Goal: Task Accomplishment & Management: Manage account settings

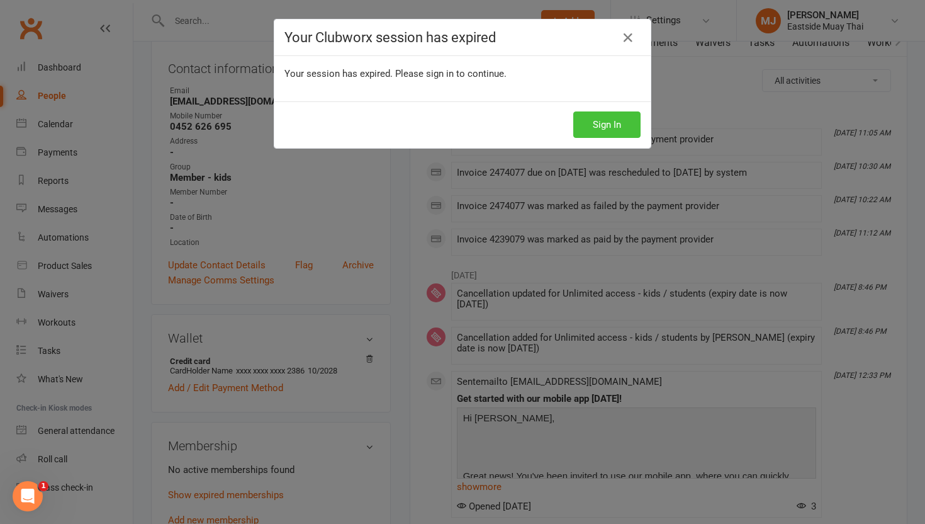
click at [615, 118] on button "Sign In" at bounding box center [606, 124] width 67 height 26
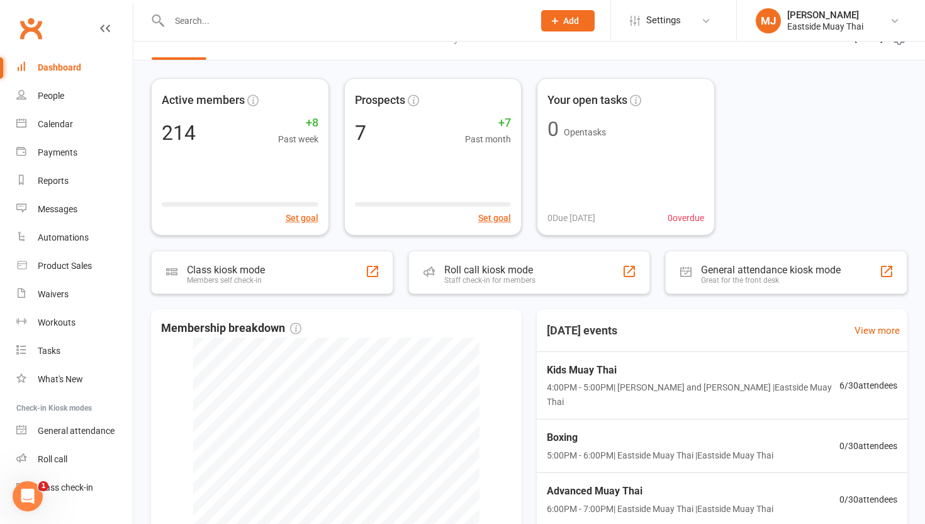
scroll to position [25, 0]
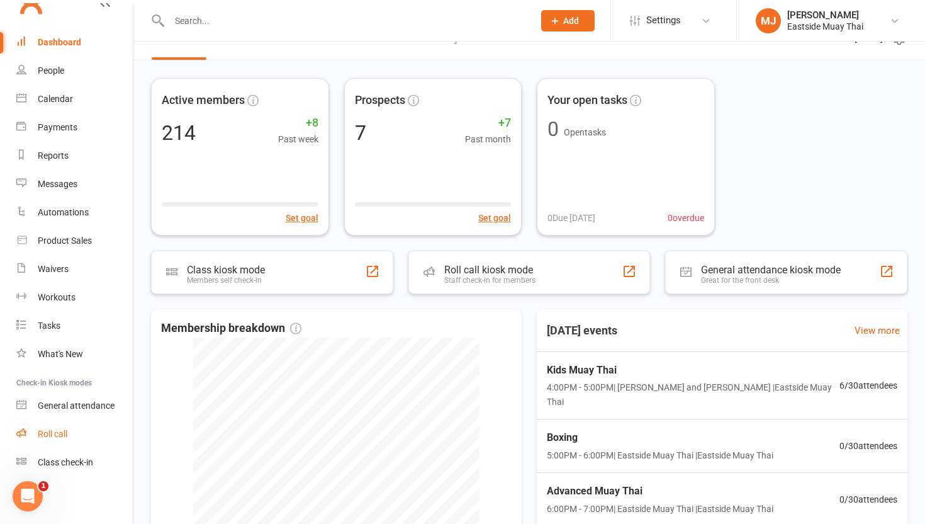
click at [58, 426] on link "Roll call" at bounding box center [74, 434] width 116 height 28
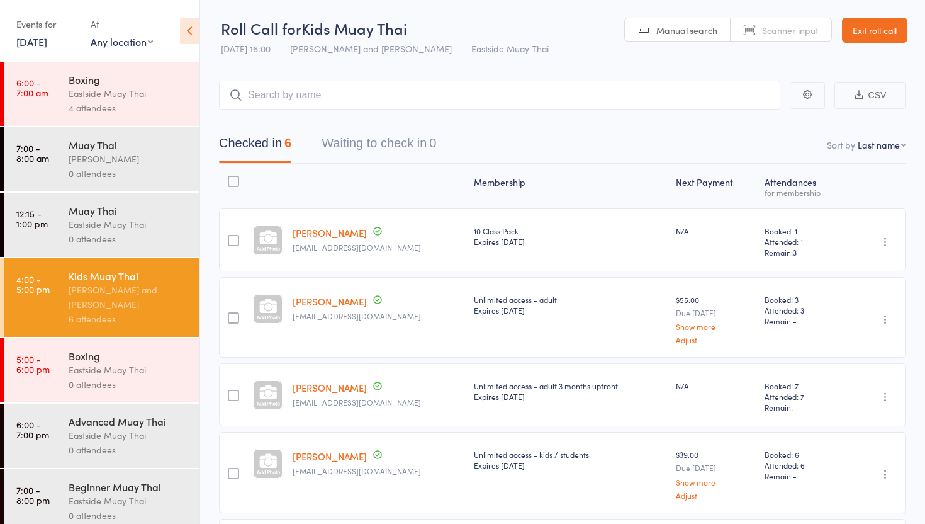
click at [108, 76] on div "Boxing" at bounding box center [129, 79] width 120 height 14
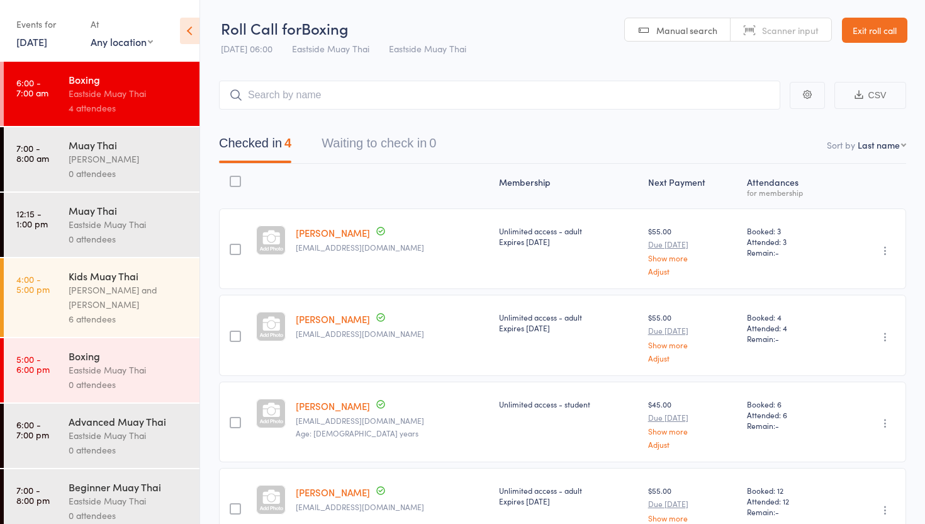
click at [321, 106] on input "search" at bounding box center [499, 95] width 561 height 29
click at [314, 100] on input "search" at bounding box center [499, 95] width 561 height 29
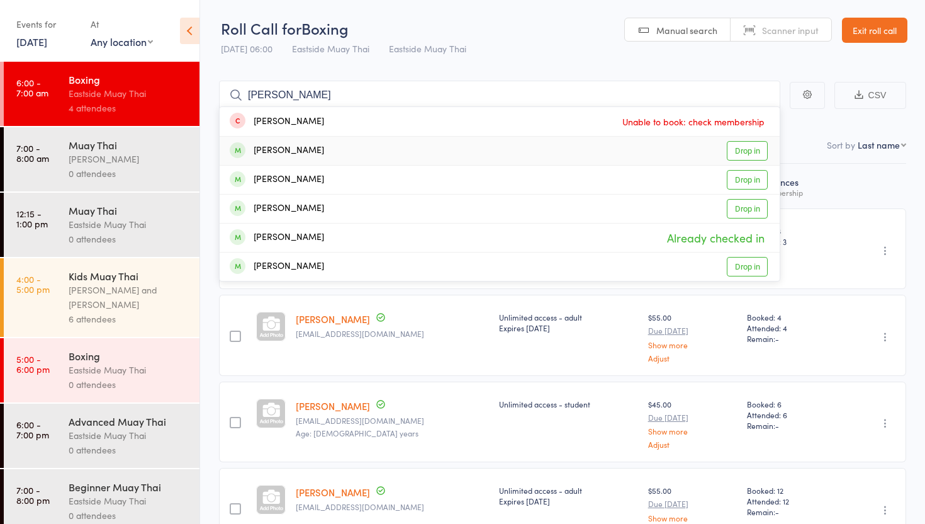
type input "andrew"
click at [741, 149] on link "Drop in" at bounding box center [747, 151] width 41 height 20
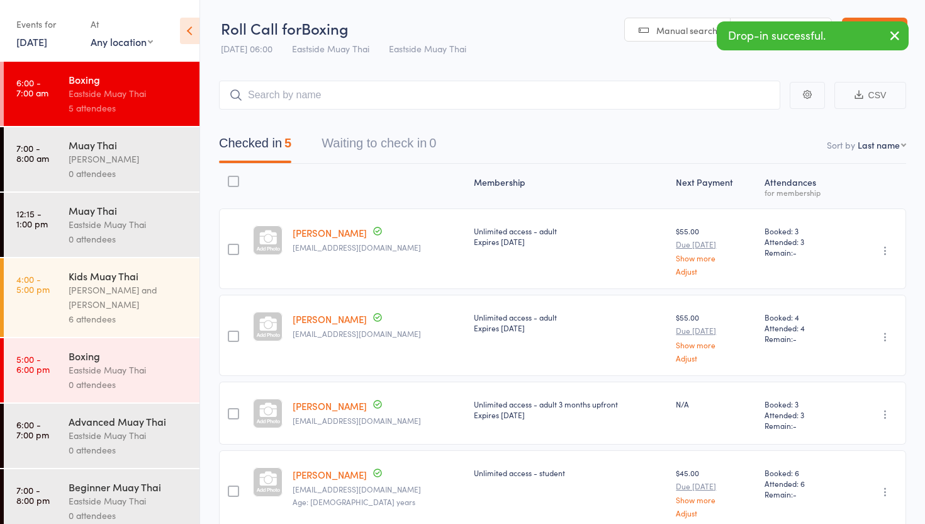
click at [123, 149] on div "Muay Thai" at bounding box center [129, 145] width 120 height 14
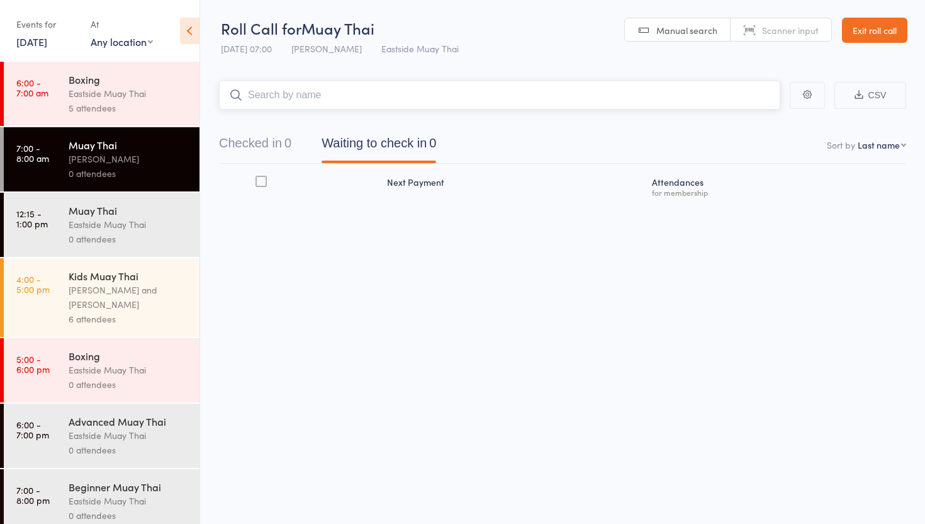
click at [256, 150] on button "Checked in 0" at bounding box center [255, 146] width 72 height 33
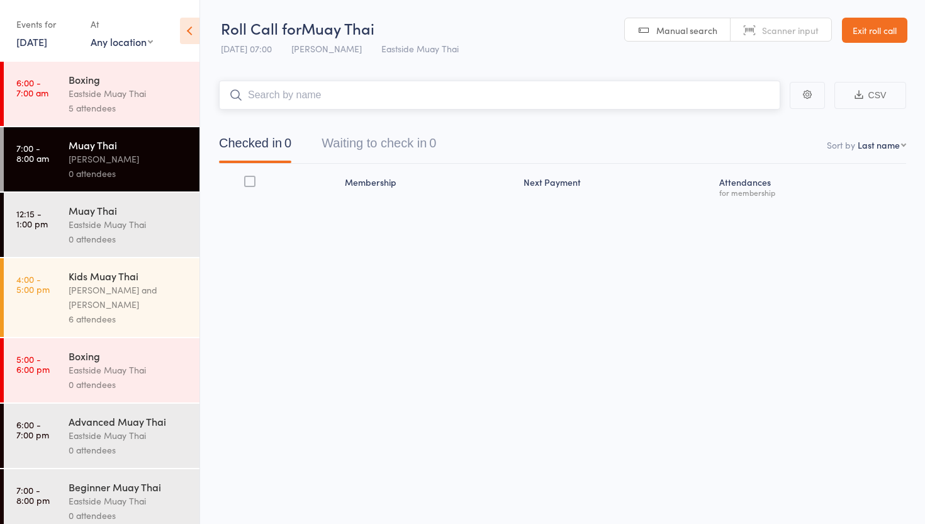
click at [288, 97] on input "search" at bounding box center [499, 95] width 561 height 29
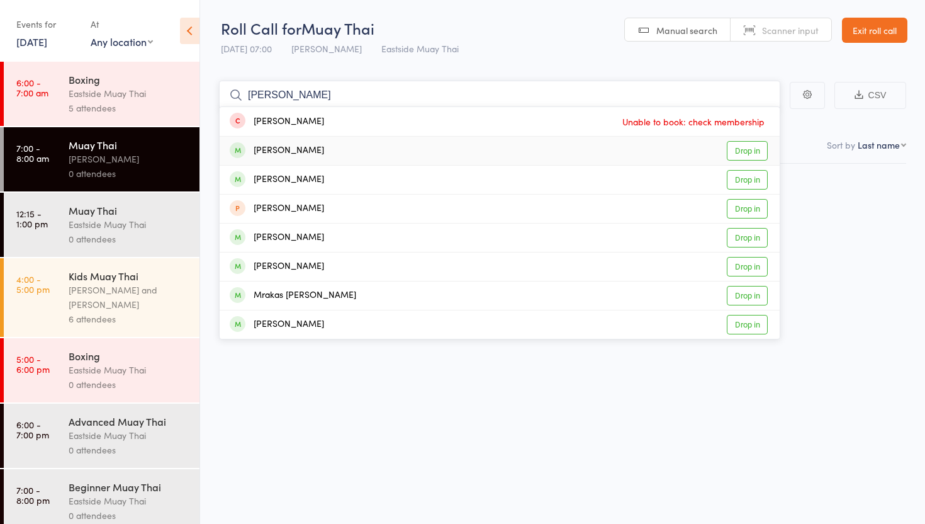
type input "johanna"
click at [738, 146] on link "Drop in" at bounding box center [747, 151] width 41 height 20
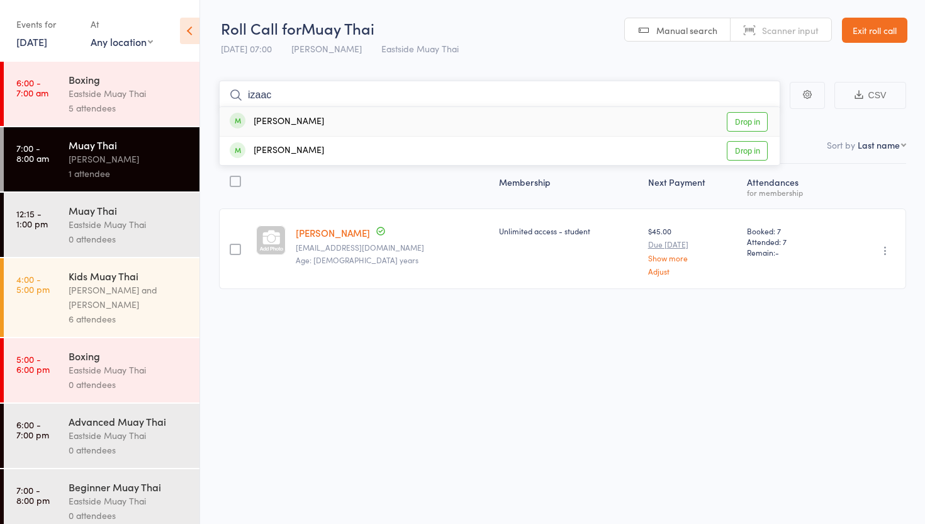
type input "izaac"
click at [755, 120] on link "Drop in" at bounding box center [747, 122] width 41 height 20
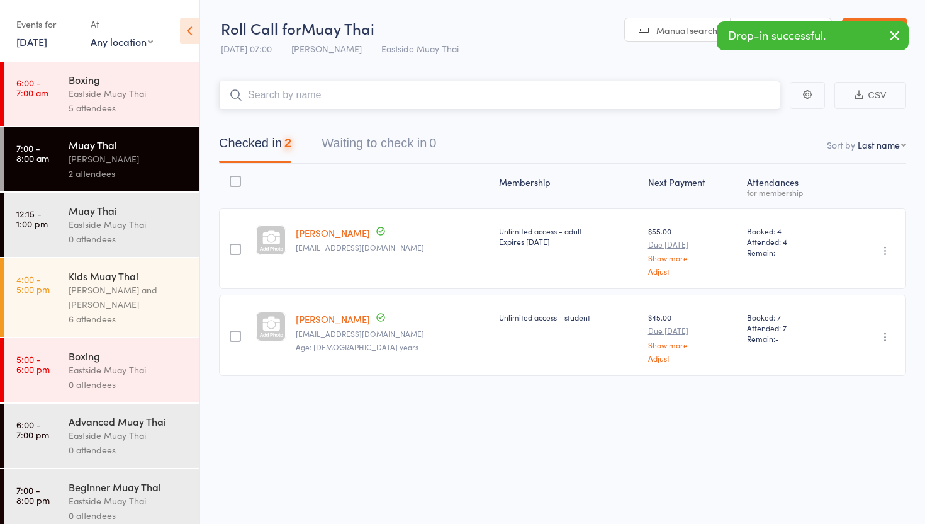
click at [376, 107] on input "search" at bounding box center [499, 95] width 561 height 29
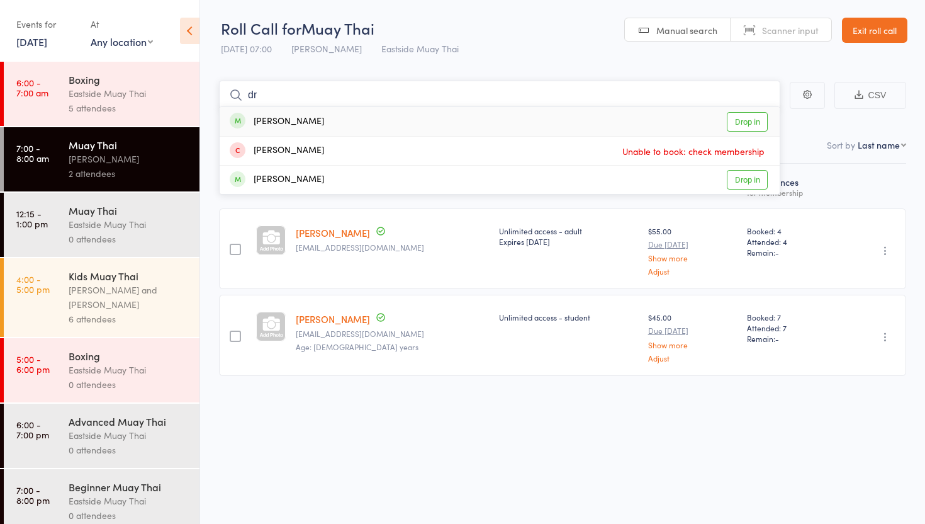
type input "d"
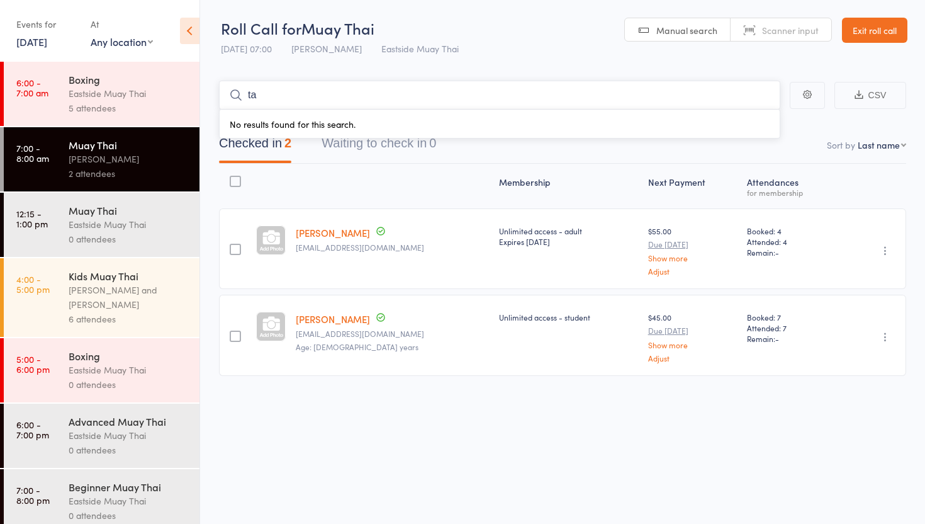
type input "t"
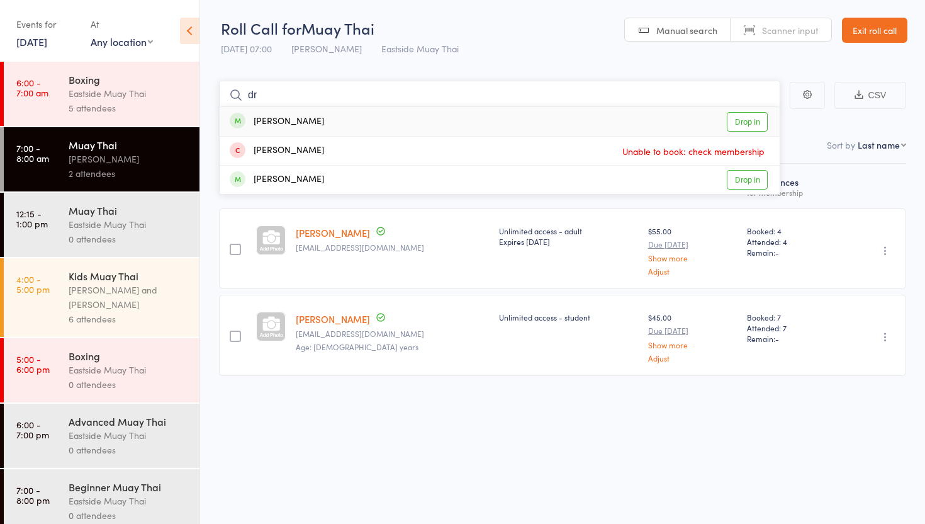
type input "d"
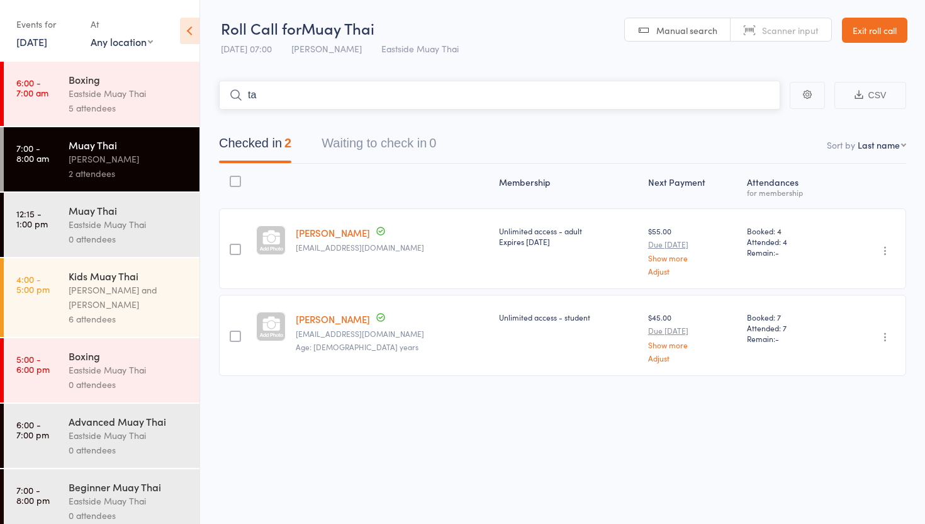
type input "t"
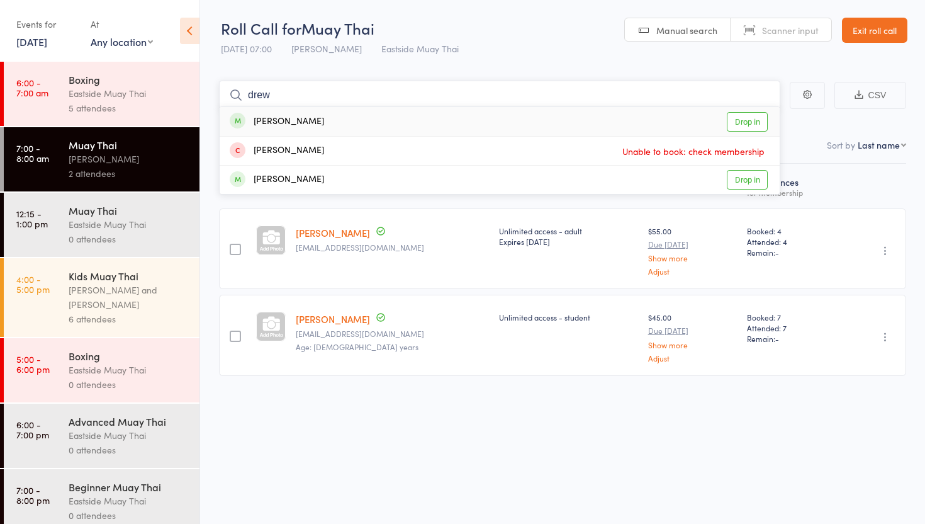
type input "drew"
click at [896, 26] on link "Exit roll call" at bounding box center [874, 30] width 65 height 25
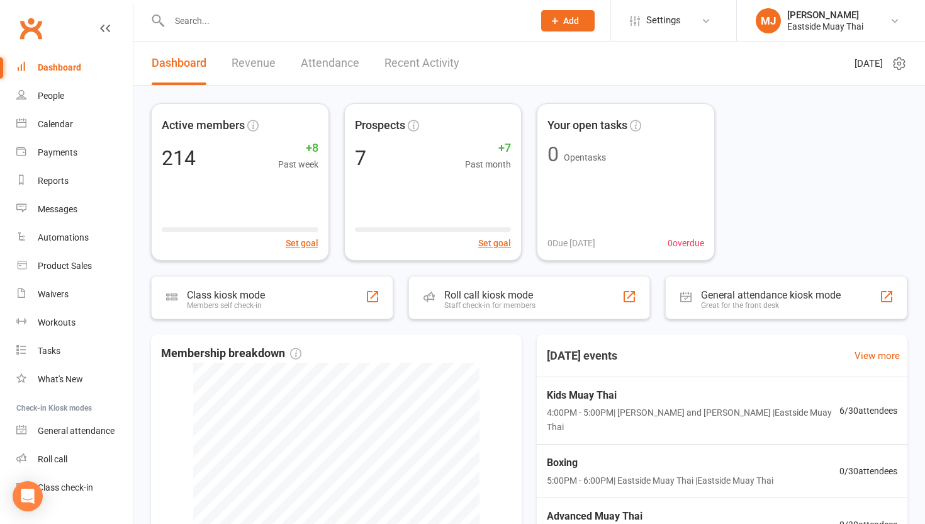
click at [285, 27] on input "text" at bounding box center [345, 21] width 359 height 18
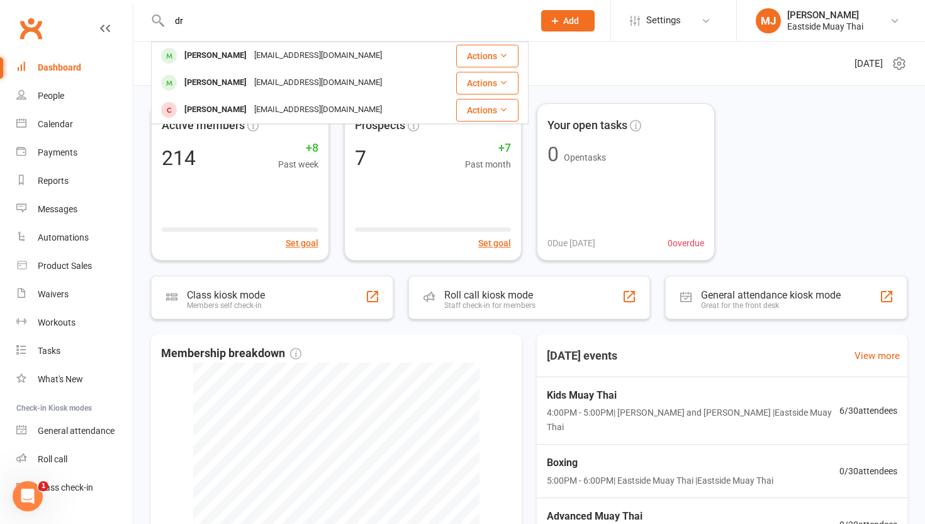
type input "d"
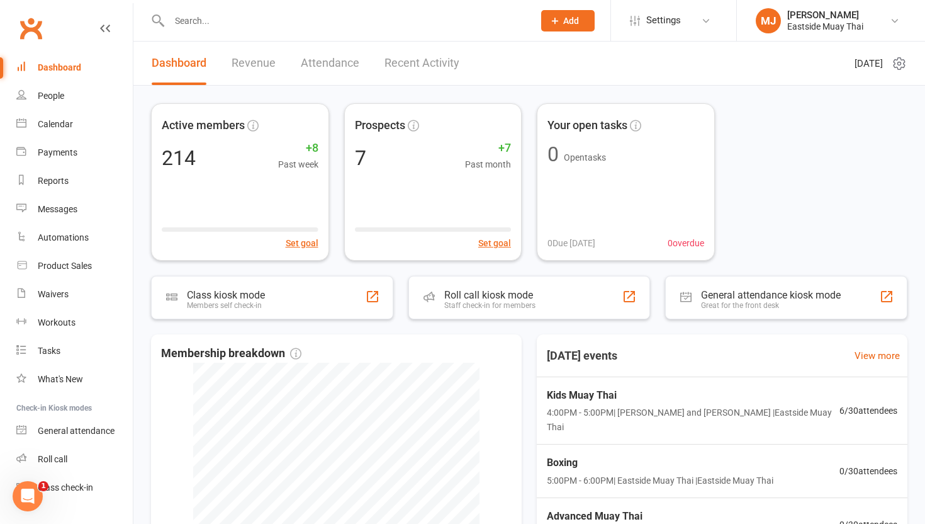
click at [219, 20] on input "text" at bounding box center [345, 21] width 359 height 18
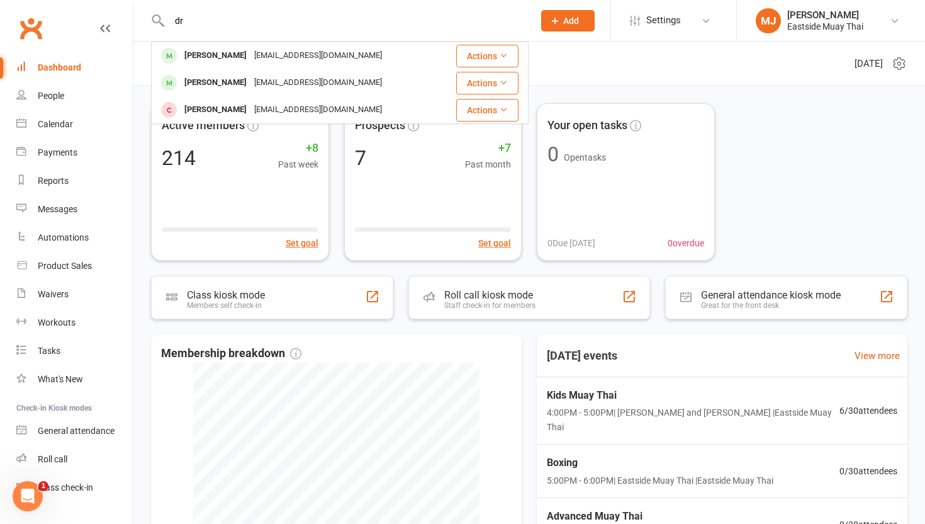
type input "d"
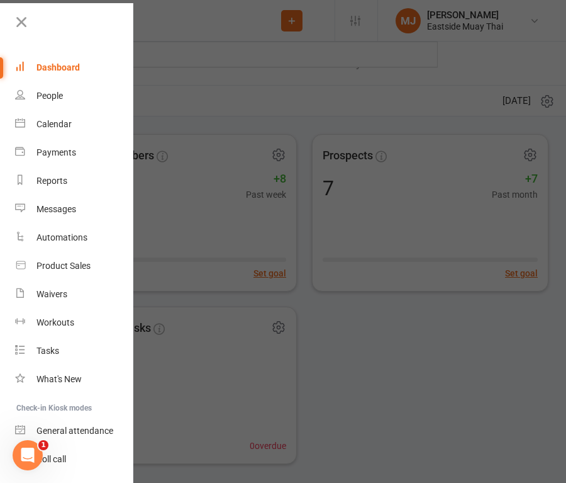
type input "ov"
click at [27, 26] on icon at bounding box center [22, 22] width 18 height 18
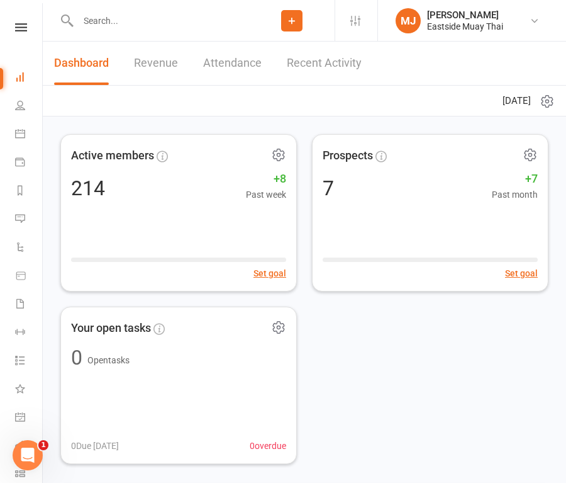
click at [178, 14] on input "text" at bounding box center [161, 21] width 175 height 18
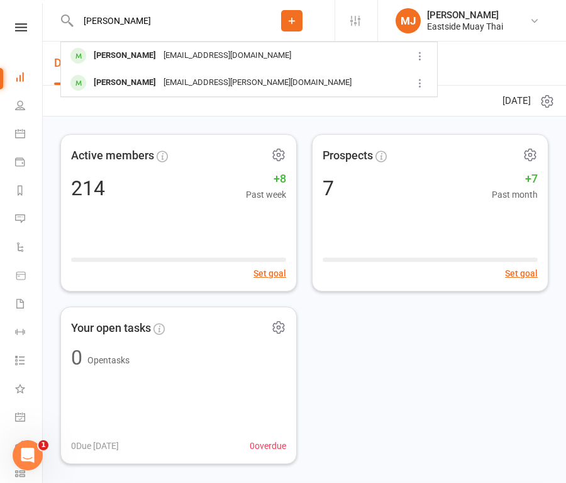
type input "attila"
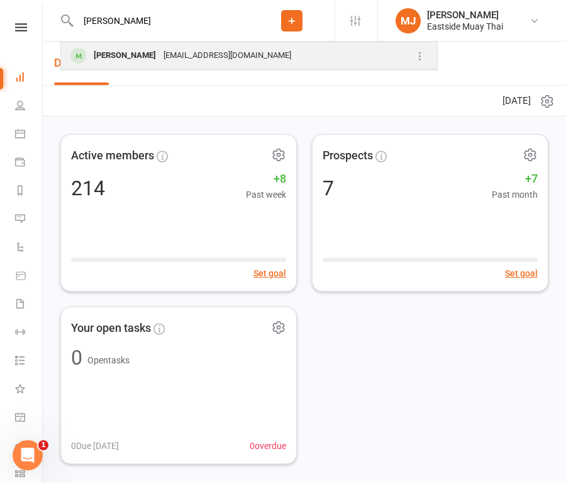
click at [125, 44] on div "Attila Otvos andyotvos@gmail.com" at bounding box center [231, 56] width 339 height 26
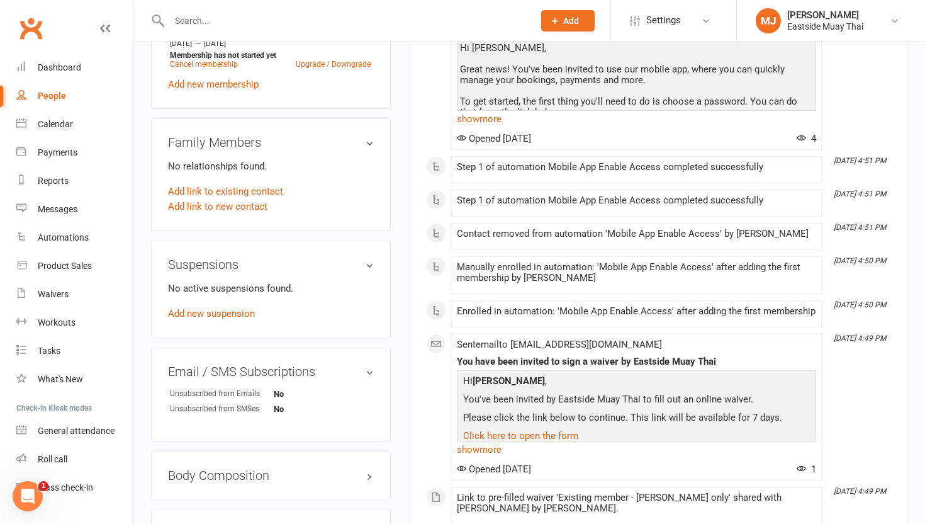
scroll to position [440, 0]
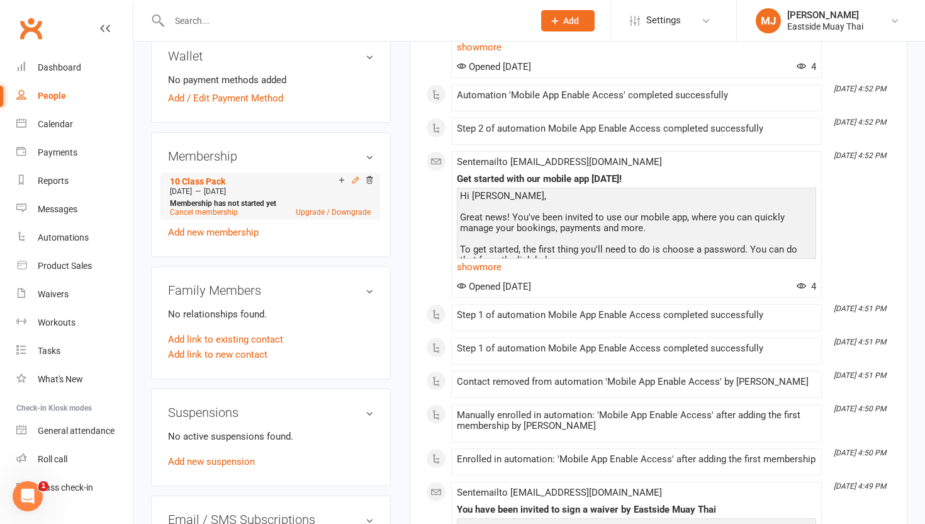
click at [355, 177] on icon at bounding box center [355, 180] width 6 height 6
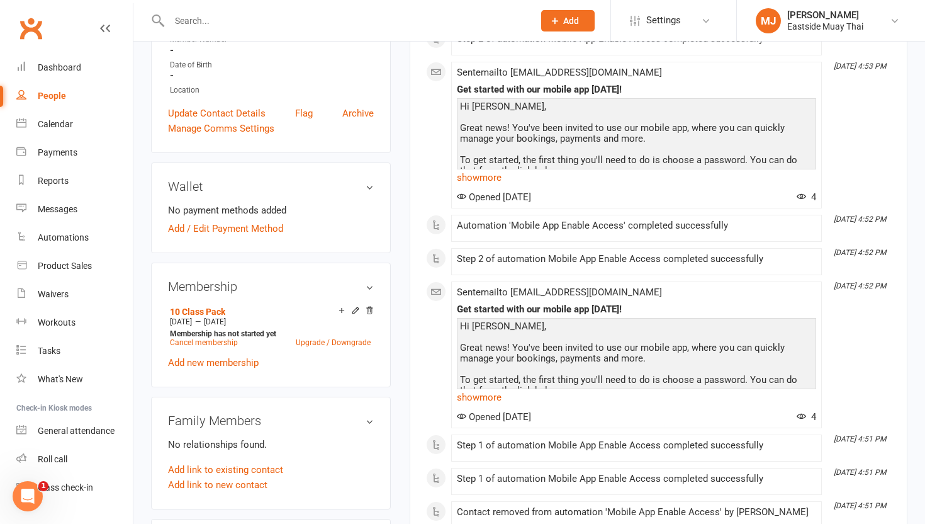
scroll to position [308, 0]
click at [370, 309] on icon at bounding box center [369, 311] width 6 height 7
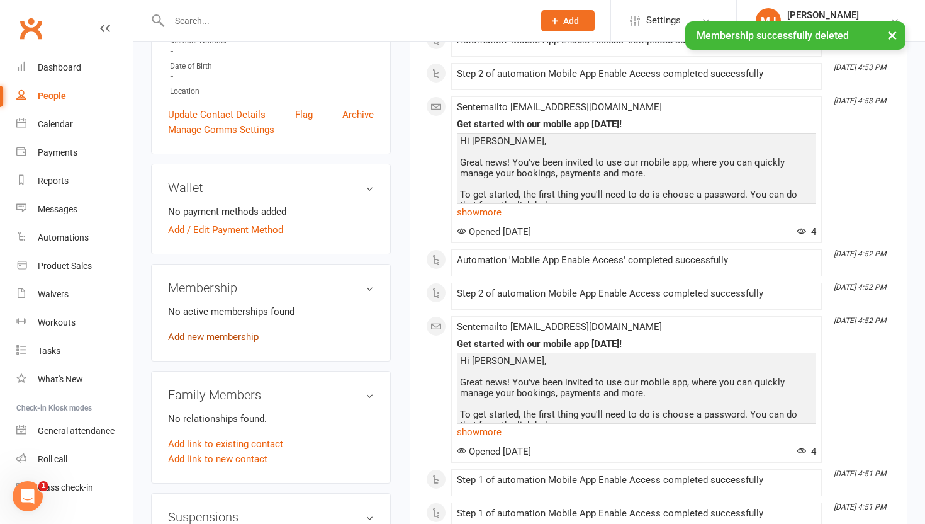
click at [242, 335] on link "Add new membership" at bounding box center [213, 336] width 91 height 11
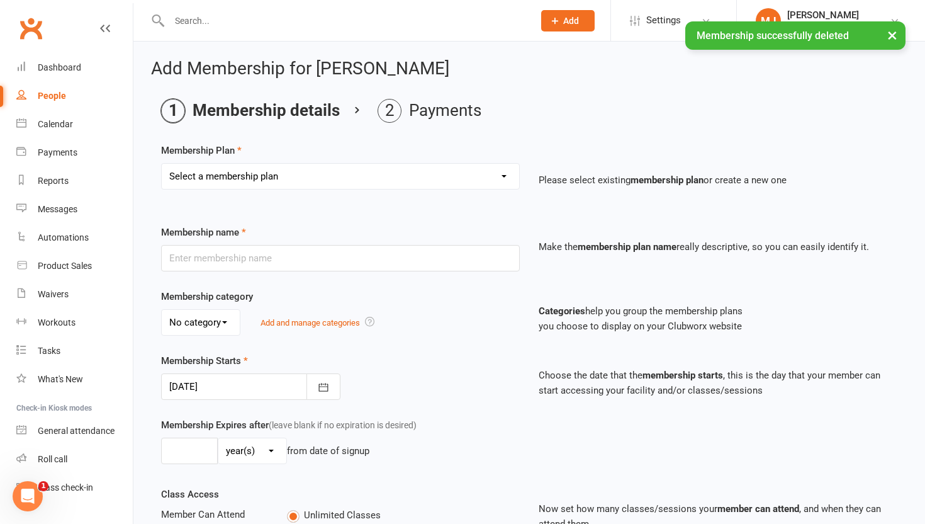
click at [318, 177] on select "Select a membership plan Create new Membership Plan Unlimited access - kid / st…" at bounding box center [340, 176] width 357 height 25
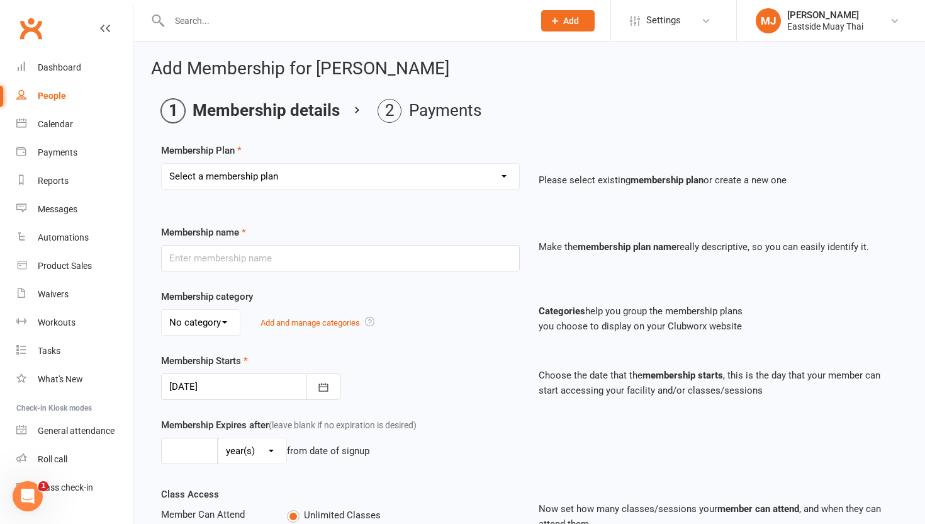
select select "5"
click at [162, 164] on select "Select a membership plan Create new Membership Plan Unlimited access - kid / st…" at bounding box center [340, 176] width 357 height 25
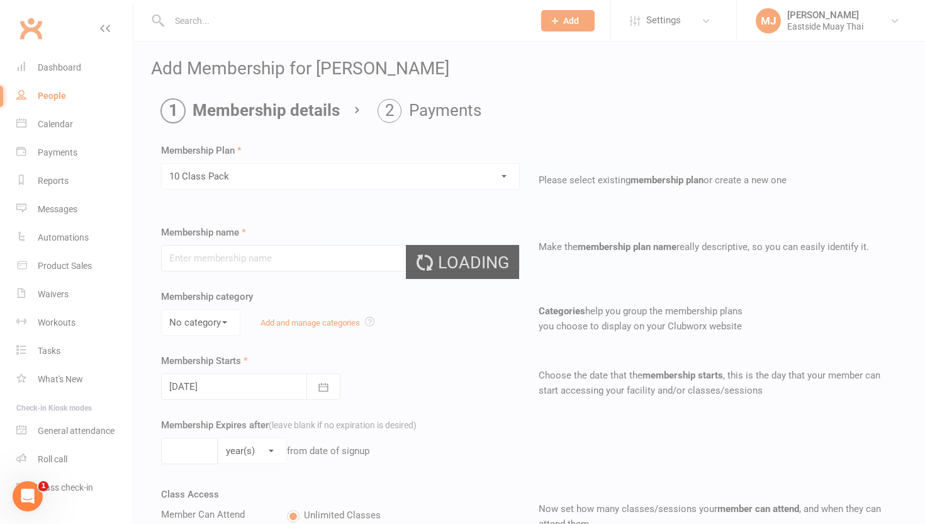
type input "10 Class Pack"
select select "2"
type input "1"
type input "10"
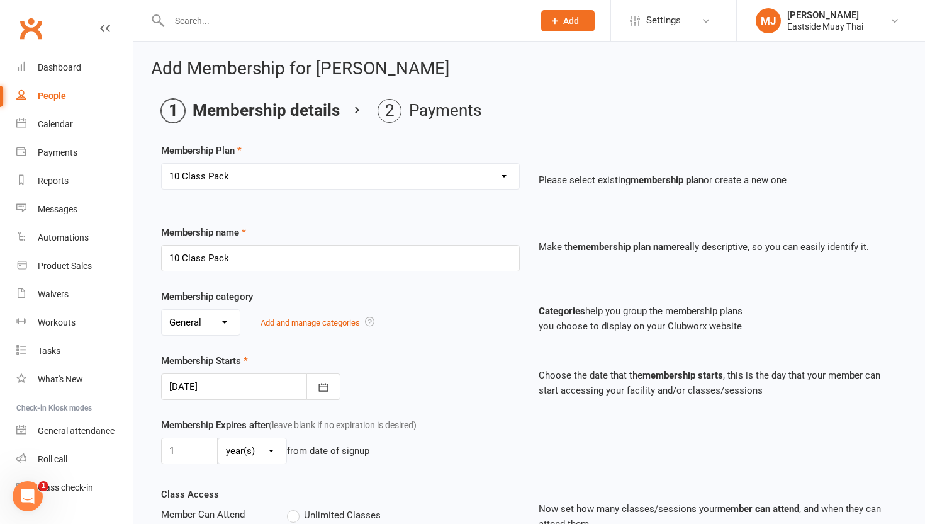
scroll to position [29, 0]
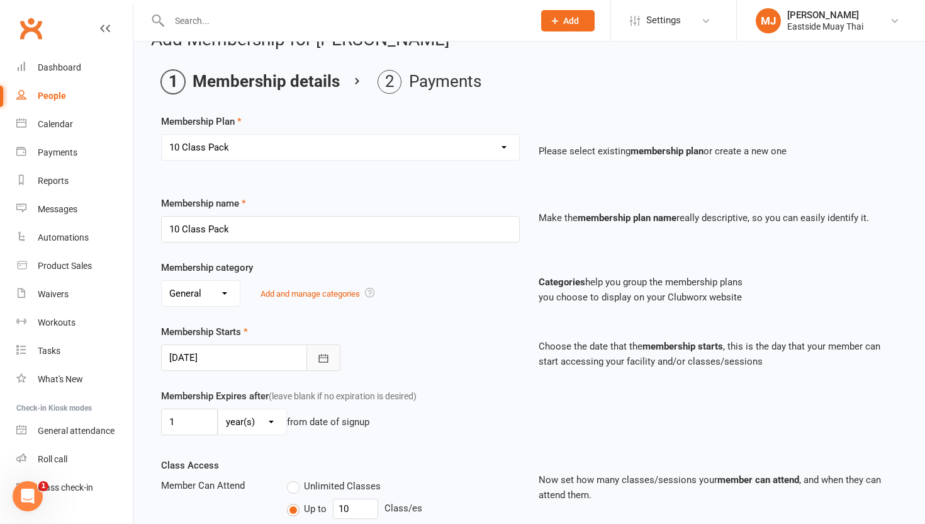
click at [328, 359] on icon "button" at bounding box center [323, 358] width 9 height 8
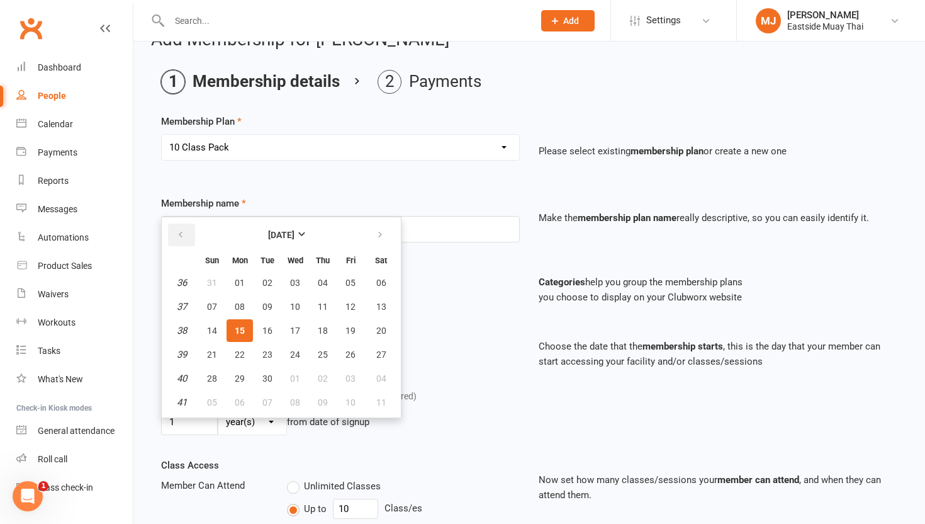
click at [180, 235] on icon "button" at bounding box center [180, 235] width 9 height 10
click at [234, 370] on button "25" at bounding box center [240, 378] width 26 height 23
type input "25 Aug 2025"
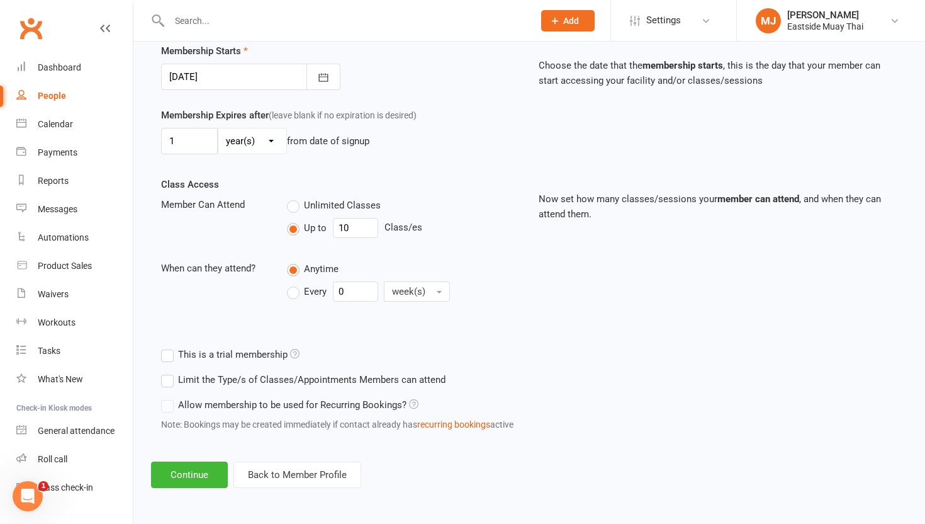
scroll to position [310, 0]
click at [203, 473] on button "Continue" at bounding box center [189, 474] width 77 height 26
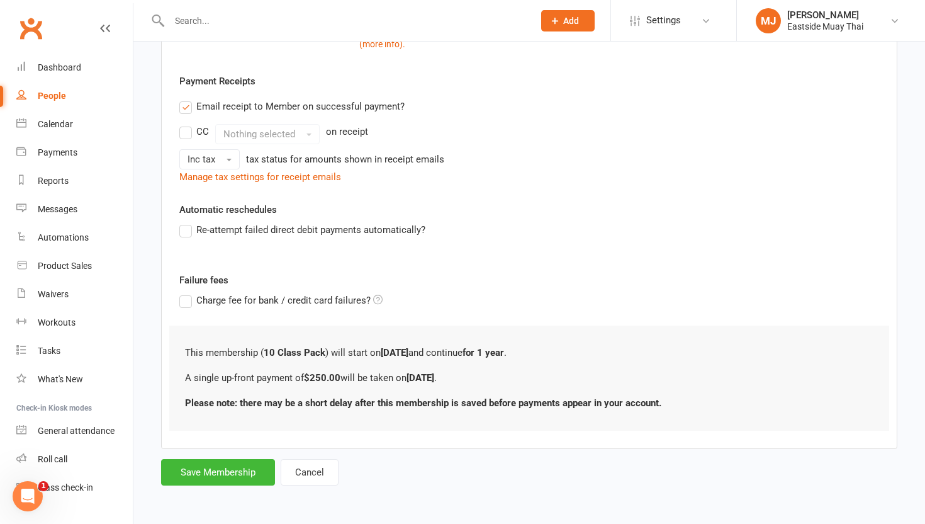
scroll to position [0, 0]
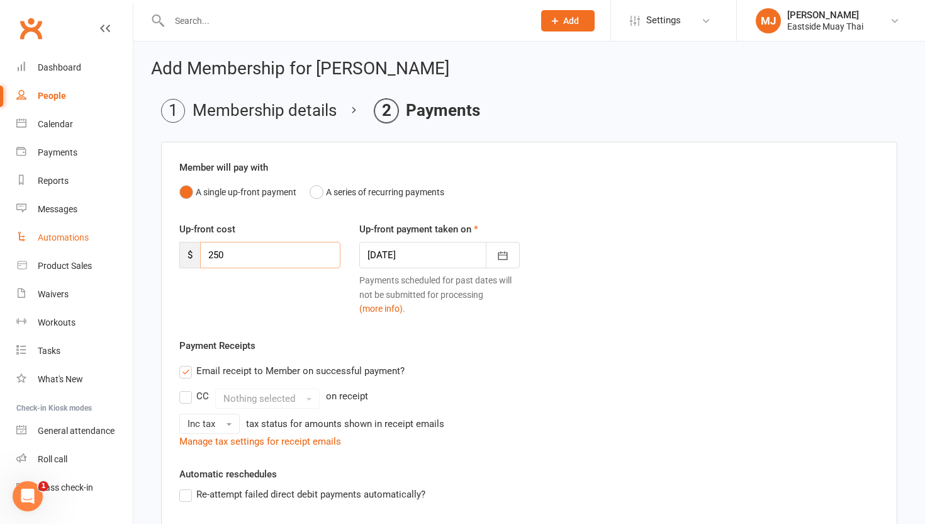
drag, startPoint x: 250, startPoint y: 263, endPoint x: 104, endPoint y: 225, distance: 151.0
click at [104, 225] on ui-view "Prospect Member Non-attending contact Class / event Appointment Task Membership…" at bounding box center [462, 386] width 925 height 766
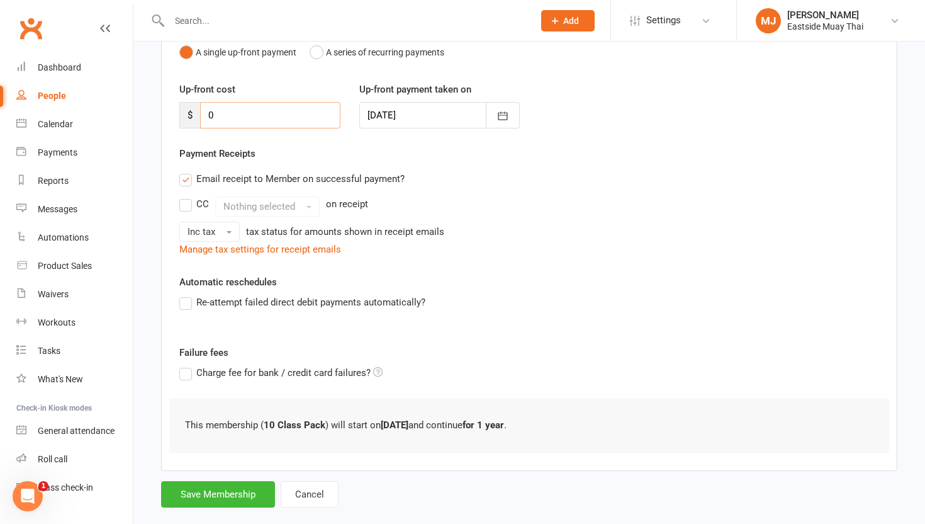
scroll to position [162, 0]
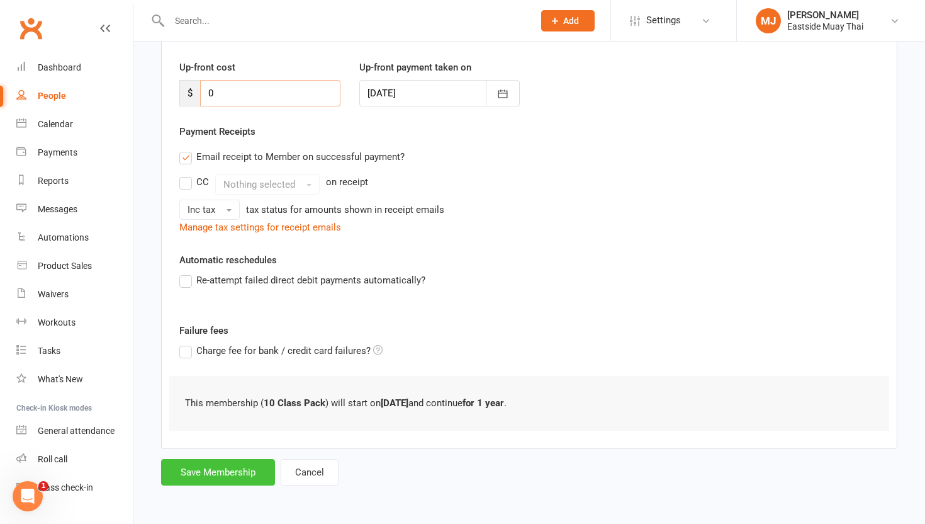
type input "0"
click at [222, 466] on button "Save Membership" at bounding box center [218, 472] width 114 height 26
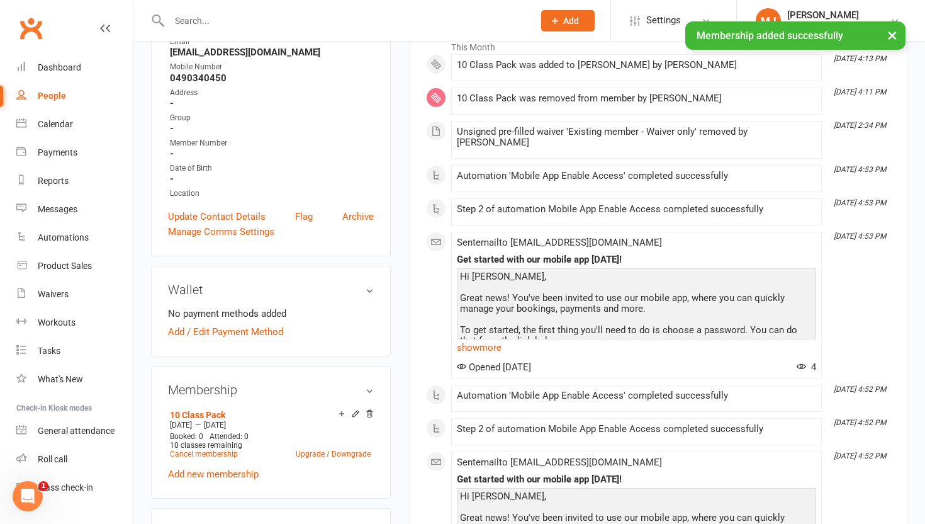
scroll to position [212, 0]
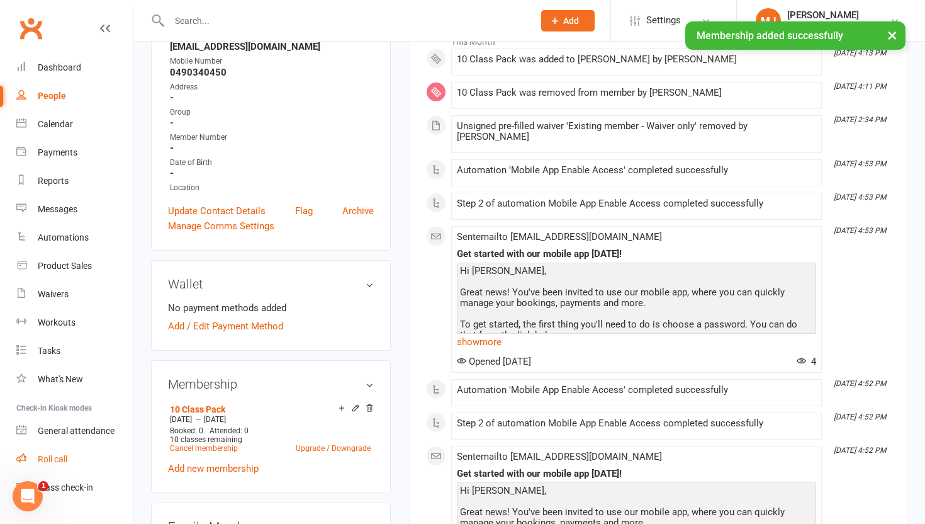
click at [52, 452] on link "Roll call" at bounding box center [74, 459] width 116 height 28
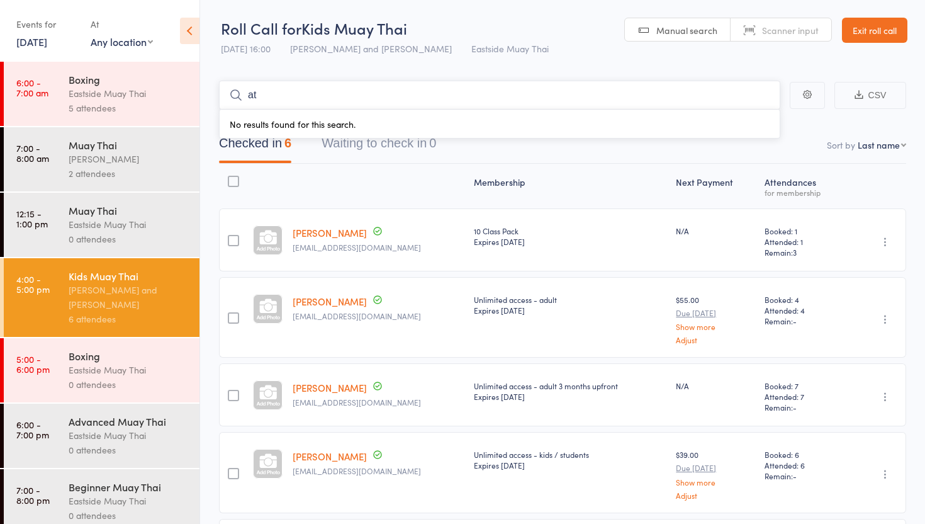
type input "a"
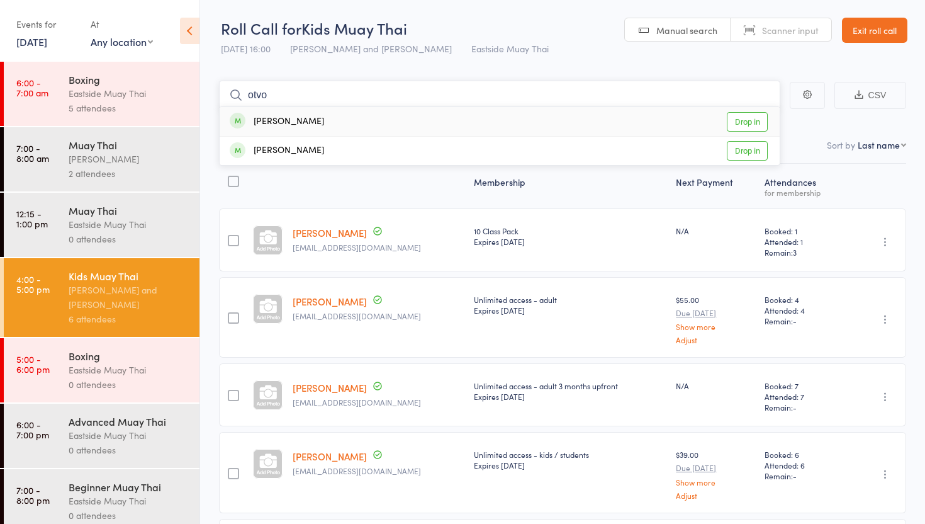
type input "otvo"
click at [740, 118] on link "Drop in" at bounding box center [747, 122] width 41 height 20
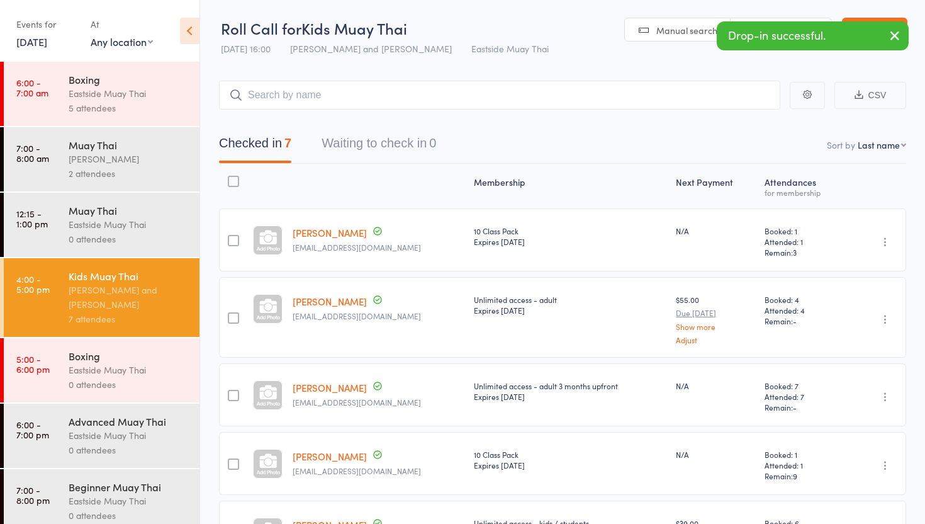
click at [43, 39] on link "[DATE]" at bounding box center [31, 42] width 31 height 14
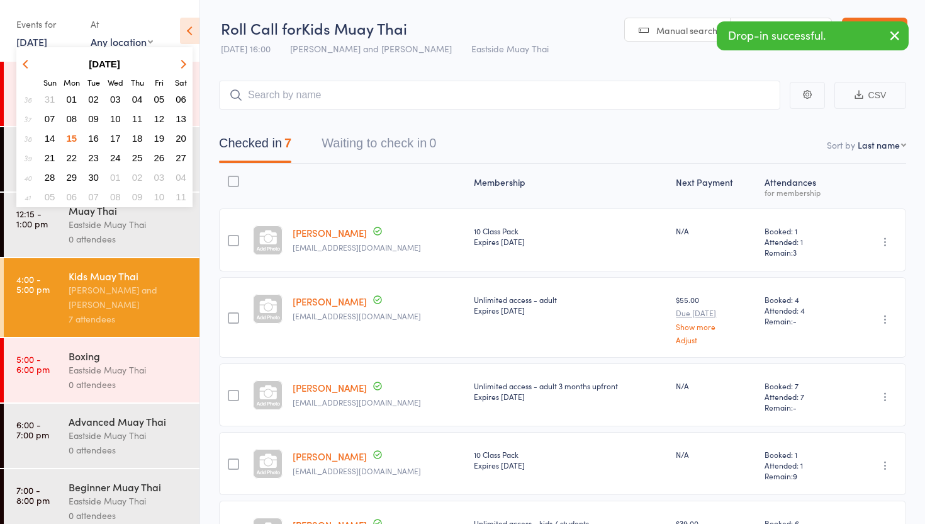
click at [77, 96] on button "01" at bounding box center [72, 99] width 20 height 17
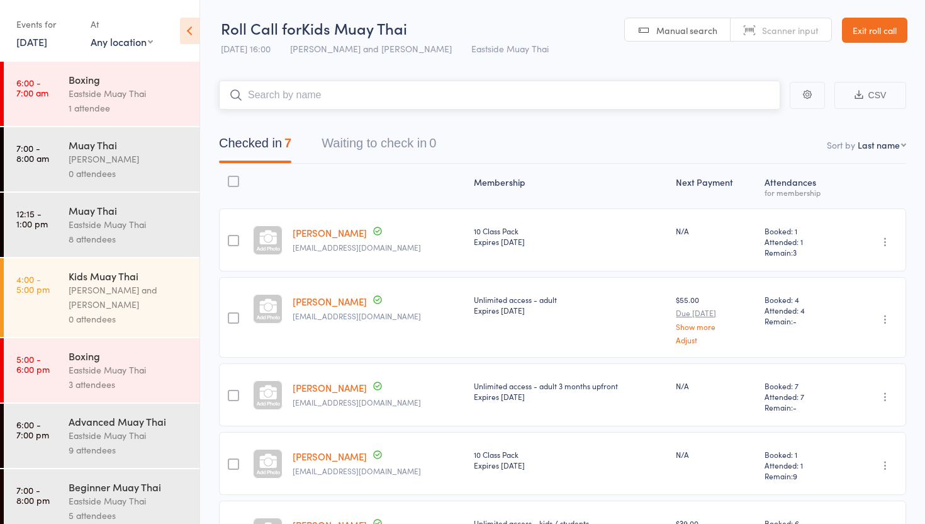
click at [333, 98] on input "search" at bounding box center [499, 95] width 561 height 29
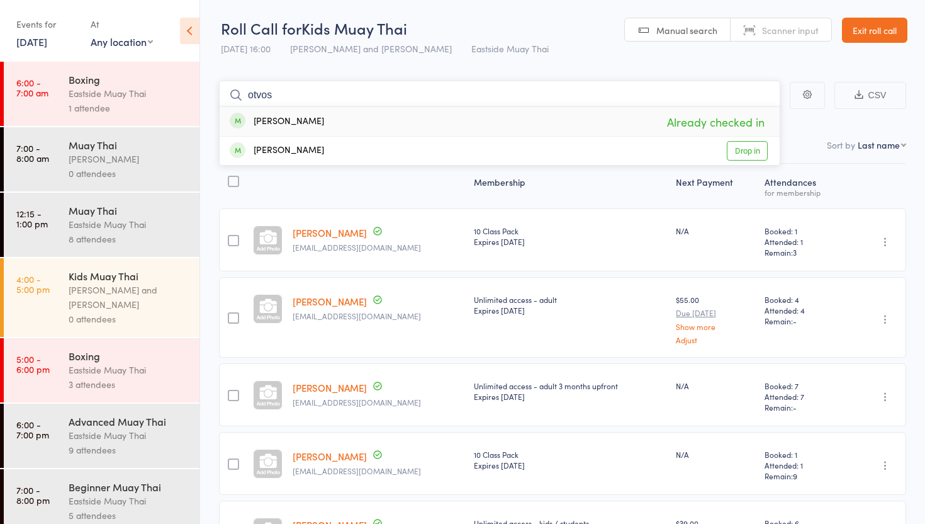
type input "otvos"
click at [47, 44] on link "1 Sep, 2025" at bounding box center [31, 42] width 31 height 14
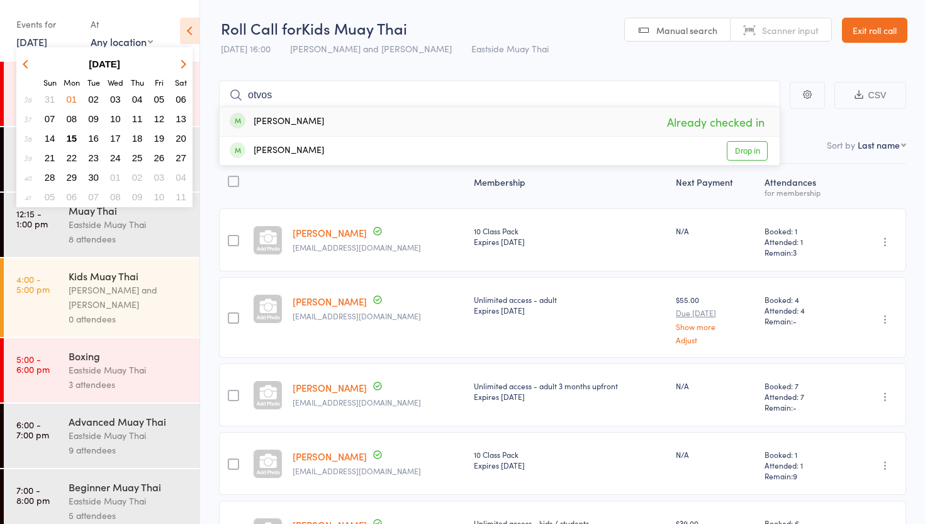
click at [75, 97] on span "01" at bounding box center [72, 99] width 11 height 11
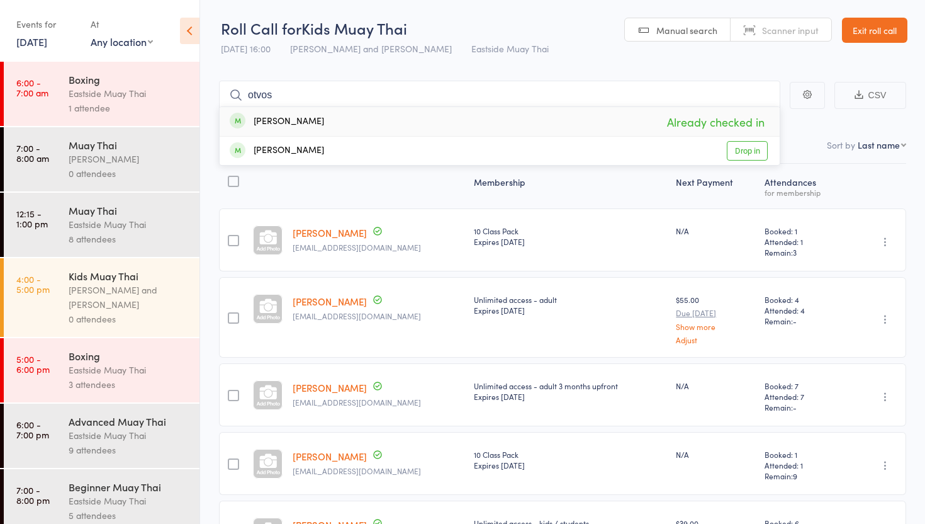
click at [154, 309] on div "[PERSON_NAME] and [PERSON_NAME]" at bounding box center [129, 297] width 120 height 29
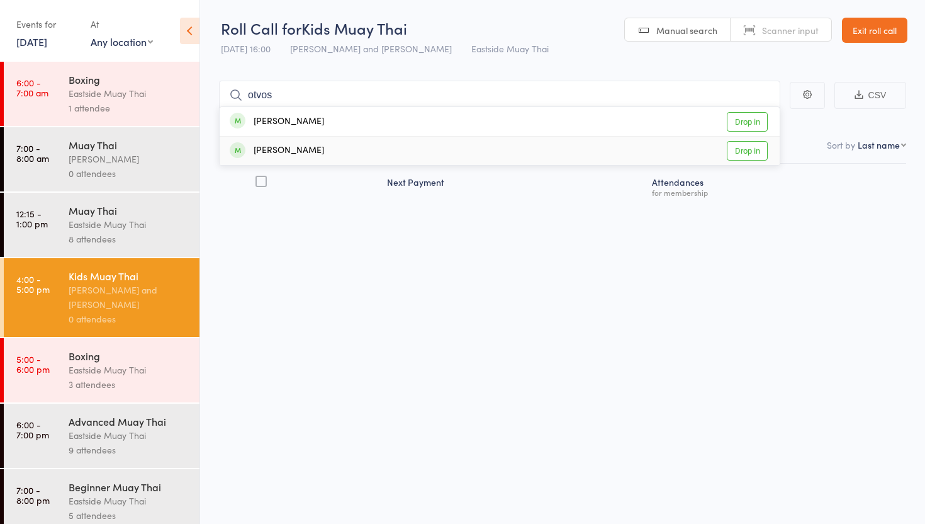
click at [285, 210] on div "Next Payment Atten­dances for membership" at bounding box center [562, 211] width 687 height 95
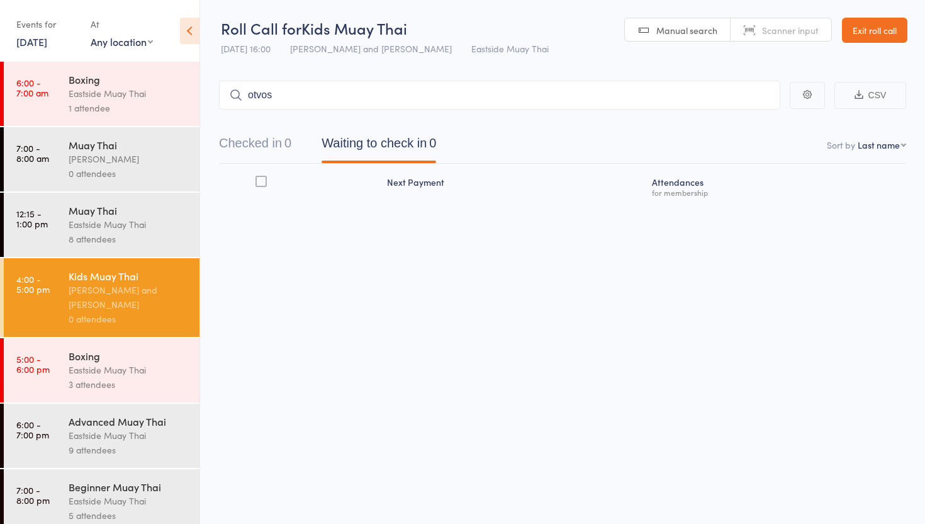
click at [277, 131] on button "Checked in 0" at bounding box center [255, 146] width 72 height 33
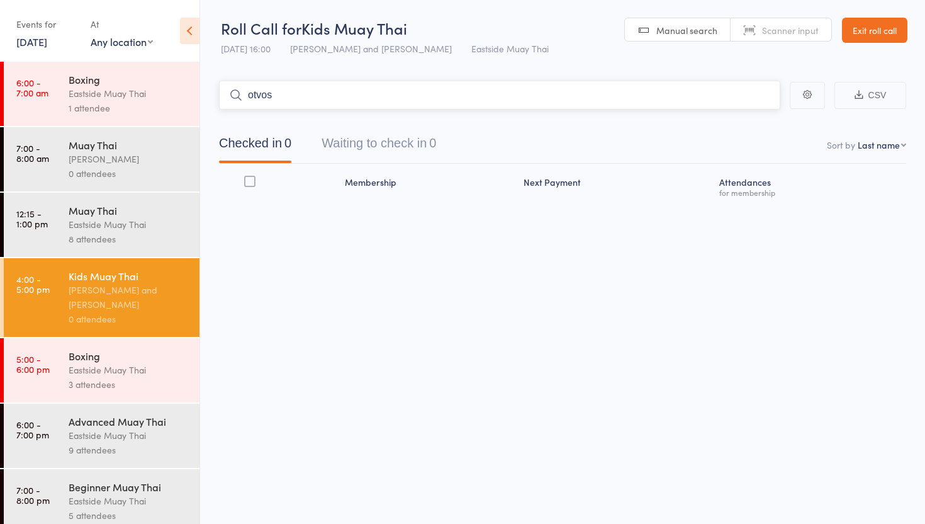
click at [308, 103] on input "otvos" at bounding box center [499, 95] width 561 height 29
click at [286, 93] on input "otvos" at bounding box center [499, 95] width 561 height 29
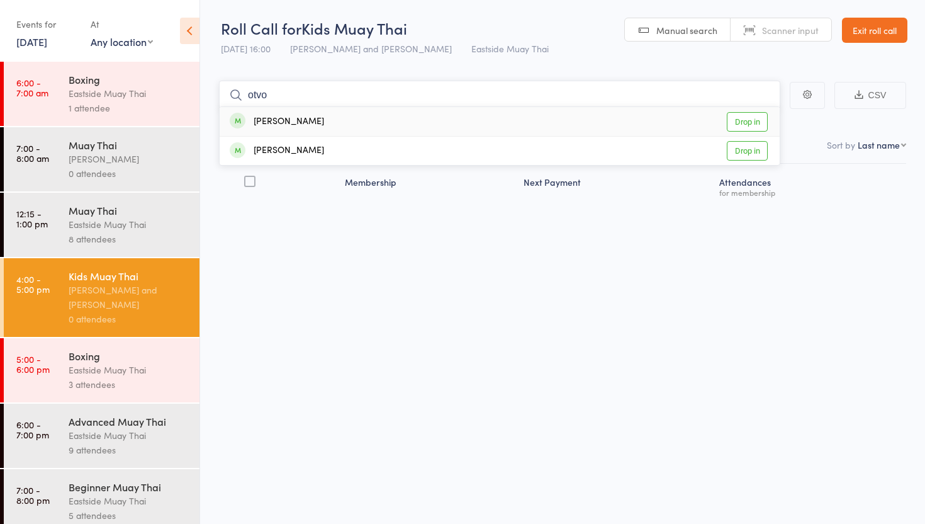
type input "otvos"
click at [757, 117] on link "Drop in" at bounding box center [747, 122] width 41 height 20
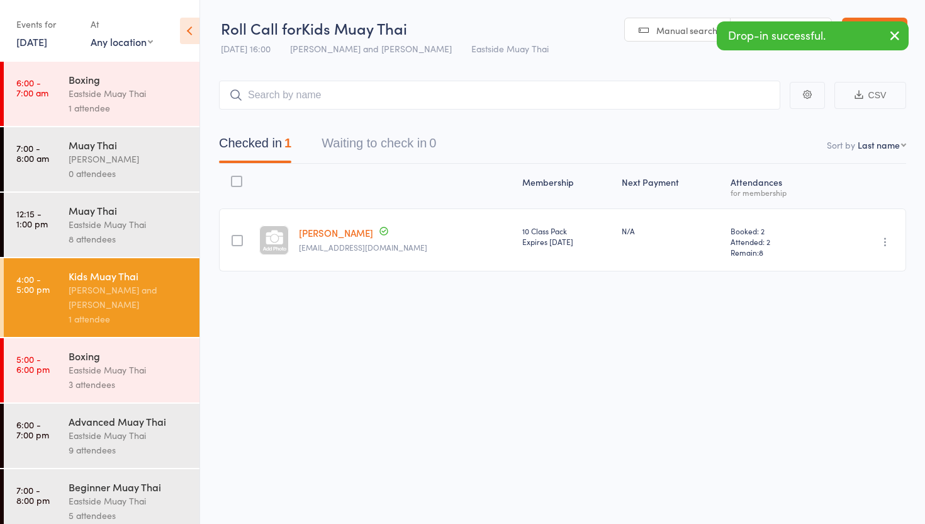
click at [39, 38] on link "1 Sep, 2025" at bounding box center [31, 42] width 31 height 14
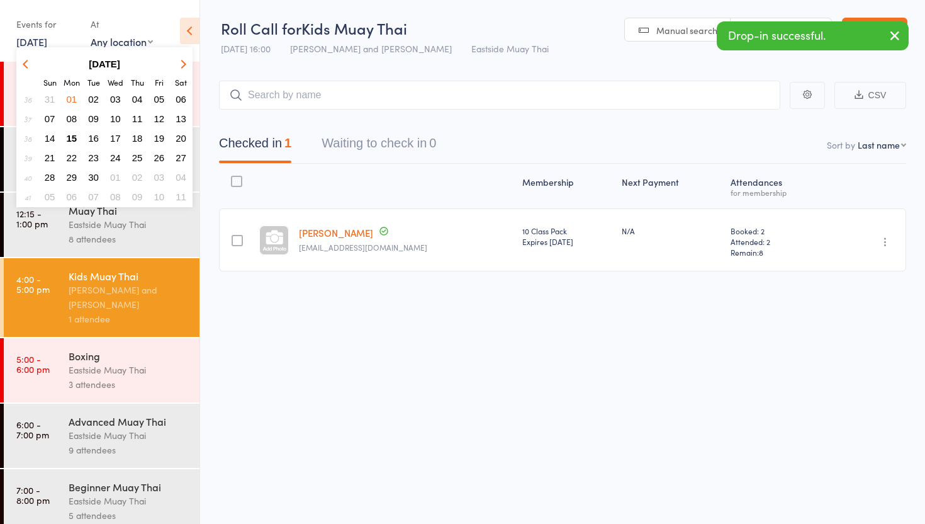
click at [26, 63] on icon "button" at bounding box center [27, 63] width 9 height 9
click at [72, 172] on span "25" at bounding box center [72, 177] width 11 height 11
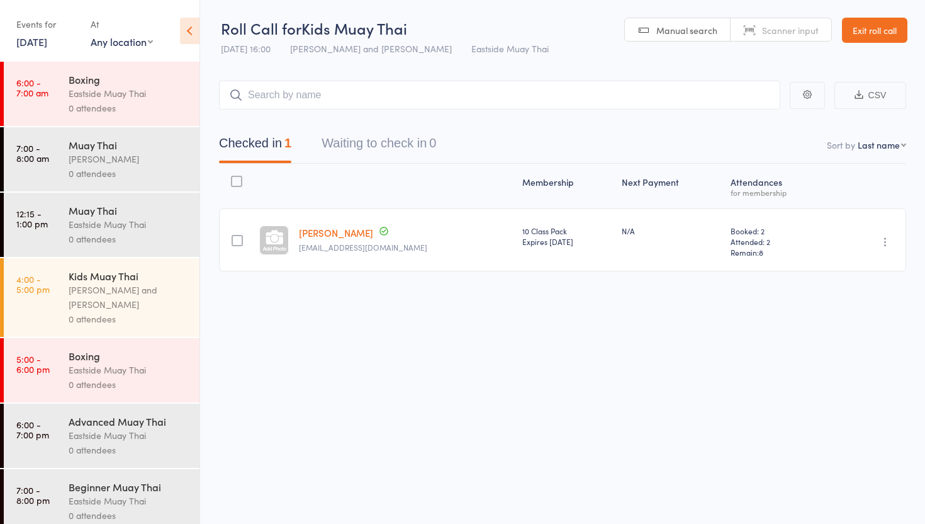
click at [128, 283] on div "Kids Muay Thai" at bounding box center [129, 276] width 120 height 14
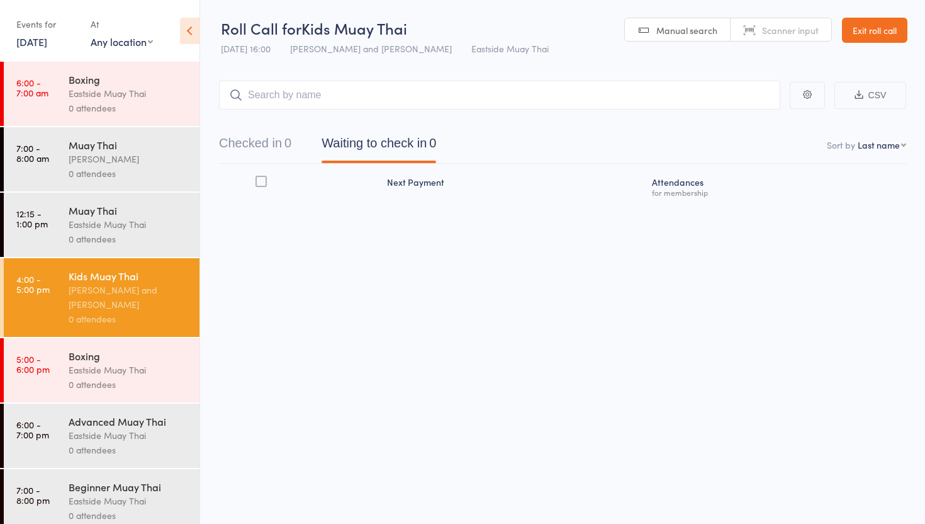
click at [274, 143] on button "Checked in 0" at bounding box center [255, 146] width 72 height 33
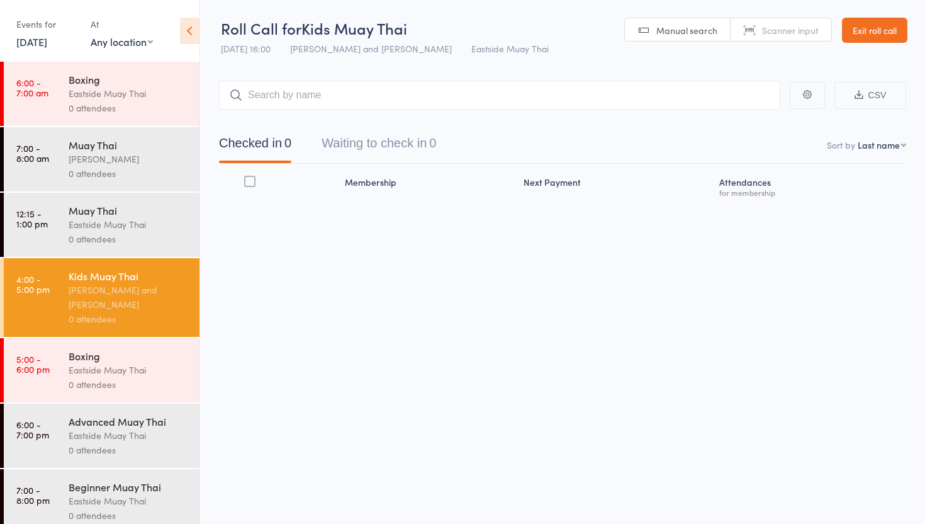
click at [305, 89] on input "search" at bounding box center [499, 95] width 561 height 29
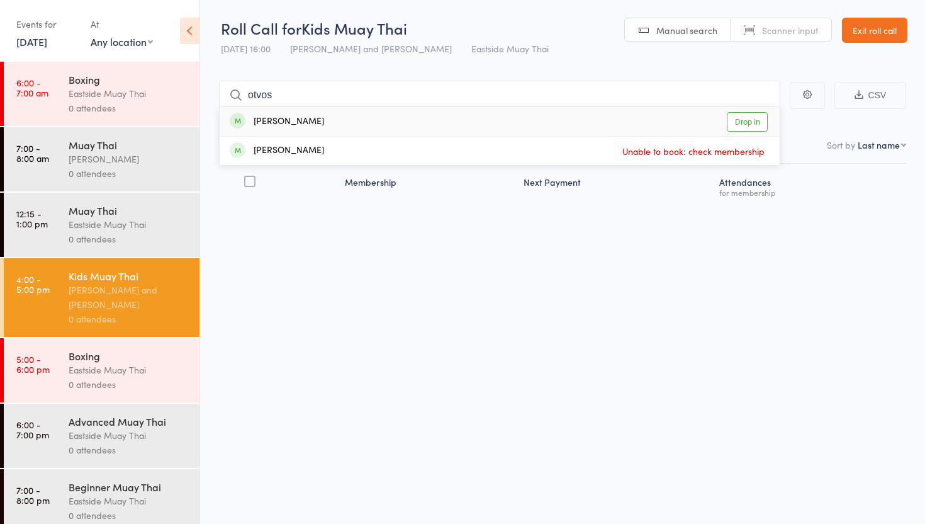
type input "otvos"
click at [749, 125] on link "Drop in" at bounding box center [747, 122] width 41 height 20
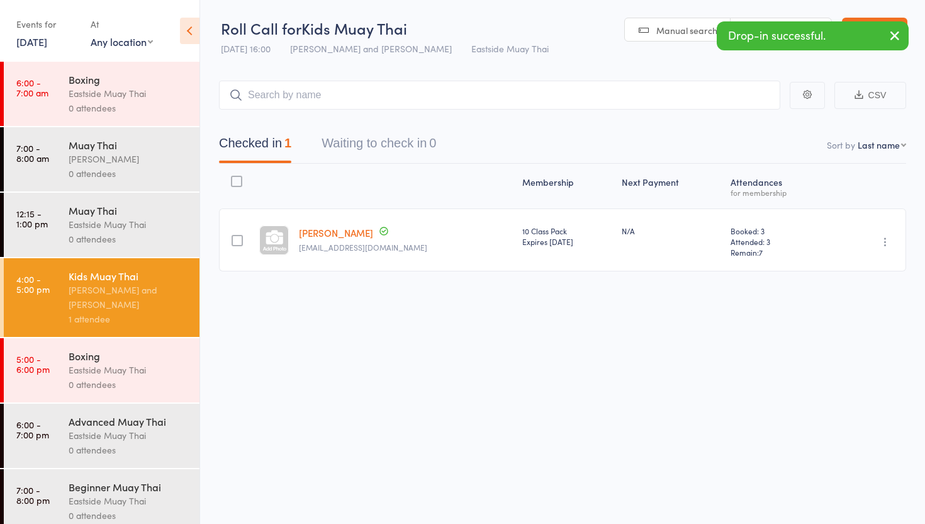
click at [897, 38] on icon "button" at bounding box center [894, 36] width 15 height 16
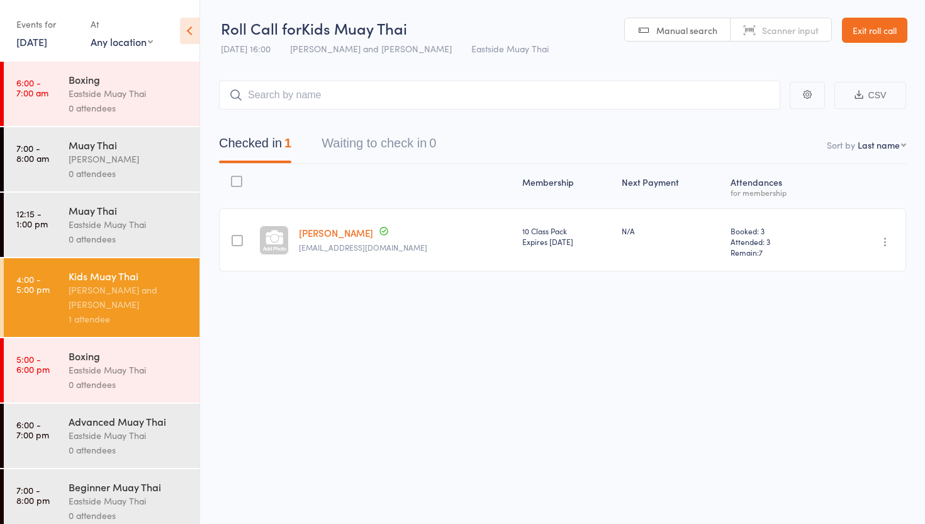
click at [876, 26] on link "Exit roll call" at bounding box center [874, 30] width 65 height 25
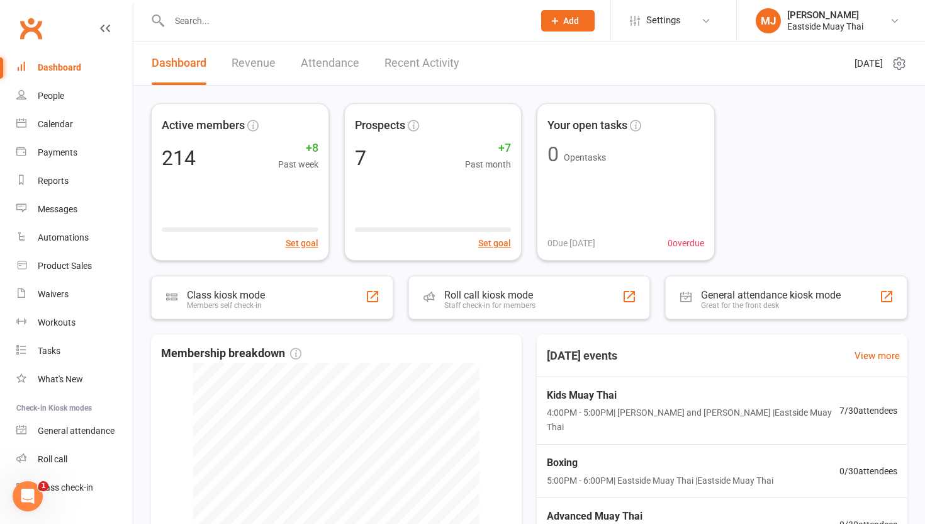
click at [261, 24] on input "text" at bounding box center [345, 21] width 359 height 18
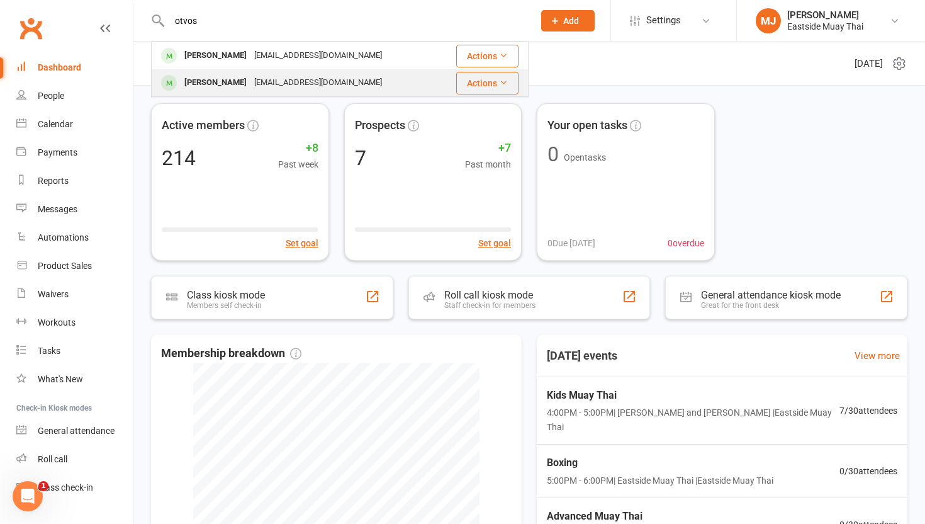
type input "otvos"
click at [225, 78] on div "[PERSON_NAME]" at bounding box center [216, 83] width 70 height 18
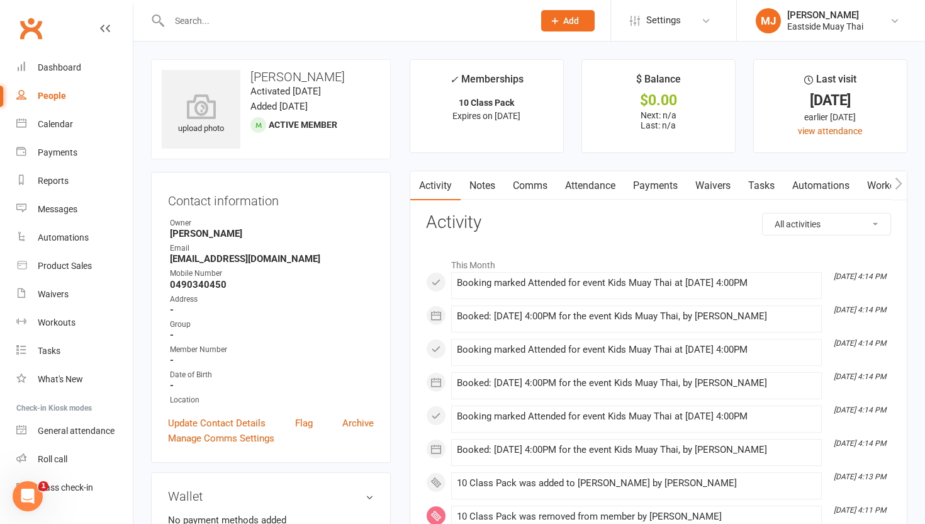
click at [605, 188] on link "Attendance" at bounding box center [590, 185] width 68 height 29
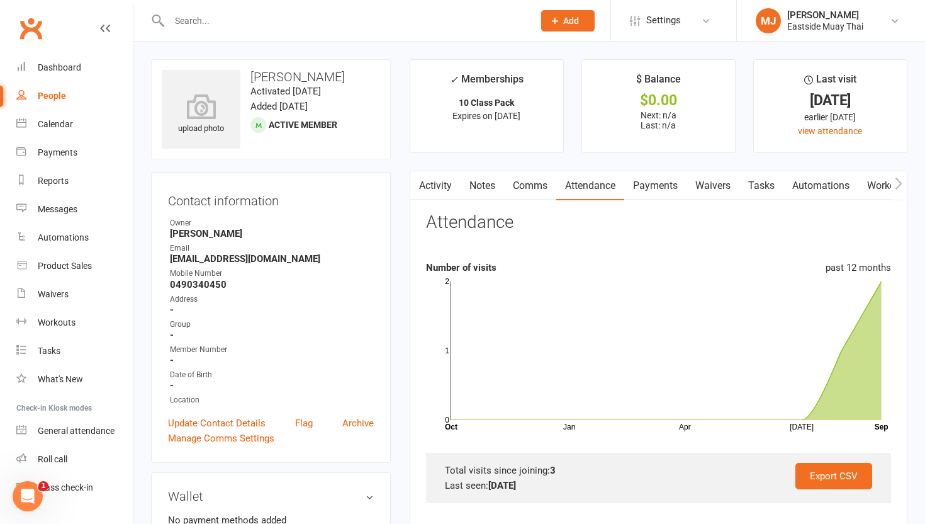
click at [722, 191] on link "Waivers" at bounding box center [713, 185] width 53 height 29
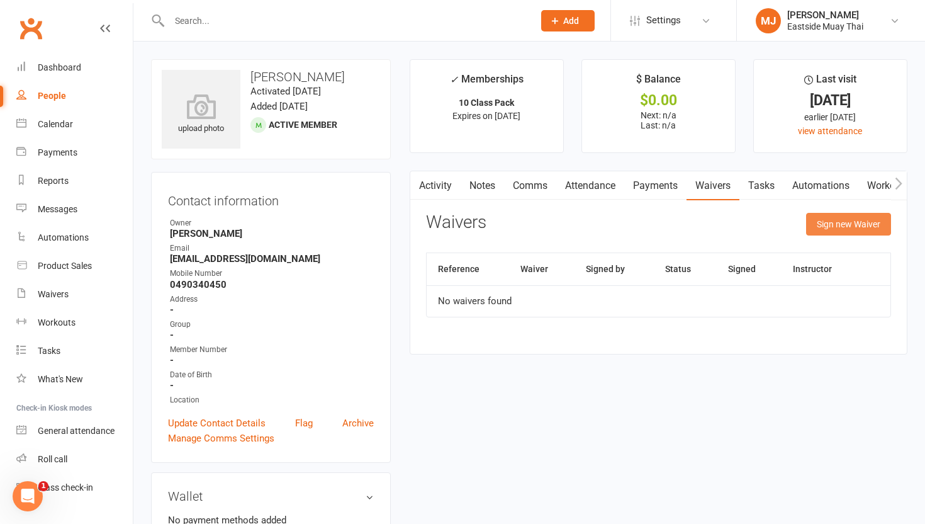
click at [850, 226] on button "Sign new Waiver" at bounding box center [848, 224] width 85 height 23
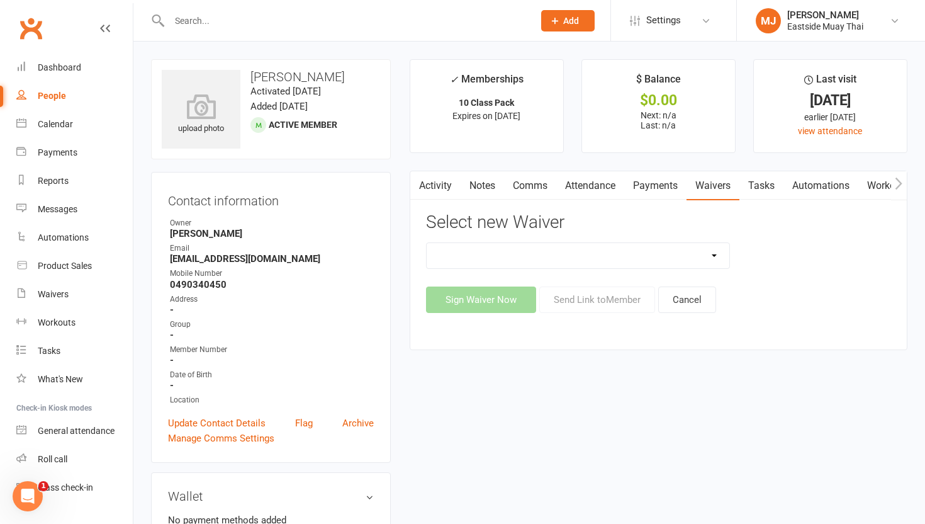
click at [644, 255] on select "Existing member - Waiver only Free Trial New Member Sign Up New Member Sign Up …" at bounding box center [578, 255] width 303 height 25
select select "14822"
click at [427, 243] on select "Existing member - Waiver only Free Trial New Member Sign Up New Member Sign Up …" at bounding box center [578, 255] width 303 height 25
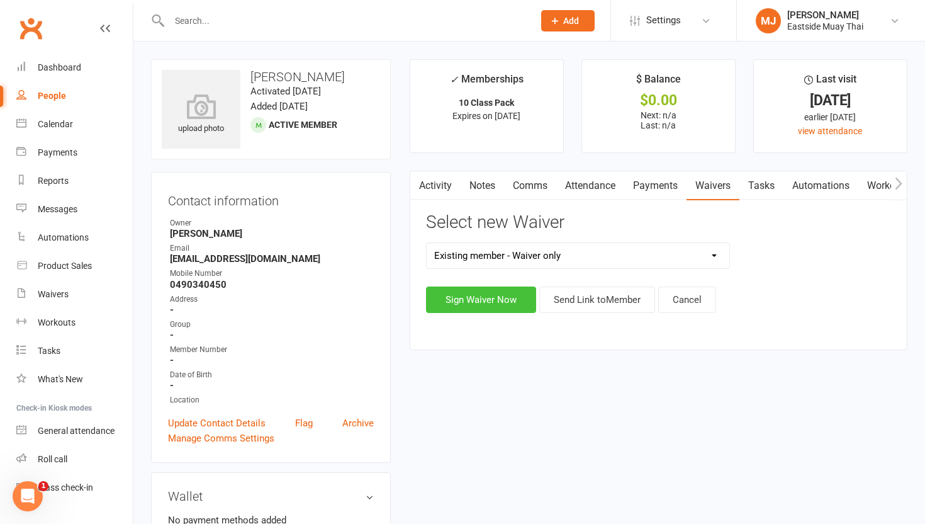
click at [512, 301] on button "Sign Waiver Now" at bounding box center [481, 299] width 110 height 26
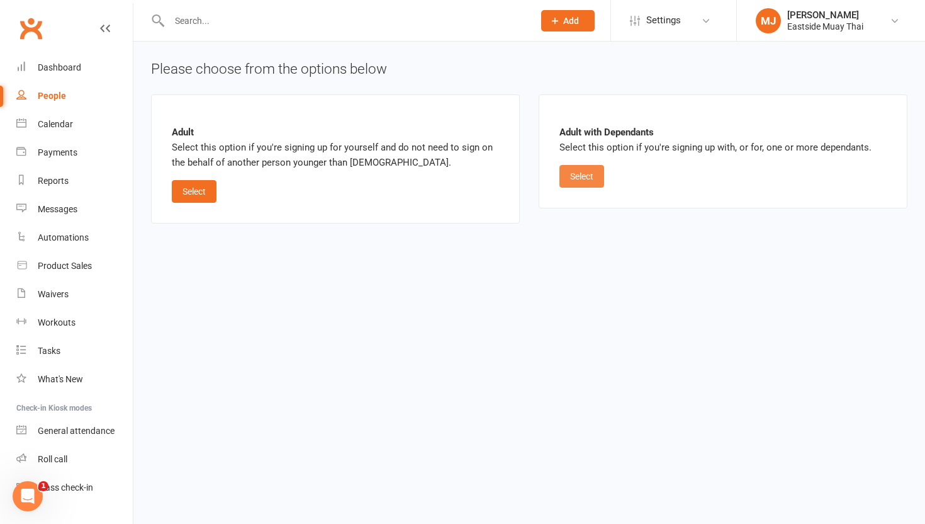
click at [585, 176] on button "Select" at bounding box center [581, 176] width 45 height 23
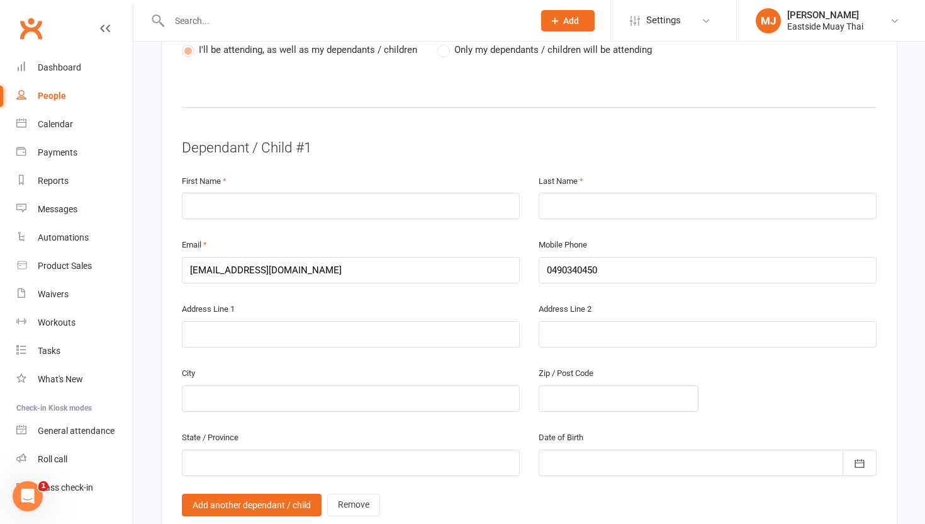
scroll to position [683, 0]
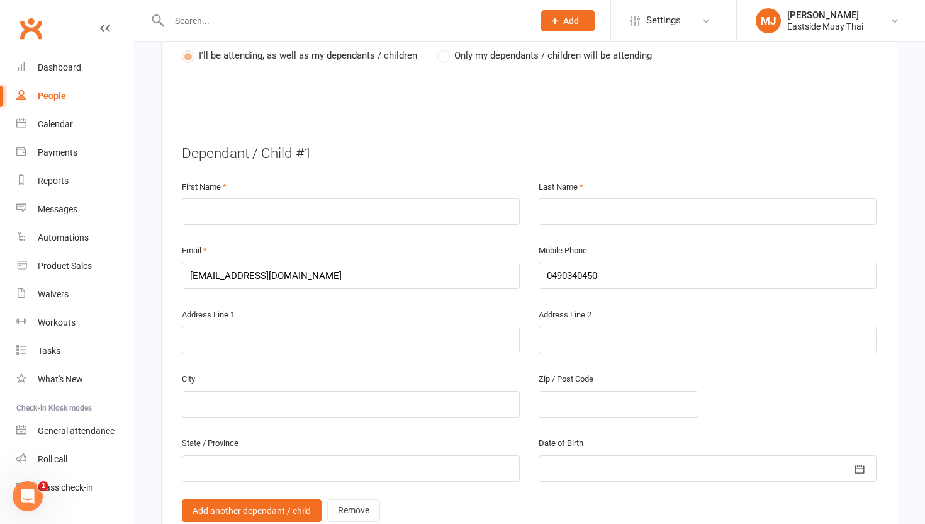
drag, startPoint x: 708, startPoint y: 214, endPoint x: 863, endPoint y: 193, distance: 156.8
click at [708, 214] on div "Last Name" at bounding box center [707, 211] width 357 height 64
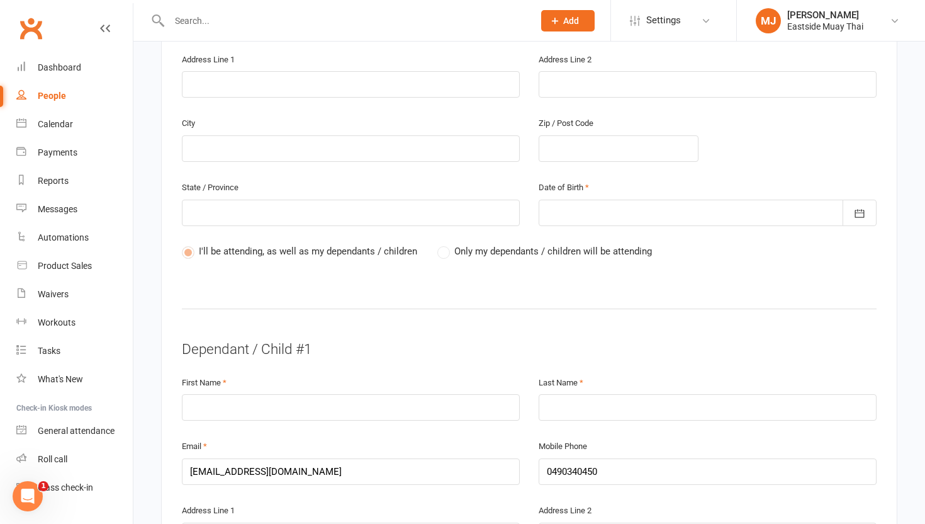
scroll to position [480, 0]
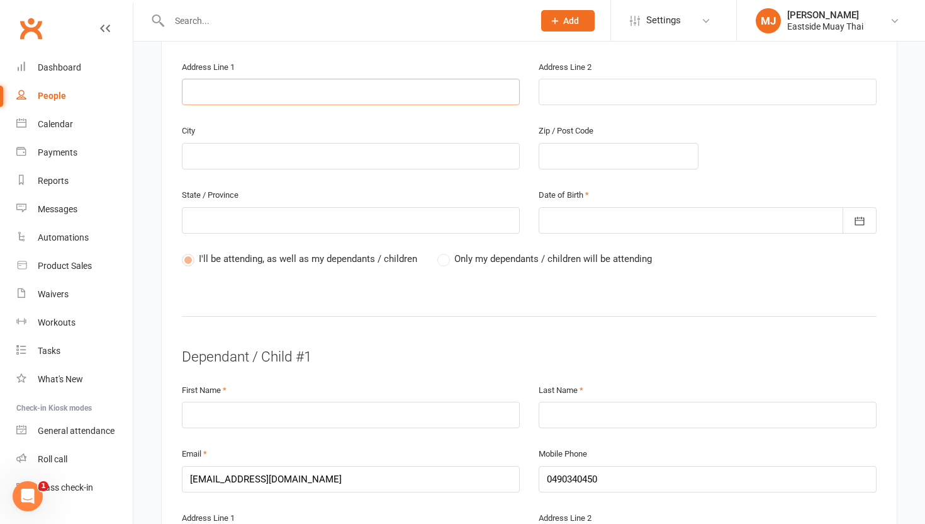
drag, startPoint x: 474, startPoint y: 79, endPoint x: 464, endPoint y: -63, distance: 142.6
drag, startPoint x: 505, startPoint y: 300, endPoint x: 553, endPoint y: 229, distance: 85.3
click at [553, 229] on div "Parent / Guardian First Name Attila Last Name Otvos Email andyotvos@gmail.com M…" at bounding box center [529, 111] width 695 height 430
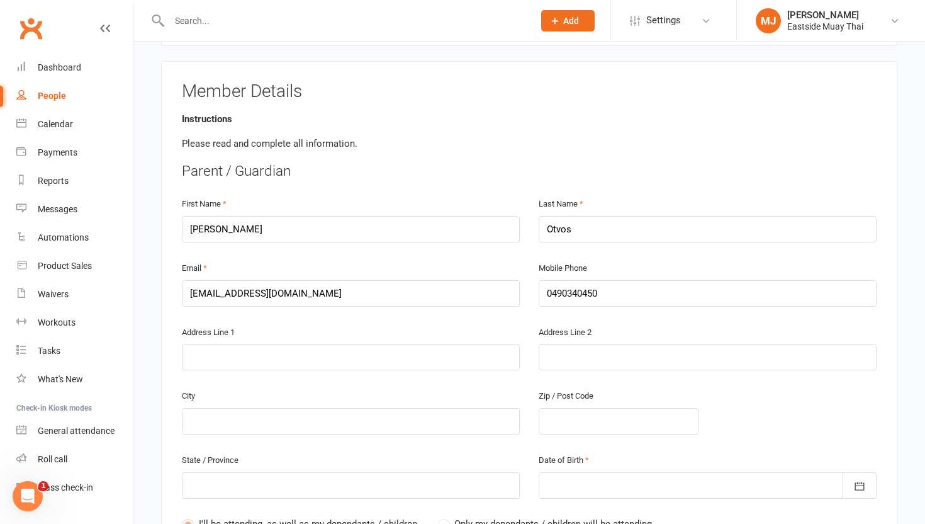
scroll to position [213, 0]
drag, startPoint x: 228, startPoint y: 213, endPoint x: 121, endPoint y: 213, distance: 107.0
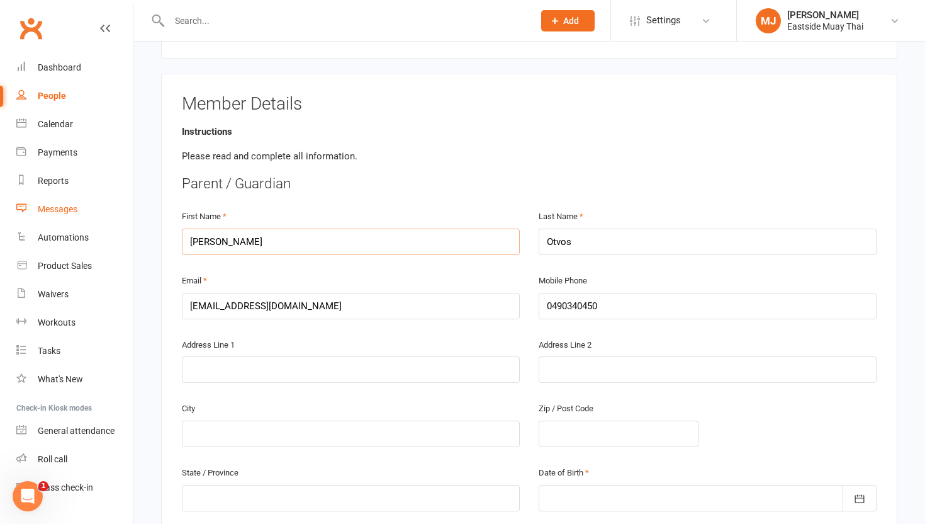
scroll to position [188, 0]
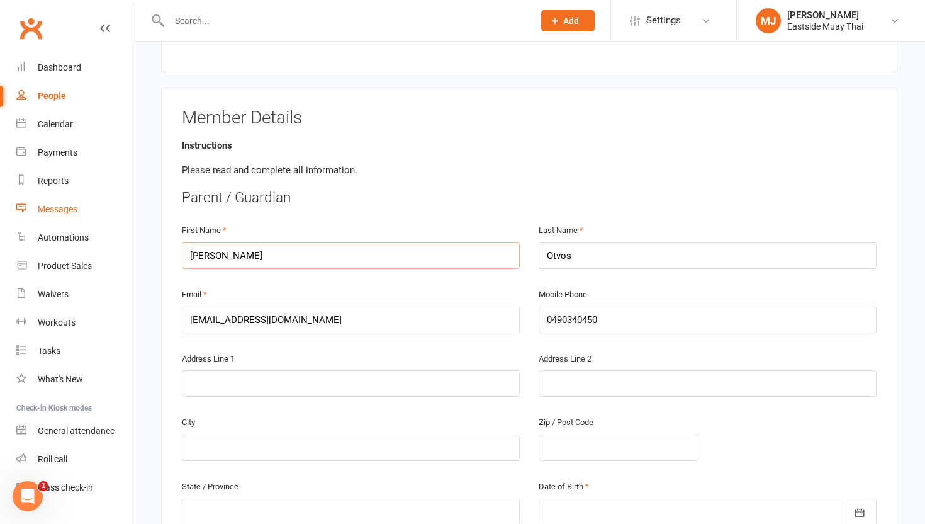
type input "Andrew"
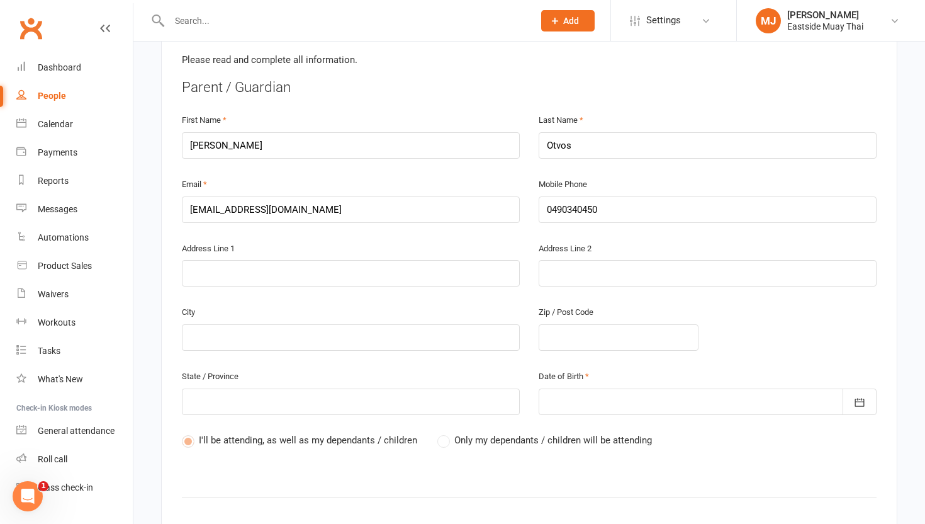
scroll to position [302, 0]
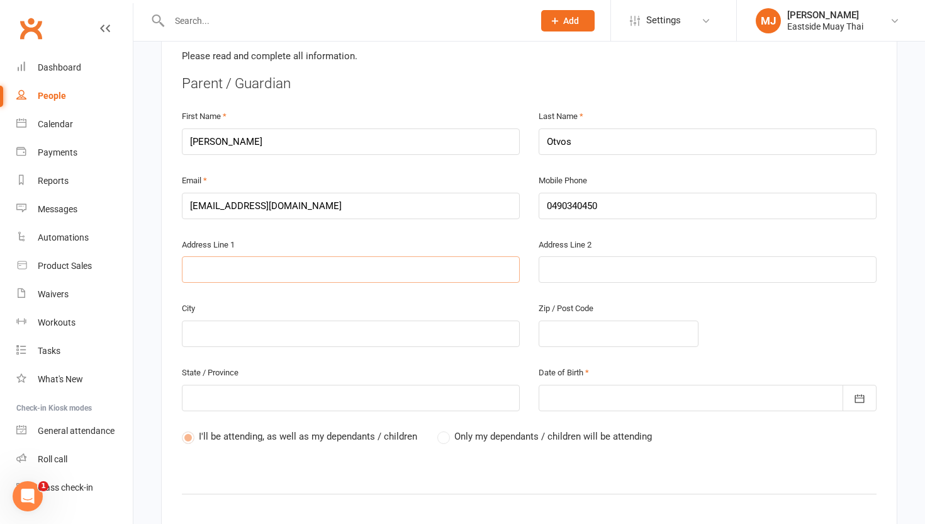
click at [245, 257] on input "text" at bounding box center [351, 269] width 338 height 26
type input "2"
type input "2/"
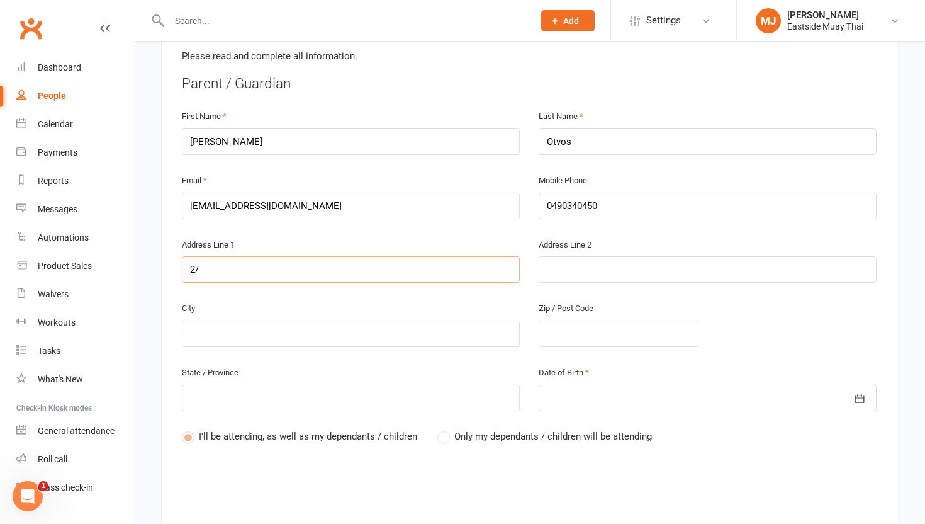
type input "2/4"
type input "2/47"
type input "2/47 n"
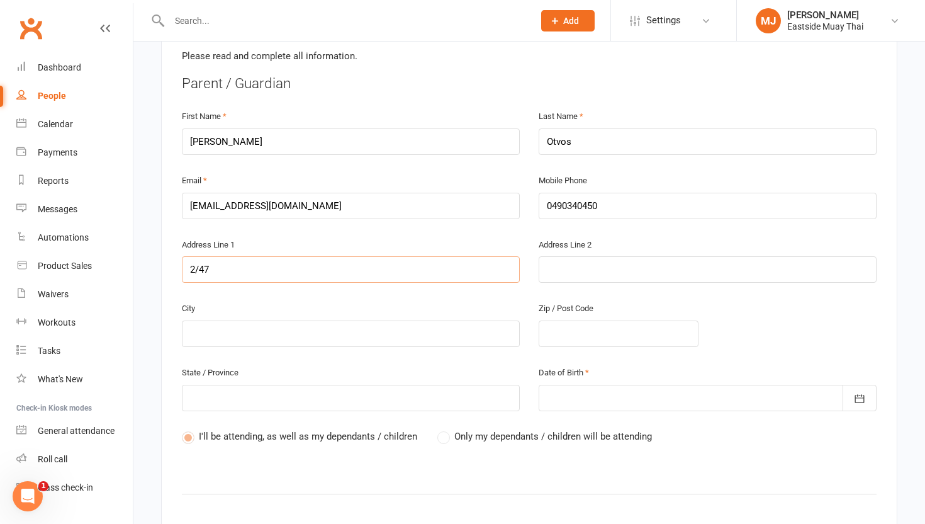
type input "2/47 n"
type input "2/47 ne"
type input "2/47 new"
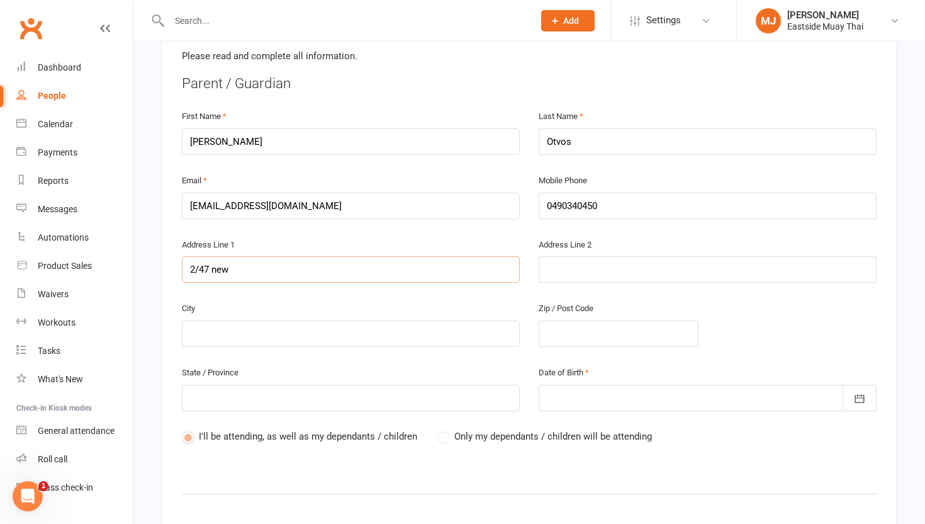
type input "2/47 new o"
type input "2/47 new or"
type input "2/47 new orl"
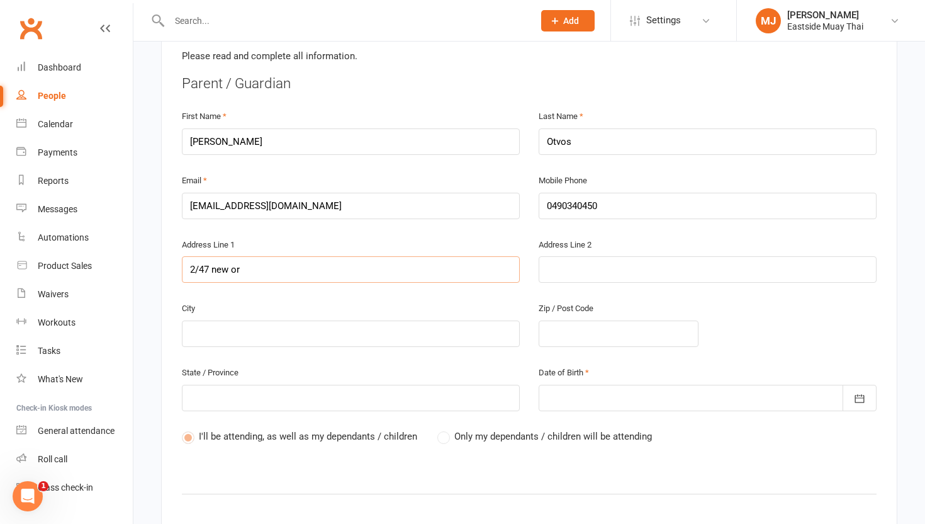
type input "2/47 new orl"
type input "2/47 new orle"
type input "2/47 new orlea"
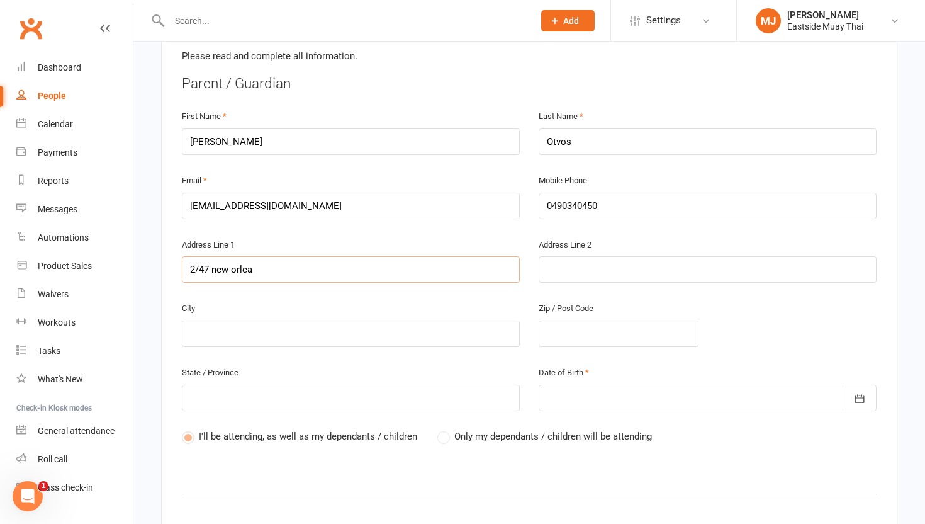
type input "2/47 new orlean"
type input "2/47 new orleans"
type input "2/47 new orleans c"
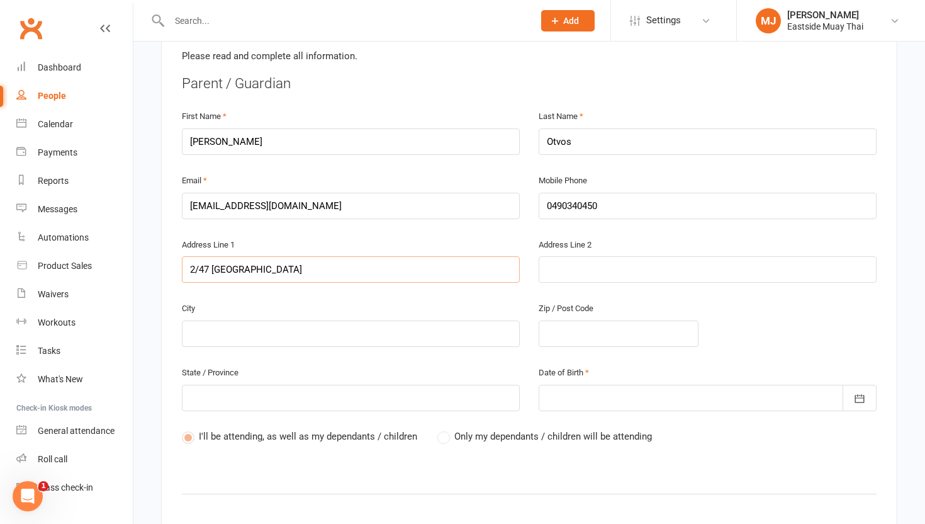
type input "2/47 new orleans c"
type input "2/47 new orleans cr"
type input "2/47 new orleans cre"
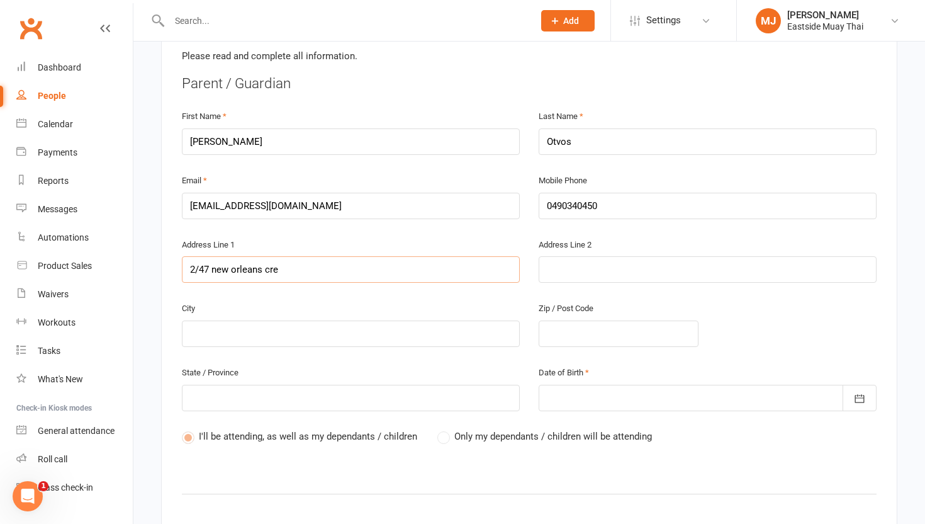
type input "2/47 new orleans cres"
type input "2/47 new orleans crese"
type input "2/47 new orleans cresen"
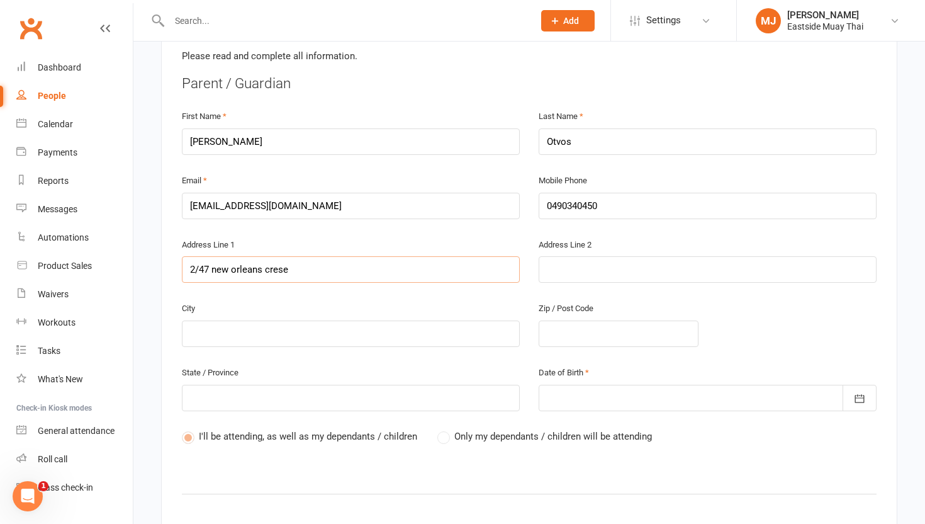
type input "2/47 new orleans cresen"
type input "2/47 new orleans cresent"
click at [228, 320] on input "text" at bounding box center [351, 333] width 338 height 26
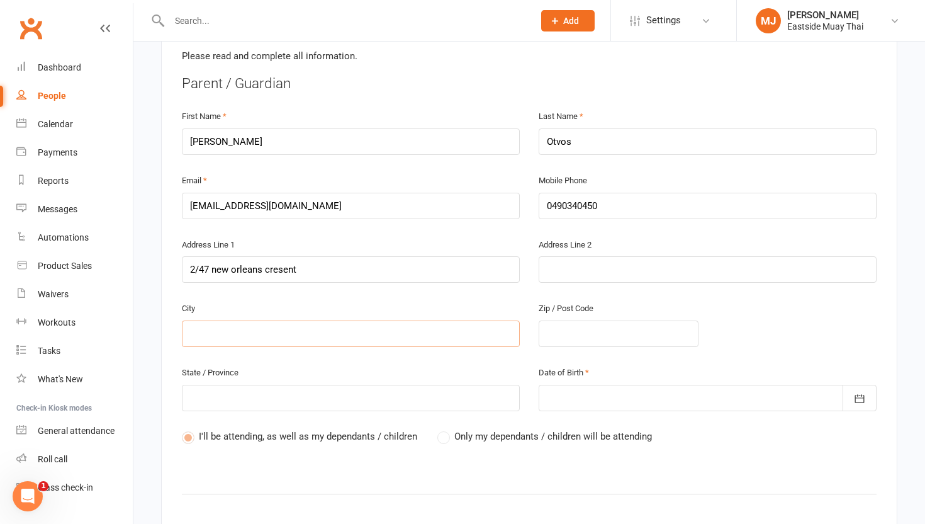
type input "m"
type input "ma"
type input "mar"
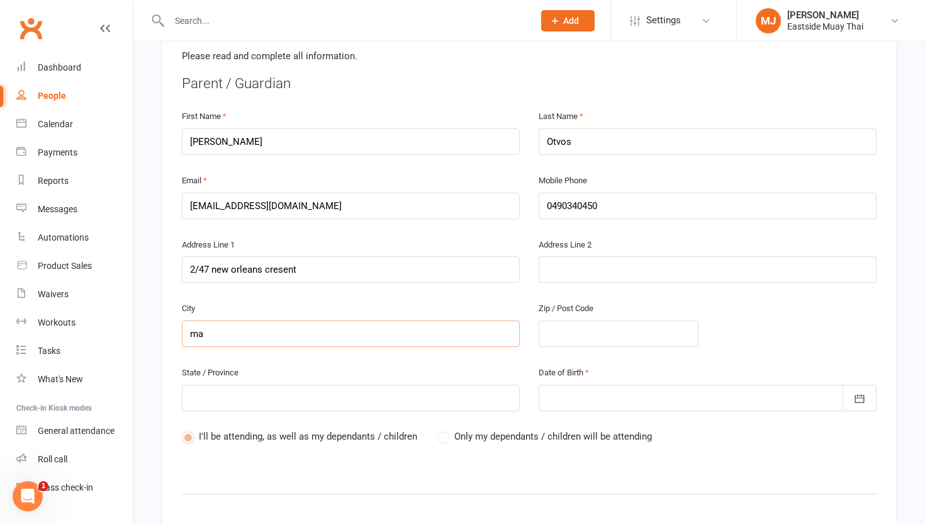
type input "mar"
type input "maro"
type input "marou"
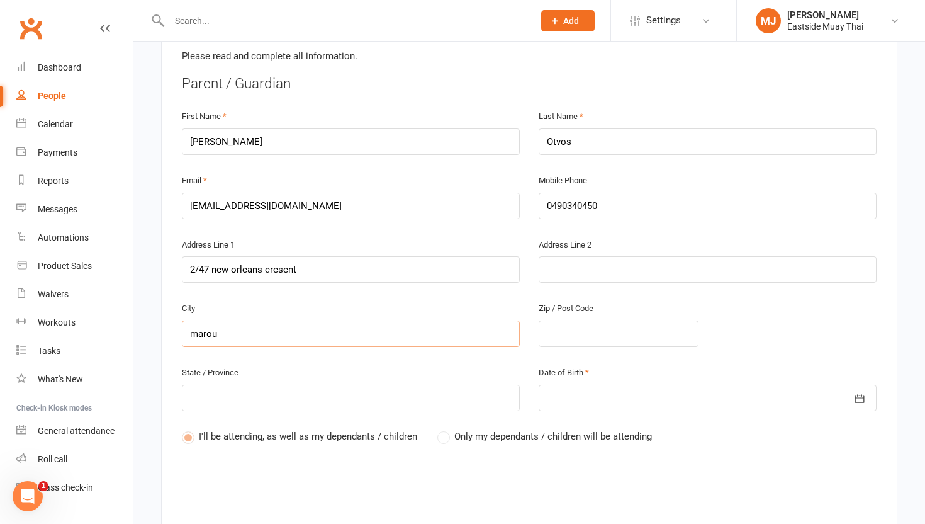
type input "maroub"
type input "maroubr"
type input "maroubra"
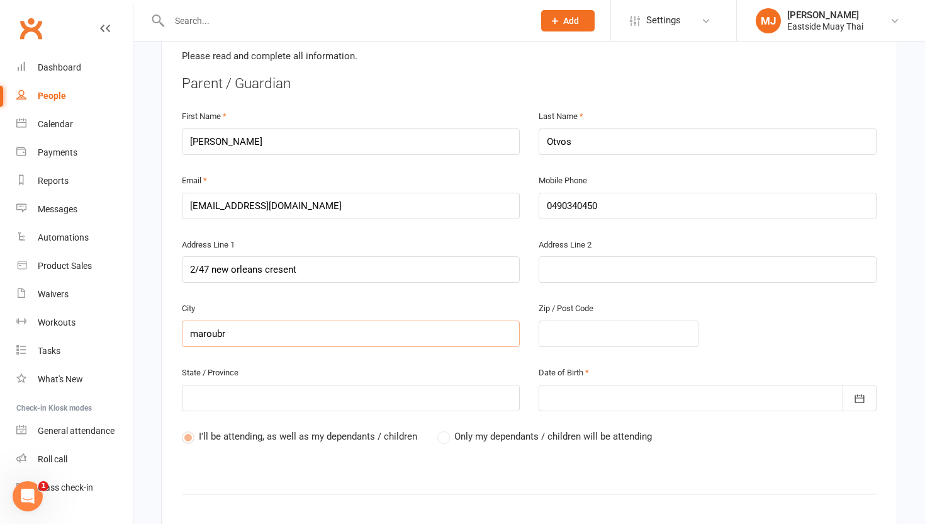
type input "maroubra"
click at [542, 322] on input "text" at bounding box center [619, 333] width 160 height 26
type input "2"
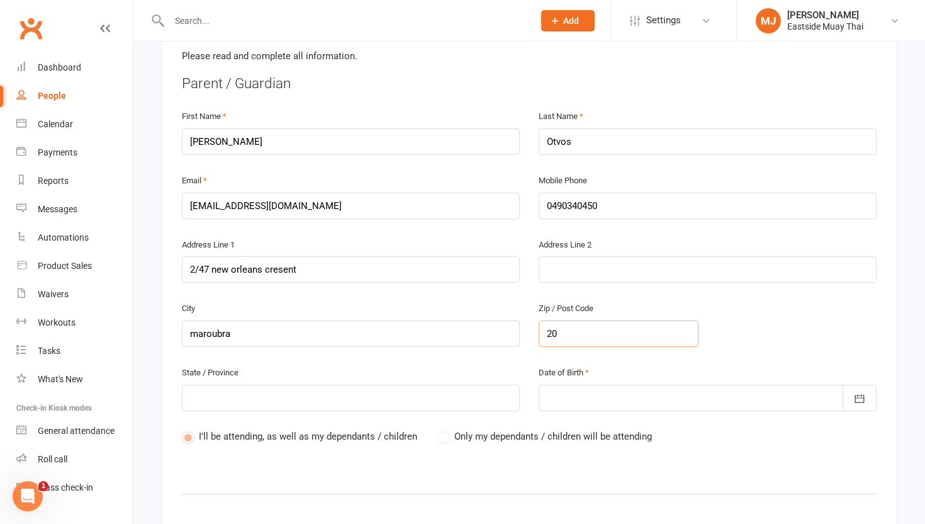
type input "209"
type input "2093"
type input "20935"
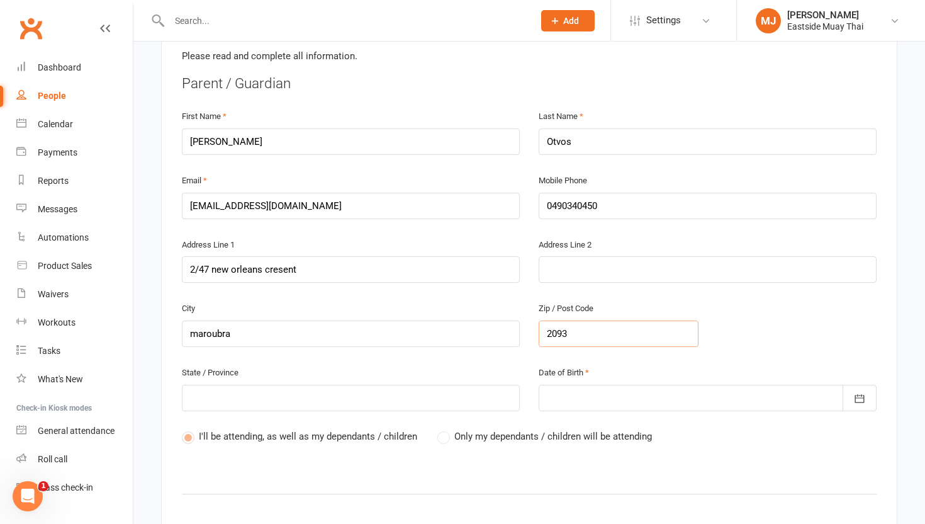
type input "20935"
type input "2093"
type input "209"
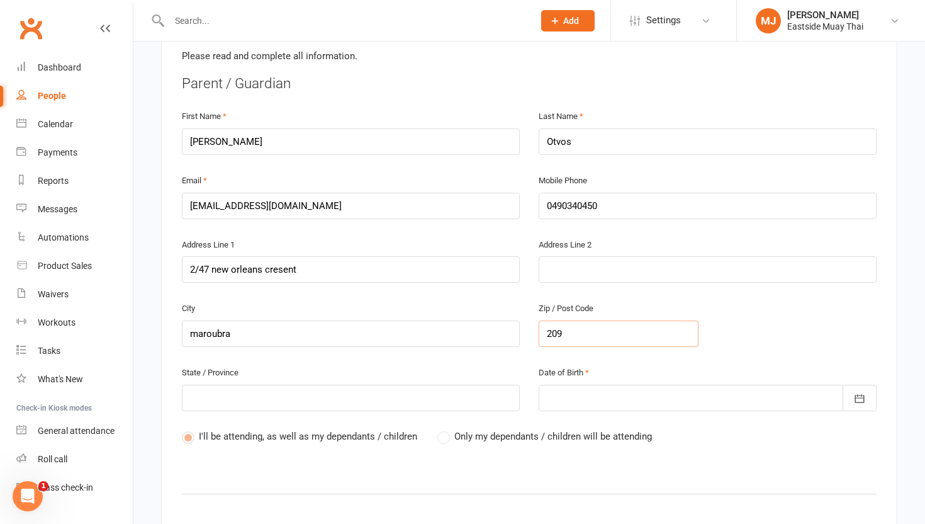
type input "20"
type input "203"
type input "2035"
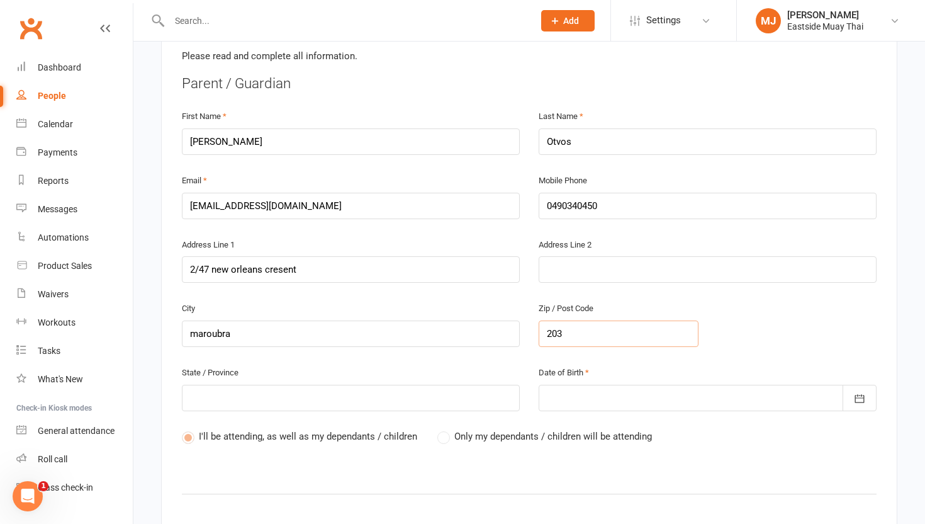
type input "2035"
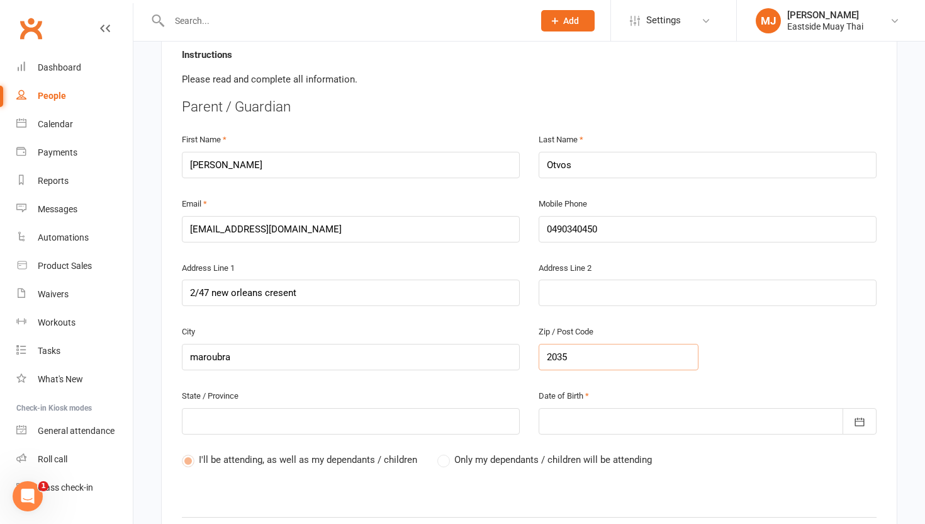
scroll to position [278, 0]
type input "2035"
click at [379, 408] on input "text" at bounding box center [351, 421] width 338 height 26
type input "n"
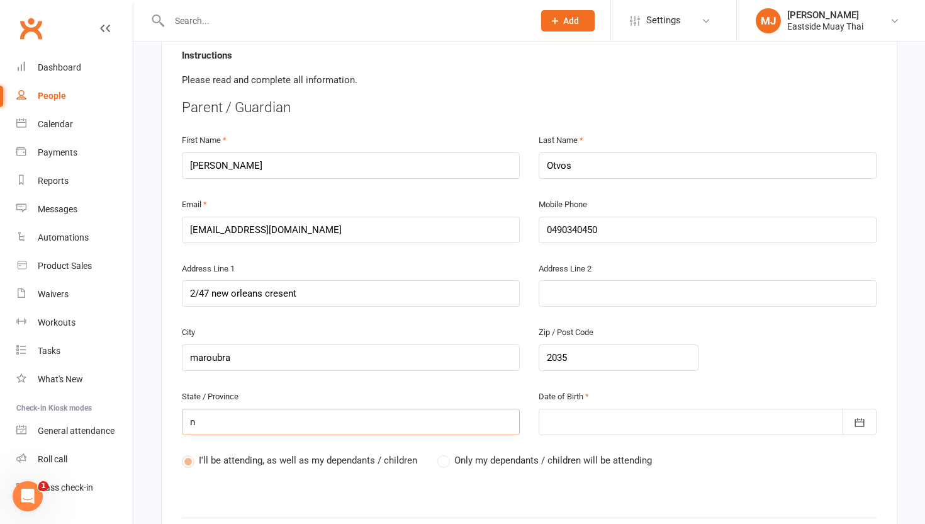
type input "ns"
type input "nsw"
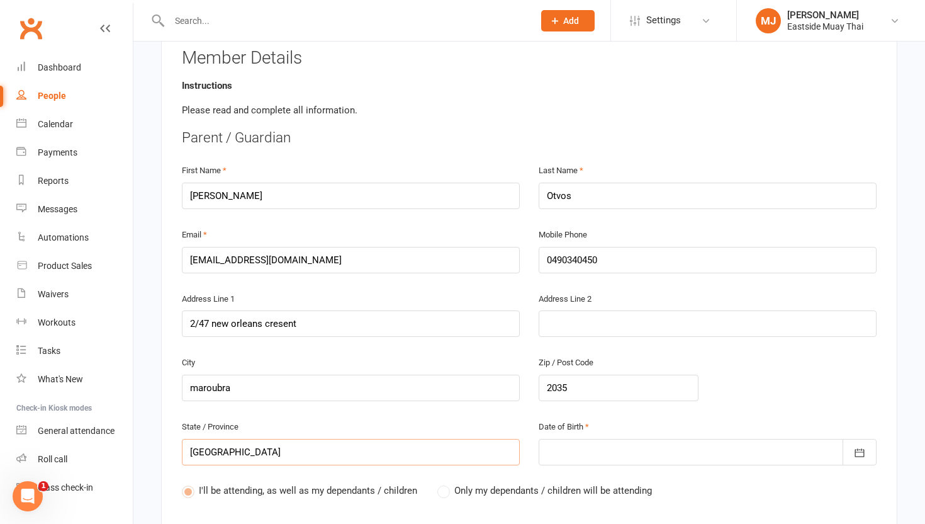
scroll to position [257, 0]
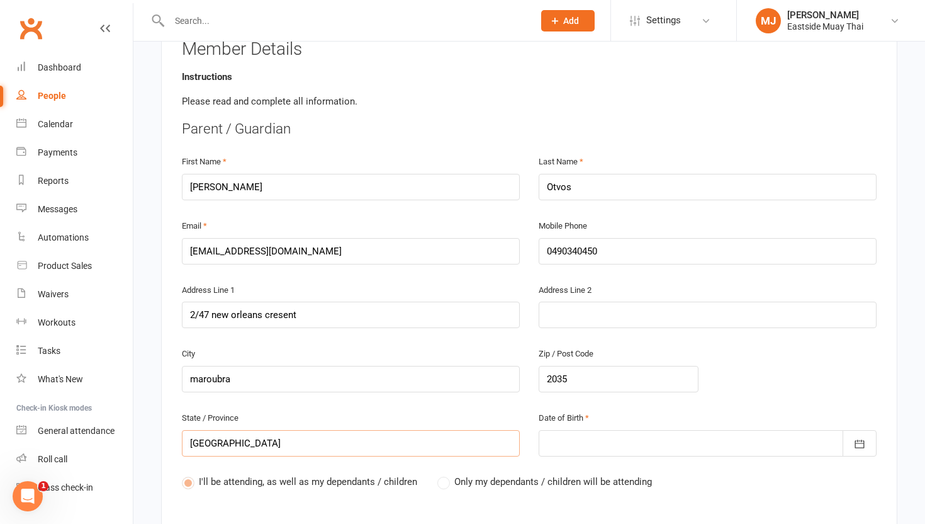
type input "nsw"
click at [587, 430] on div at bounding box center [708, 443] width 338 height 26
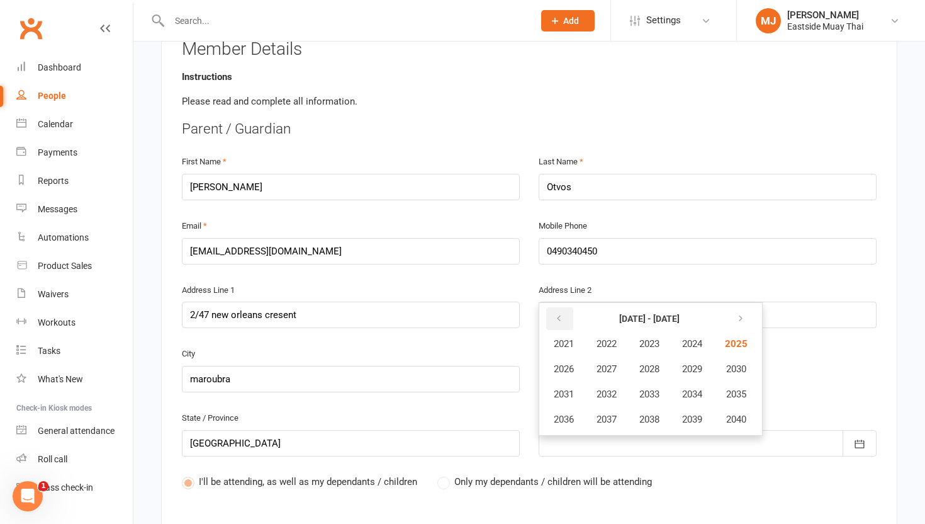
click at [557, 313] on icon "button" at bounding box center [558, 318] width 9 height 10
click at [564, 307] on button "button" at bounding box center [559, 318] width 27 height 23
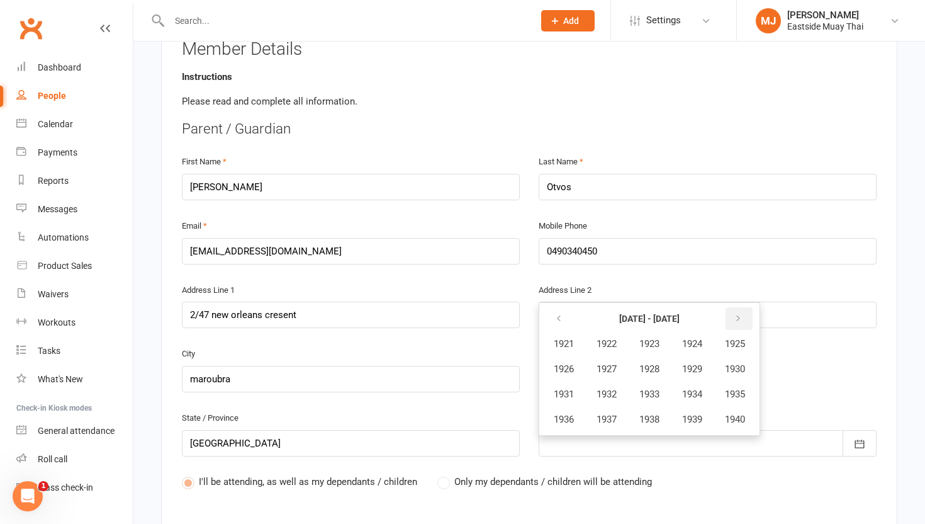
click at [743, 313] on icon "button" at bounding box center [738, 318] width 9 height 10
click at [556, 313] on icon "button" at bounding box center [558, 318] width 9 height 10
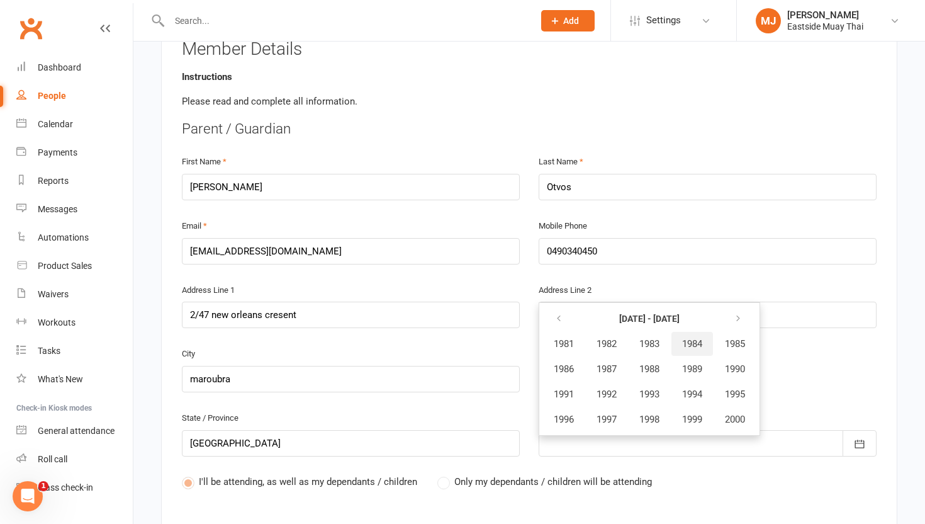
click at [685, 332] on button "1984" at bounding box center [692, 344] width 42 height 24
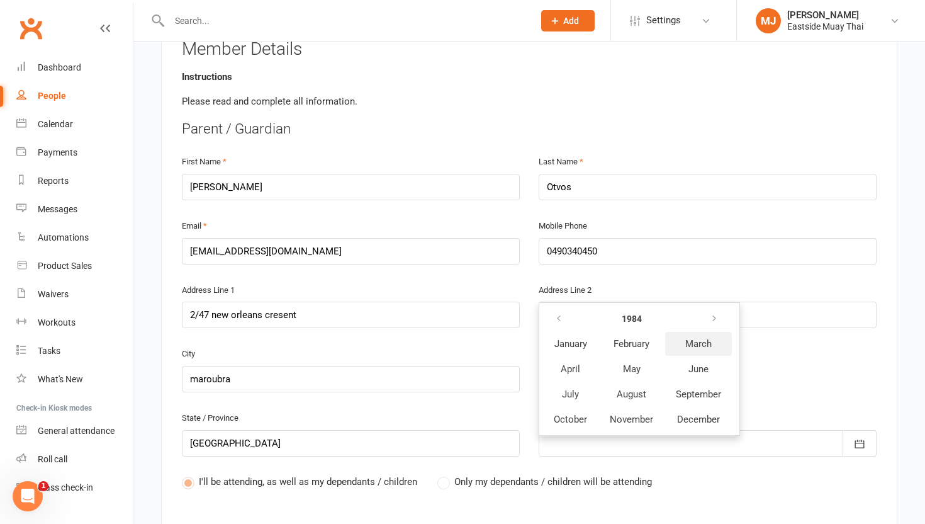
click at [697, 338] on span "March" at bounding box center [698, 343] width 26 height 11
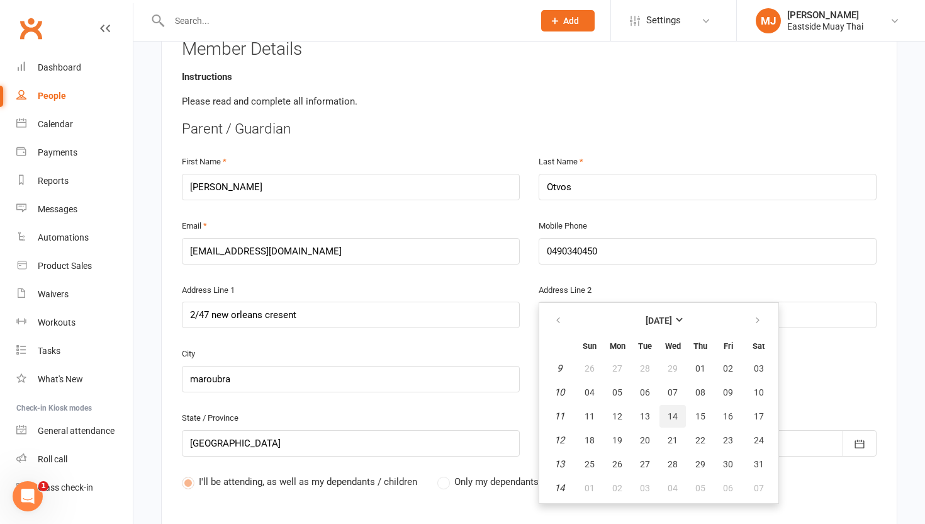
click at [677, 411] on span "14" at bounding box center [673, 416] width 10 height 10
type input "14 Mar 1984"
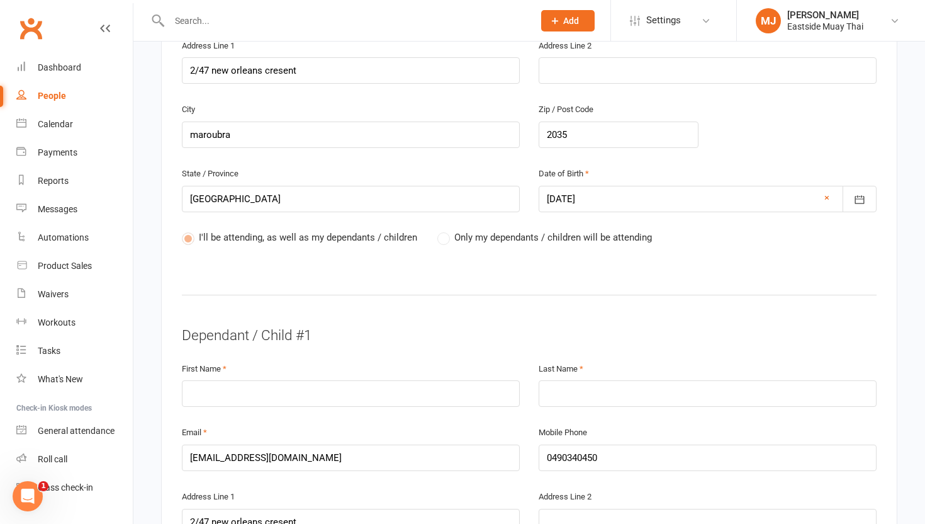
scroll to position [511, 0]
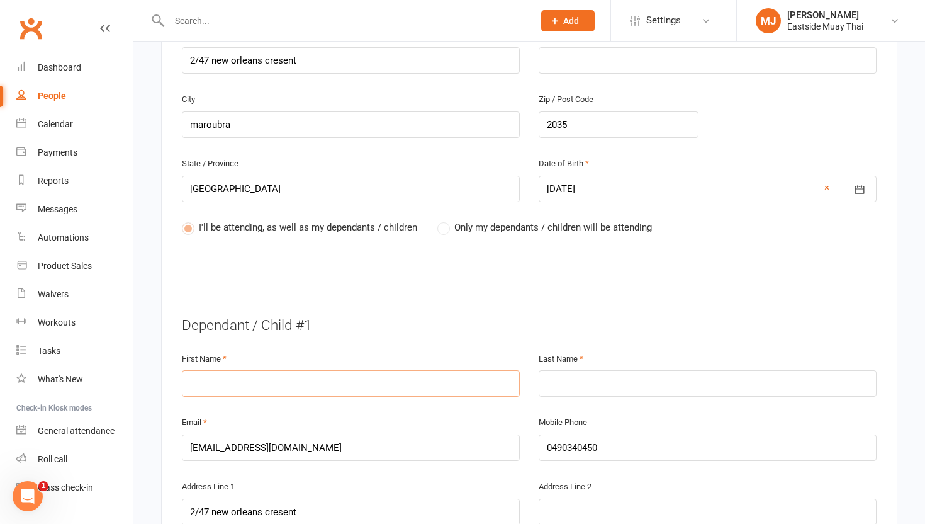
click at [288, 371] on input "text" at bounding box center [351, 383] width 338 height 26
type input "A"
type input "Attila"
click at [551, 370] on input "text" at bounding box center [708, 383] width 338 height 26
type input "otvos"
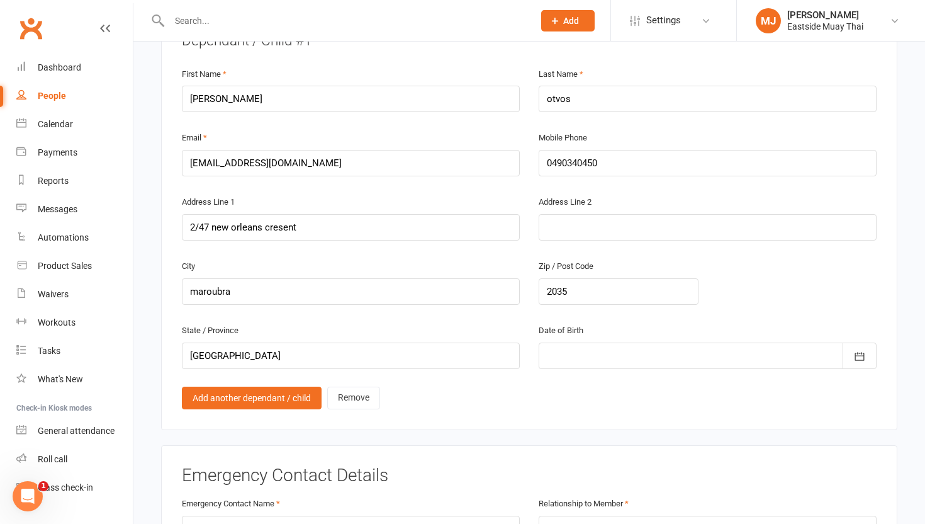
scroll to position [797, 0]
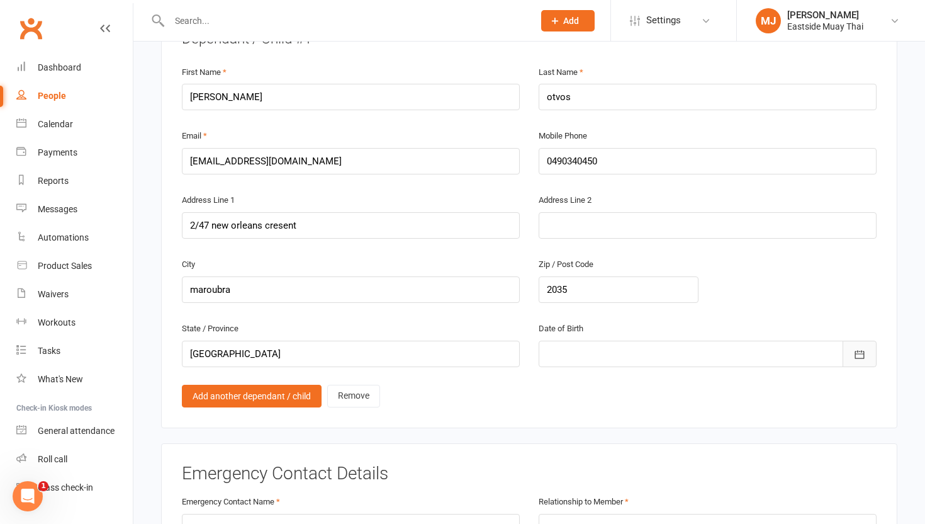
click at [853, 344] on button "button" at bounding box center [860, 353] width 34 height 26
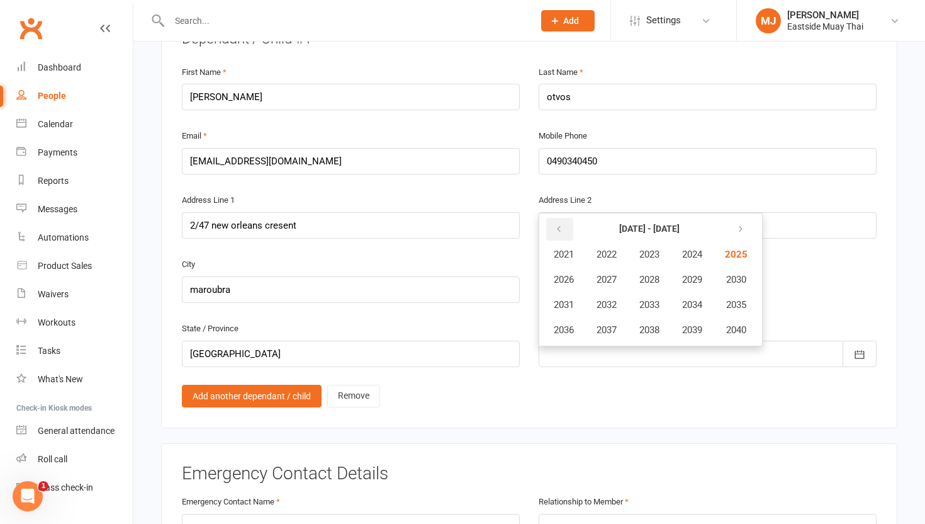
click at [566, 218] on button "button" at bounding box center [559, 229] width 27 height 23
click at [702, 318] on button "2019" at bounding box center [692, 330] width 42 height 24
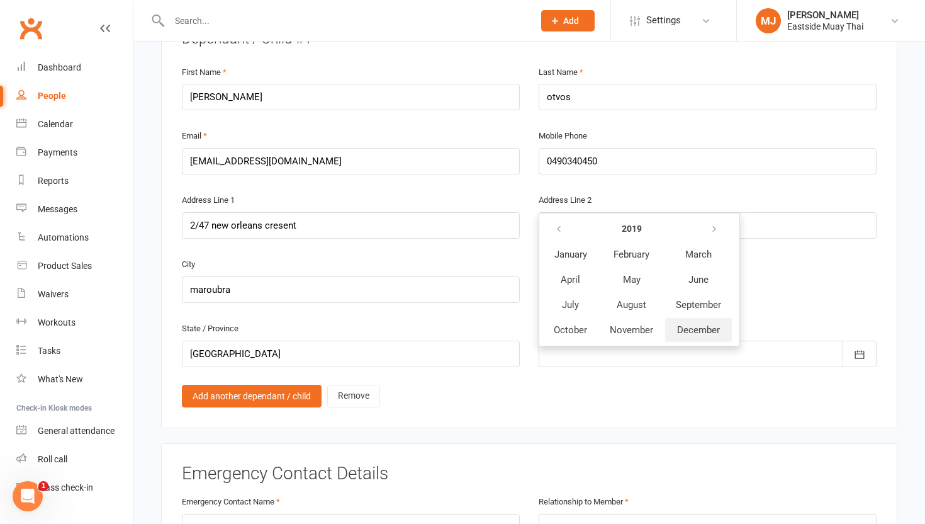
click at [695, 324] on span "December" at bounding box center [698, 329] width 43 height 11
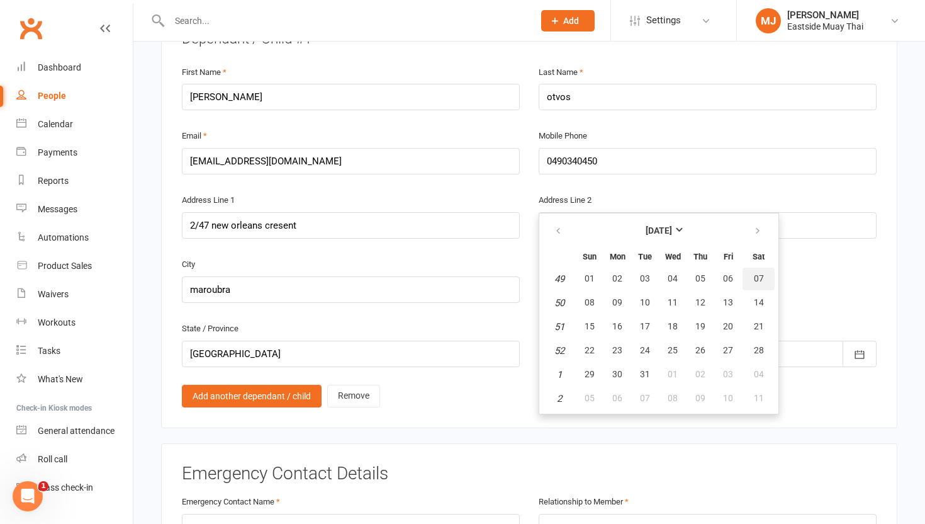
click at [761, 267] on button "07" at bounding box center [759, 278] width 32 height 23
type input "07 Dec 2019"
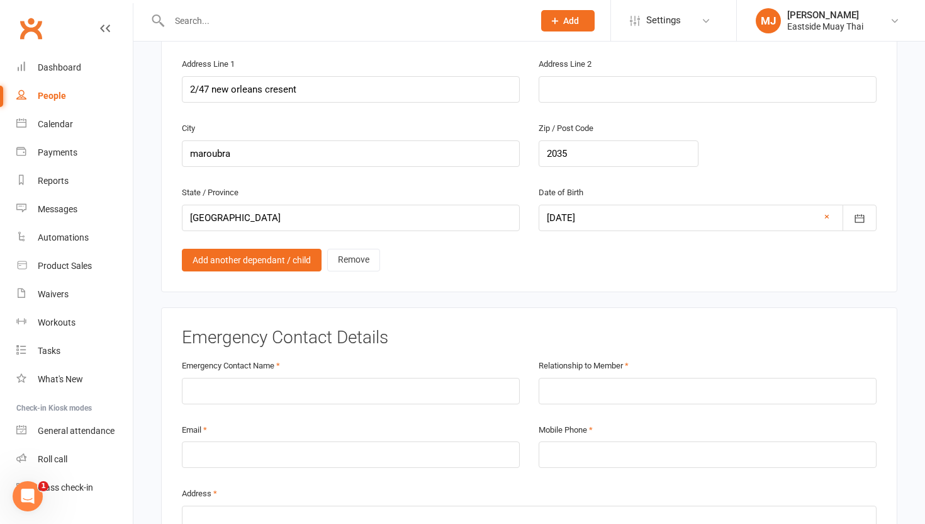
scroll to position [935, 0]
click at [239, 376] on input "text" at bounding box center [351, 389] width 338 height 26
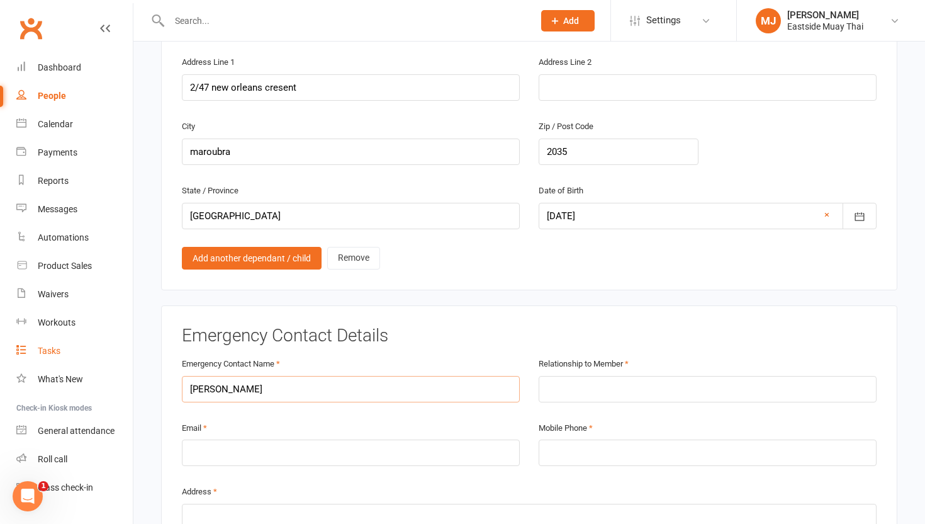
drag, startPoint x: 239, startPoint y: 360, endPoint x: 128, endPoint y: 360, distance: 111.4
click at [239, 376] on input "andrew" at bounding box center [351, 389] width 338 height 26
click at [228, 376] on input "andrew" at bounding box center [351, 389] width 338 height 26
type input "andrew otvos"
type input "father"
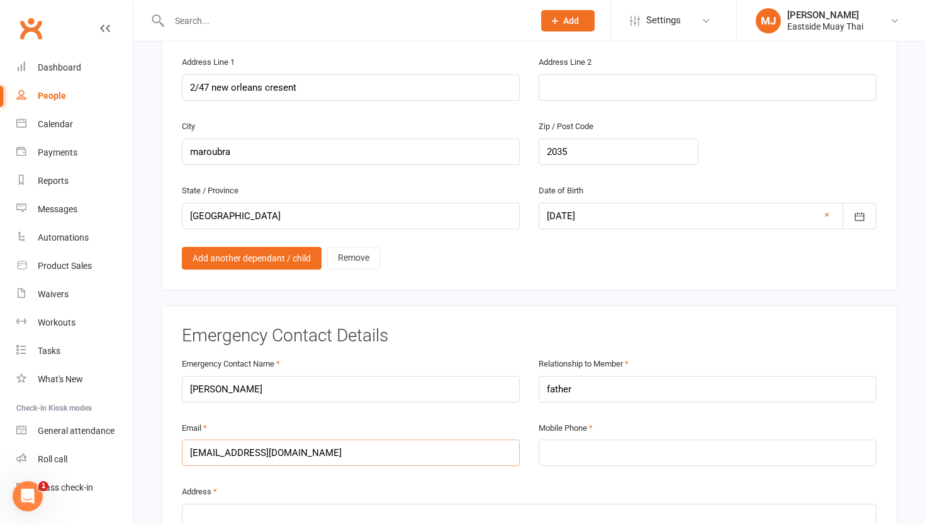
type input "[EMAIL_ADDRESS][DOMAIN_NAME]"
type input "0490340450"
type input "2"
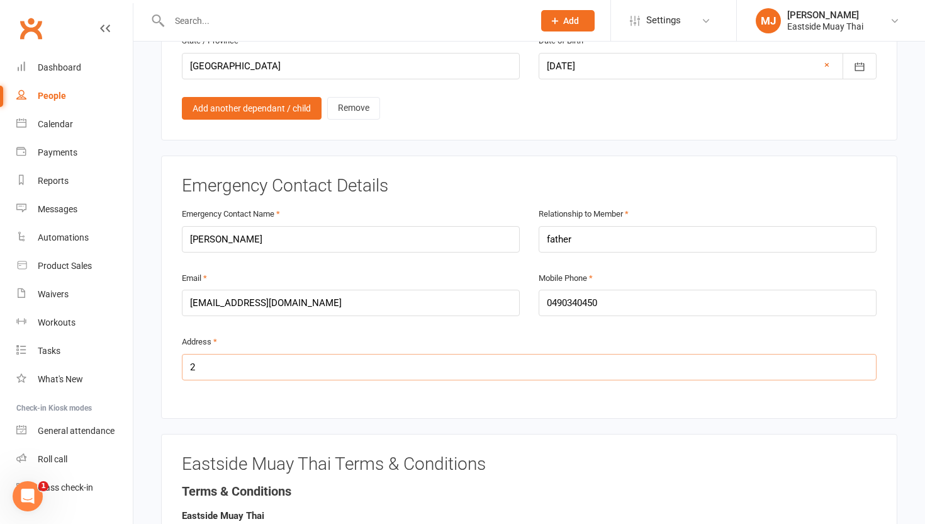
scroll to position [1084, 0]
click at [221, 354] on input "2" at bounding box center [529, 367] width 695 height 26
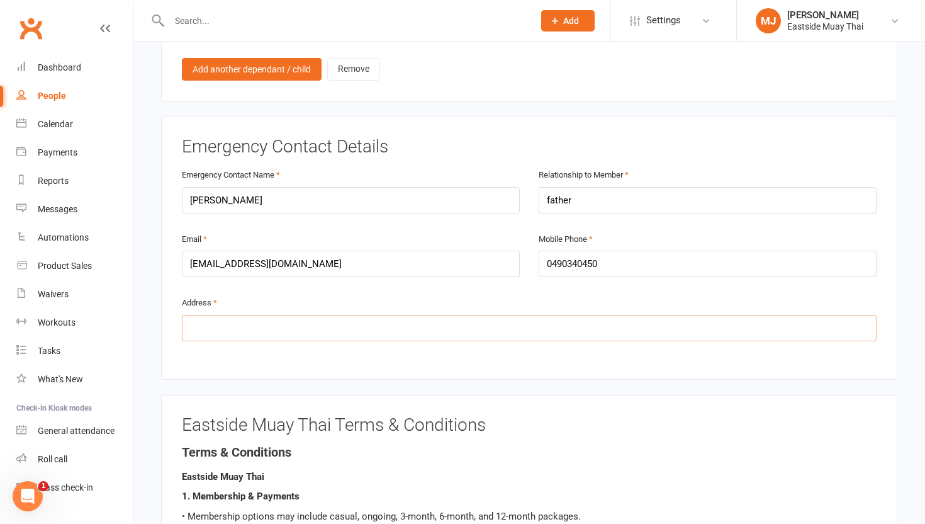
scroll to position [1121, 0]
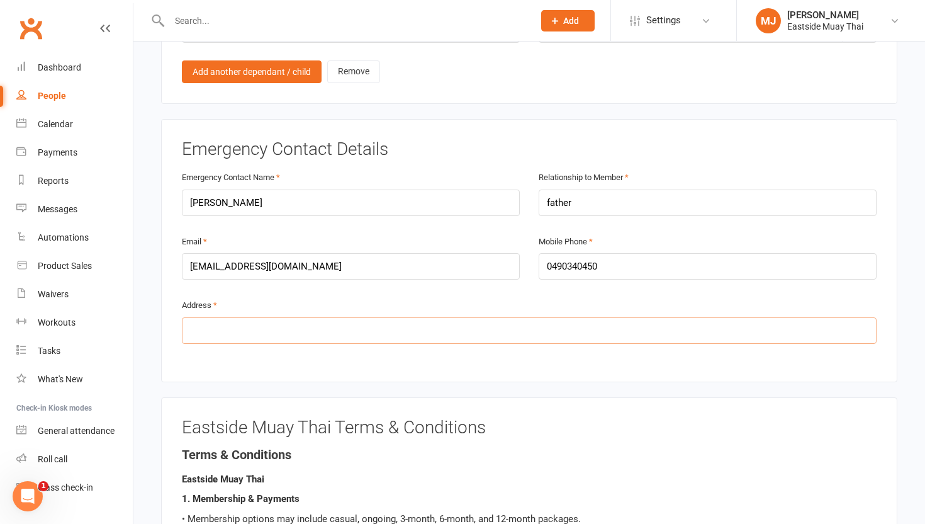
click at [209, 317] on input "text" at bounding box center [529, 330] width 695 height 26
type input "2/47 new orleans cres maroubra"
click at [189, 189] on input "andrew otvos" at bounding box center [351, 202] width 338 height 26
click at [192, 189] on input "andrew otvos" at bounding box center [351, 202] width 338 height 26
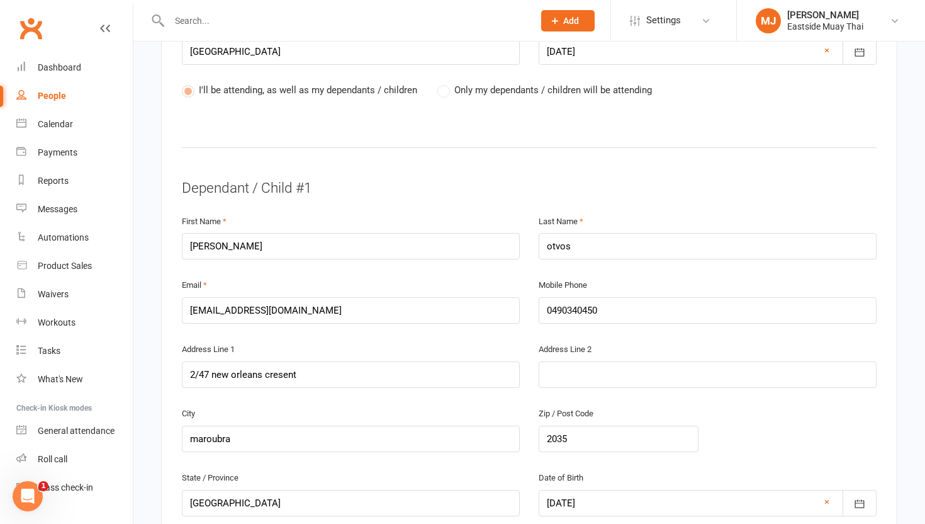
scroll to position [649, 0]
type input "[PERSON_NAME]"
click at [551, 232] on input "otvos" at bounding box center [708, 245] width 338 height 26
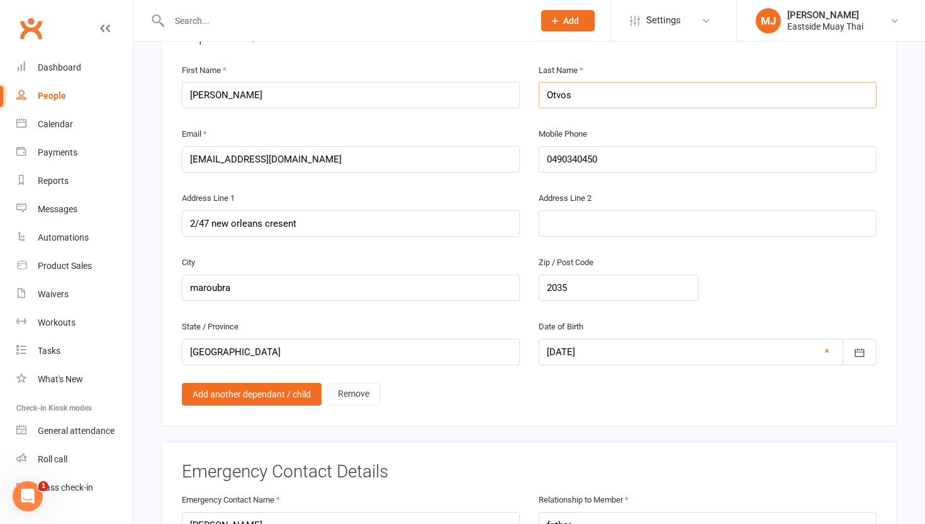
scroll to position [806, 0]
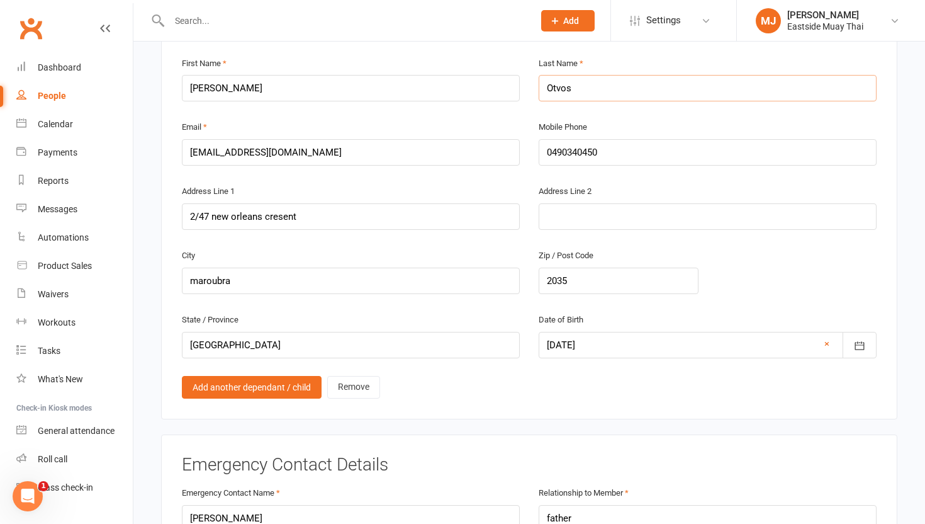
type input "Otvos"
drag, startPoint x: 215, startPoint y: 326, endPoint x: 144, endPoint y: 323, distance: 70.5
click at [144, 323] on div "Smart Forms & Waivers Eastside Muay Thai 46891896885 p: 0433996456 info@eastsid…" at bounding box center [529, 423] width 792 height 2376
type input "'"
type input "NSW"
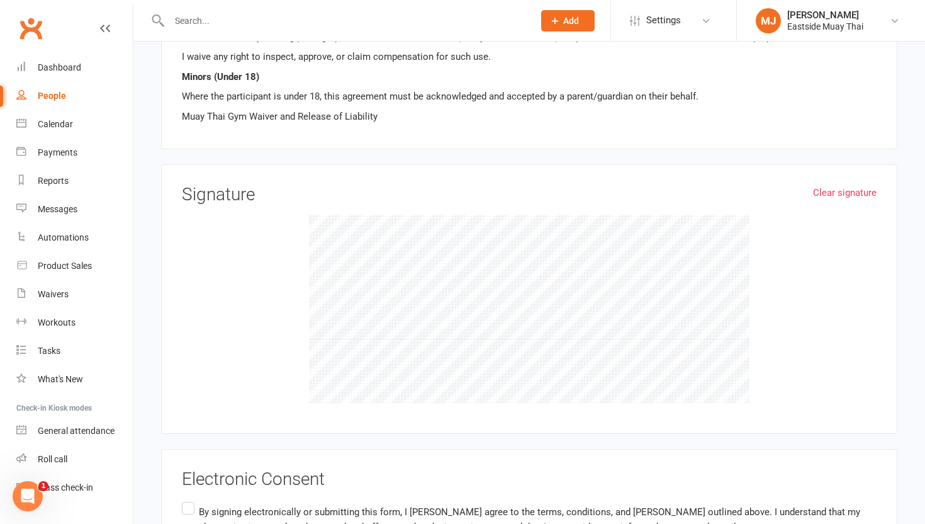
scroll to position [1775, 0]
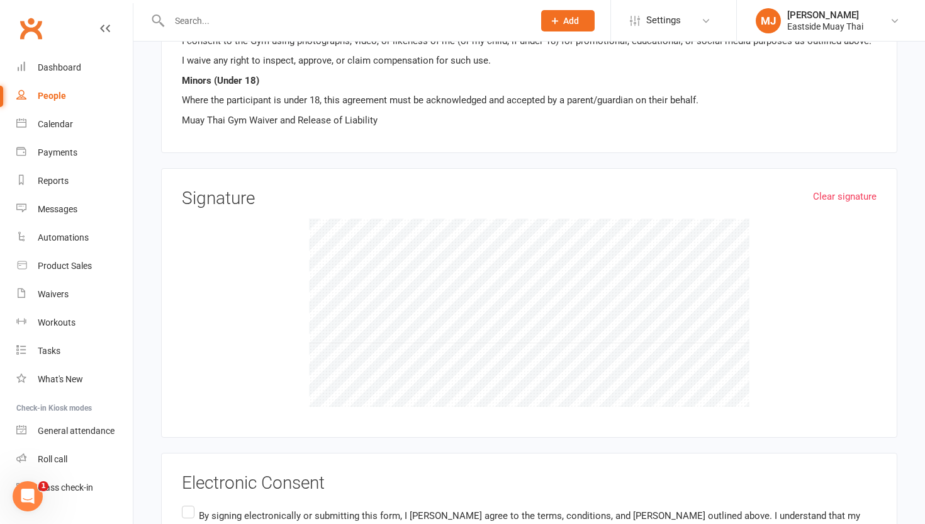
click at [341, 259] on div at bounding box center [529, 312] width 695 height 189
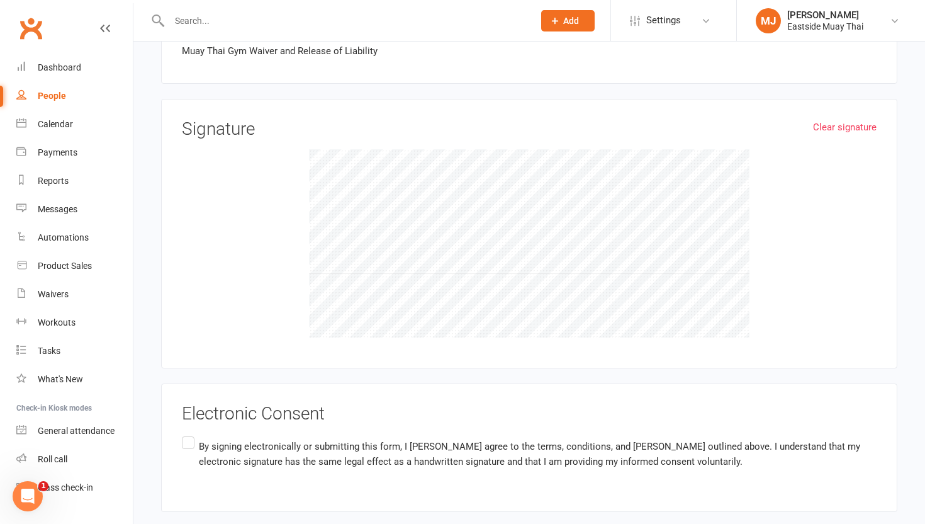
scroll to position [1866, 0]
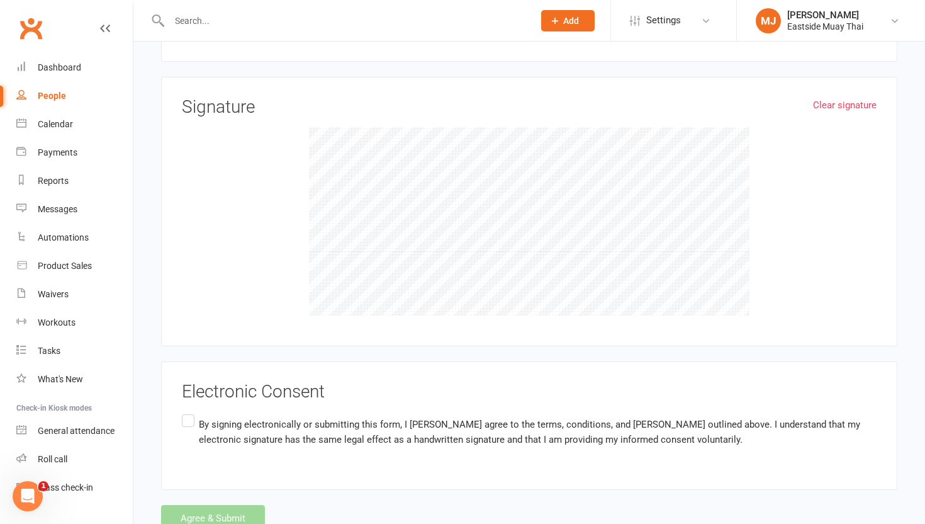
click at [191, 412] on label "By signing electronically or submitting this form, I Andrew Otvos agree to the …" at bounding box center [529, 432] width 695 height 40
click at [190, 412] on input "By signing electronically or submitting this form, I Andrew Otvos agree to the …" at bounding box center [186, 412] width 8 height 0
click at [216, 505] on button "Agree & Submit" at bounding box center [213, 518] width 104 height 26
click at [0, 0] on div "Loading" at bounding box center [0, 0] width 0 height 0
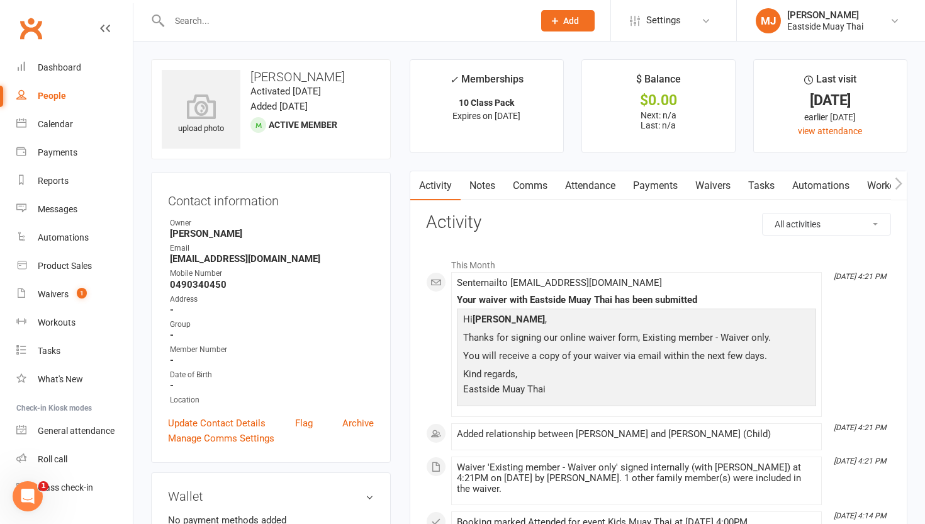
click at [718, 186] on link "Waivers" at bounding box center [713, 185] width 53 height 29
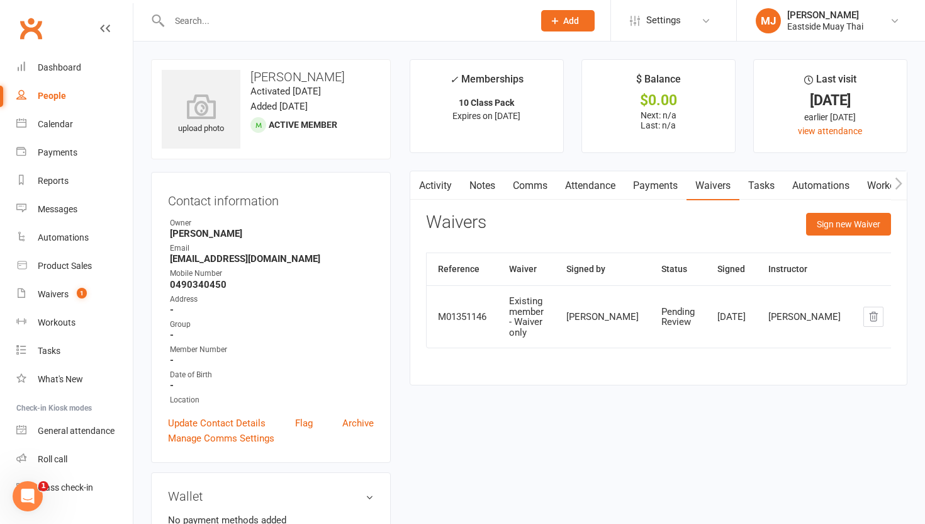
click at [257, 21] on input "text" at bounding box center [345, 21] width 359 height 18
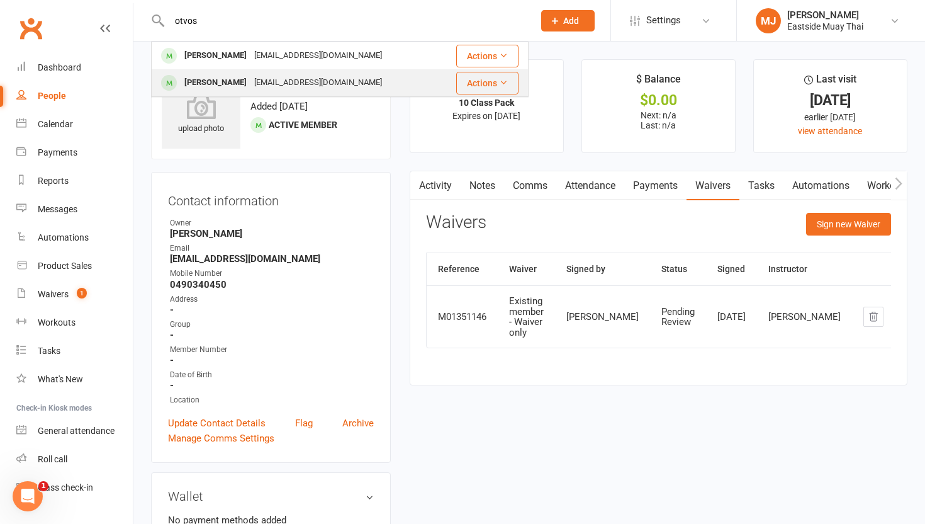
type input "otvos"
click at [216, 77] on div "Attila Otvos" at bounding box center [216, 83] width 70 height 18
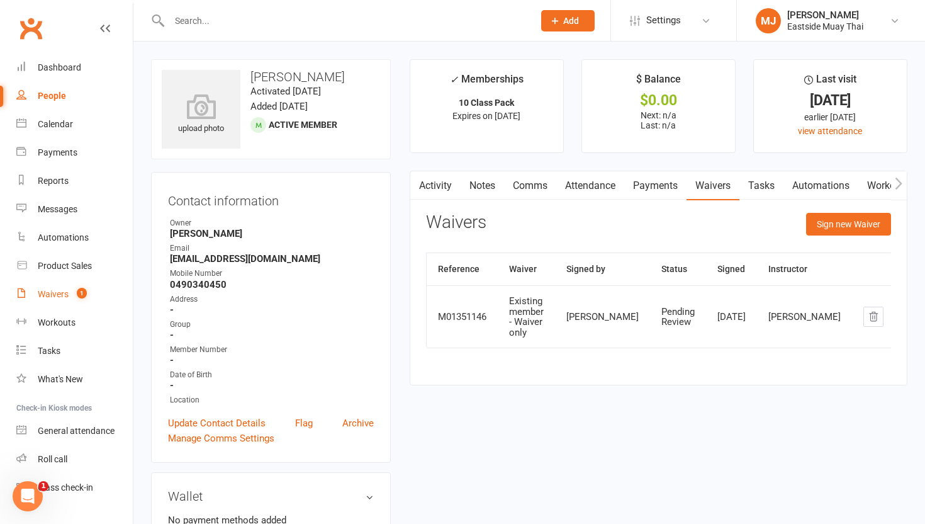
click at [46, 289] on div "Waivers" at bounding box center [53, 294] width 31 height 10
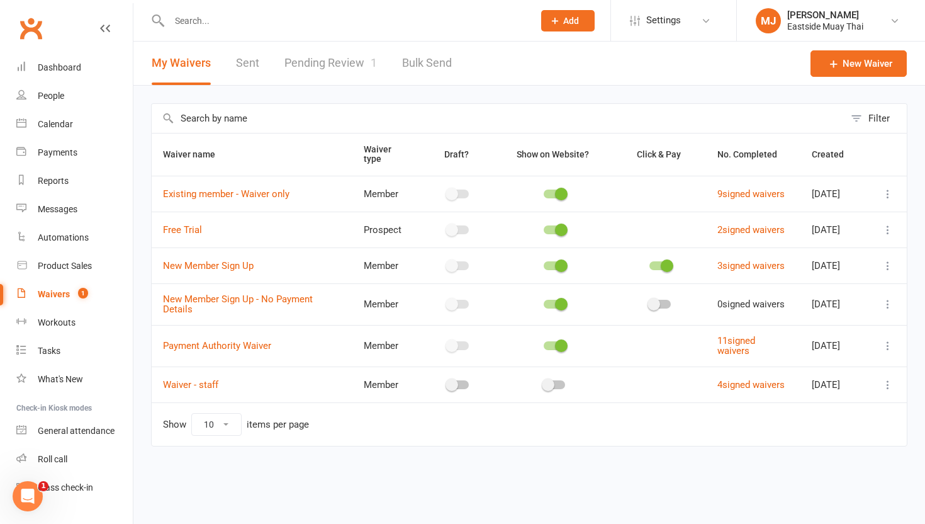
click at [320, 64] on link "Pending Review 1" at bounding box center [330, 63] width 93 height 43
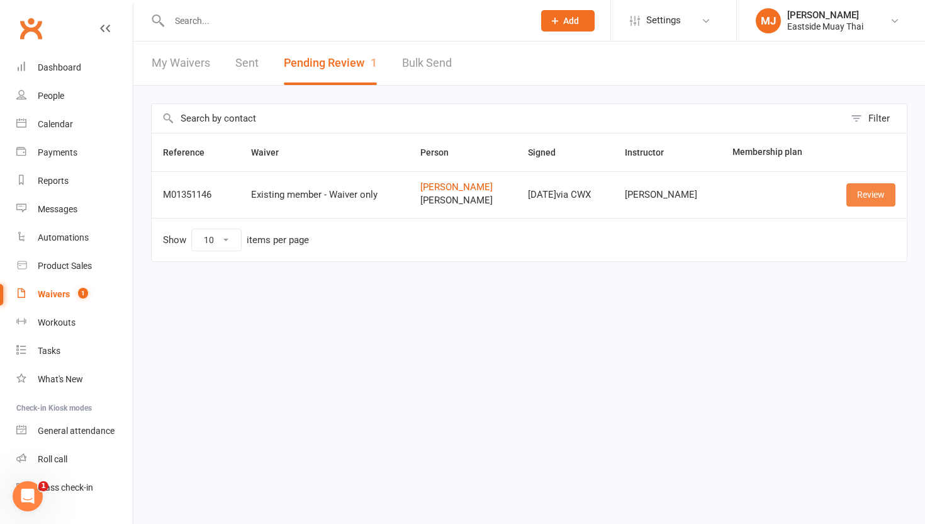
click at [875, 192] on link "Review" at bounding box center [870, 194] width 49 height 23
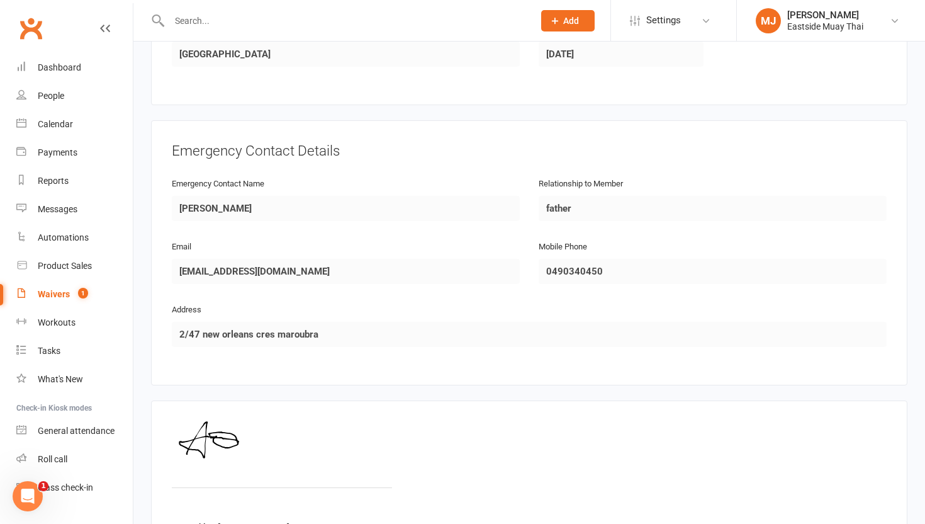
scroll to position [1073, 0]
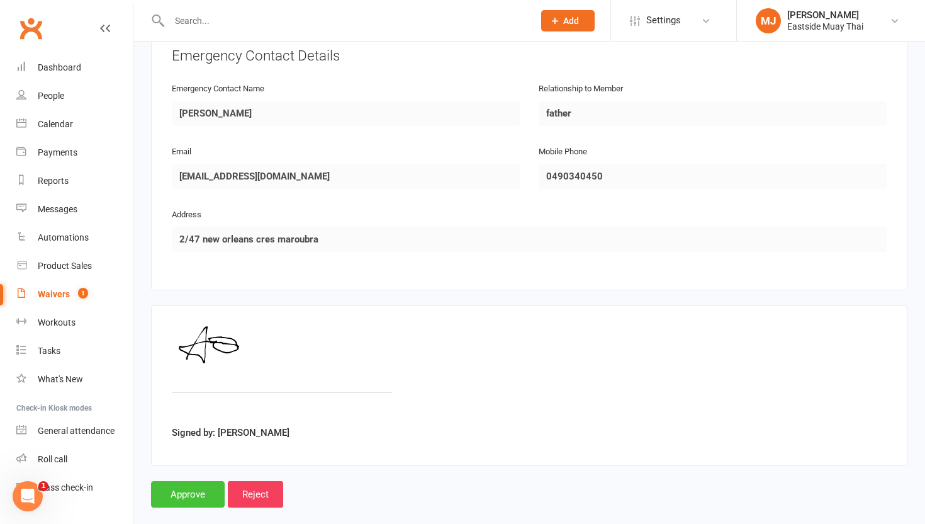
click at [184, 481] on input "Approve" at bounding box center [188, 494] width 74 height 26
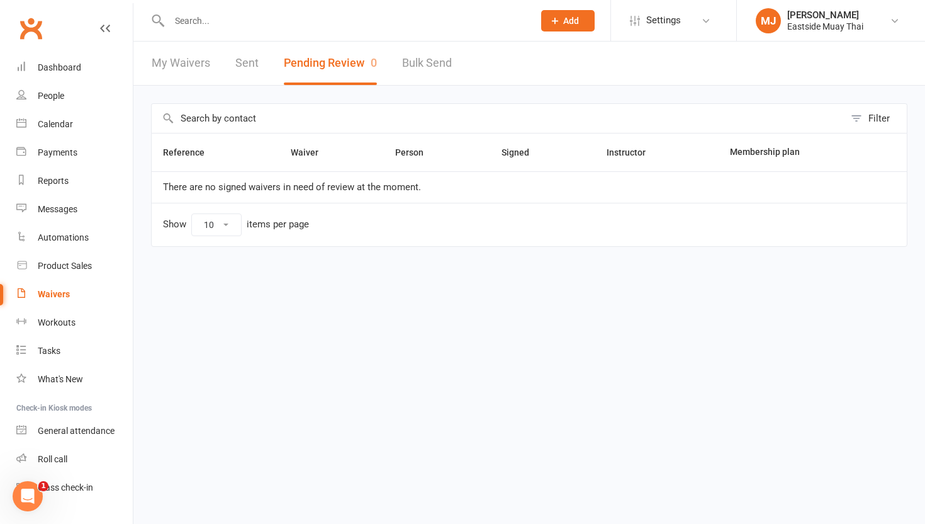
click at [241, 61] on link "Sent" at bounding box center [246, 63] width 23 height 43
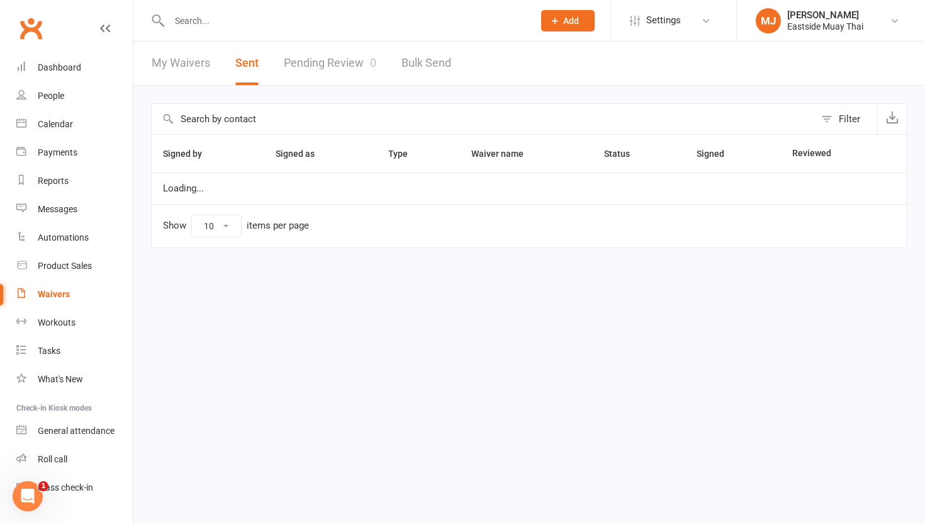
click at [189, 57] on link "My Waivers" at bounding box center [181, 63] width 59 height 43
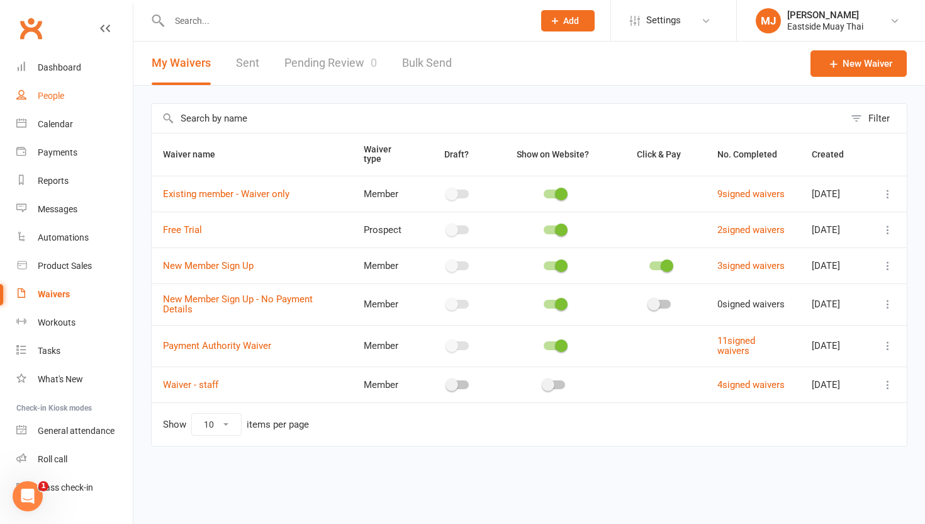
click at [52, 85] on link "People" at bounding box center [74, 96] width 116 height 28
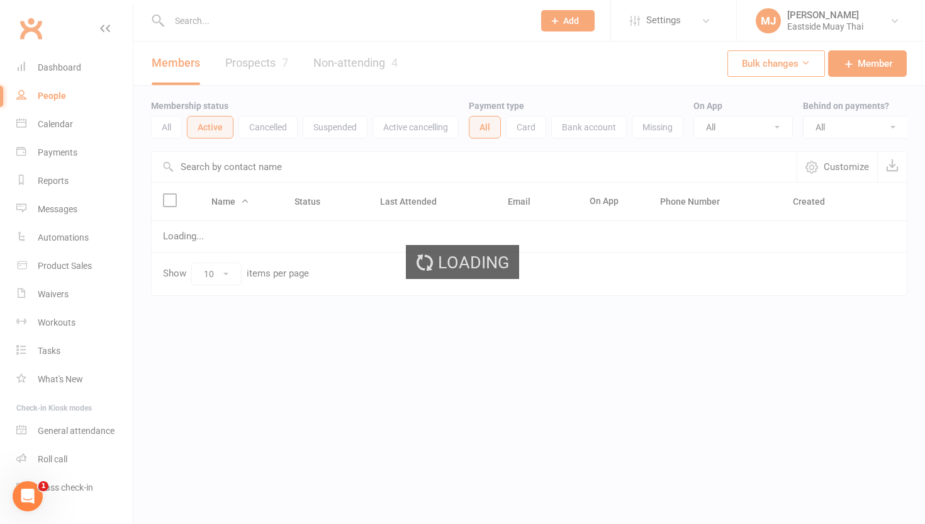
click at [267, 25] on input "text" at bounding box center [345, 21] width 359 height 18
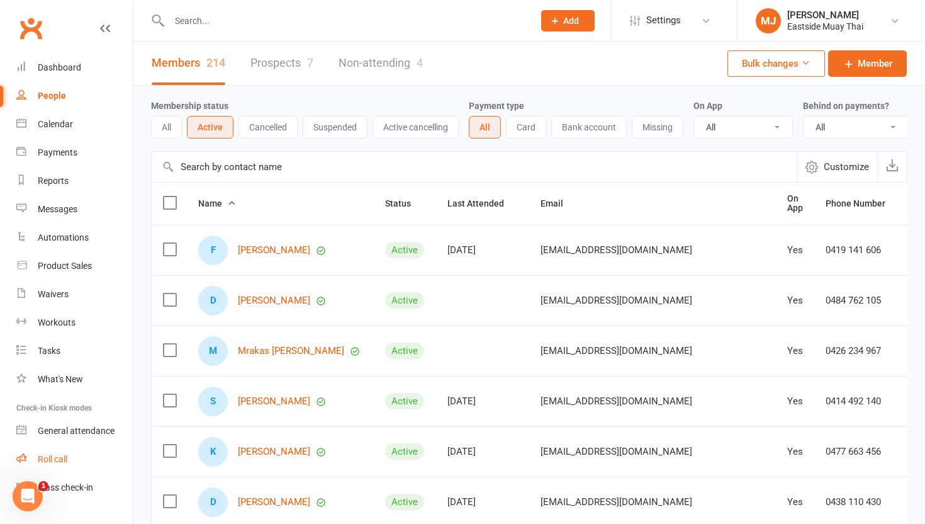
click at [54, 461] on div "Roll call" at bounding box center [53, 459] width 30 height 10
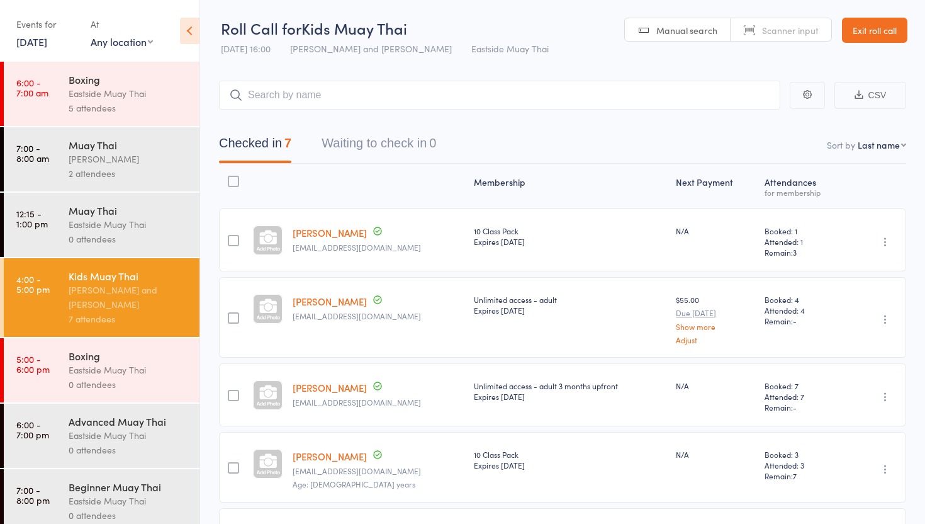
click at [133, 175] on div "2 attendees" at bounding box center [129, 173] width 120 height 14
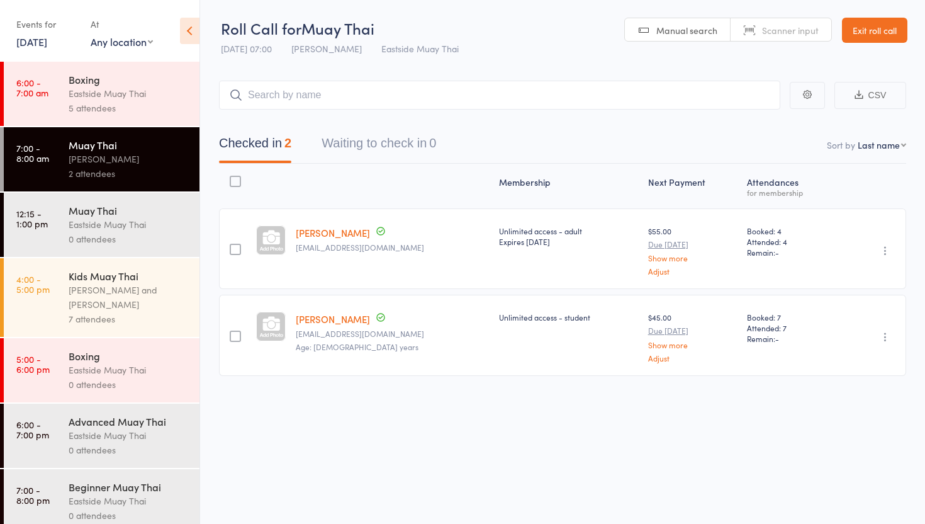
click at [331, 94] on input "search" at bounding box center [499, 95] width 561 height 29
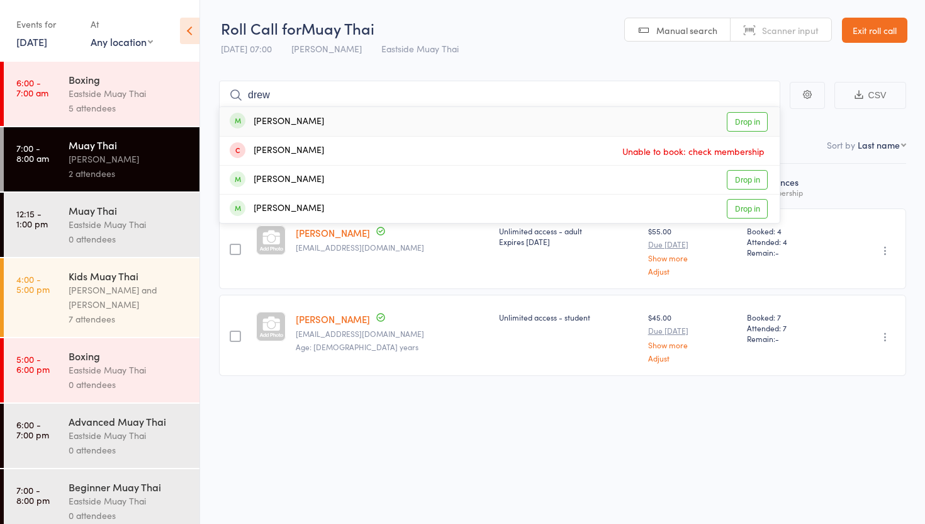
type input "drew"
click at [751, 119] on link "Drop in" at bounding box center [747, 122] width 41 height 20
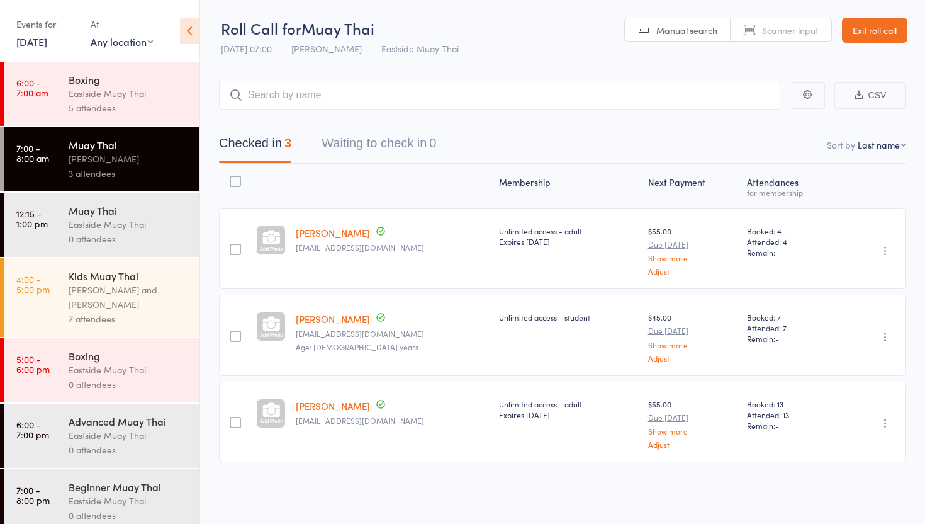
click at [868, 31] on link "Exit roll call" at bounding box center [874, 30] width 65 height 25
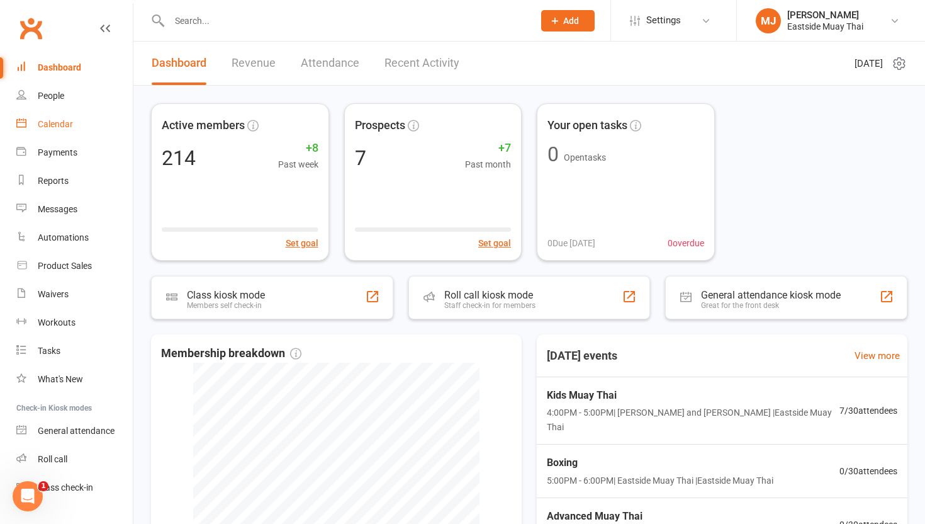
click at [71, 125] on div "Calendar" at bounding box center [55, 124] width 35 height 10
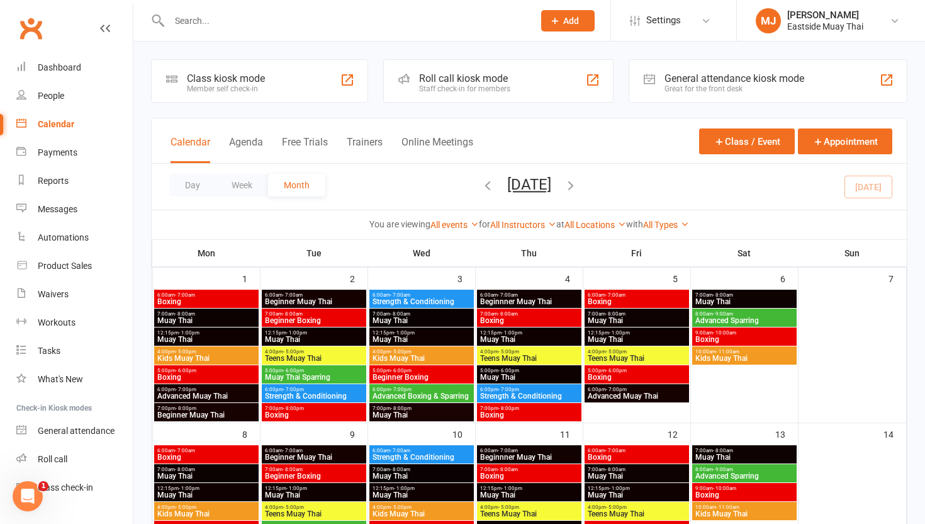
click at [201, 295] on span "6:00am - 7:00am" at bounding box center [206, 295] width 99 height 6
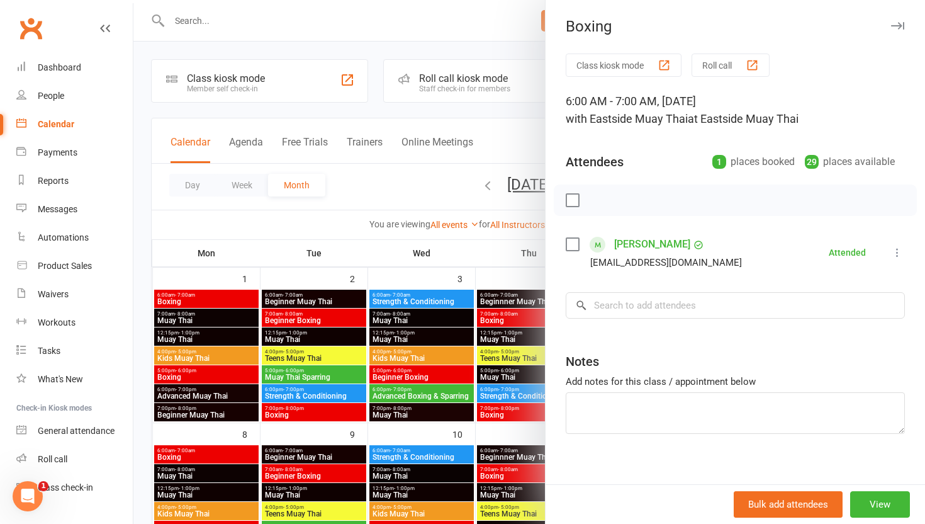
click at [894, 490] on div "Bulk add attendees View" at bounding box center [735, 504] width 379 height 40
click at [892, 505] on button "View" at bounding box center [880, 504] width 60 height 26
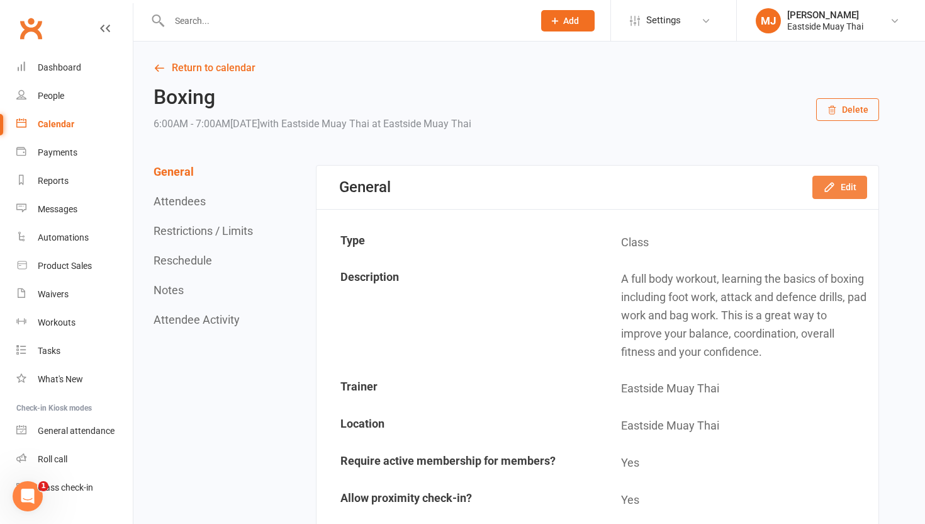
click at [852, 182] on button "Edit" at bounding box center [839, 187] width 55 height 23
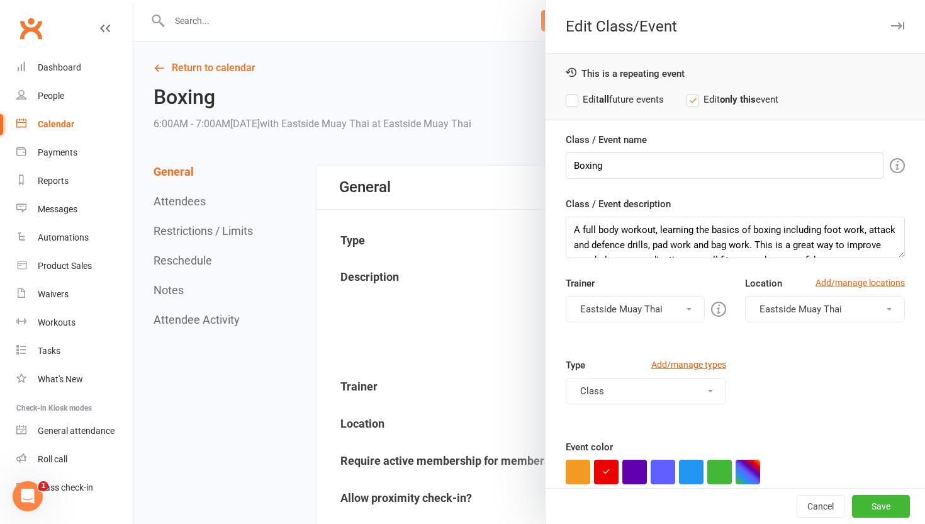
click at [573, 101] on label "Edit all future events" at bounding box center [615, 99] width 98 height 15
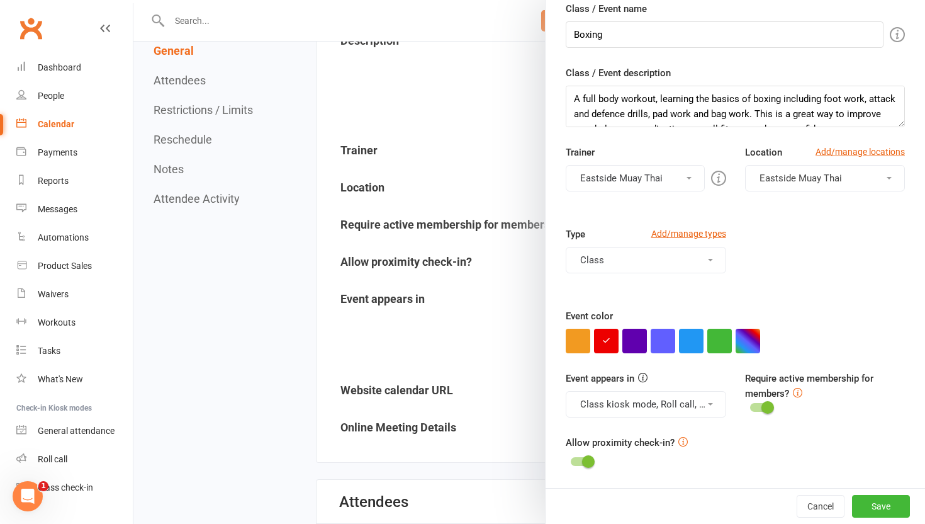
scroll to position [247, 0]
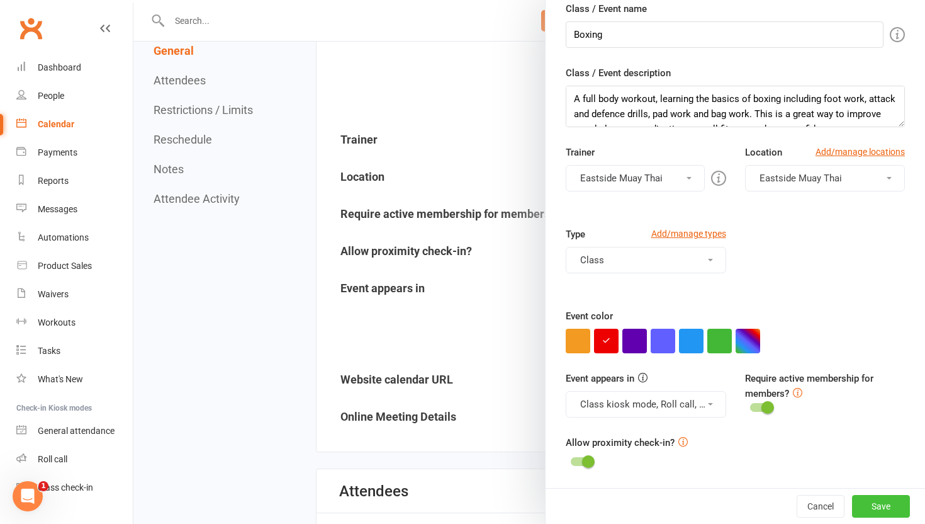
click at [902, 506] on button "Save" at bounding box center [881, 506] width 58 height 23
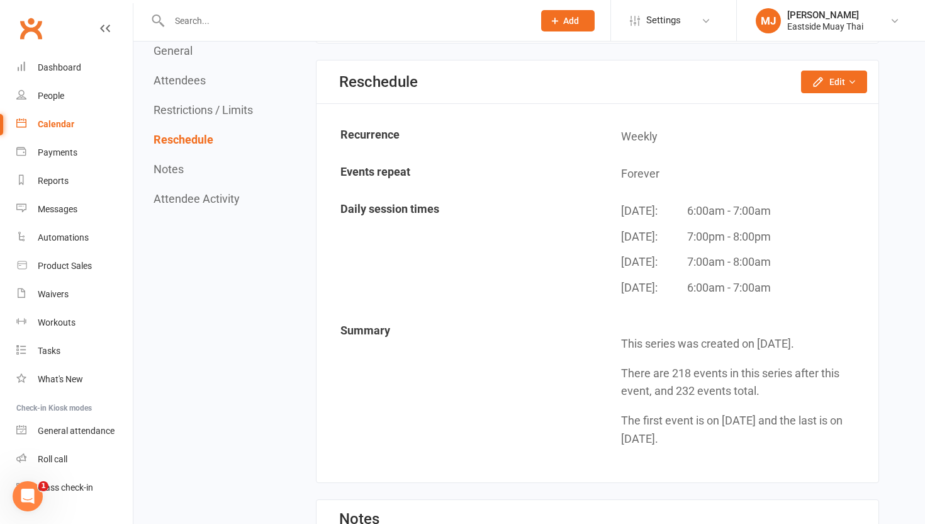
scroll to position [1188, 0]
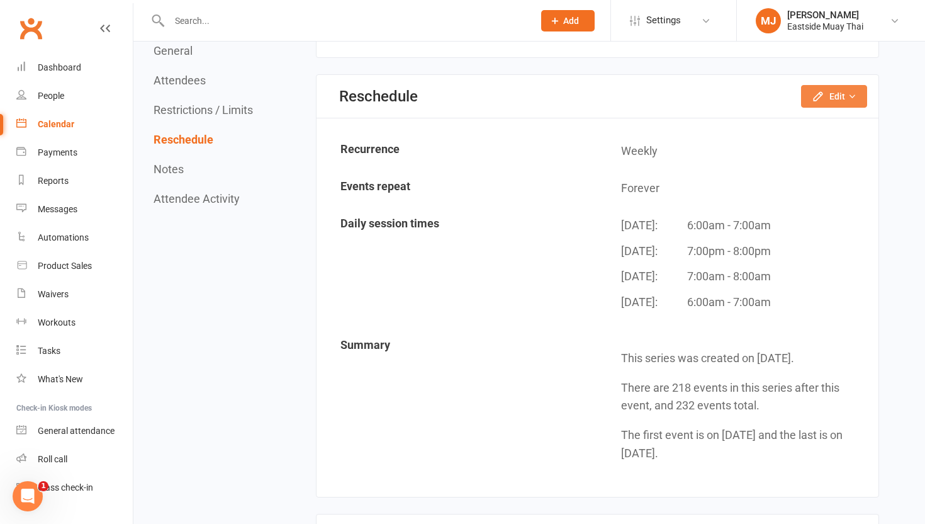
click at [824, 89] on button "Edit" at bounding box center [834, 96] width 66 height 23
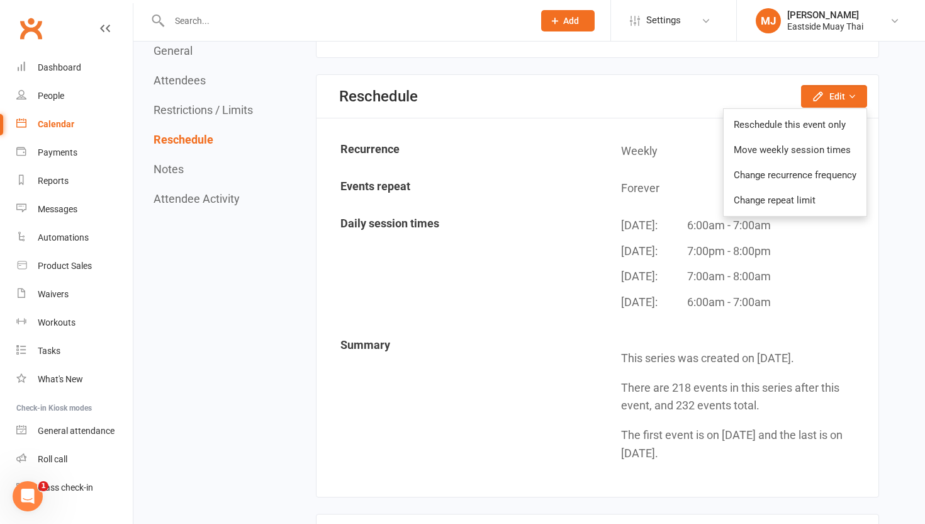
click at [540, 361] on td "Summary" at bounding box center [457, 405] width 279 height 152
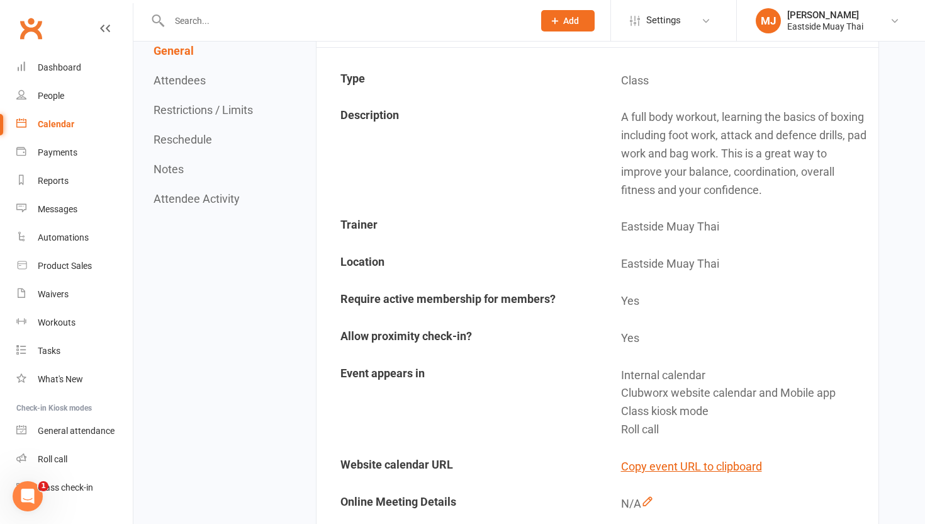
scroll to position [0, 0]
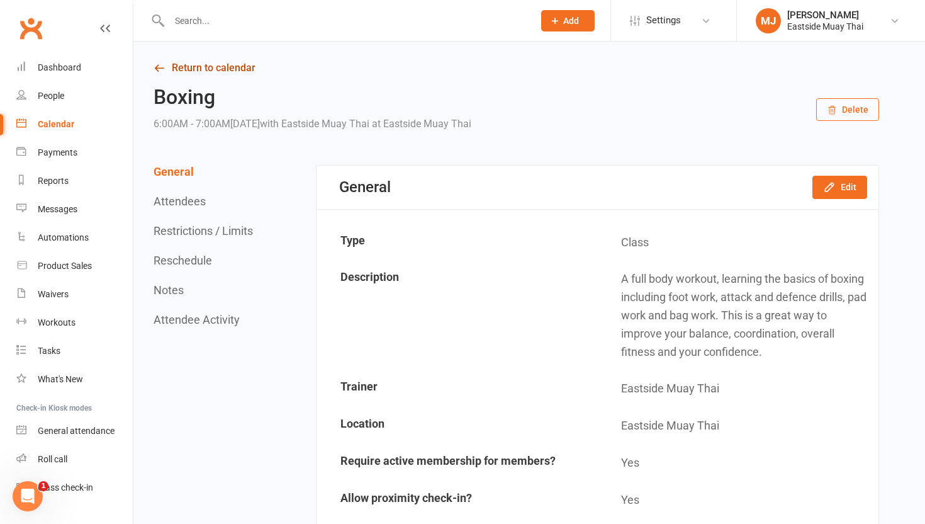
click at [188, 70] on link "Return to calendar" at bounding box center [517, 68] width 726 height 18
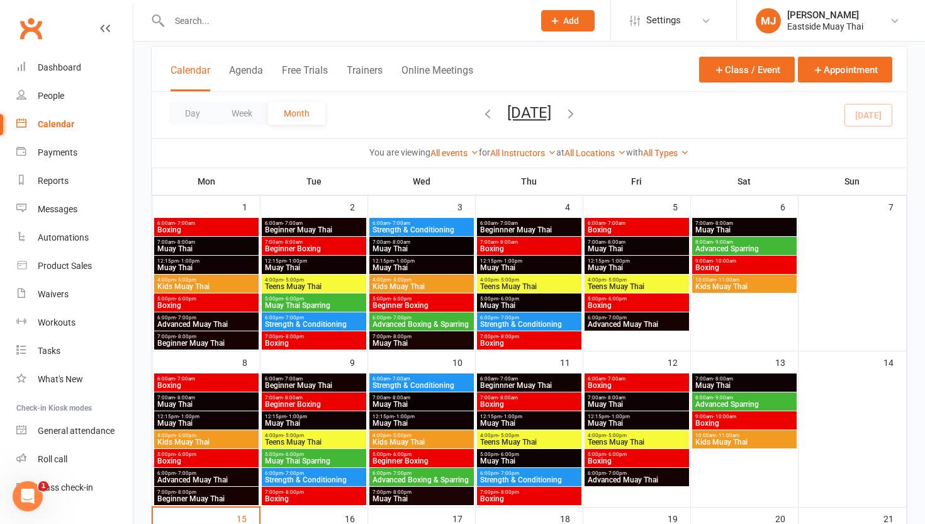
scroll to position [70, 0]
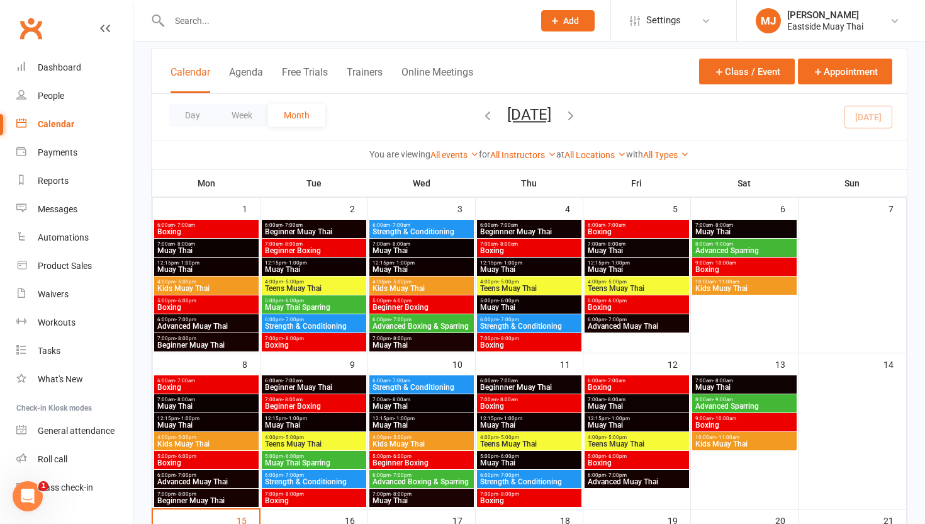
click at [186, 378] on span "- 7:00am" at bounding box center [185, 381] width 20 height 6
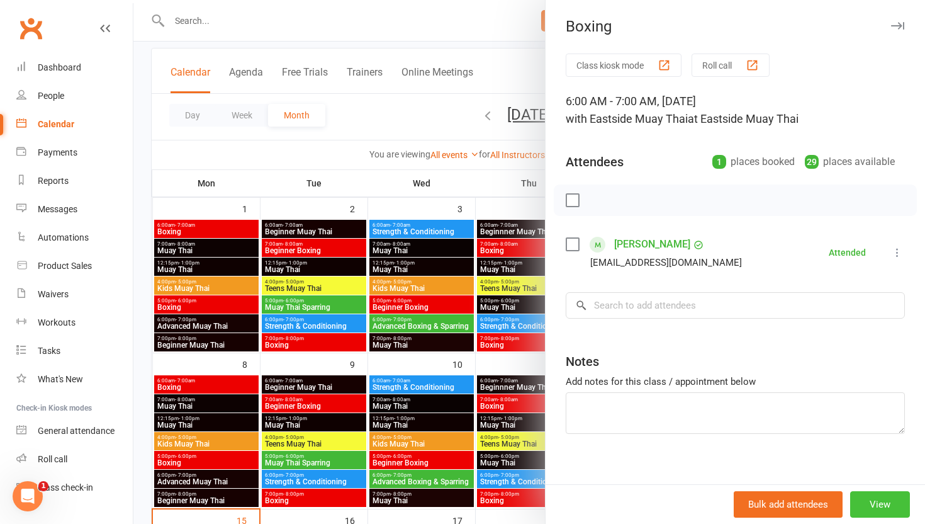
click at [886, 501] on button "View" at bounding box center [880, 504] width 60 height 26
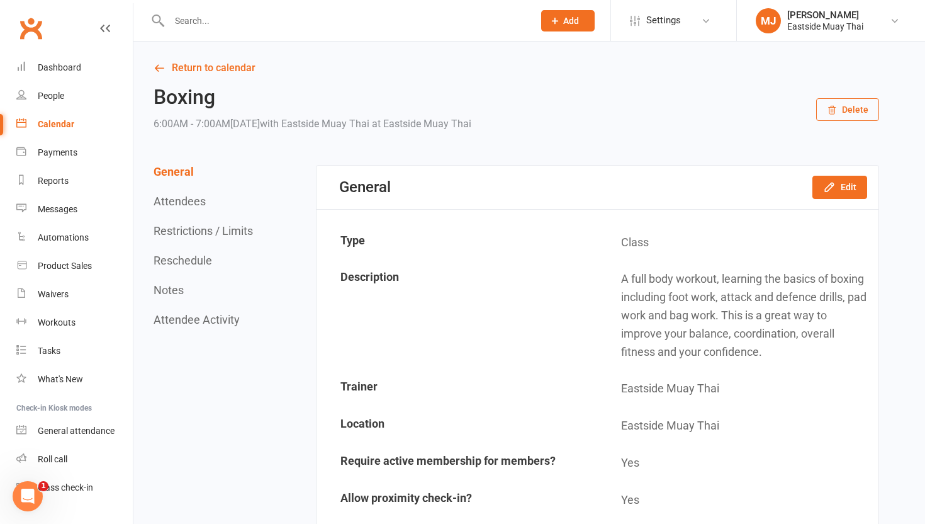
click at [208, 70] on link "Return to calendar" at bounding box center [517, 68] width 726 height 18
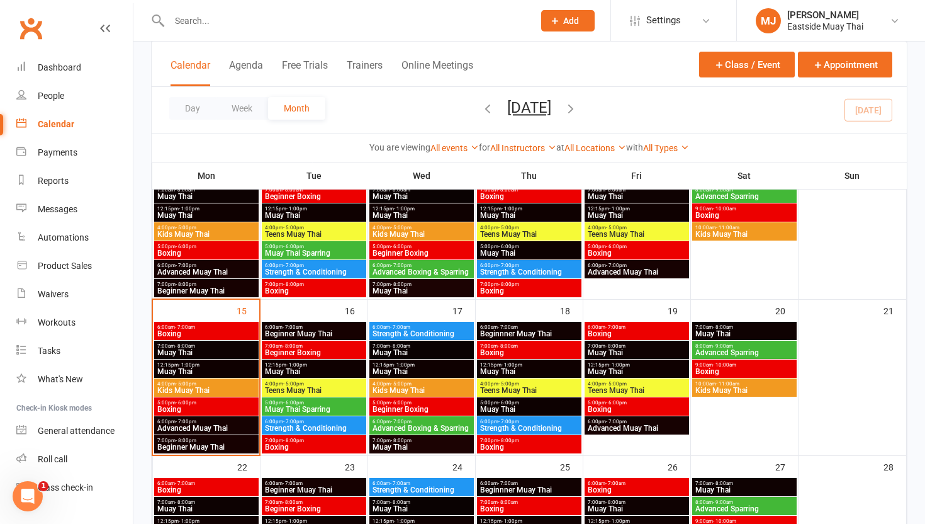
scroll to position [329, 0]
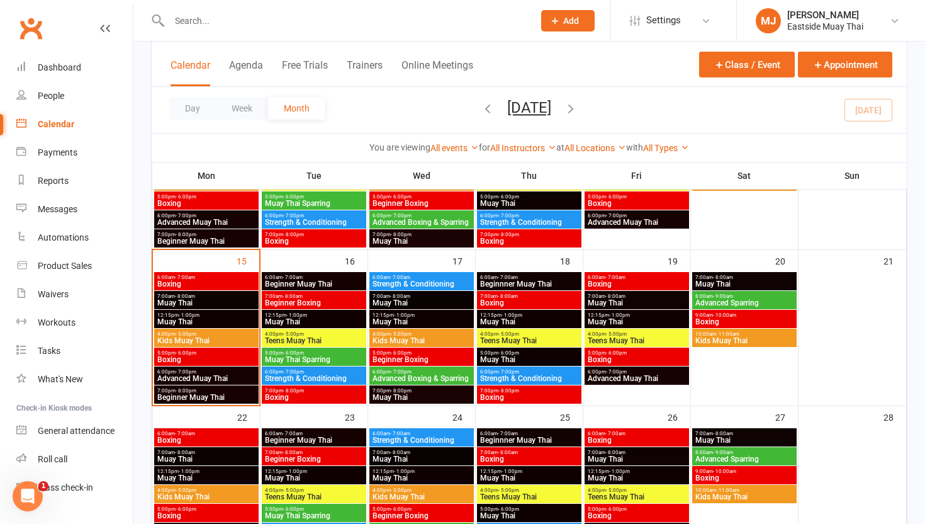
click at [300, 280] on span "Beginner Muay Thai" at bounding box center [313, 284] width 99 height 8
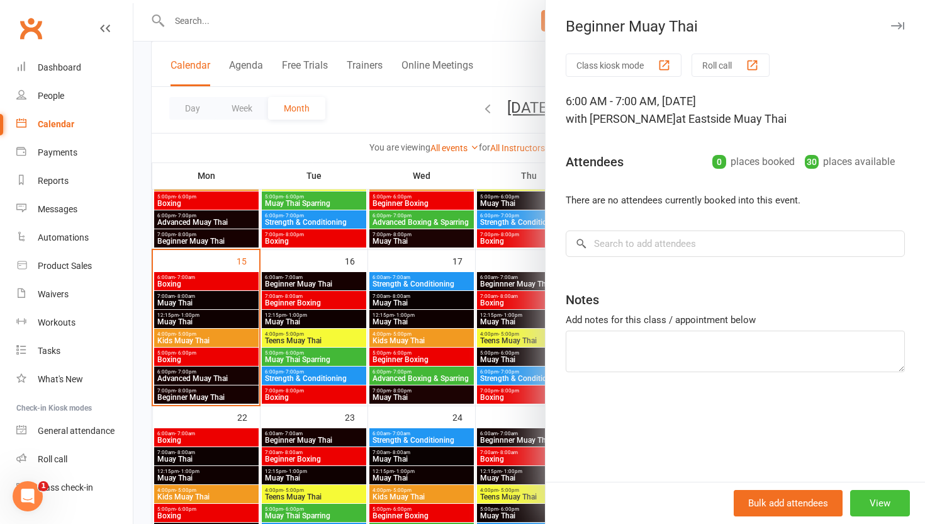
click at [879, 500] on button "View" at bounding box center [880, 503] width 60 height 26
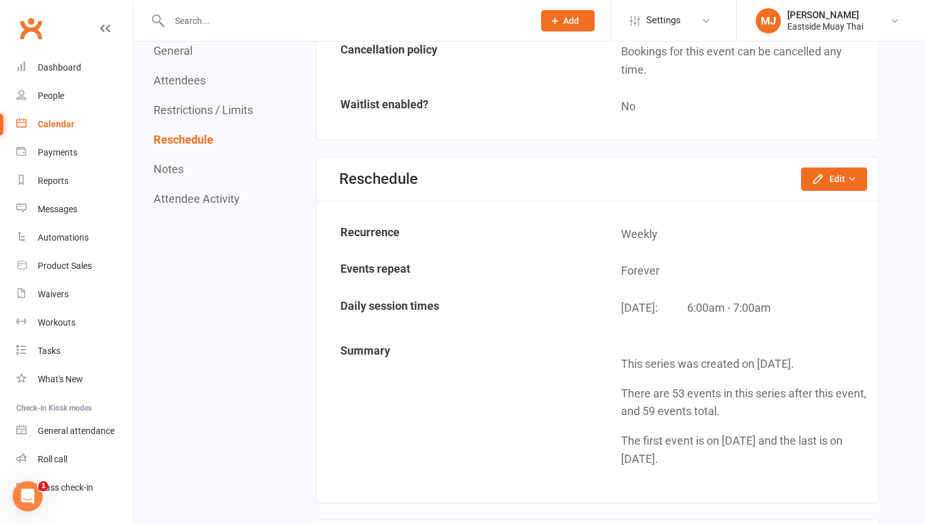
scroll to position [1118, 0]
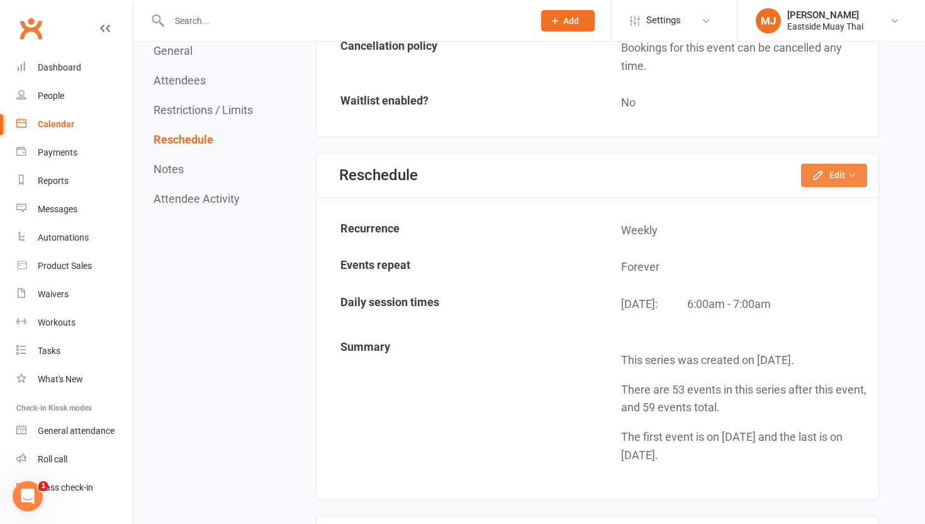
click at [844, 173] on button "Edit" at bounding box center [834, 175] width 66 height 23
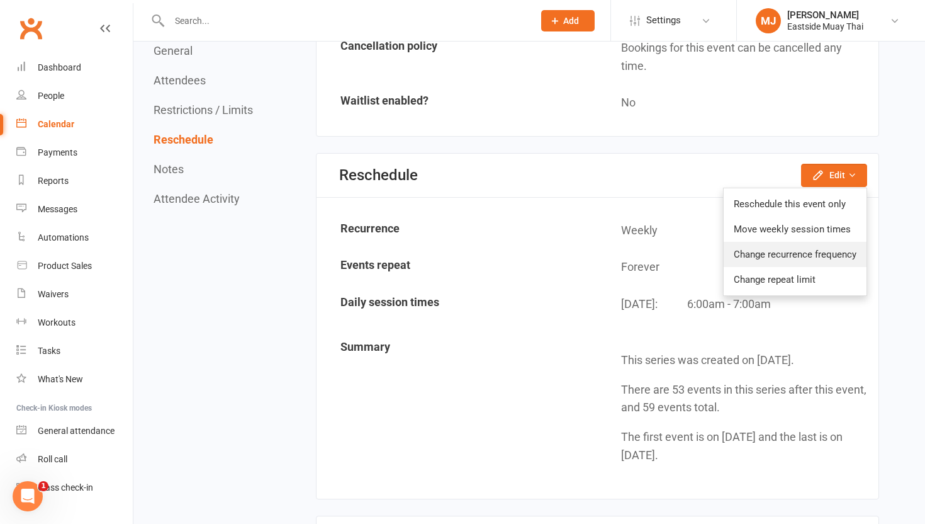
click at [839, 259] on link "Change recurrence frequency" at bounding box center [795, 254] width 143 height 25
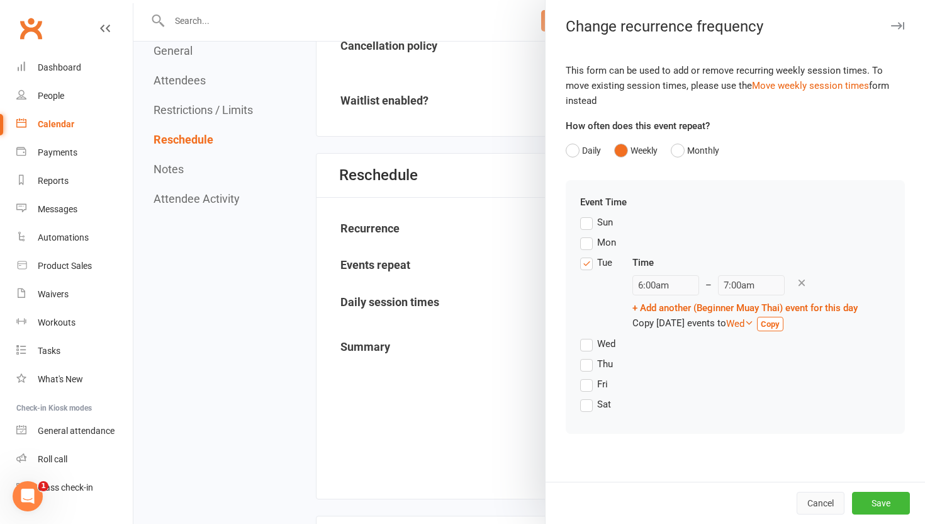
click at [826, 500] on button "Cancel" at bounding box center [821, 502] width 48 height 23
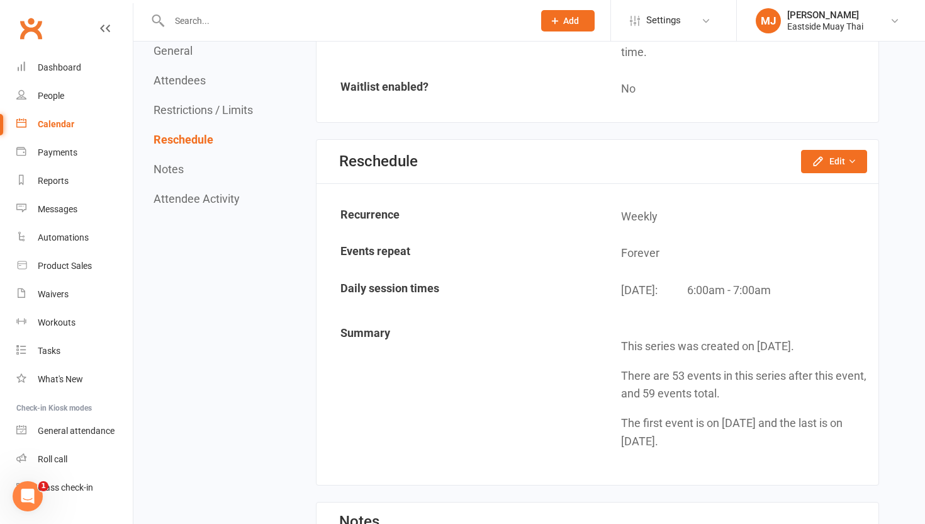
scroll to position [1128, 0]
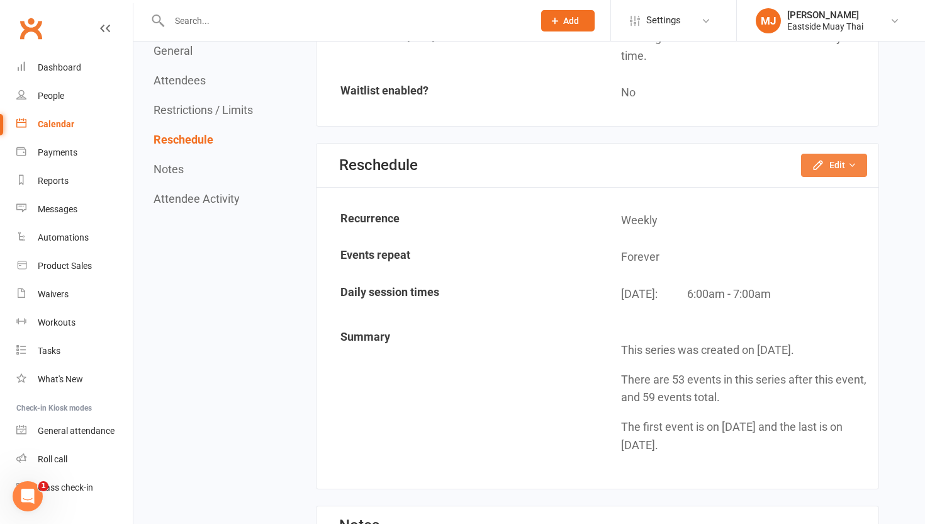
click at [833, 167] on button "Edit" at bounding box center [834, 165] width 66 height 23
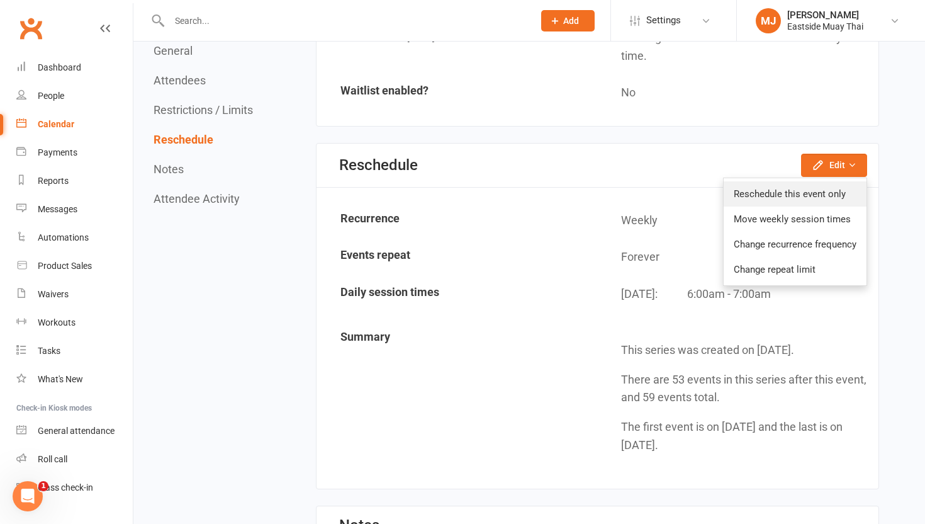
click at [818, 189] on link "Reschedule this event only" at bounding box center [795, 193] width 143 height 25
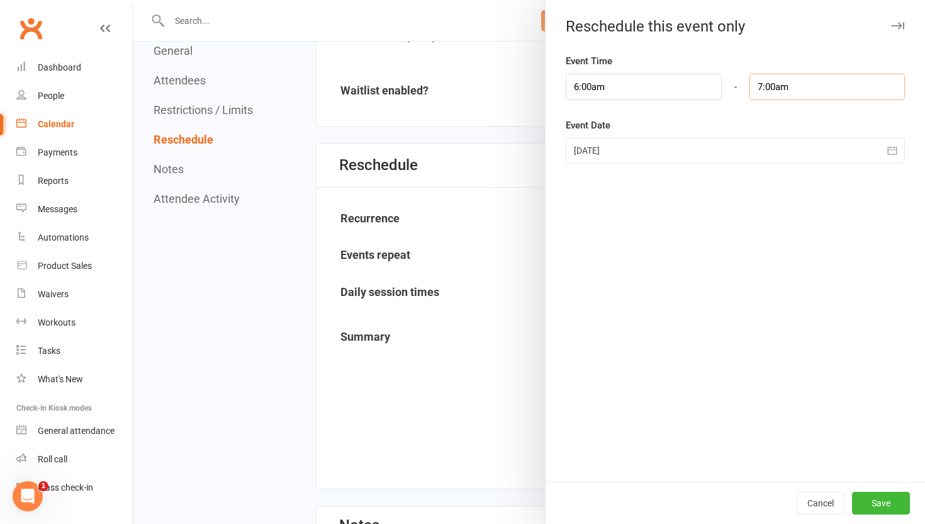
click at [796, 96] on input "7:00am" at bounding box center [827, 87] width 155 height 26
type input "6:45am"
click at [790, 115] on li "6:45am" at bounding box center [780, 110] width 60 height 19
click at [423, 241] on div at bounding box center [529, 262] width 792 height 524
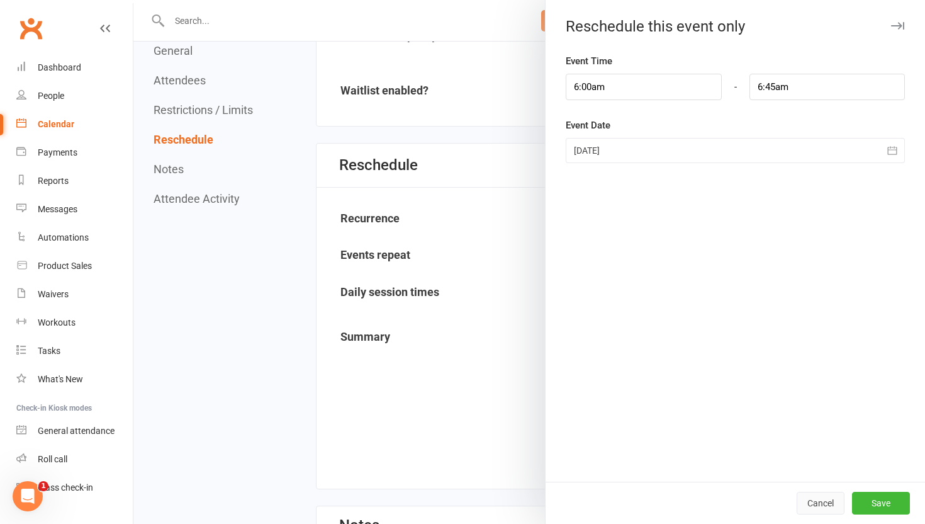
click at [827, 500] on button "Cancel" at bounding box center [821, 502] width 48 height 23
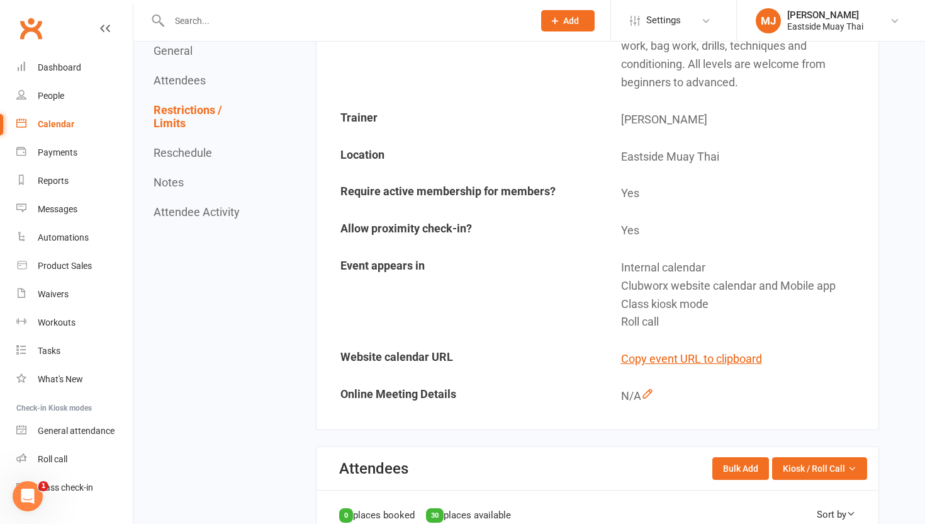
scroll to position [0, 0]
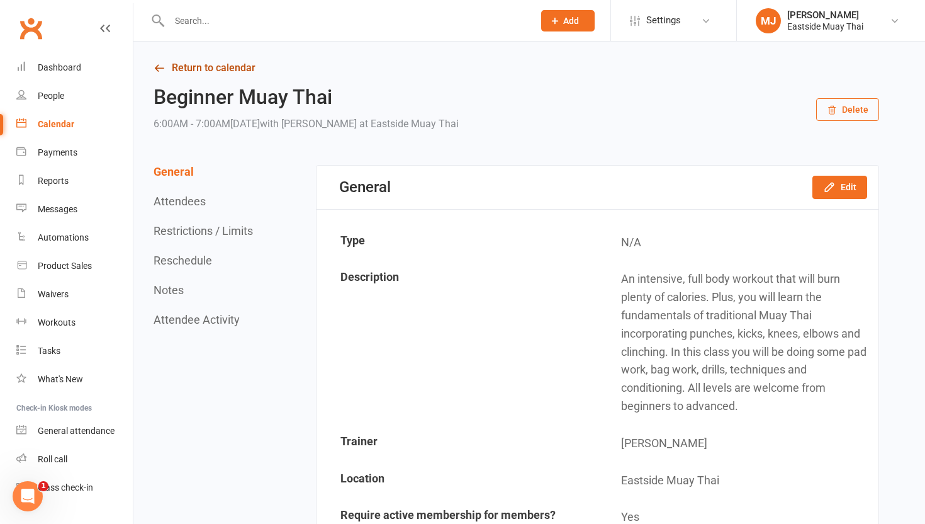
click at [215, 76] on link "Return to calendar" at bounding box center [517, 68] width 726 height 18
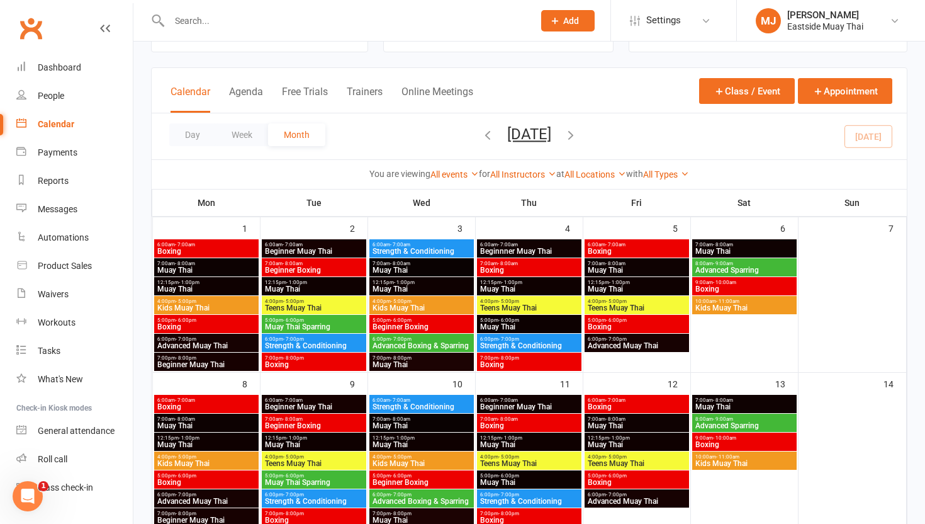
scroll to position [73, 0]
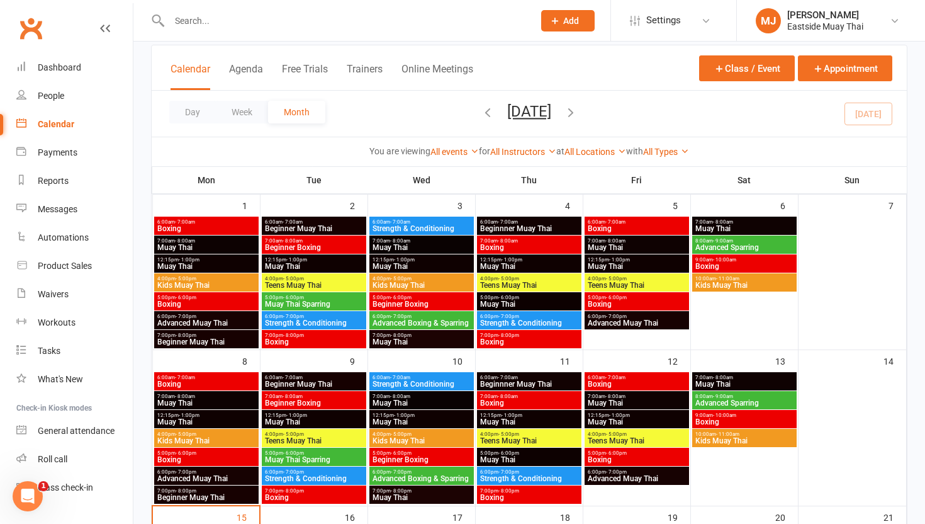
click at [330, 223] on span "6:00am - 7:00am" at bounding box center [313, 222] width 99 height 6
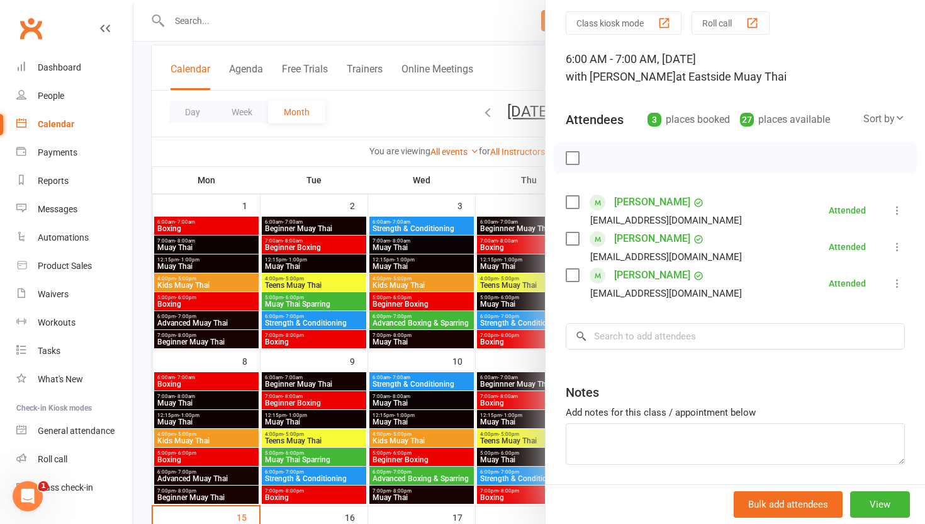
scroll to position [0, 0]
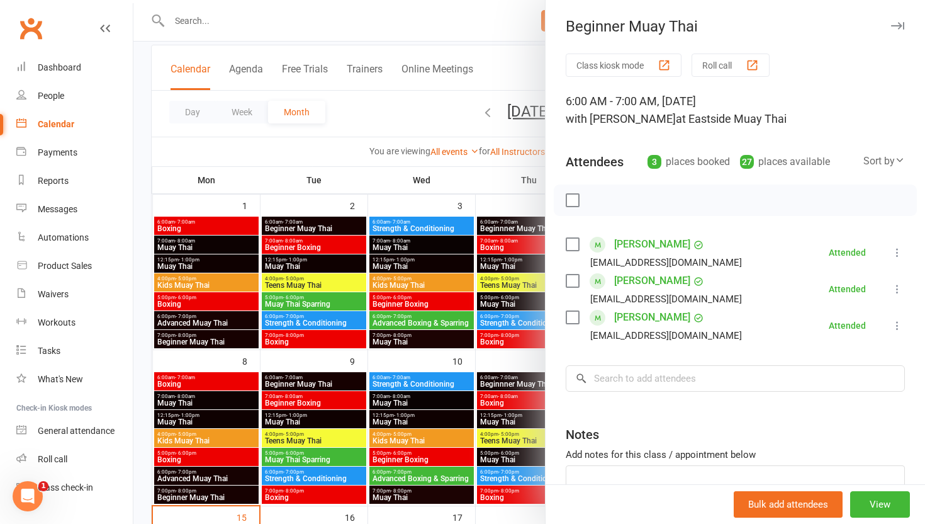
click at [435, 219] on div at bounding box center [529, 262] width 792 height 524
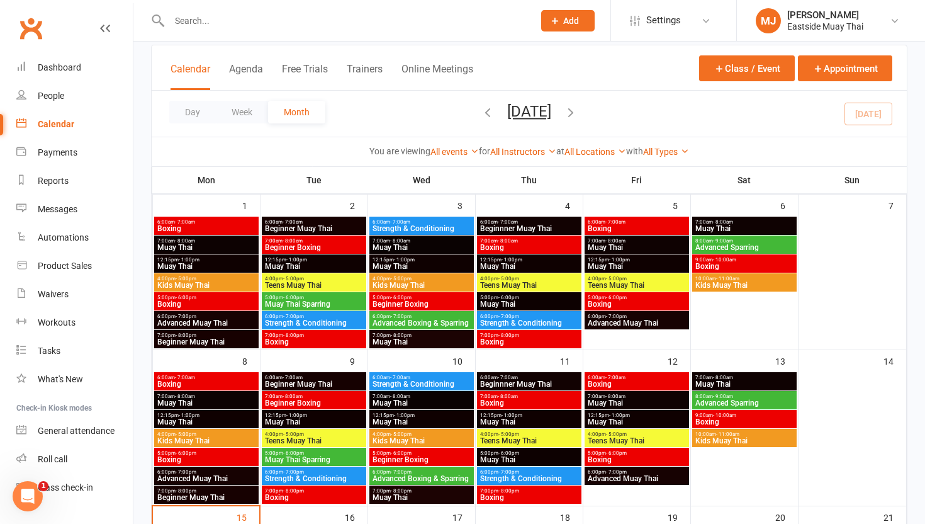
click at [442, 225] on span "Strength & Conditioning" at bounding box center [421, 229] width 99 height 8
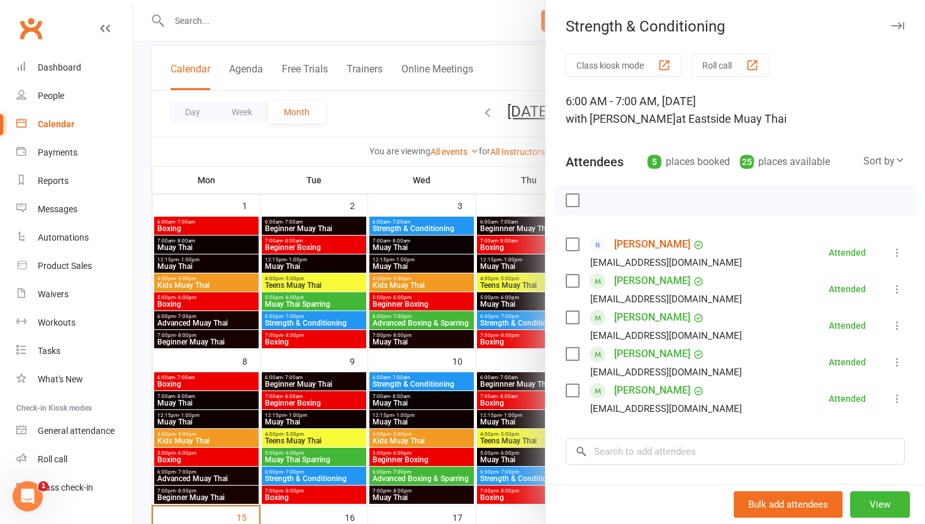
click at [493, 202] on div at bounding box center [529, 262] width 792 height 524
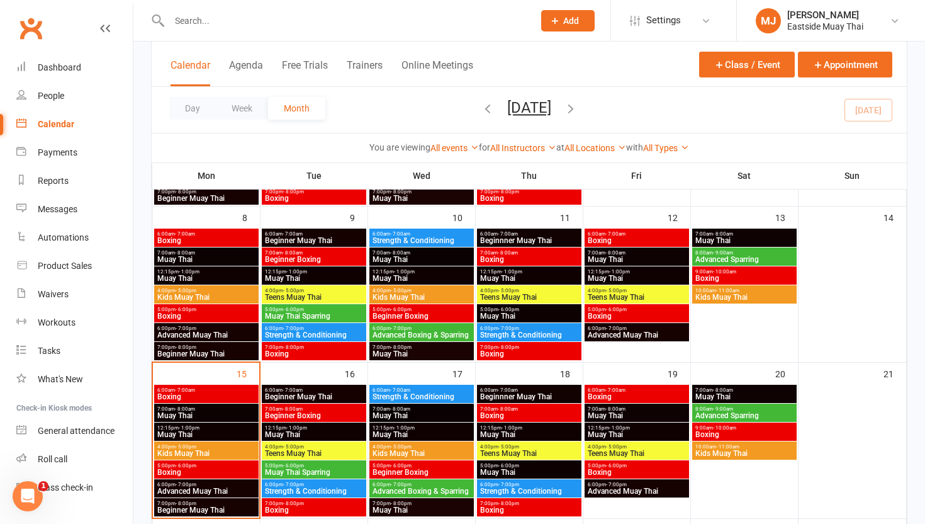
scroll to position [241, 0]
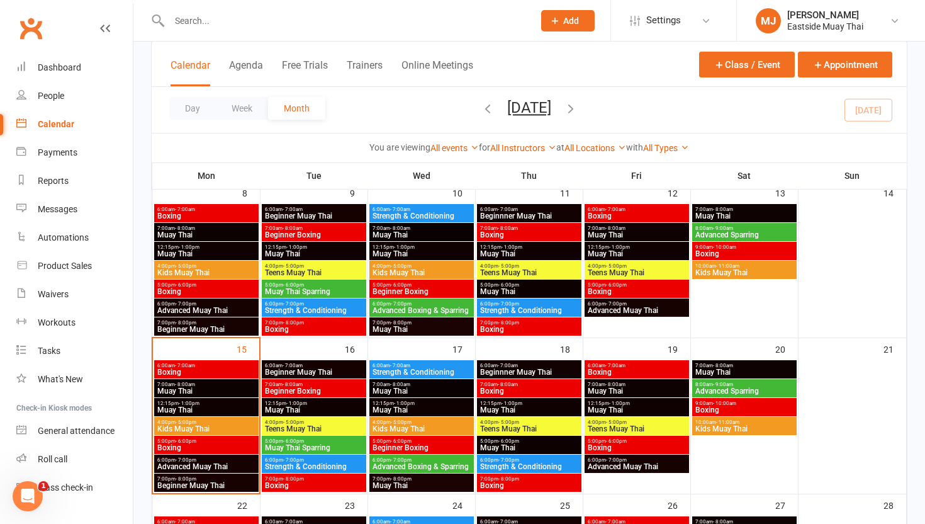
click at [412, 364] on span "6:00am - 7:00am" at bounding box center [421, 365] width 99 height 6
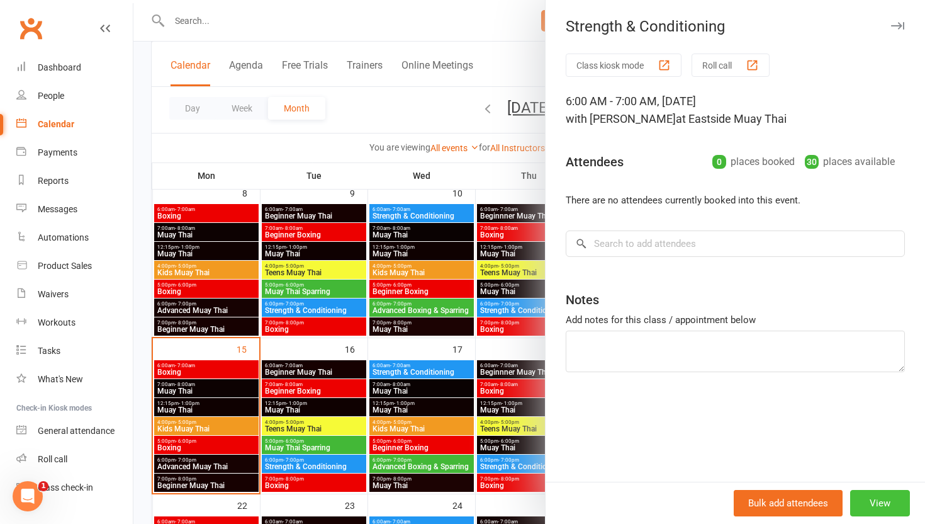
click at [875, 490] on button "View" at bounding box center [880, 503] width 60 height 26
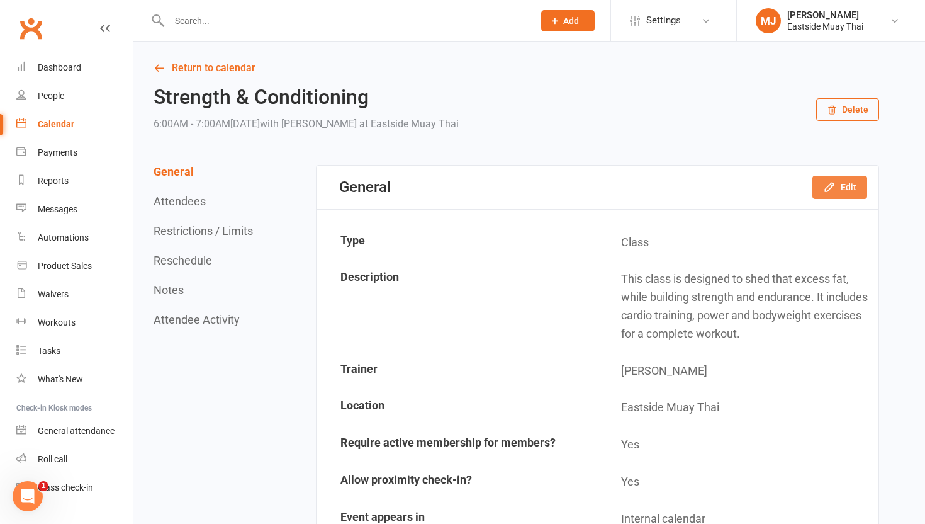
click at [830, 184] on icon "button" at bounding box center [829, 187] width 13 height 13
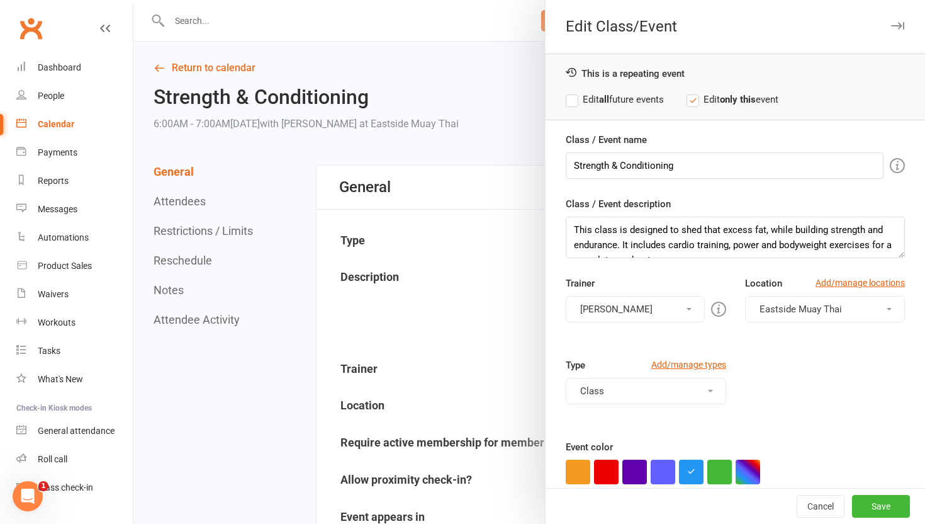
scroll to position [15, 0]
click at [571, 106] on label "Edit all future events" at bounding box center [615, 99] width 98 height 15
click at [876, 502] on button "Save" at bounding box center [881, 506] width 58 height 23
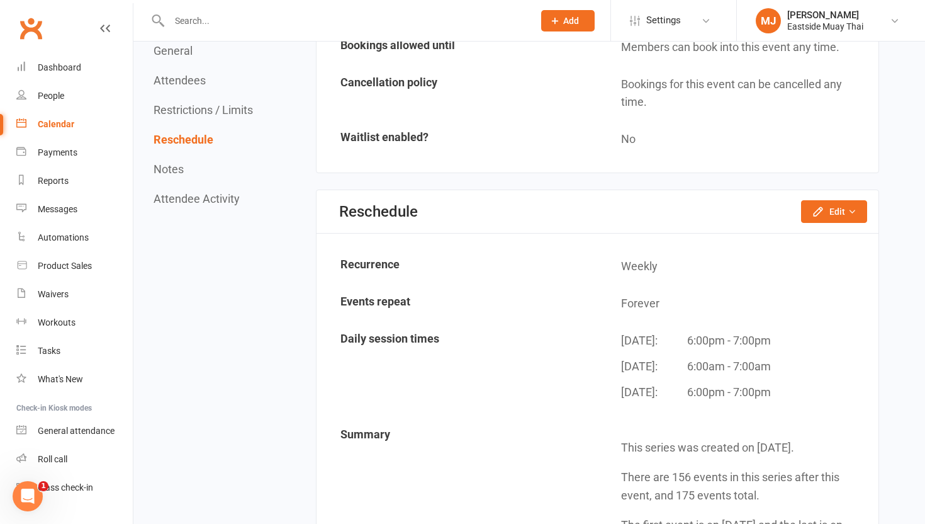
scroll to position [1022, 0]
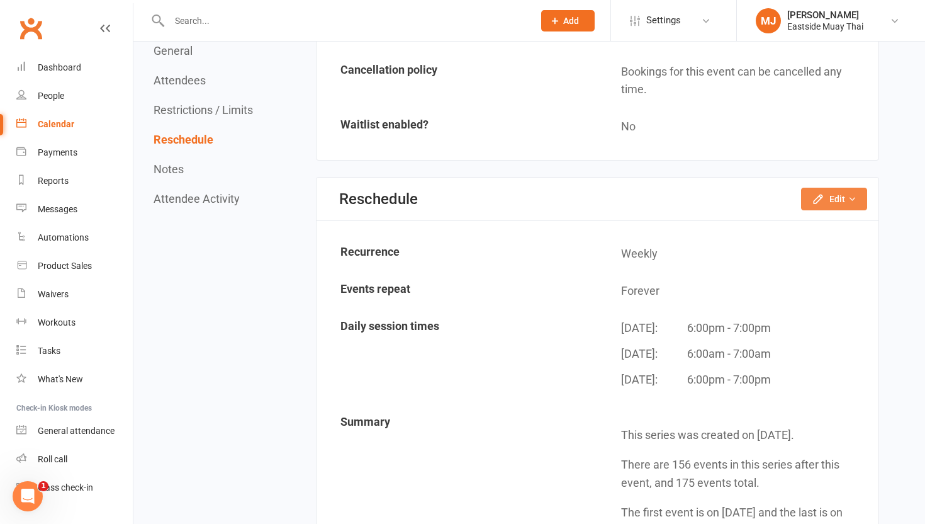
click at [830, 190] on button "Edit" at bounding box center [834, 199] width 66 height 23
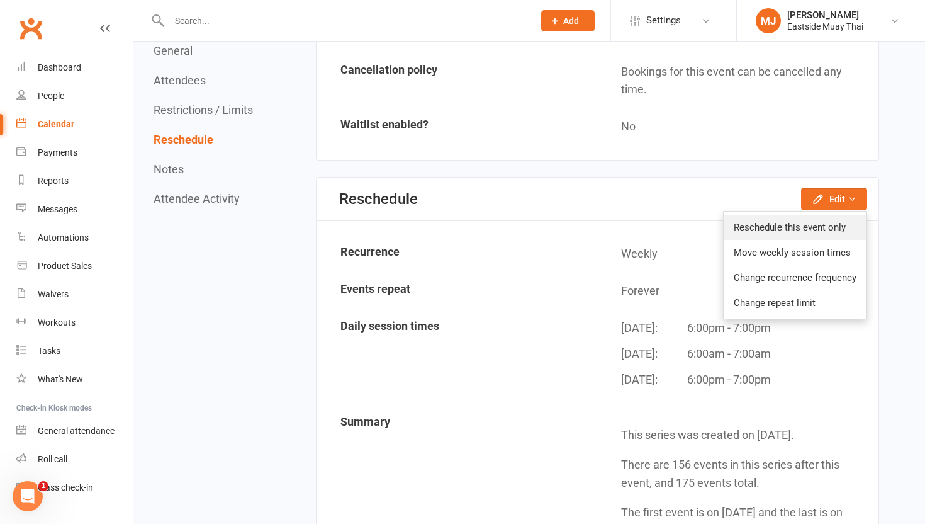
click at [812, 223] on link "Reschedule this event only" at bounding box center [795, 227] width 143 height 25
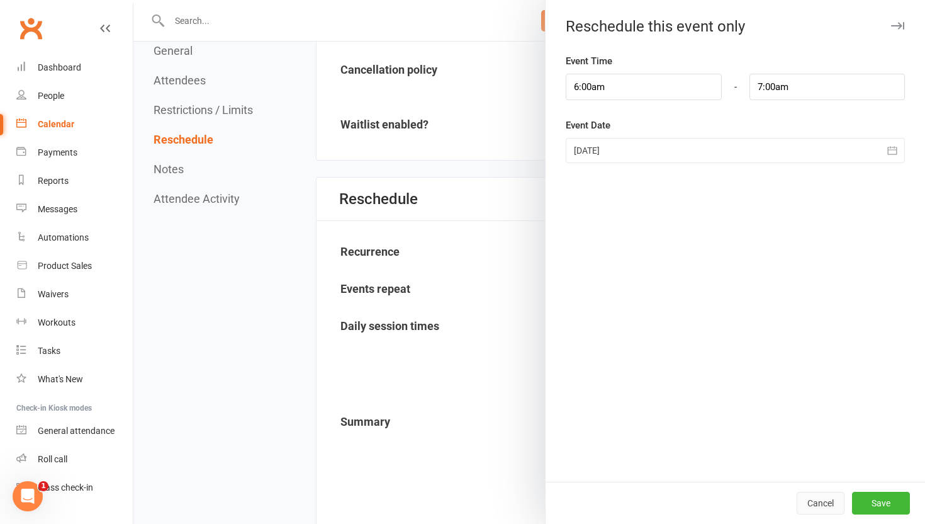
click at [826, 502] on button "Cancel" at bounding box center [821, 502] width 48 height 23
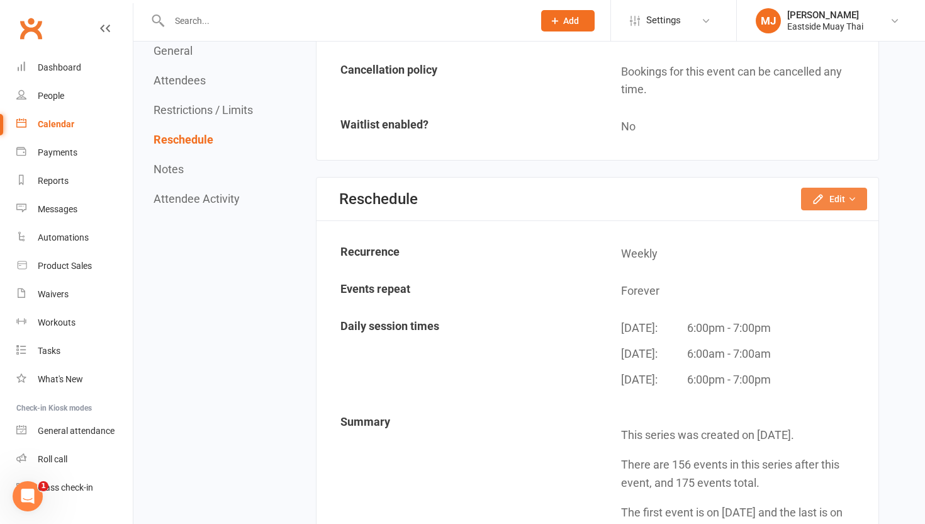
click at [838, 197] on button "Edit" at bounding box center [834, 199] width 66 height 23
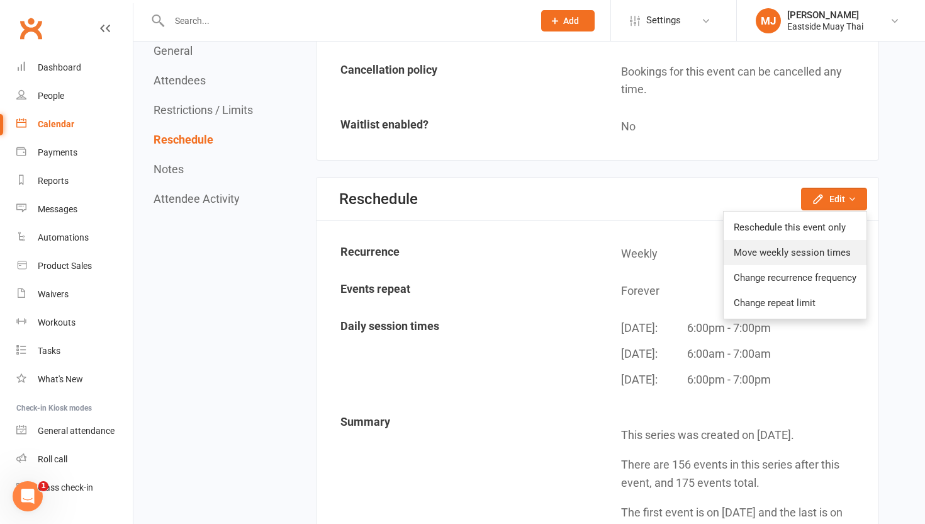
click at [833, 251] on link "Move weekly session times" at bounding box center [795, 252] width 143 height 25
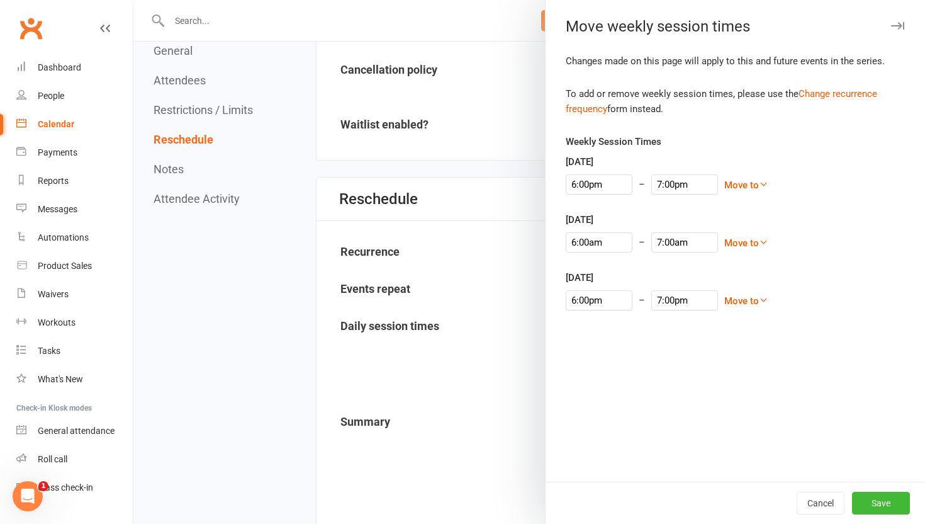
click at [743, 184] on div "6:00pm – 7:00pm Move to Sunday Monday Wednesday Thursday Friday Saturday Move t…" at bounding box center [735, 184] width 339 height 20
click at [759, 183] on icon at bounding box center [763, 183] width 9 height 9
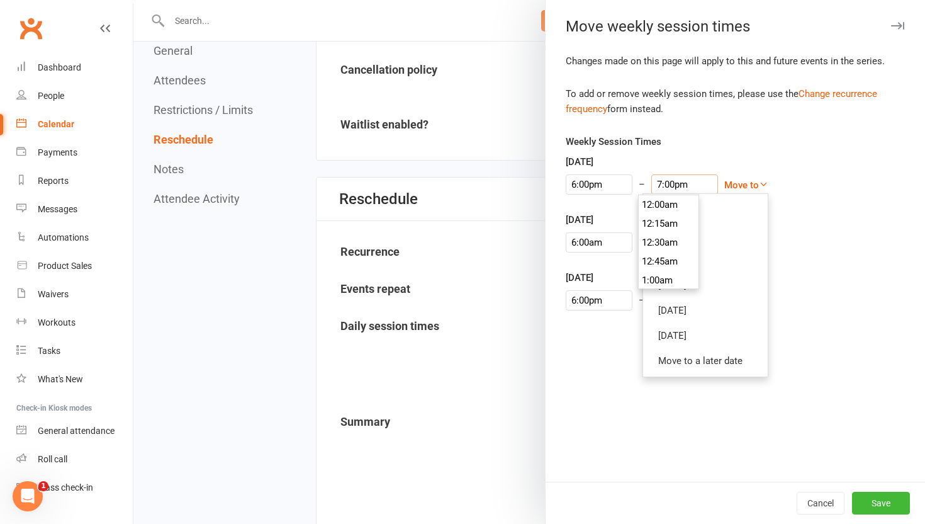
click at [651, 187] on input "7:00pm" at bounding box center [684, 184] width 67 height 20
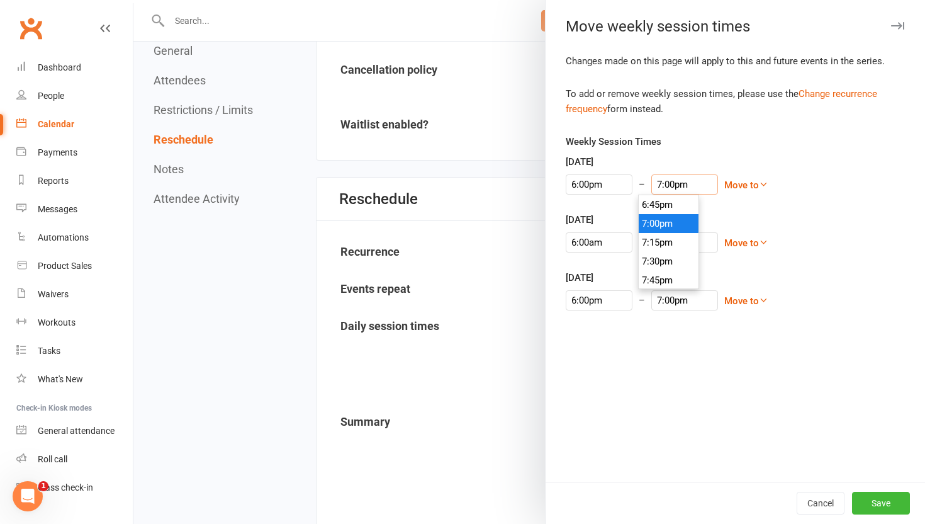
click at [653, 187] on input "7:00pm" at bounding box center [684, 184] width 67 height 20
type input "6:45pm"
click at [653, 205] on li "6:45pm" at bounding box center [669, 204] width 60 height 19
click at [654, 243] on input "7:00am" at bounding box center [684, 242] width 67 height 20
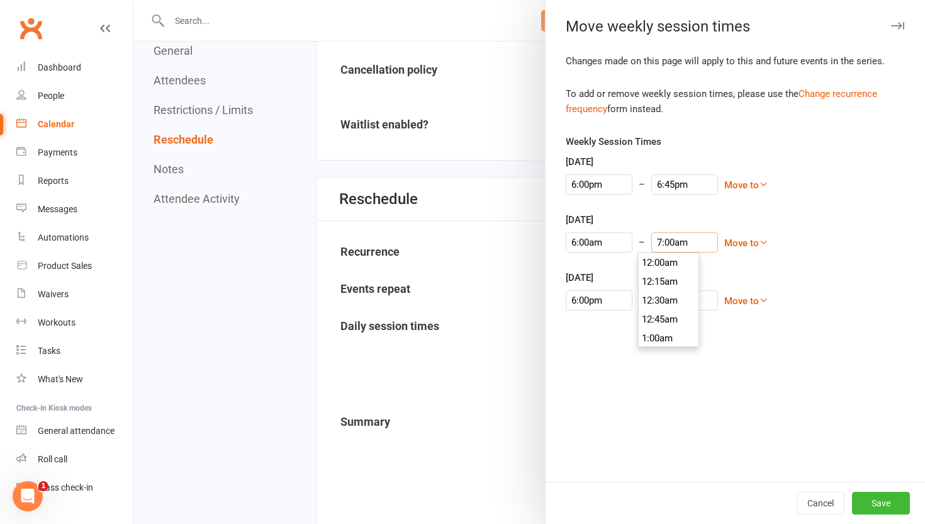
scroll to position [510, 0]
type input "6:45am"
click at [654, 267] on li "6:45am" at bounding box center [669, 262] width 60 height 19
click at [653, 298] on input "7:00pm" at bounding box center [684, 300] width 67 height 20
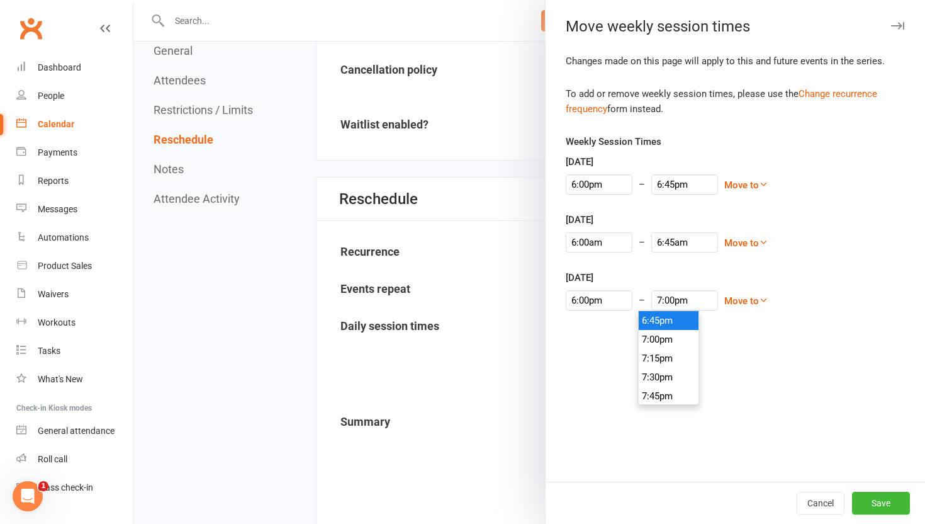
type input "6:45pm"
click at [660, 323] on li "6:45pm" at bounding box center [669, 320] width 60 height 19
click at [822, 495] on button "Cancel" at bounding box center [821, 502] width 48 height 23
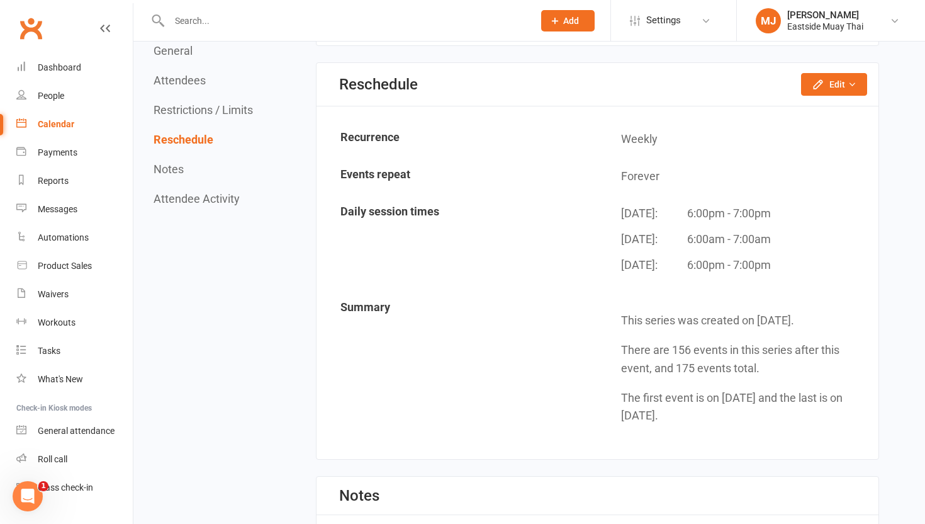
scroll to position [1133, 0]
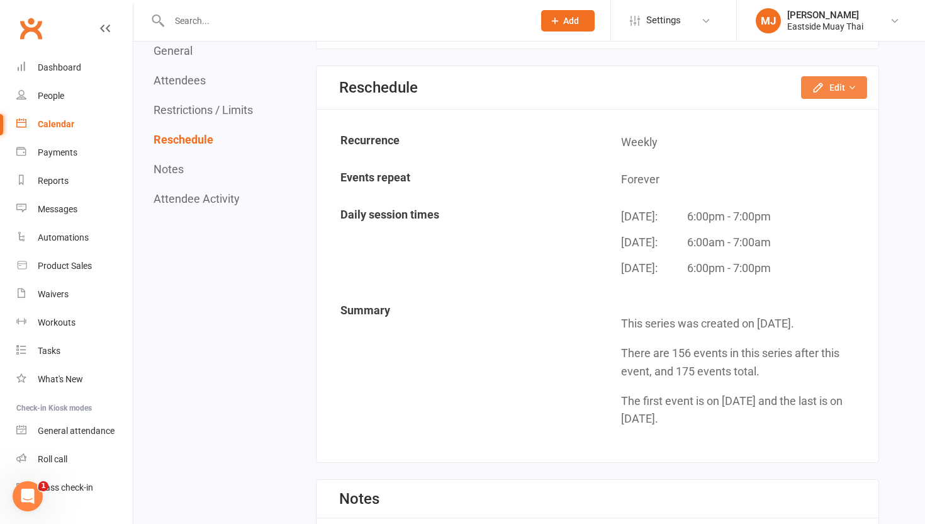
click at [845, 77] on button "Edit" at bounding box center [834, 87] width 66 height 23
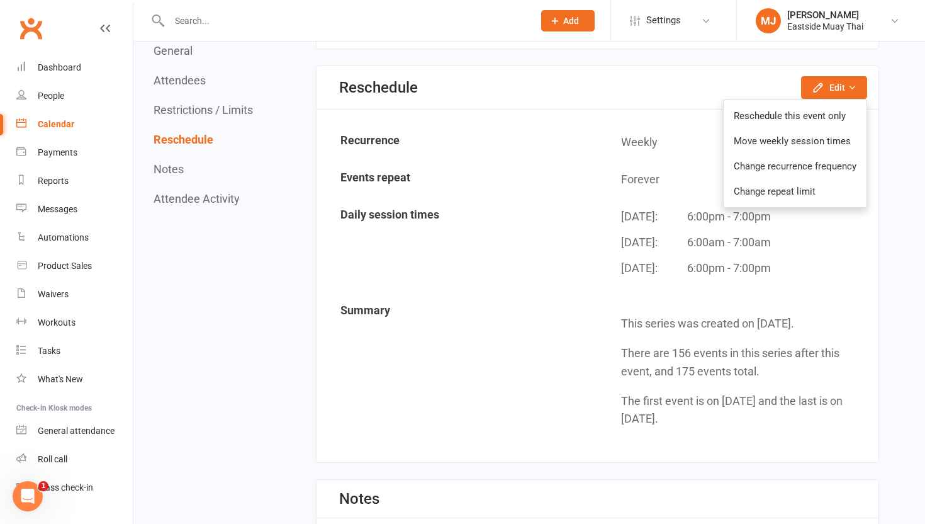
click at [616, 284] on td "Tuesday: 6:00pm - 7:00pm Wednesday: 6:00am - 7:00am Thursday: 6:00pm - 7:00pm" at bounding box center [737, 246] width 279 height 94
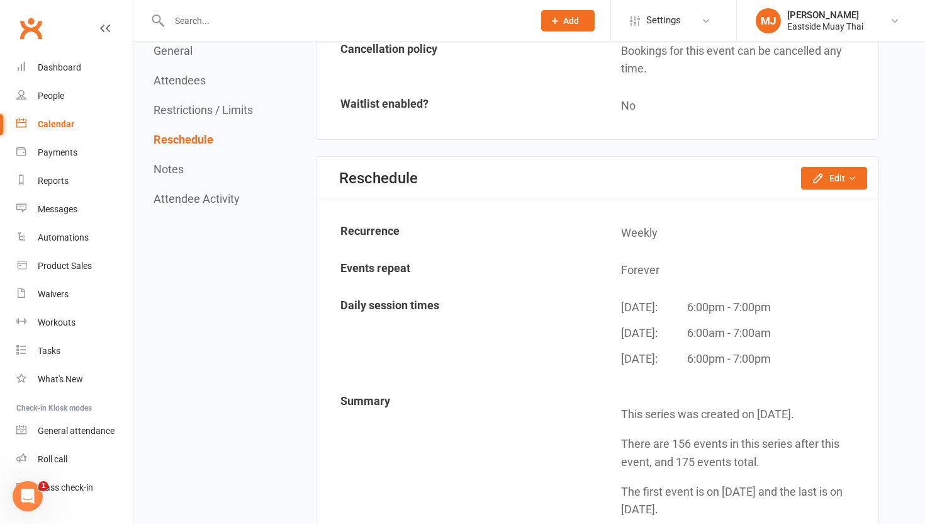
scroll to position [1044, 0]
click at [851, 172] on icon "button" at bounding box center [852, 176] width 9 height 9
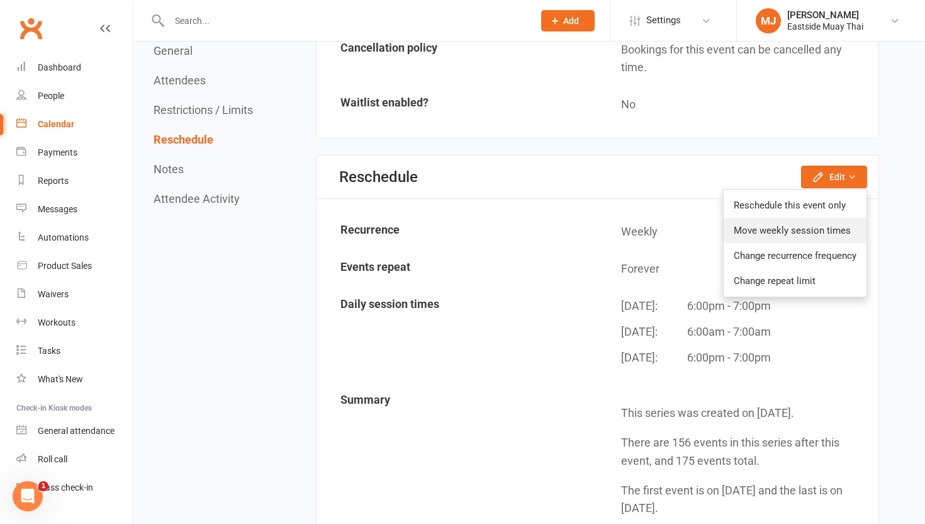
click at [834, 229] on link "Move weekly session times" at bounding box center [795, 230] width 143 height 25
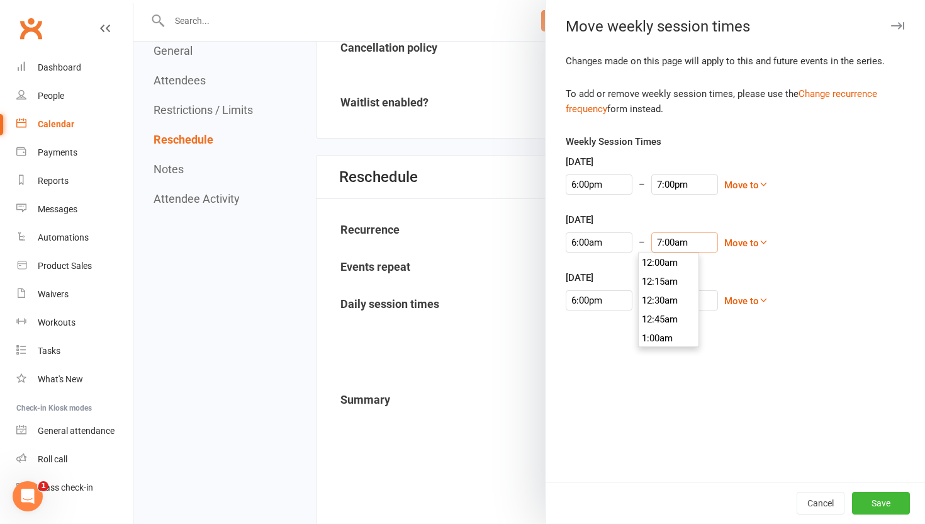
click at [652, 235] on input "7:00am" at bounding box center [684, 242] width 67 height 20
type input "6:45am"
click at [656, 259] on li "6:45am" at bounding box center [669, 262] width 60 height 19
click at [880, 507] on button "Save" at bounding box center [881, 502] width 58 height 23
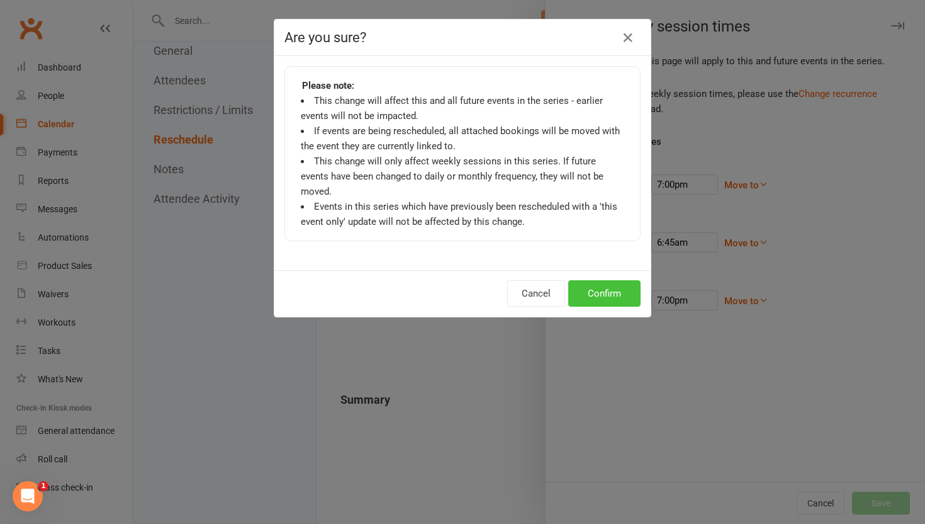
click at [614, 280] on button "Confirm" at bounding box center [604, 293] width 72 height 26
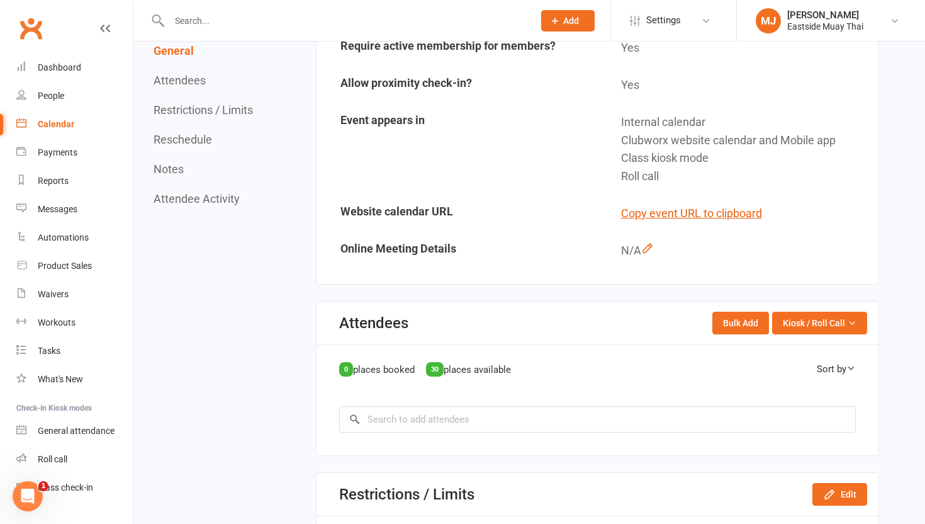
scroll to position [8, 0]
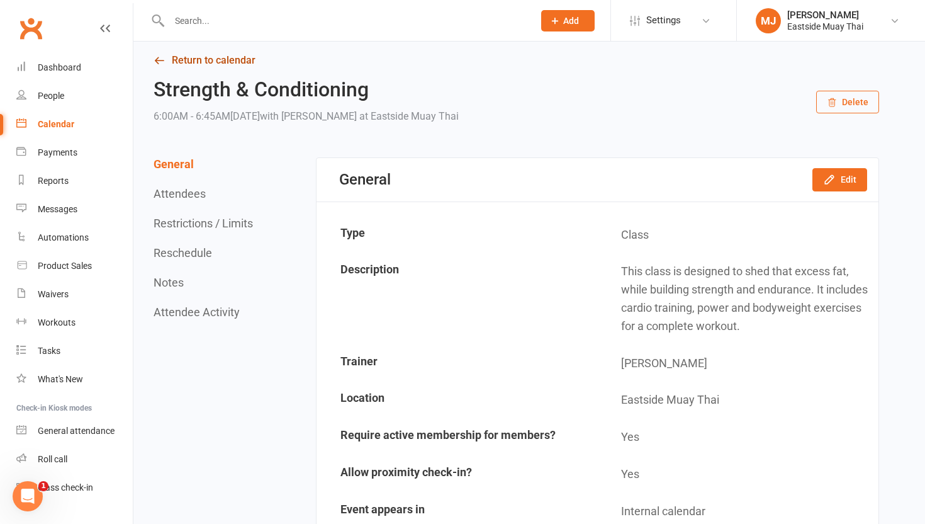
click at [204, 59] on link "Return to calendar" at bounding box center [517, 61] width 726 height 18
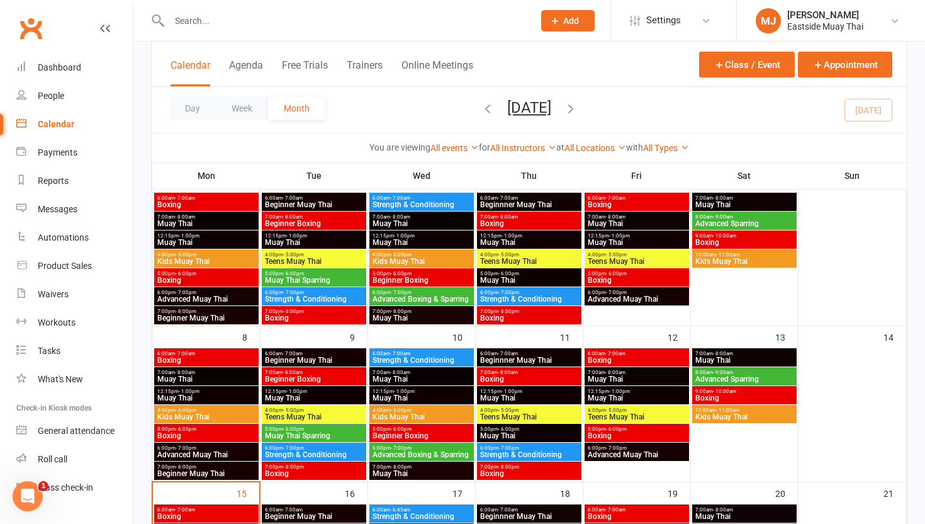
scroll to position [104, 0]
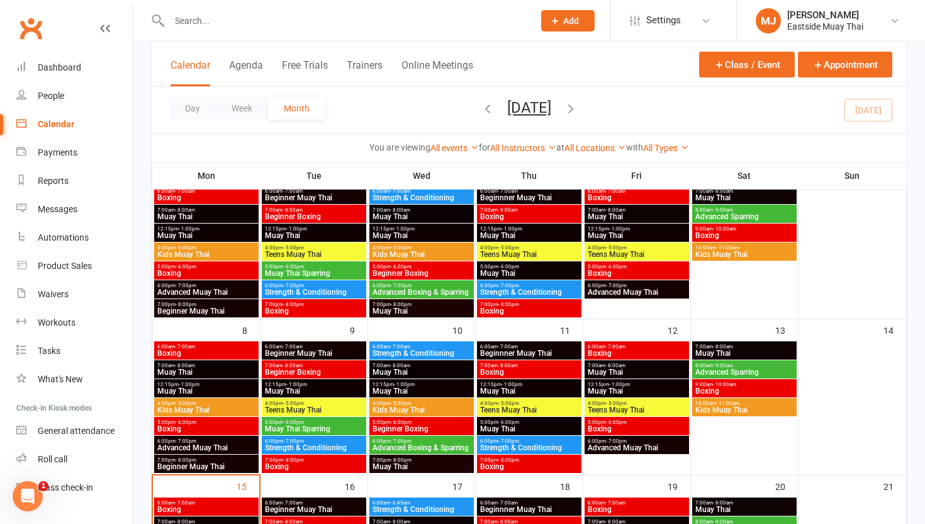
click at [323, 344] on span "6:00am - 7:00am" at bounding box center [313, 347] width 99 height 6
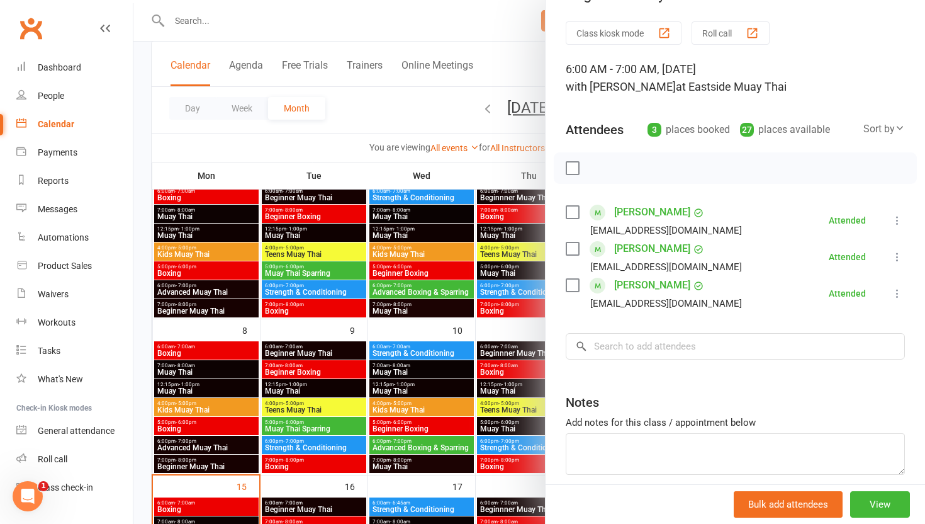
scroll to position [86, 0]
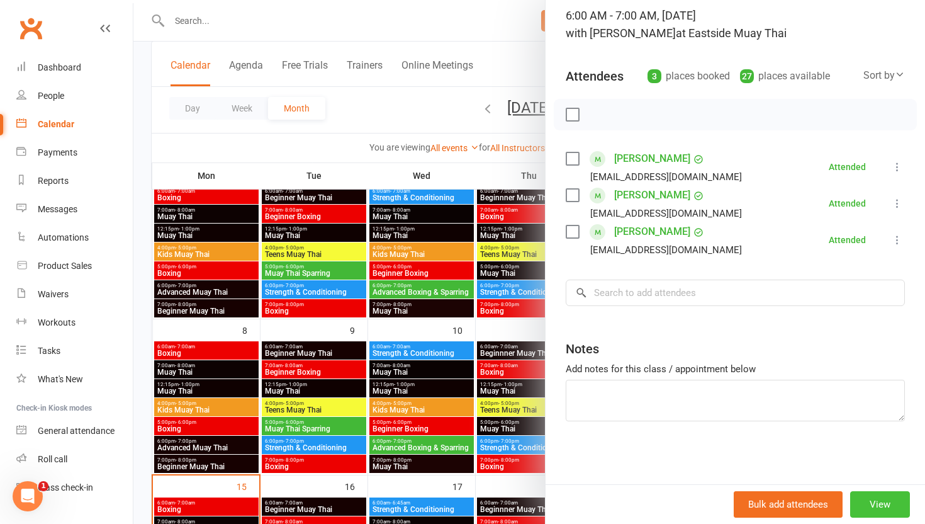
click at [894, 513] on button "View" at bounding box center [880, 504] width 60 height 26
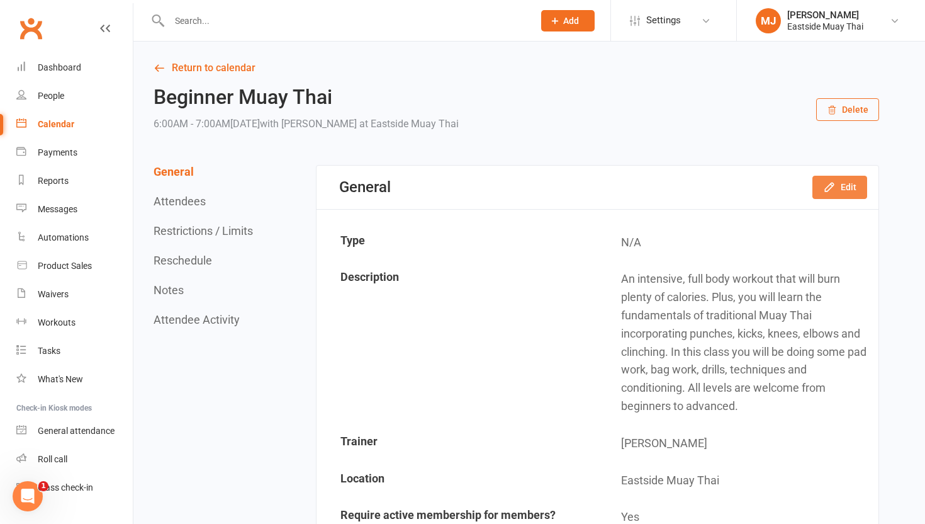
click at [848, 183] on button "Edit" at bounding box center [839, 187] width 55 height 23
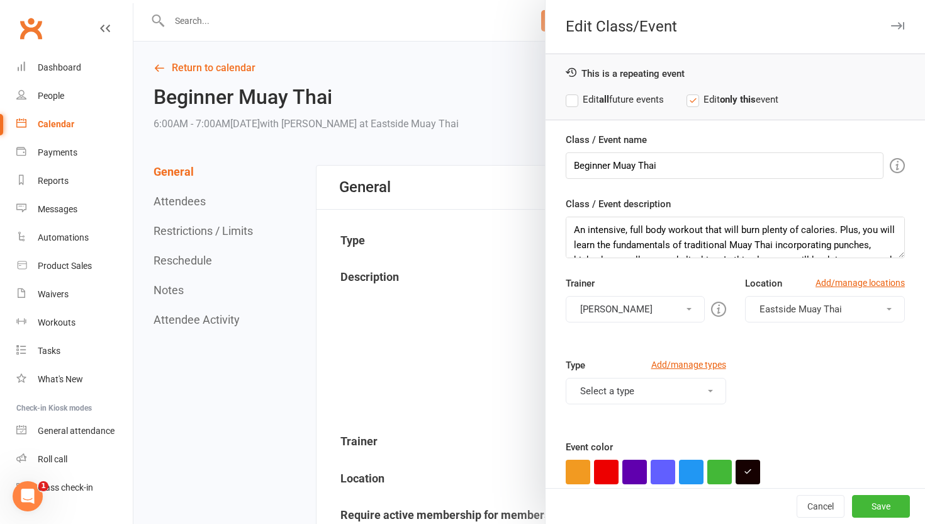
click at [576, 99] on label "Edit all future events" at bounding box center [615, 99] width 98 height 15
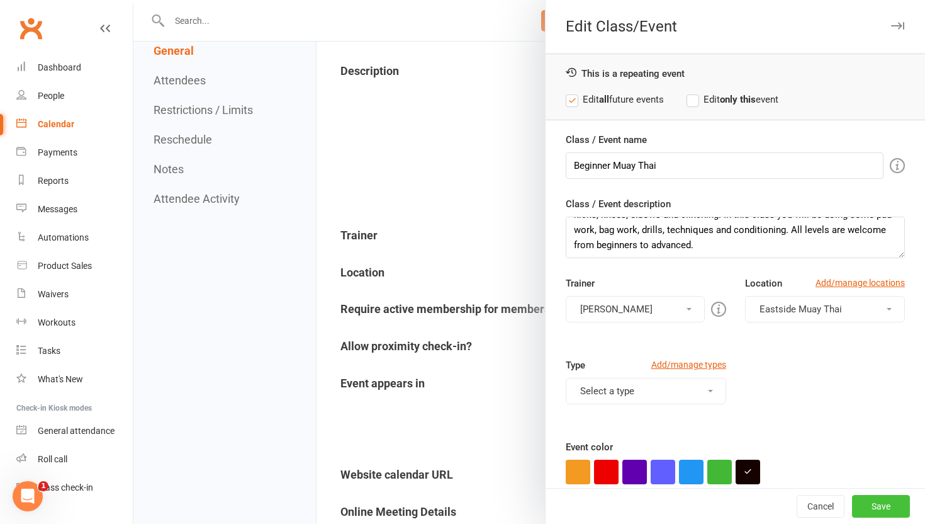
click at [879, 508] on button "Save" at bounding box center [881, 506] width 58 height 23
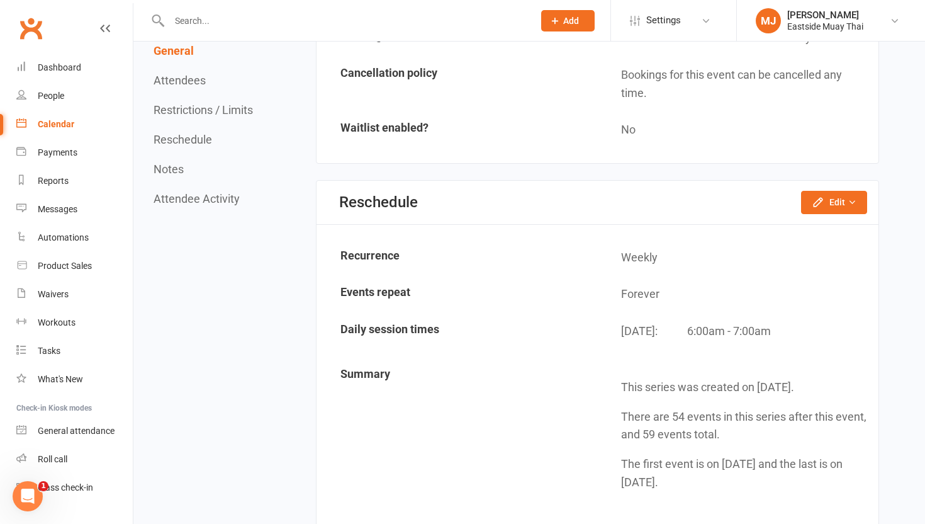
scroll to position [1224, 0]
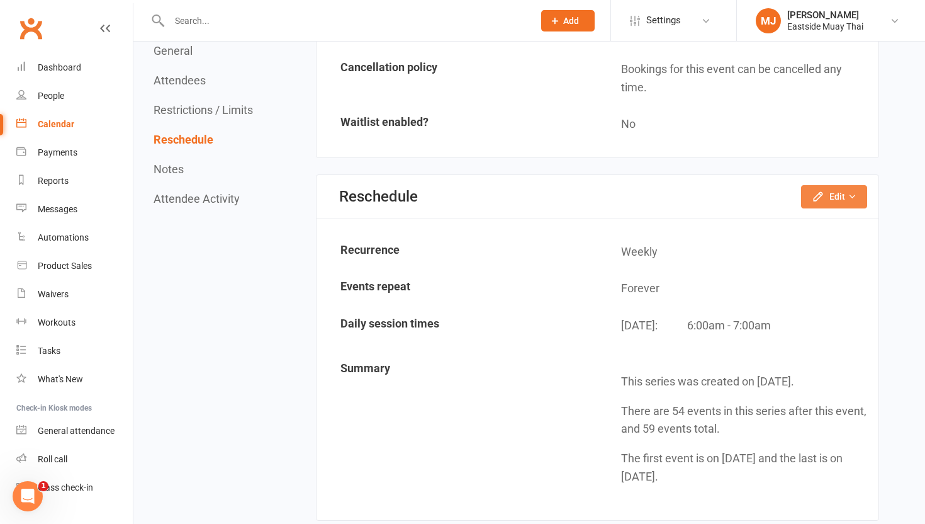
click at [826, 189] on button "Edit" at bounding box center [834, 196] width 66 height 23
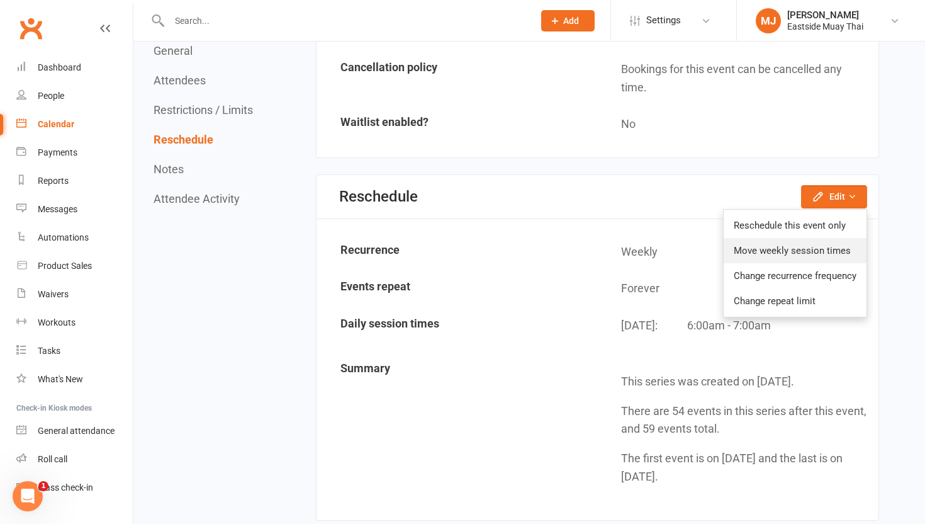
click at [810, 245] on link "Move weekly session times" at bounding box center [795, 250] width 143 height 25
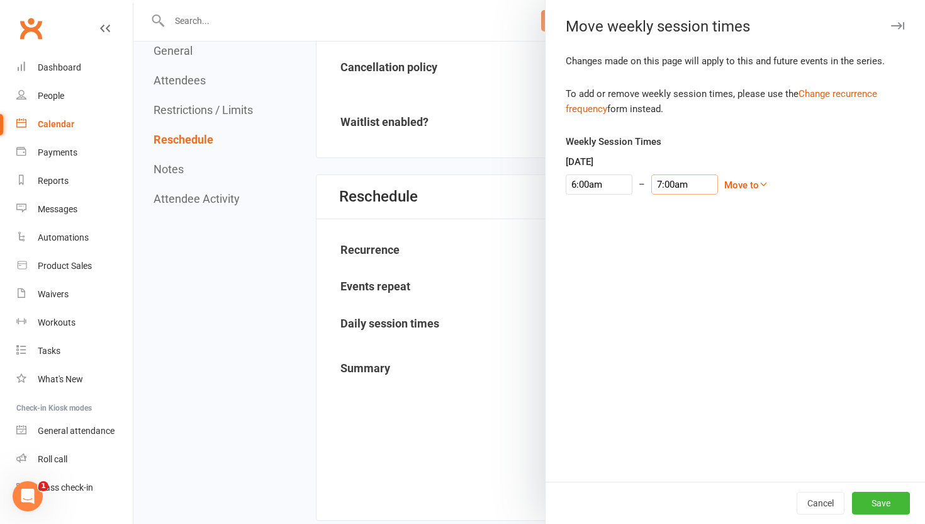
click at [655, 186] on input "7:00am" at bounding box center [684, 184] width 67 height 20
type input "6:45am"
click at [666, 206] on li "6:45am" at bounding box center [669, 204] width 60 height 19
click at [870, 494] on button "Save" at bounding box center [881, 502] width 58 height 23
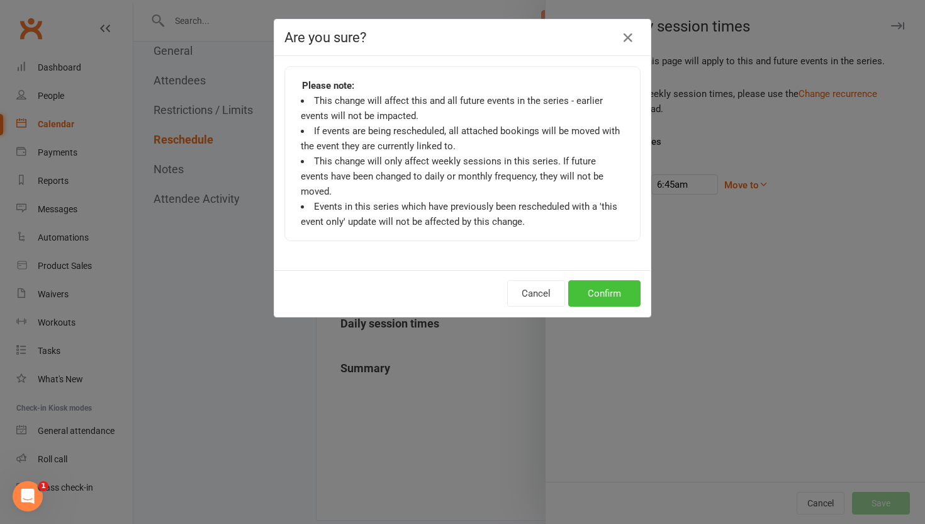
click at [614, 280] on button "Confirm" at bounding box center [604, 293] width 72 height 26
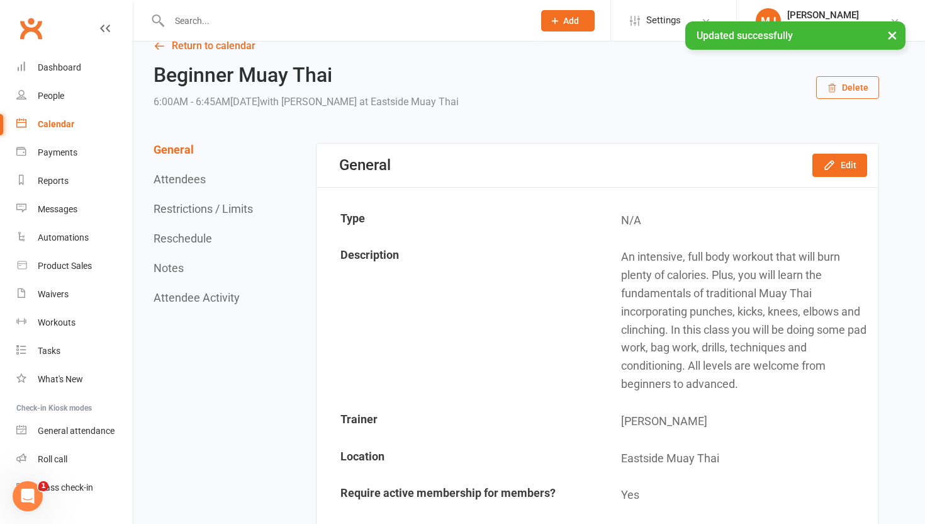
scroll to position [0, 0]
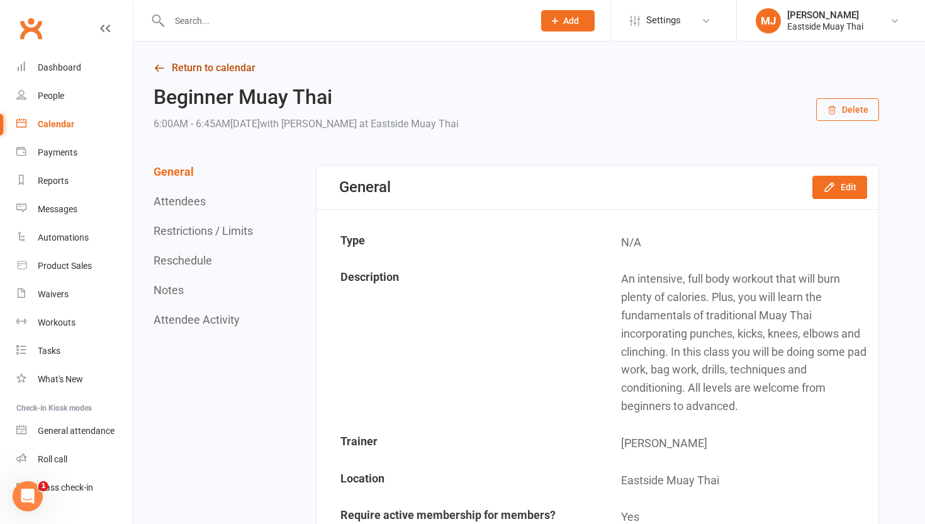
click at [207, 67] on link "Return to calendar" at bounding box center [517, 68] width 726 height 18
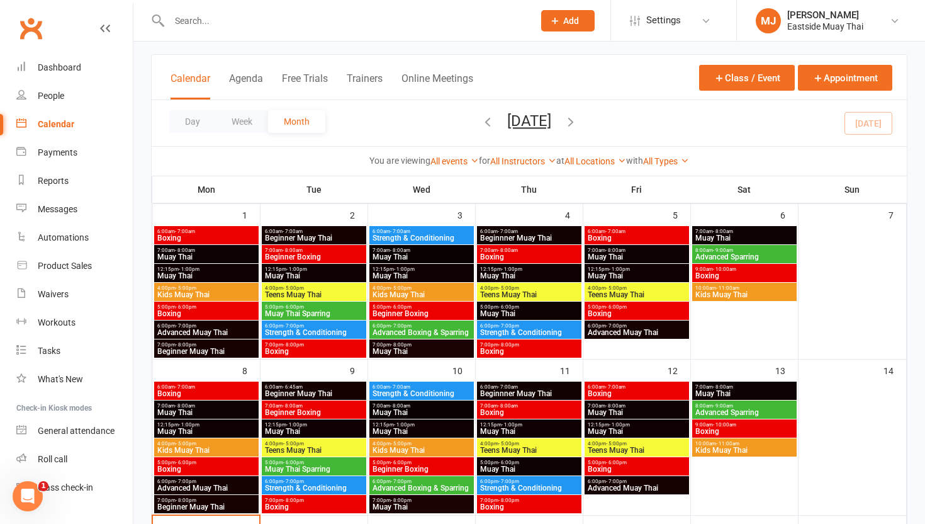
scroll to position [65, 0]
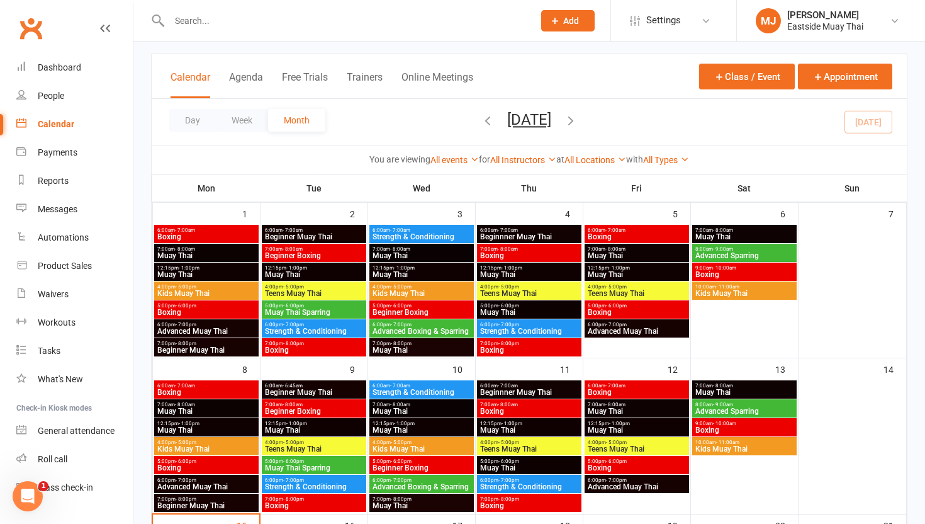
click at [403, 386] on span "- 7:00am" at bounding box center [400, 386] width 20 height 6
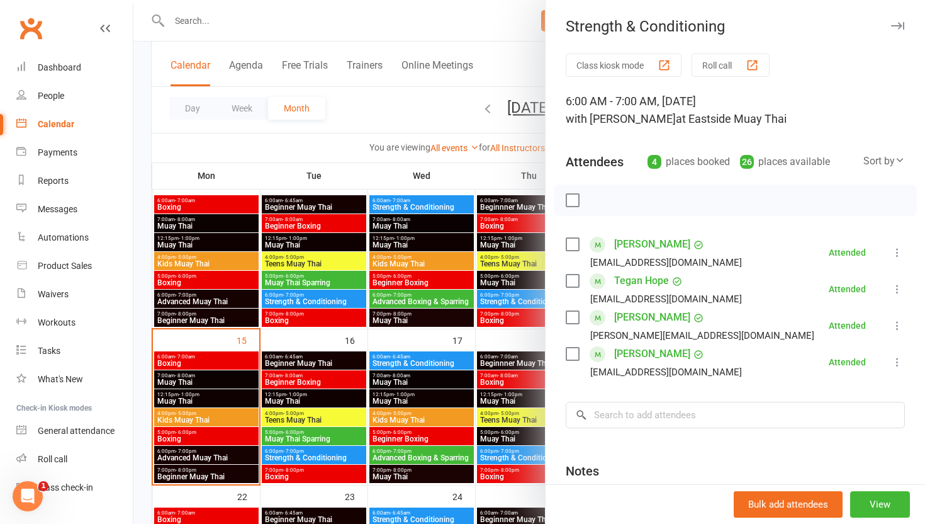
scroll to position [249, 0]
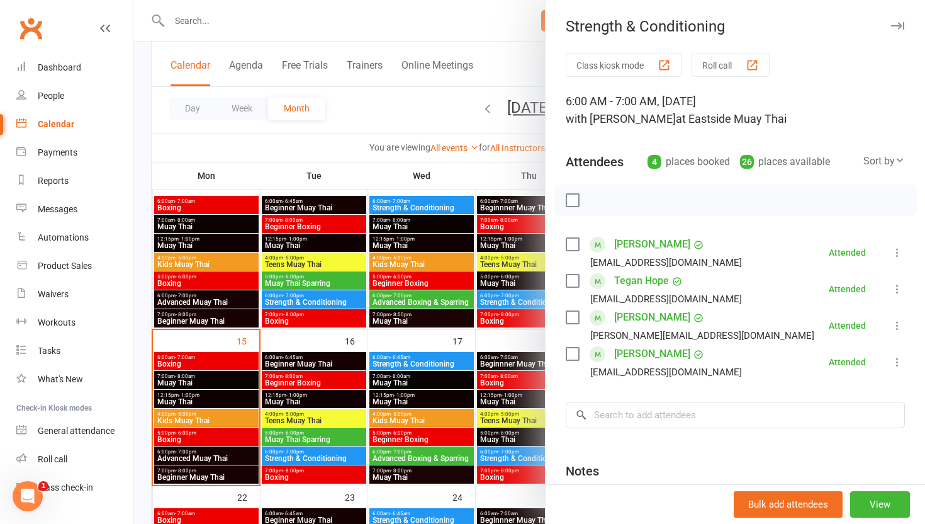
click at [346, 116] on div at bounding box center [529, 262] width 792 height 524
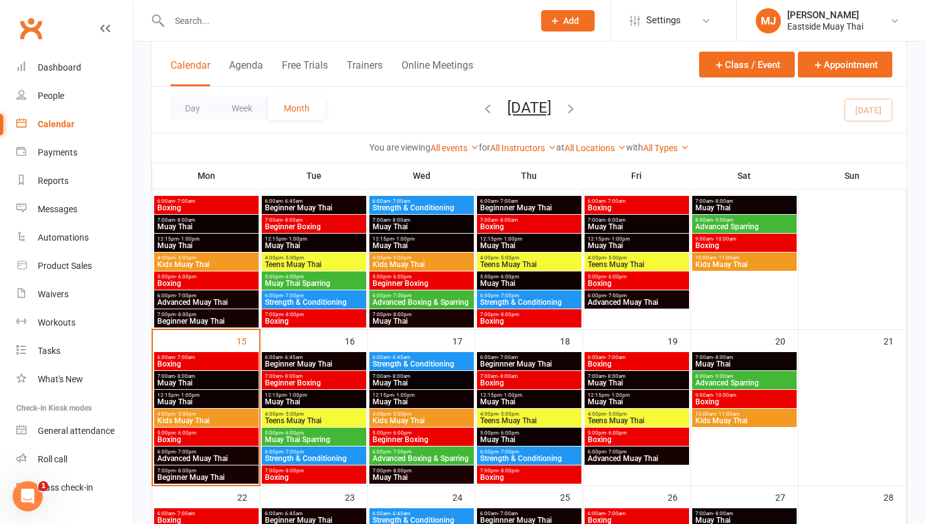
click at [511, 359] on div "6:00am - 7:00am Beginnner Muay Thai" at bounding box center [529, 361] width 104 height 18
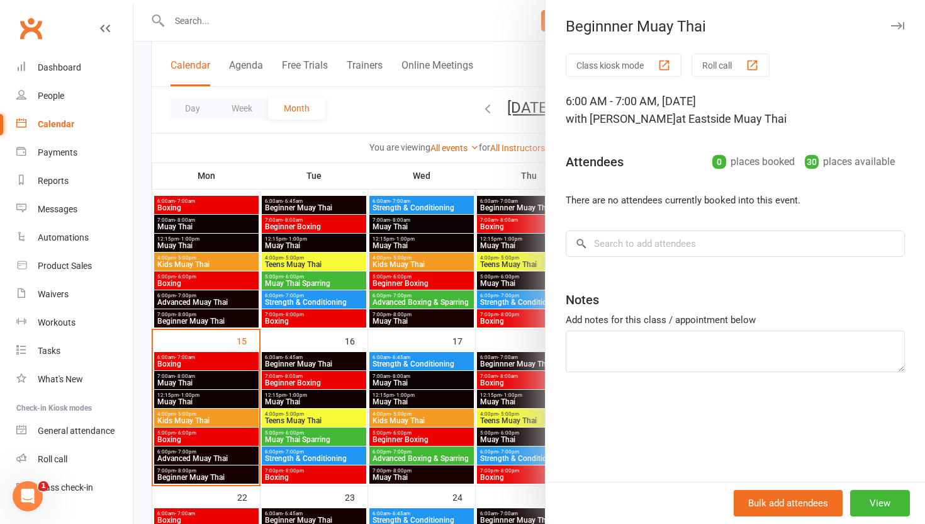
click at [873, 517] on div "Bulk add attendees View" at bounding box center [735, 502] width 379 height 42
click at [886, 503] on button "View" at bounding box center [880, 503] width 60 height 26
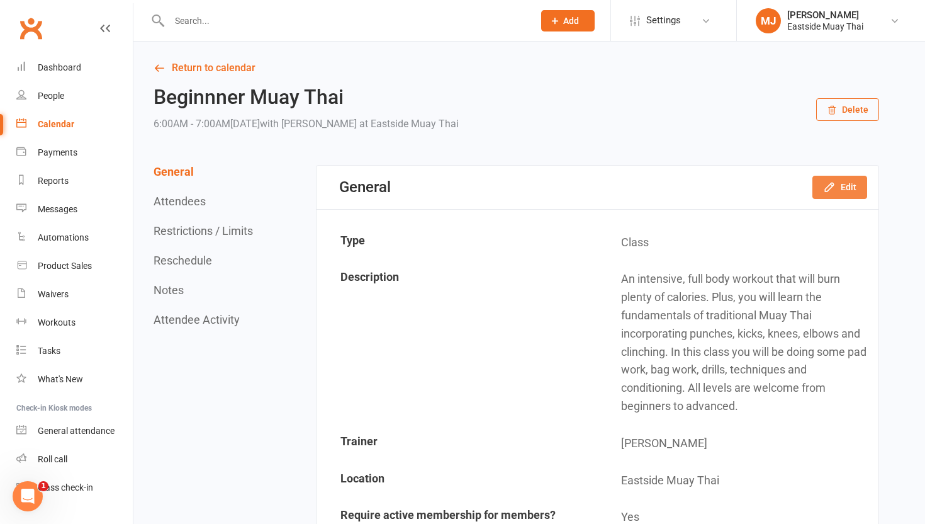
click at [847, 191] on button "Edit" at bounding box center [839, 187] width 55 height 23
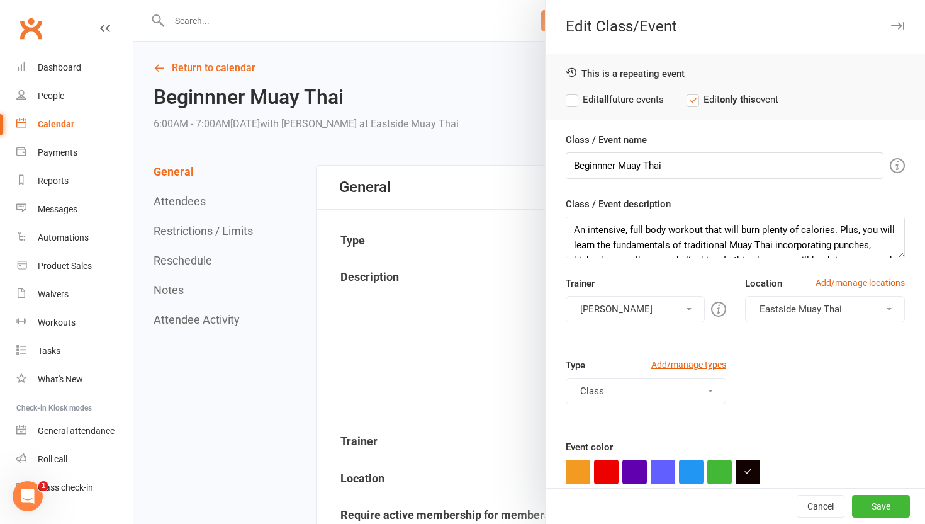
click at [573, 98] on label "Edit all future events" at bounding box center [615, 99] width 98 height 15
click at [867, 496] on button "Save" at bounding box center [881, 506] width 58 height 23
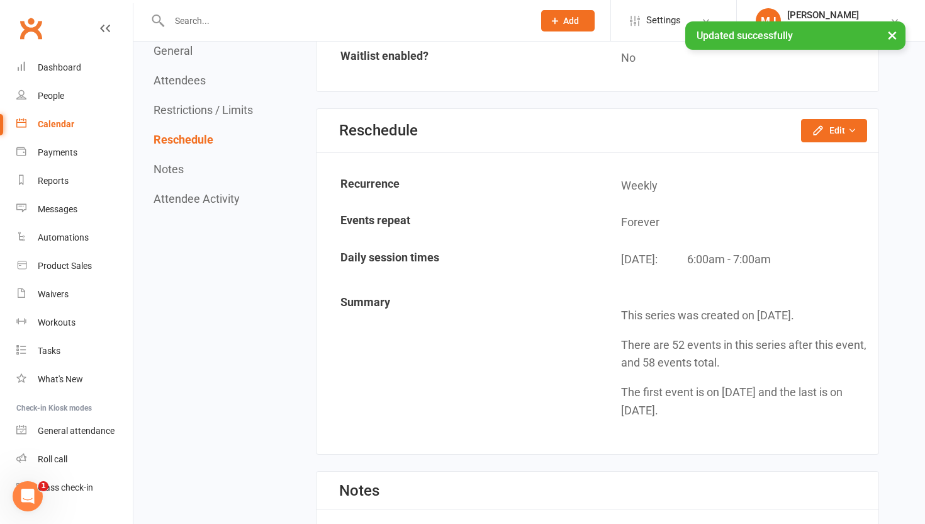
scroll to position [1162, 0]
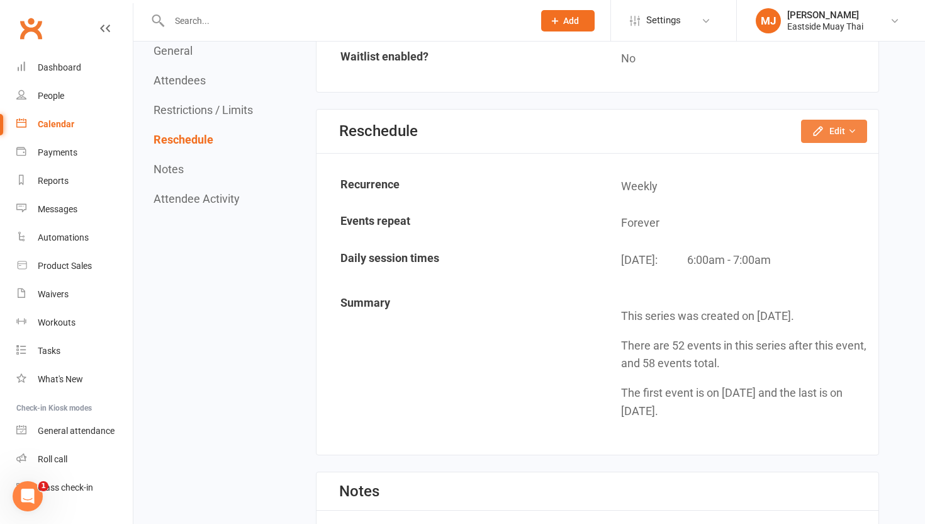
click at [829, 128] on button "Edit" at bounding box center [834, 131] width 66 height 23
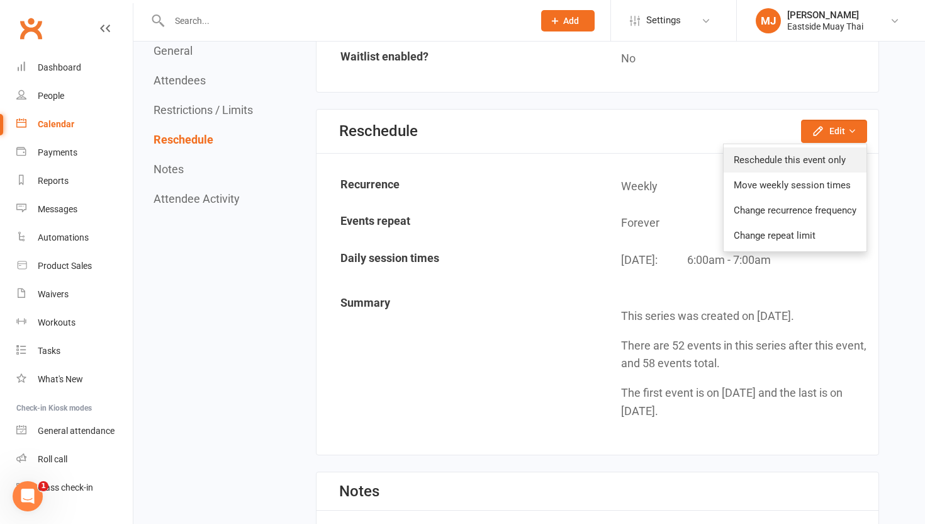
click at [804, 154] on link "Reschedule this event only" at bounding box center [795, 159] width 143 height 25
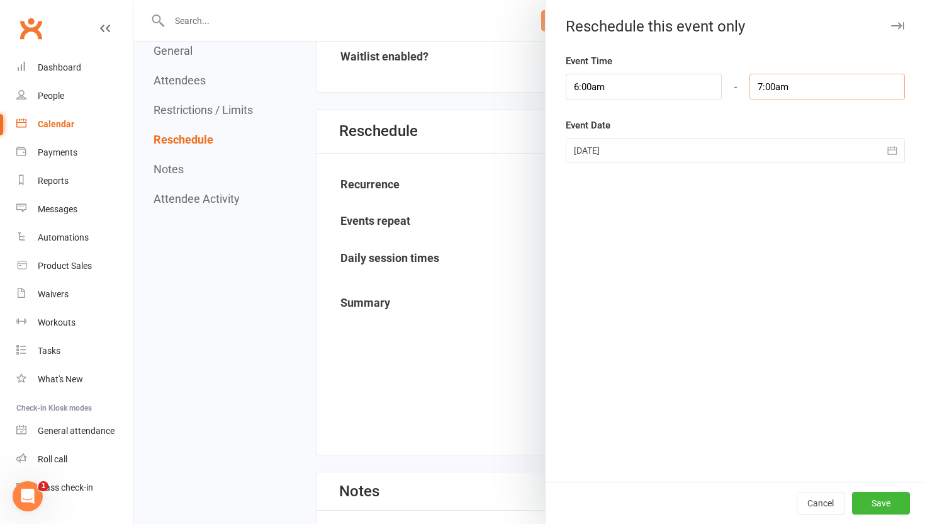
click at [766, 83] on input "7:00am" at bounding box center [827, 87] width 155 height 26
type input "6:45am"
click at [772, 111] on li "6:45am" at bounding box center [780, 110] width 60 height 19
click at [865, 500] on button "Save" at bounding box center [881, 502] width 58 height 23
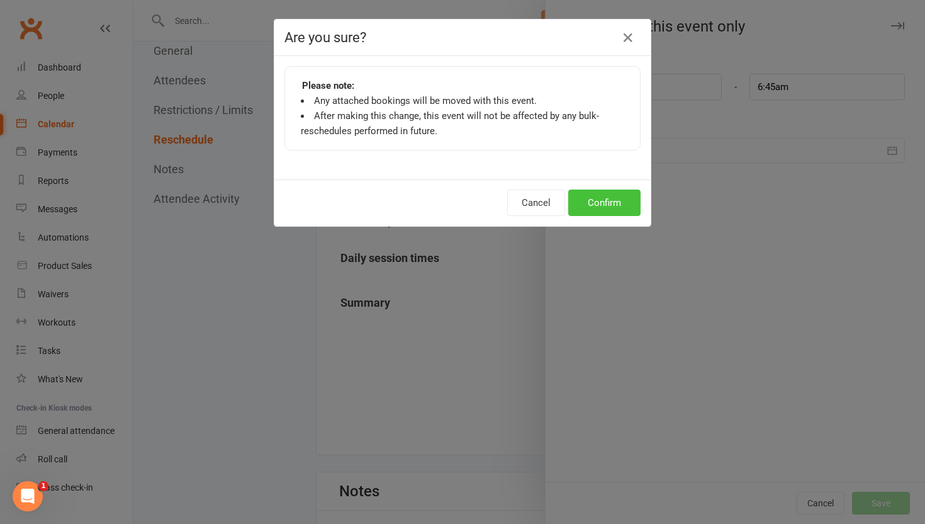
click at [613, 206] on button "Confirm" at bounding box center [604, 202] width 72 height 26
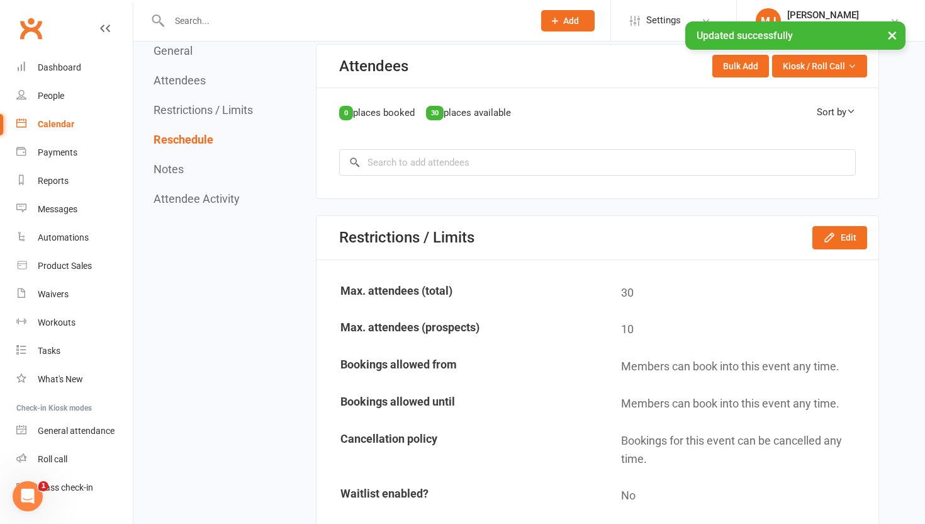
scroll to position [0, 0]
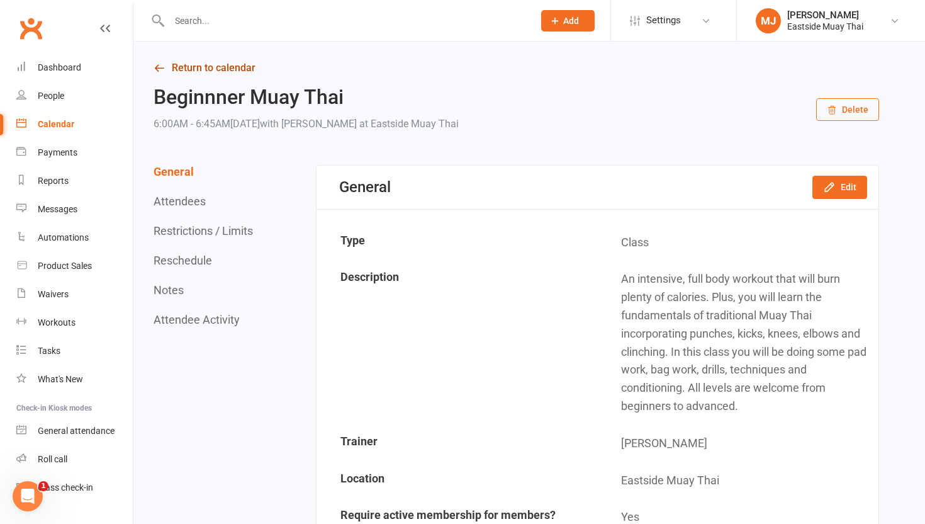
click at [206, 65] on link "Return to calendar" at bounding box center [517, 68] width 726 height 18
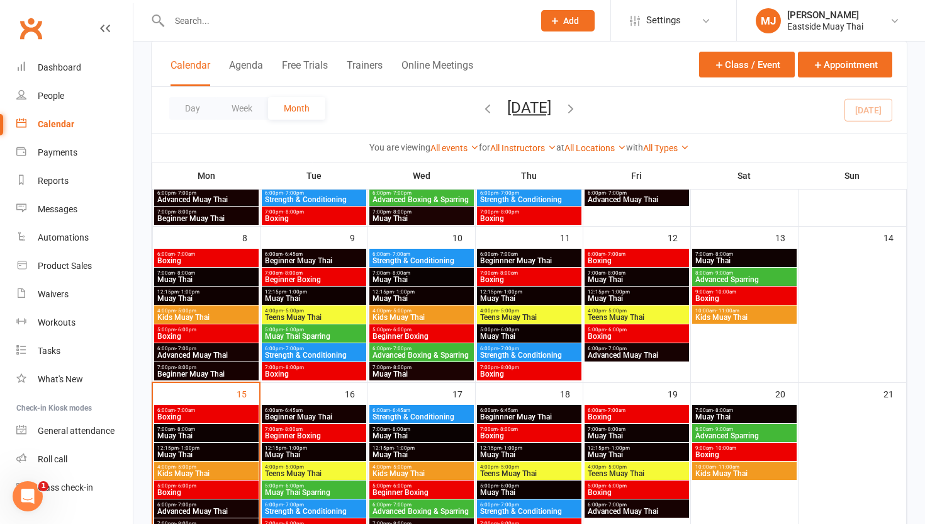
scroll to position [256, 0]
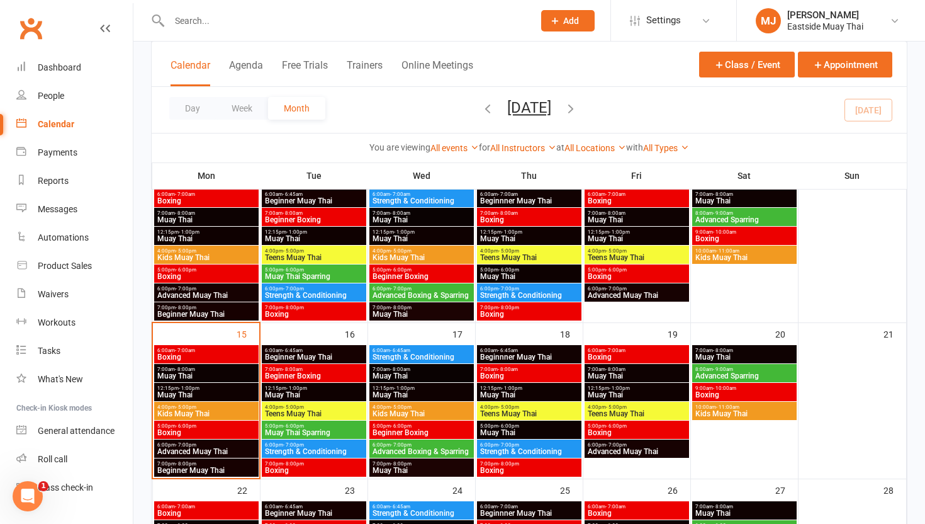
click at [646, 347] on span "6:00am - 7:00am" at bounding box center [636, 350] width 99 height 6
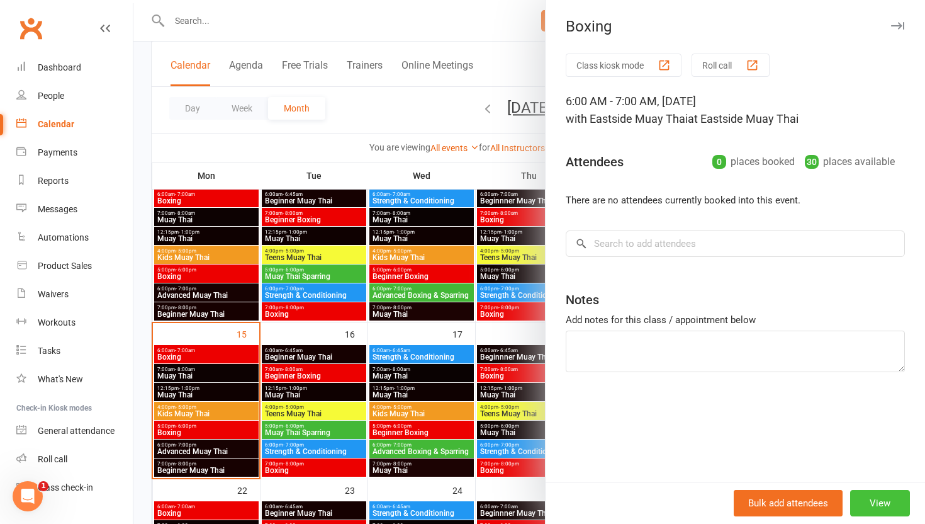
click at [884, 508] on button "View" at bounding box center [880, 503] width 60 height 26
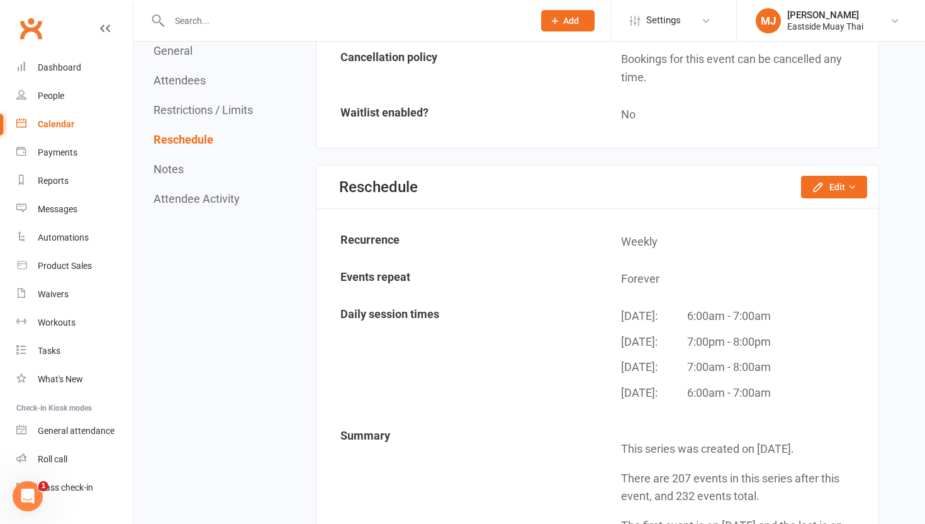
scroll to position [1070, 0]
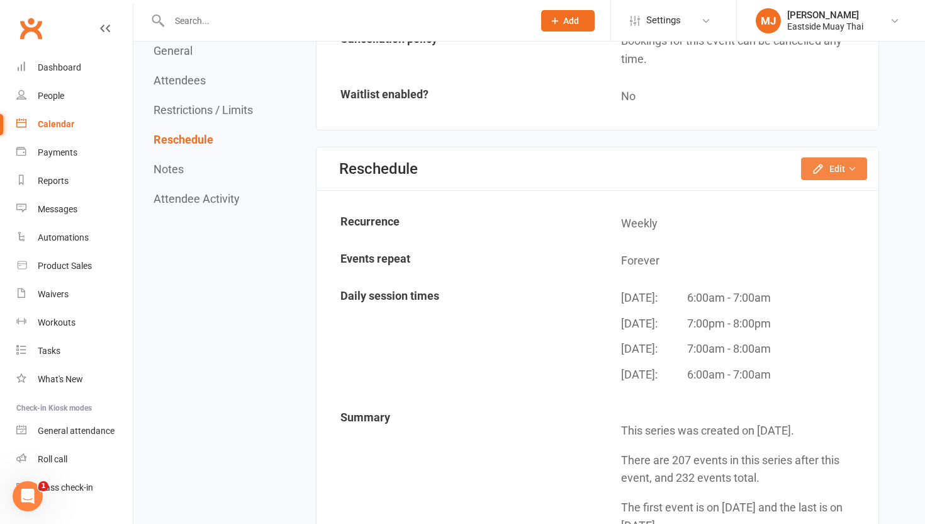
click at [834, 170] on button "Edit" at bounding box center [834, 168] width 66 height 23
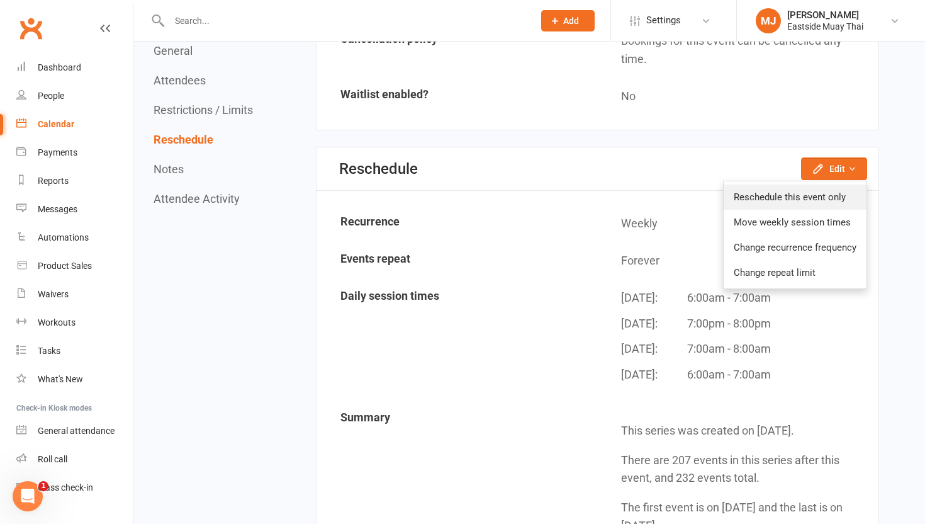
click at [801, 199] on link "Reschedule this event only" at bounding box center [795, 196] width 143 height 25
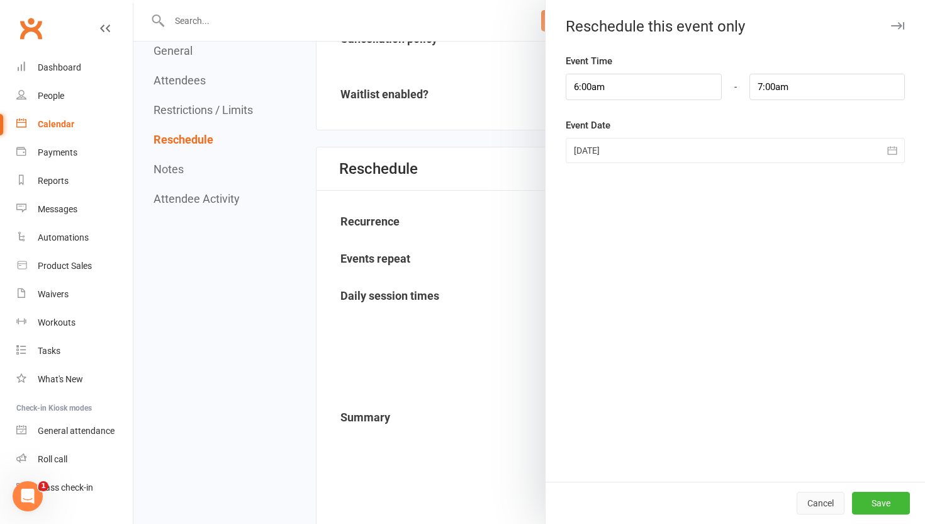
click at [819, 507] on button "Cancel" at bounding box center [821, 502] width 48 height 23
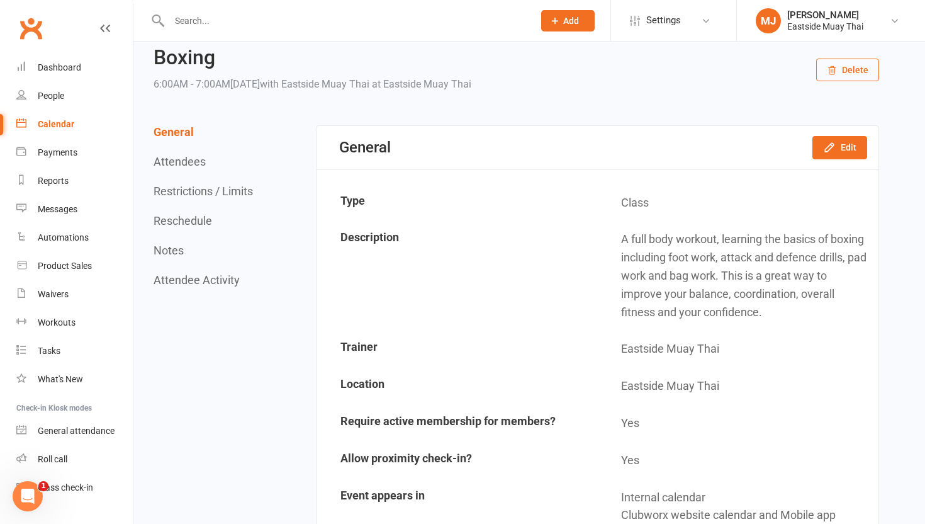
scroll to position [0, 0]
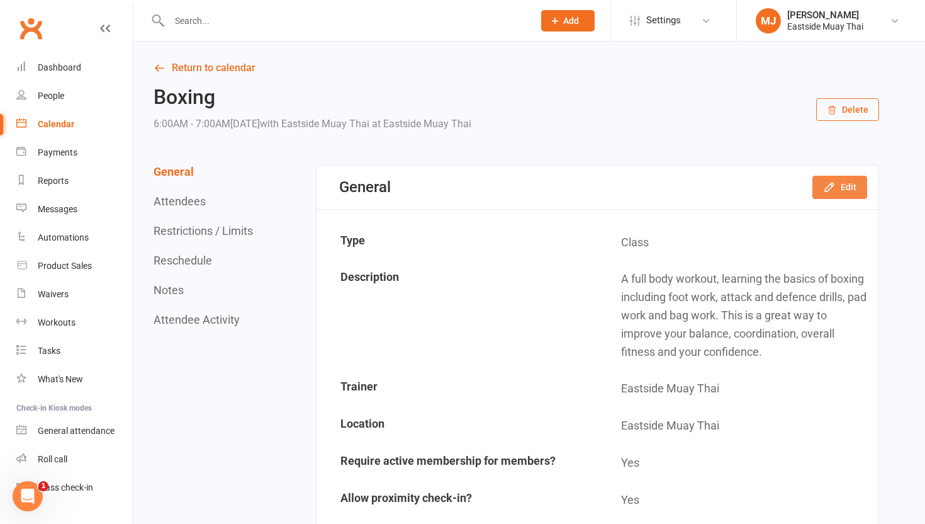
click at [843, 184] on button "Edit" at bounding box center [839, 187] width 55 height 23
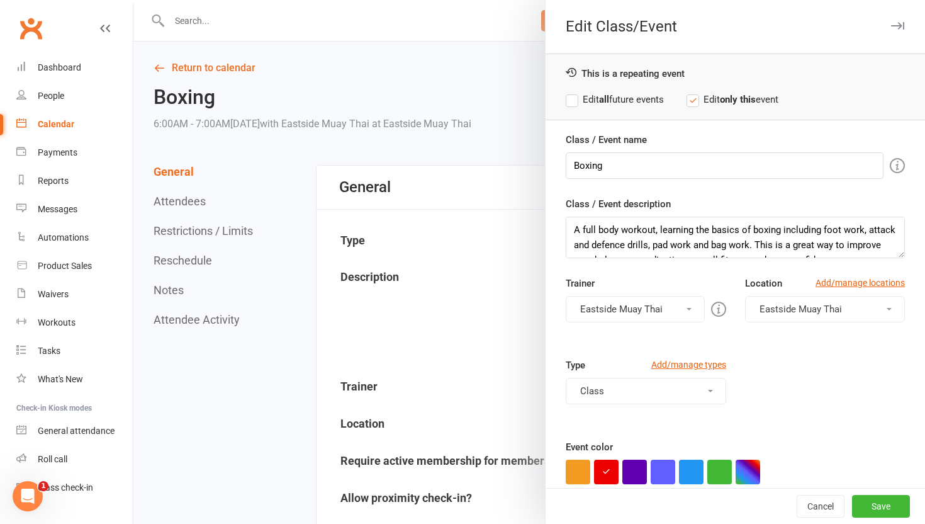
click at [578, 100] on label "Edit all future events" at bounding box center [615, 99] width 98 height 15
click at [875, 498] on button "Save" at bounding box center [881, 506] width 58 height 23
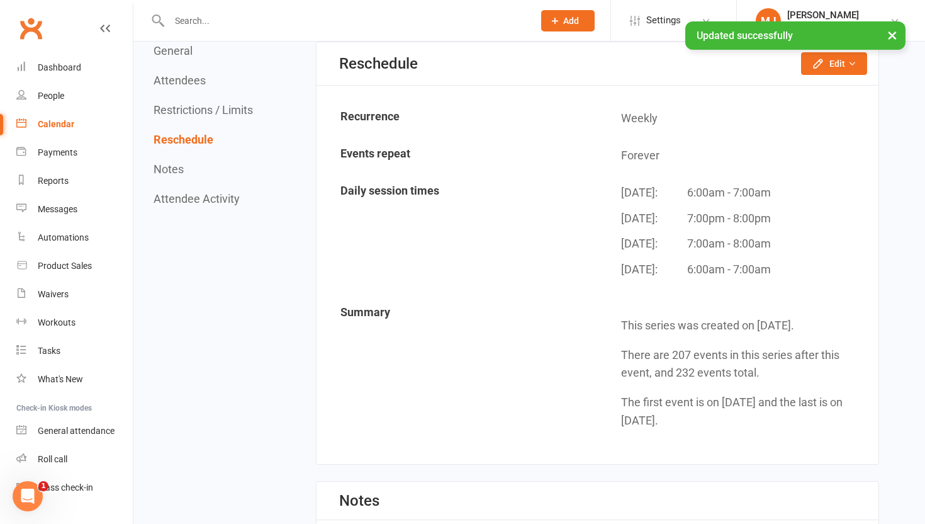
scroll to position [1130, 0]
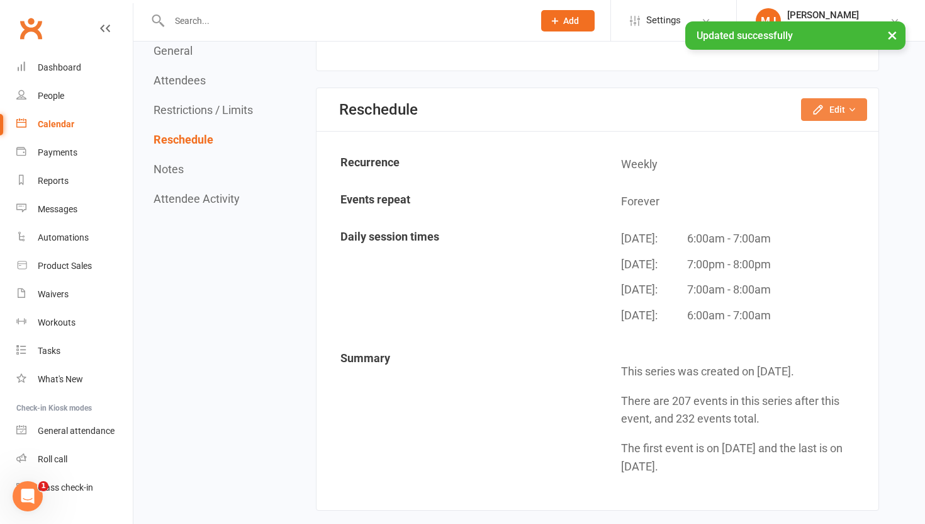
click at [833, 104] on button "Edit" at bounding box center [834, 109] width 66 height 23
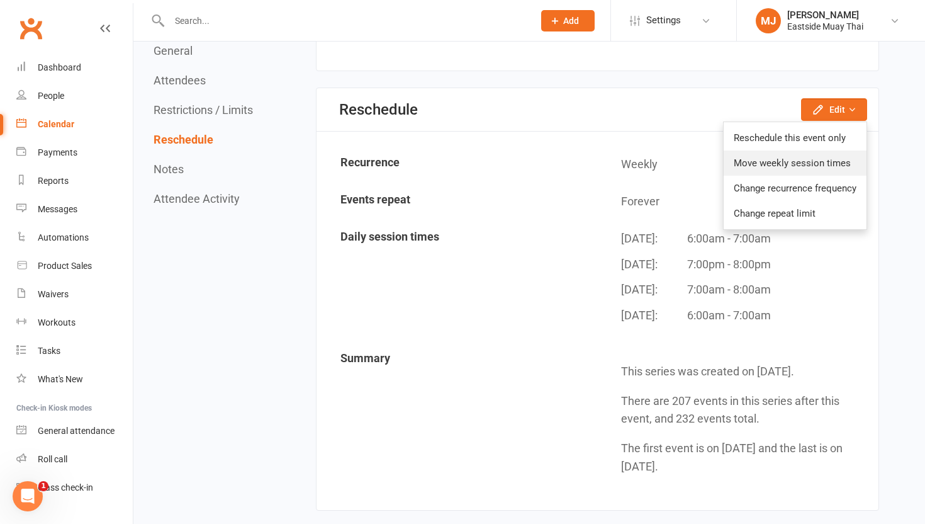
click at [809, 166] on link "Move weekly session times" at bounding box center [795, 162] width 143 height 25
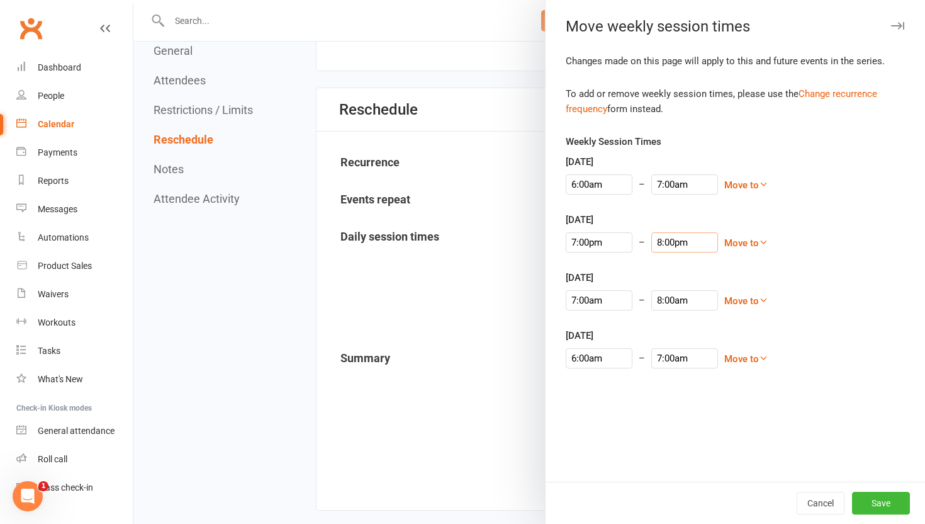
click at [658, 242] on input "8:00pm" at bounding box center [684, 242] width 67 height 20
type input "7:45pm"
click at [658, 256] on li "7:45pm" at bounding box center [669, 262] width 60 height 19
click at [654, 189] on input "7:00am" at bounding box center [684, 184] width 67 height 20
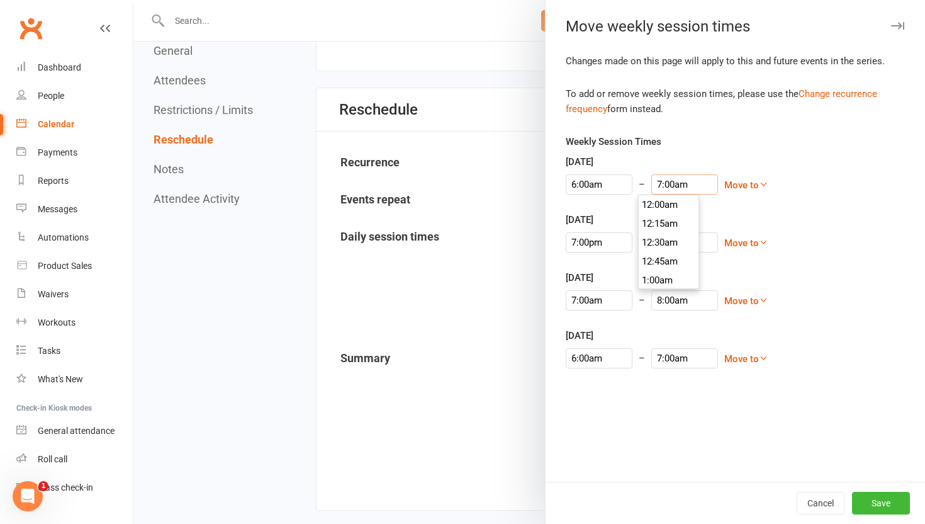
scroll to position [510, 0]
type input "6:45am"
click at [654, 206] on li "6:45am" at bounding box center [669, 204] width 60 height 19
click at [660, 300] on input "8:00am" at bounding box center [684, 300] width 67 height 20
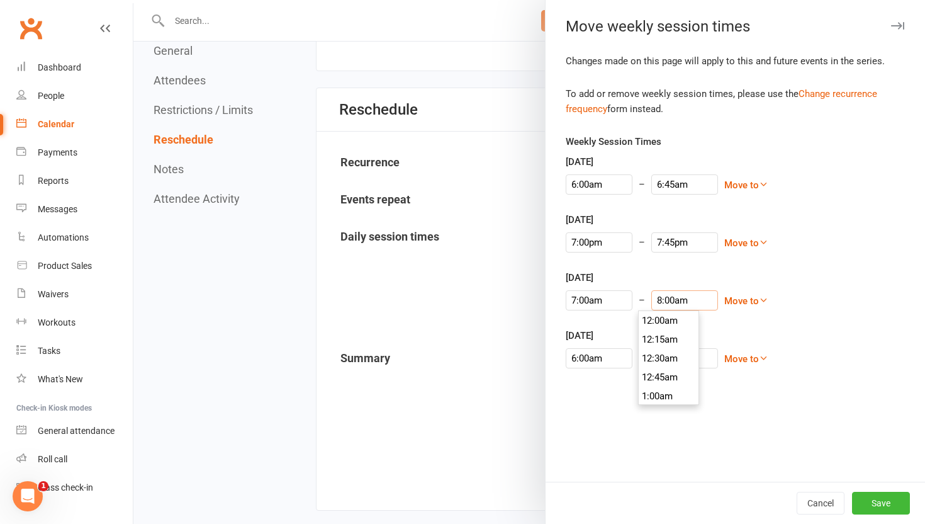
scroll to position [585, 0]
type input "7:45am"
click at [660, 320] on li "7:45am" at bounding box center [669, 320] width 60 height 19
click at [656, 351] on input "7:00am" at bounding box center [684, 358] width 67 height 20
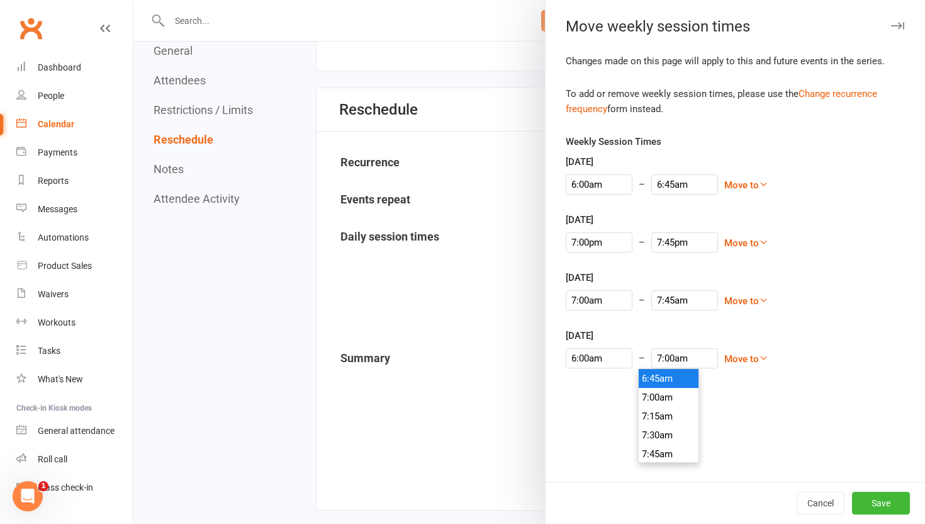
type input "6:45am"
click at [657, 374] on li "6:45am" at bounding box center [669, 378] width 60 height 19
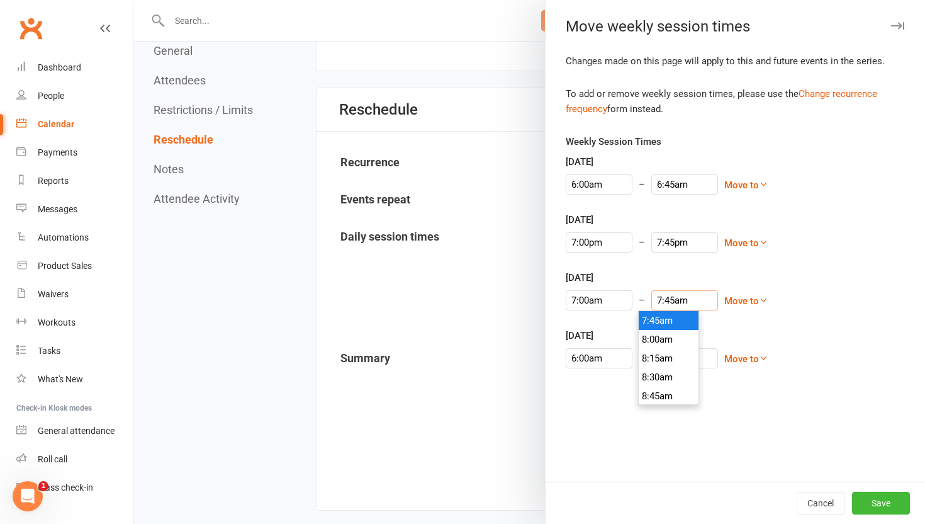
click at [665, 304] on input "7:45am" at bounding box center [684, 300] width 67 height 20
type input "8:00am"
click at [666, 354] on li "8:00am" at bounding box center [669, 358] width 60 height 19
click at [875, 499] on button "Save" at bounding box center [881, 502] width 58 height 23
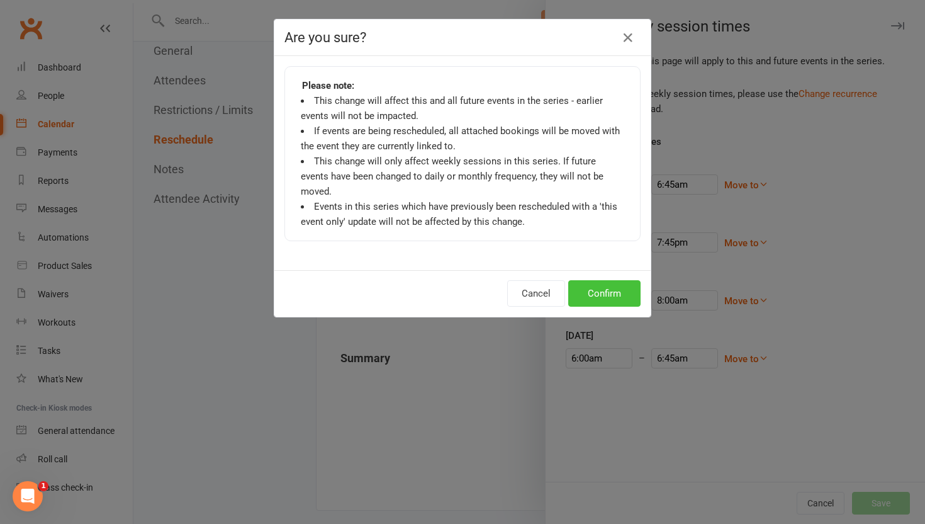
click at [623, 282] on button "Confirm" at bounding box center [604, 293] width 72 height 26
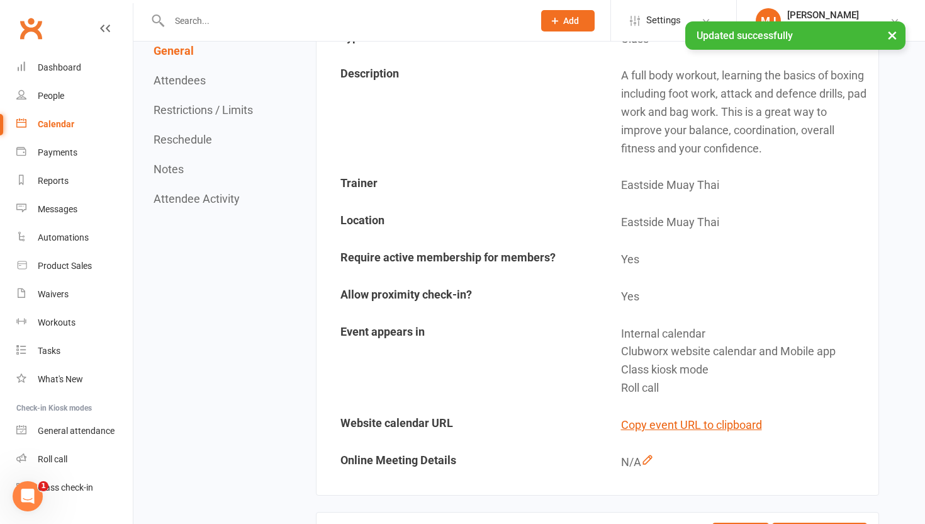
scroll to position [0, 0]
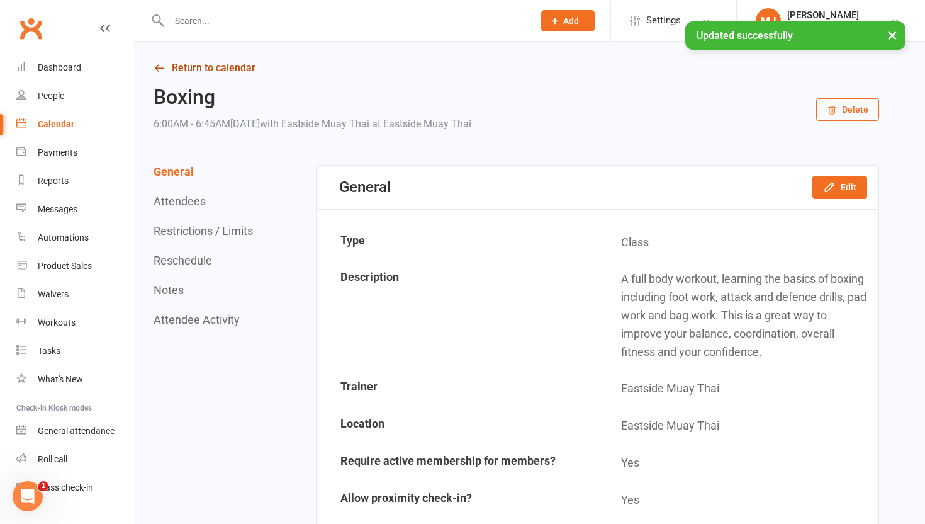
click at [232, 61] on link "Return to calendar" at bounding box center [517, 68] width 726 height 18
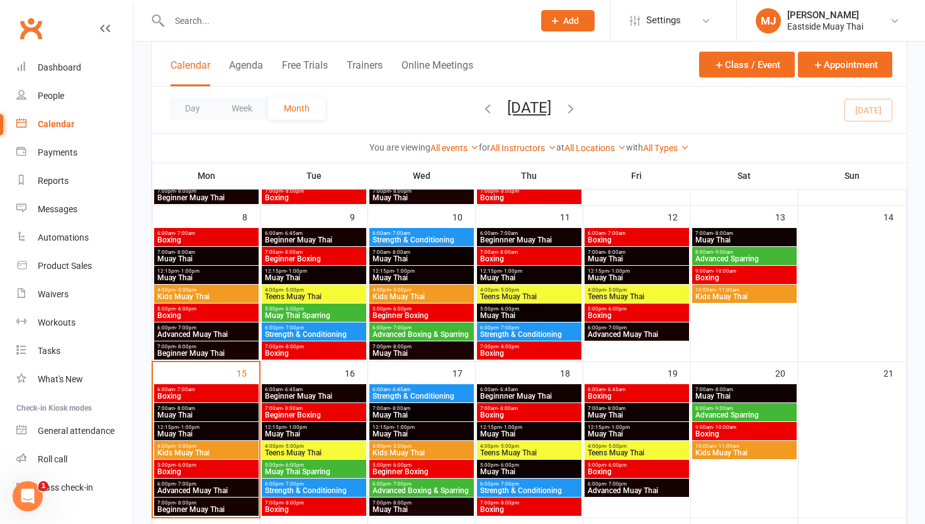
scroll to position [219, 0]
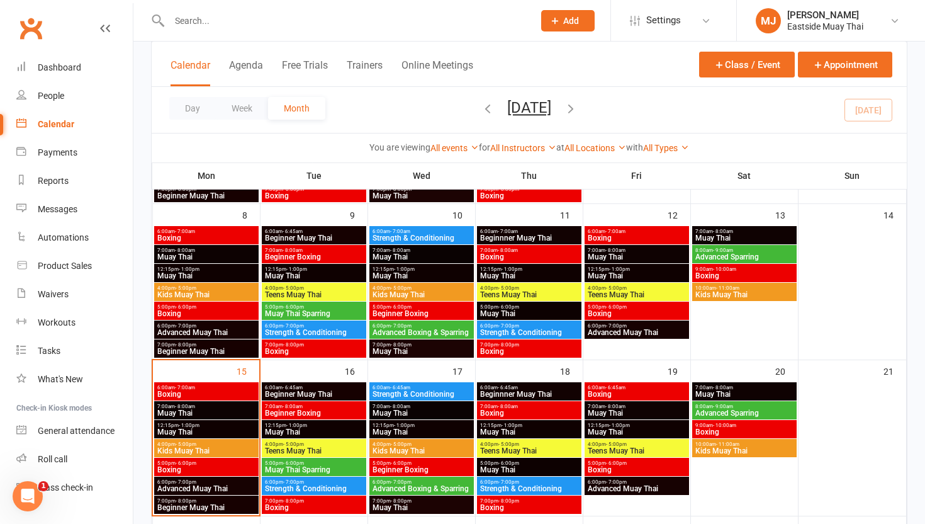
click at [741, 285] on span "10:00am - 11:00am" at bounding box center [744, 288] width 99 height 6
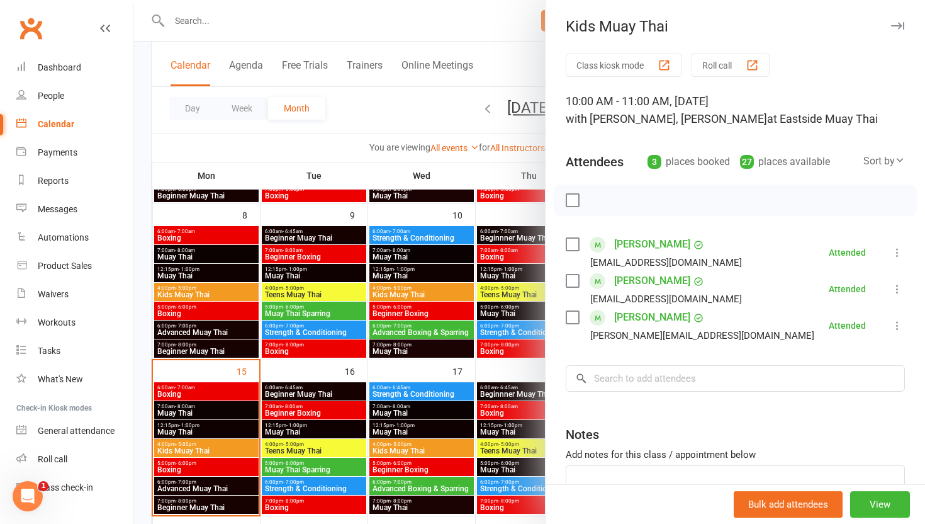
click at [464, 330] on div at bounding box center [529, 262] width 792 height 524
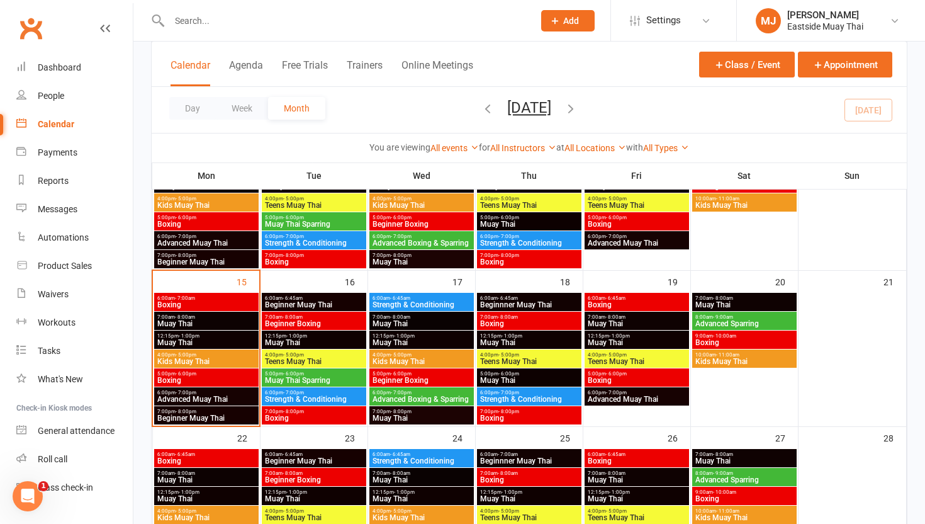
scroll to position [315, 0]
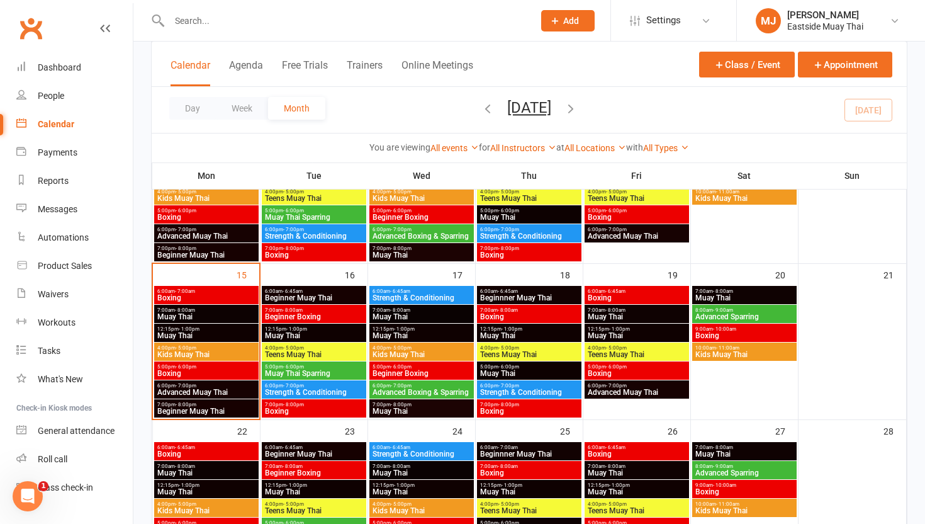
click at [750, 354] on span "Kids Muay Thai" at bounding box center [744, 355] width 99 height 8
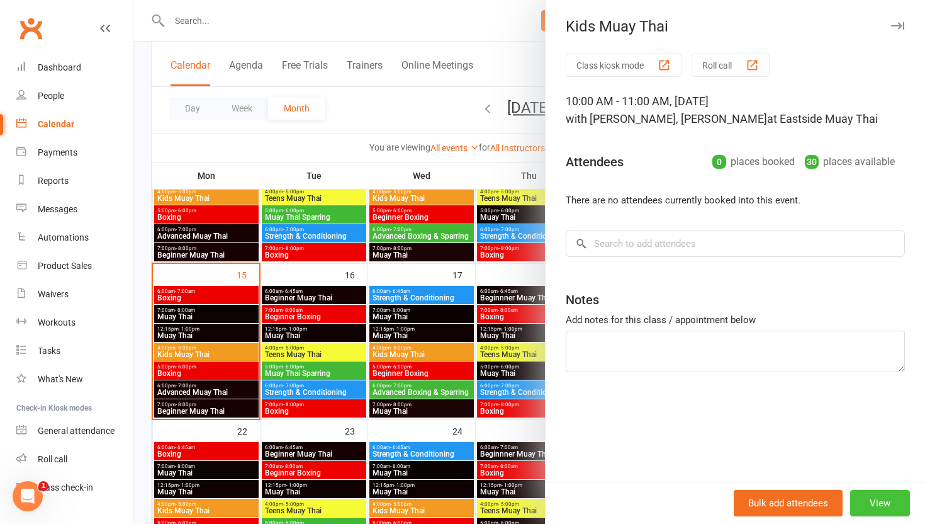
click at [880, 509] on button "View" at bounding box center [880, 503] width 60 height 26
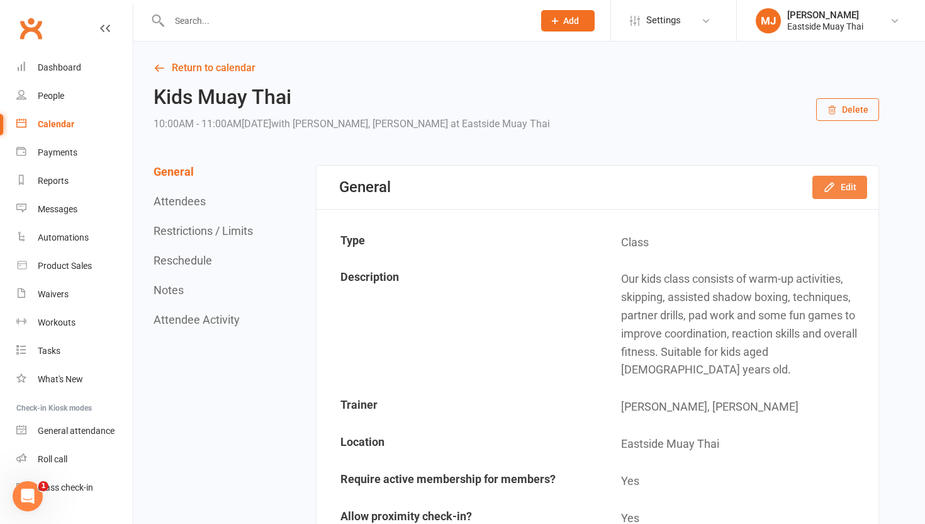
click at [846, 187] on button "Edit" at bounding box center [839, 187] width 55 height 23
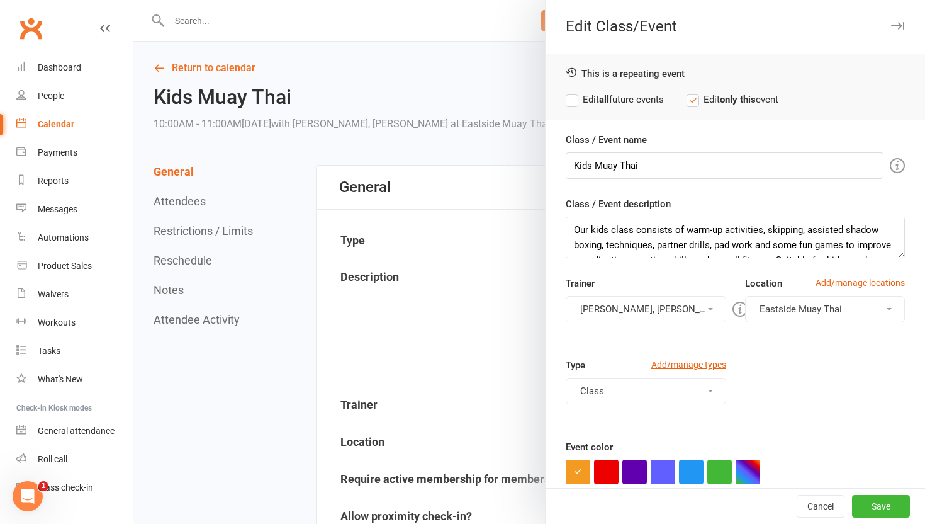
click at [566, 103] on label "Edit all future events" at bounding box center [615, 99] width 98 height 15
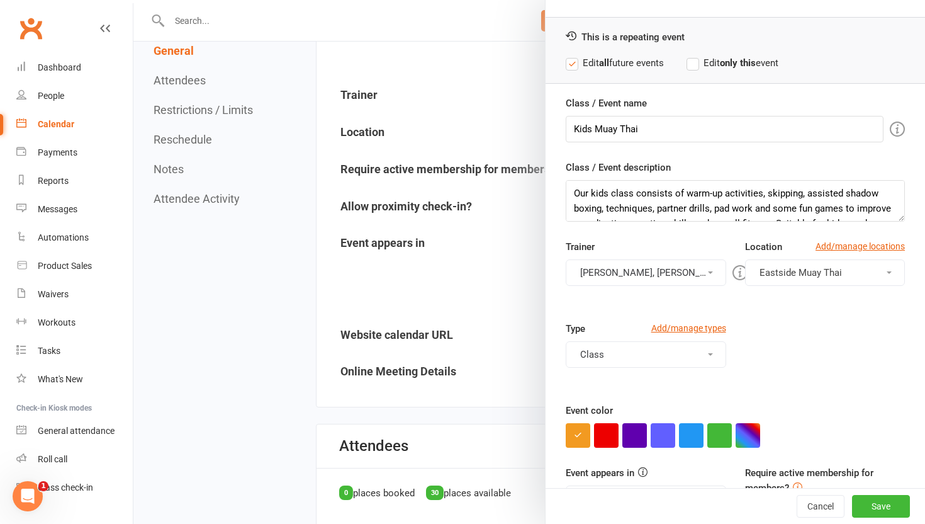
scroll to position [18, 0]
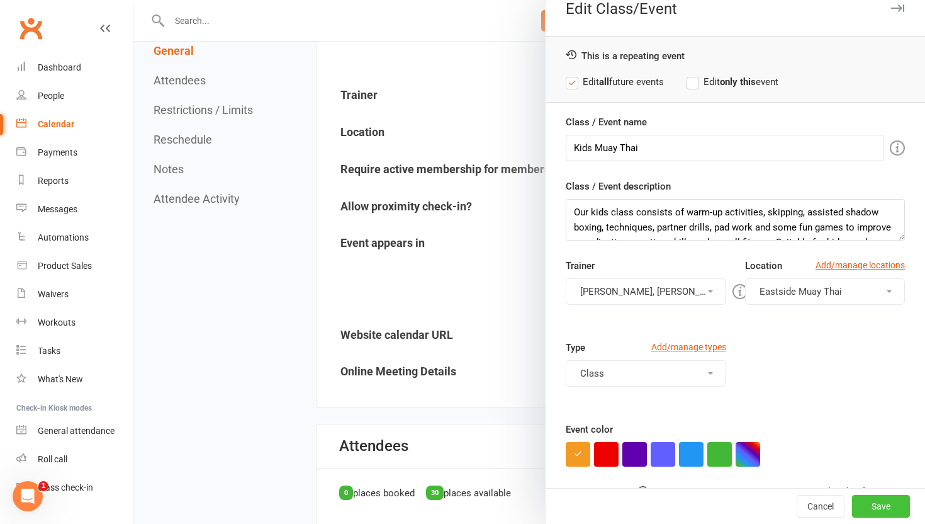
click at [877, 515] on button "Save" at bounding box center [881, 506] width 58 height 23
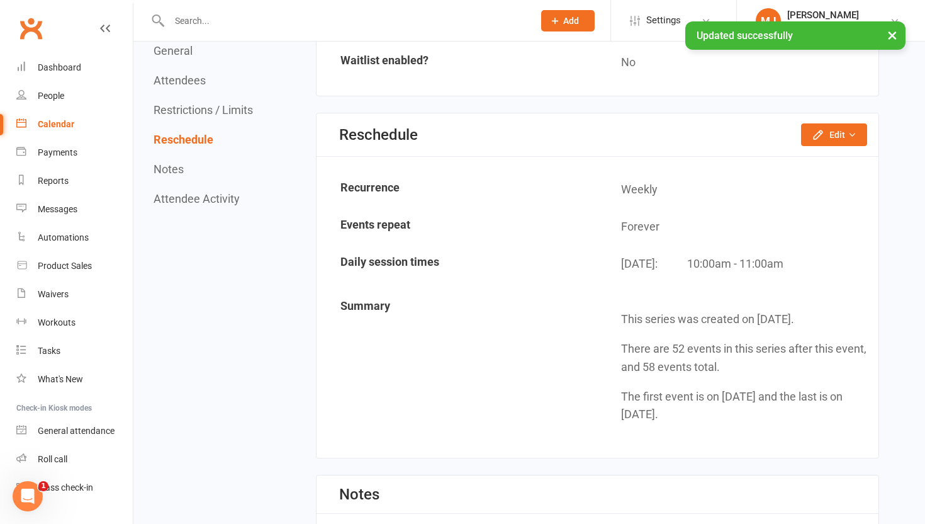
scroll to position [1121, 0]
click at [839, 125] on button "Edit" at bounding box center [834, 136] width 66 height 23
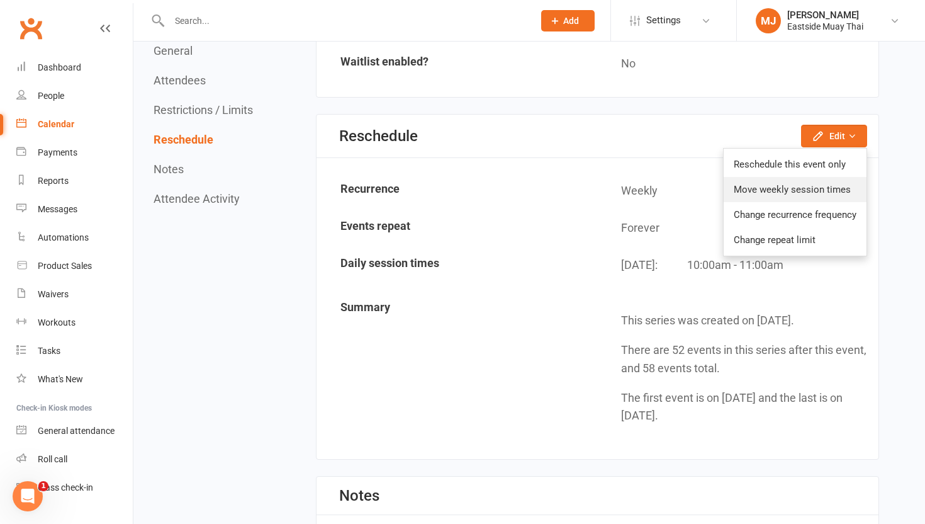
click at [810, 177] on link "Move weekly session times" at bounding box center [795, 189] width 143 height 25
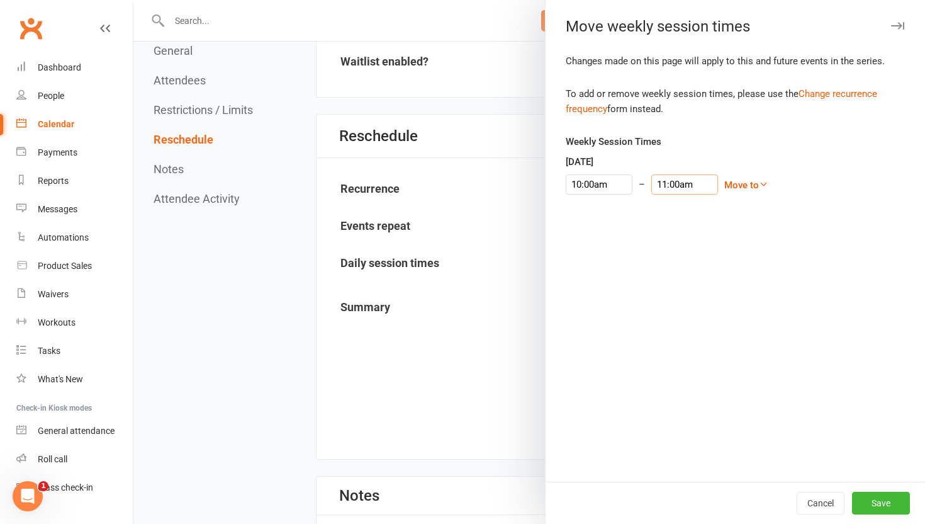
click at [654, 185] on input "11:00am" at bounding box center [684, 184] width 67 height 20
type input "10:45am"
click at [673, 203] on li "10:45am" at bounding box center [669, 204] width 60 height 19
click at [878, 507] on button "Save" at bounding box center [881, 502] width 58 height 23
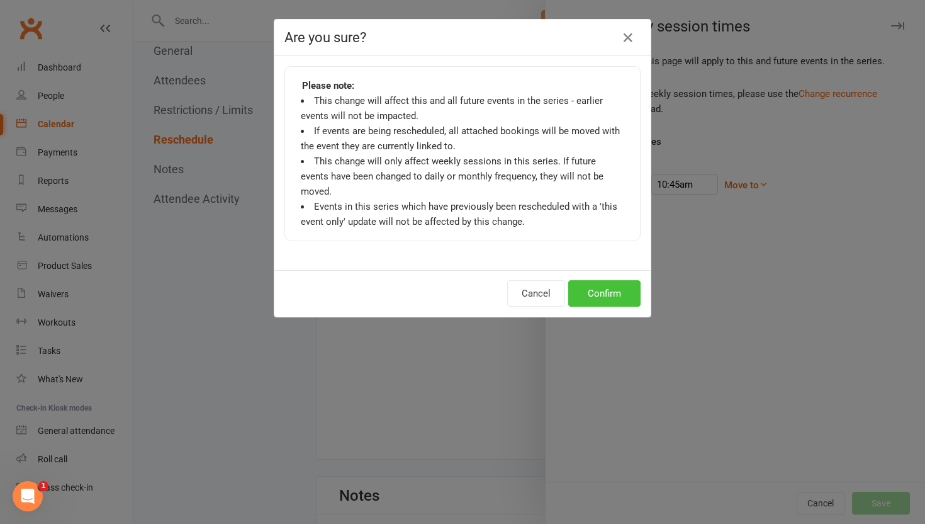
click at [610, 286] on button "Confirm" at bounding box center [604, 293] width 72 height 26
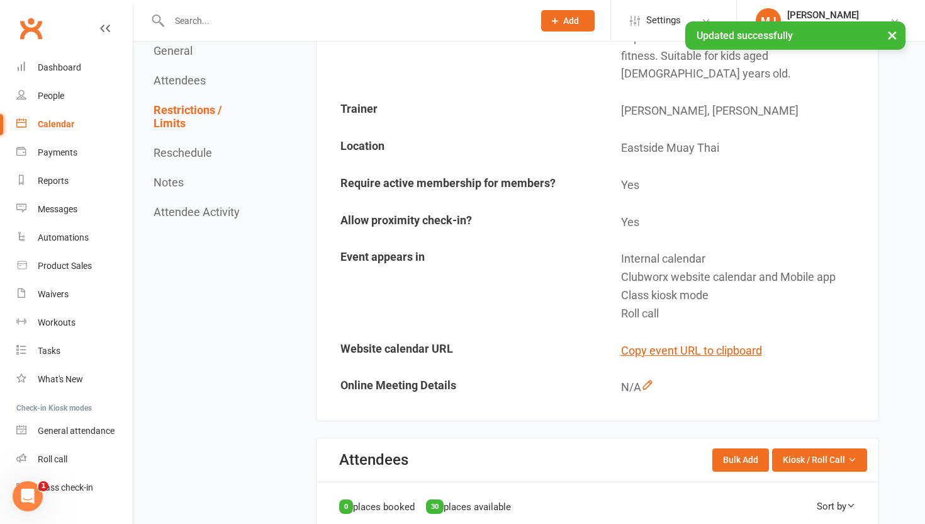
scroll to position [0, 0]
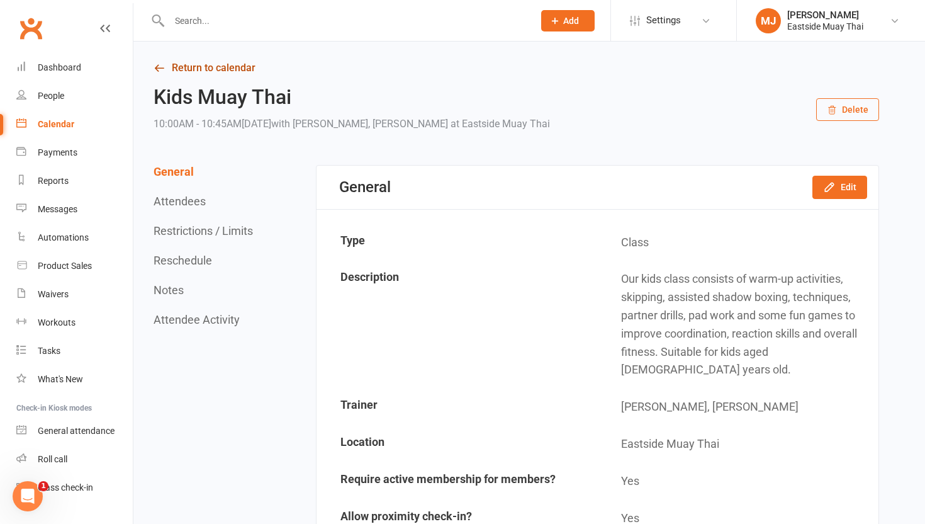
click at [222, 69] on link "Return to calendar" at bounding box center [517, 68] width 726 height 18
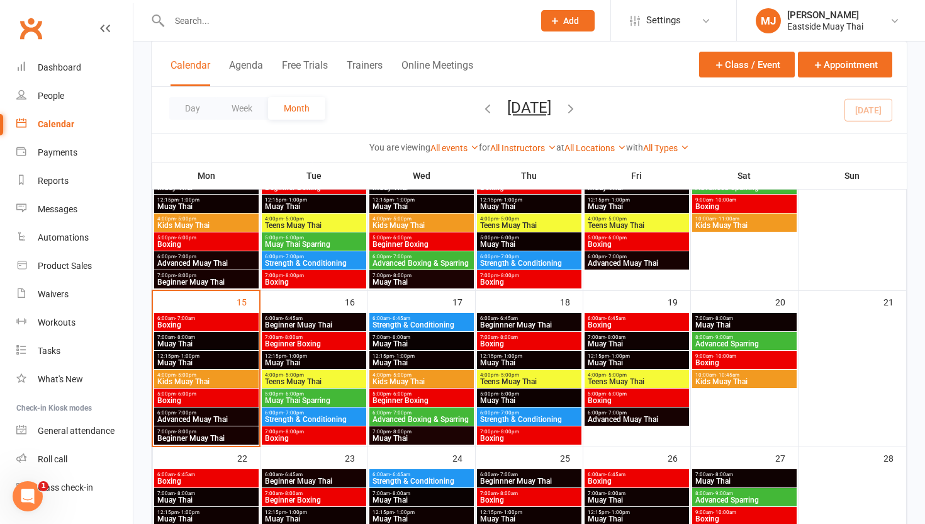
scroll to position [291, 0]
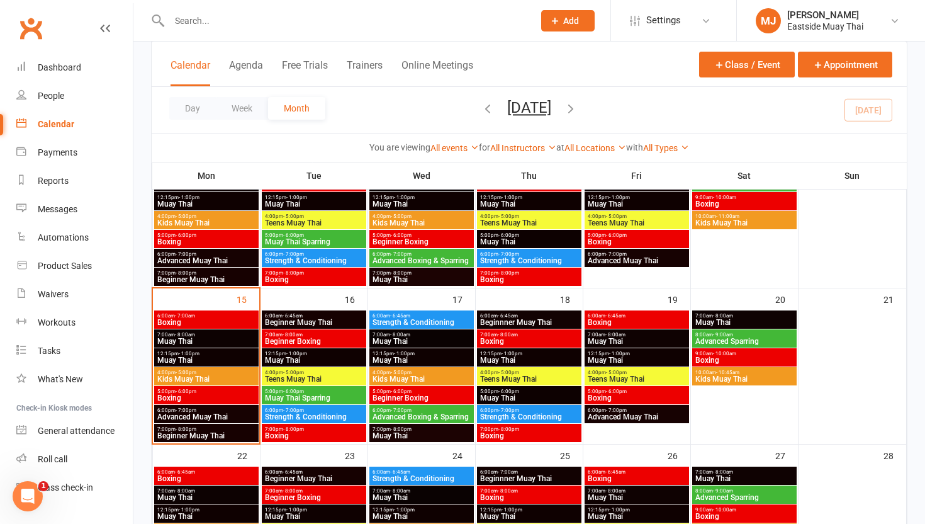
click at [534, 433] on span "Boxing" at bounding box center [529, 436] width 99 height 8
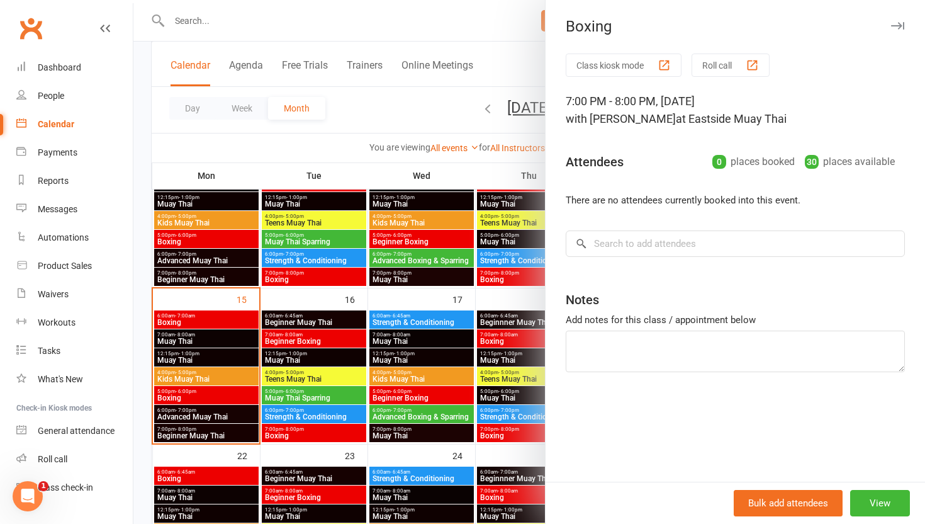
click at [872, 485] on div "Bulk add attendees View" at bounding box center [735, 502] width 379 height 42
click at [874, 498] on button "View" at bounding box center [880, 503] width 60 height 26
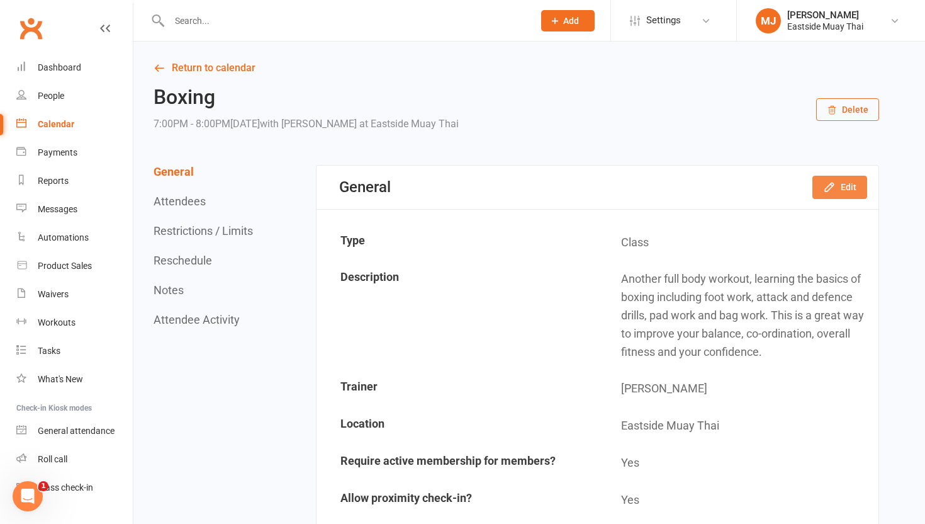
click at [835, 189] on icon "button" at bounding box center [829, 187] width 13 height 13
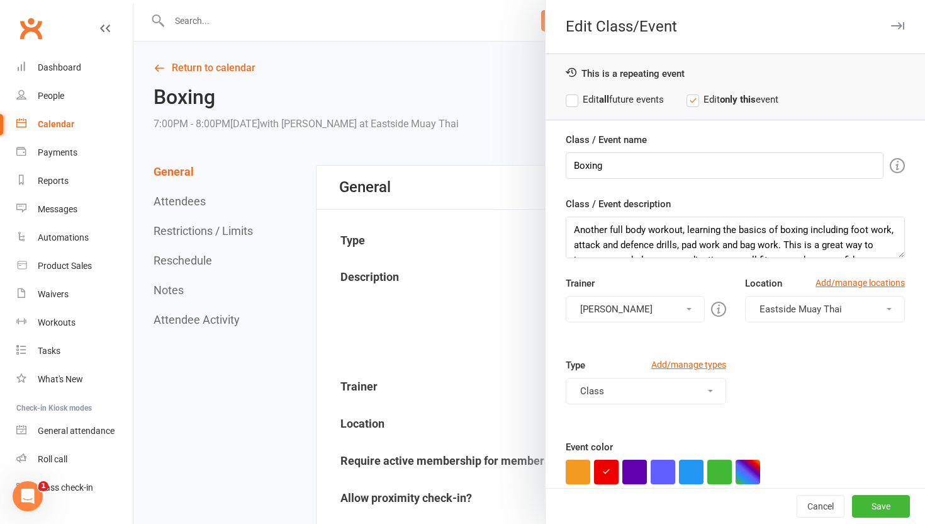
click at [576, 93] on label "Edit all future events" at bounding box center [615, 99] width 98 height 15
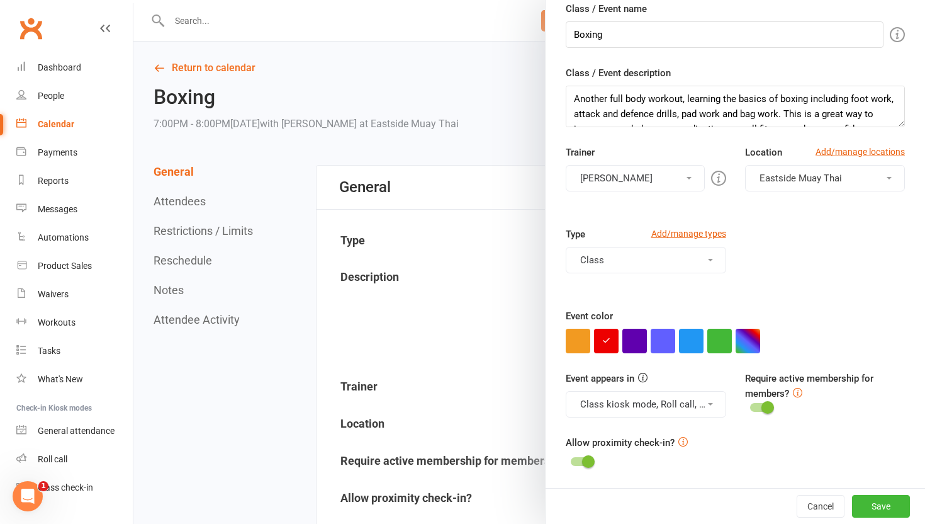
scroll to position [4, 0]
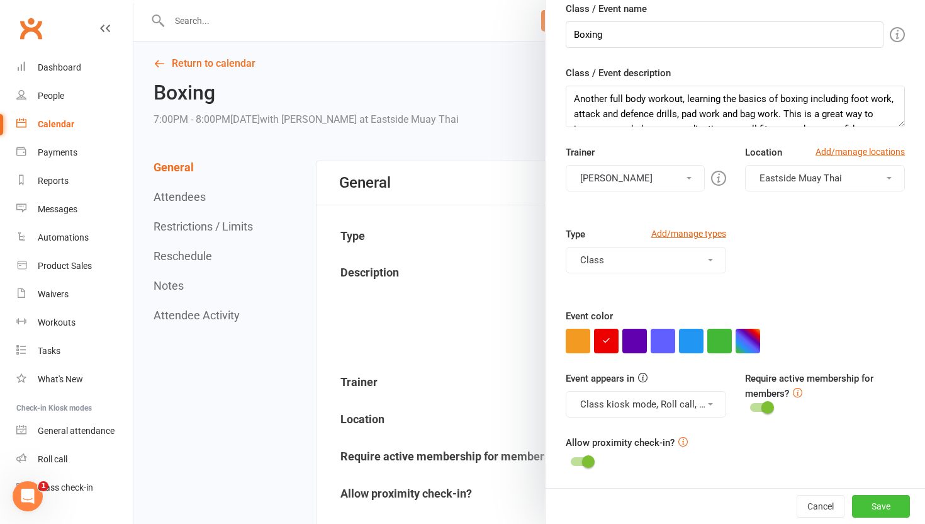
click at [874, 515] on button "Save" at bounding box center [881, 506] width 58 height 23
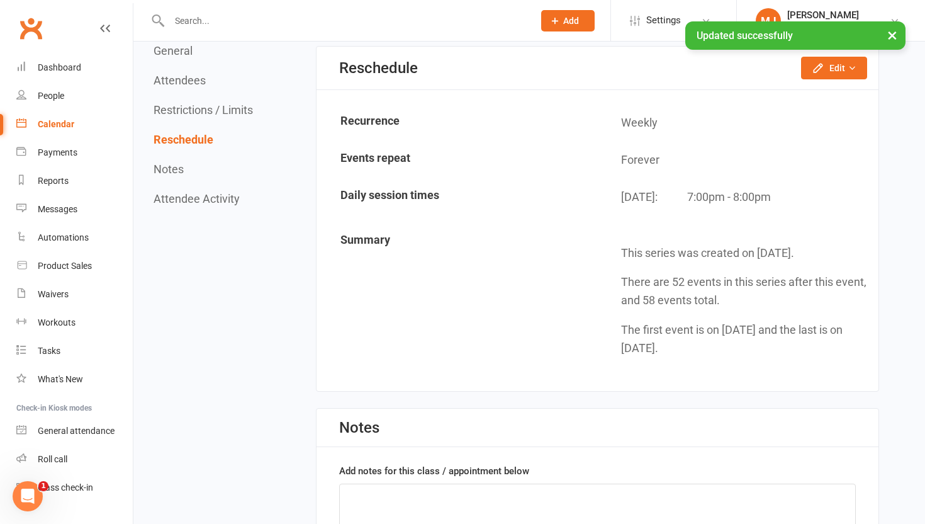
scroll to position [1125, 0]
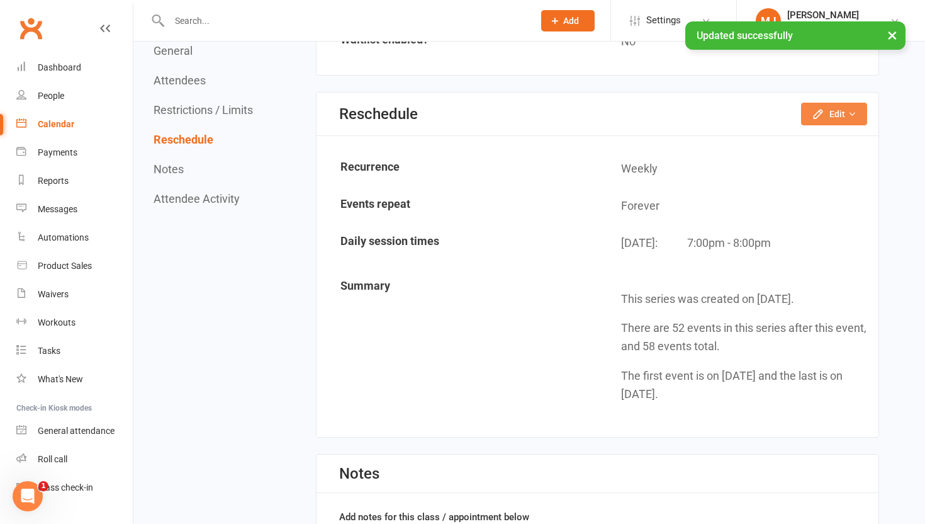
click at [826, 118] on button "Edit" at bounding box center [834, 114] width 66 height 23
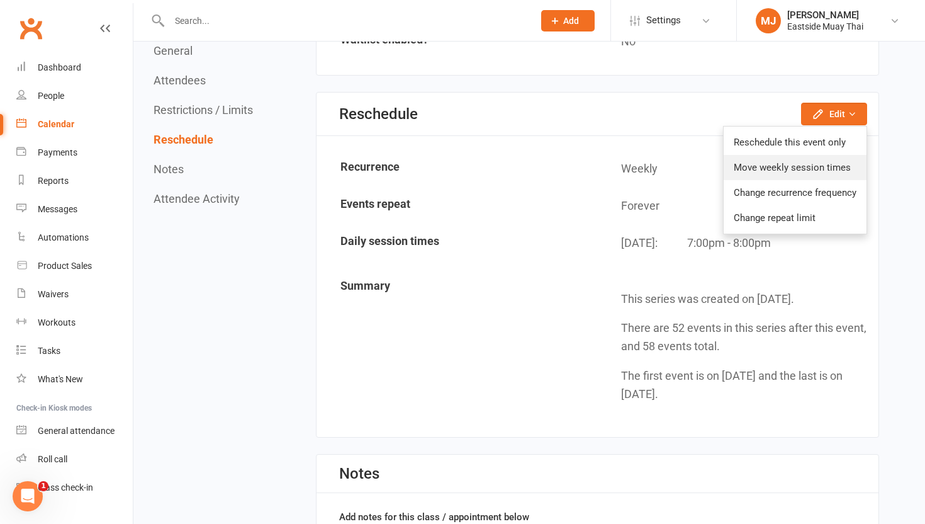
click at [811, 163] on link "Move weekly session times" at bounding box center [795, 167] width 143 height 25
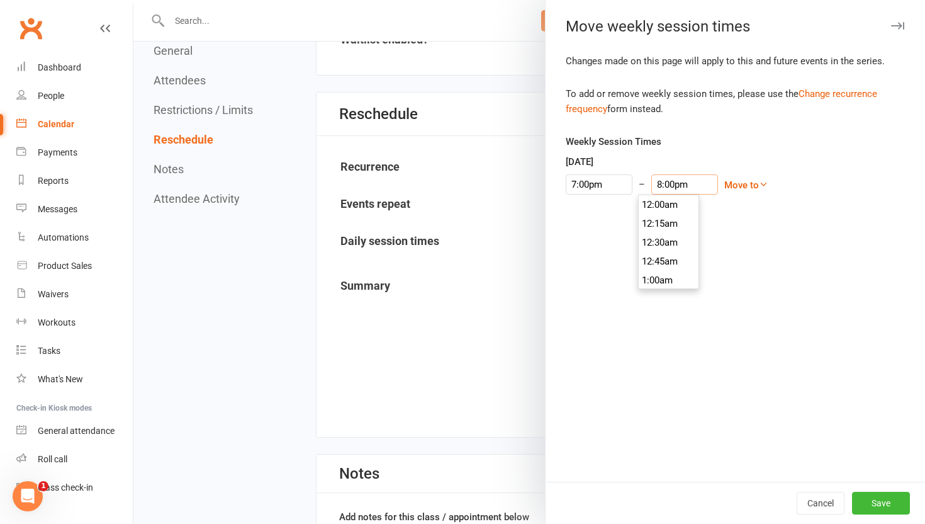
click at [658, 185] on input "8:00pm" at bounding box center [684, 184] width 67 height 20
type input "7:45pm"
click at [656, 199] on li "7:45pm" at bounding box center [669, 204] width 60 height 19
click at [879, 494] on button "Save" at bounding box center [881, 502] width 58 height 23
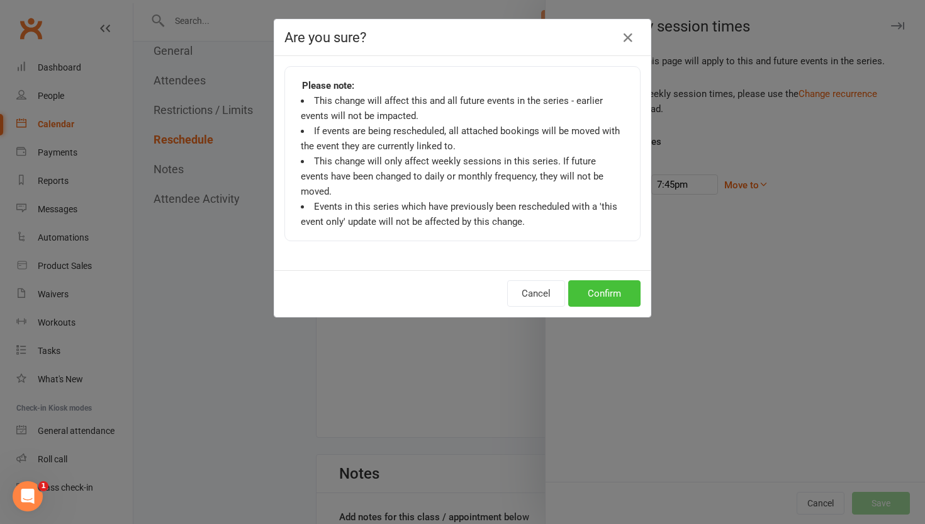
click at [602, 284] on button "Confirm" at bounding box center [604, 293] width 72 height 26
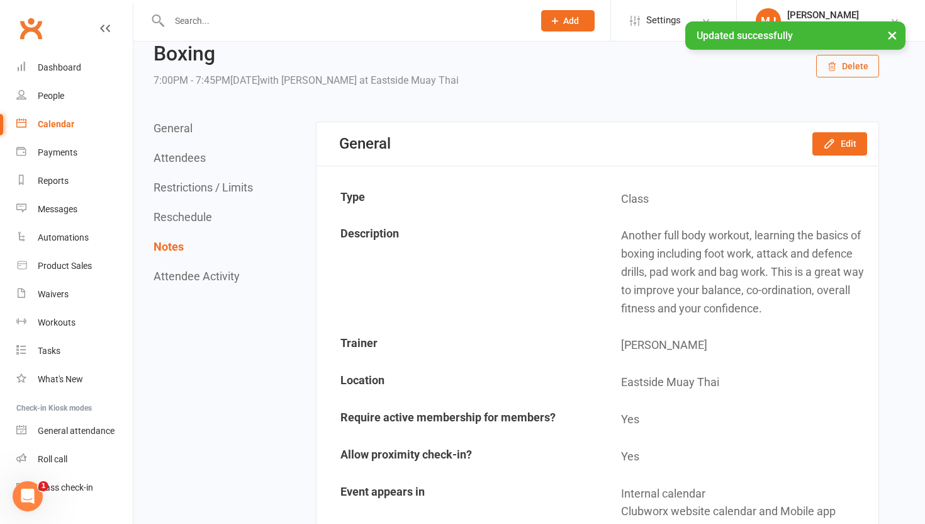
scroll to position [0, 0]
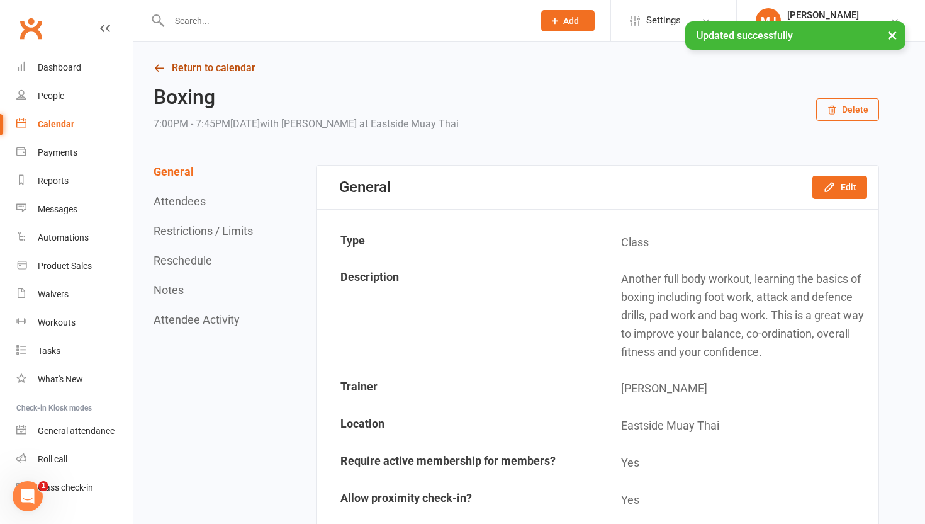
click at [208, 66] on link "Return to calendar" at bounding box center [517, 68] width 726 height 18
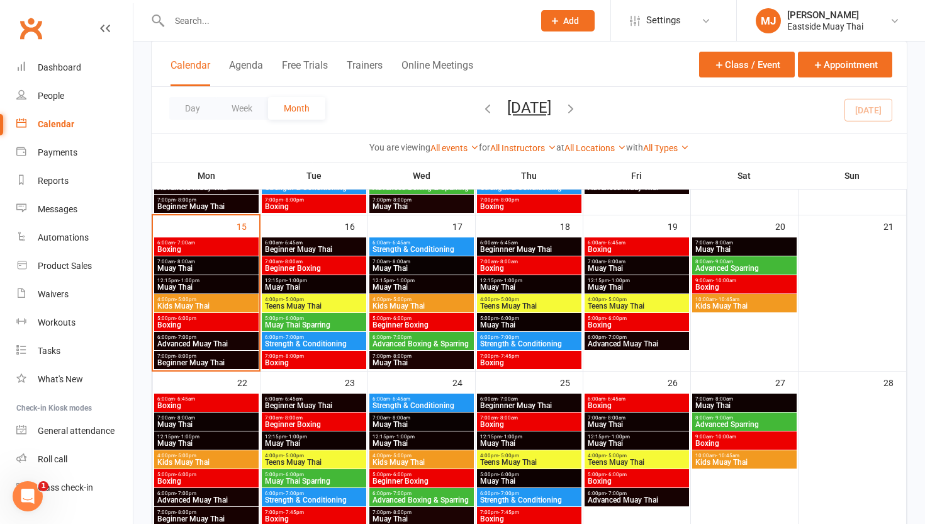
scroll to position [362, 0]
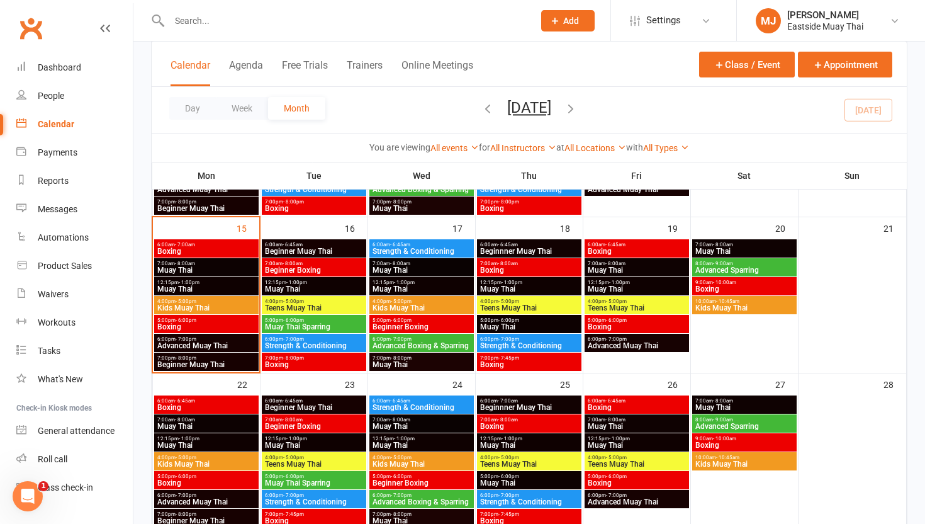
click at [425, 360] on span "7:00pm - 8:00pm" at bounding box center [421, 358] width 99 height 6
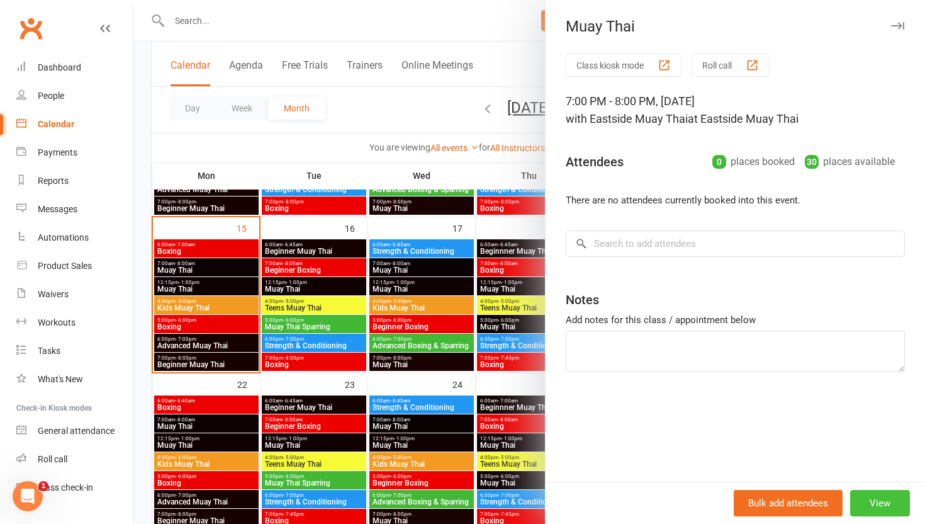
click at [877, 500] on button "View" at bounding box center [880, 503] width 60 height 26
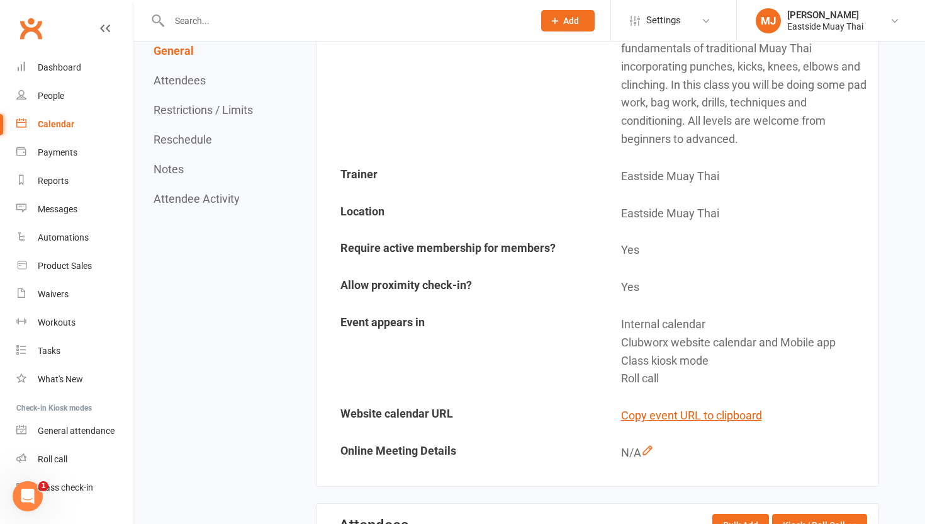
scroll to position [97, 0]
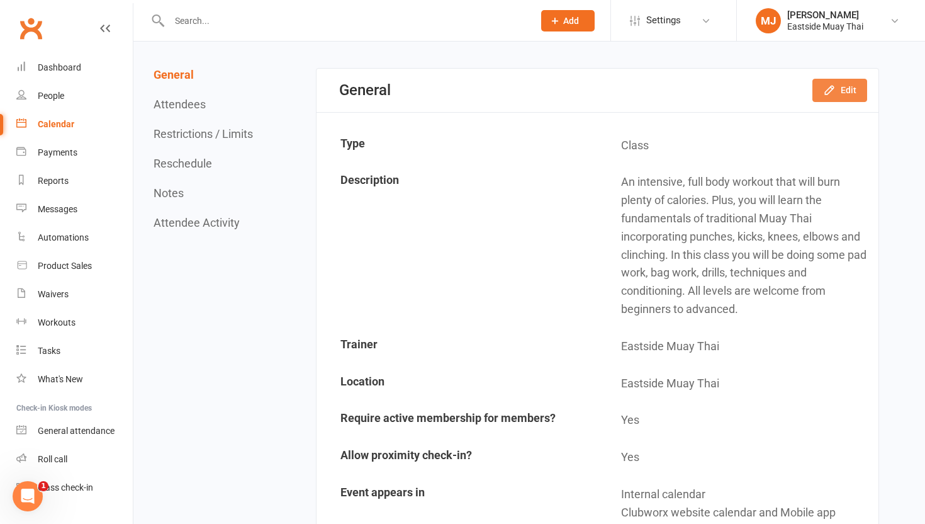
click at [845, 82] on button "Edit" at bounding box center [839, 90] width 55 height 23
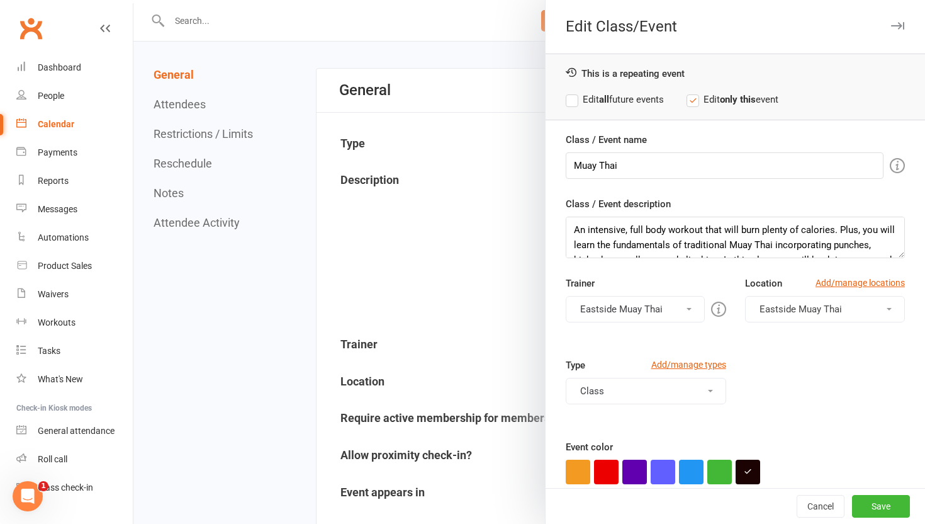
click at [580, 89] on div "This is a repeating event Edit all future events Edit only this event" at bounding box center [735, 86] width 379 height 67
click at [576, 98] on label "Edit all future events" at bounding box center [615, 99] width 98 height 15
click at [873, 502] on button "Save" at bounding box center [881, 506] width 58 height 23
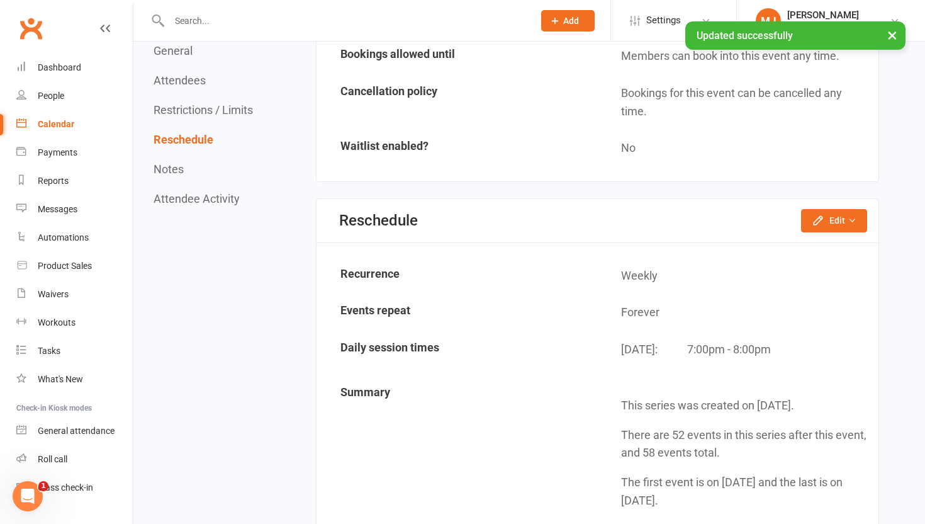
scroll to position [1086, 0]
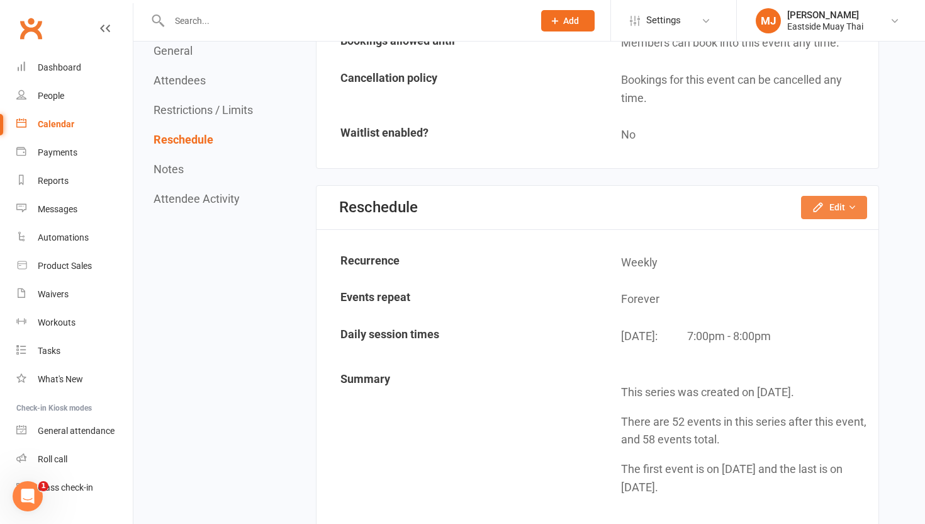
click at [832, 202] on button "Edit" at bounding box center [834, 207] width 66 height 23
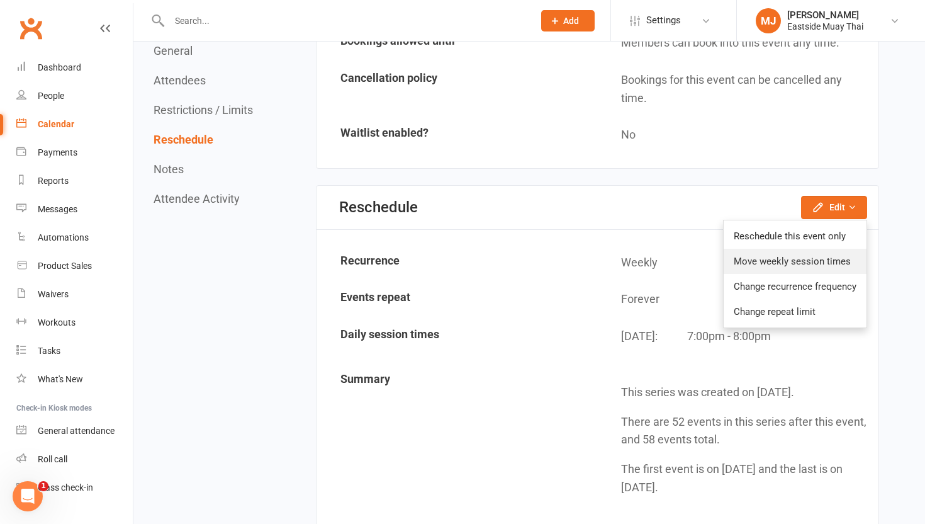
click at [793, 255] on link "Move weekly session times" at bounding box center [795, 261] width 143 height 25
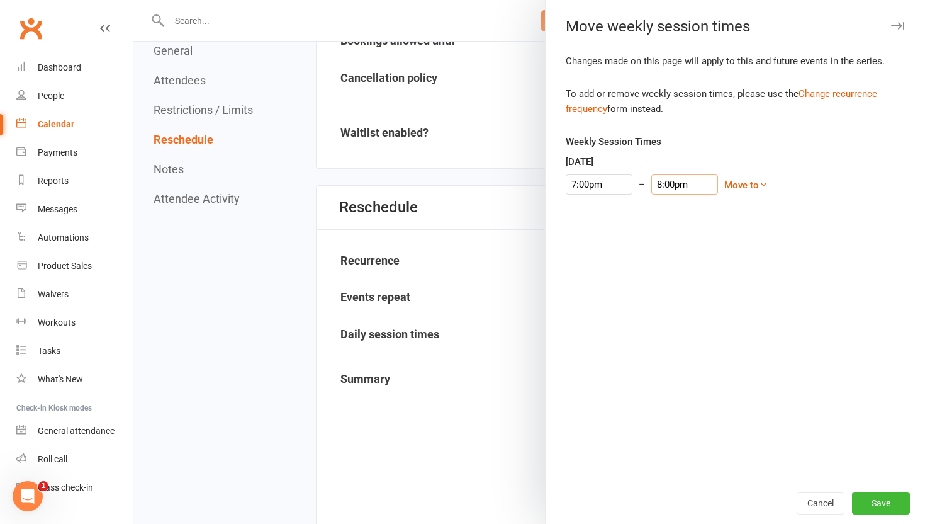
click at [653, 189] on input "8:00pm" at bounding box center [684, 184] width 67 height 20
type input "7:45pm"
click at [654, 202] on li "7:45pm" at bounding box center [669, 204] width 60 height 19
click at [877, 493] on button "Save" at bounding box center [881, 502] width 58 height 23
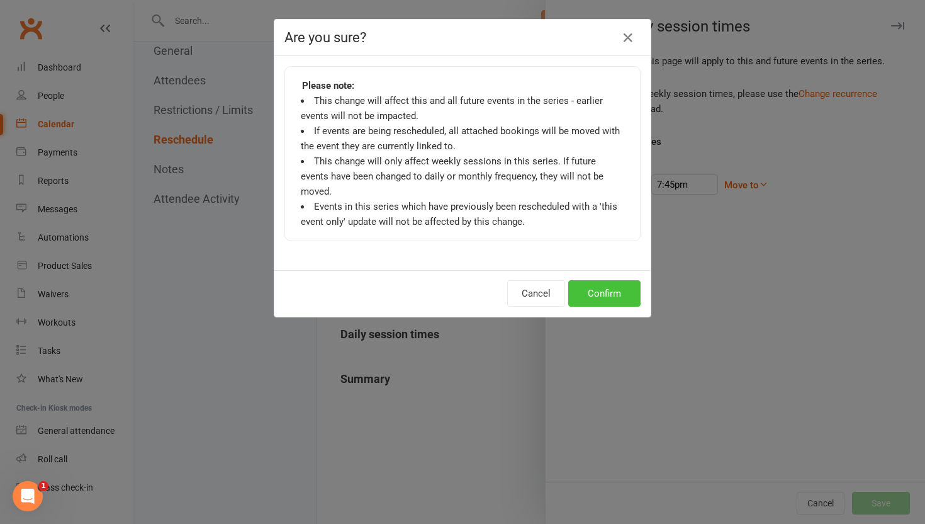
click at [602, 280] on button "Confirm" at bounding box center [604, 293] width 72 height 26
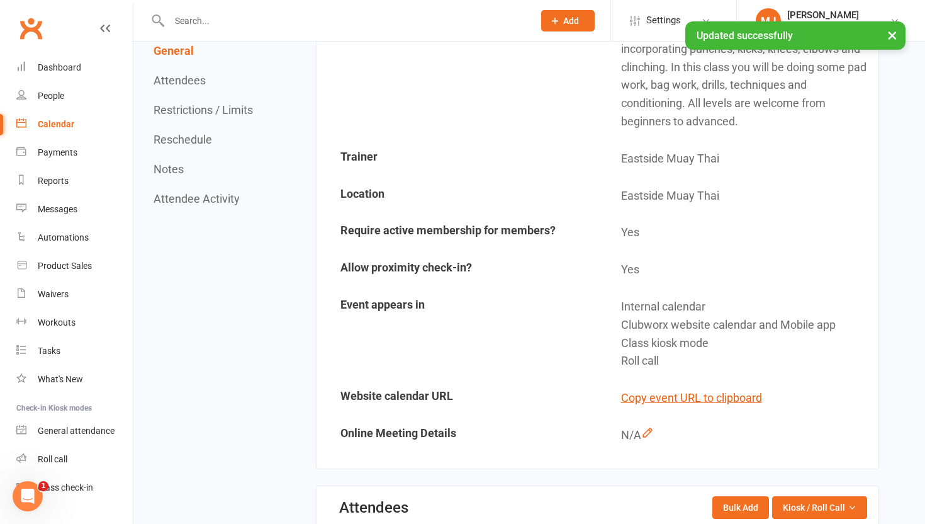
scroll to position [0, 0]
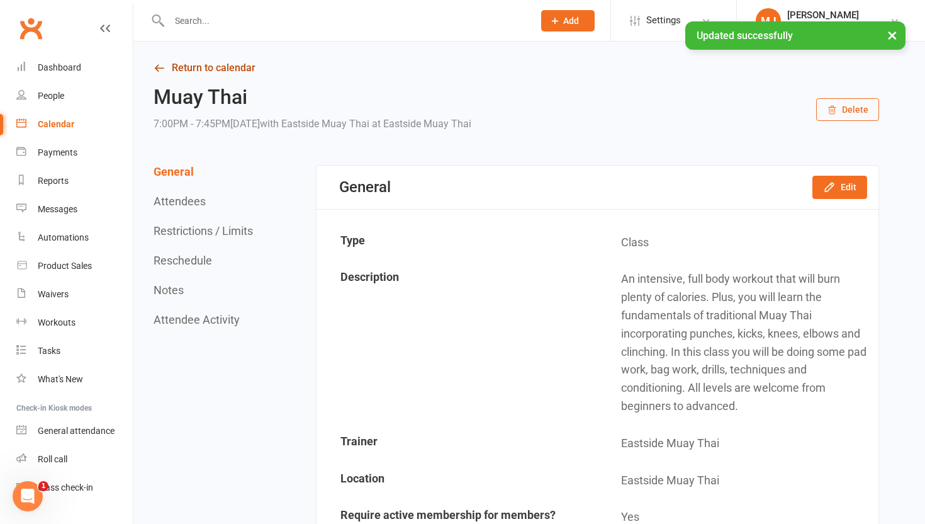
click at [240, 62] on link "Return to calendar" at bounding box center [517, 68] width 726 height 18
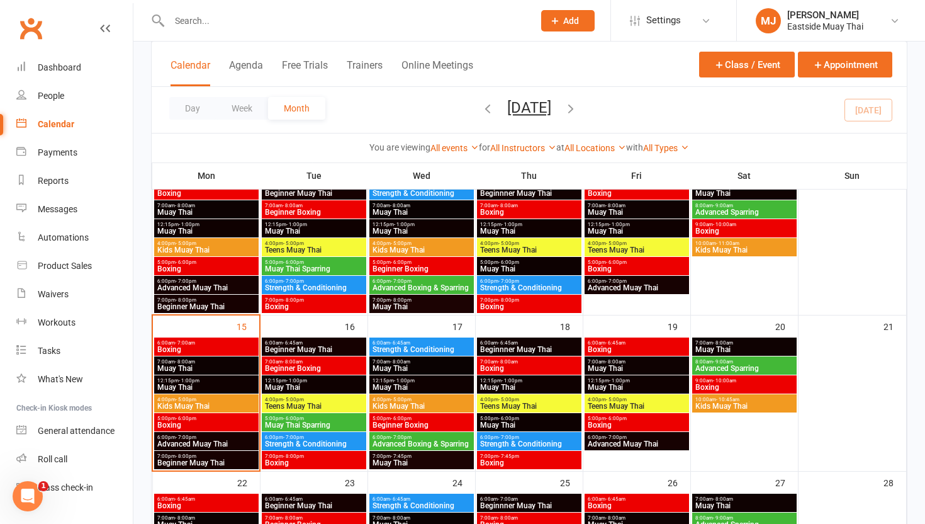
scroll to position [262, 0]
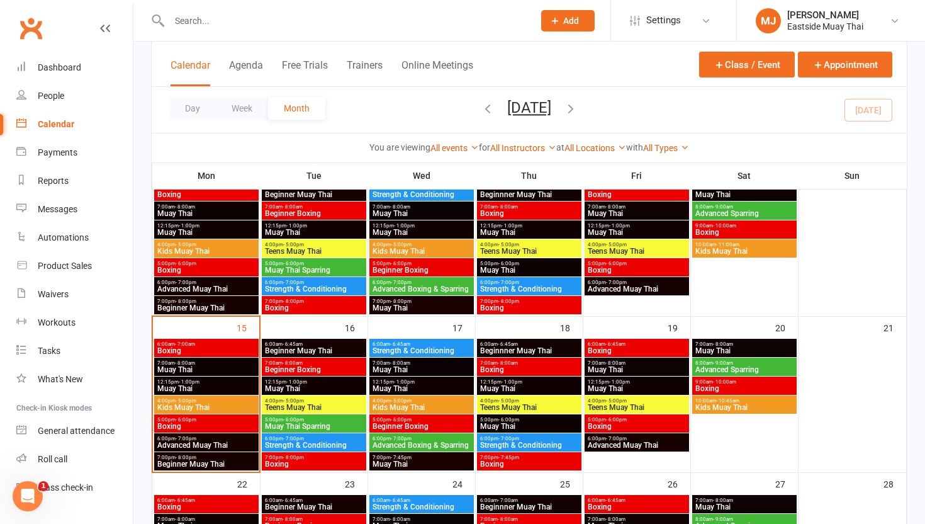
click at [310, 463] on span "Boxing" at bounding box center [313, 464] width 99 height 8
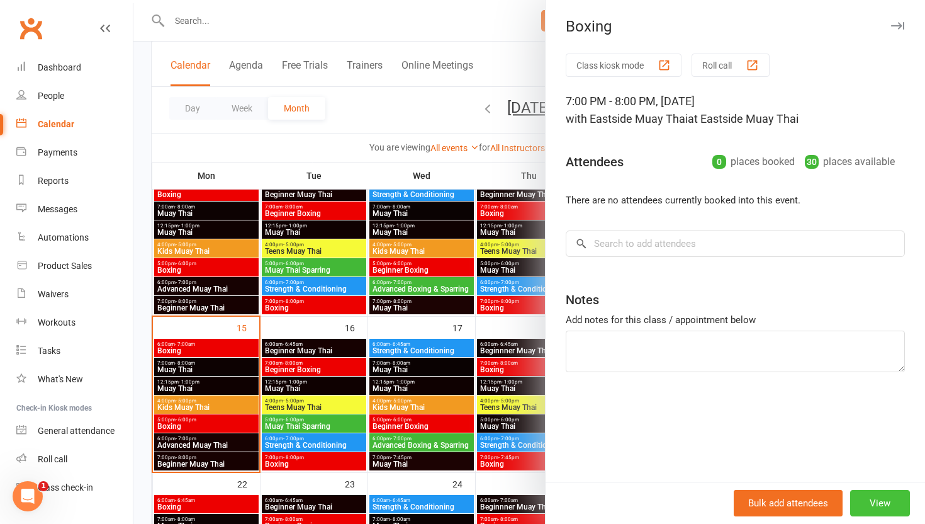
click at [884, 500] on button "View" at bounding box center [880, 503] width 60 height 26
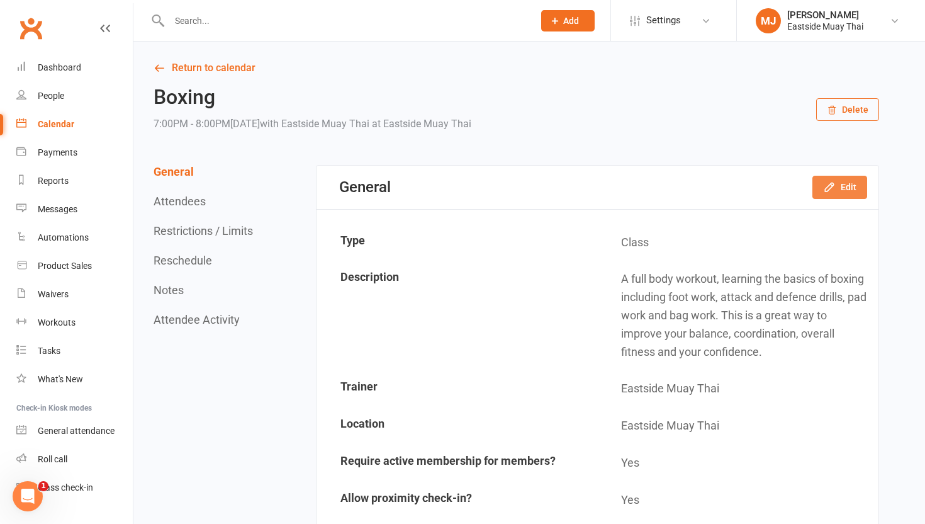
click at [844, 198] on button "Edit" at bounding box center [839, 187] width 55 height 23
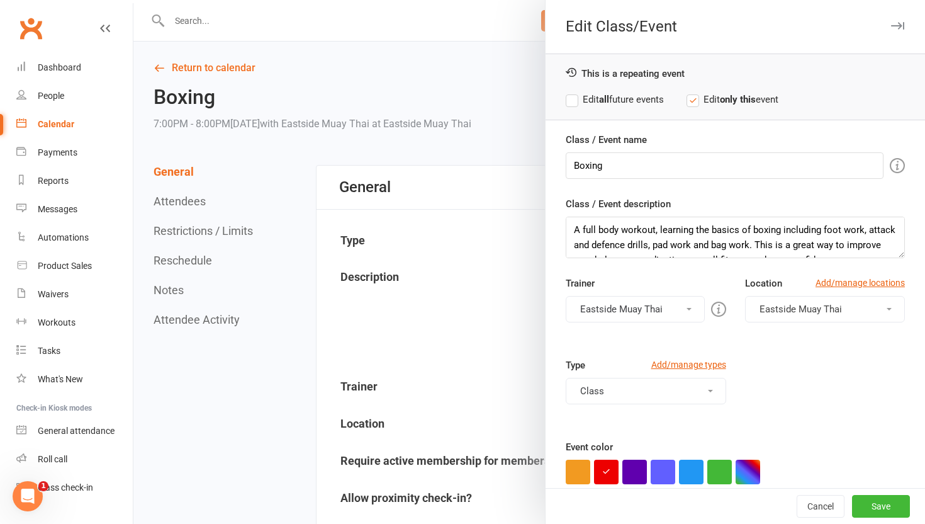
click at [592, 109] on div "This is a repeating event Edit all future events Edit only this event" at bounding box center [735, 86] width 379 height 67
click at [573, 97] on label "Edit all future events" at bounding box center [615, 99] width 98 height 15
click at [881, 510] on button "Save" at bounding box center [881, 506] width 58 height 23
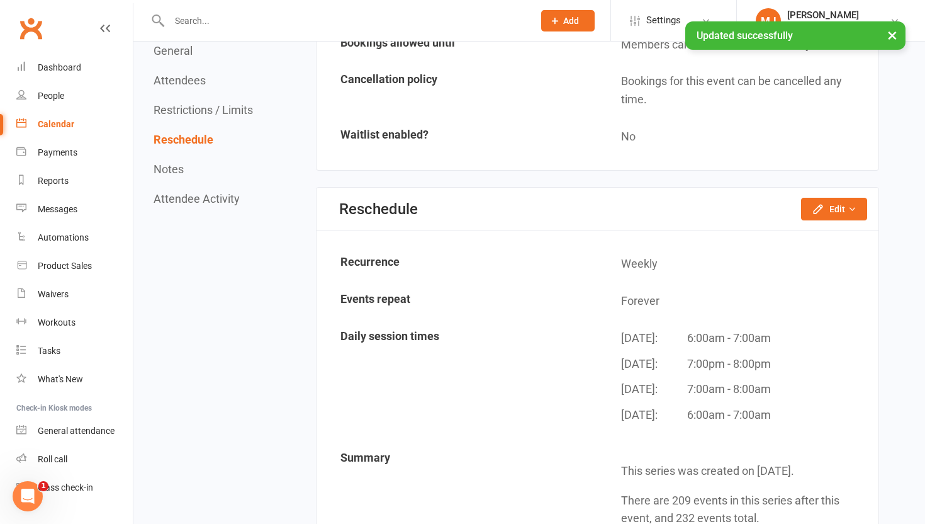
scroll to position [1031, 0]
click at [829, 201] on button "Edit" at bounding box center [834, 208] width 66 height 23
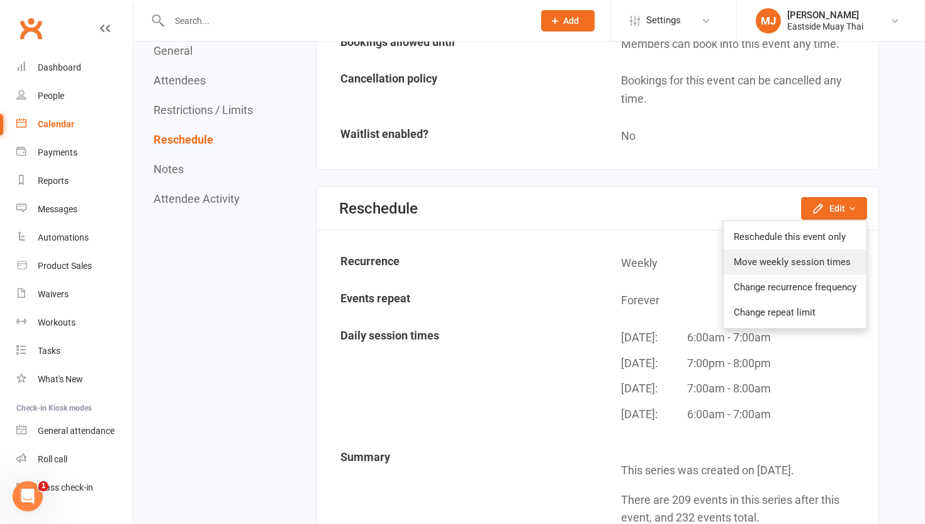
click at [826, 263] on link "Move weekly session times" at bounding box center [795, 261] width 143 height 25
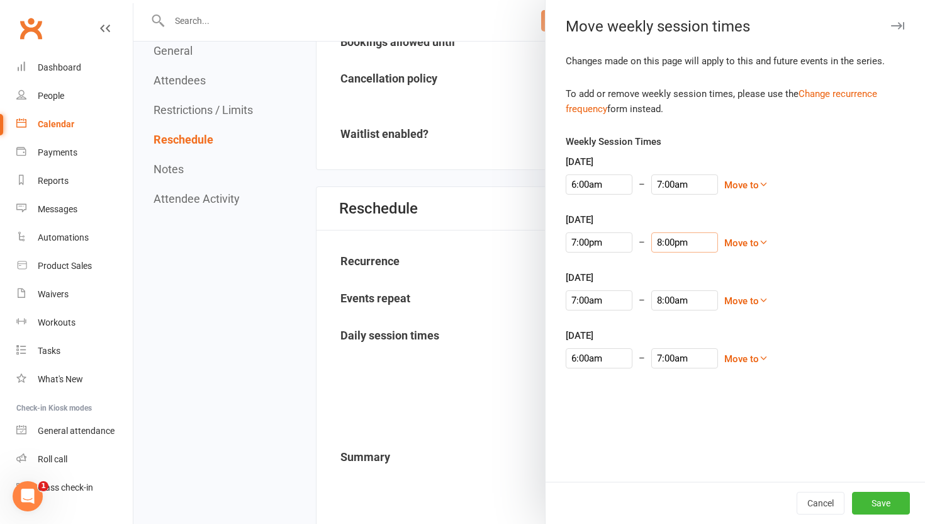
click at [651, 248] on input "8:00pm" at bounding box center [684, 242] width 67 height 20
type input "7:45pm"
click at [656, 260] on li "7:45pm" at bounding box center [669, 262] width 60 height 19
click at [661, 183] on input "7:00am" at bounding box center [684, 184] width 67 height 20
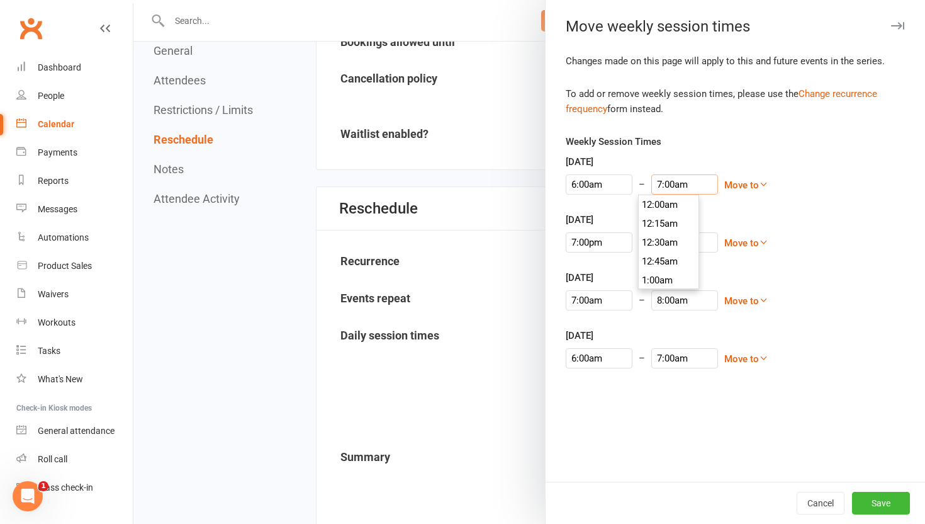
scroll to position [510, 0]
type input "6:45am"
click at [658, 206] on li "6:45am" at bounding box center [669, 204] width 60 height 19
click at [652, 356] on input "7:00am" at bounding box center [684, 358] width 67 height 20
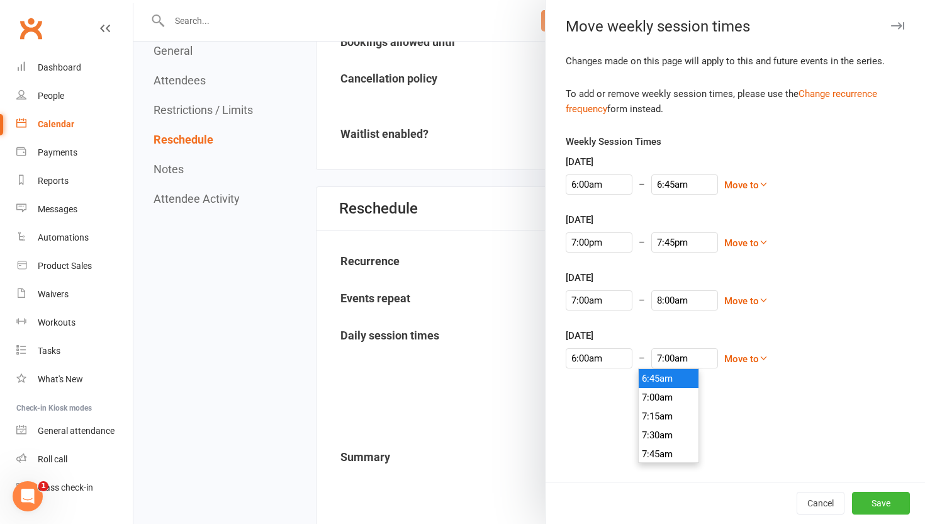
type input "6:45am"
click at [663, 378] on li "6:45am" at bounding box center [669, 378] width 60 height 19
click at [884, 500] on button "Save" at bounding box center [881, 502] width 58 height 23
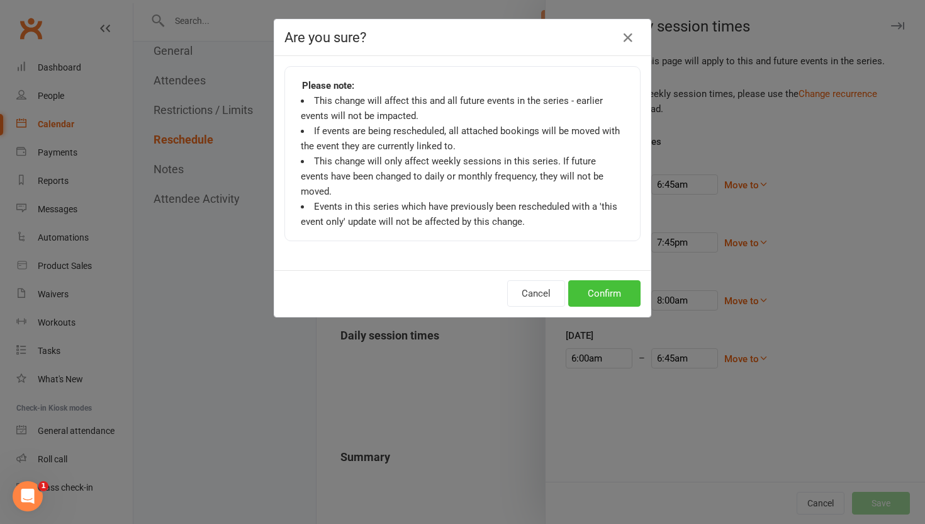
click at [602, 280] on button "Confirm" at bounding box center [604, 293] width 72 height 26
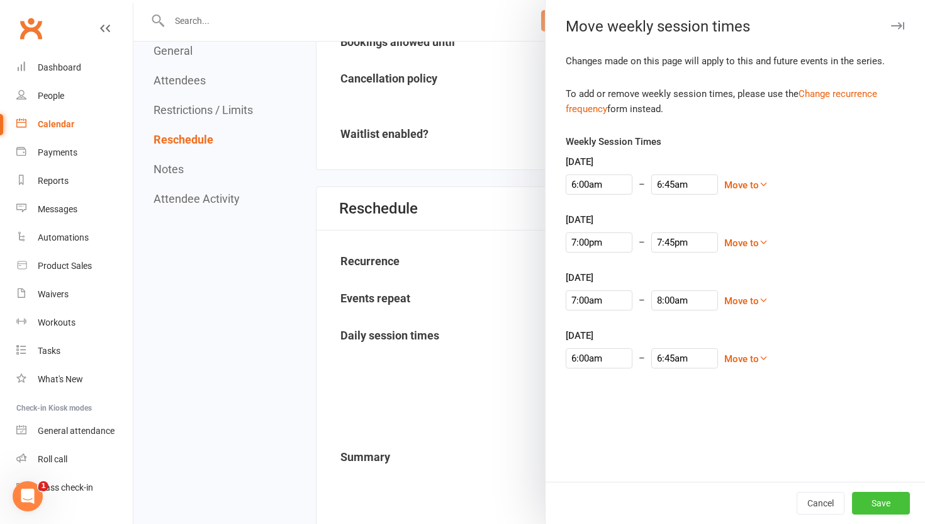
click at [879, 502] on button "Save" at bounding box center [881, 502] width 58 height 23
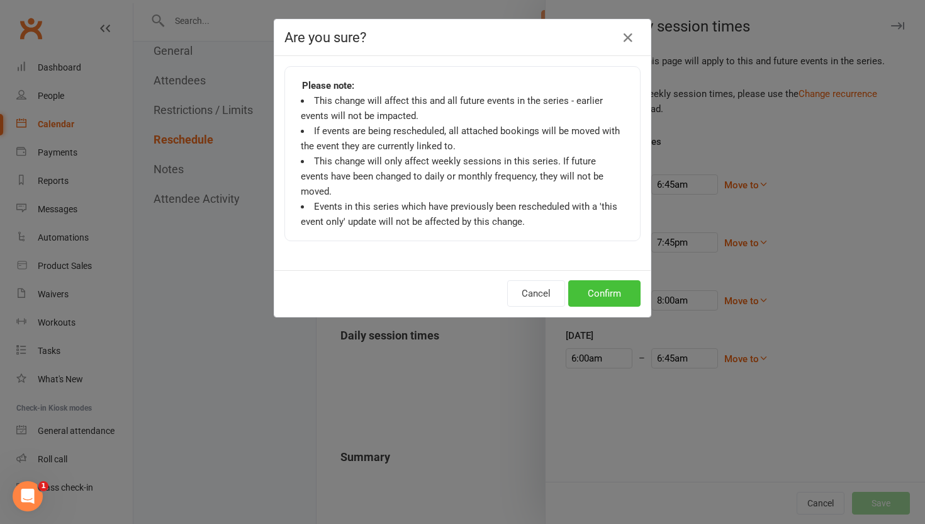
click at [583, 280] on button "Confirm" at bounding box center [604, 293] width 72 height 26
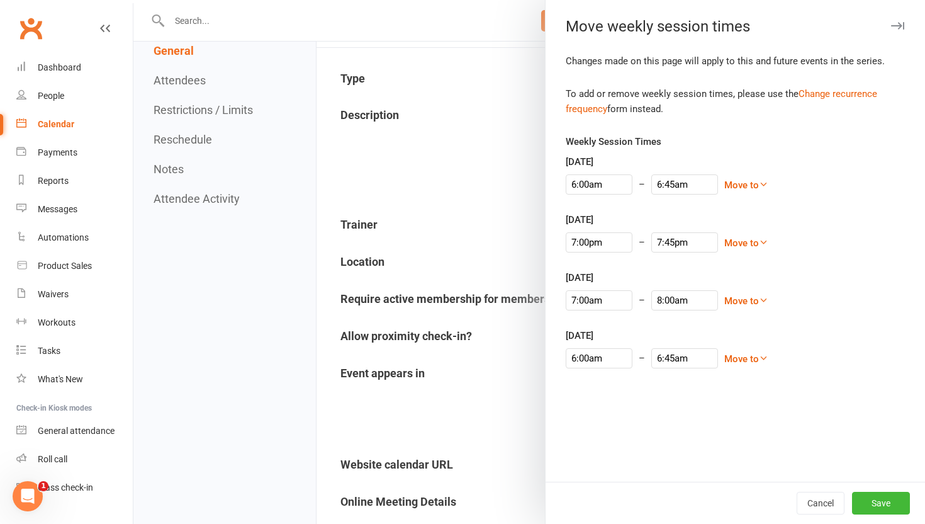
scroll to position [0, 0]
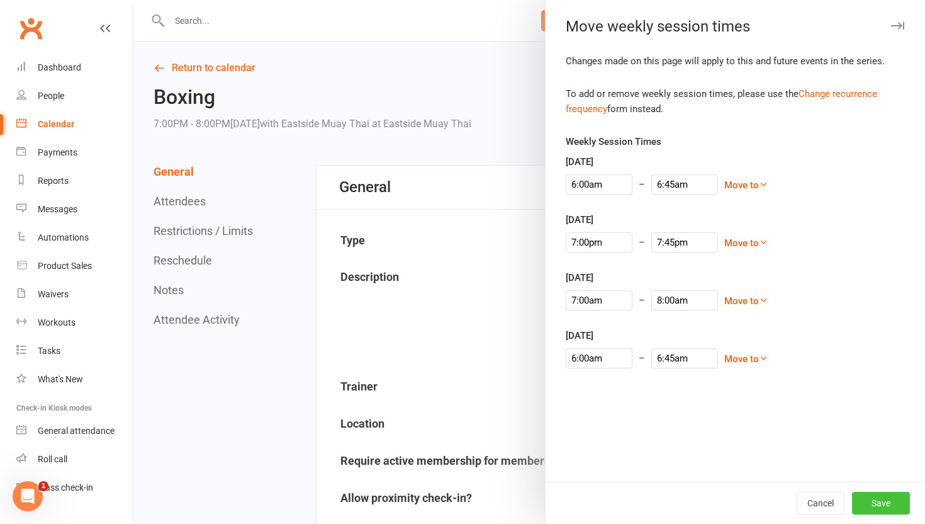
click at [870, 501] on button "Save" at bounding box center [881, 502] width 58 height 23
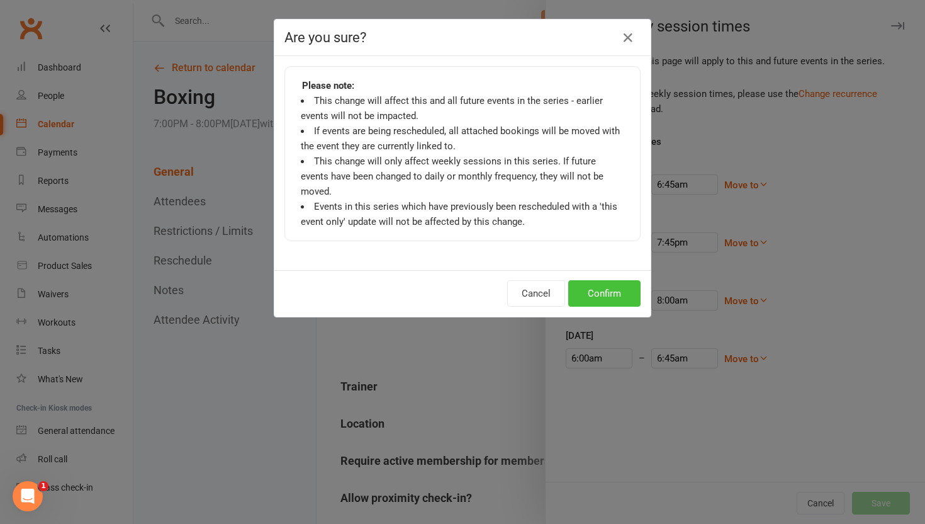
click at [606, 281] on button "Confirm" at bounding box center [604, 293] width 72 height 26
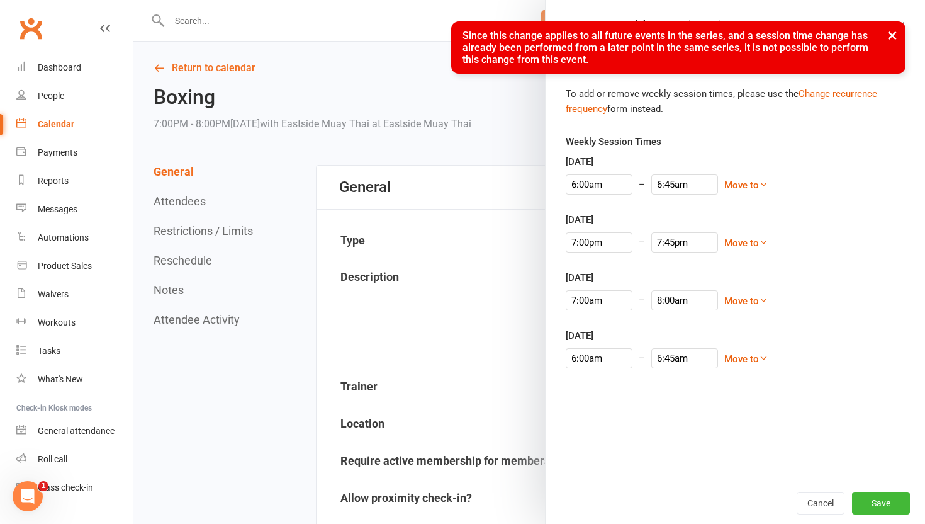
click at [895, 31] on button "×" at bounding box center [892, 34] width 23 height 27
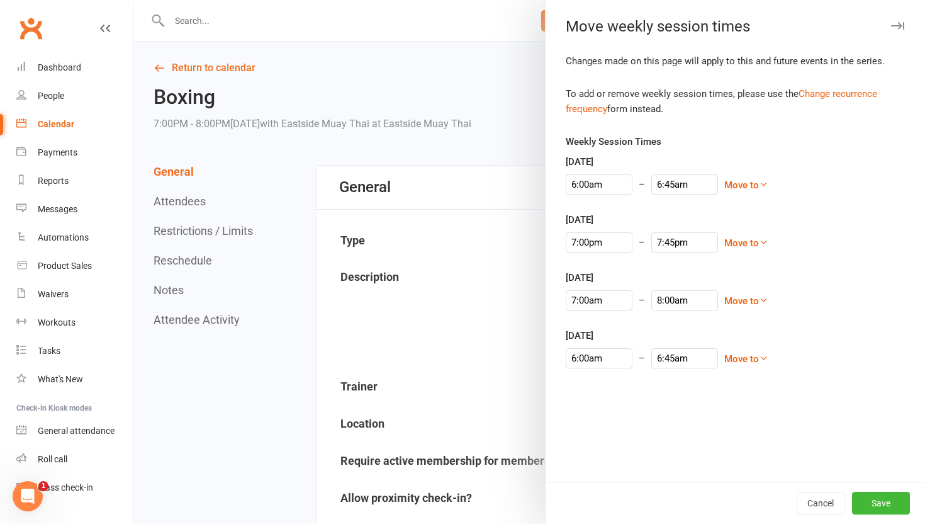
click at [439, 143] on div at bounding box center [529, 262] width 792 height 524
click at [204, 67] on div at bounding box center [529, 262] width 792 height 524
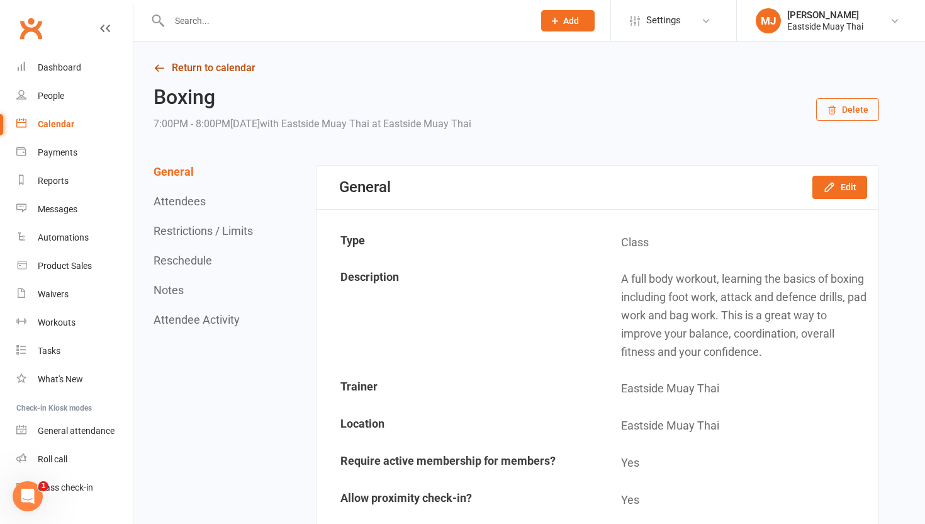
click at [230, 65] on link "Return to calendar" at bounding box center [517, 68] width 726 height 18
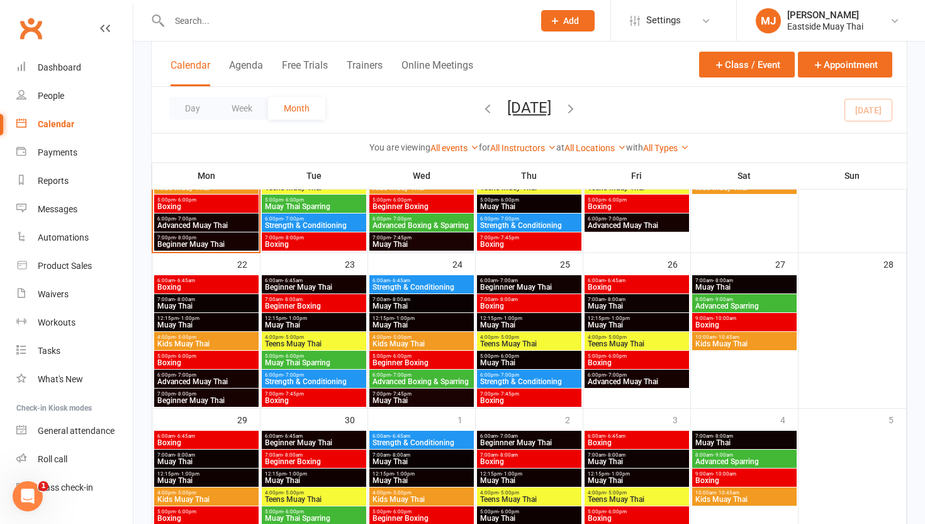
scroll to position [486, 0]
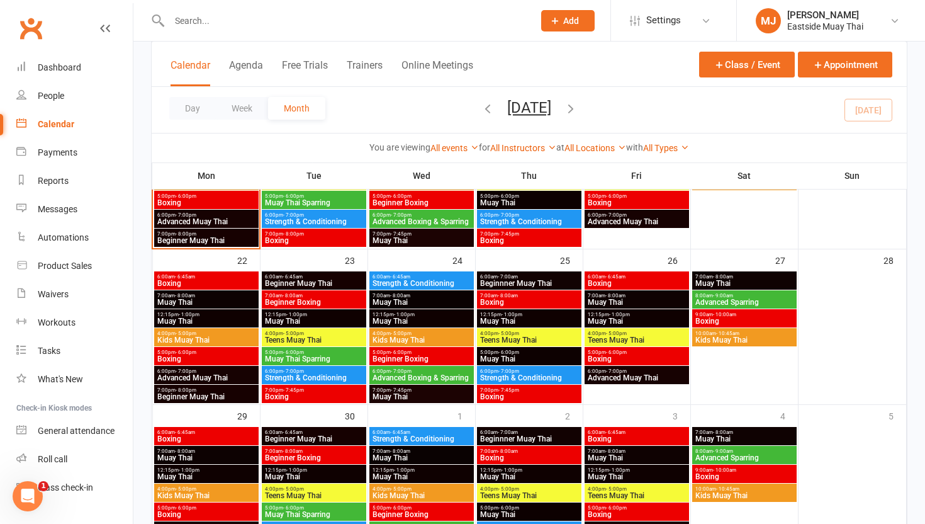
click at [208, 390] on span "7:00pm - 8:00pm" at bounding box center [206, 390] width 99 height 6
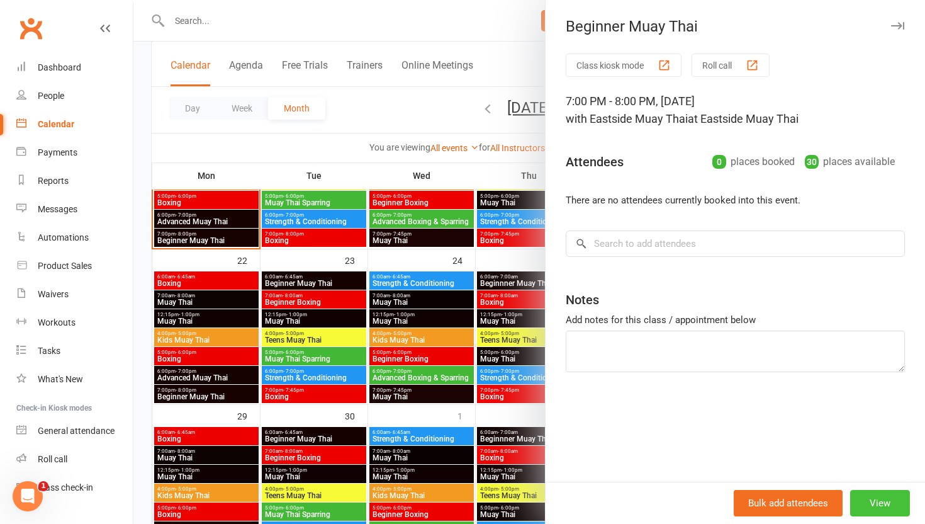
click at [896, 493] on button "View" at bounding box center [880, 503] width 60 height 26
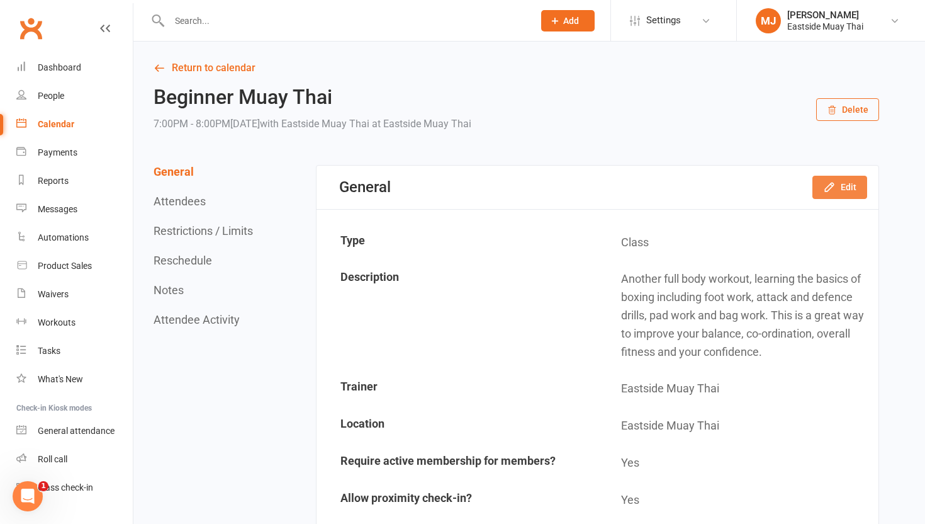
click at [845, 186] on button "Edit" at bounding box center [839, 187] width 55 height 23
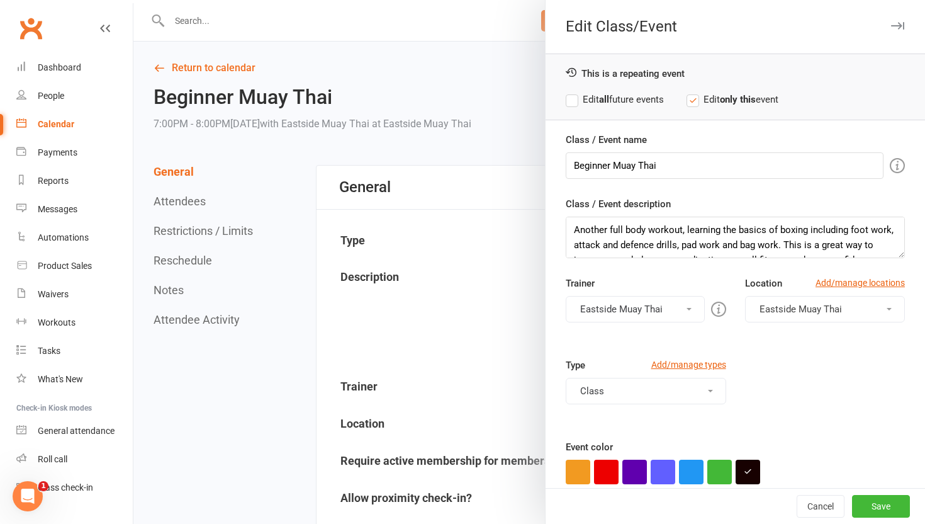
scroll to position [15, 0]
click at [871, 507] on button "Save" at bounding box center [881, 506] width 58 height 23
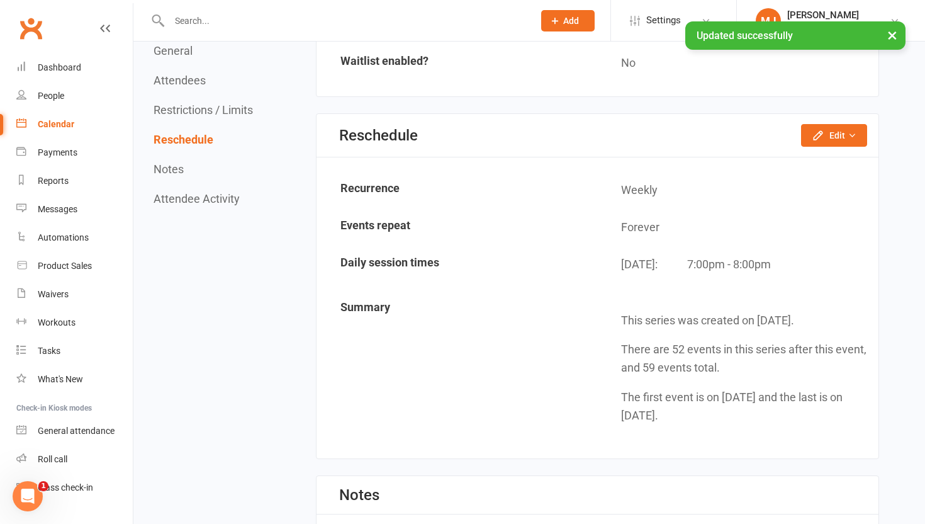
scroll to position [1103, 0]
click at [824, 131] on icon "button" at bounding box center [818, 136] width 13 height 13
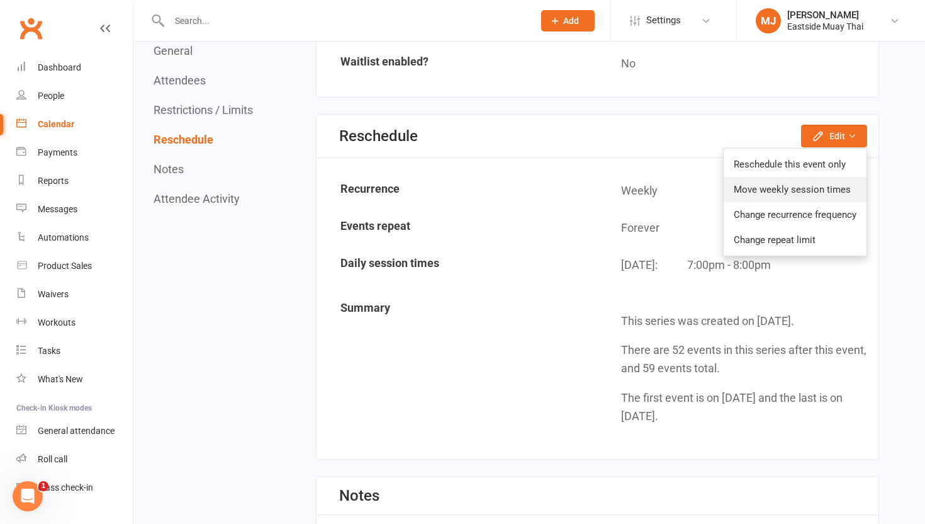
click at [813, 185] on link "Move weekly session times" at bounding box center [795, 189] width 143 height 25
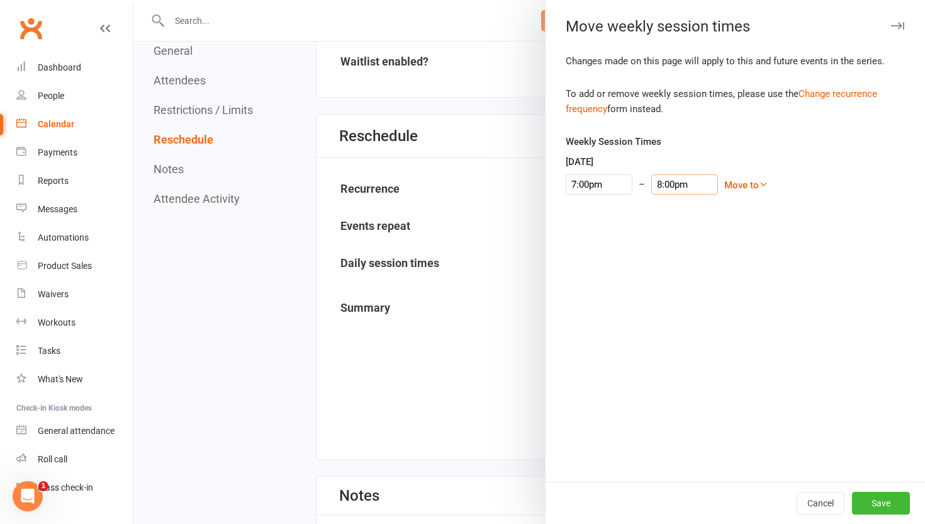
click at [656, 179] on input "8:00pm" at bounding box center [684, 184] width 67 height 20
type input "7:45pm"
click at [656, 206] on li "7:45pm" at bounding box center [669, 204] width 60 height 19
click at [885, 509] on button "Save" at bounding box center [881, 502] width 58 height 23
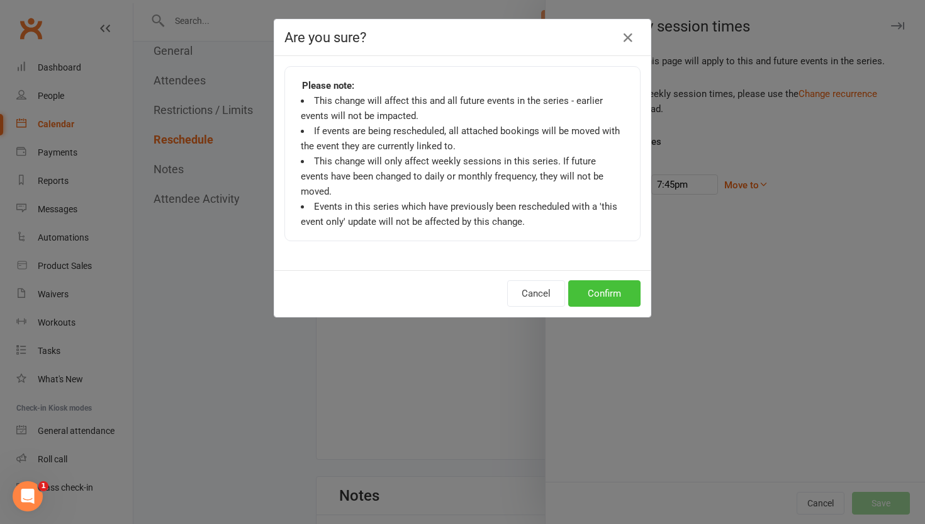
click at [619, 280] on button "Confirm" at bounding box center [604, 293] width 72 height 26
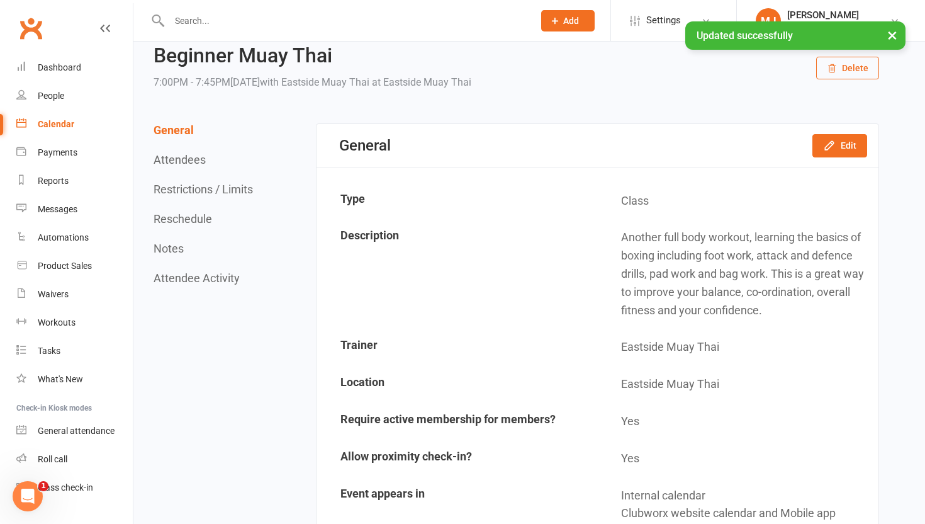
scroll to position [0, 0]
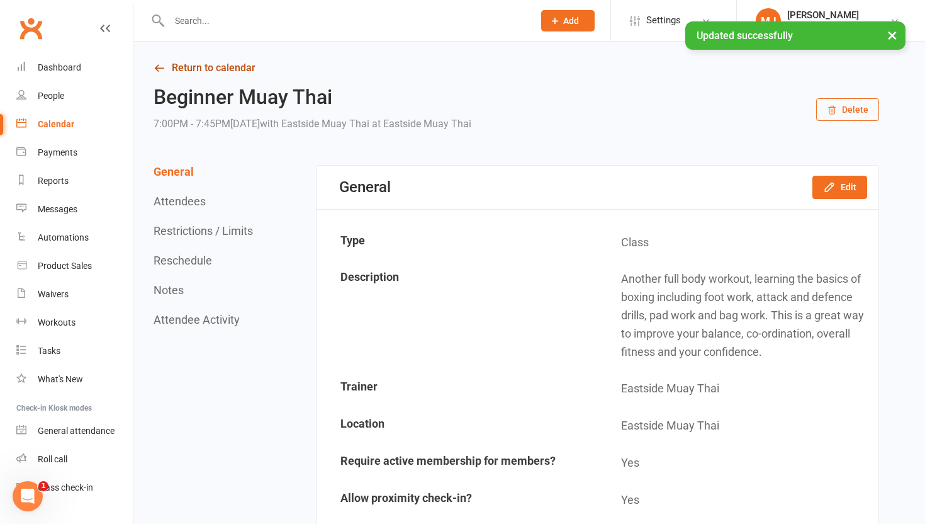
click at [237, 65] on link "Return to calendar" at bounding box center [517, 68] width 726 height 18
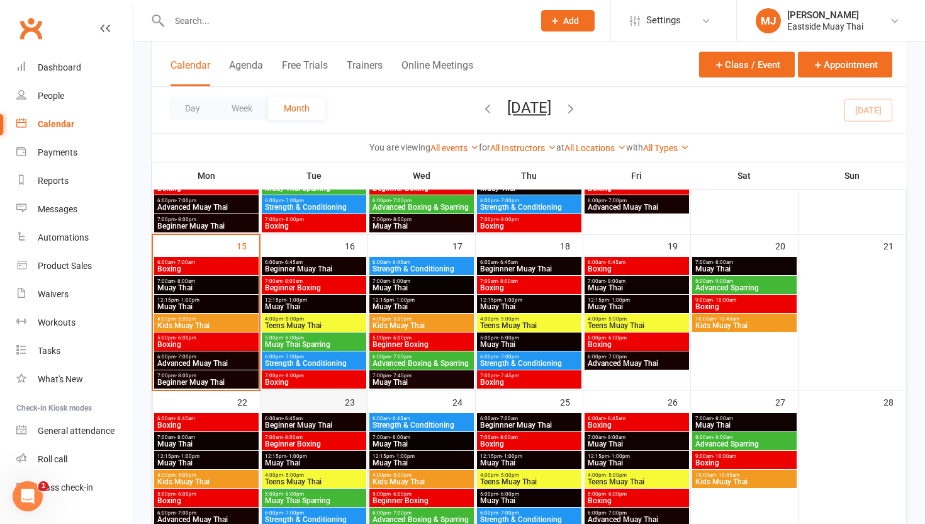
scroll to position [343, 0]
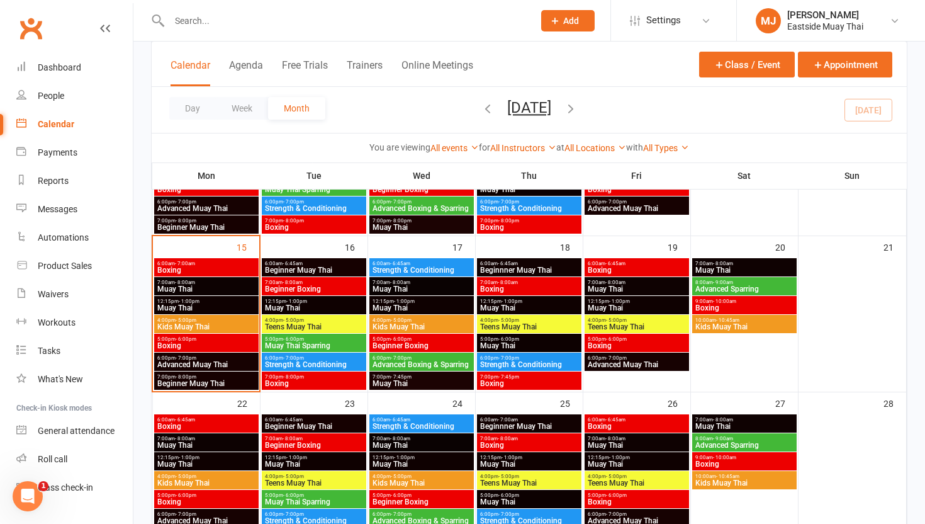
click at [223, 382] on span "Beginner Muay Thai" at bounding box center [206, 383] width 99 height 8
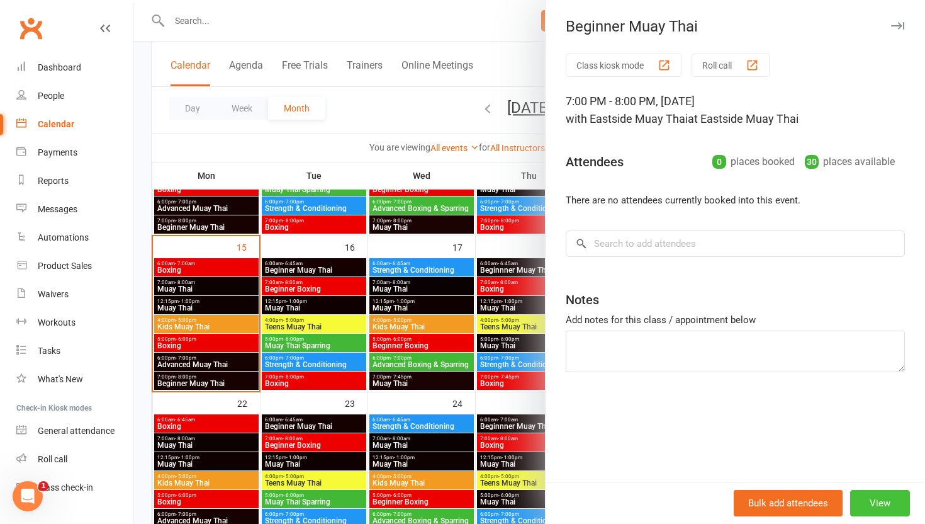
click at [893, 499] on button "View" at bounding box center [880, 503] width 60 height 26
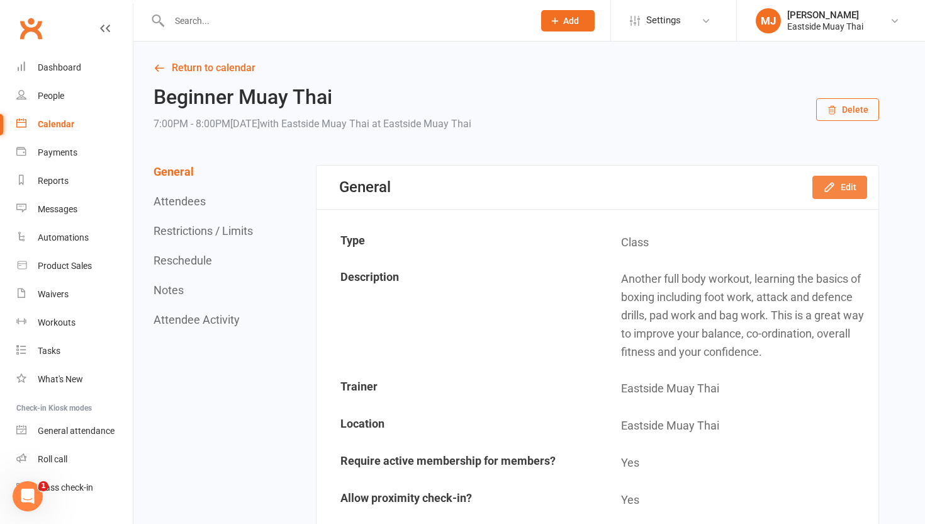
click at [846, 189] on button "Edit" at bounding box center [839, 187] width 55 height 23
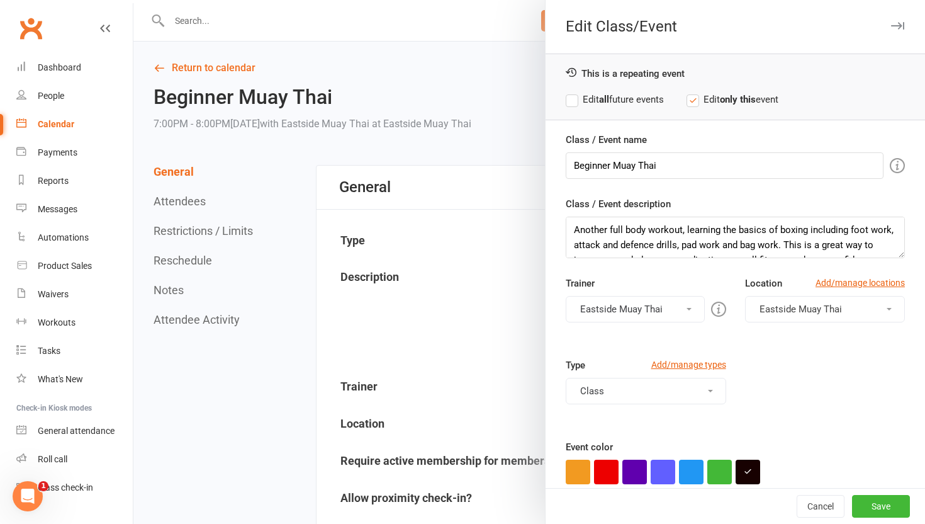
click at [572, 95] on label "Edit all future events" at bounding box center [615, 99] width 98 height 15
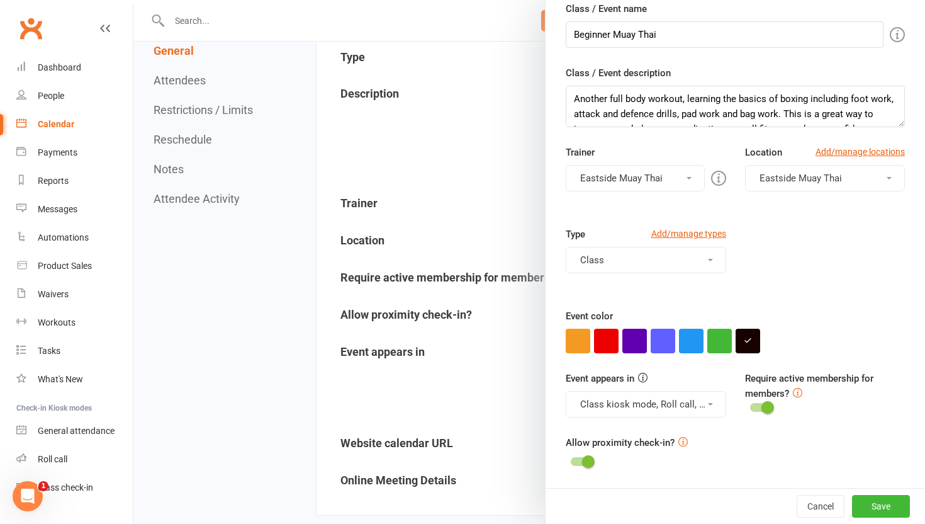
scroll to position [329, 0]
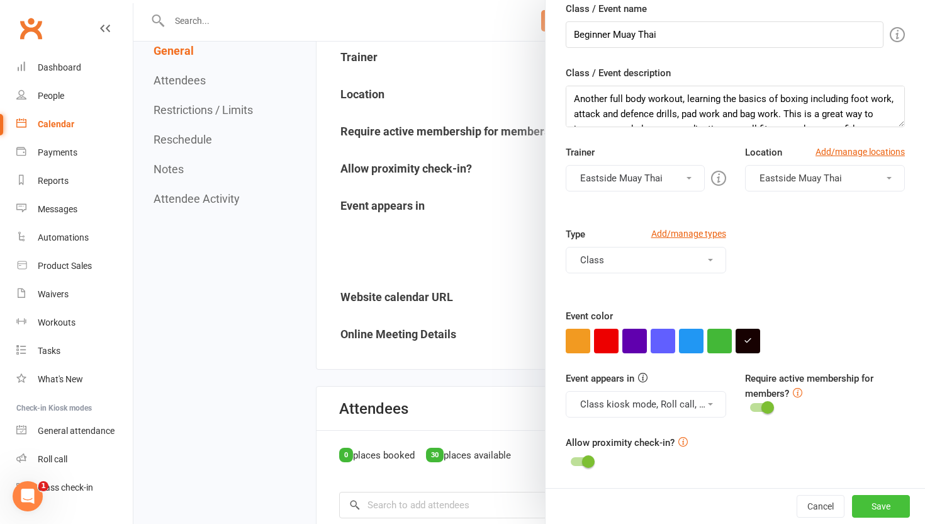
click at [884, 507] on button "Save" at bounding box center [881, 506] width 58 height 23
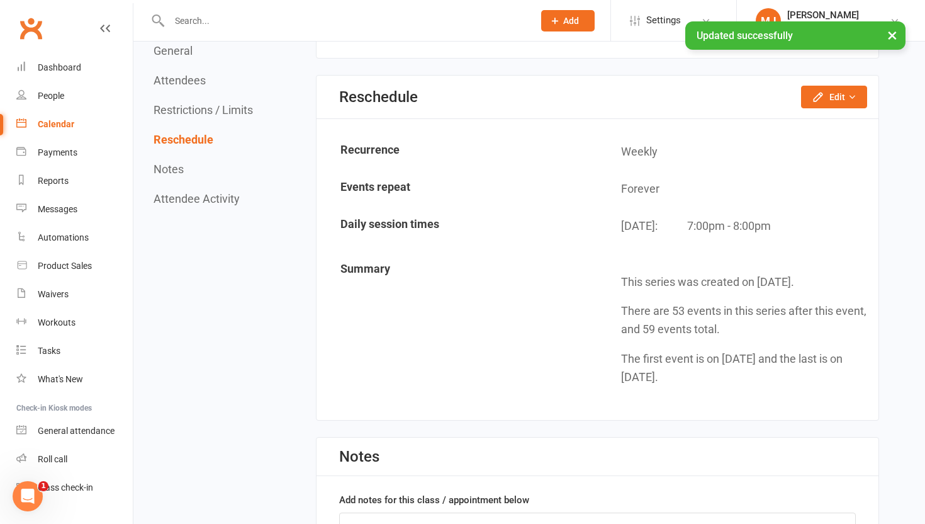
scroll to position [1151, 0]
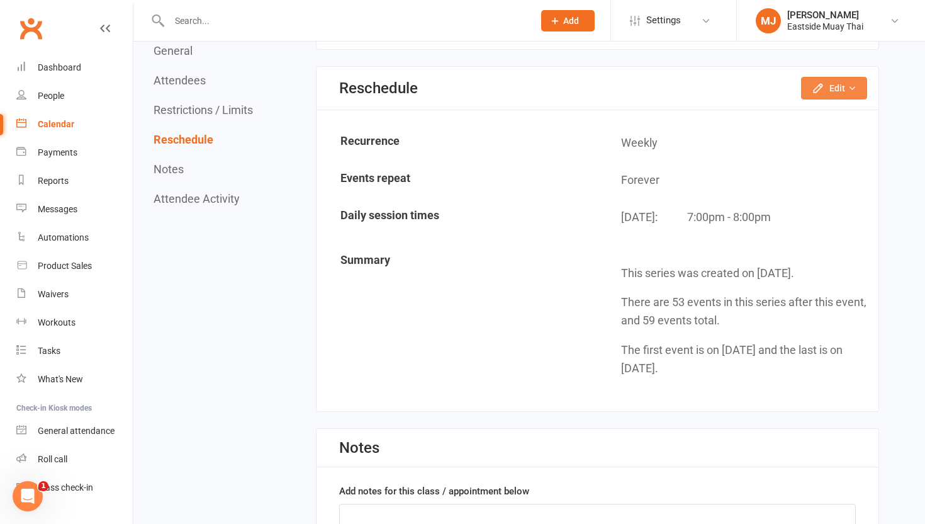
click at [830, 82] on button "Edit" at bounding box center [834, 88] width 66 height 23
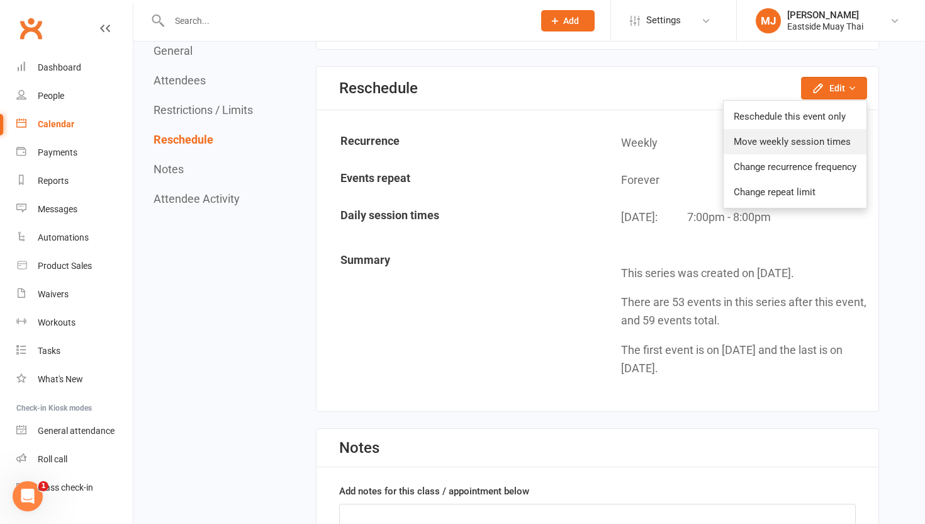
click at [847, 142] on link "Move weekly session times" at bounding box center [795, 141] width 143 height 25
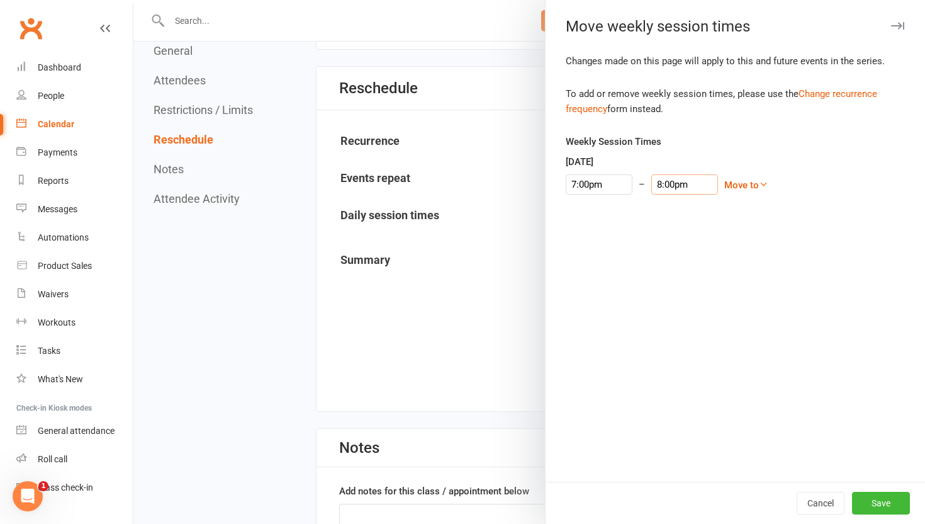
click at [651, 183] on input "8:00pm" at bounding box center [684, 184] width 67 height 20
type input "7:45pm"
click at [665, 201] on li "7:45pm" at bounding box center [669, 204] width 60 height 19
click at [882, 497] on button "Save" at bounding box center [881, 502] width 58 height 23
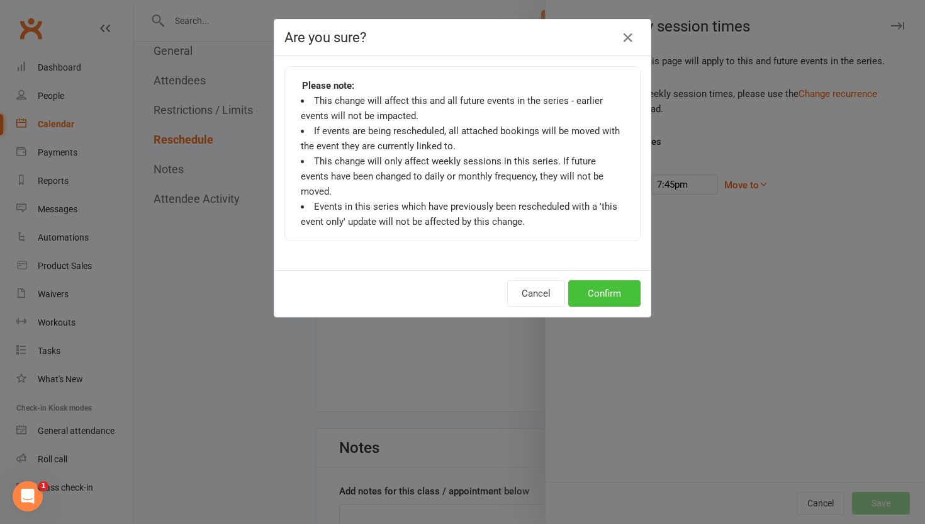
click at [614, 284] on button "Confirm" at bounding box center [604, 293] width 72 height 26
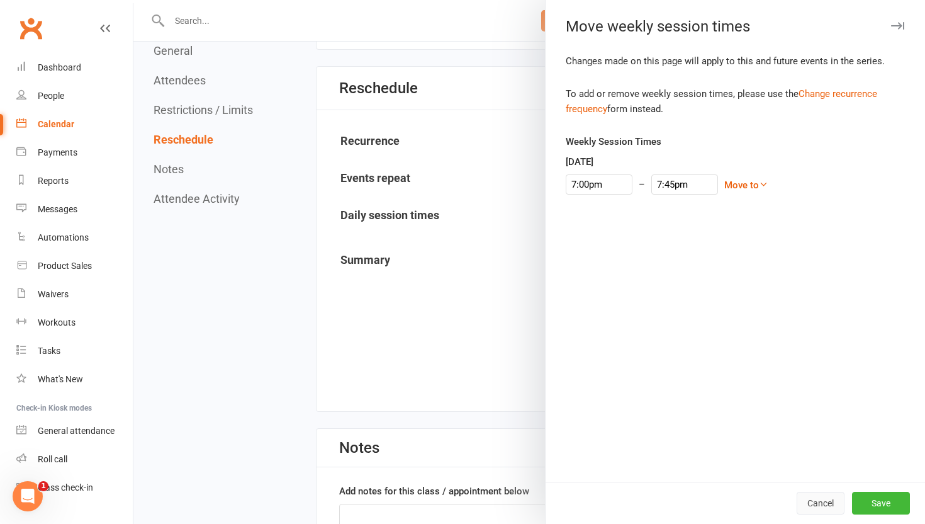
click at [813, 508] on button "Cancel" at bounding box center [821, 502] width 48 height 23
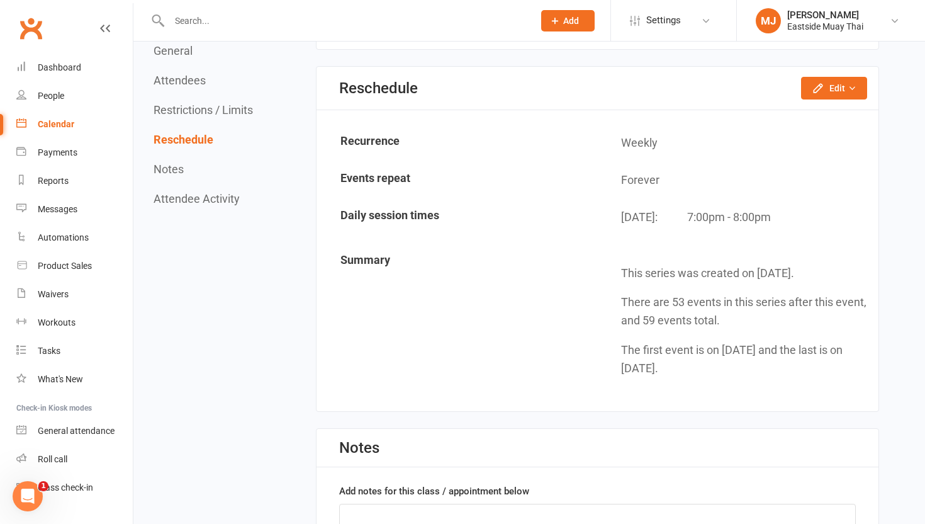
click at [567, 201] on td "Daily session times" at bounding box center [457, 220] width 279 height 43
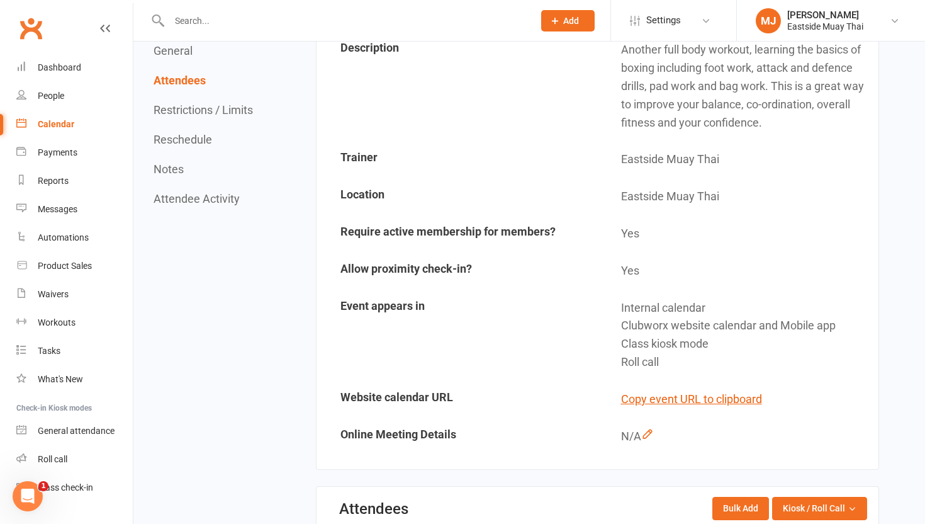
scroll to position [0, 0]
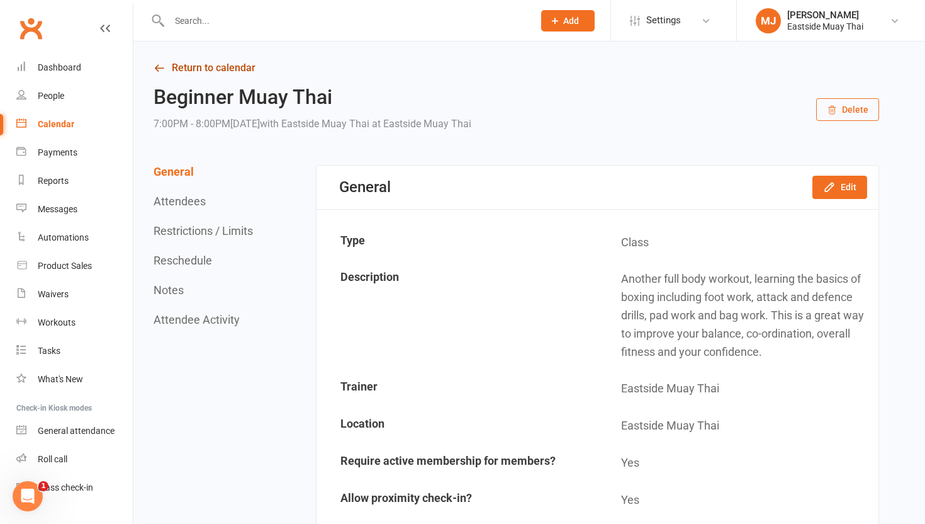
click at [194, 66] on link "Return to calendar" at bounding box center [517, 68] width 726 height 18
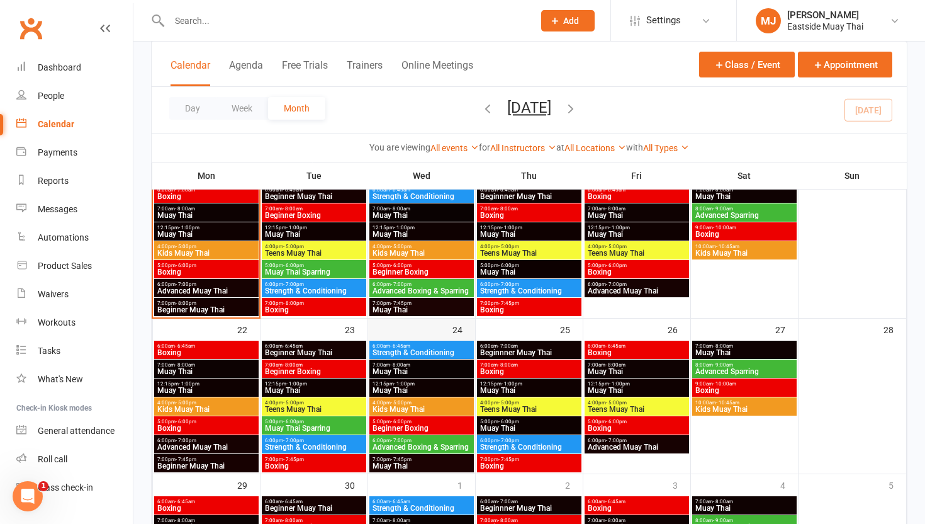
scroll to position [396, 0]
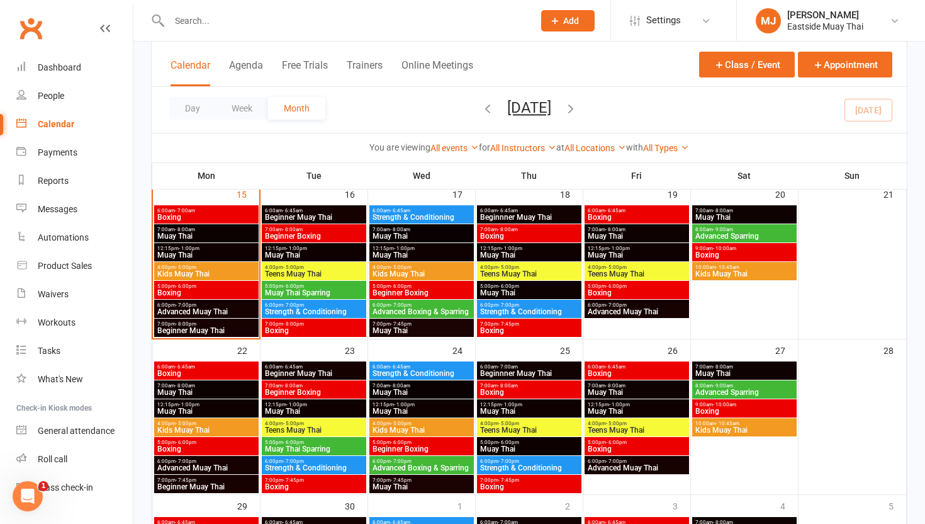
click at [329, 333] on span "Boxing" at bounding box center [313, 331] width 99 height 8
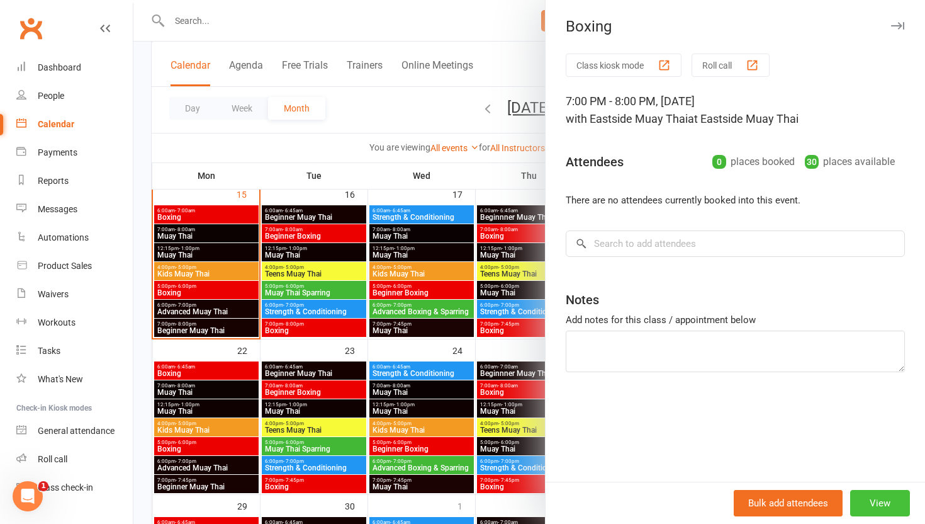
click at [877, 496] on button "View" at bounding box center [880, 503] width 60 height 26
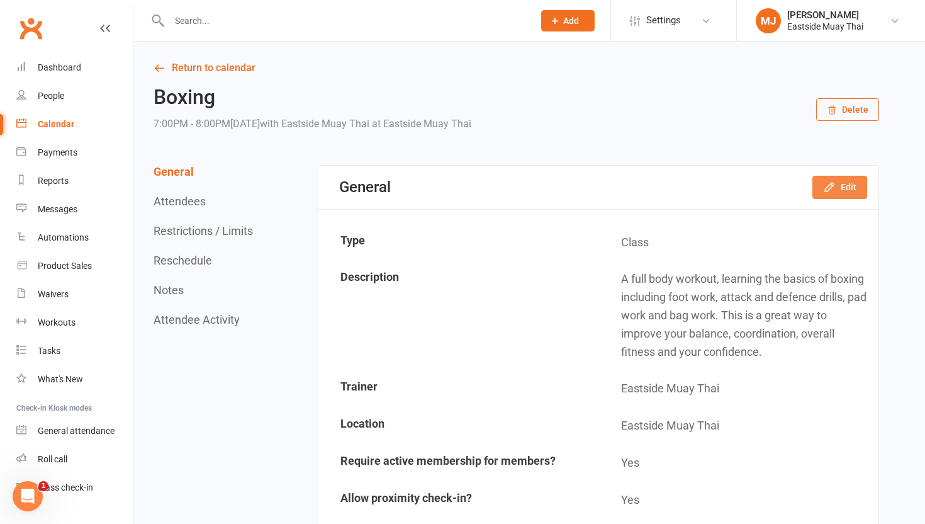
click at [853, 183] on button "Edit" at bounding box center [839, 187] width 55 height 23
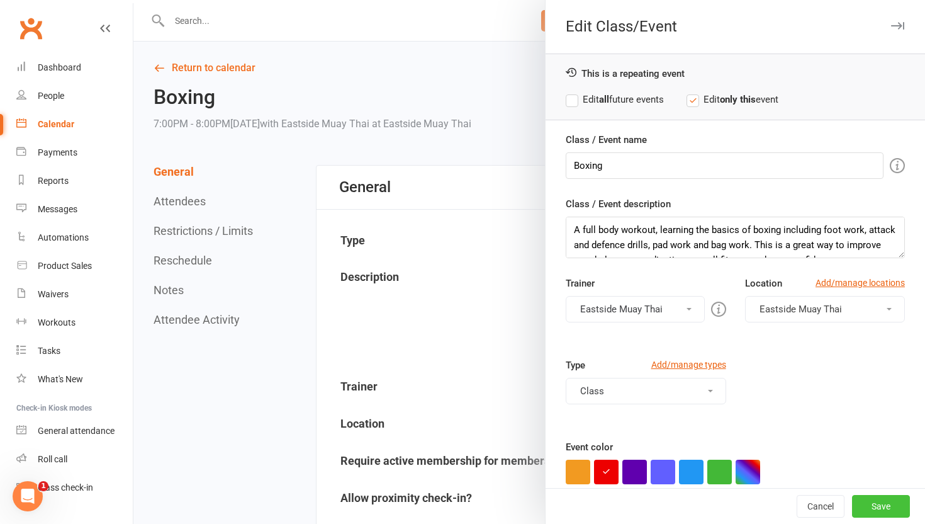
click at [880, 503] on button "Save" at bounding box center [881, 506] width 58 height 23
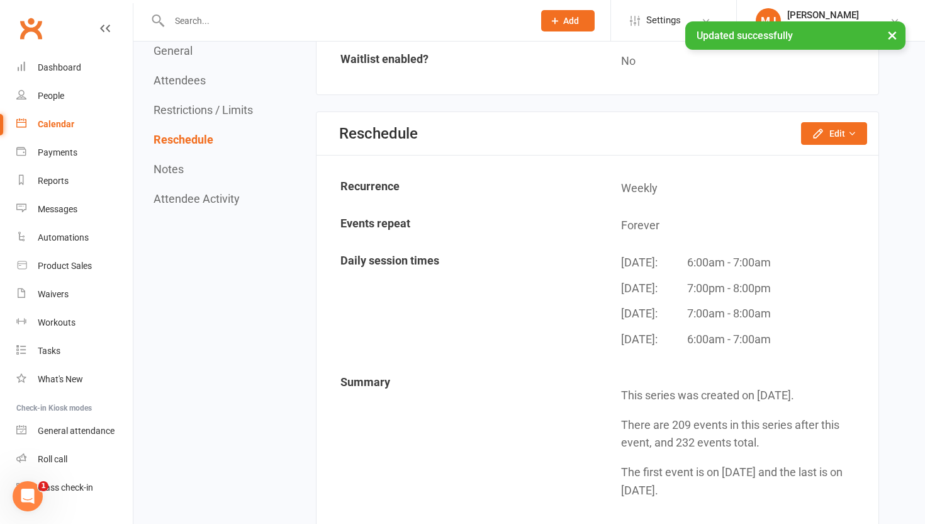
scroll to position [1105, 0]
click at [831, 125] on button "Edit" at bounding box center [834, 134] width 66 height 23
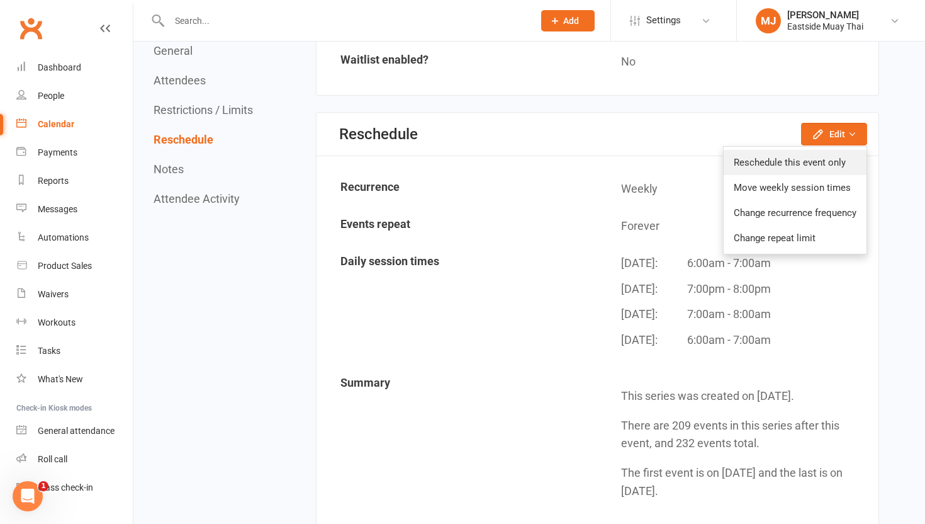
click at [806, 167] on link "Reschedule this event only" at bounding box center [795, 162] width 143 height 25
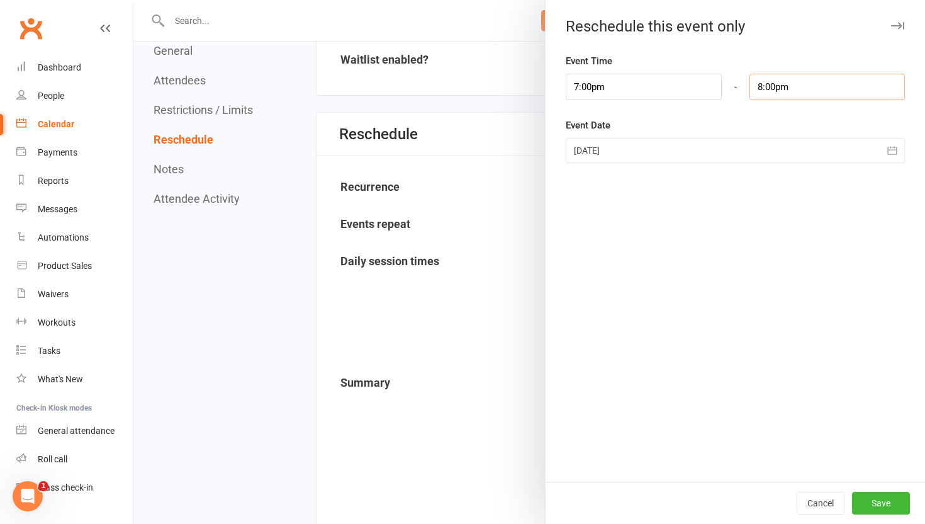
click at [777, 82] on input "8:00pm" at bounding box center [827, 87] width 155 height 26
type input "7:45pm"
click at [776, 117] on li "7:45pm" at bounding box center [780, 110] width 60 height 19
click at [878, 502] on button "Save" at bounding box center [881, 502] width 58 height 23
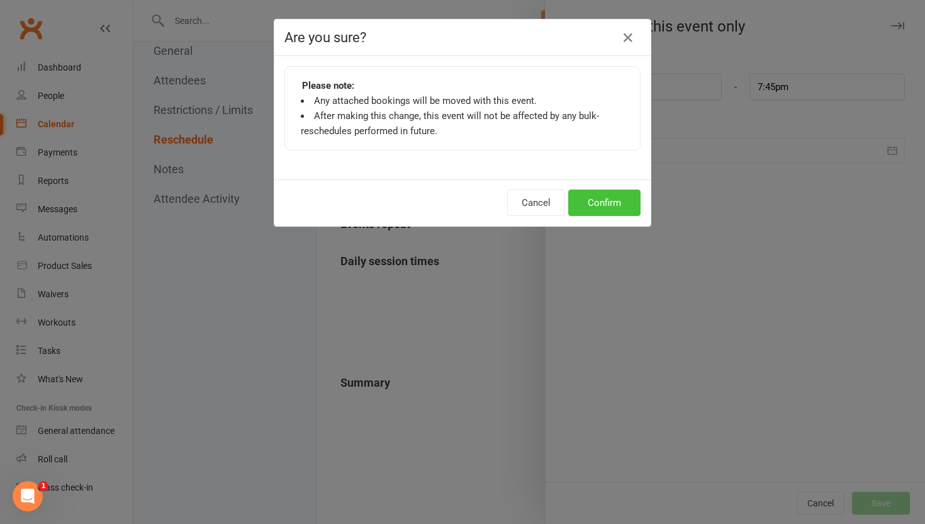
click at [616, 208] on button "Confirm" at bounding box center [604, 202] width 72 height 26
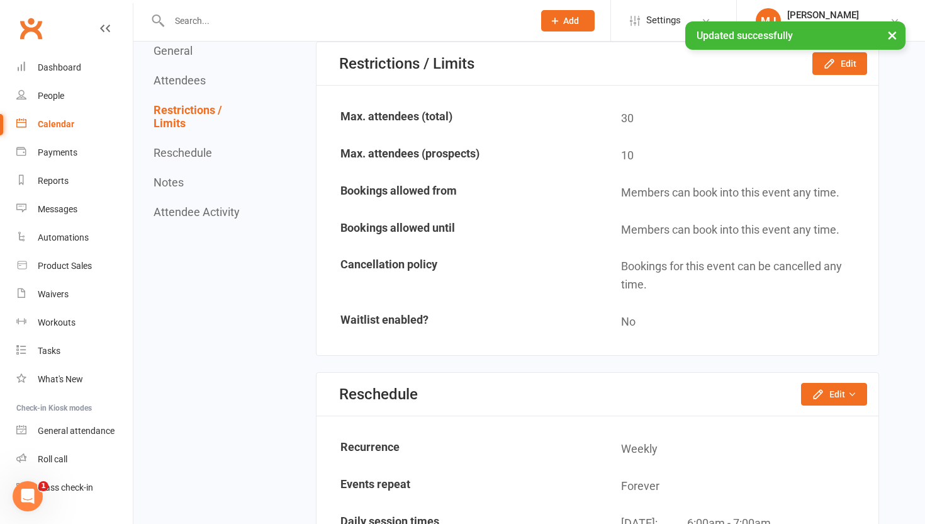
scroll to position [0, 0]
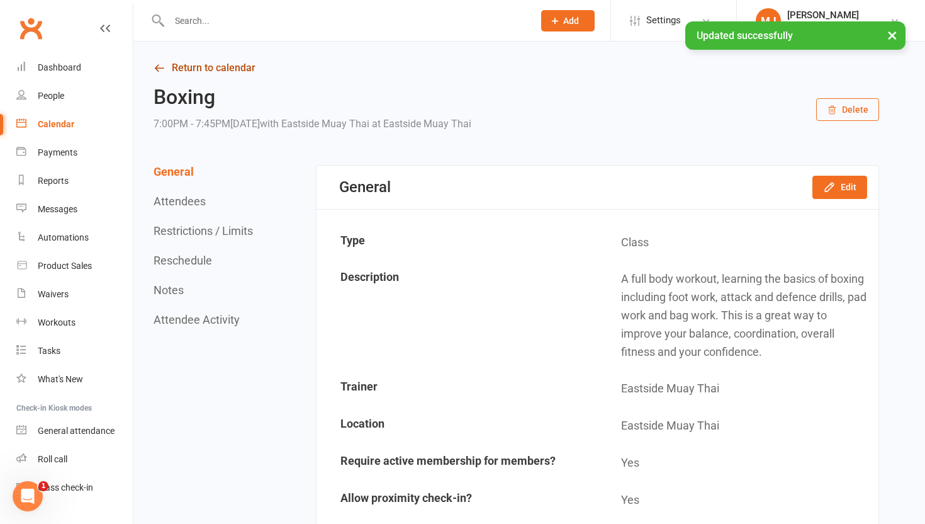
click at [238, 69] on link "Return to calendar" at bounding box center [517, 68] width 726 height 18
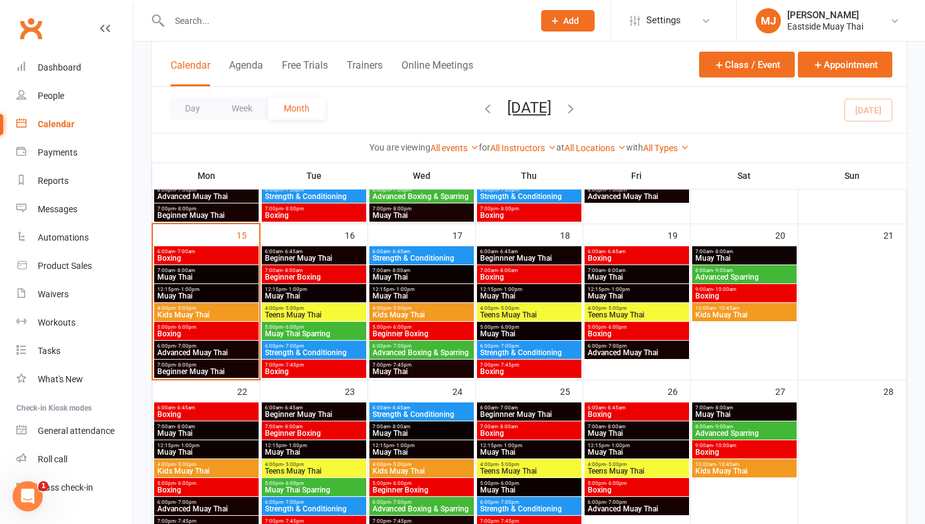
scroll to position [356, 0]
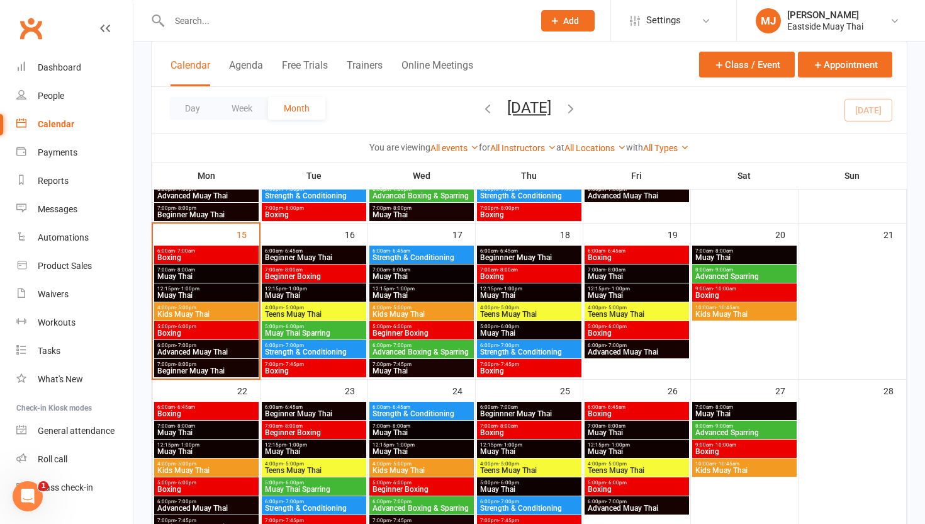
click at [221, 369] on span "Beginner Muay Thai" at bounding box center [206, 371] width 99 height 8
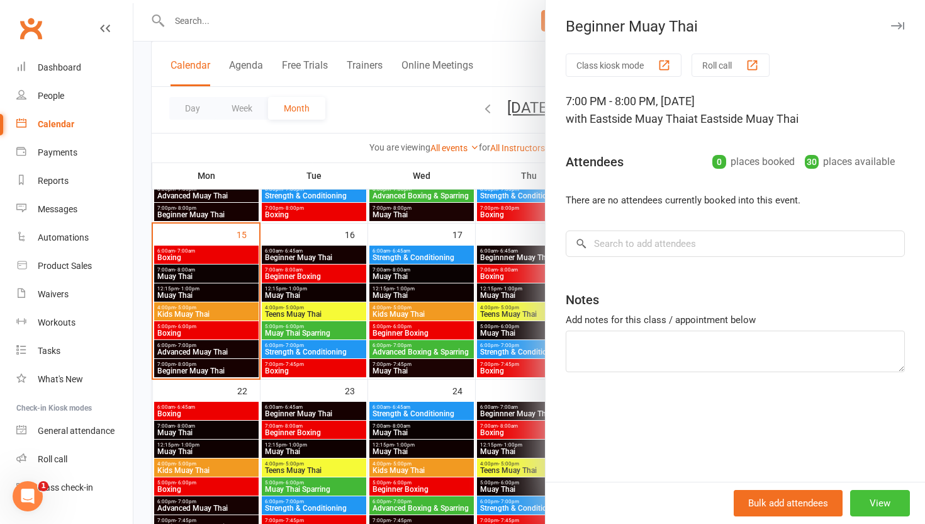
click at [882, 499] on button "View" at bounding box center [880, 503] width 60 height 26
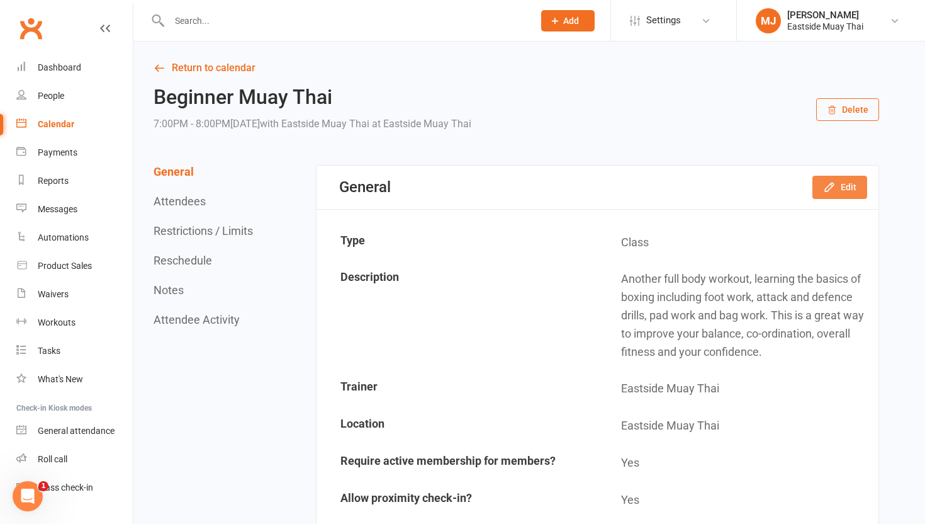
click at [842, 186] on button "Edit" at bounding box center [839, 187] width 55 height 23
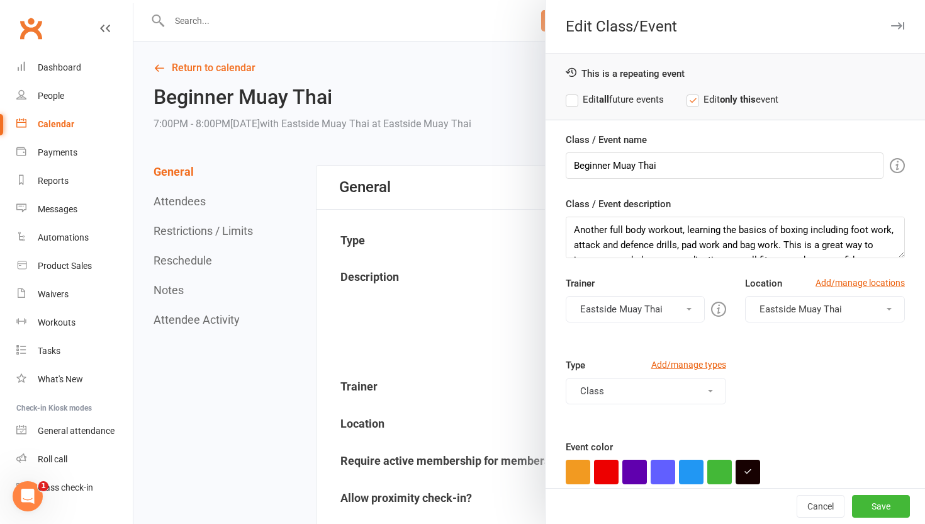
click at [570, 99] on label "Edit all future events" at bounding box center [615, 99] width 98 height 15
click at [870, 502] on button "Save" at bounding box center [881, 506] width 58 height 23
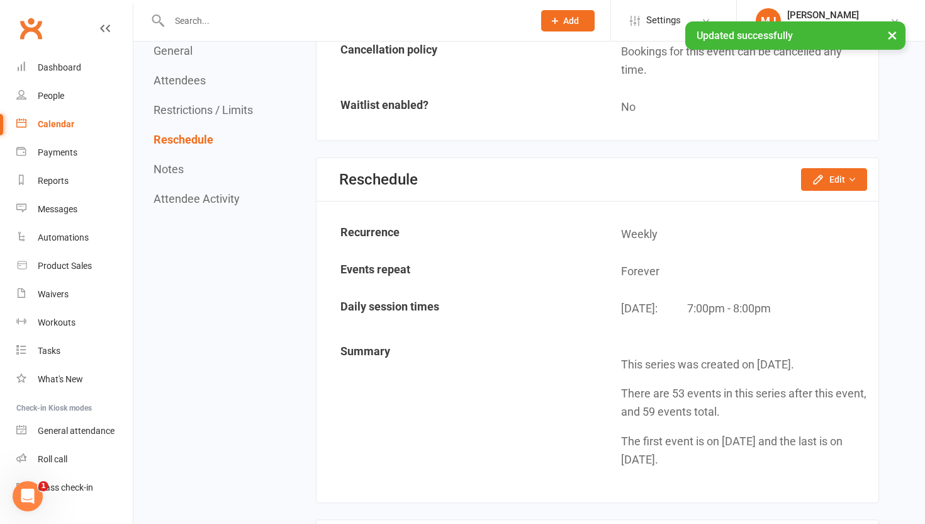
scroll to position [1060, 0]
click at [827, 167] on button "Edit" at bounding box center [834, 178] width 66 height 23
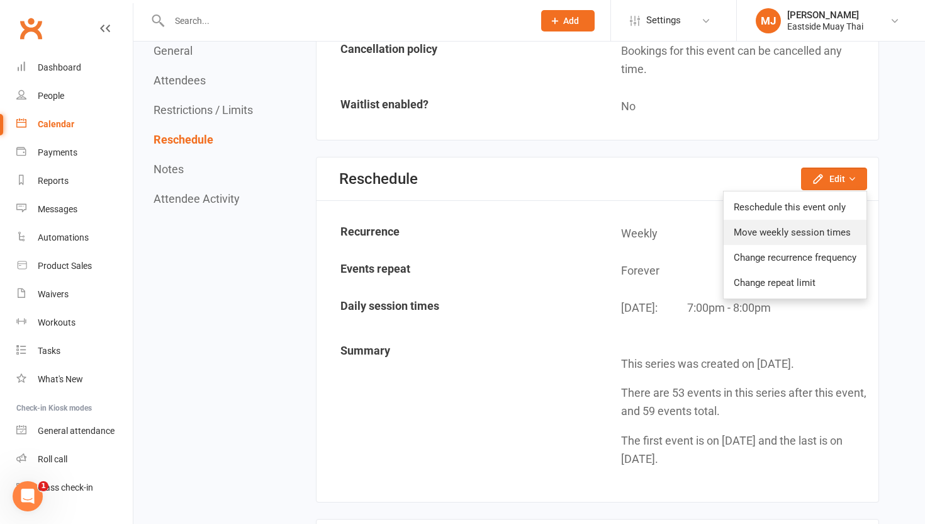
click at [821, 233] on link "Move weekly session times" at bounding box center [795, 232] width 143 height 25
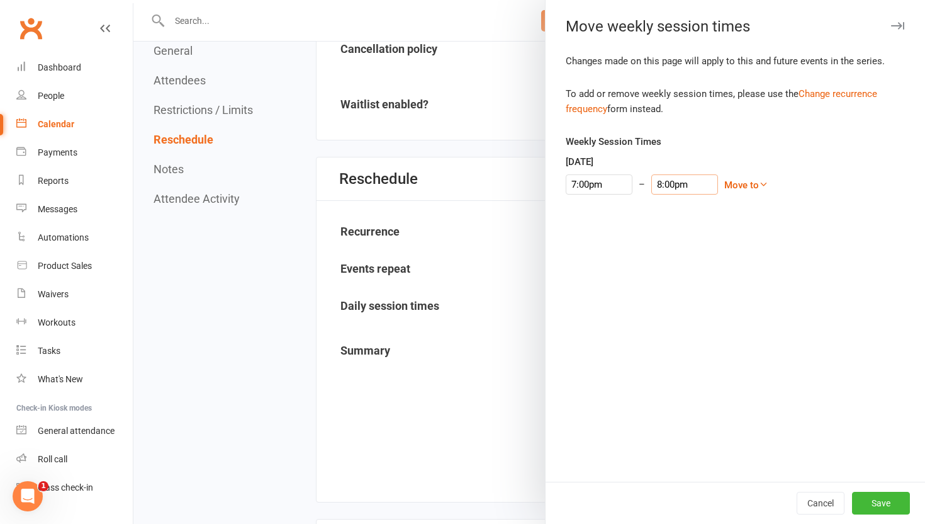
click at [661, 184] on input "8:00pm" at bounding box center [684, 184] width 67 height 20
type input "7:45pm"
click at [667, 209] on li "7:45pm" at bounding box center [669, 204] width 60 height 19
click at [875, 500] on button "Save" at bounding box center [881, 502] width 58 height 23
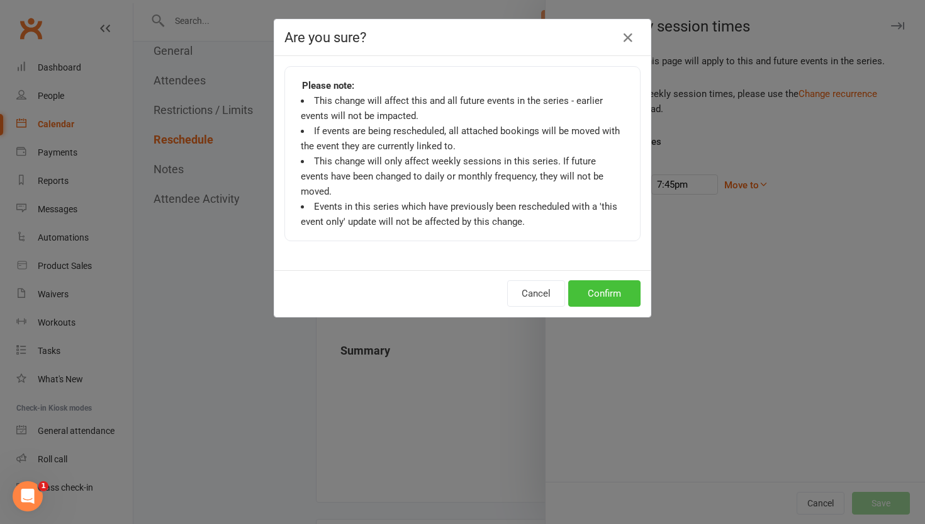
click at [606, 280] on button "Confirm" at bounding box center [604, 293] width 72 height 26
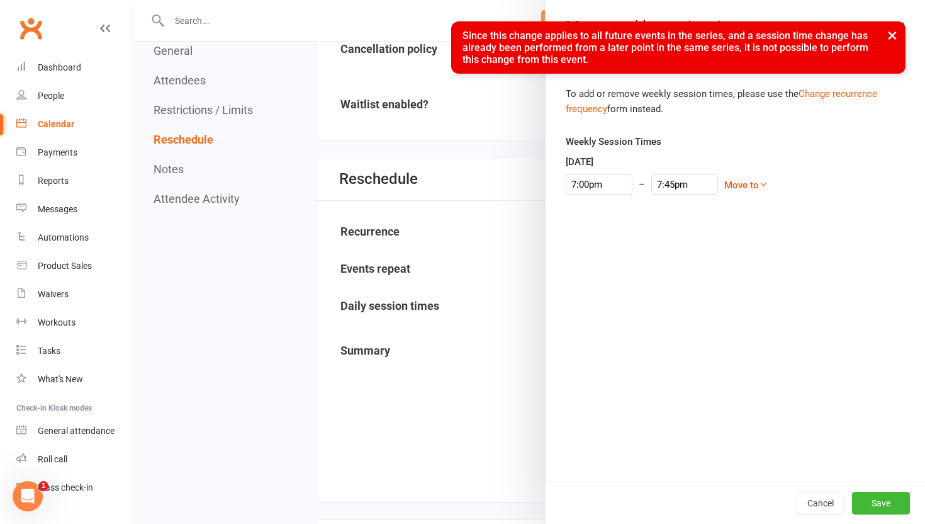
click at [891, 35] on button "×" at bounding box center [892, 34] width 23 height 27
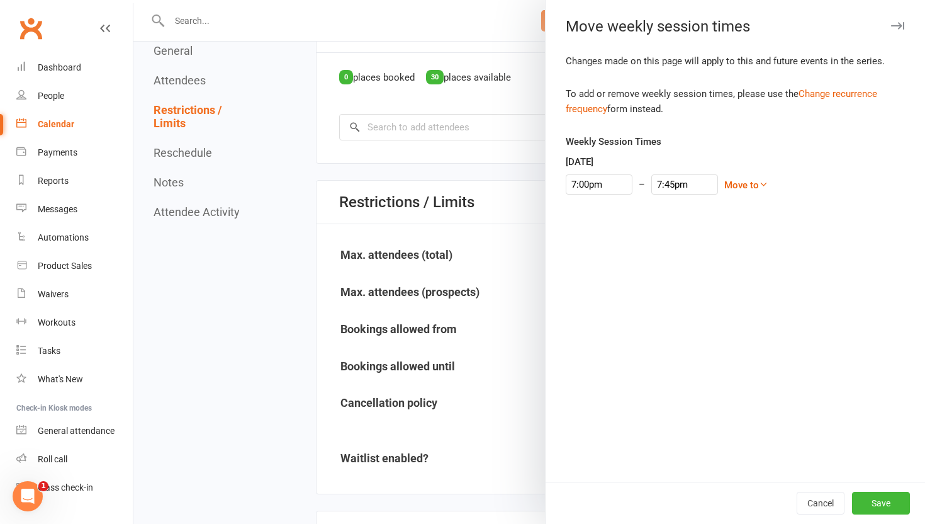
scroll to position [693, 0]
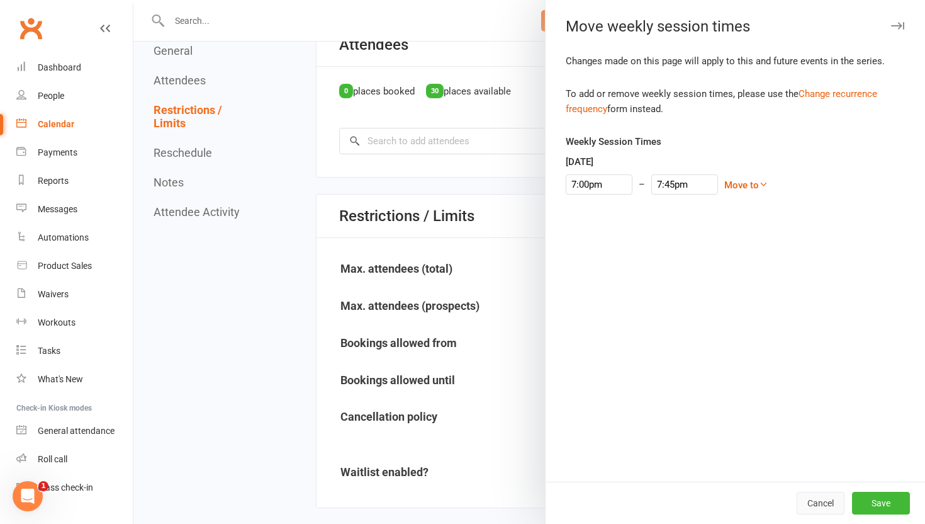
click at [809, 496] on button "Cancel" at bounding box center [821, 502] width 48 height 23
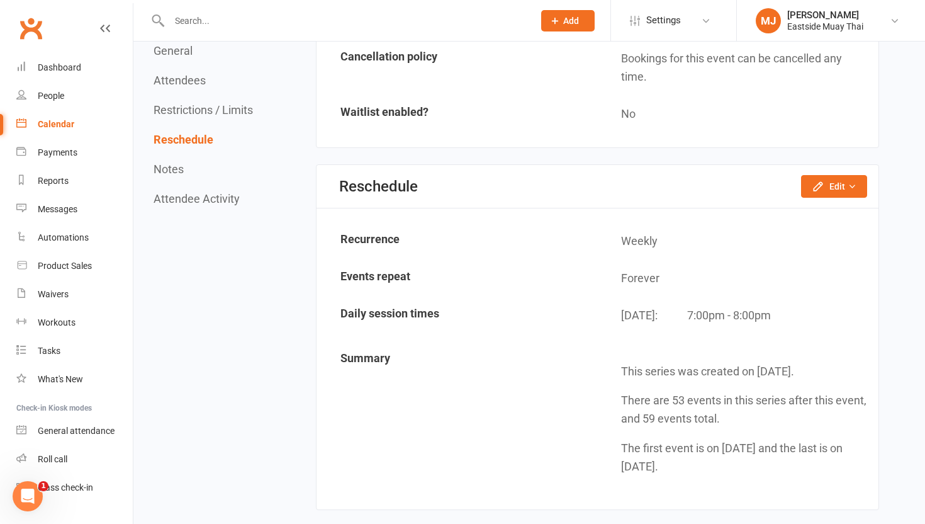
scroll to position [1057, 0]
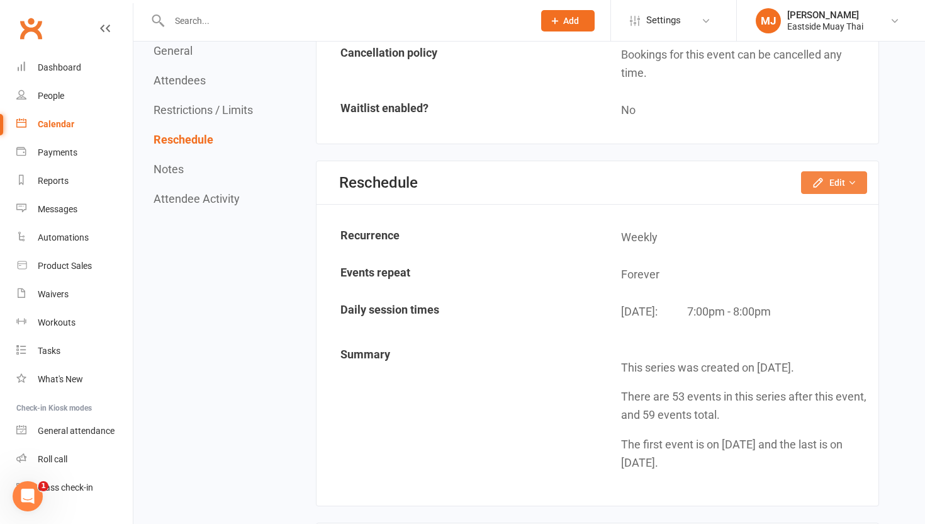
click at [834, 179] on button "Edit" at bounding box center [834, 182] width 66 height 23
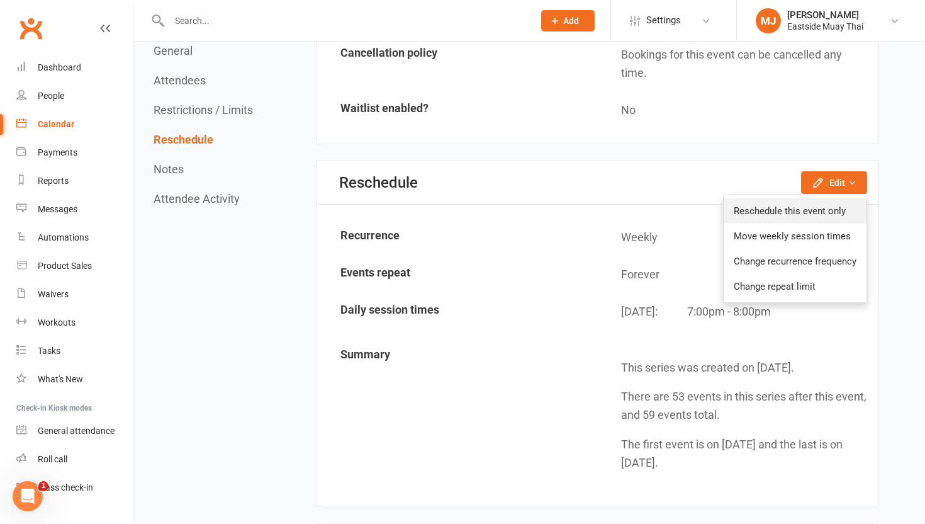
click at [792, 210] on link "Reschedule this event only" at bounding box center [795, 210] width 143 height 25
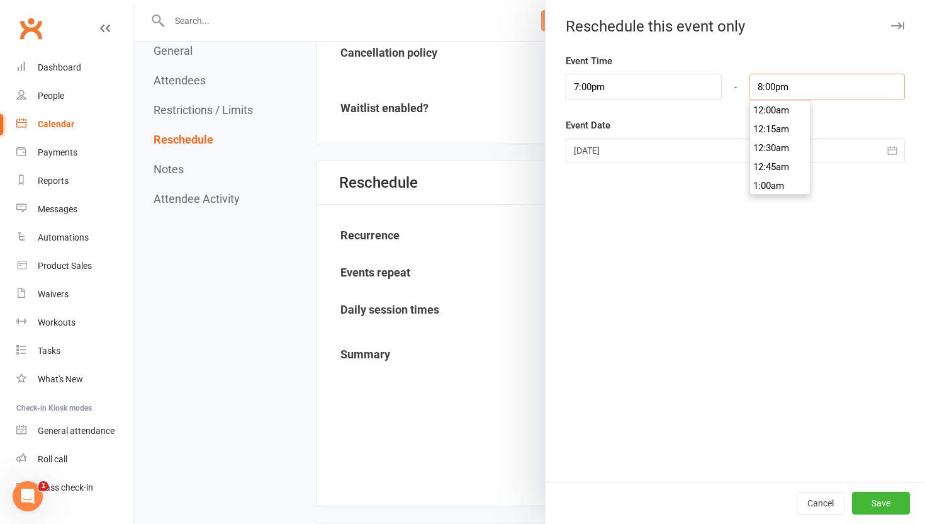
click at [804, 89] on input "8:00pm" at bounding box center [827, 87] width 155 height 26
type input "7:45pm"
click at [788, 111] on li "7:45pm" at bounding box center [780, 110] width 60 height 19
click at [882, 497] on button "Save" at bounding box center [881, 502] width 58 height 23
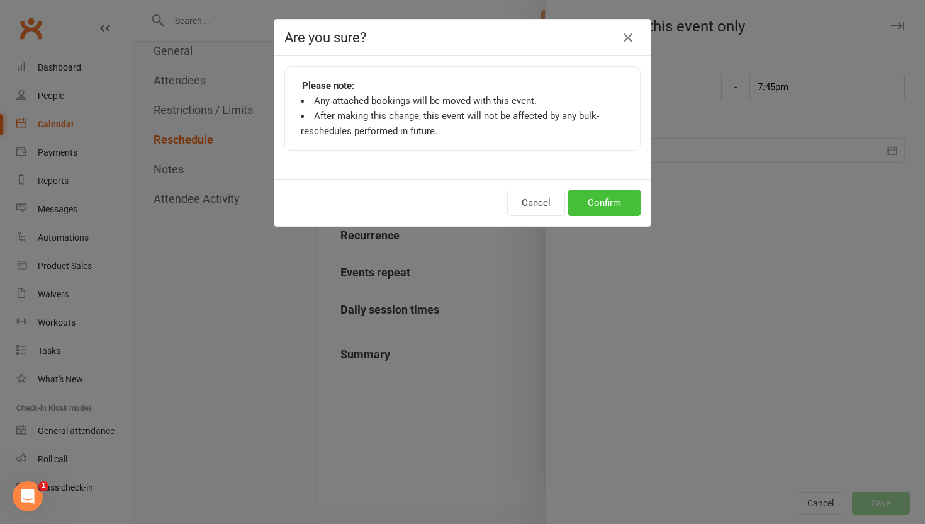
click at [598, 196] on button "Confirm" at bounding box center [604, 202] width 72 height 26
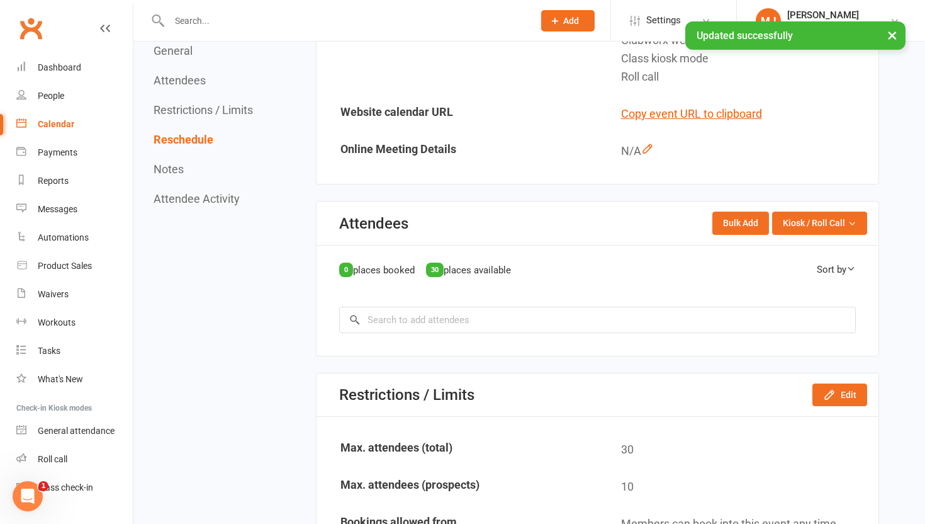
scroll to position [0, 0]
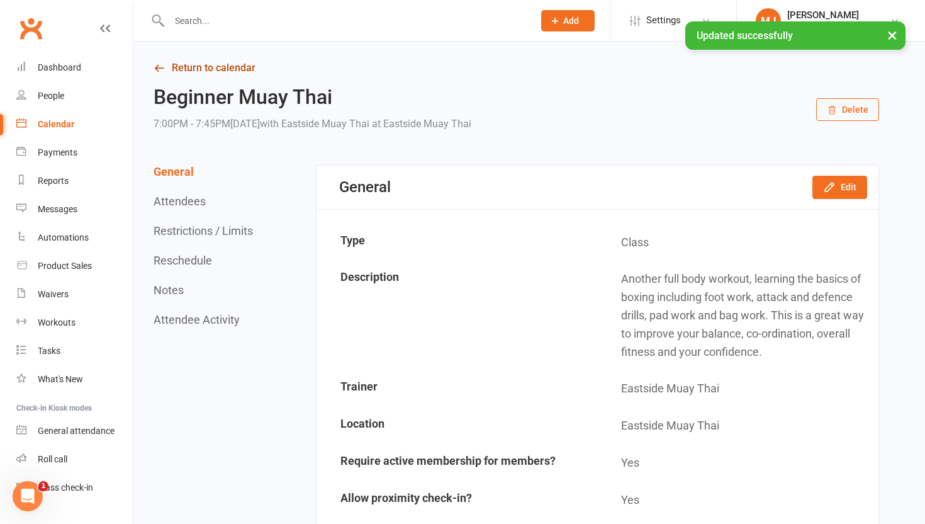
click at [232, 70] on link "Return to calendar" at bounding box center [517, 68] width 726 height 18
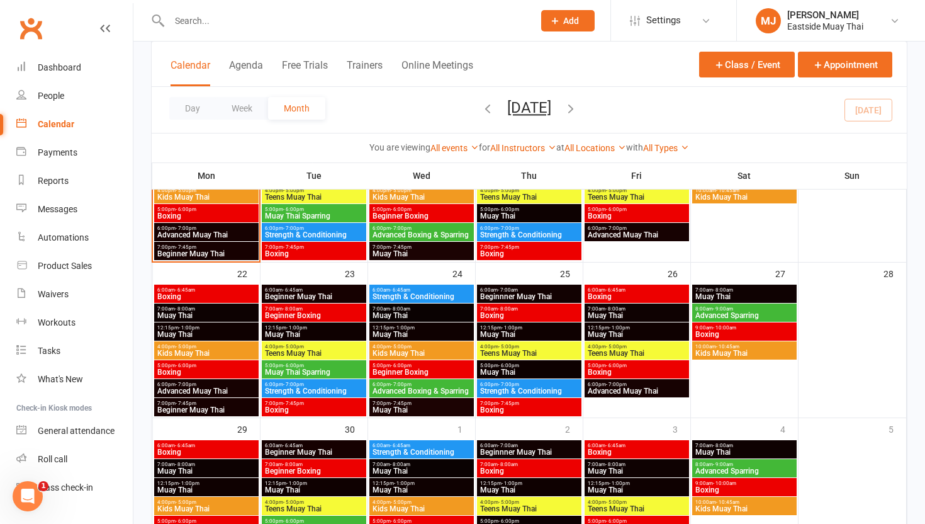
scroll to position [468, 0]
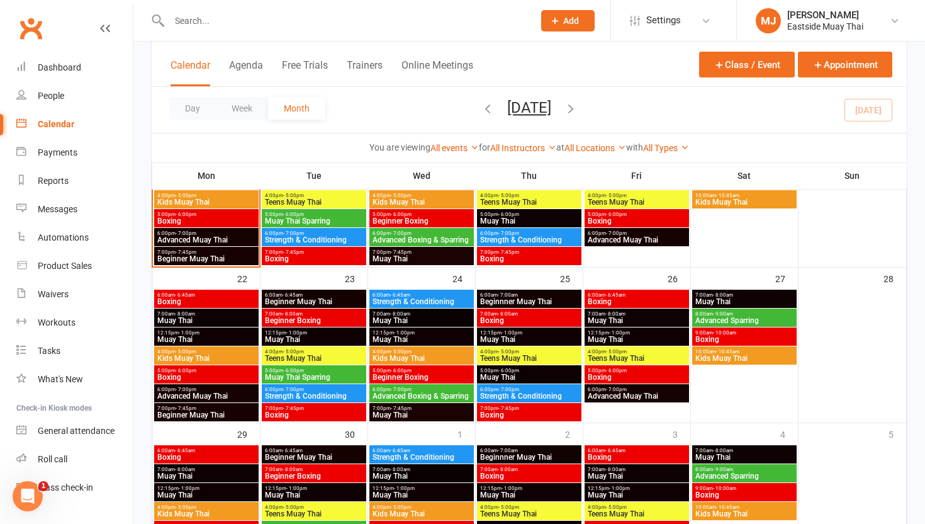
click at [542, 290] on div "6:00am - 7:00am Beginnner Muay Thai" at bounding box center [529, 298] width 104 height 18
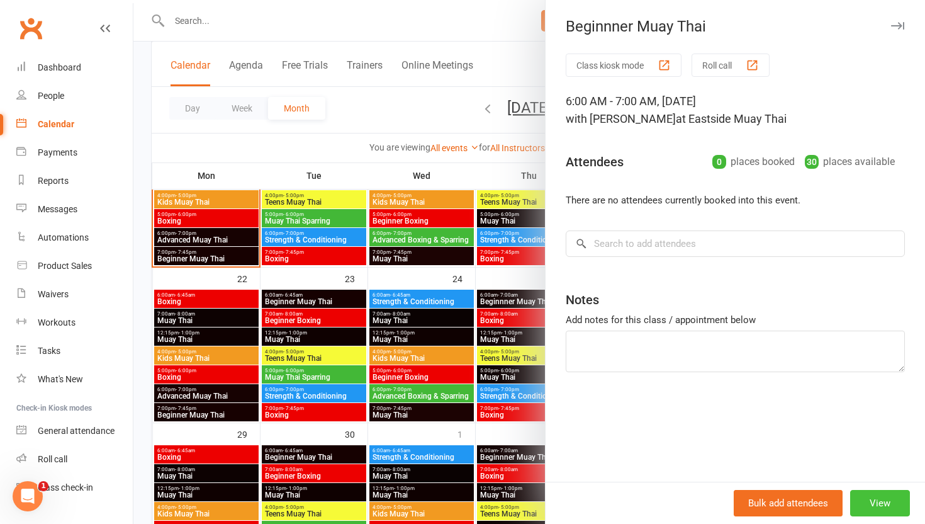
click at [884, 505] on button "View" at bounding box center [880, 503] width 60 height 26
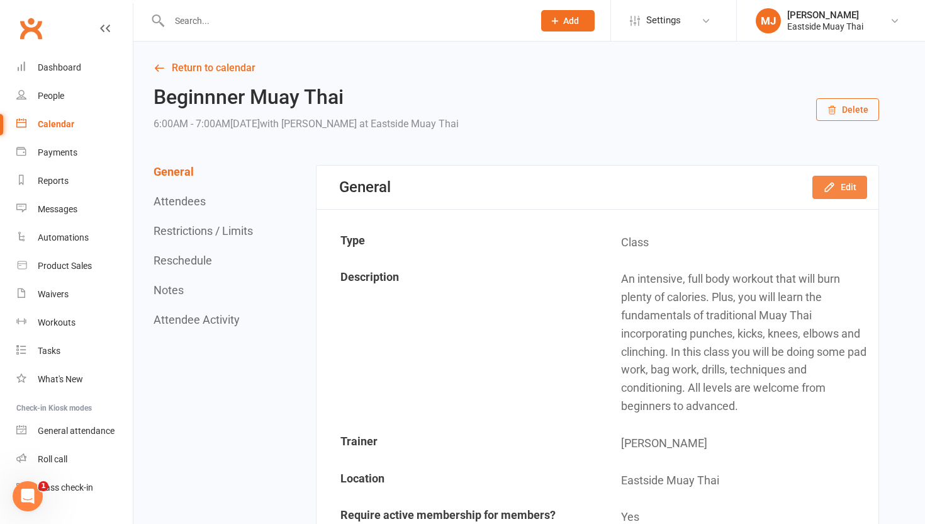
click at [839, 183] on button "Edit" at bounding box center [839, 187] width 55 height 23
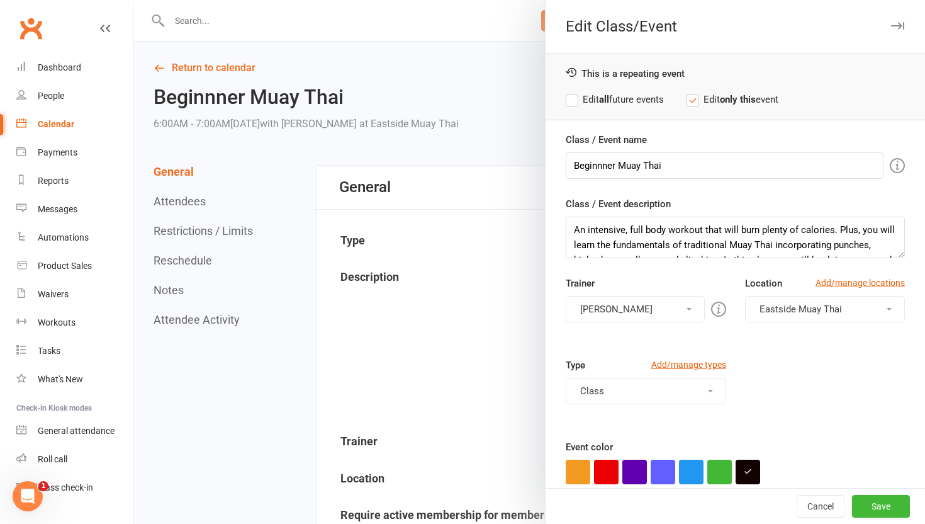
click at [568, 99] on label "Edit all future events" at bounding box center [615, 99] width 98 height 15
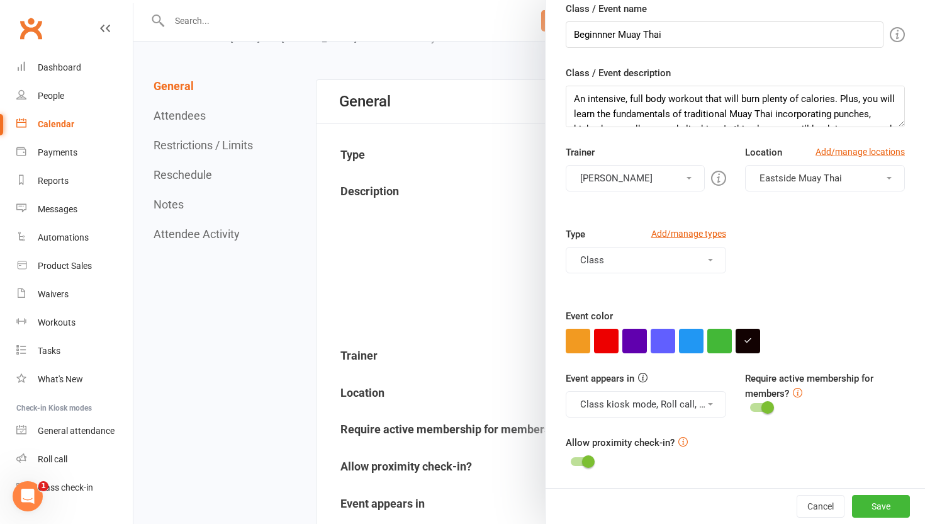
scroll to position [93, 0]
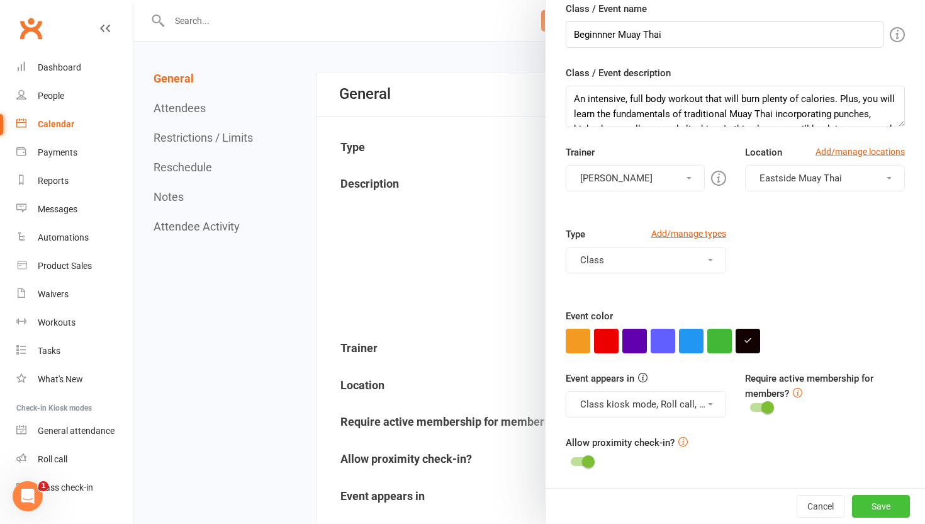
click at [875, 500] on button "Save" at bounding box center [881, 506] width 58 height 23
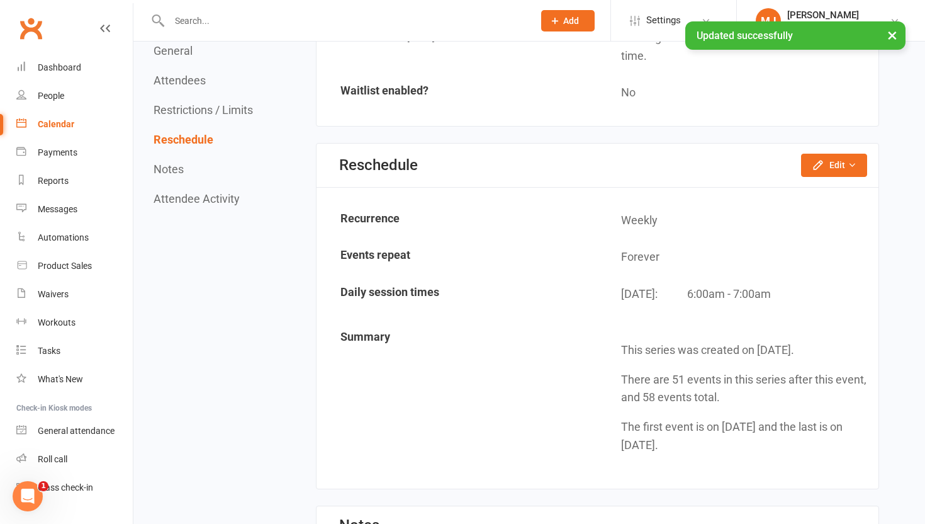
scroll to position [1135, 0]
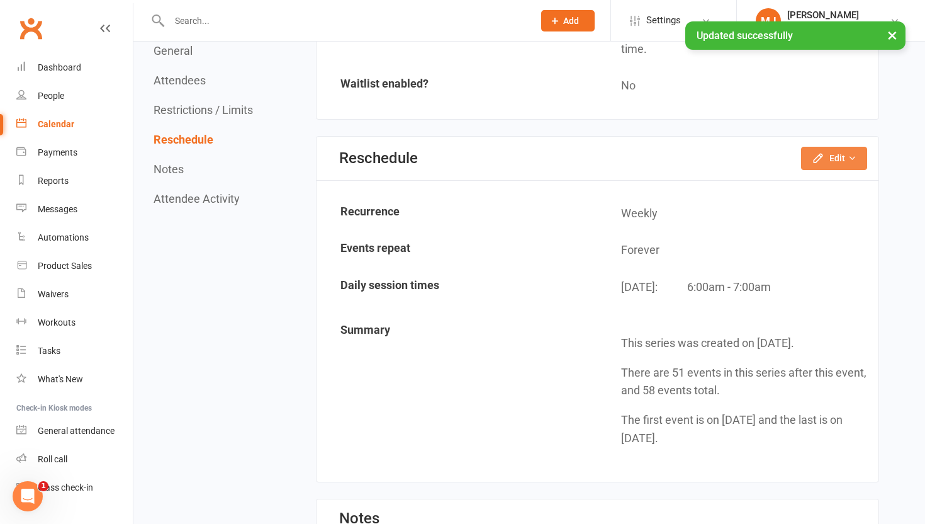
click at [823, 155] on icon "button" at bounding box center [818, 158] width 13 height 13
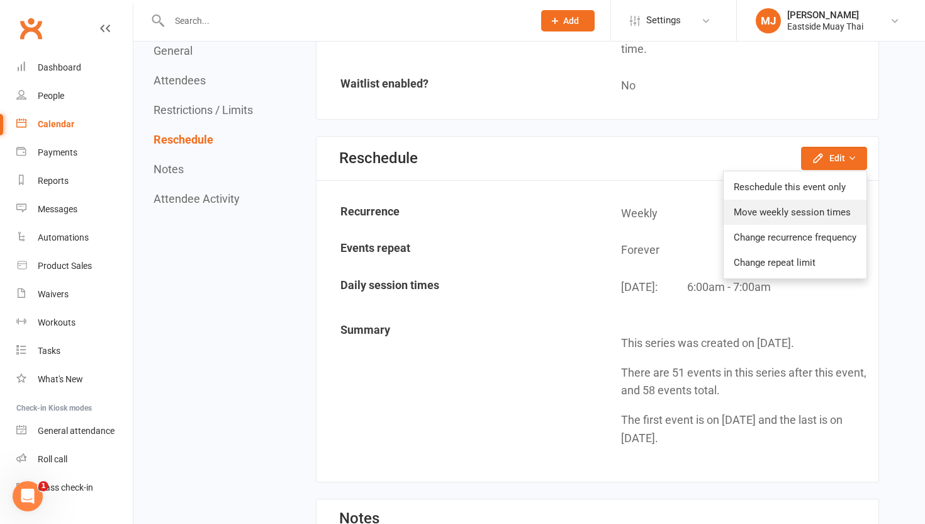
click at [807, 211] on link "Move weekly session times" at bounding box center [795, 211] width 143 height 25
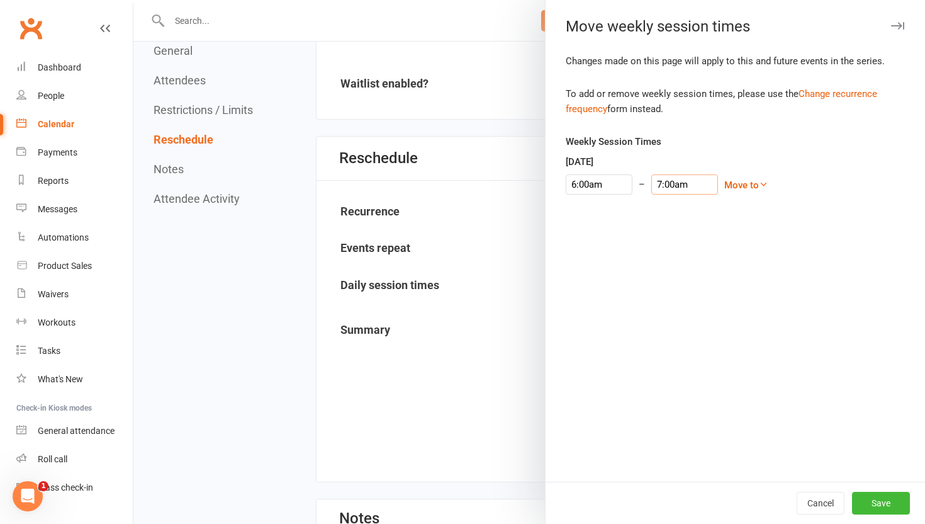
click at [663, 176] on input "7:00am" at bounding box center [684, 184] width 67 height 20
type input "6:45am"
click at [661, 205] on li "6:45am" at bounding box center [669, 204] width 60 height 19
click at [878, 494] on button "Save" at bounding box center [881, 502] width 58 height 23
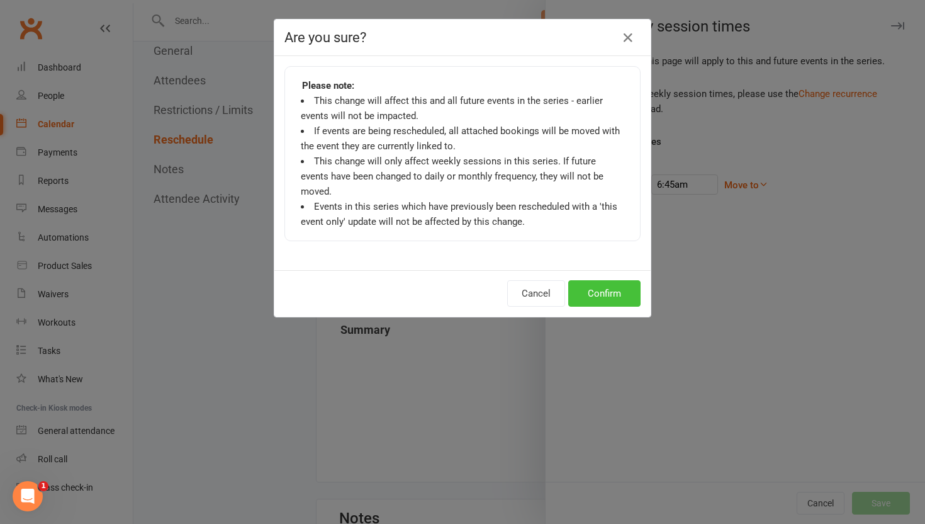
click at [597, 281] on button "Confirm" at bounding box center [604, 293] width 72 height 26
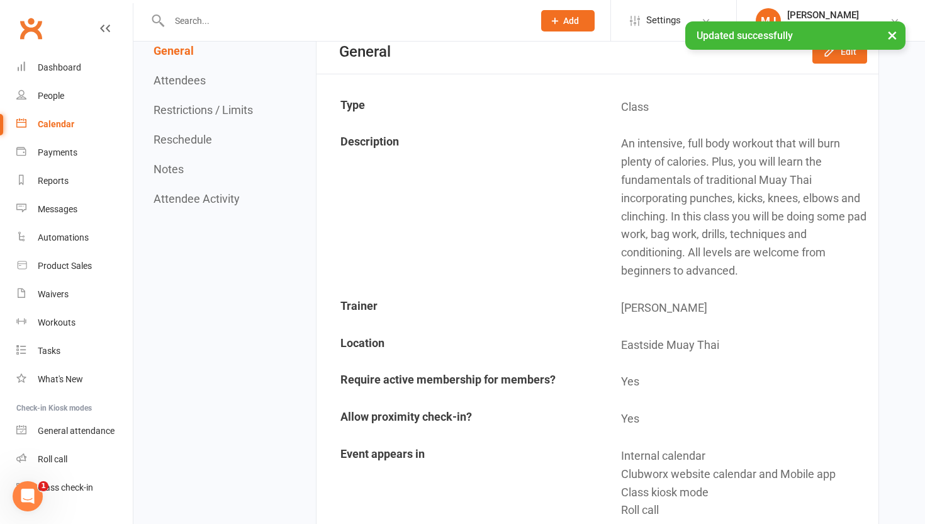
scroll to position [0, 0]
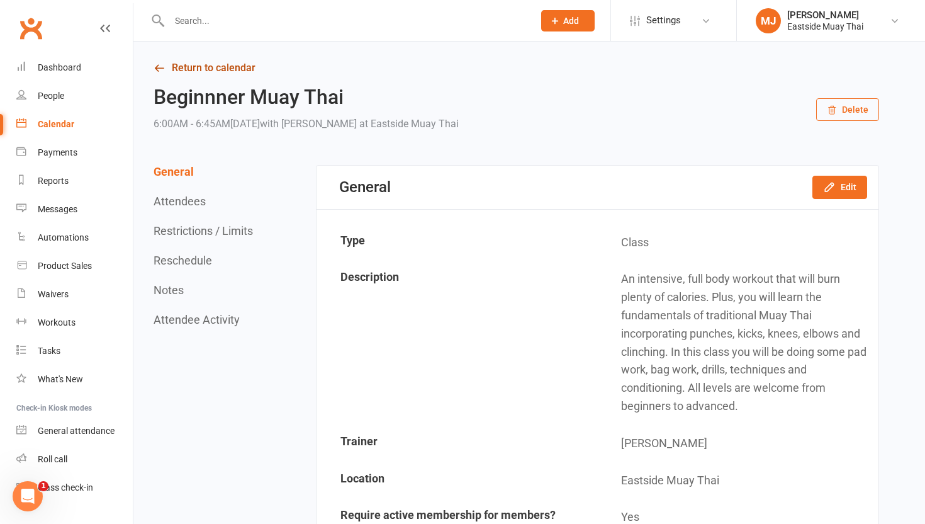
click at [193, 64] on link "Return to calendar" at bounding box center [517, 68] width 726 height 18
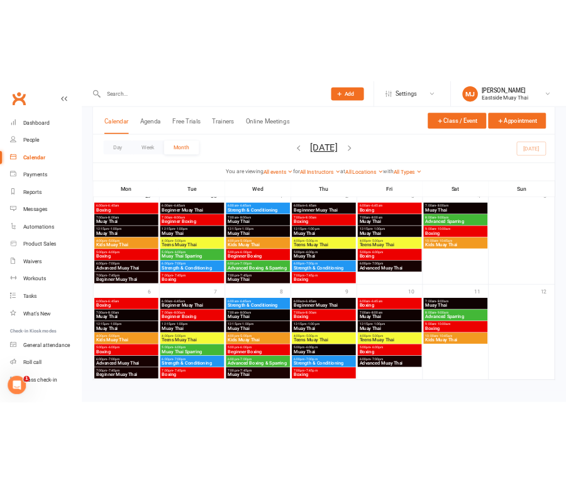
scroll to position [714, 0]
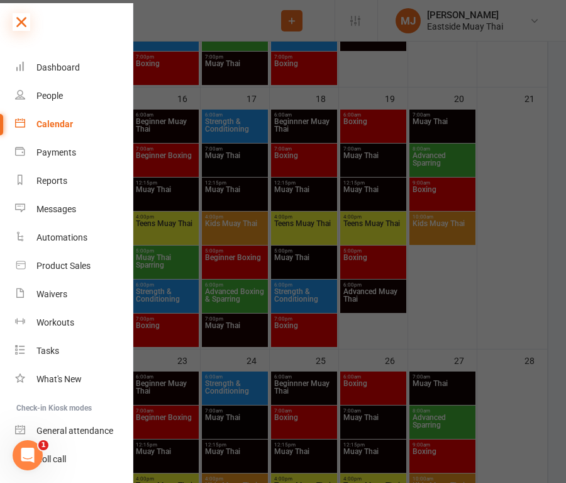
click at [18, 16] on icon at bounding box center [22, 22] width 18 height 18
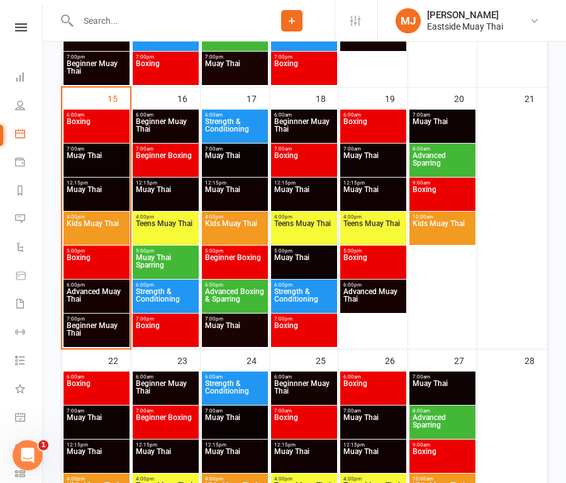
click at [89, 15] on input "text" at bounding box center [161, 21] width 175 height 18
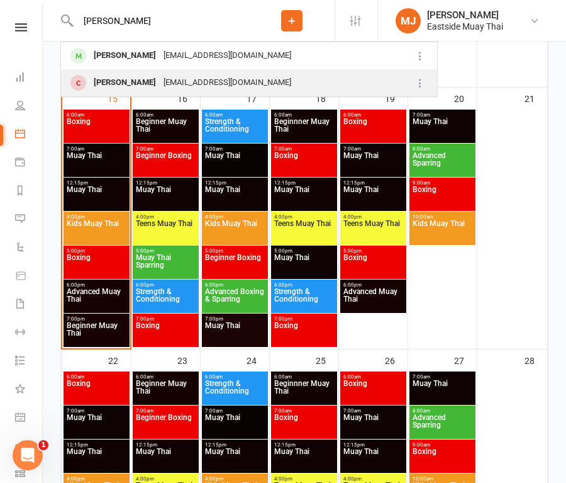
type input "jake"
click at [132, 77] on div "Jake Partlett" at bounding box center [125, 83] width 70 height 18
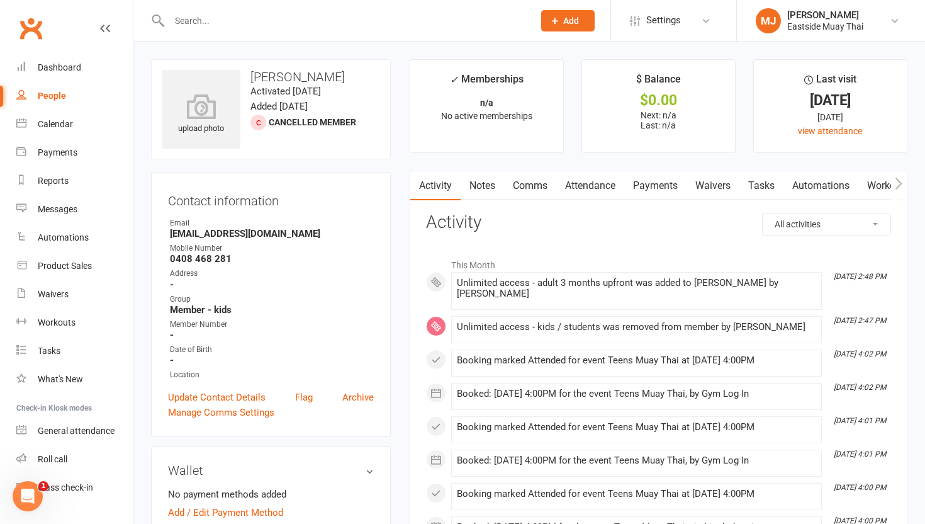
click at [664, 199] on link "Payments" at bounding box center [655, 185] width 62 height 29
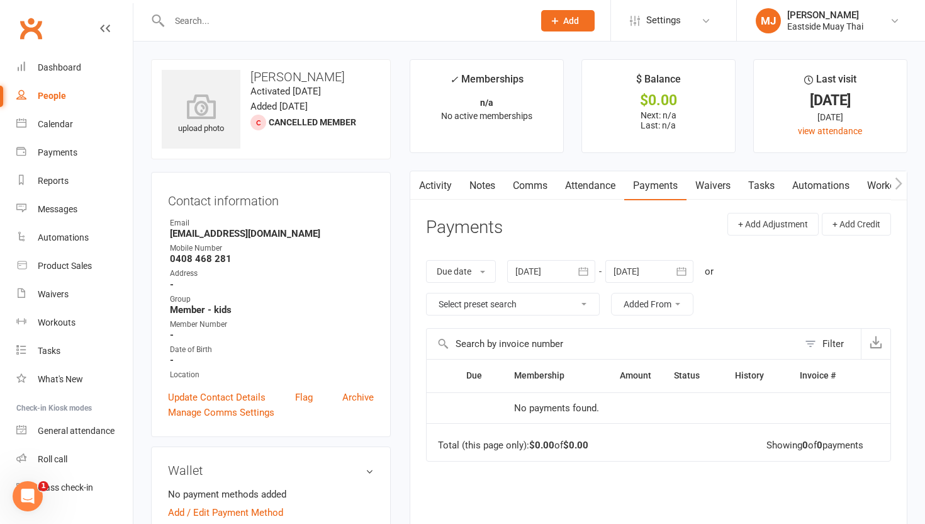
click at [724, 181] on link "Waivers" at bounding box center [713, 185] width 53 height 29
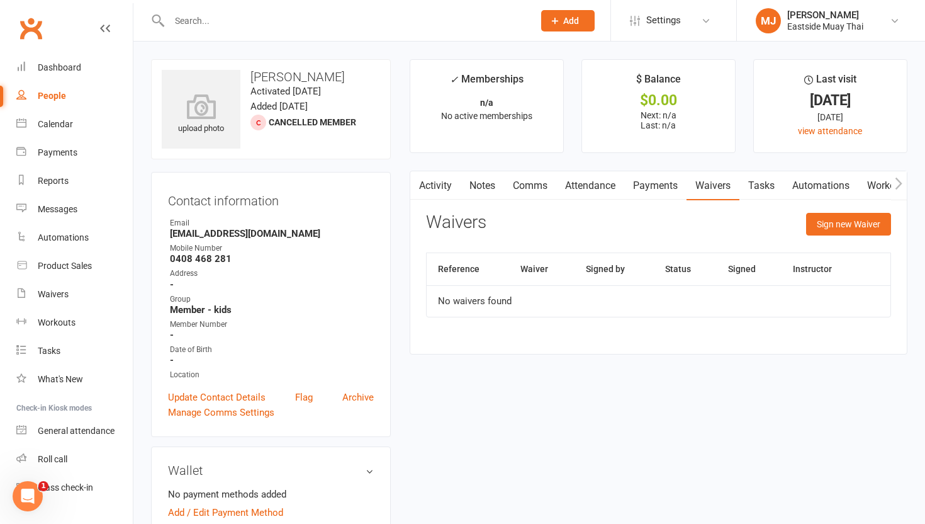
click at [668, 184] on link "Payments" at bounding box center [655, 185] width 62 height 29
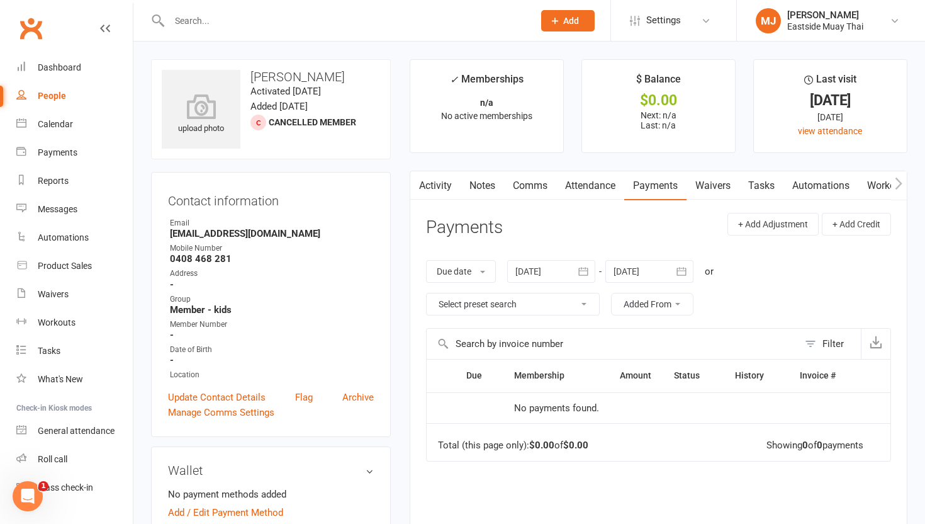
click at [598, 167] on main "✓ Memberships n/a No active memberships $ Balance $0.00 Next: n/a Last: n/a Las…" at bounding box center [658, 357] width 517 height 597
click at [598, 180] on link "Attendance" at bounding box center [590, 185] width 68 height 29
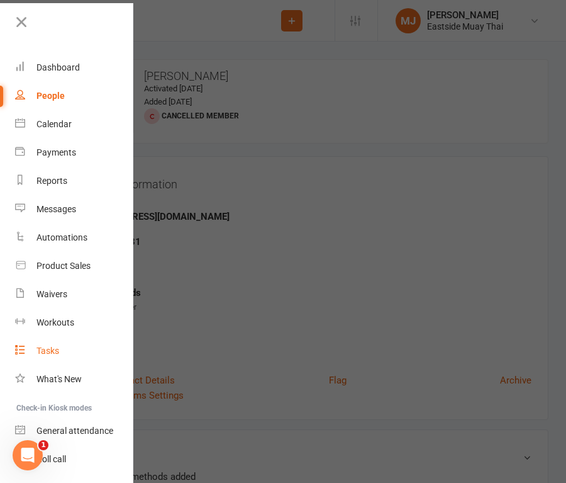
scroll to position [66, 0]
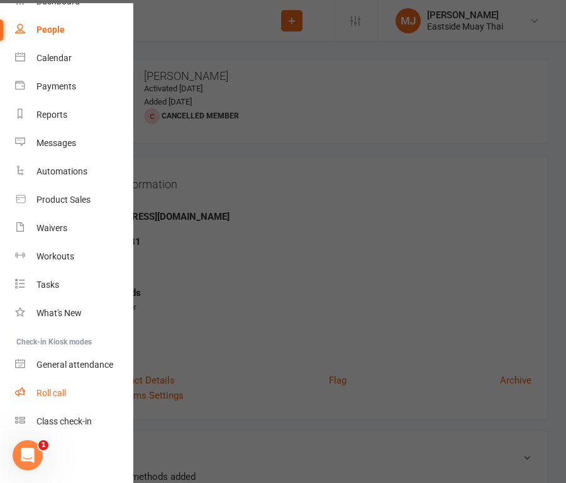
click at [64, 386] on link "Roll call" at bounding box center [74, 393] width 119 height 28
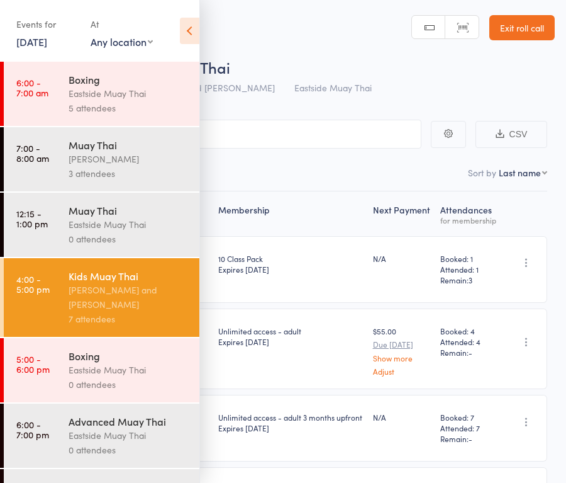
click at [111, 371] on div "Eastside Muay Thai" at bounding box center [129, 369] width 120 height 14
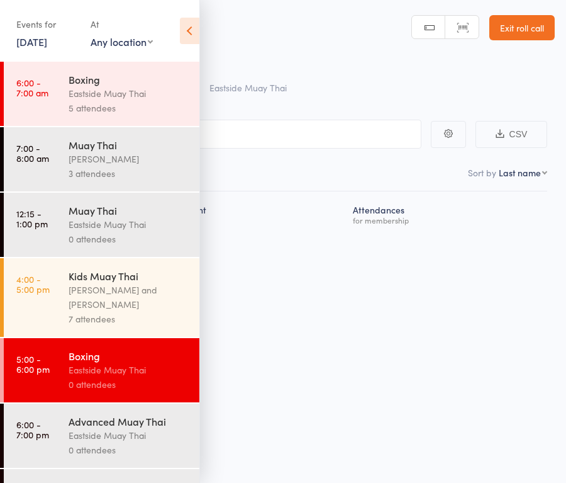
click at [337, 142] on input "search" at bounding box center [220, 134] width 403 height 29
click at [192, 30] on icon at bounding box center [190, 31] width 20 height 26
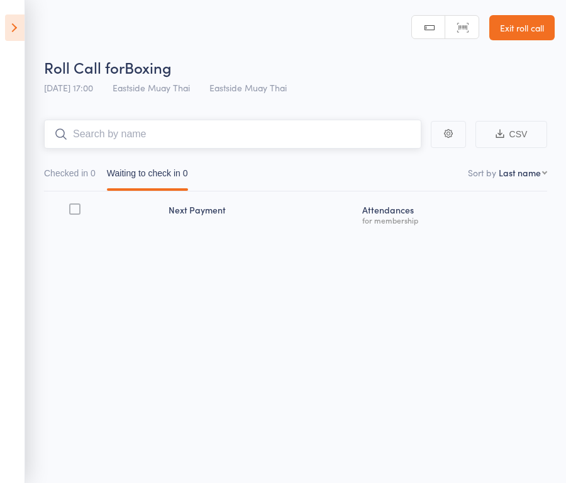
click at [193, 145] on input "search" at bounding box center [233, 134] width 378 height 29
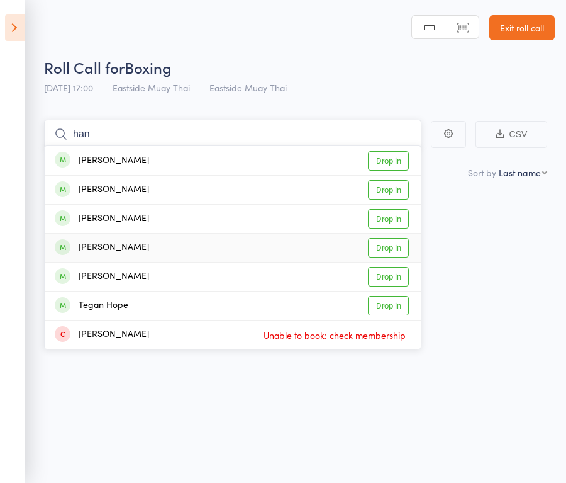
type input "han"
click at [392, 247] on link "Drop in" at bounding box center [388, 248] width 41 height 20
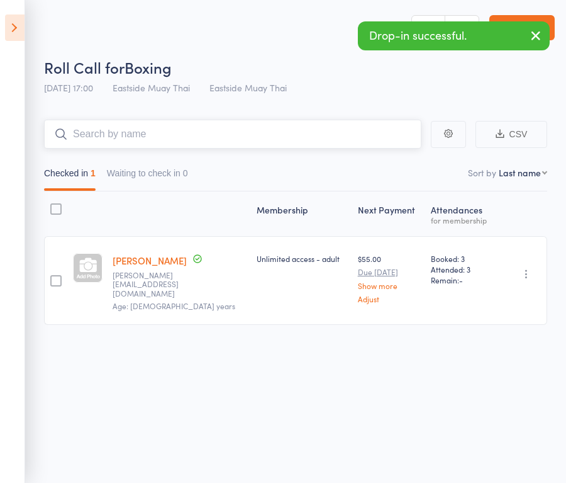
click at [124, 130] on input "search" at bounding box center [233, 134] width 378 height 29
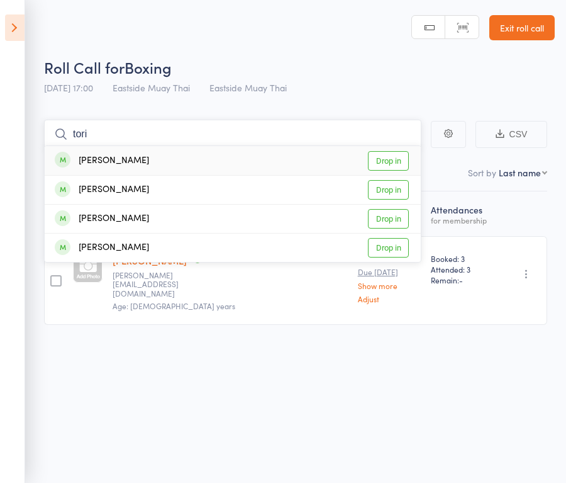
type input "tori"
click at [391, 166] on link "Drop in" at bounding box center [388, 161] width 41 height 20
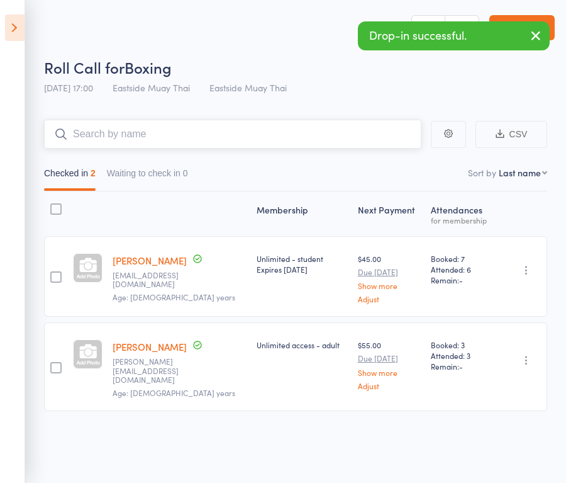
click at [238, 134] on input "search" at bounding box center [233, 134] width 378 height 29
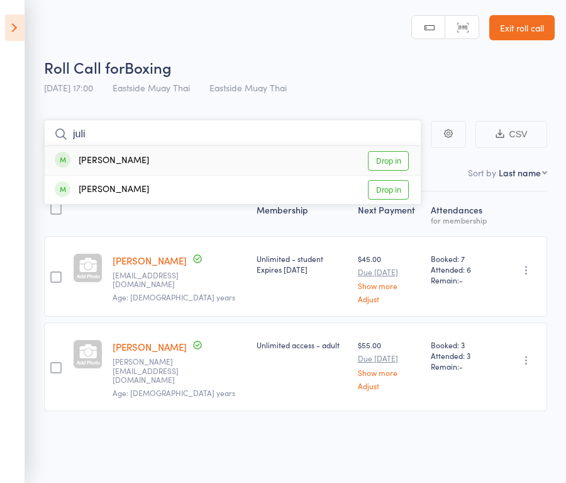
type input "juli"
click at [400, 157] on link "Drop in" at bounding box center [388, 161] width 41 height 20
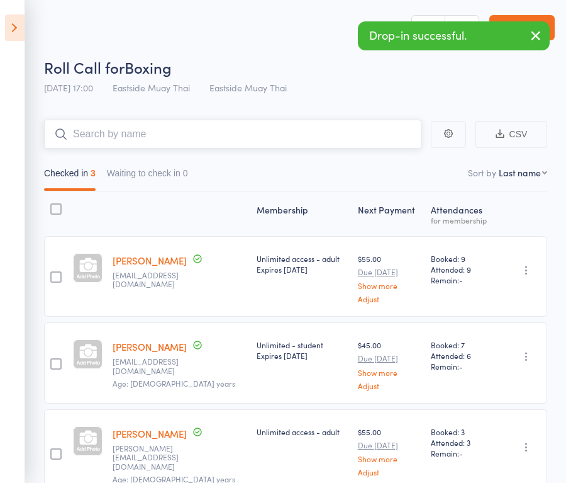
click at [167, 139] on input "search" at bounding box center [233, 134] width 378 height 29
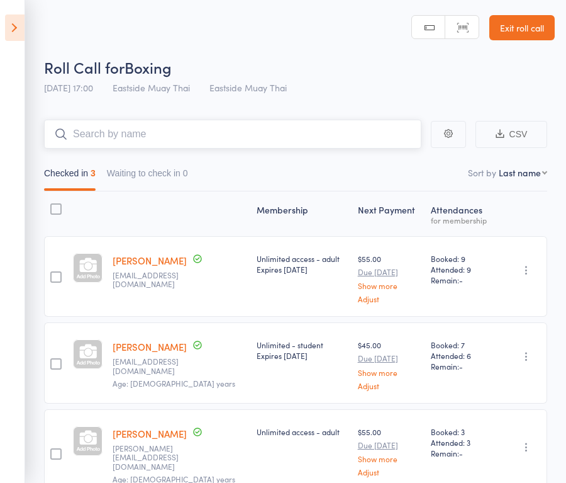
click at [133, 137] on input "search" at bounding box center [233, 134] width 378 height 29
click at [542, 28] on link "Exit roll call" at bounding box center [522, 27] width 65 height 25
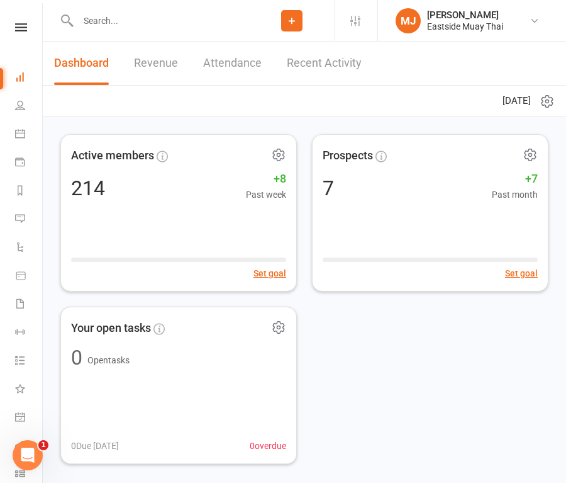
click input "text"
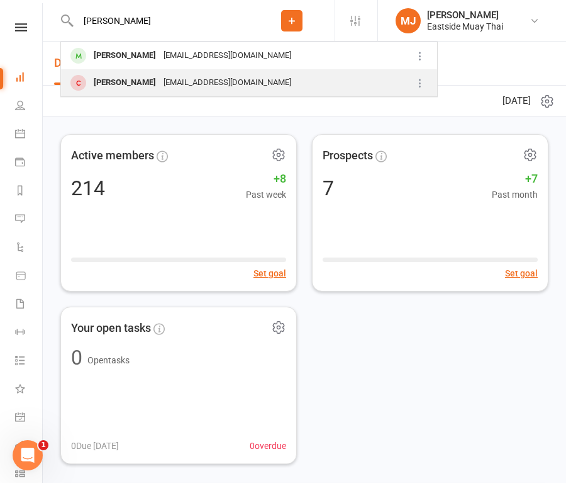
type input "jake"
click div "Jake Partlett"
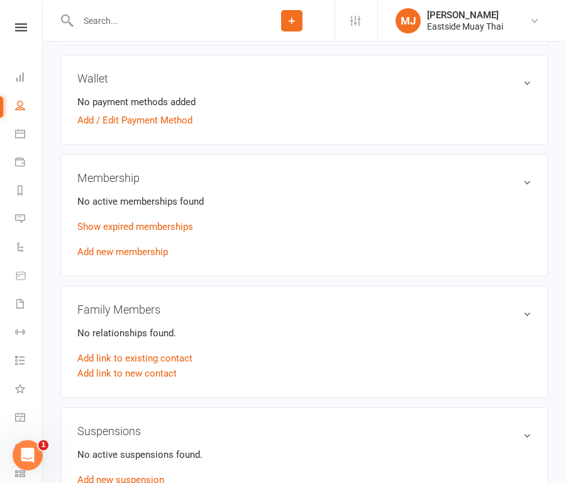
scroll to position [393, 0]
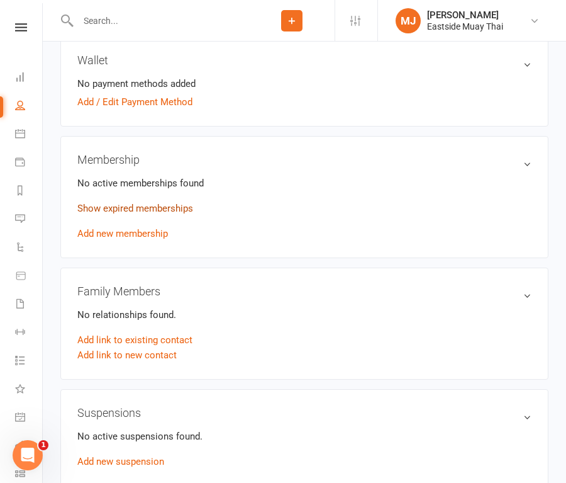
click link "Show expired memberships"
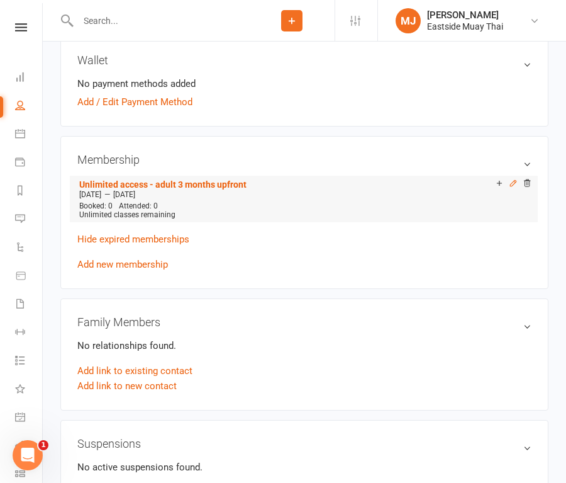
click icon
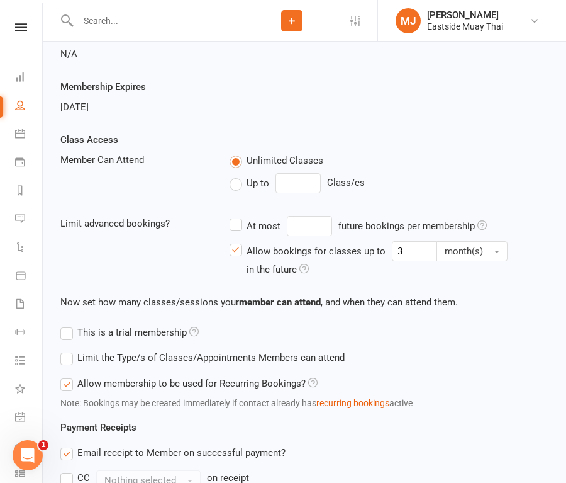
scroll to position [262, 0]
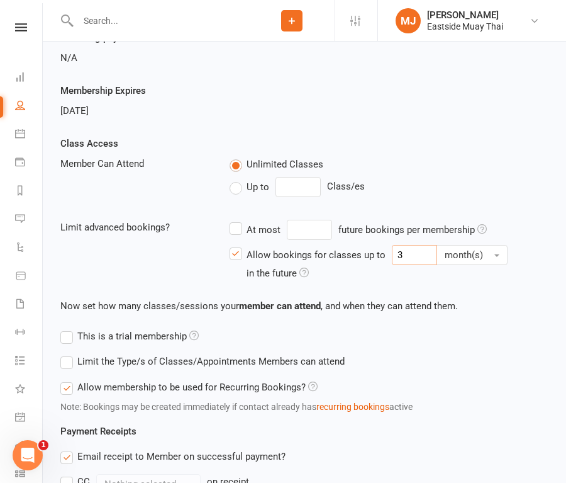
click input "3"
click span "month(s)"
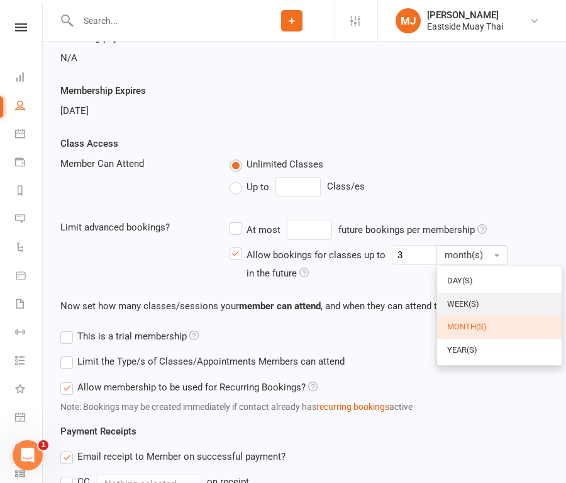
click span "week(s)"
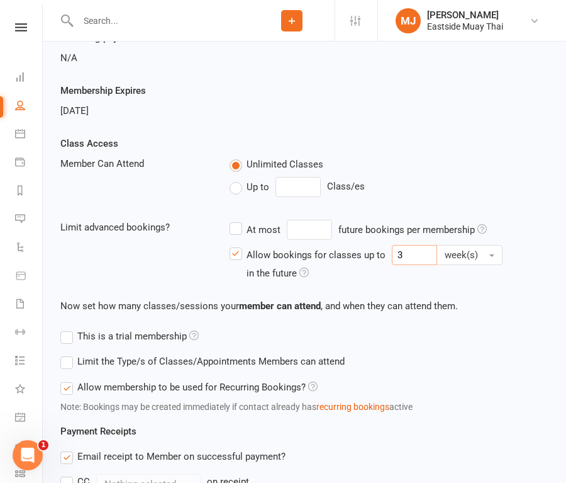
click input "3"
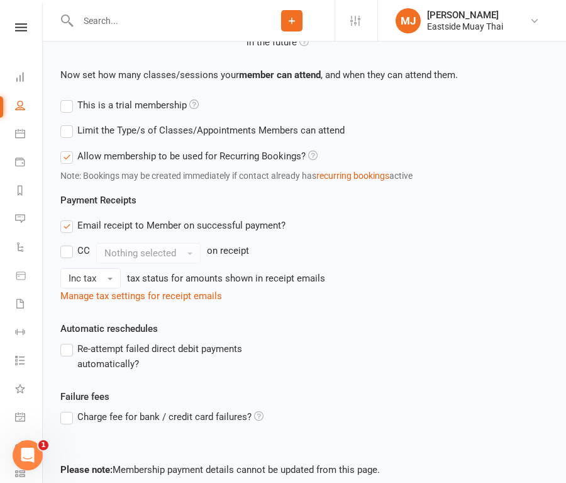
scroll to position [560, 0]
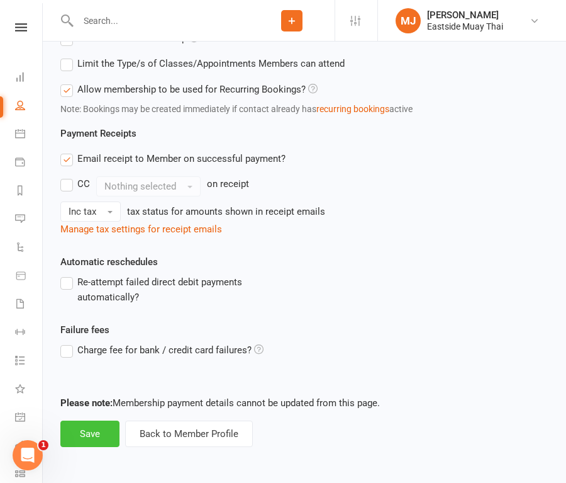
type input "18"
click button "Save"
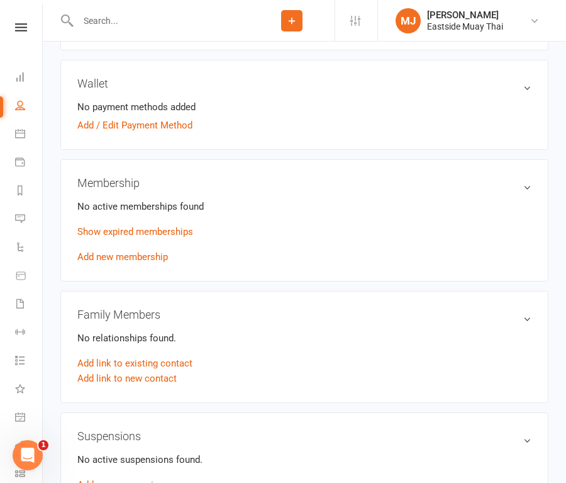
scroll to position [396, 0]
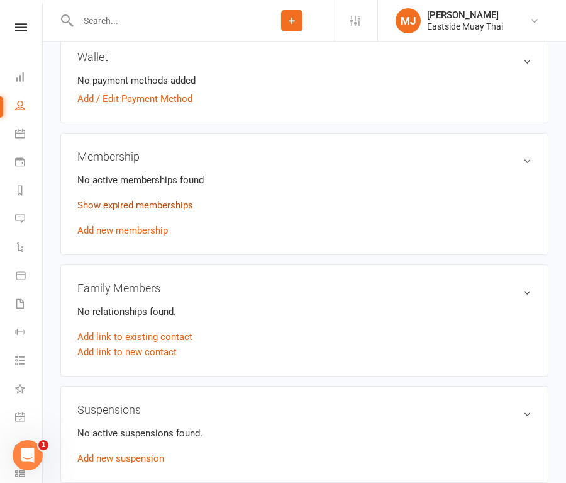
click link "Show expired memberships"
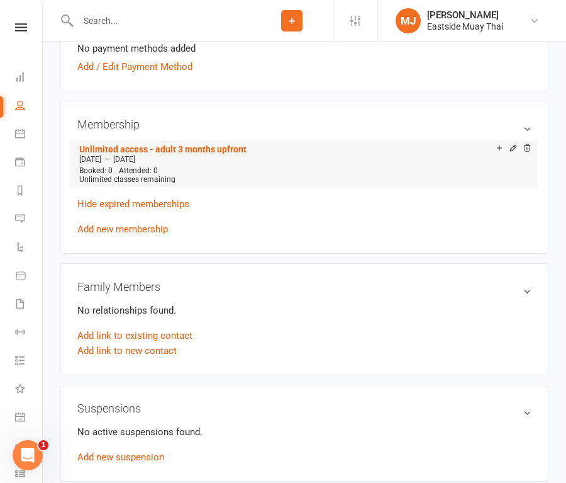
scroll to position [429, 0]
click icon
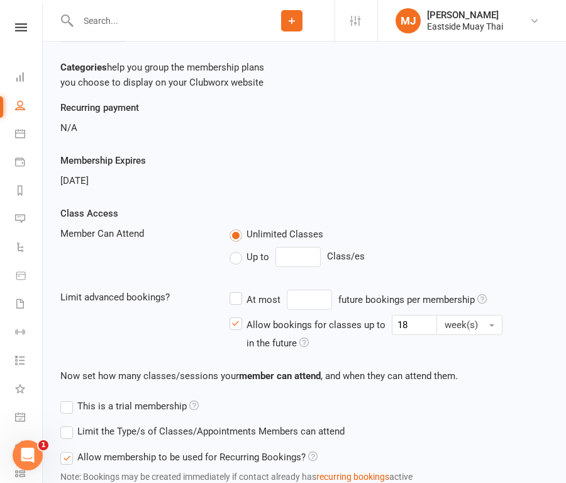
scroll to position [196, 0]
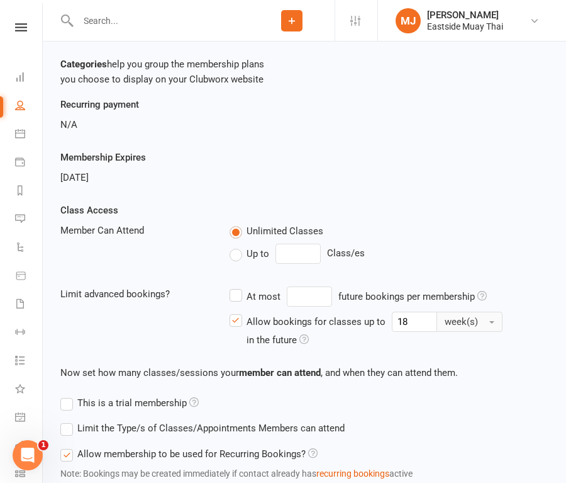
click span "week(s)"
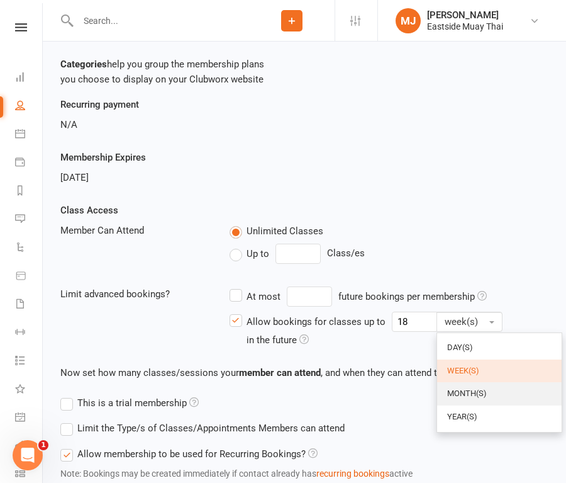
click span "month(s)"
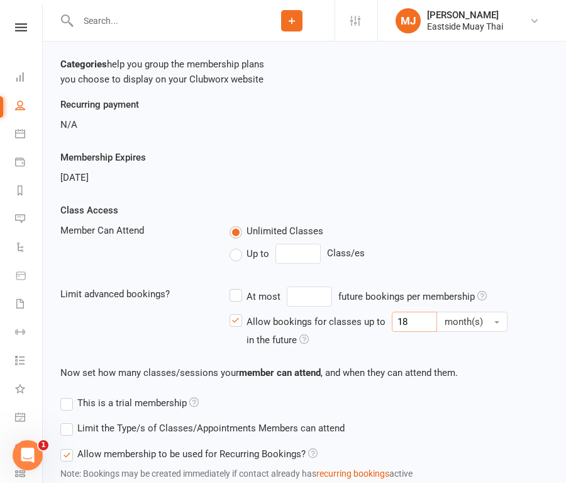
click input "18"
type input "1"
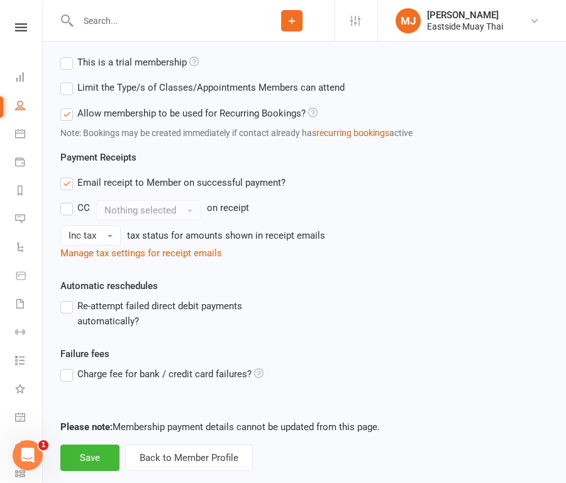
scroll to position [560, 0]
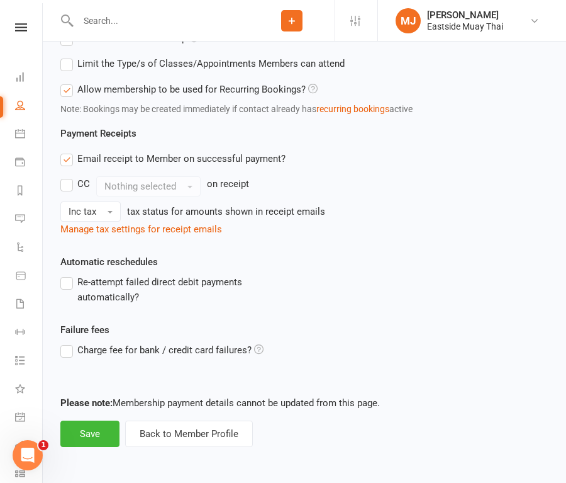
type input "3"
click footer "Please note: Membership payment details cannot be updated from this page. Save …"
click button "Save"
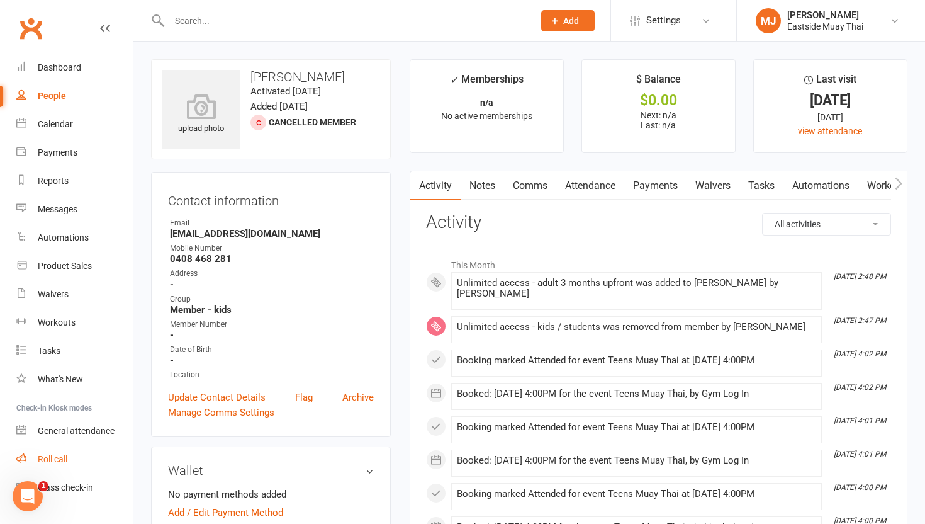
click link "Roll call"
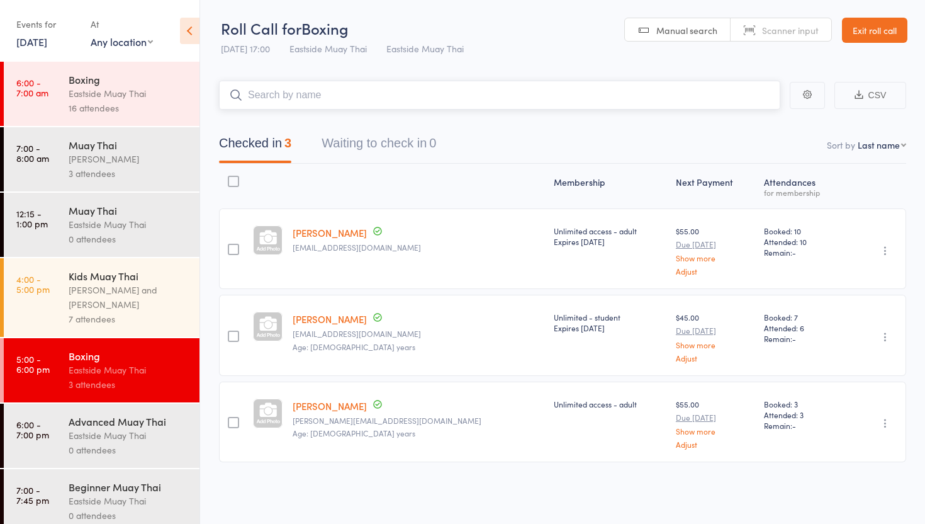
scroll to position [1, 0]
click at [296, 100] on input "search" at bounding box center [499, 94] width 561 height 29
click at [154, 298] on div "[PERSON_NAME] and [PERSON_NAME]" at bounding box center [129, 297] width 120 height 29
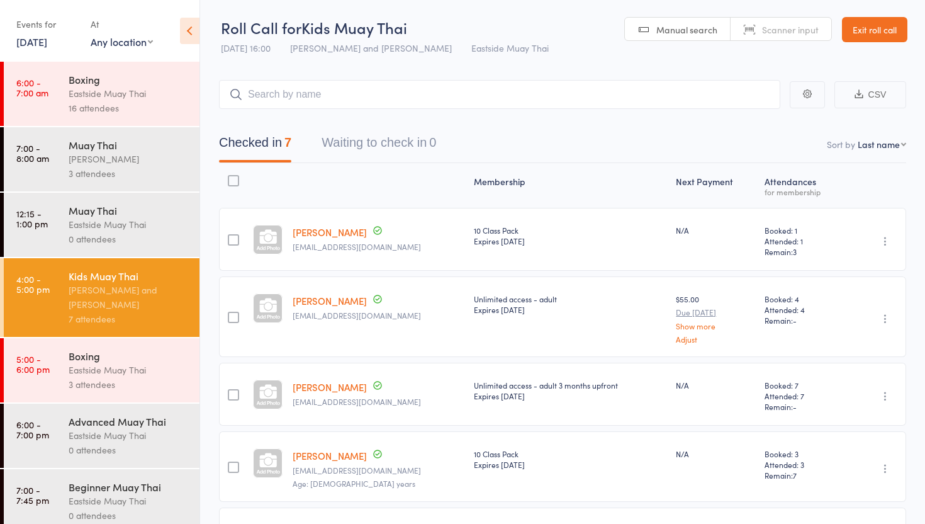
click at [136, 350] on div "Boxing" at bounding box center [129, 356] width 120 height 14
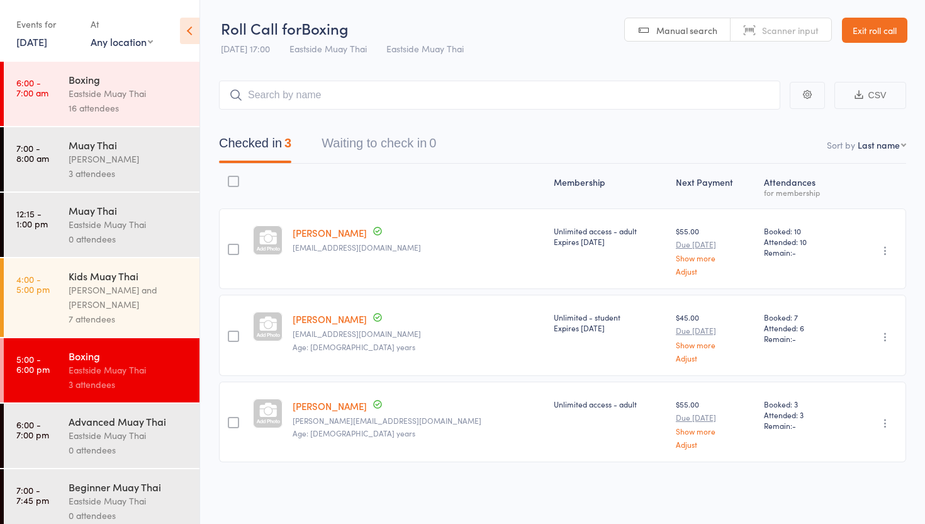
click at [330, 101] on input "search" at bounding box center [499, 95] width 561 height 29
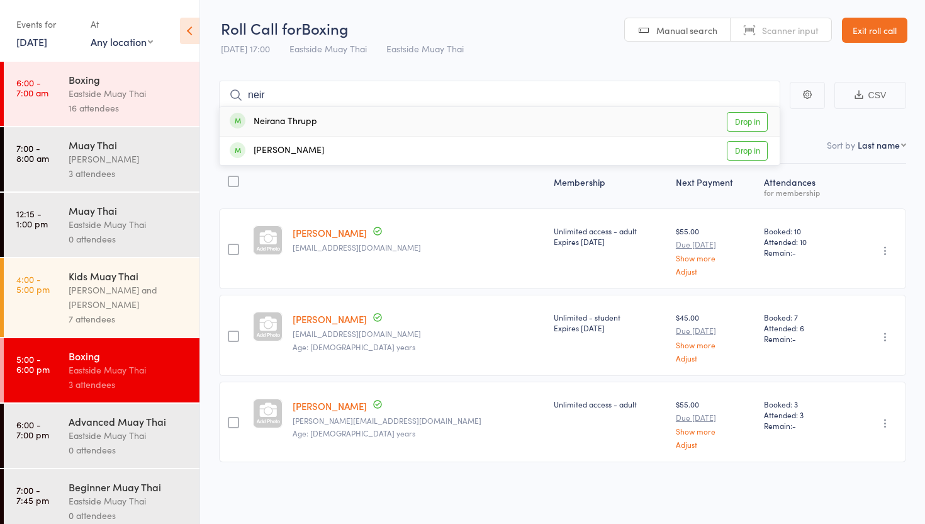
type input "neir"
click at [749, 125] on link "Drop in" at bounding box center [747, 122] width 41 height 20
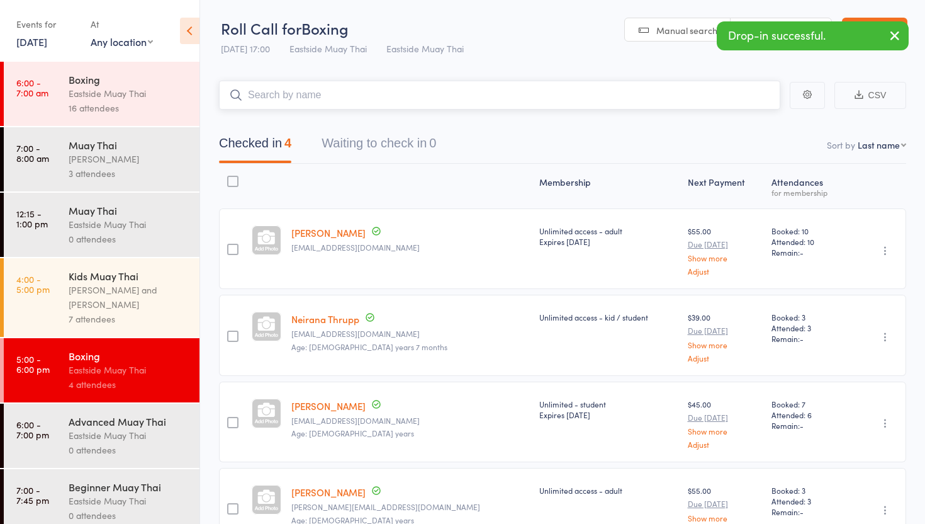
click at [342, 103] on input "search" at bounding box center [499, 95] width 561 height 29
click at [388, 99] on input "search" at bounding box center [499, 95] width 561 height 29
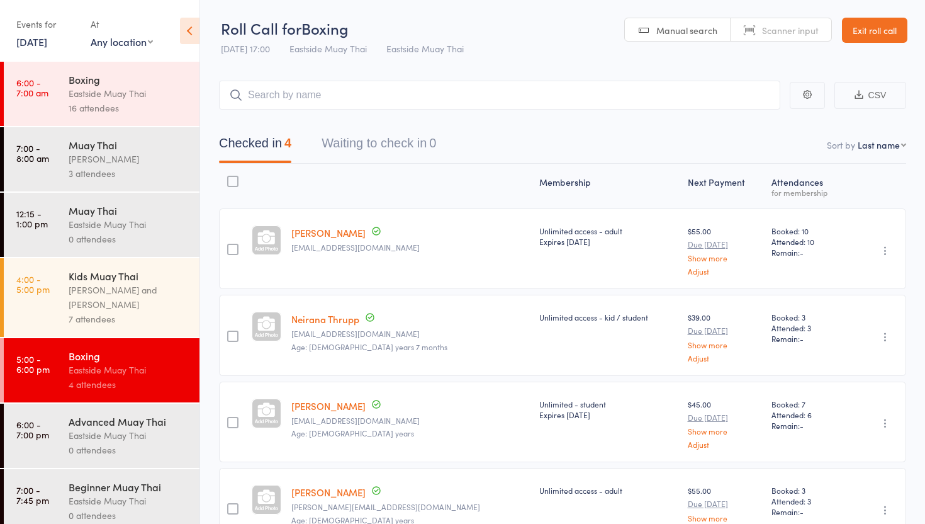
click at [866, 28] on link "Exit roll call" at bounding box center [874, 30] width 65 height 25
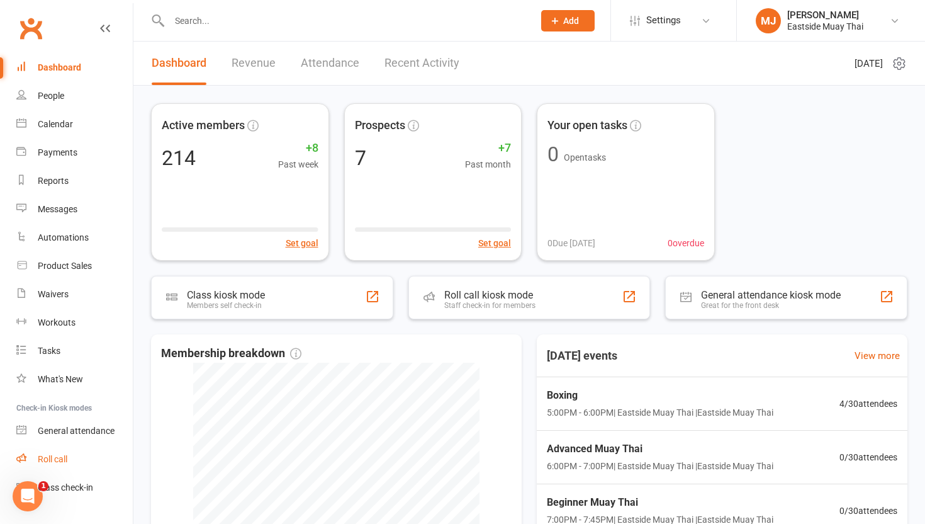
click at [65, 466] on link "Roll call" at bounding box center [74, 459] width 116 height 28
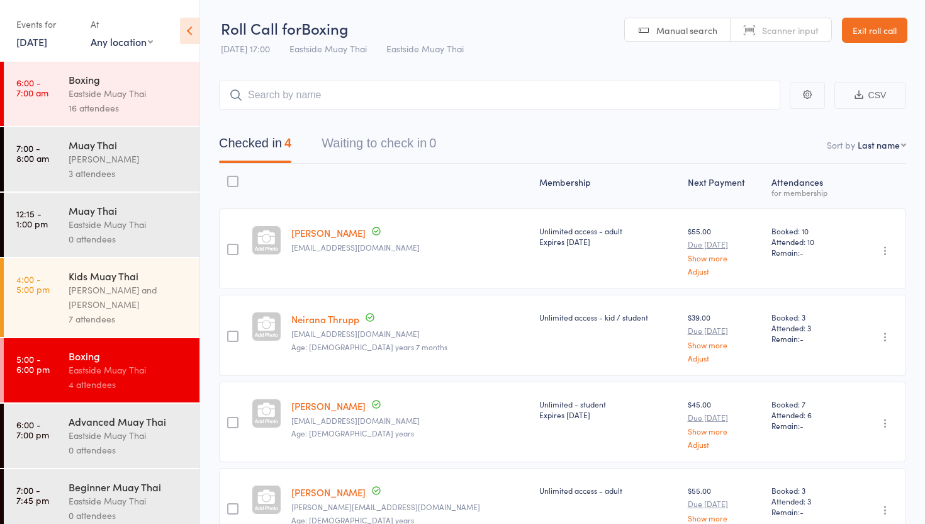
click at [140, 425] on div "Advanced Muay Thai" at bounding box center [129, 421] width 120 height 14
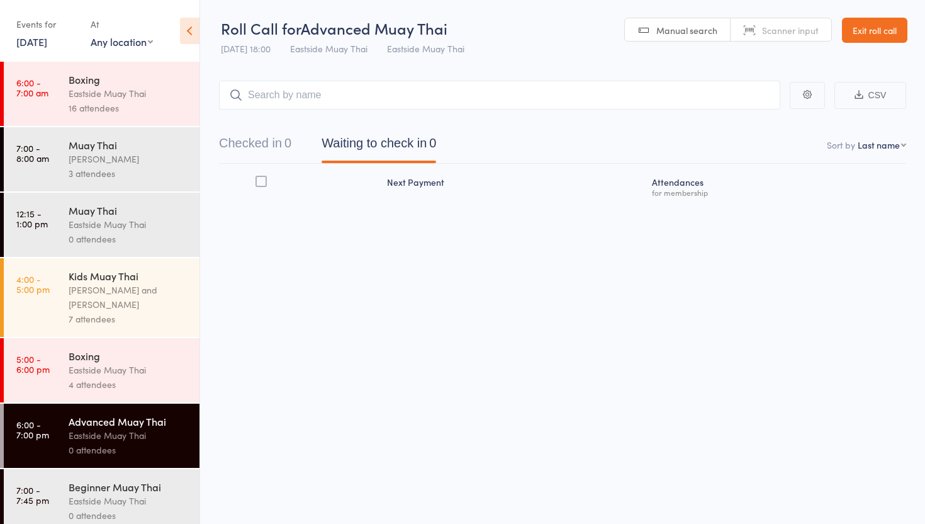
click at [150, 357] on div "Boxing" at bounding box center [129, 356] width 120 height 14
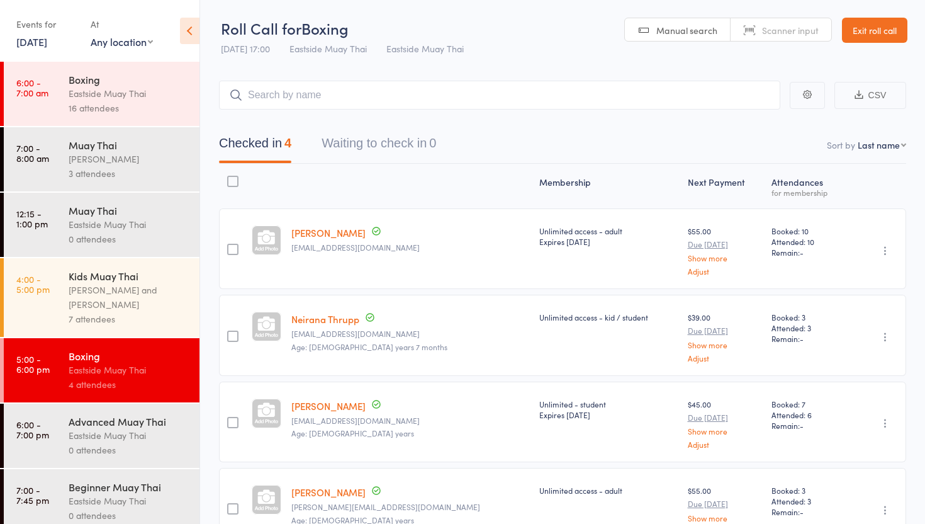
click at [147, 250] on div "Muay Thai Eastside Muay Thai 0 attendees" at bounding box center [134, 225] width 131 height 64
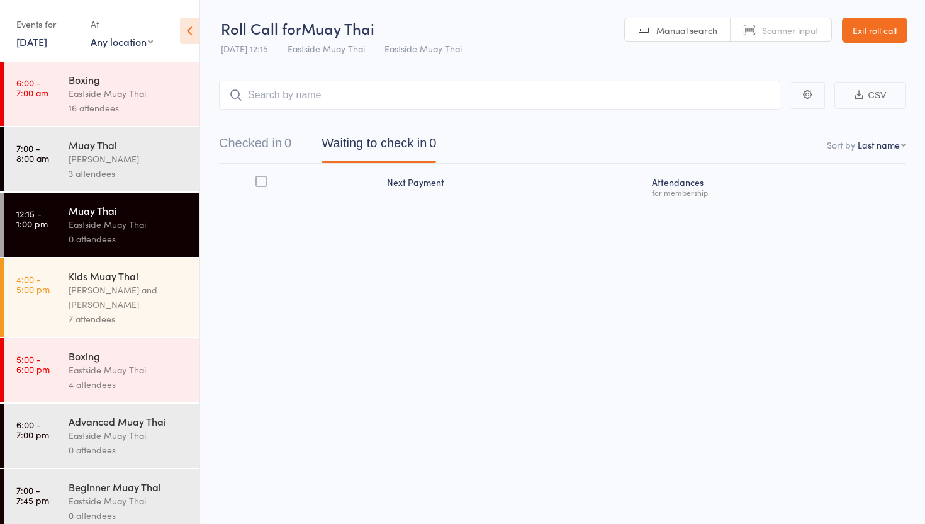
click at [875, 29] on link "Exit roll call" at bounding box center [874, 30] width 65 height 25
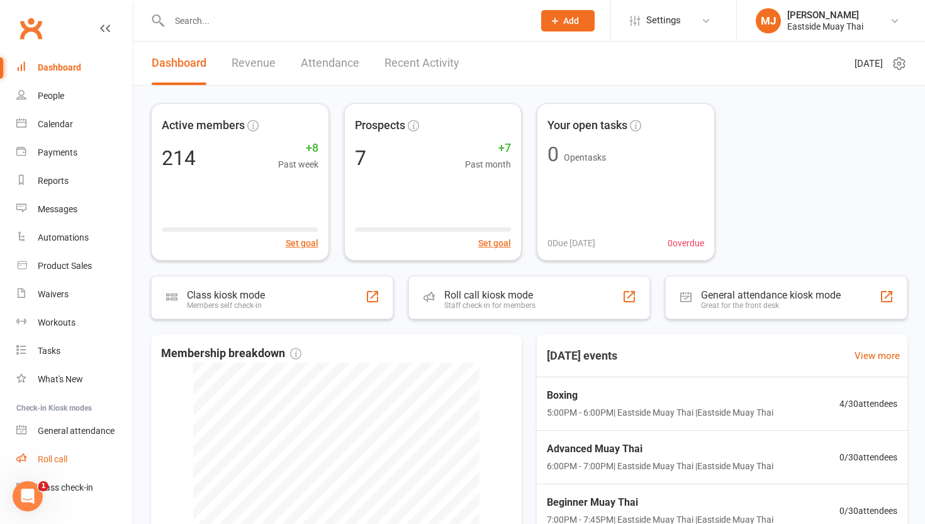
click at [47, 450] on link "Roll call" at bounding box center [74, 459] width 116 height 28
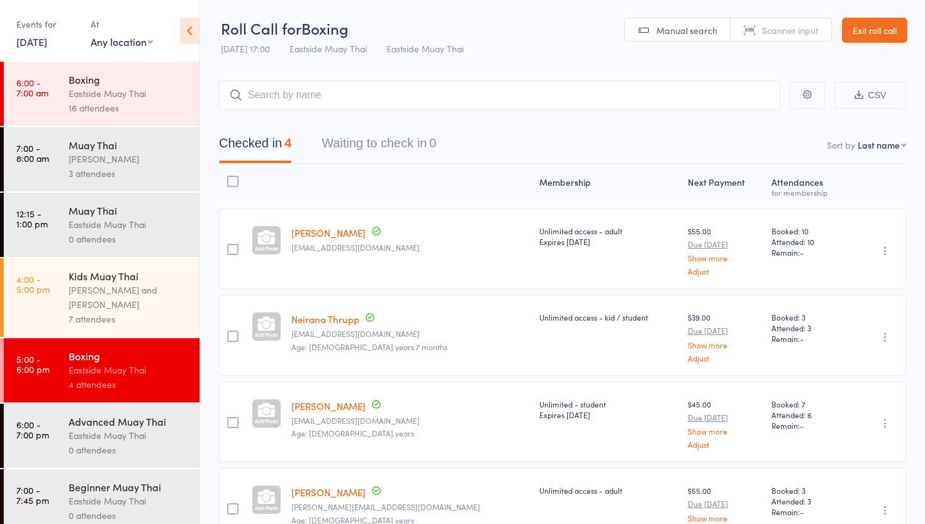
click at [324, 102] on input "search" at bounding box center [499, 95] width 561 height 29
type input "n"
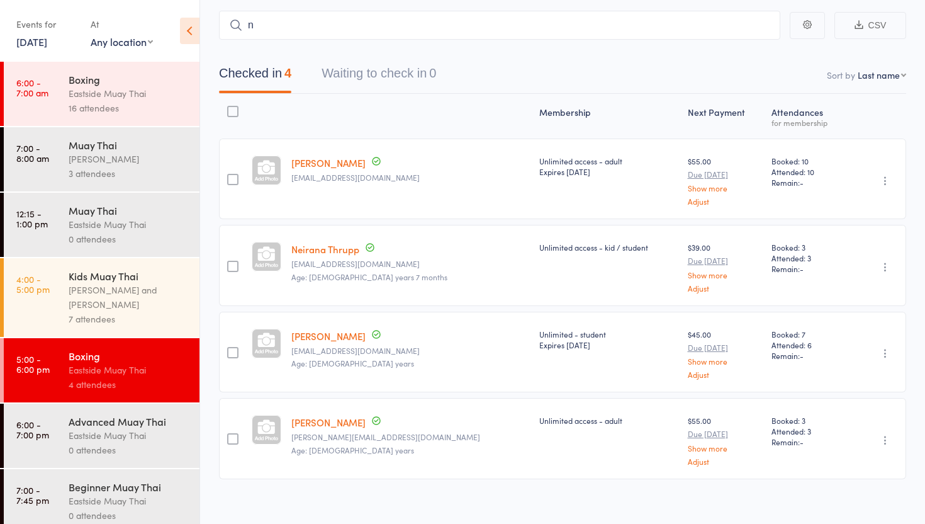
scroll to position [79, 0]
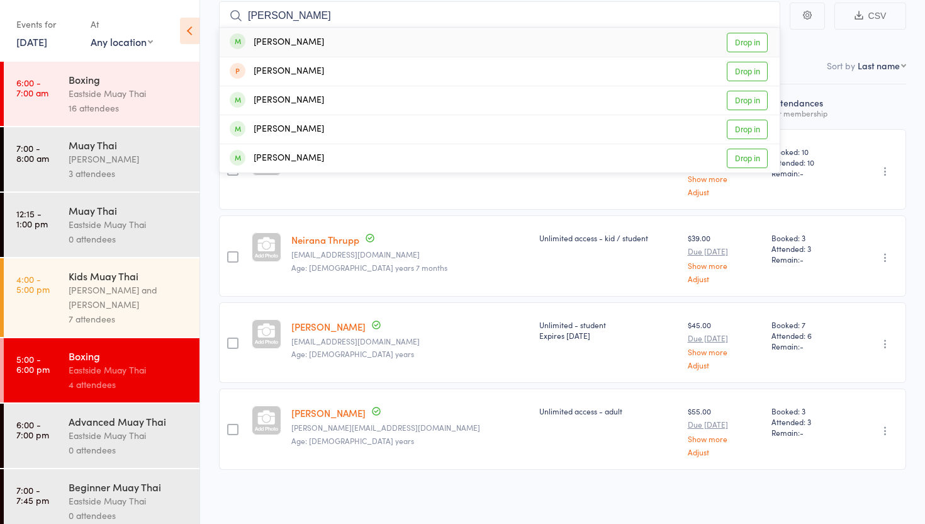
type input "jones russell"
click at [725, 45] on div "Jones Russell Drop in" at bounding box center [500, 42] width 560 height 29
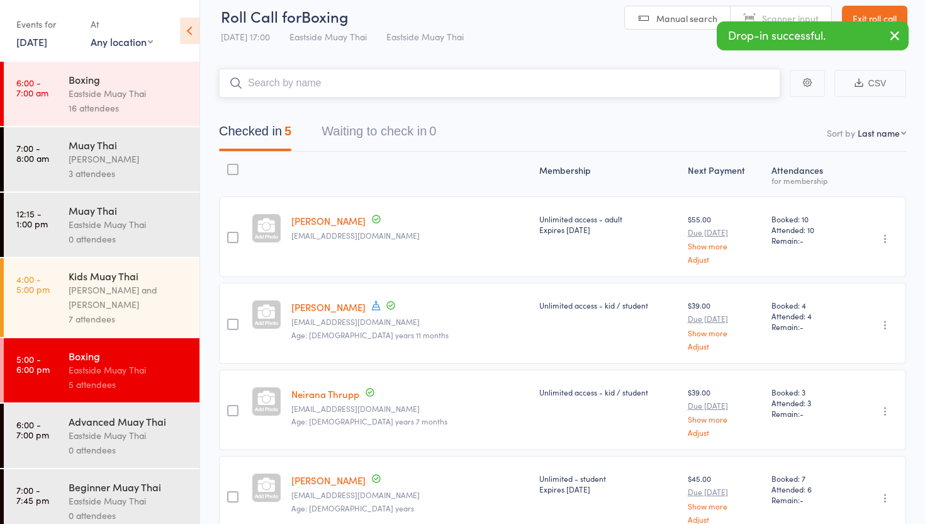
scroll to position [0, 0]
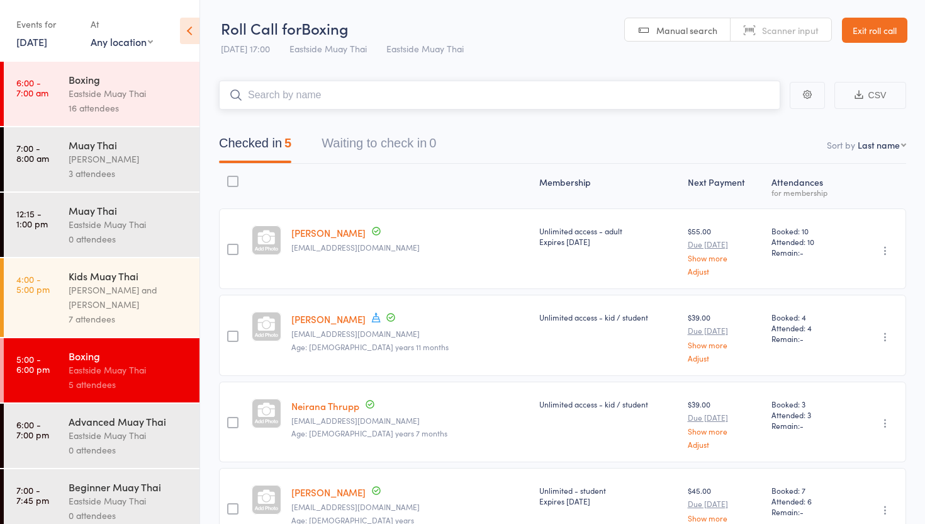
click at [350, 103] on input "search" at bounding box center [499, 95] width 561 height 29
click at [351, 103] on input "search" at bounding box center [499, 95] width 561 height 29
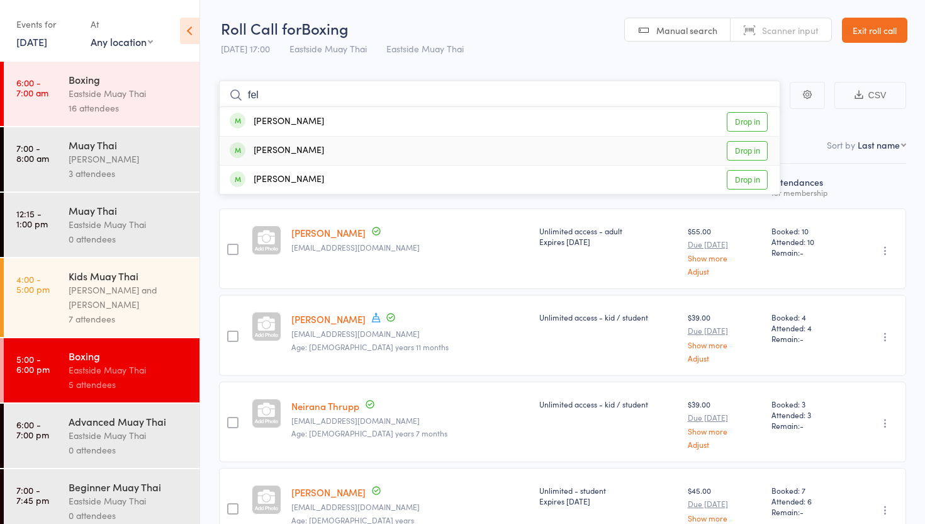
type input "fel"
click at [749, 150] on link "Drop in" at bounding box center [747, 151] width 41 height 20
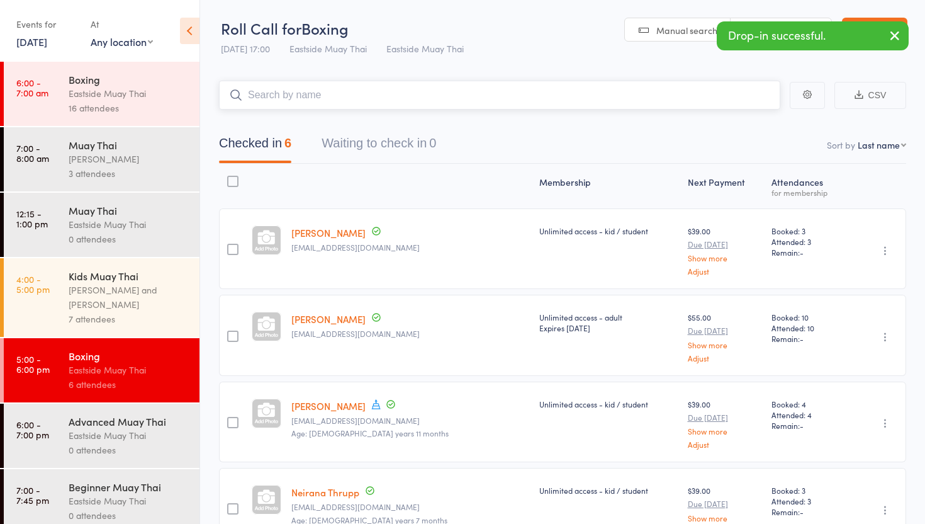
click at [437, 101] on input "search" at bounding box center [499, 95] width 561 height 29
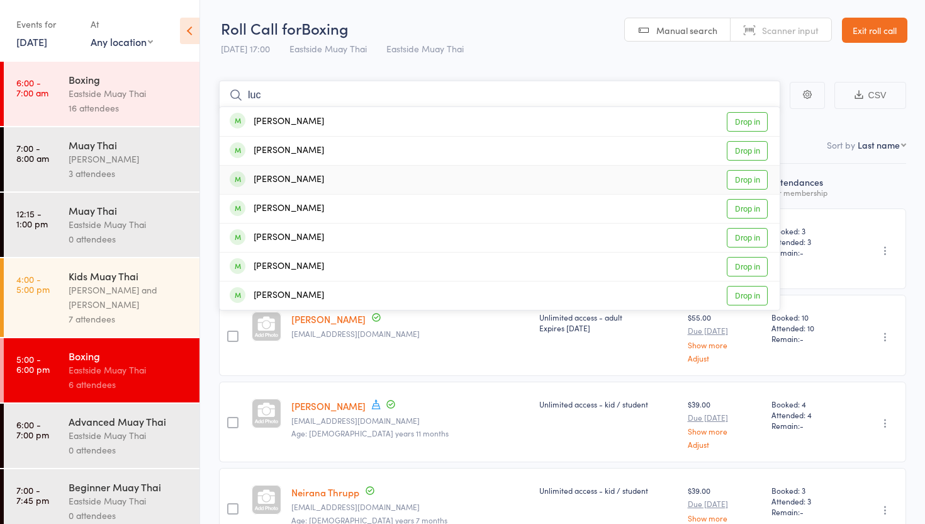
type input "luc"
click at [753, 175] on link "Drop in" at bounding box center [747, 180] width 41 height 20
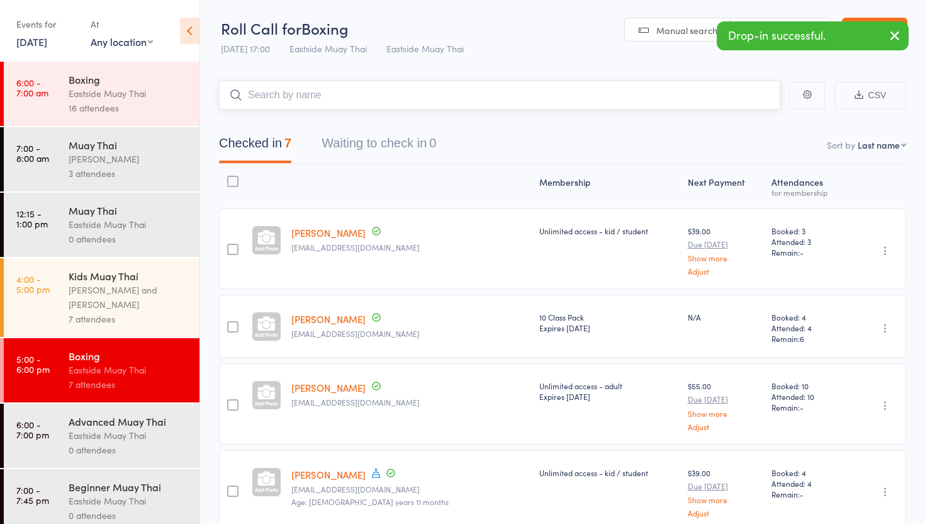
click at [320, 98] on input "search" at bounding box center [499, 95] width 561 height 29
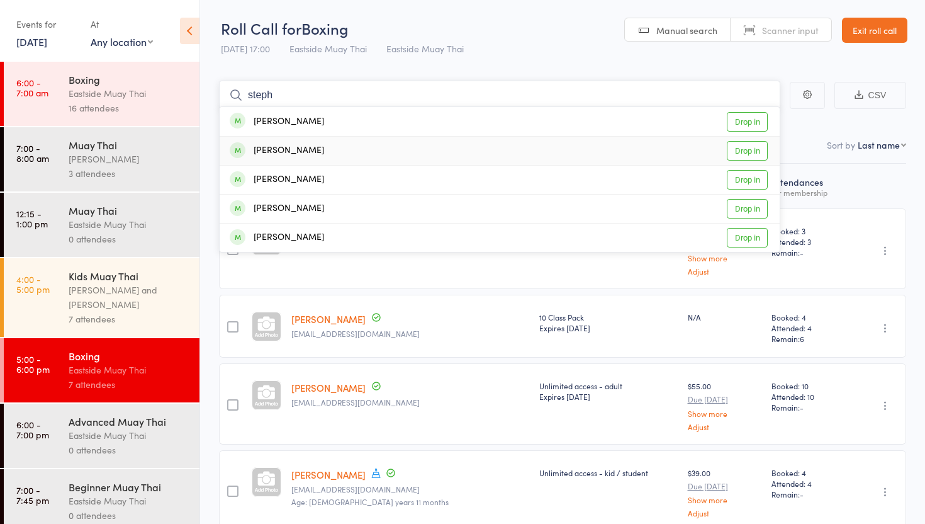
type input "steph"
click at [742, 147] on link "Drop in" at bounding box center [747, 151] width 41 height 20
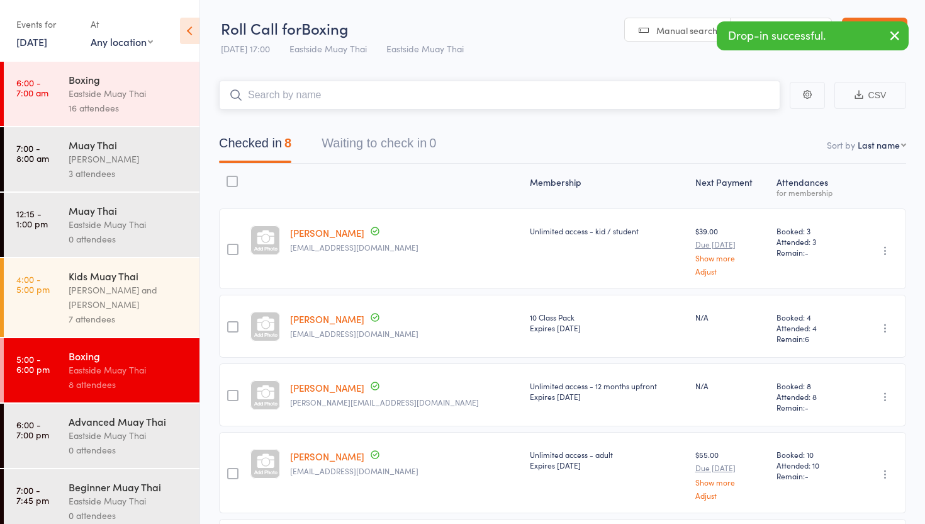
click at [396, 95] on input "search" at bounding box center [499, 95] width 561 height 29
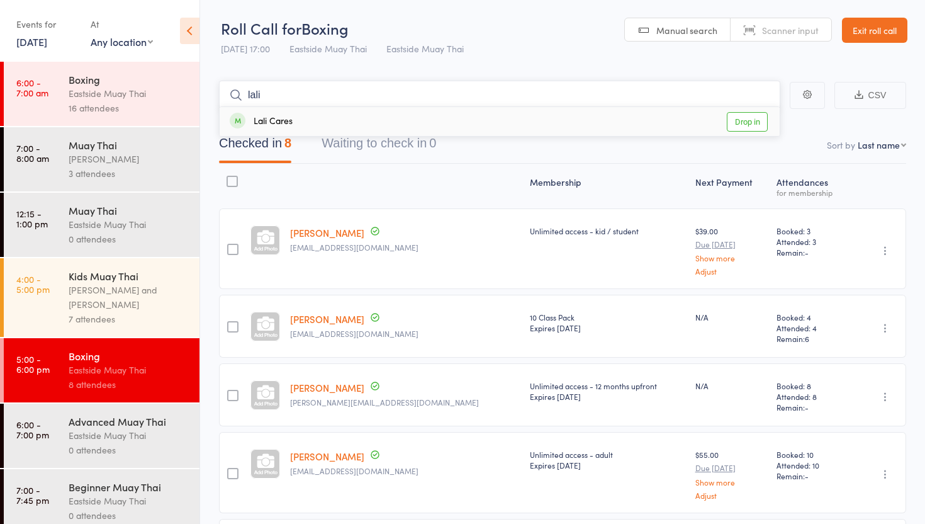
type input "lali"
click at [746, 125] on link "Drop in" at bounding box center [747, 122] width 41 height 20
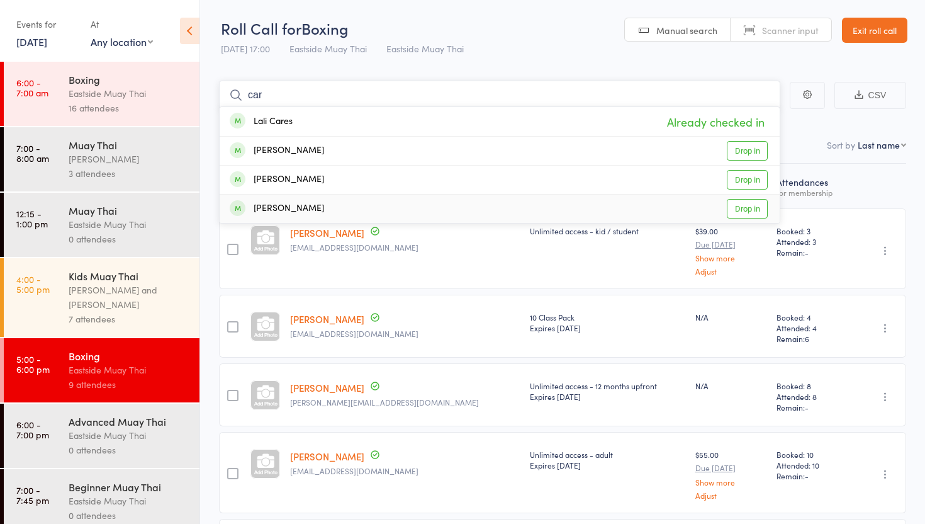
type input "car"
click at [744, 206] on link "Drop in" at bounding box center [747, 209] width 41 height 20
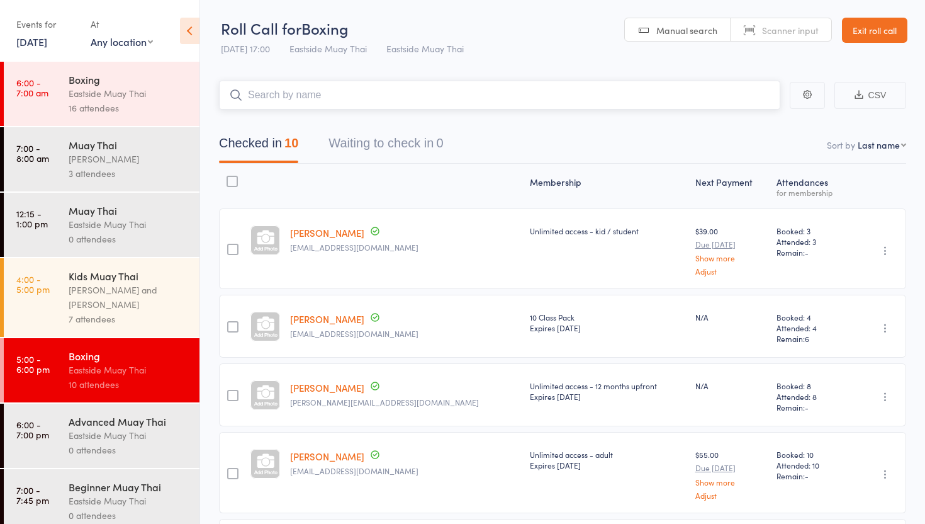
click at [401, 94] on input "search" at bounding box center [499, 95] width 561 height 29
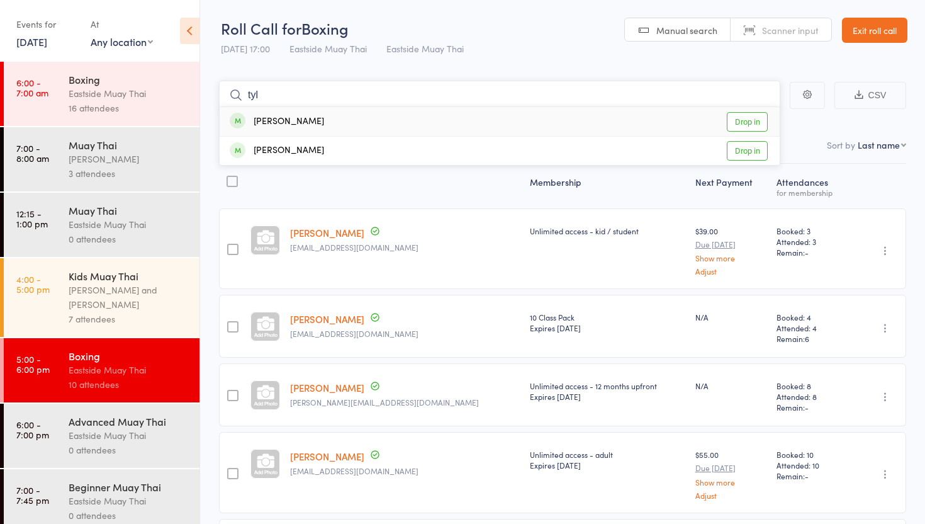
type input "tyl"
click at [750, 116] on link "Drop in" at bounding box center [747, 122] width 41 height 20
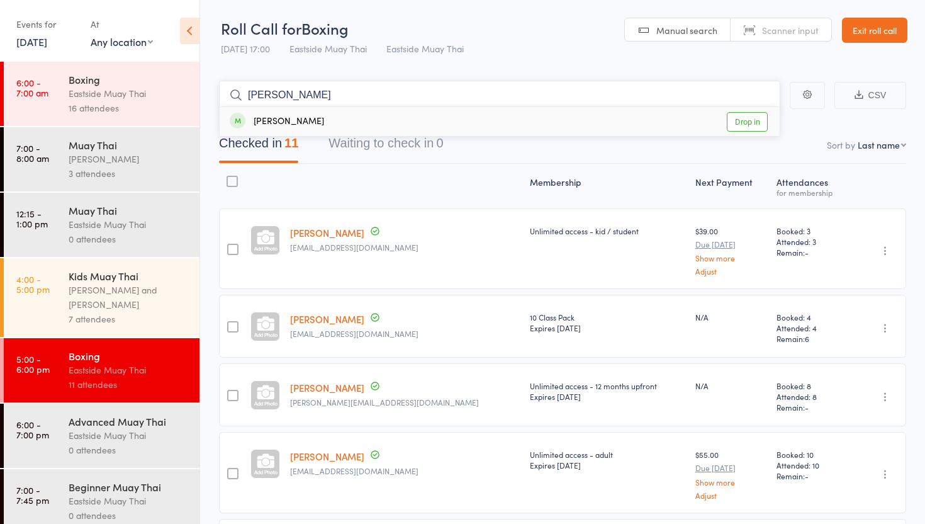
type input "isaac"
click at [753, 123] on link "Drop in" at bounding box center [747, 122] width 41 height 20
click at [490, 93] on input "search" at bounding box center [499, 95] width 561 height 29
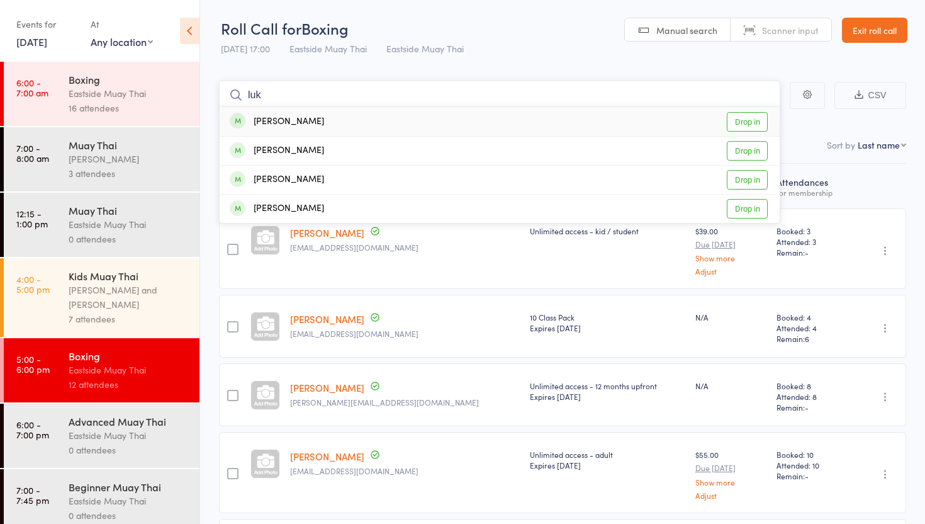
type input "luk"
click at [742, 120] on link "Drop in" at bounding box center [747, 122] width 41 height 20
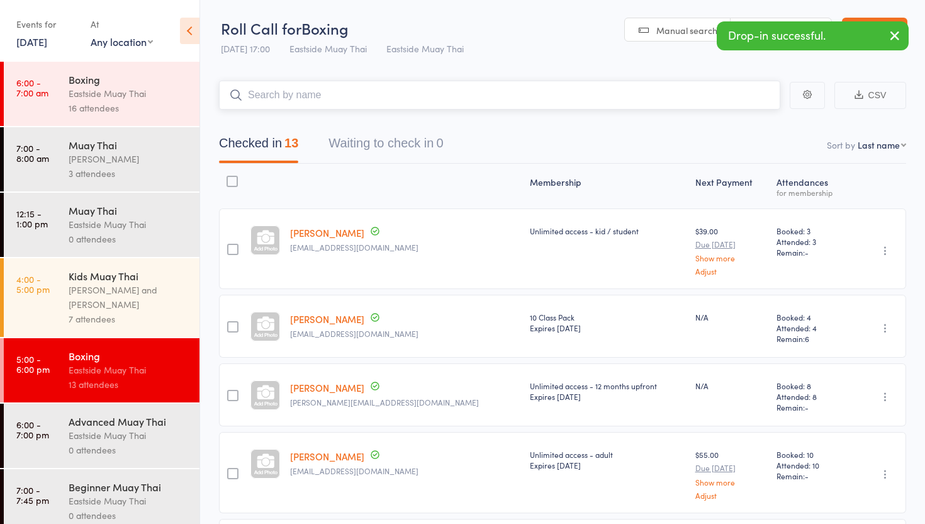
click at [528, 98] on input "search" at bounding box center [499, 95] width 561 height 29
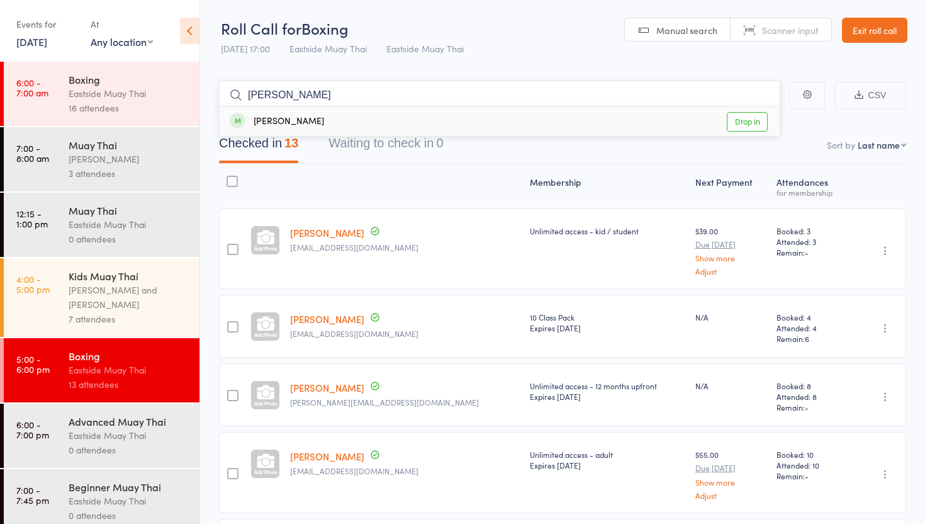
type input "[PERSON_NAME]"
click at [746, 118] on link "Drop in" at bounding box center [747, 122] width 41 height 20
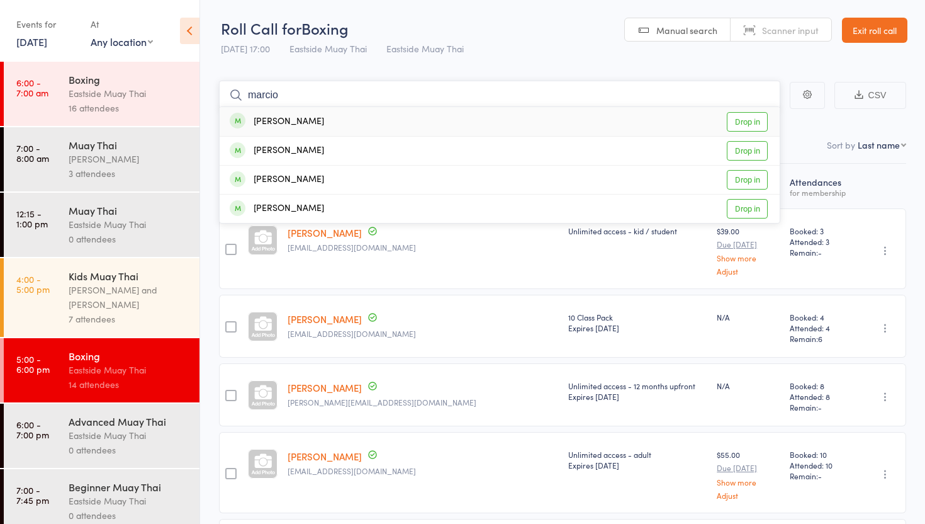
type input "marcio"
click at [745, 120] on link "Drop in" at bounding box center [747, 122] width 41 height 20
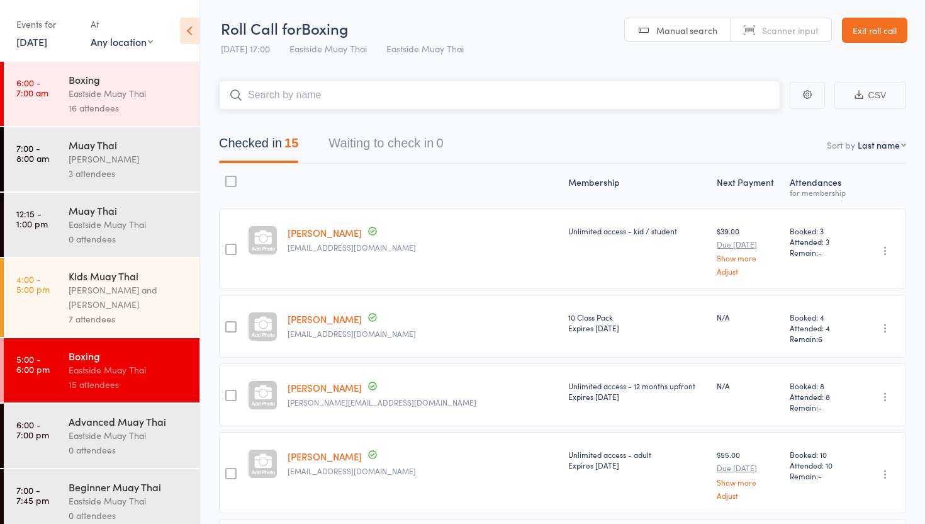
click at [417, 93] on input "search" at bounding box center [499, 95] width 561 height 29
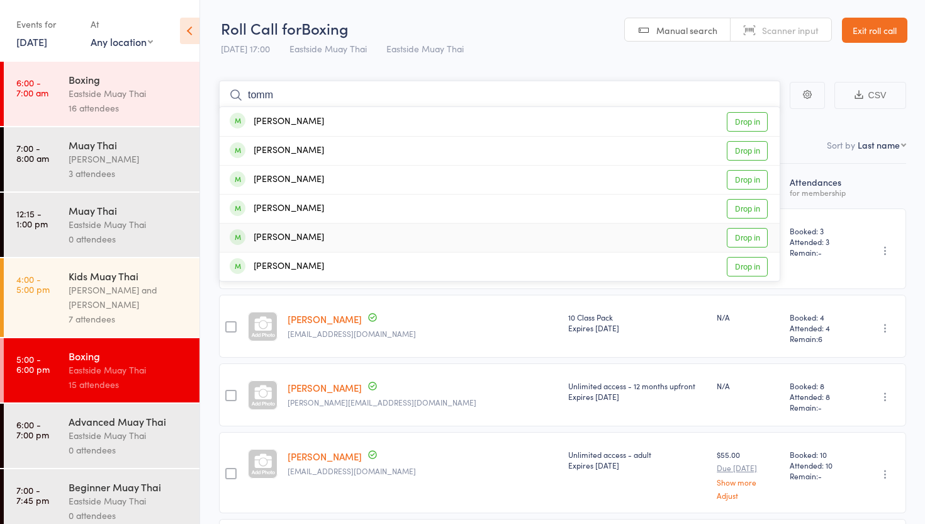
type input "tomm"
click at [760, 237] on link "Drop in" at bounding box center [747, 238] width 41 height 20
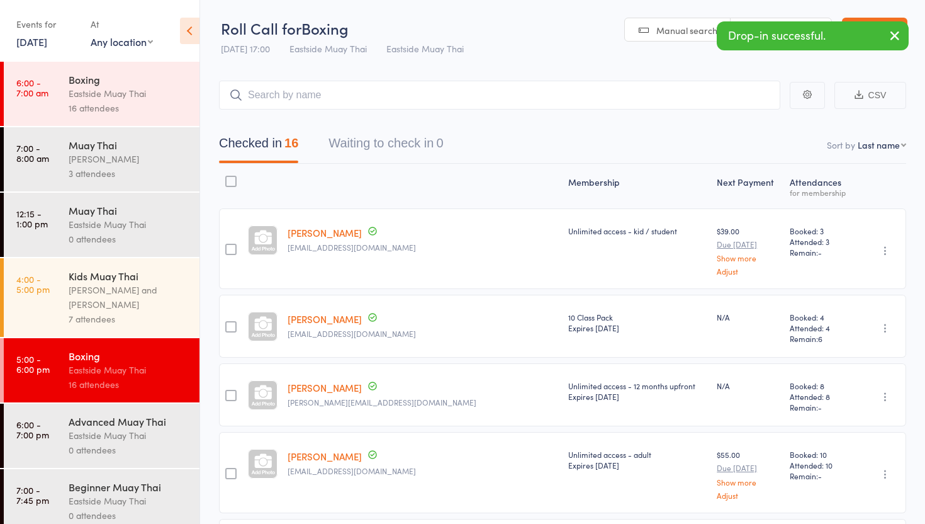
click at [83, 102] on div "16 attendees" at bounding box center [129, 108] width 120 height 14
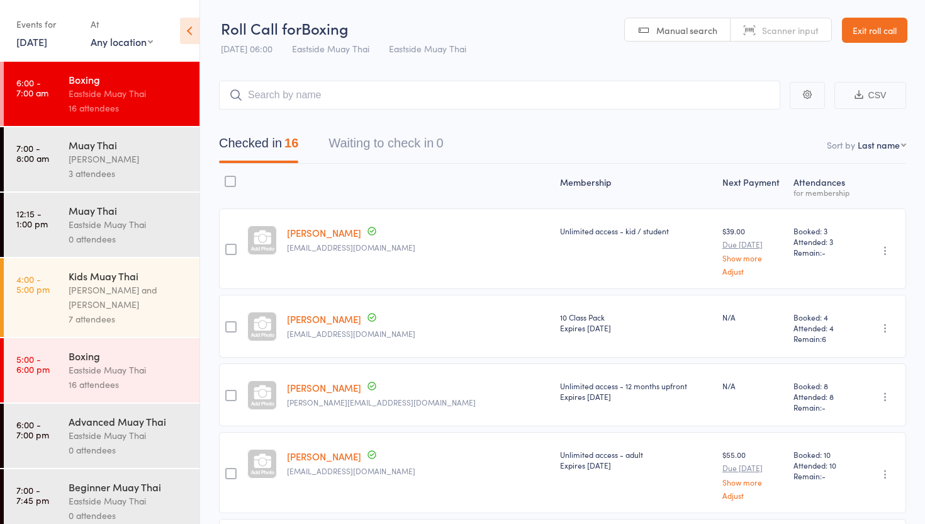
click at [77, 430] on div "Eastside Muay Thai" at bounding box center [129, 435] width 120 height 14
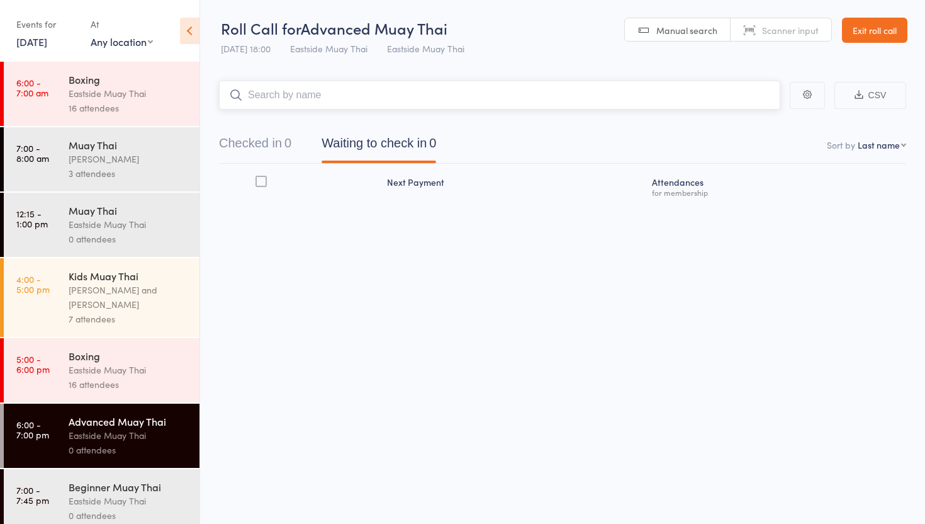
scroll to position [13, 0]
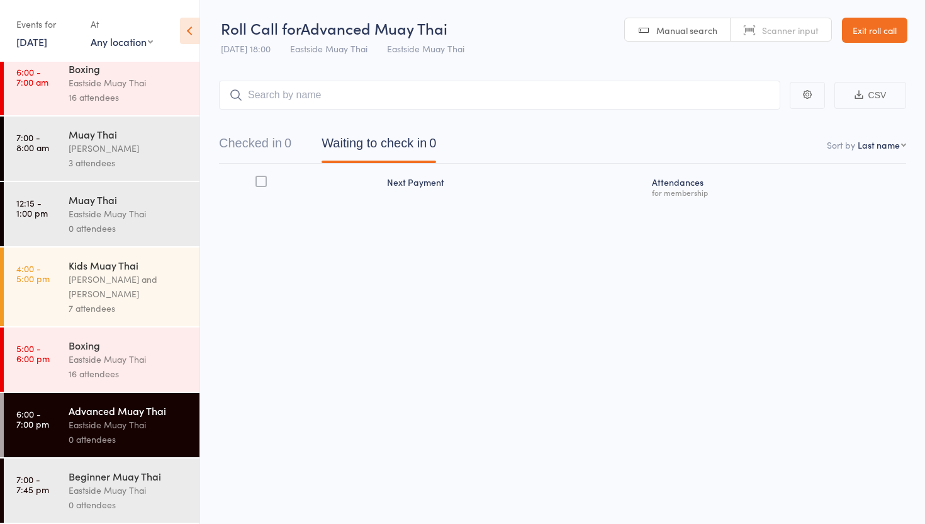
click at [136, 358] on div "Eastside Muay Thai" at bounding box center [129, 359] width 120 height 14
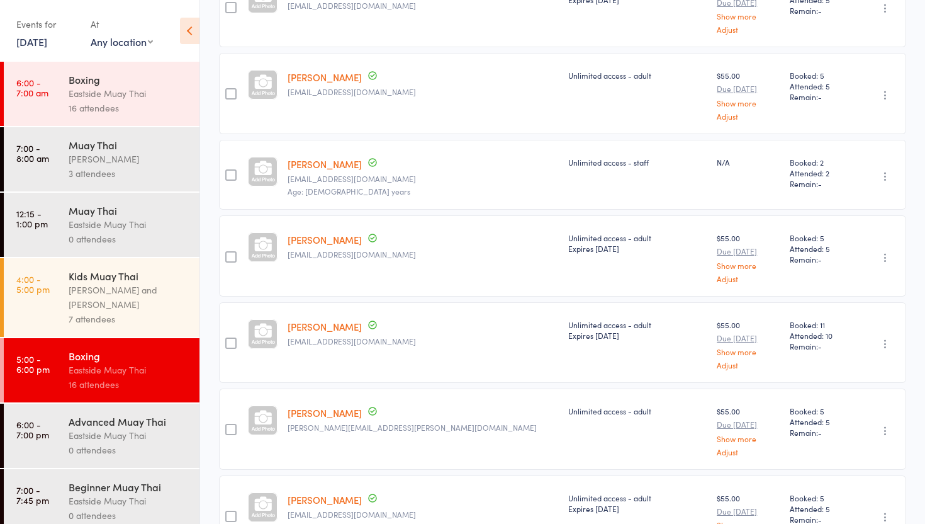
scroll to position [551, 0]
click at [229, 254] on div at bounding box center [230, 257] width 11 height 11
click at [228, 254] on input "checkbox" at bounding box center [228, 254] width 0 height 0
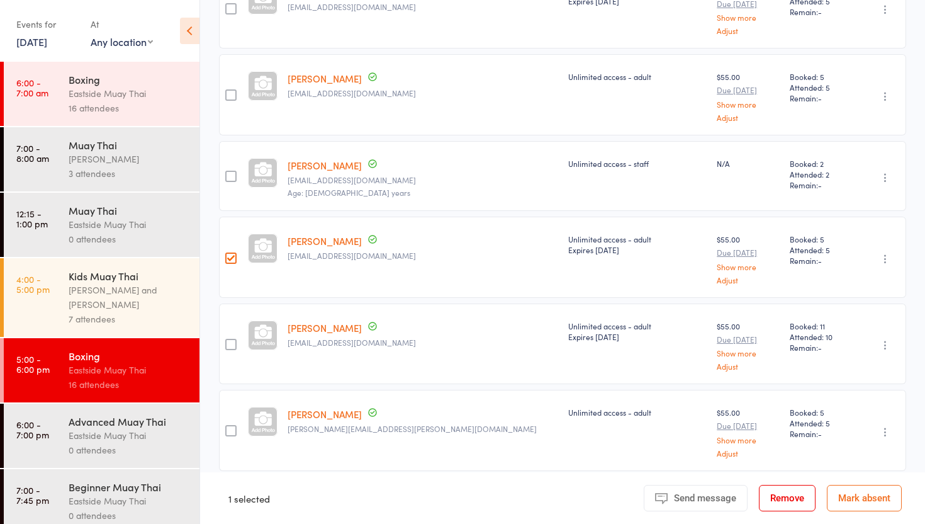
click at [777, 494] on button "Remove" at bounding box center [787, 498] width 57 height 26
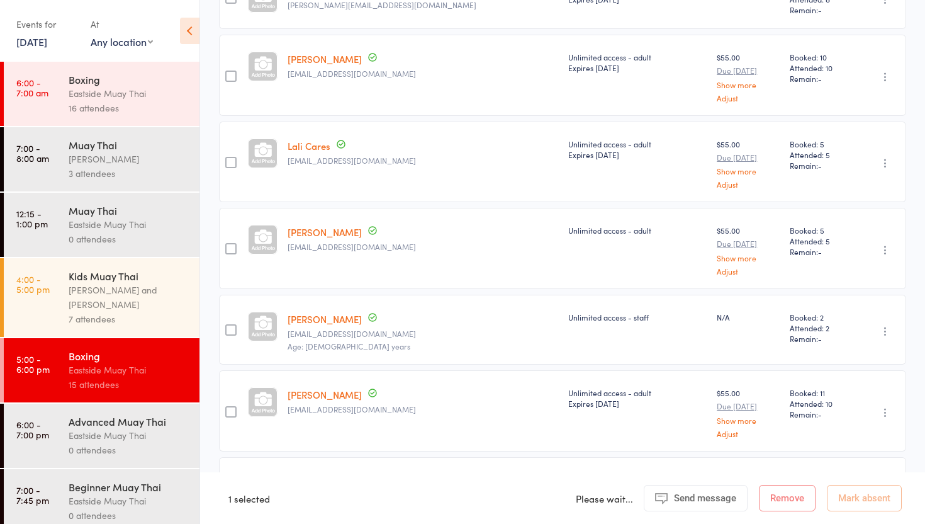
scroll to position [399, 0]
click at [111, 89] on div "Eastside Muay Thai" at bounding box center [129, 93] width 120 height 14
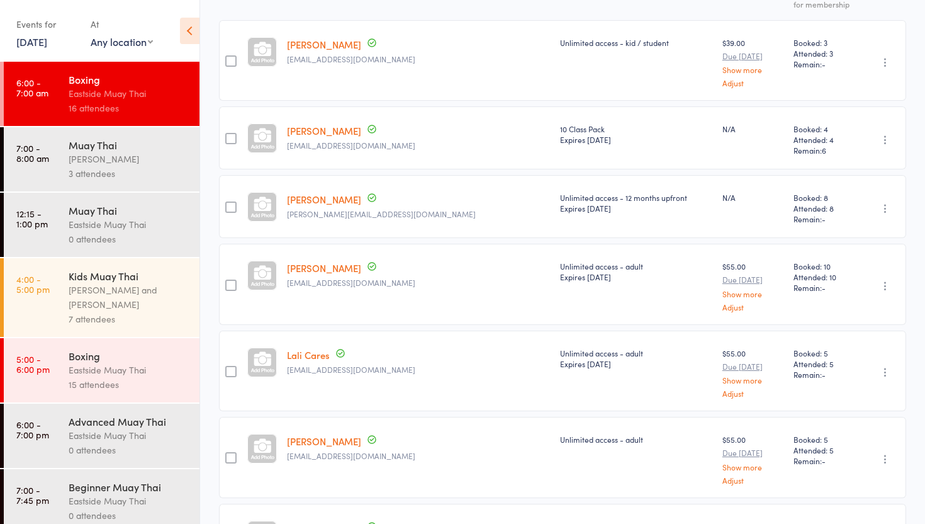
scroll to position [190, 0]
click at [230, 203] on div at bounding box center [230, 204] width 11 height 11
click at [228, 201] on input "checkbox" at bounding box center [228, 201] width 0 height 0
click at [231, 281] on div at bounding box center [230, 283] width 11 height 11
click at [228, 279] on input "checkbox" at bounding box center [228, 279] width 0 height 0
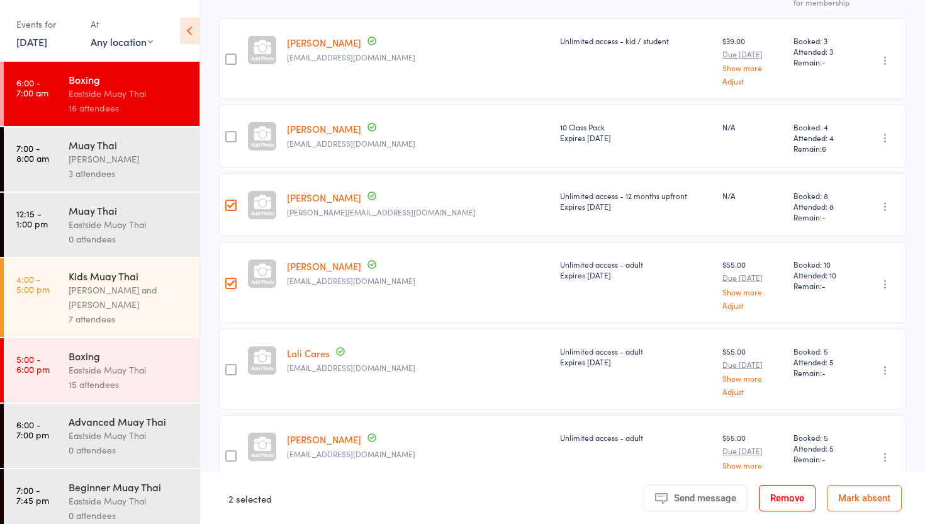
click at [235, 364] on div at bounding box center [230, 369] width 11 height 11
click at [228, 366] on input "checkbox" at bounding box center [228, 366] width 0 height 0
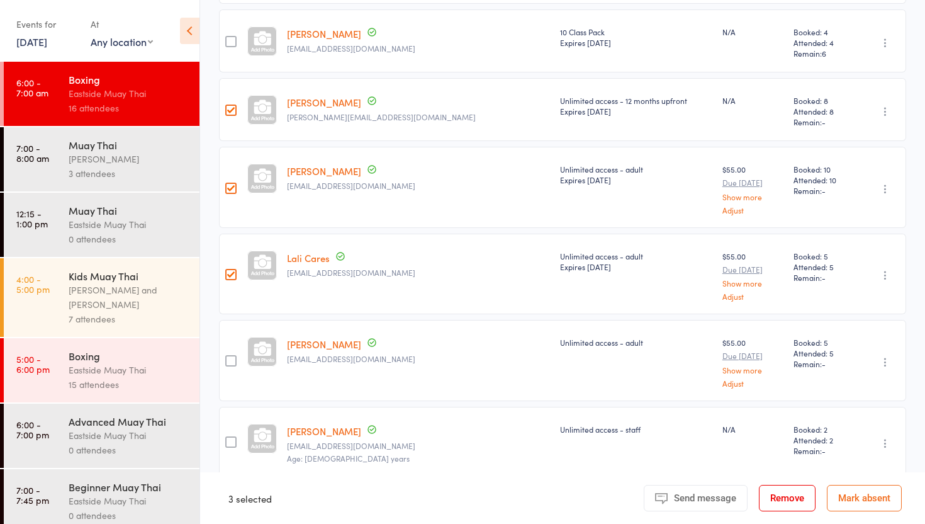
scroll to position [286, 0]
click at [235, 357] on div at bounding box center [230, 359] width 11 height 11
click at [228, 356] on input "checkbox" at bounding box center [228, 356] width 0 height 0
click at [233, 438] on div at bounding box center [230, 440] width 11 height 11
click at [228, 437] on input "checkbox" at bounding box center [228, 437] width 0 height 0
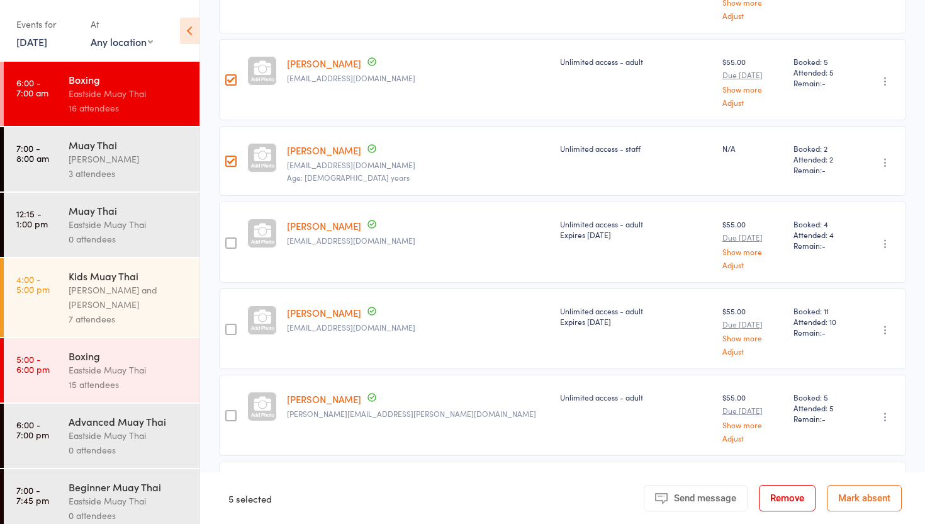
scroll to position [588, 0]
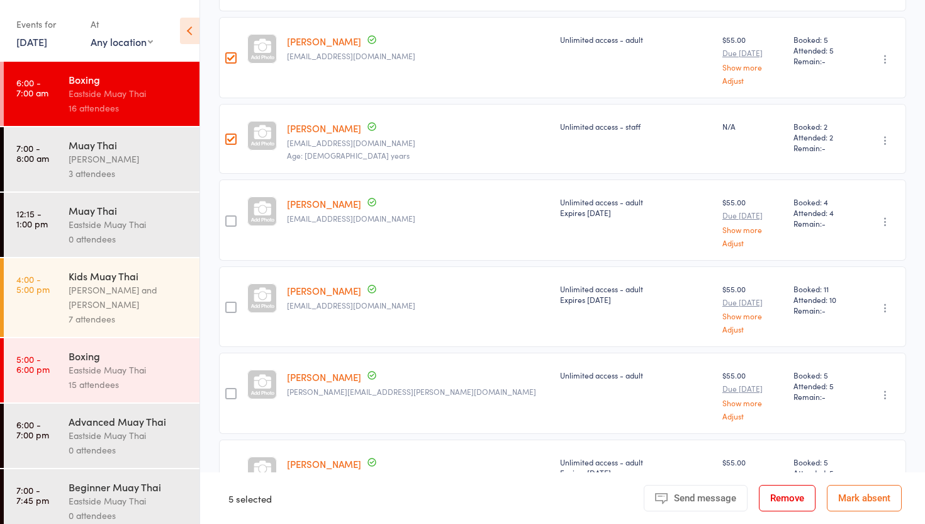
click at [232, 305] on div at bounding box center [230, 306] width 11 height 11
click at [228, 303] on input "checkbox" at bounding box center [228, 303] width 0 height 0
click at [234, 393] on div at bounding box center [230, 393] width 11 height 11
click at [228, 390] on input "checkbox" at bounding box center [228, 390] width 0 height 0
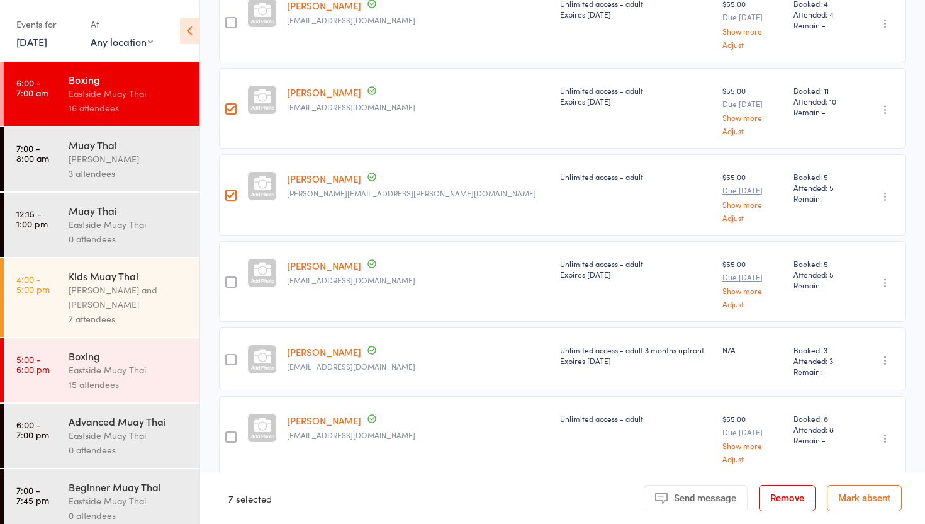
scroll to position [789, 0]
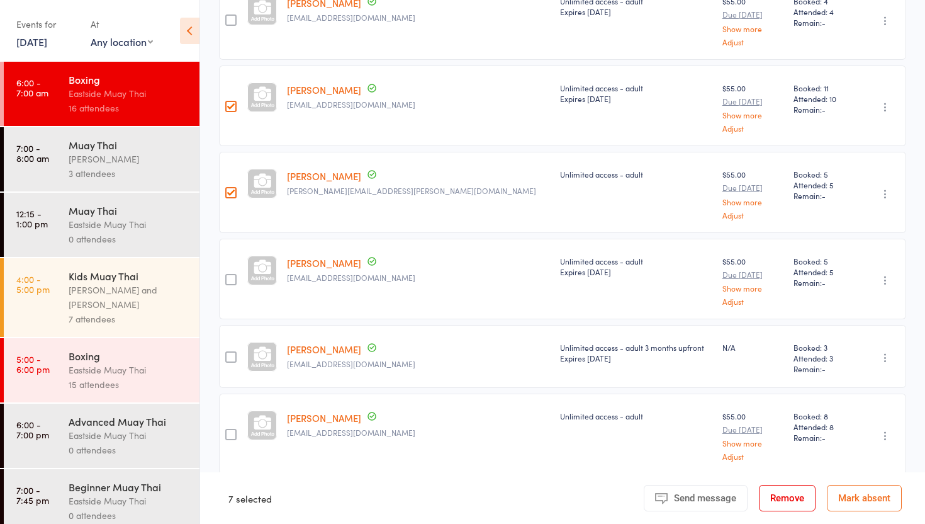
click at [237, 274] on div at bounding box center [230, 279] width 11 height 11
click at [228, 276] on input "checkbox" at bounding box center [228, 276] width 0 height 0
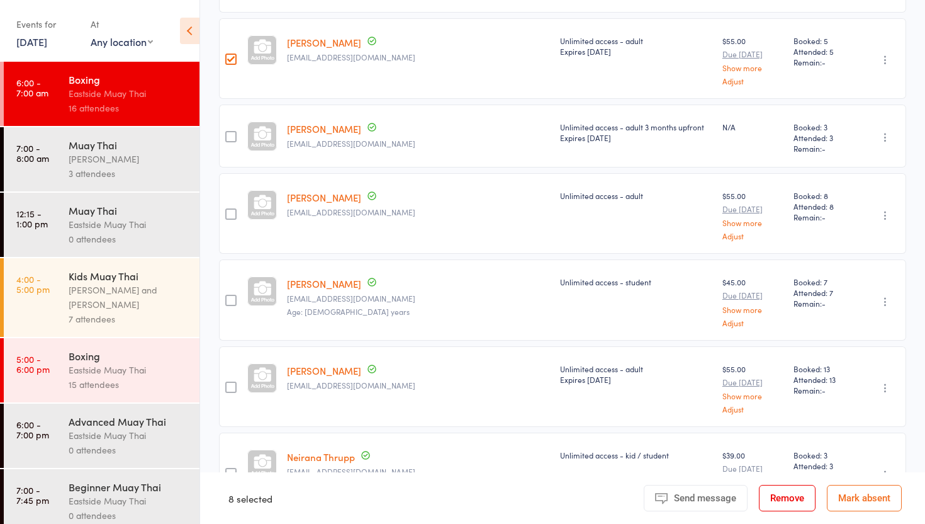
scroll to position [1013, 0]
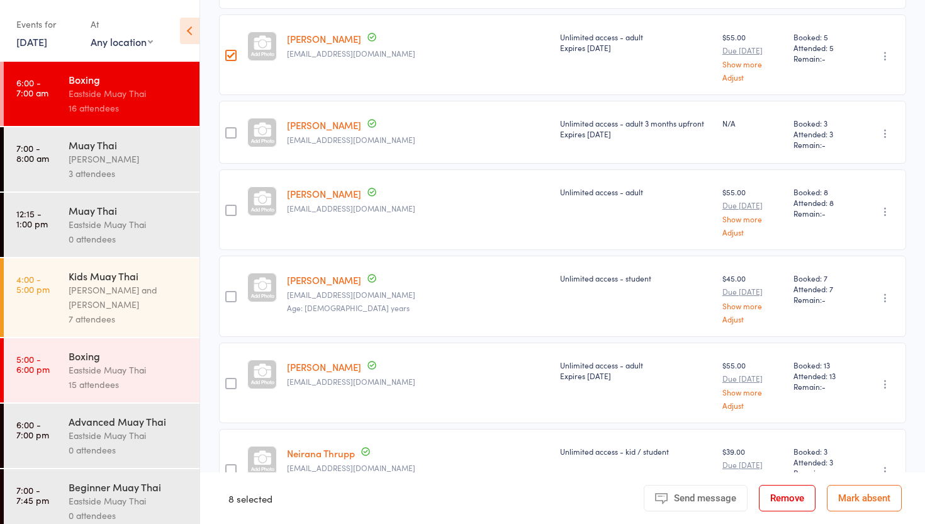
click at [234, 212] on label at bounding box center [230, 211] width 11 height 13
click at [228, 206] on input "checkbox" at bounding box center [228, 206] width 0 height 0
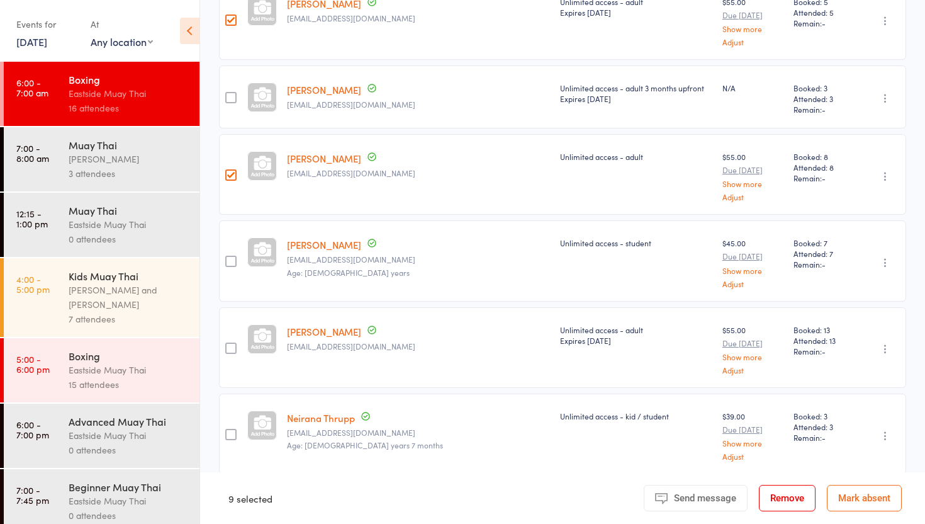
click at [230, 430] on div at bounding box center [230, 434] width 11 height 11
click at [228, 430] on input "checkbox" at bounding box center [228, 430] width 0 height 0
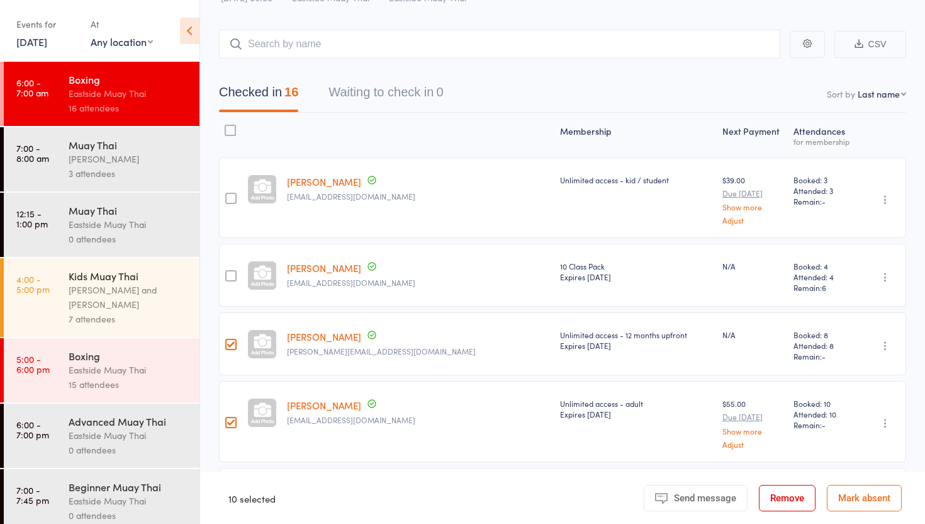
scroll to position [52, 0]
click at [232, 275] on div at bounding box center [230, 274] width 11 height 11
click at [228, 271] on input "checkbox" at bounding box center [228, 271] width 0 height 0
click at [231, 198] on div at bounding box center [230, 197] width 11 height 11
click at [228, 194] on input "checkbox" at bounding box center [228, 194] width 0 height 0
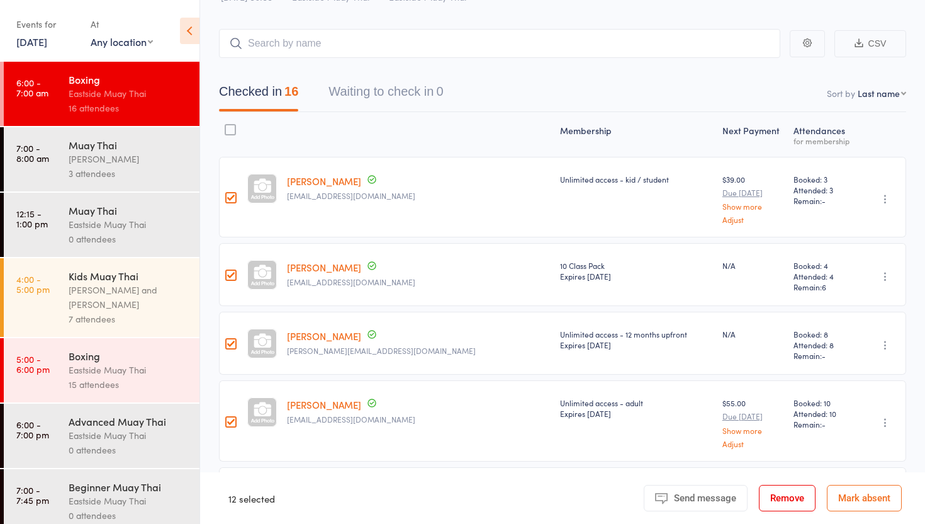
click at [794, 496] on button "Remove" at bounding box center [787, 498] width 57 height 26
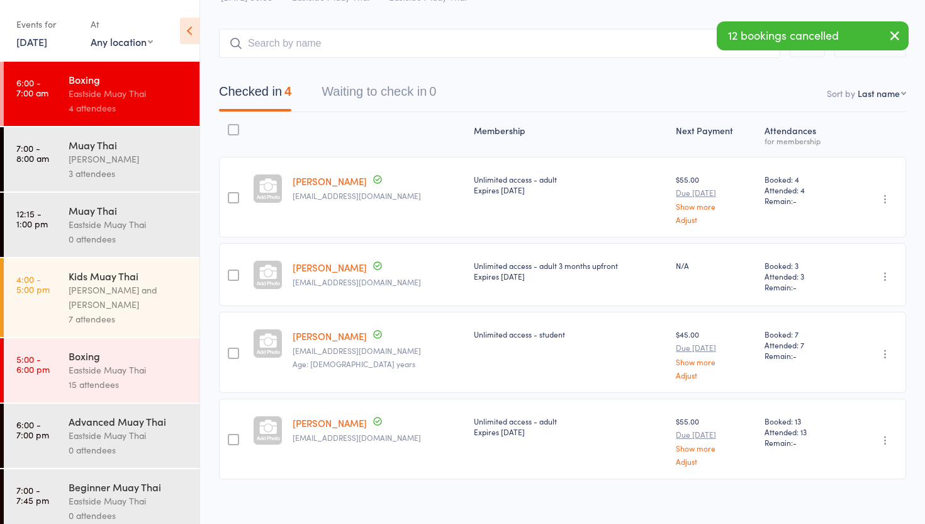
scroll to position [0, 0]
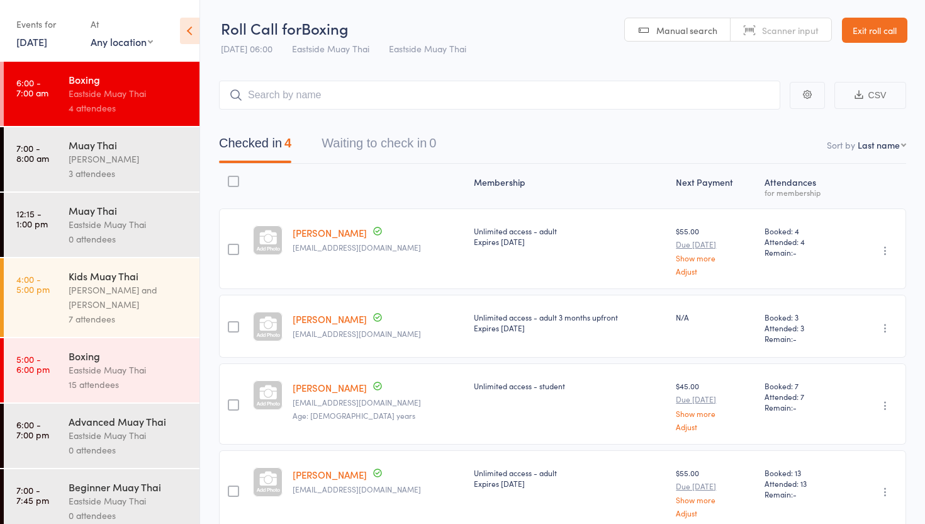
click at [878, 30] on link "Exit roll call" at bounding box center [874, 30] width 65 height 25
click at [871, 23] on link "Exit roll call" at bounding box center [874, 30] width 65 height 25
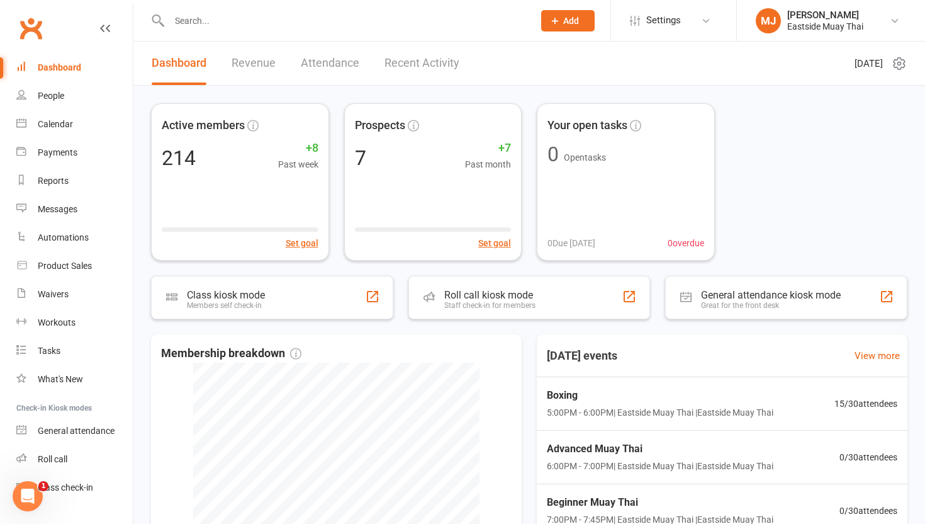
click at [264, 60] on link "Revenue" at bounding box center [254, 63] width 44 height 43
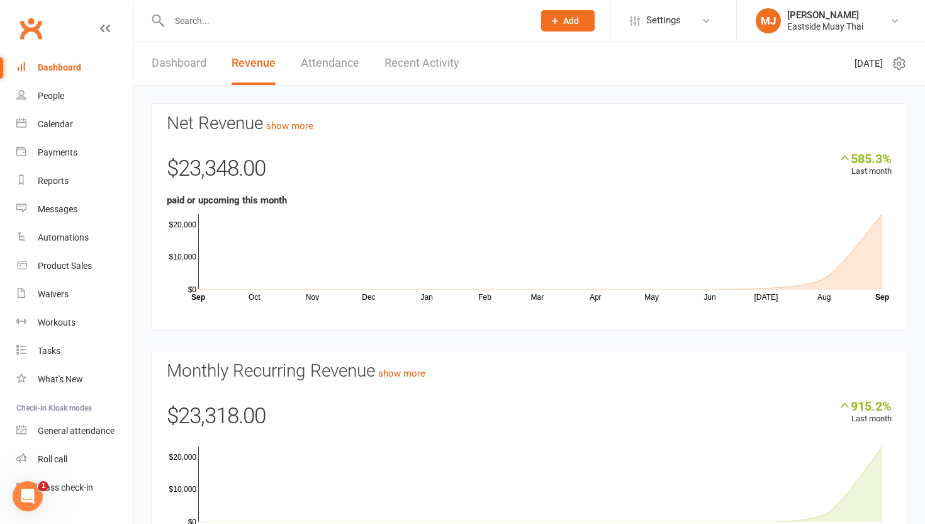
click at [282, 28] on input "text" at bounding box center [345, 21] width 359 height 18
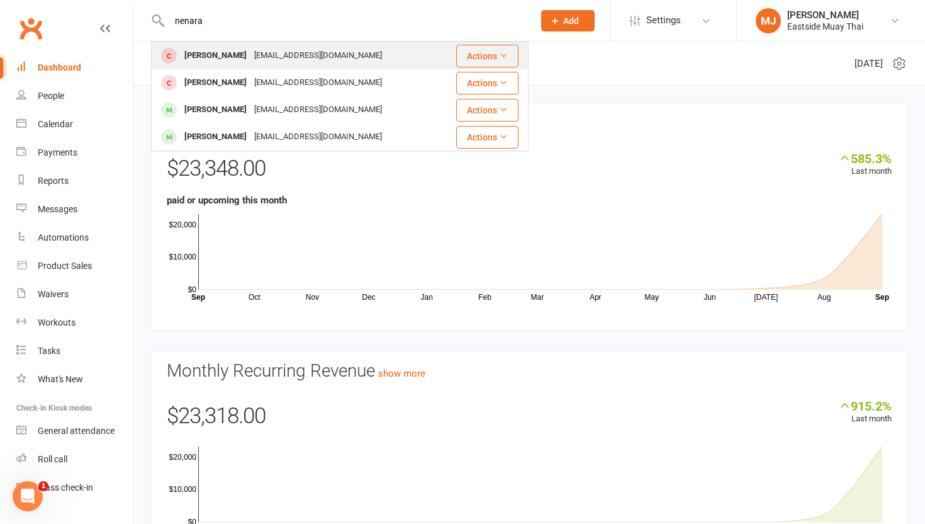
type input "nenara"
click at [374, 53] on div "[PERSON_NAME] [EMAIL_ADDRESS][DOMAIN_NAME]" at bounding box center [296, 56] width 288 height 26
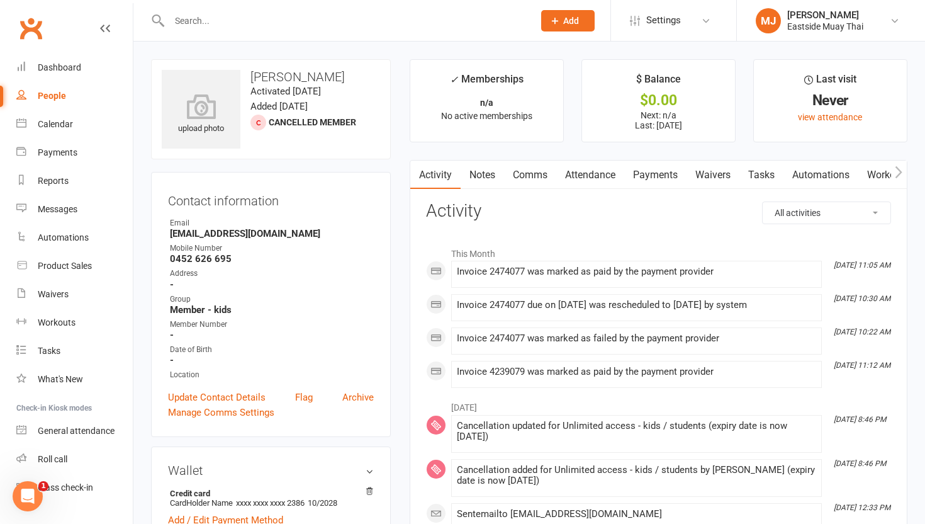
click at [648, 171] on link "Payments" at bounding box center [655, 174] width 62 height 29
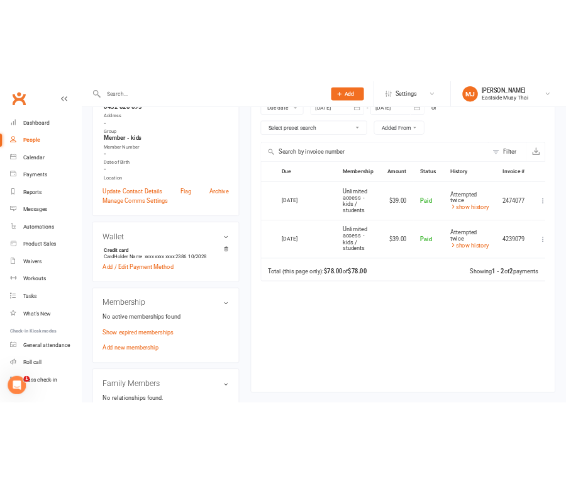
scroll to position [214, 0]
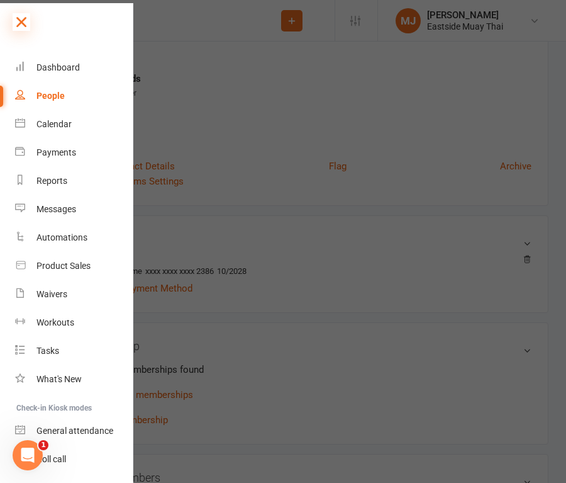
click at [19, 16] on icon at bounding box center [22, 22] width 18 height 18
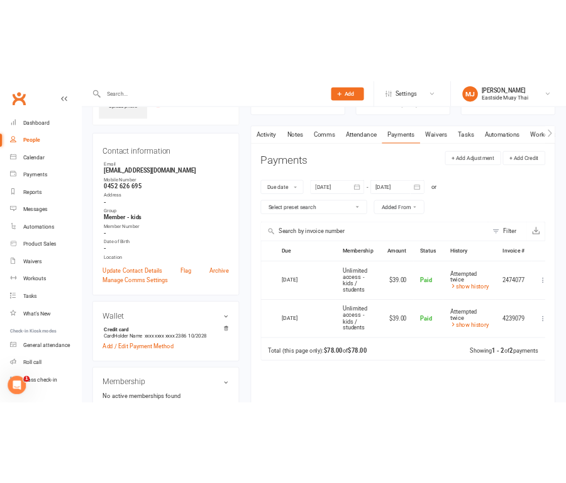
scroll to position [89, 0]
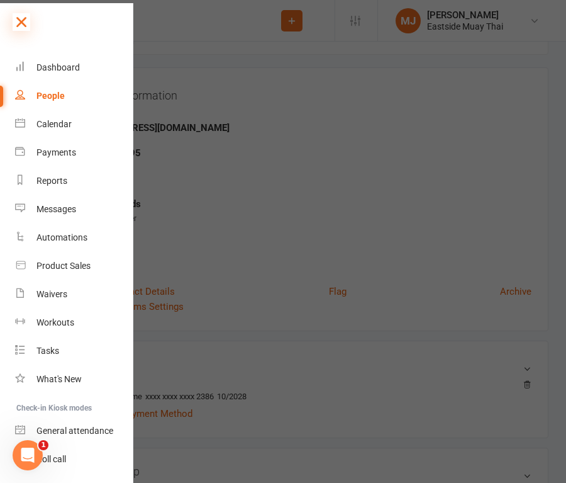
click at [25, 23] on icon at bounding box center [22, 22] width 18 height 18
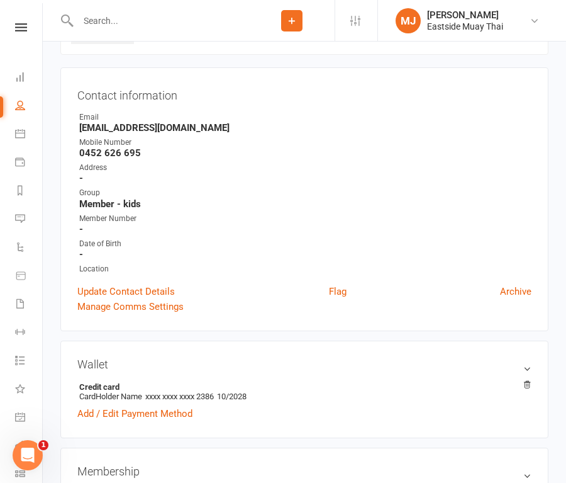
scroll to position [0, 0]
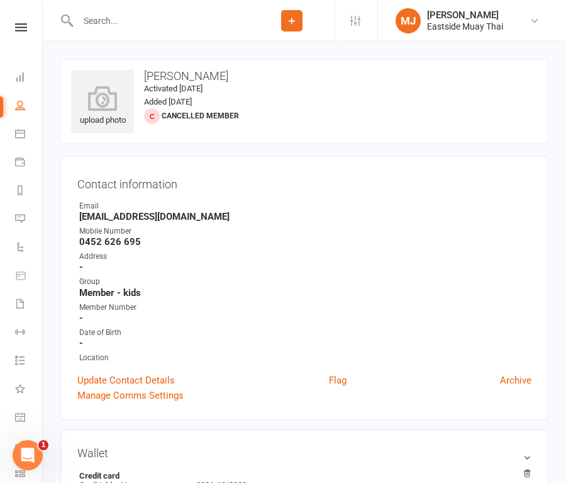
click at [140, 22] on input "text" at bounding box center [161, 21] width 175 height 18
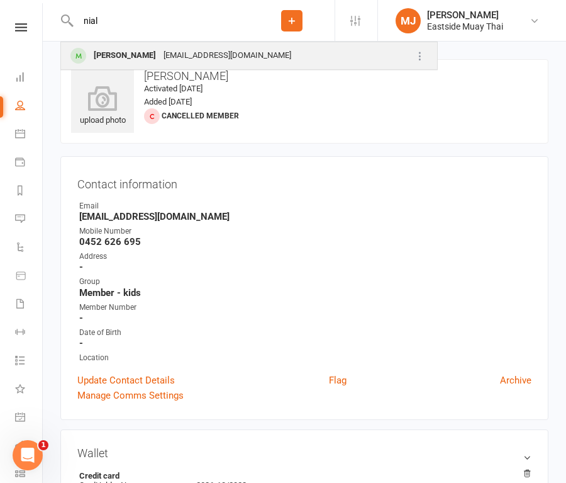
type input "nial"
click at [128, 52] on div "[PERSON_NAME]" at bounding box center [125, 56] width 70 height 18
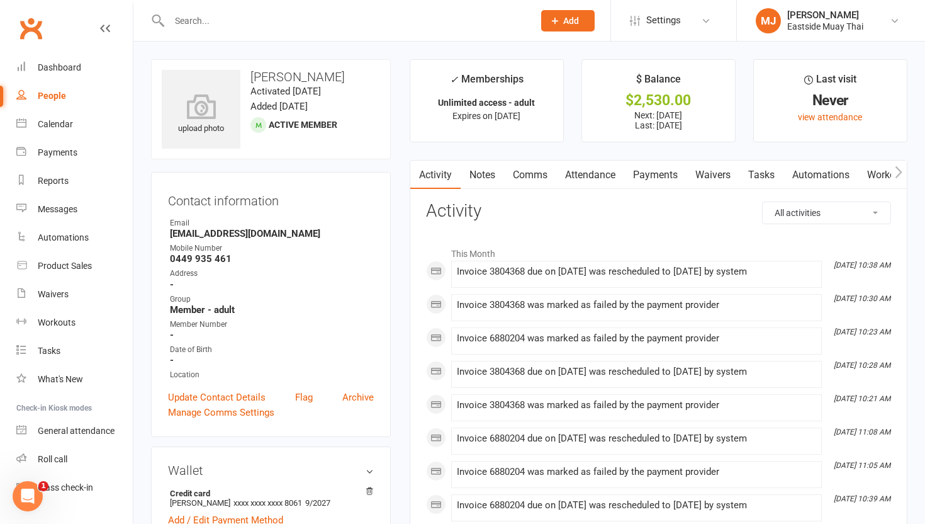
click at [589, 176] on link "Attendance" at bounding box center [590, 174] width 68 height 29
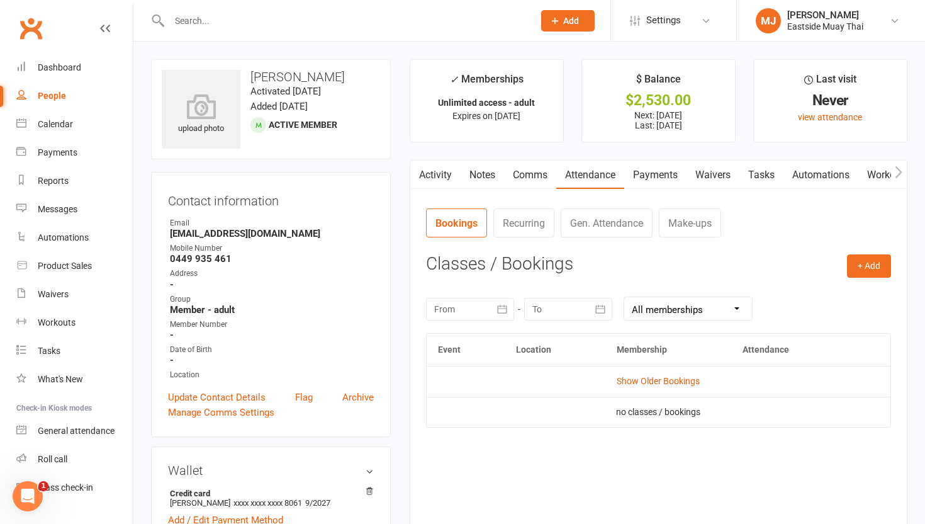
click at [677, 174] on link "Payments" at bounding box center [655, 174] width 62 height 29
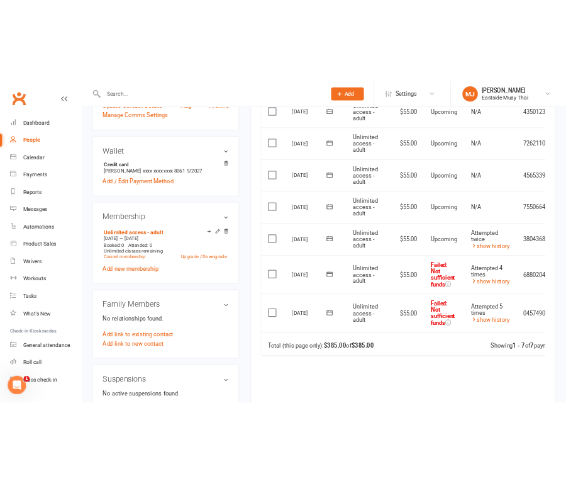
scroll to position [359, 0]
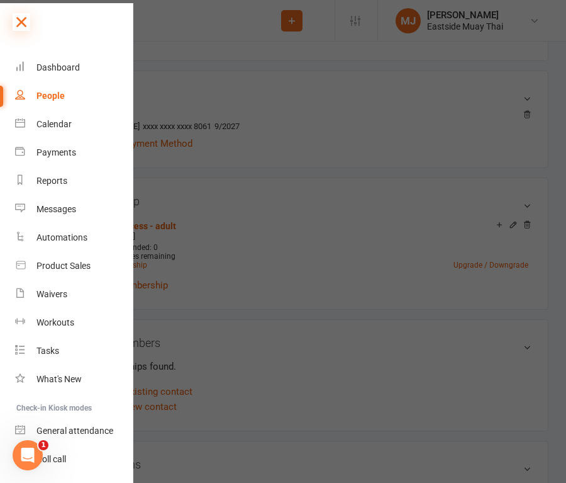
click at [17, 26] on icon at bounding box center [22, 22] width 18 height 18
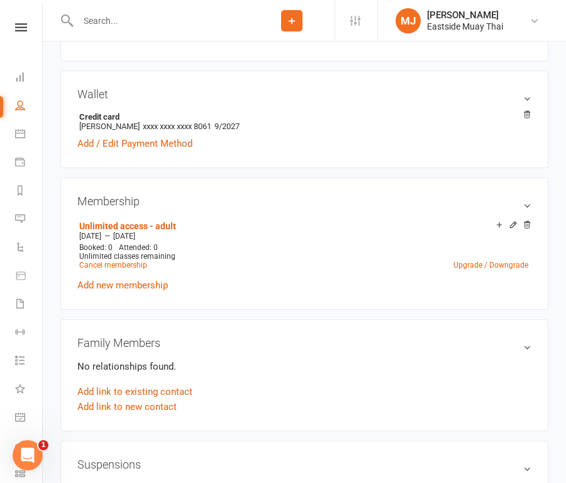
click at [145, 23] on input "text" at bounding box center [161, 21] width 175 height 18
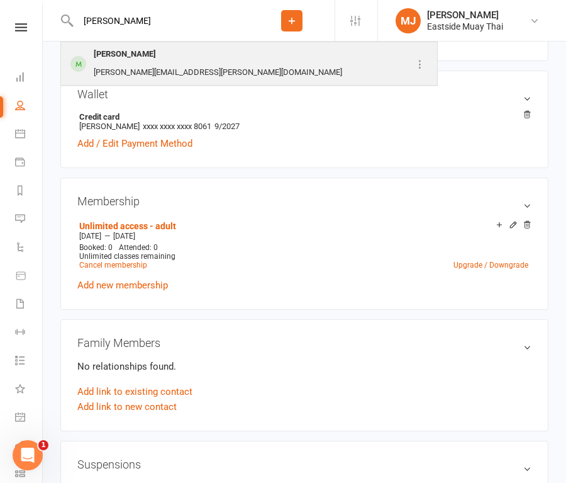
type input "[PERSON_NAME]"
click at [131, 57] on div "[PERSON_NAME]" at bounding box center [125, 54] width 70 height 18
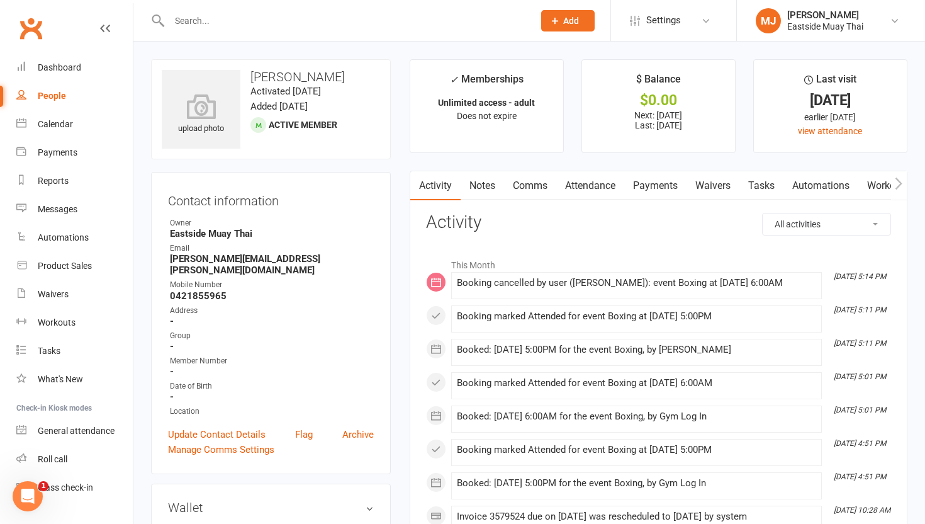
click at [657, 186] on link "Payments" at bounding box center [655, 185] width 62 height 29
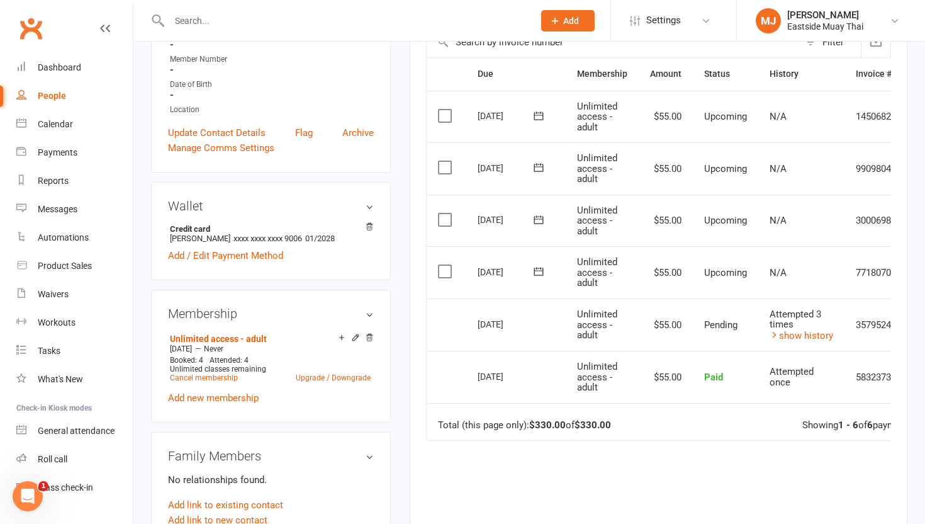
scroll to position [323, 0]
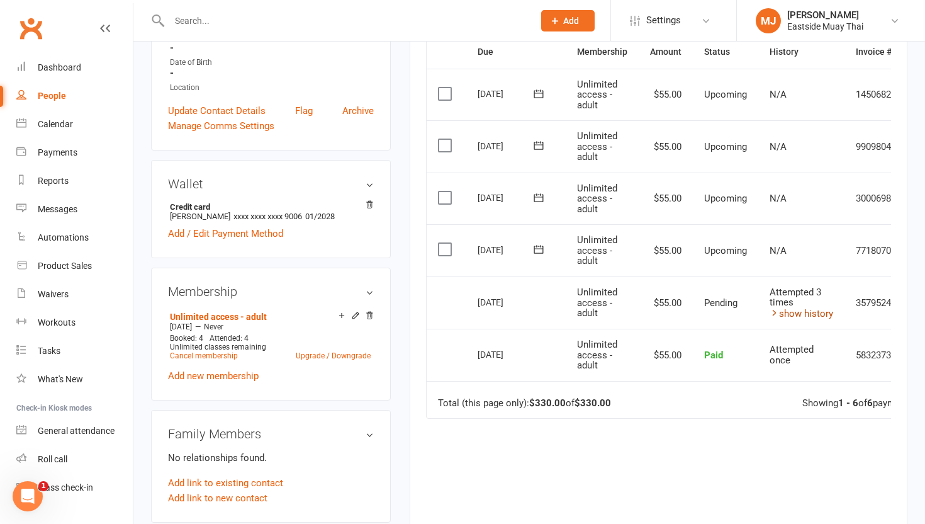
click at [812, 310] on link "show history" at bounding box center [802, 313] width 64 height 11
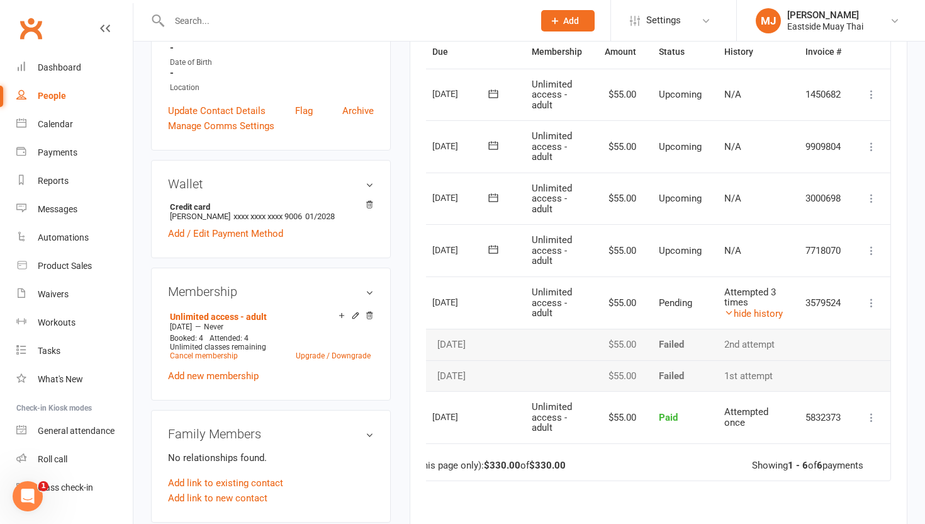
scroll to position [0, 47]
click at [876, 301] on icon at bounding box center [871, 302] width 13 height 13
click at [691, 319] on td "Pending" at bounding box center [680, 302] width 65 height 53
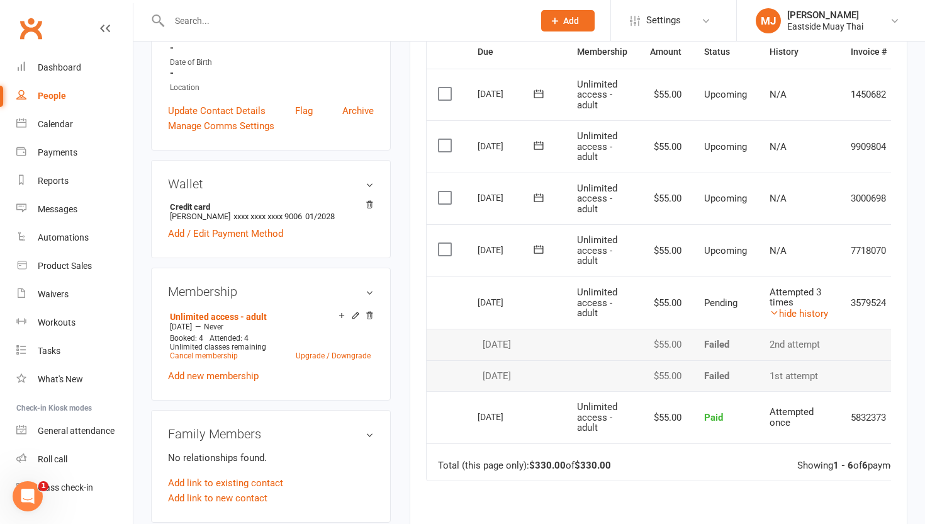
scroll to position [0, 47]
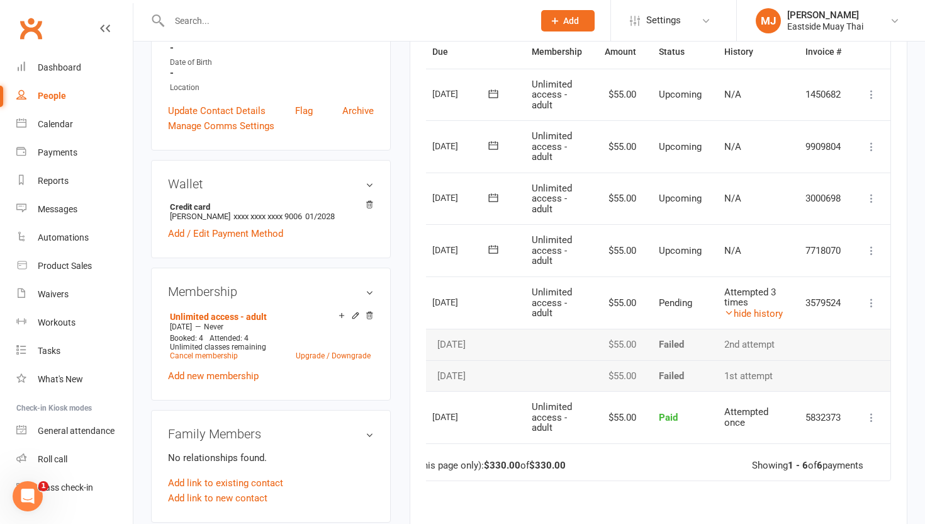
click at [872, 245] on icon at bounding box center [871, 250] width 13 height 13
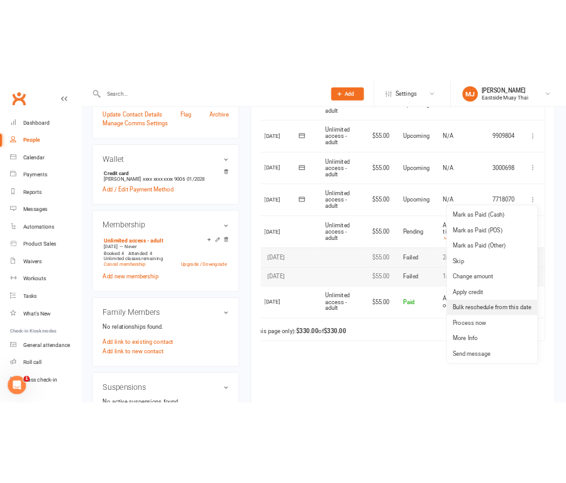
scroll to position [380, 0]
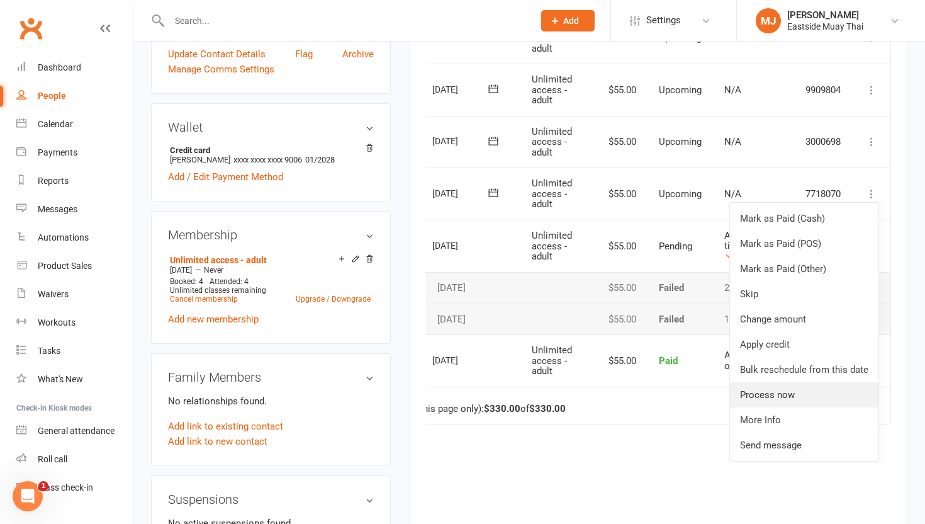
click at [819, 392] on link "Process now" at bounding box center [804, 394] width 149 height 25
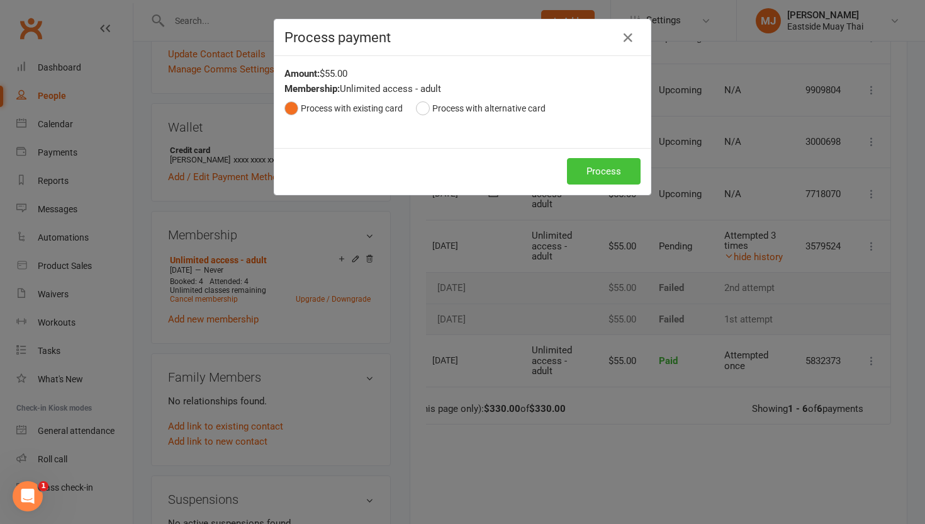
click at [605, 182] on button "Process" at bounding box center [604, 171] width 74 height 26
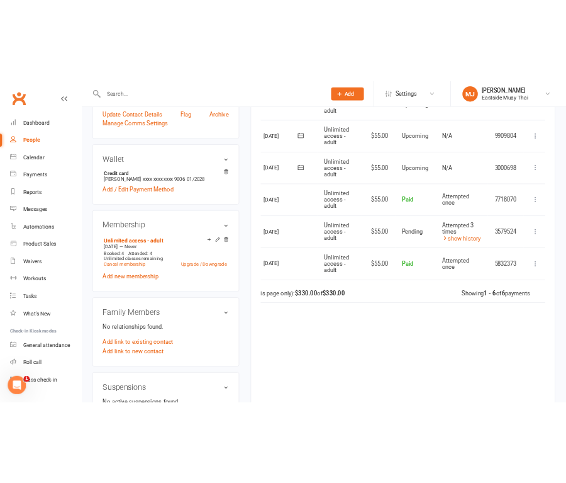
scroll to position [0, 0]
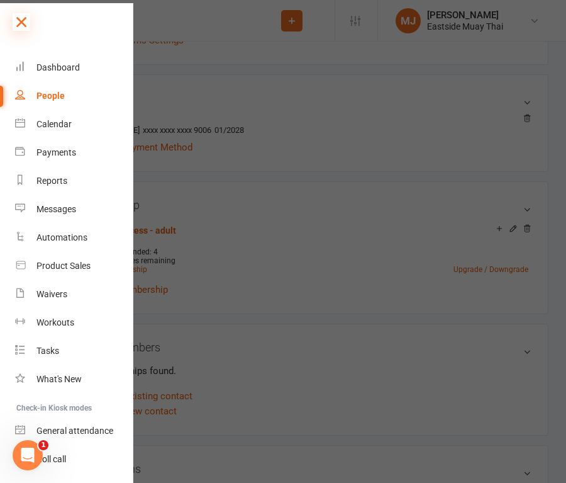
click at [22, 24] on icon at bounding box center [22, 22] width 18 height 18
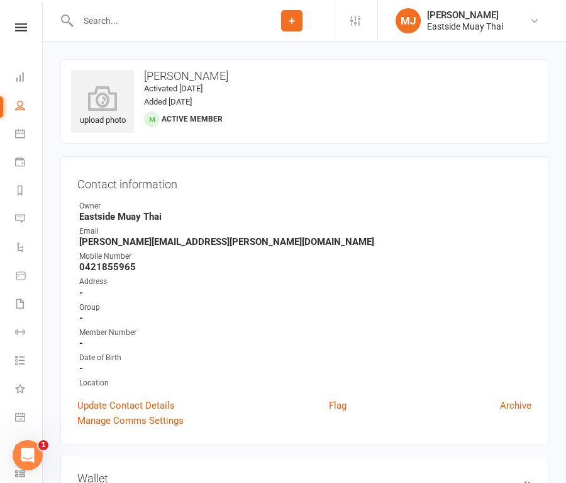
click at [106, 26] on input "text" at bounding box center [161, 21] width 175 height 18
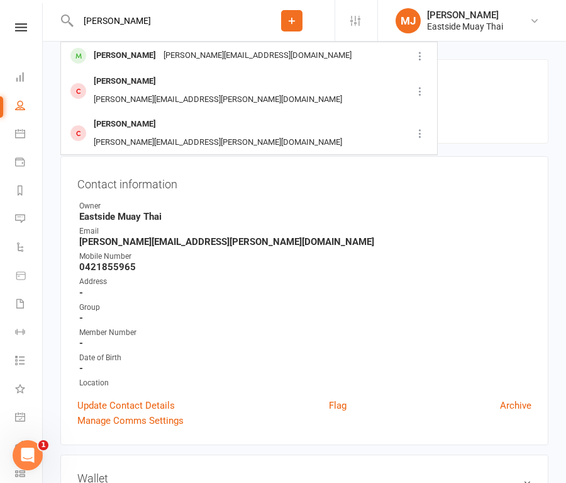
type input "[PERSON_NAME]"
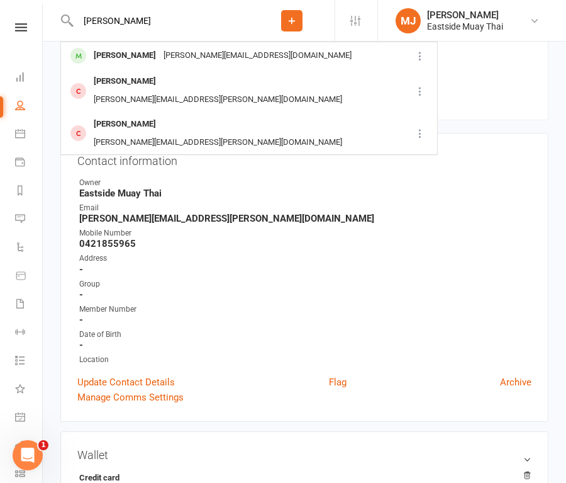
scroll to position [25, 0]
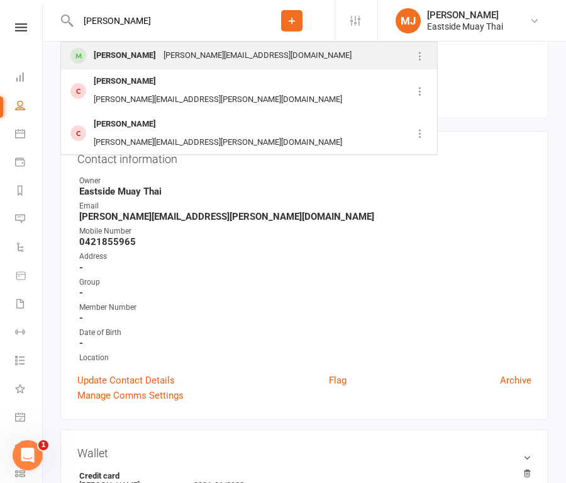
click at [100, 50] on div "[PERSON_NAME]" at bounding box center [125, 56] width 70 height 18
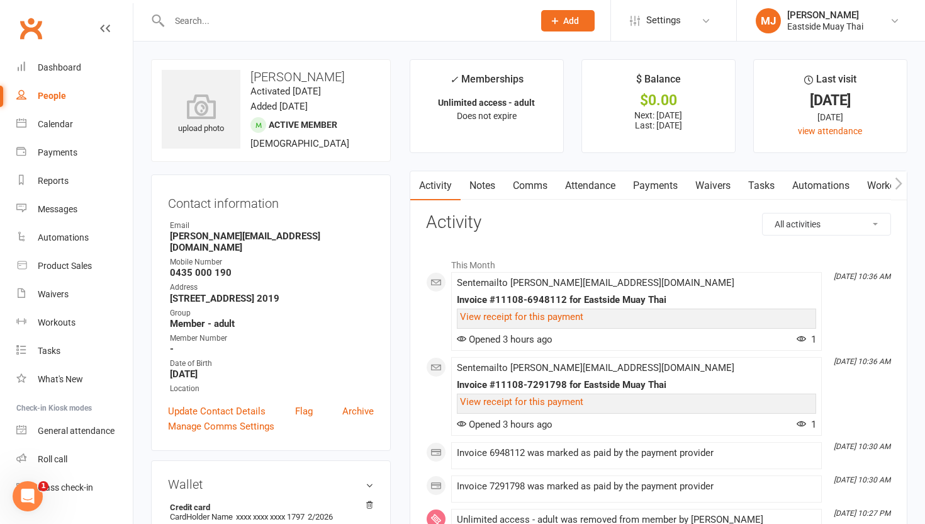
click at [666, 187] on link "Payments" at bounding box center [655, 185] width 62 height 29
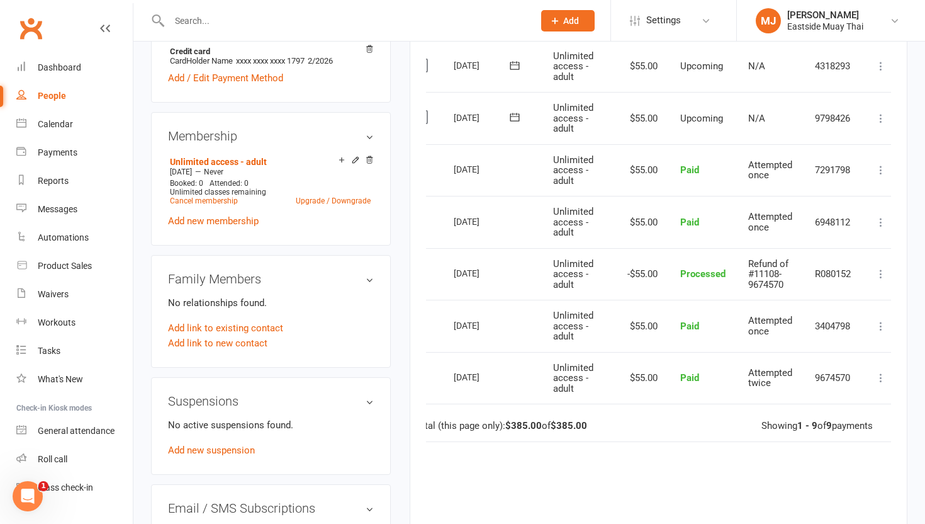
scroll to position [456, 0]
click at [880, 171] on icon at bounding box center [881, 169] width 13 height 13
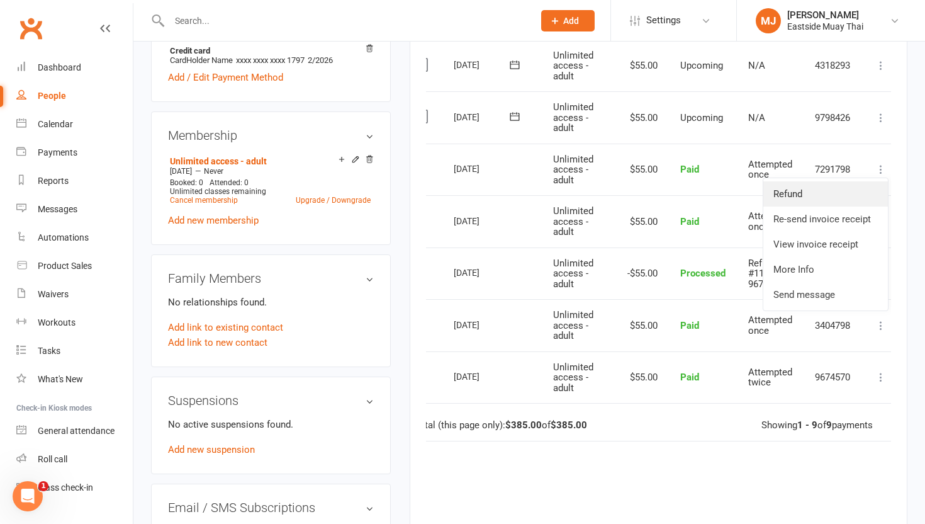
click at [834, 196] on link "Refund" at bounding box center [825, 193] width 125 height 25
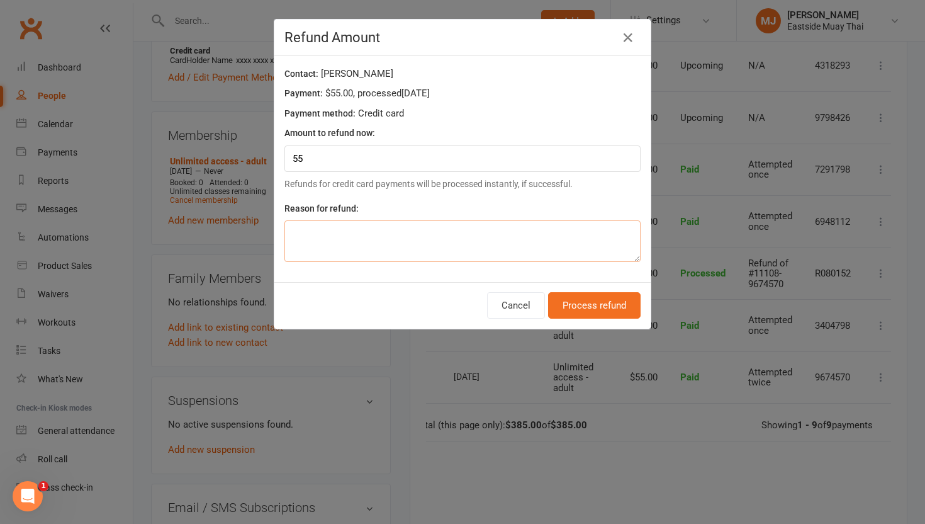
click at [576, 250] on textarea at bounding box center [462, 241] width 356 height 42
type textarea "double charge"
click at [614, 313] on button "Process refund" at bounding box center [594, 305] width 93 height 26
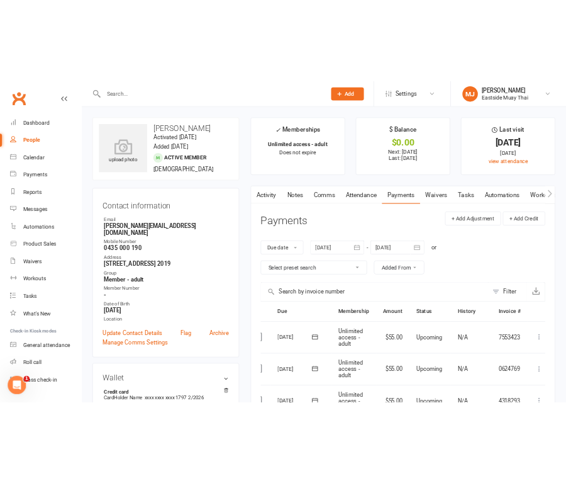
scroll to position [0, 0]
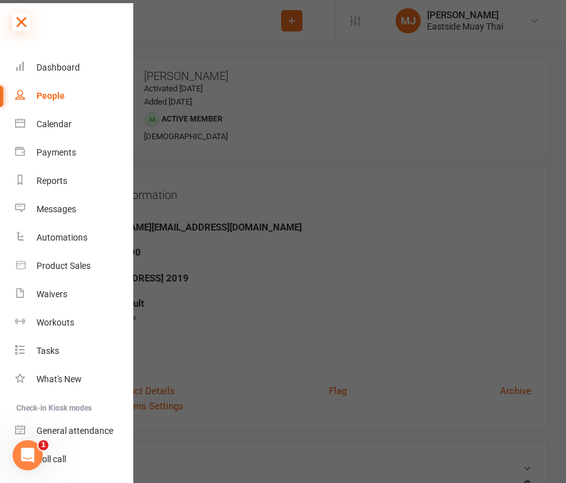
click at [24, 23] on icon at bounding box center [22, 22] width 18 height 18
click at [23, 18] on icon at bounding box center [22, 22] width 18 height 18
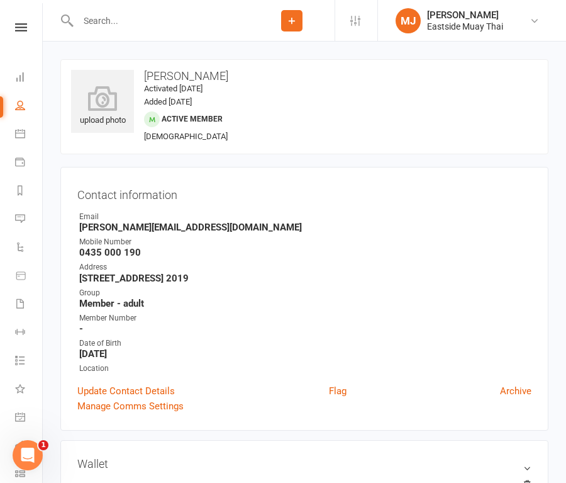
click at [122, 13] on input "text" at bounding box center [161, 21] width 175 height 18
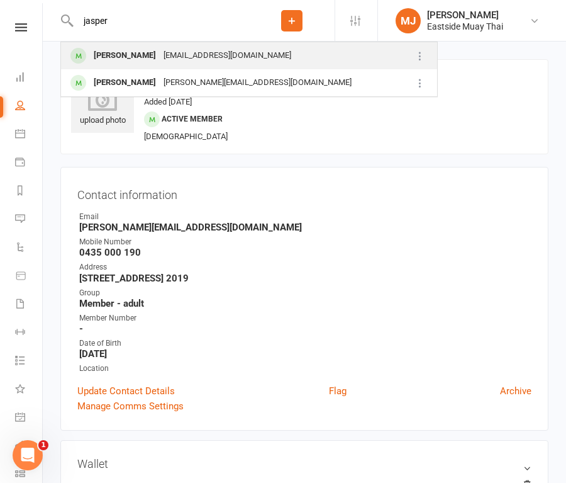
type input "jasper"
click at [115, 52] on div "Jasper Marsh" at bounding box center [125, 56] width 70 height 18
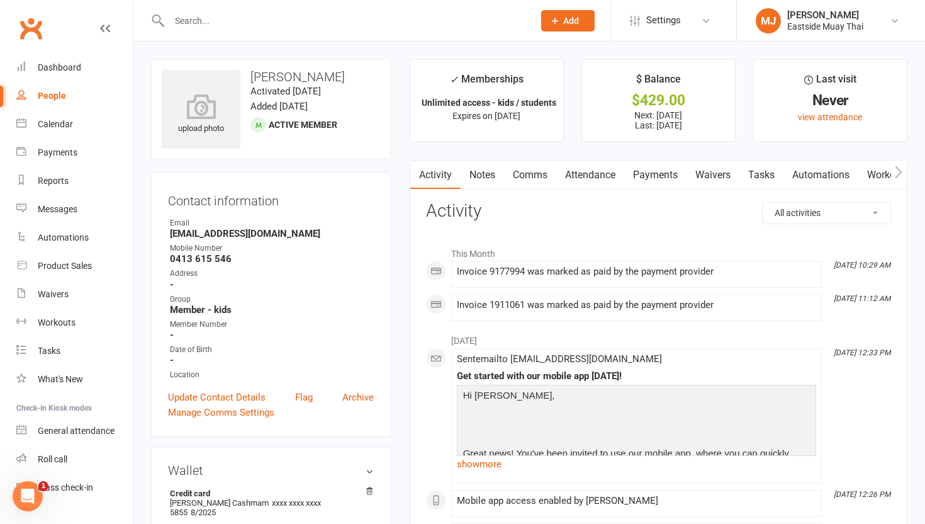
click at [653, 175] on link "Payments" at bounding box center [655, 174] width 62 height 29
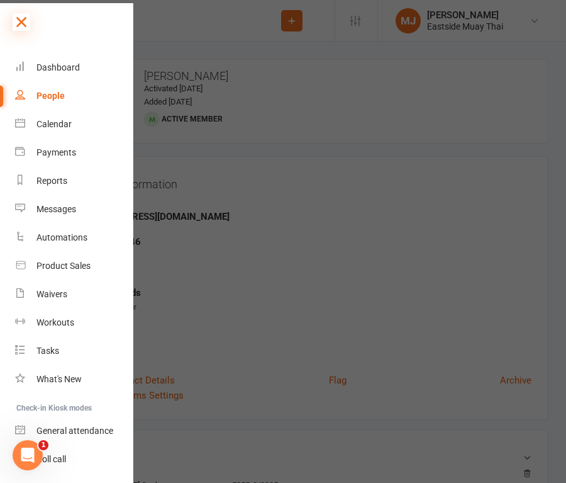
click at [21, 23] on icon at bounding box center [22, 22] width 18 height 18
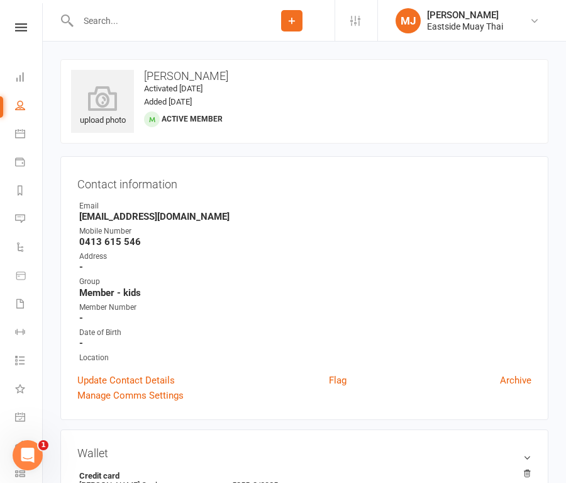
click at [164, 17] on input "text" at bounding box center [161, 21] width 175 height 18
type input "h"
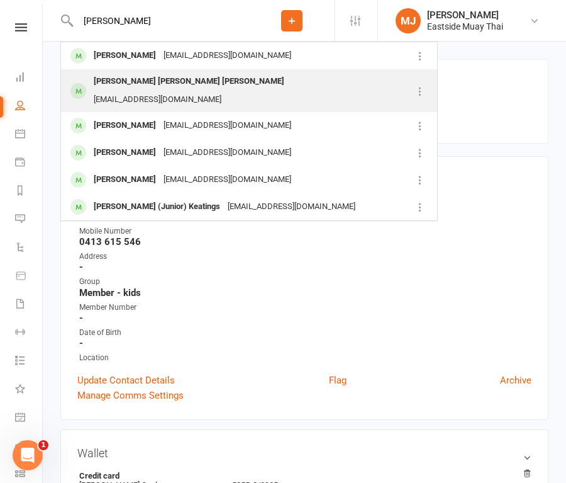
type input "jami"
click at [166, 81] on div "Jamie Edward John Poulos" at bounding box center [189, 81] width 198 height 18
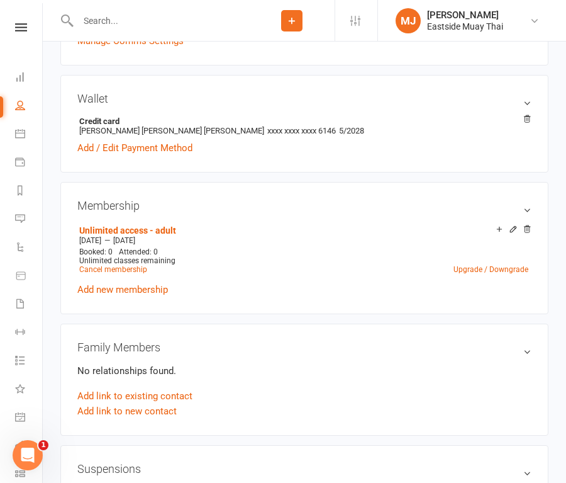
scroll to position [362, 0]
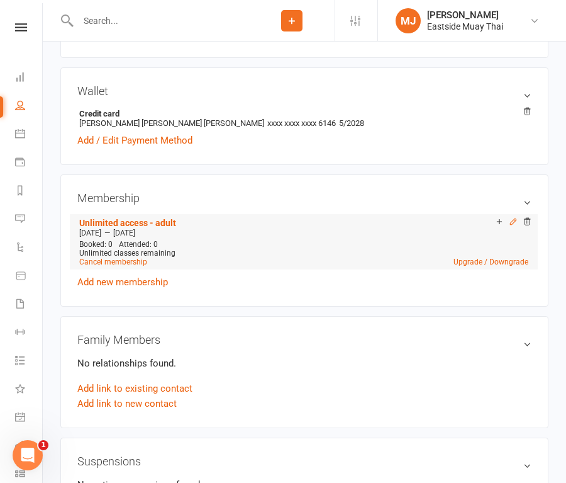
click at [515, 222] on icon at bounding box center [513, 221] width 9 height 9
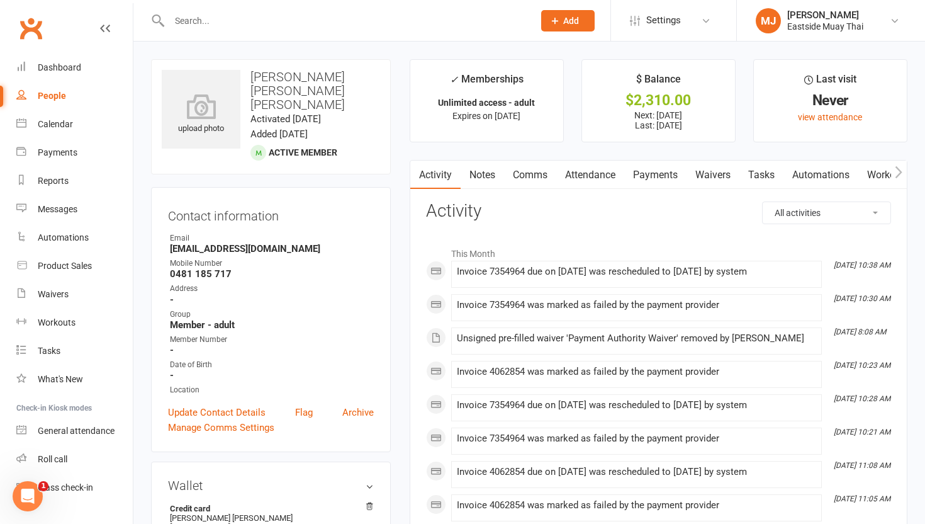
click at [663, 182] on link "Payments" at bounding box center [655, 174] width 62 height 29
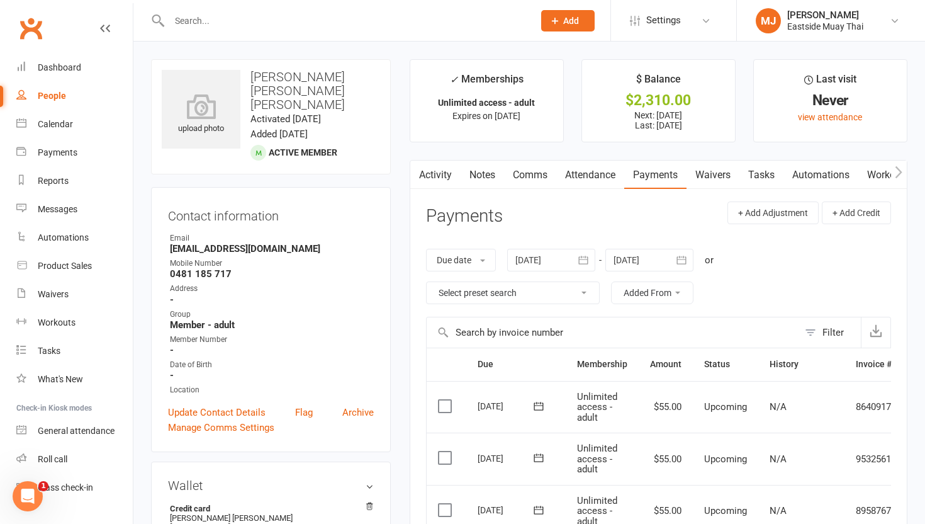
click at [584, 177] on link "Attendance" at bounding box center [590, 174] width 68 height 29
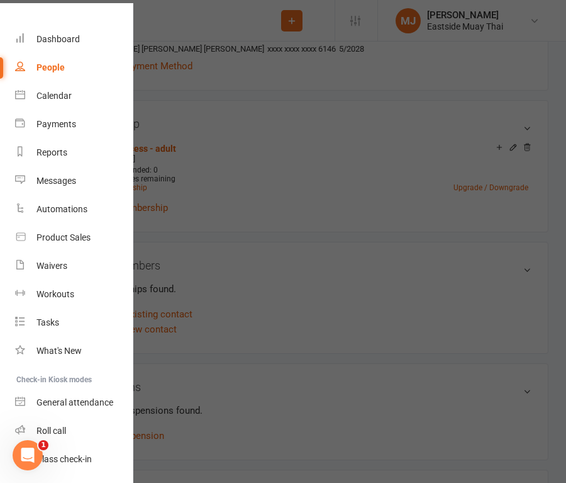
scroll to position [66, 0]
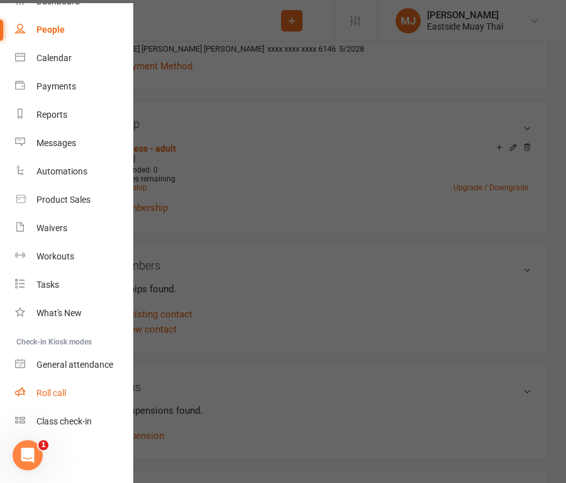
click at [62, 398] on div "Roll call" at bounding box center [51, 393] width 30 height 10
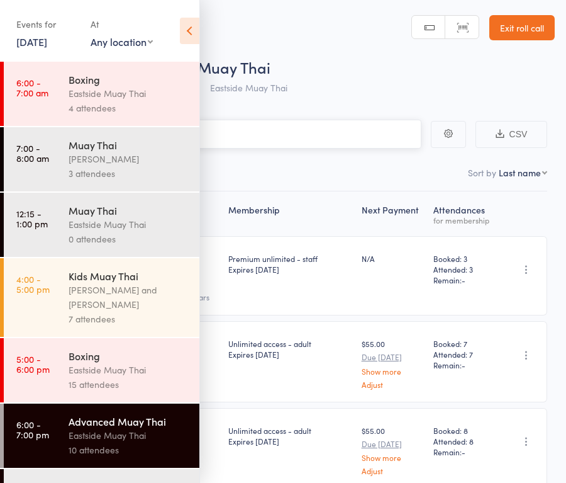
scroll to position [53, 0]
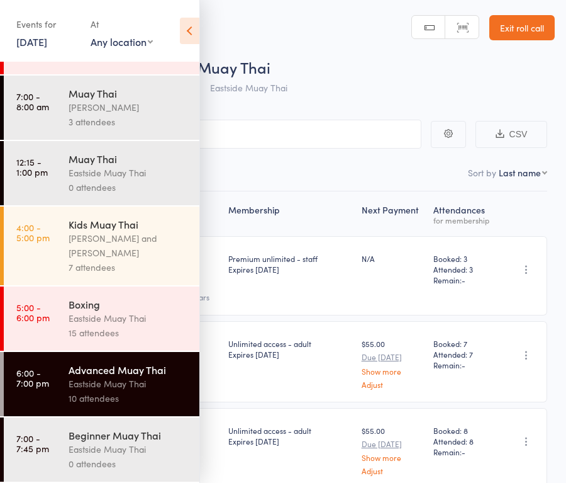
click at [188, 35] on icon at bounding box center [190, 31] width 20 height 26
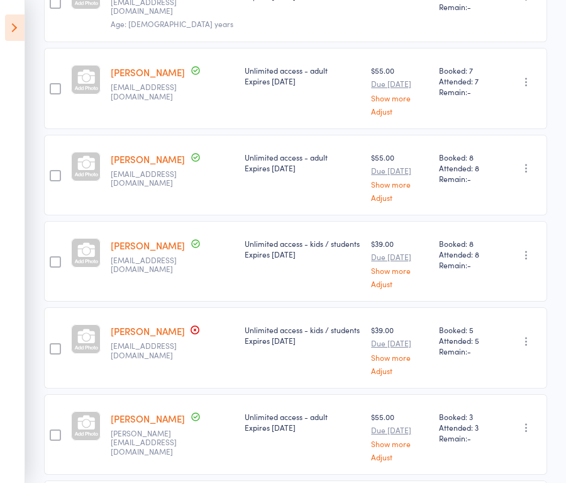
scroll to position [0, 0]
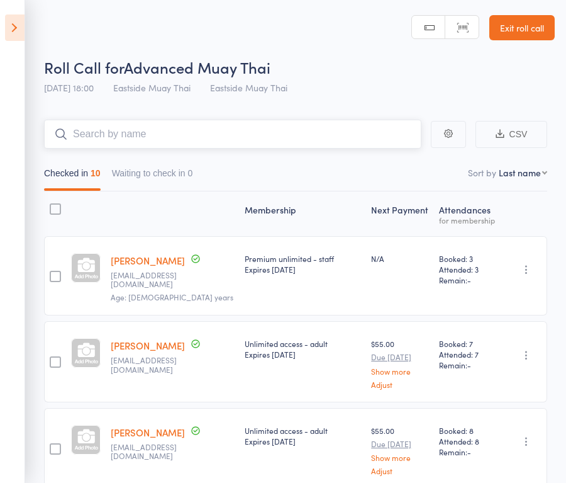
click at [166, 137] on input "search" at bounding box center [233, 134] width 378 height 29
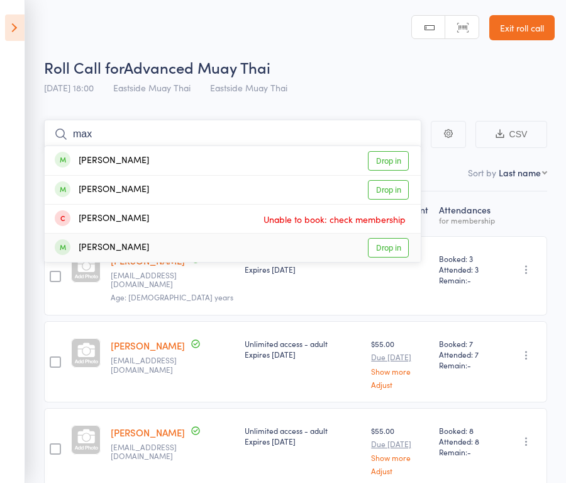
type input "max"
click at [379, 249] on link "Drop in" at bounding box center [388, 248] width 41 height 20
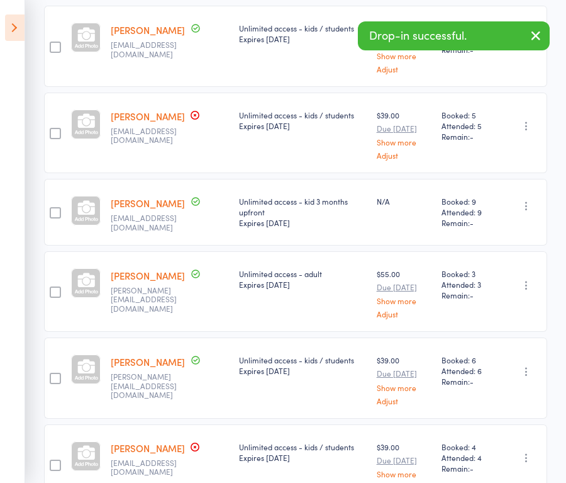
scroll to position [504, 0]
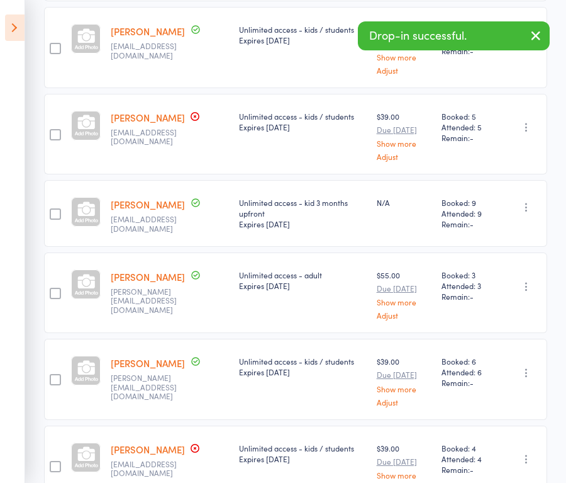
click at [147, 111] on link "[PERSON_NAME]" at bounding box center [148, 117] width 74 height 13
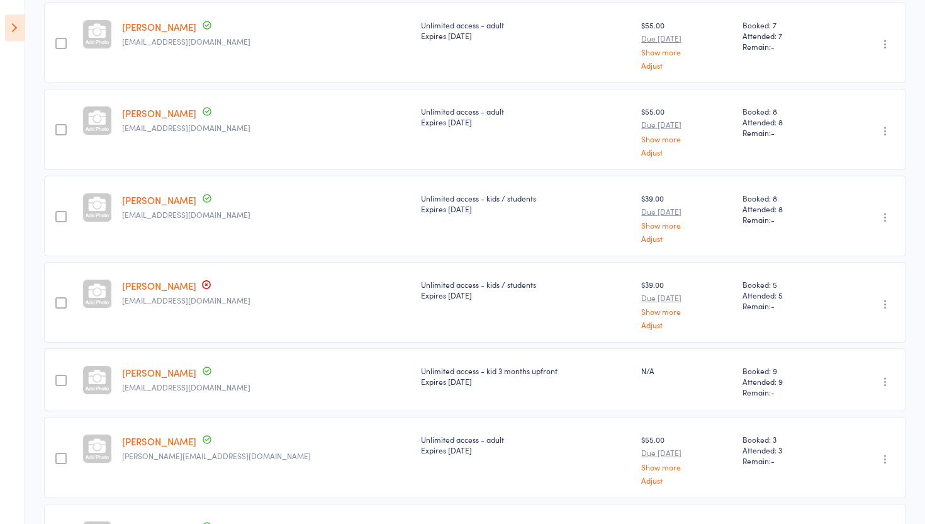
scroll to position [281, 0]
click at [169, 288] on link "[PERSON_NAME]" at bounding box center [159, 286] width 74 height 13
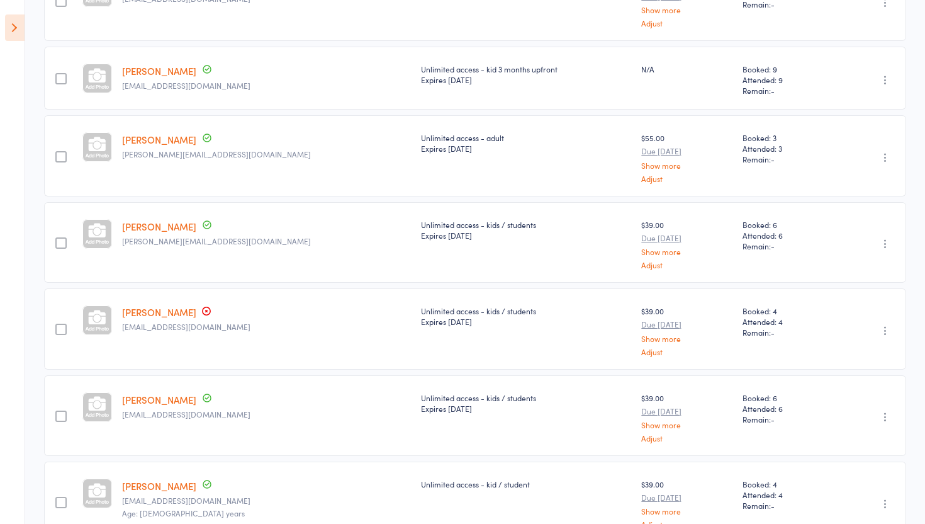
scroll to position [585, 0]
click at [174, 300] on div "[PERSON_NAME] [EMAIL_ADDRESS][DOMAIN_NAME]" at bounding box center [266, 326] width 299 height 81
click at [174, 305] on link "[PERSON_NAME]" at bounding box center [159, 309] width 74 height 13
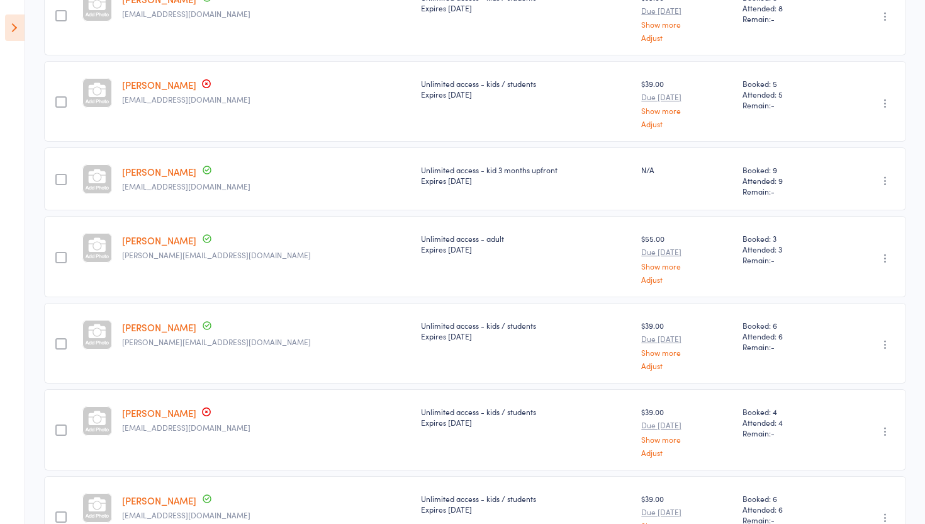
scroll to position [491, 0]
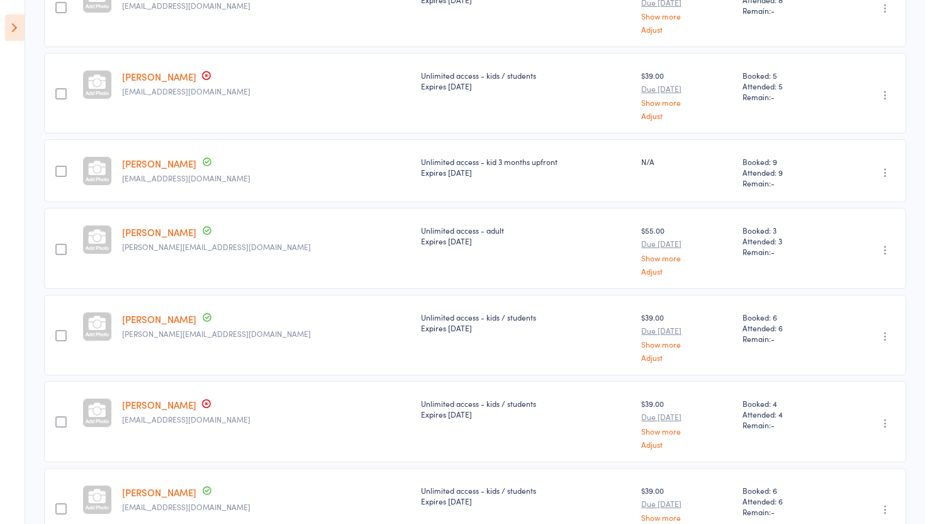
click at [157, 75] on link "[PERSON_NAME]" at bounding box center [159, 76] width 74 height 13
click at [566, 260] on div "$55.00 Due Sep 22 Show more Adjust" at bounding box center [686, 250] width 91 height 50
click at [566, 257] on link "Show more" at bounding box center [686, 258] width 91 height 8
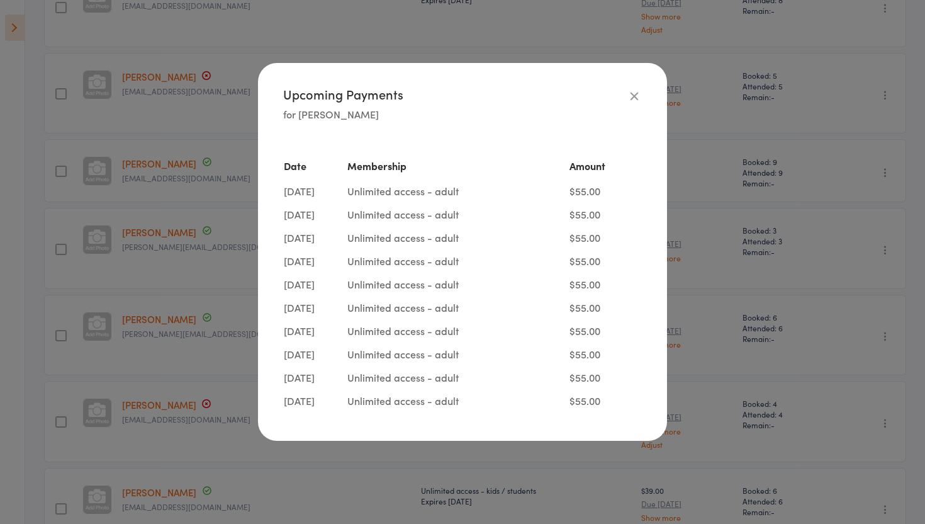
click at [566, 96] on icon "button" at bounding box center [634, 96] width 14 height 14
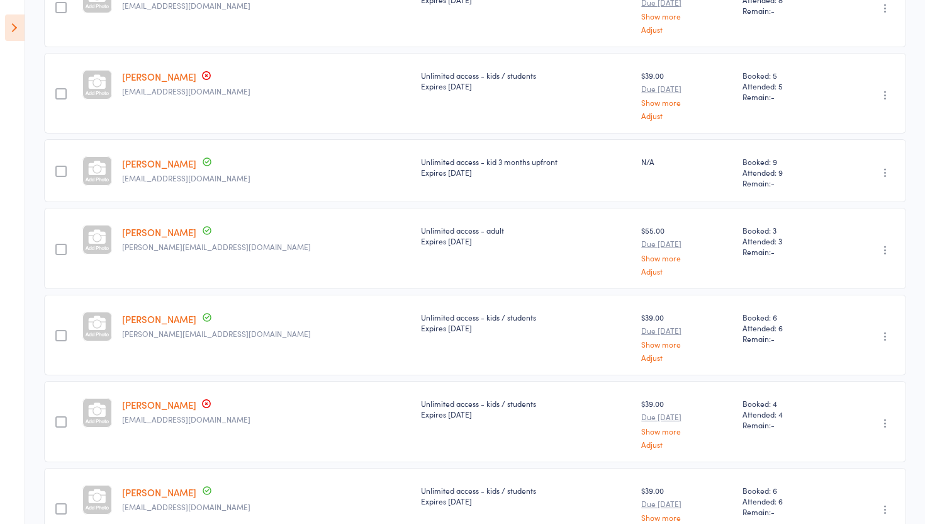
click at [566, 104] on link "Show more" at bounding box center [686, 102] width 91 height 8
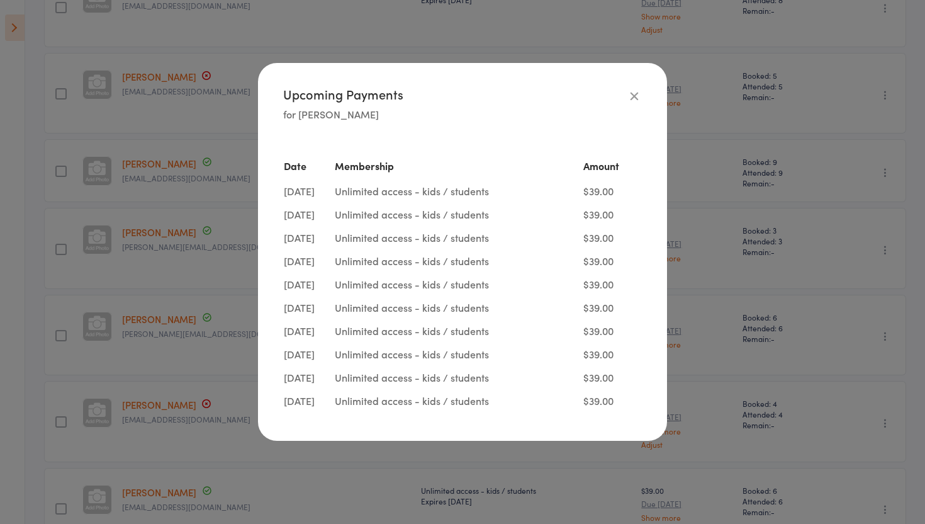
click at [566, 97] on icon "button" at bounding box center [634, 96] width 14 height 14
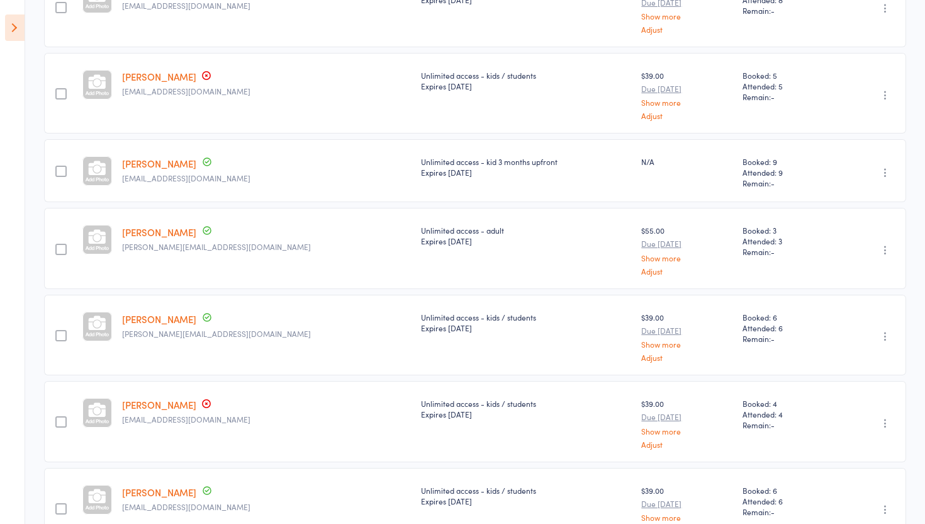
click at [148, 74] on link "[PERSON_NAME]" at bounding box center [159, 76] width 74 height 13
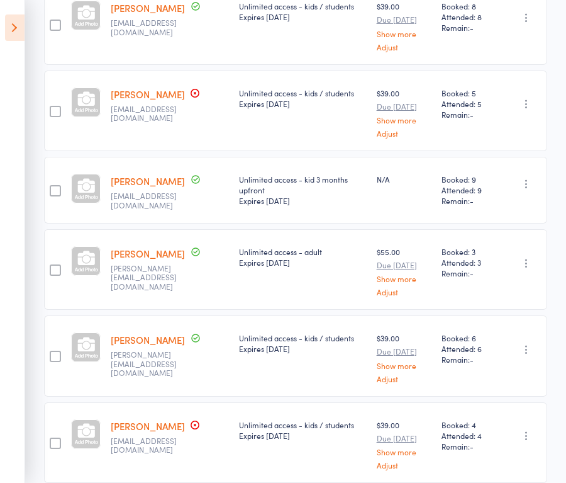
scroll to position [0, 0]
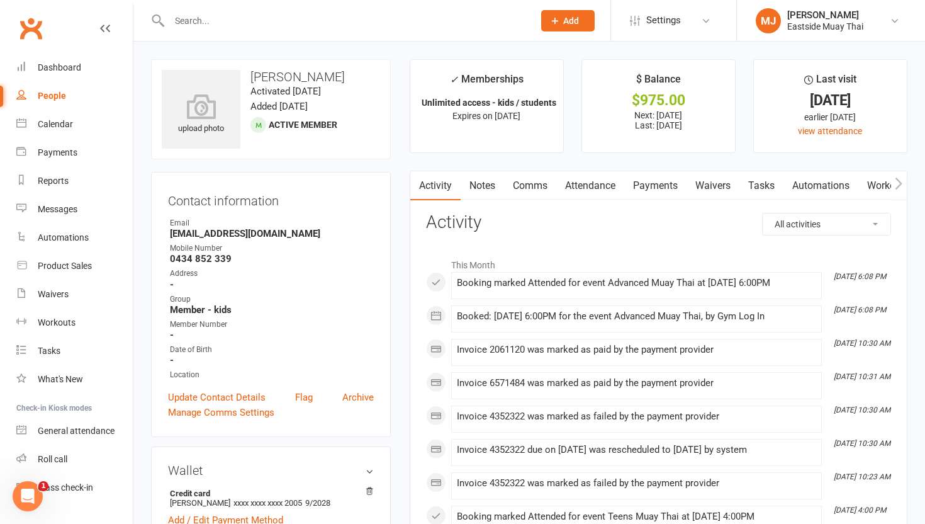
click at [566, 185] on link "Payments" at bounding box center [655, 185] width 62 height 29
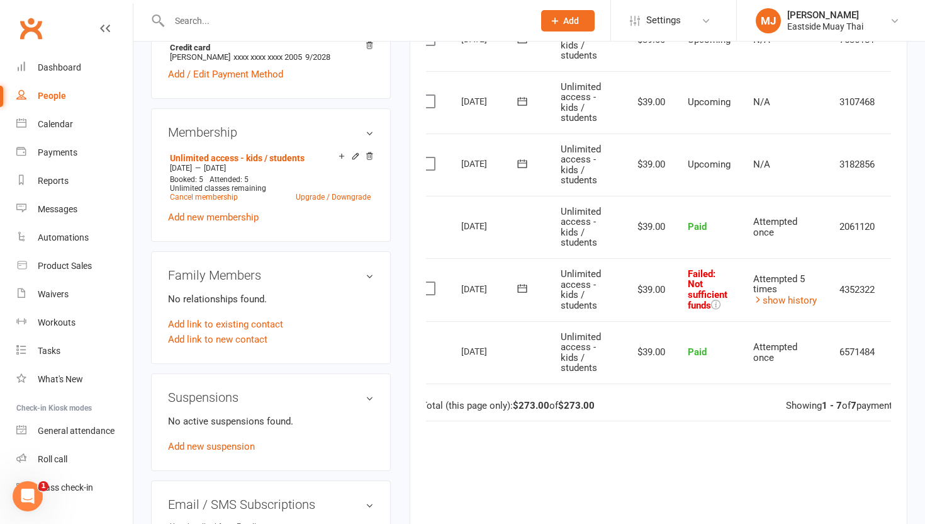
scroll to position [0, 13]
click at [566, 301] on link "show history" at bounding box center [788, 300] width 64 height 11
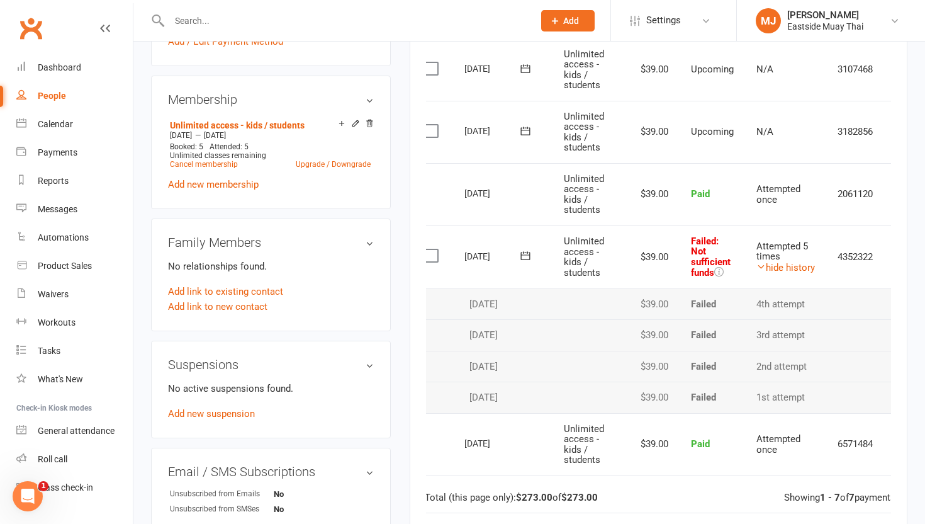
scroll to position [0, 47]
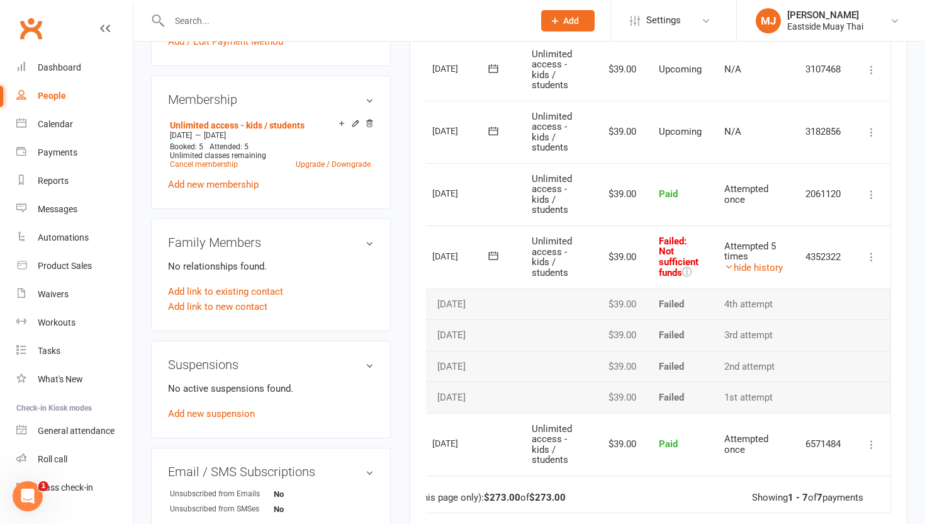
click at [566, 257] on icon at bounding box center [871, 256] width 13 height 13
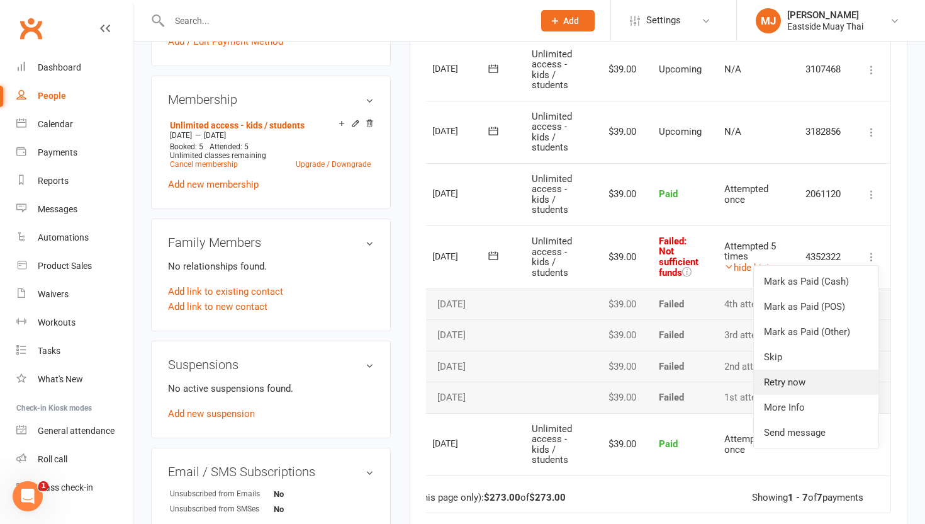
click at [566, 386] on link "Retry now" at bounding box center [816, 381] width 125 height 25
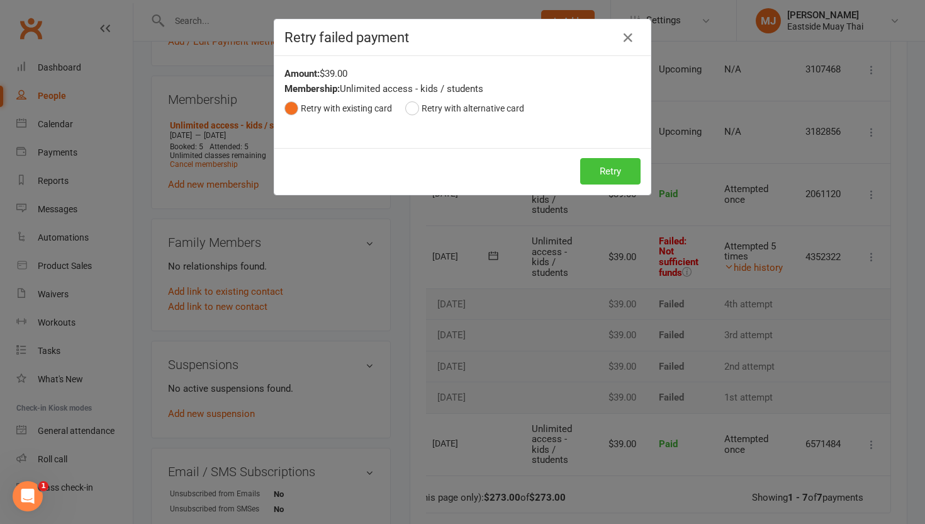
click at [566, 177] on button "Retry" at bounding box center [610, 171] width 60 height 26
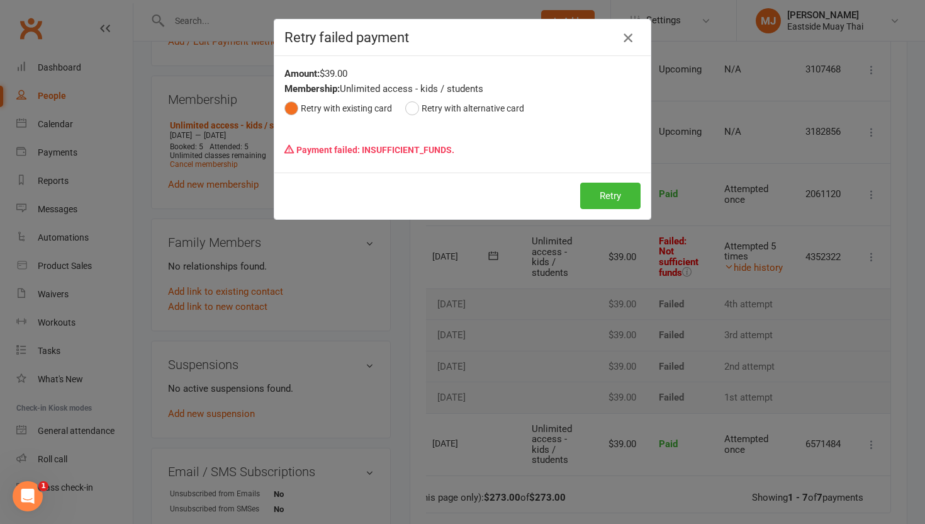
click at [566, 39] on icon "button" at bounding box center [627, 37] width 15 height 15
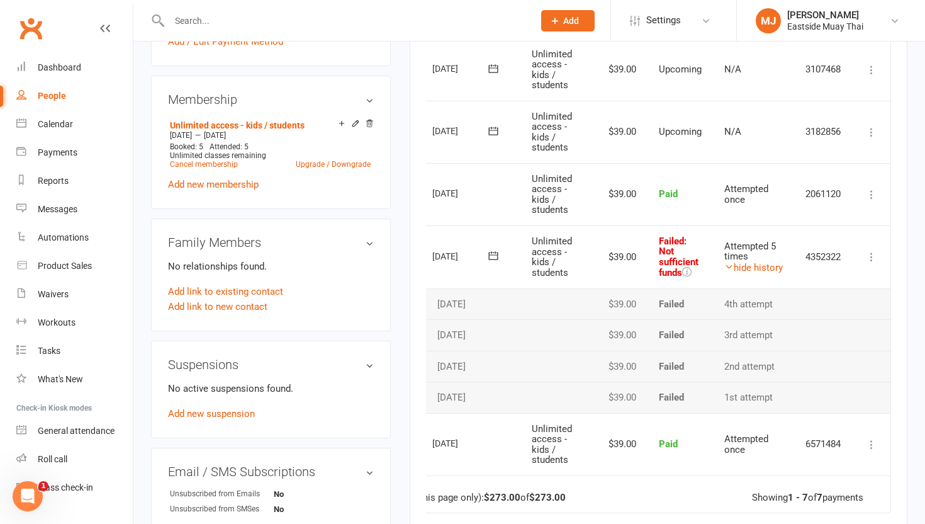
click at [566, 255] on icon at bounding box center [871, 256] width 13 height 13
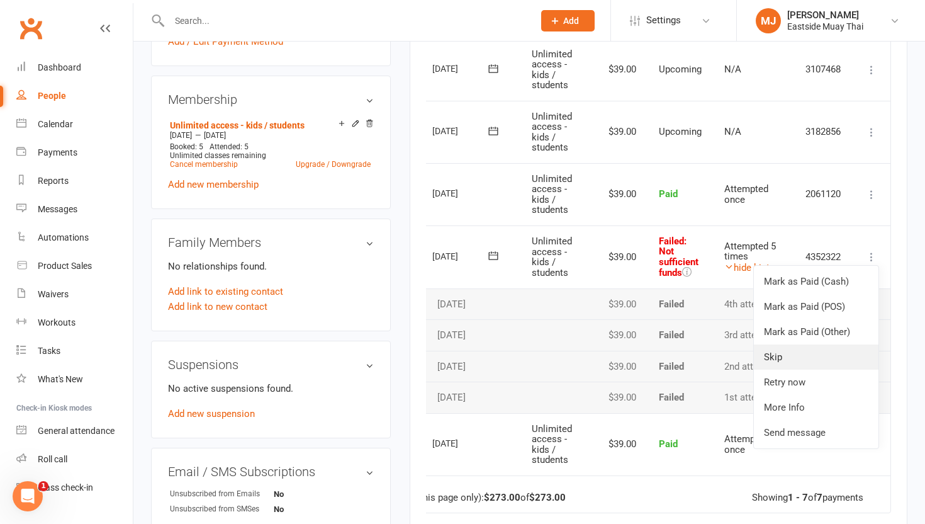
click at [566, 355] on link "Skip" at bounding box center [816, 356] width 125 height 25
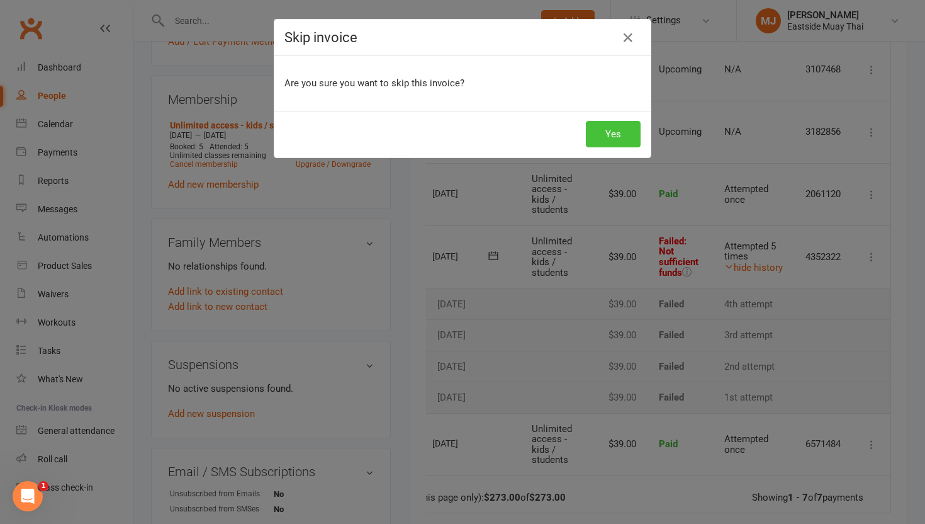
click at [566, 138] on button "Yes" at bounding box center [613, 134] width 55 height 26
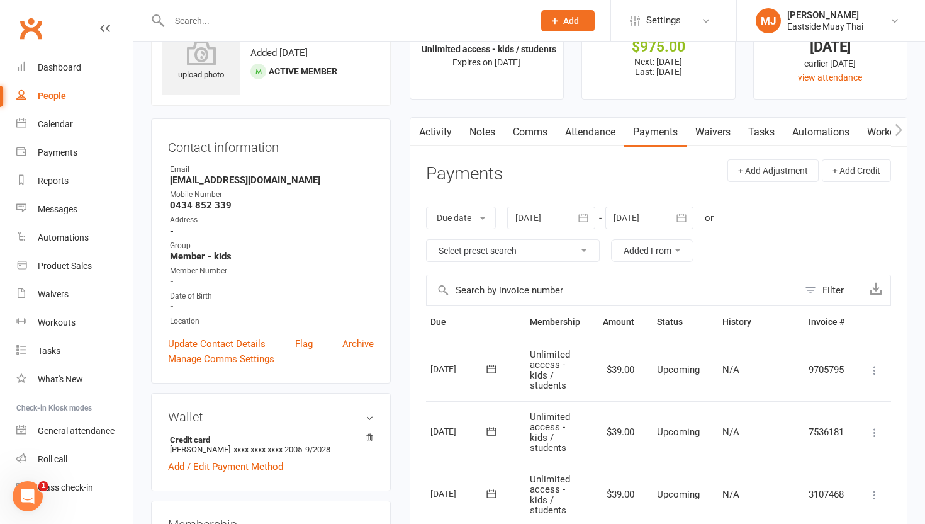
scroll to position [70, 0]
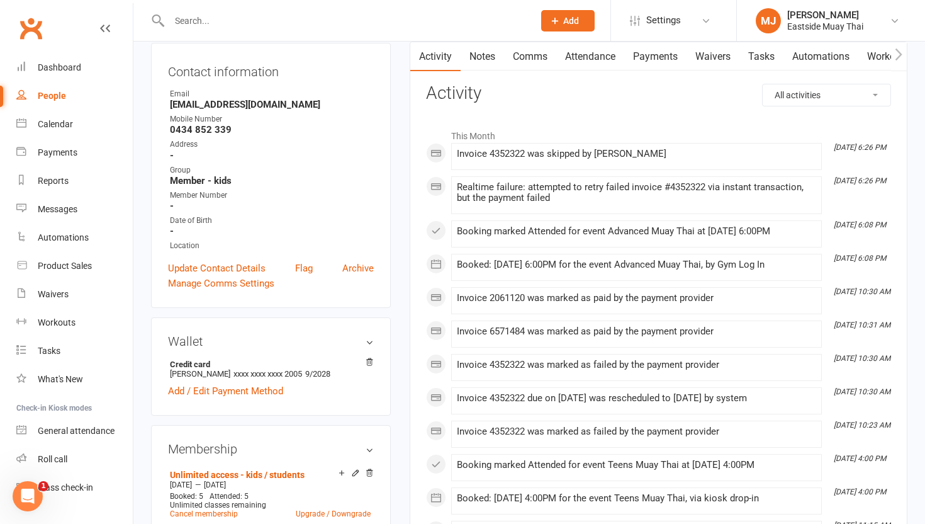
scroll to position [33, 0]
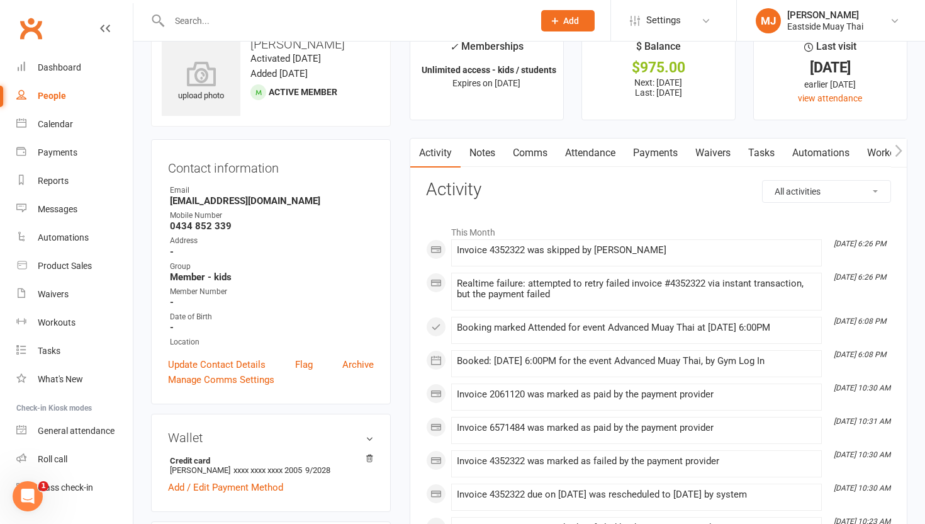
click at [652, 149] on link "Payments" at bounding box center [655, 152] width 62 height 29
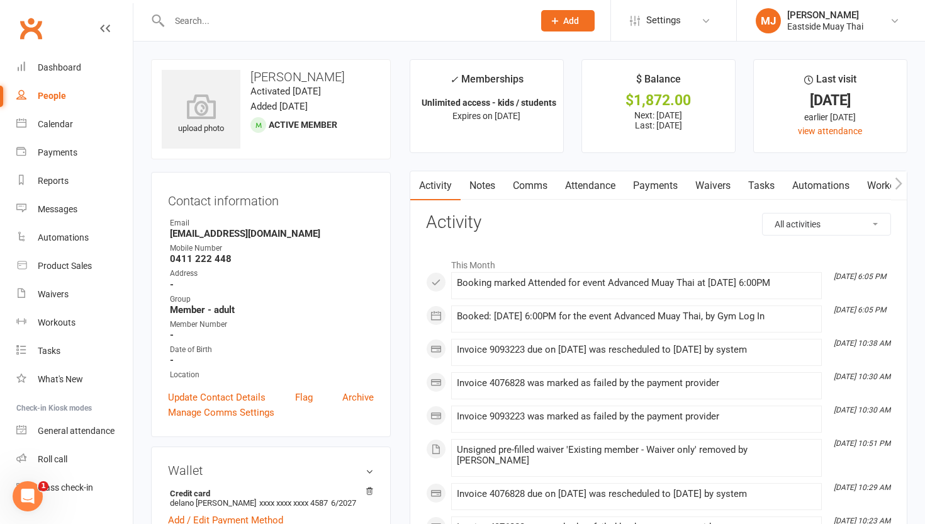
click at [646, 184] on link "Payments" at bounding box center [655, 185] width 62 height 29
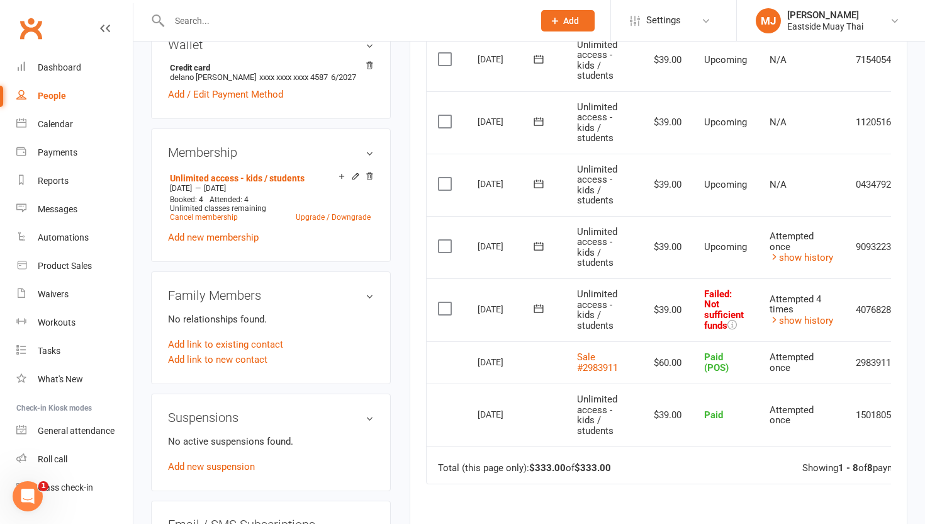
scroll to position [435, 0]
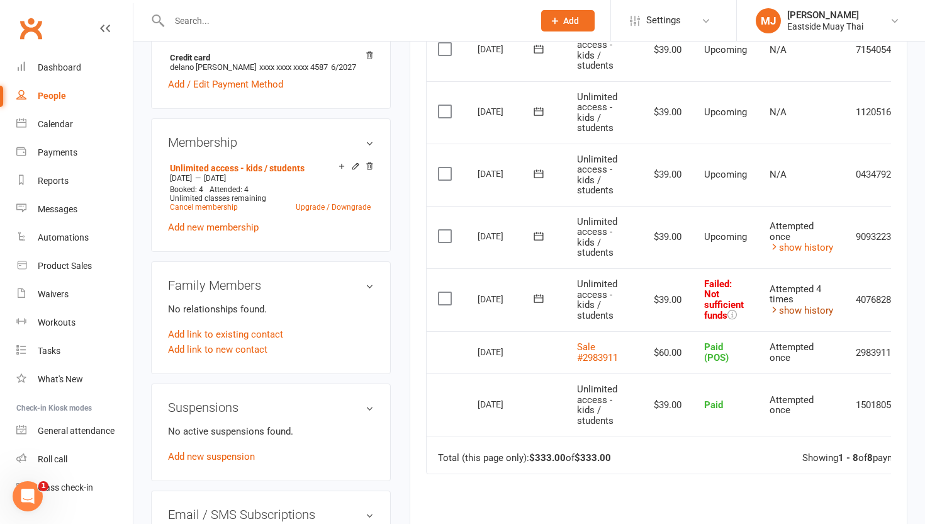
click at [796, 313] on link "show history" at bounding box center [802, 310] width 64 height 11
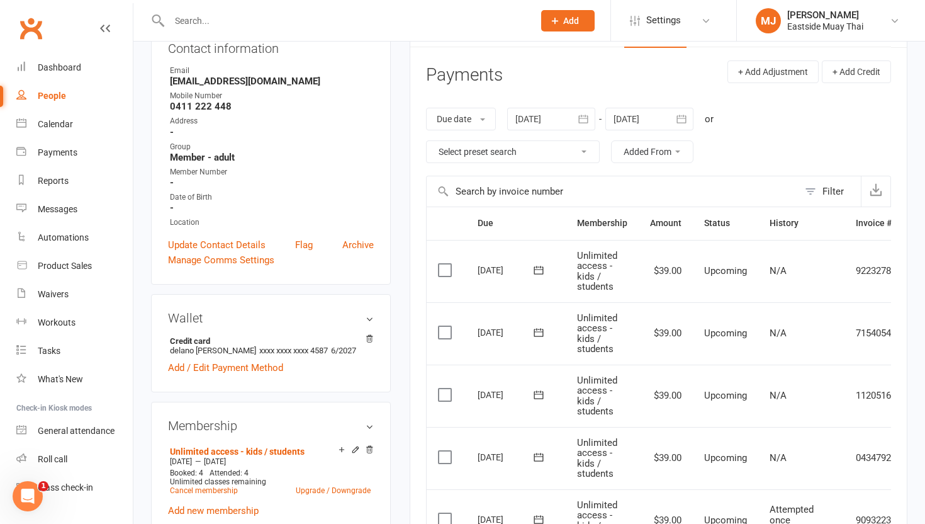
scroll to position [153, 0]
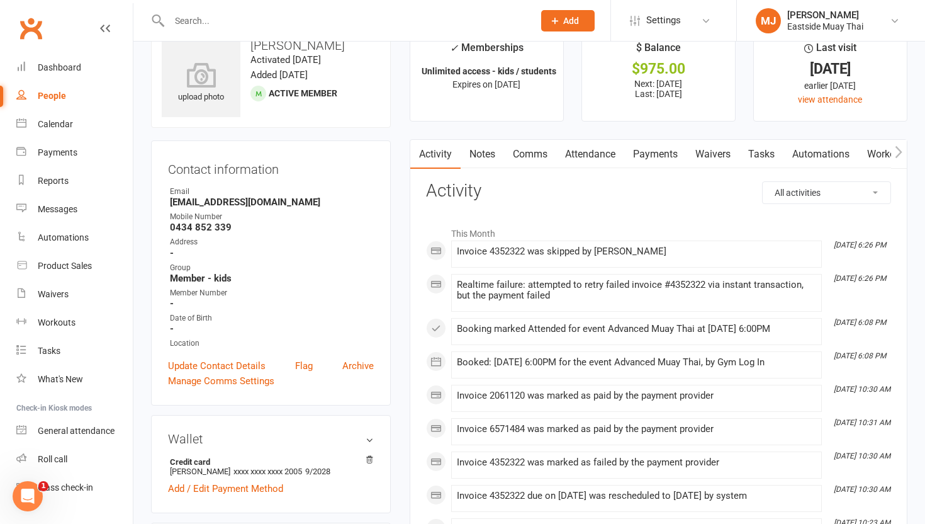
click at [712, 152] on link "Waivers" at bounding box center [713, 154] width 53 height 29
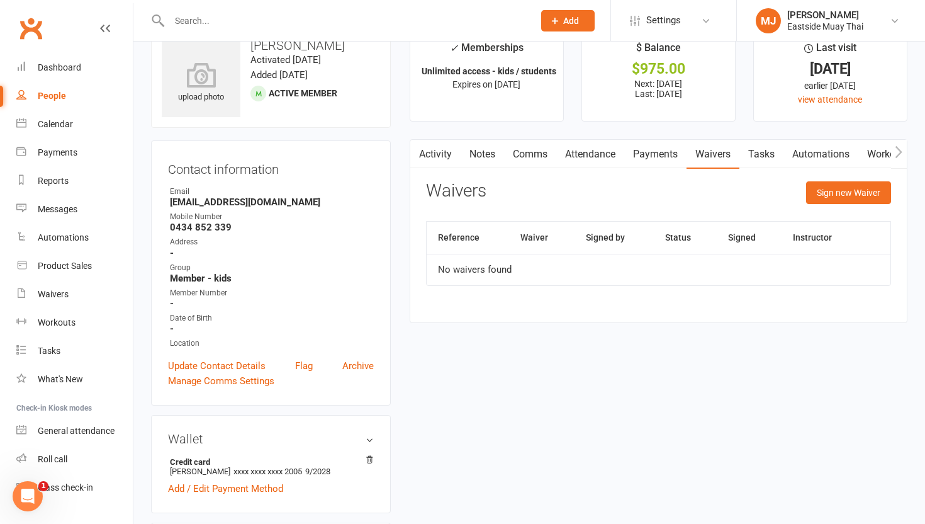
click at [656, 160] on link "Payments" at bounding box center [655, 154] width 62 height 29
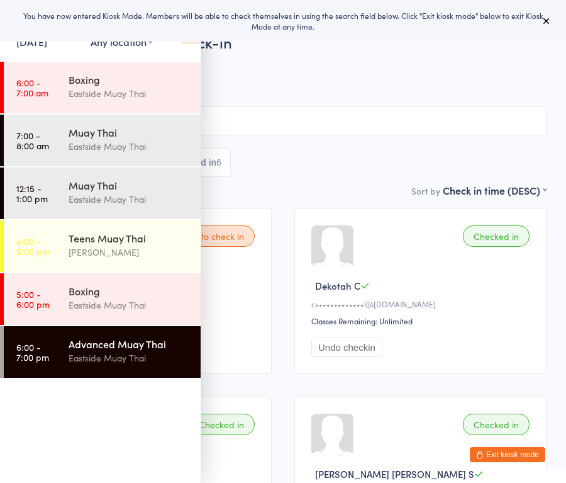
click at [532, 449] on button "Exit kiosk mode" at bounding box center [508, 454] width 76 height 15
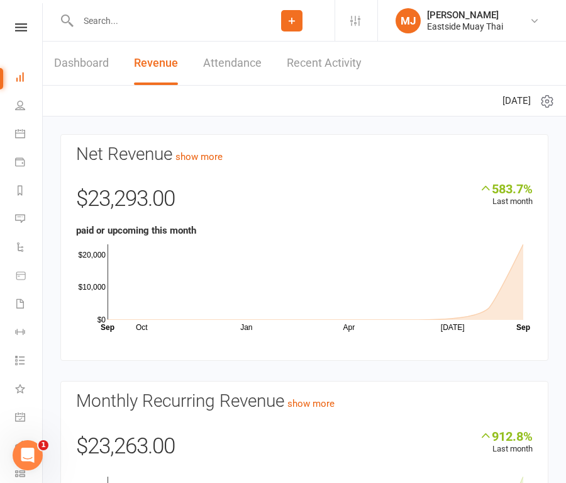
click at [85, 69] on link "Dashboard" at bounding box center [81, 63] width 55 height 43
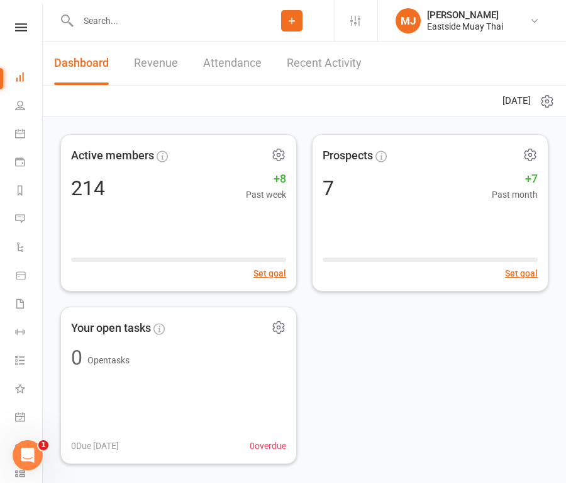
click at [147, 26] on input "text" at bounding box center [161, 21] width 175 height 18
click at [174, 27] on input "text" at bounding box center [161, 21] width 175 height 18
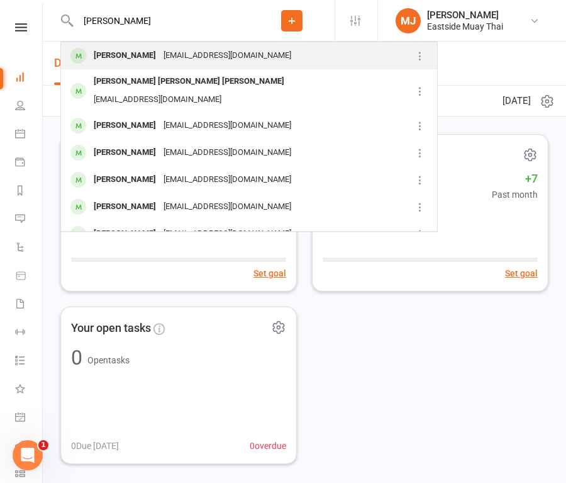
type input "Jamie"
click at [132, 59] on div "Jamie Parry" at bounding box center [125, 56] width 70 height 18
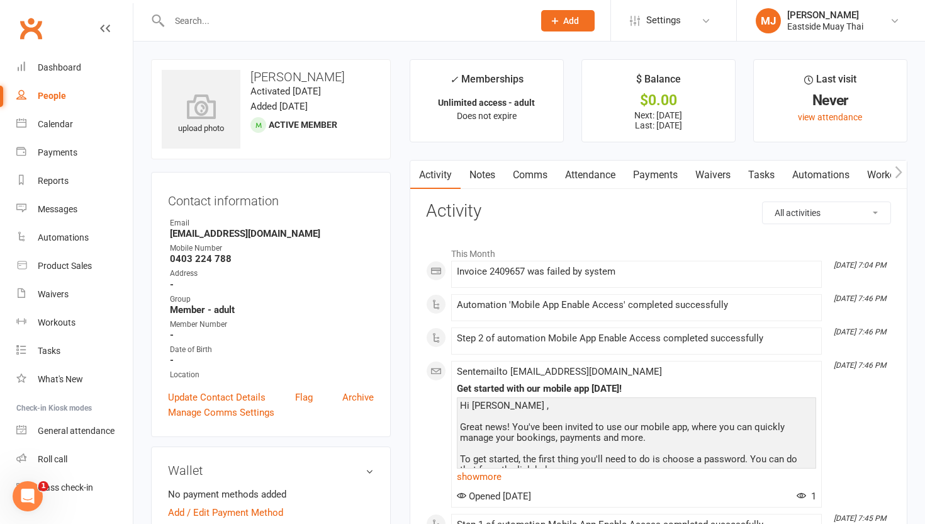
click at [566, 172] on link "Payments" at bounding box center [655, 174] width 62 height 29
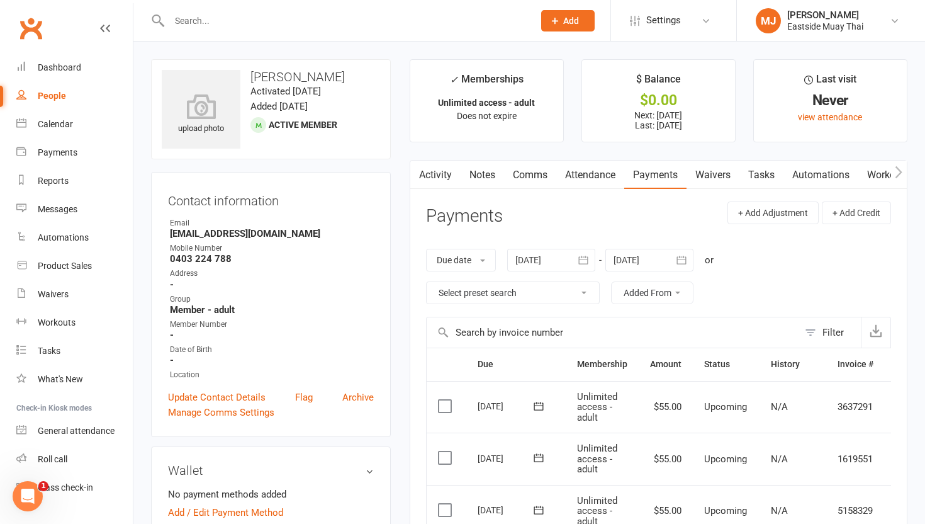
click at [566, 171] on link "Attendance" at bounding box center [590, 174] width 68 height 29
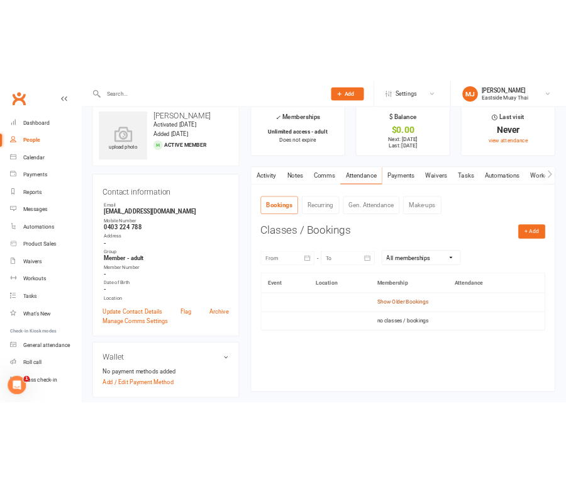
scroll to position [20, 0]
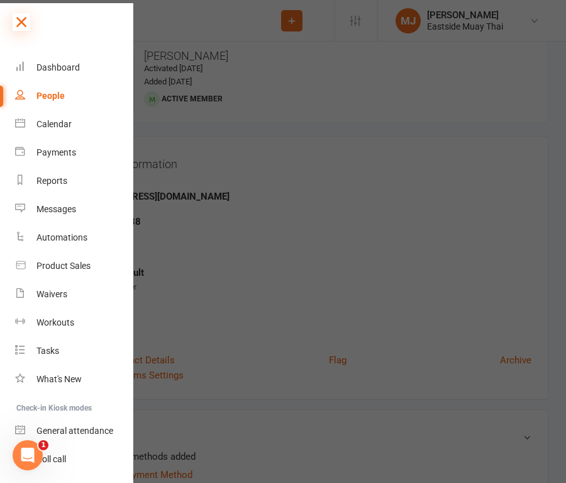
click at [18, 18] on icon at bounding box center [22, 22] width 18 height 18
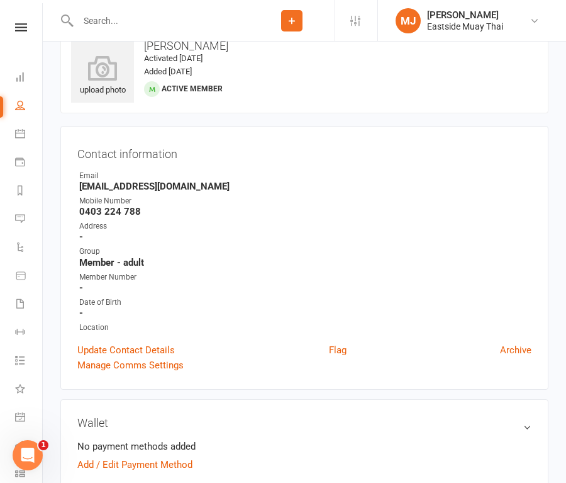
scroll to position [0, 0]
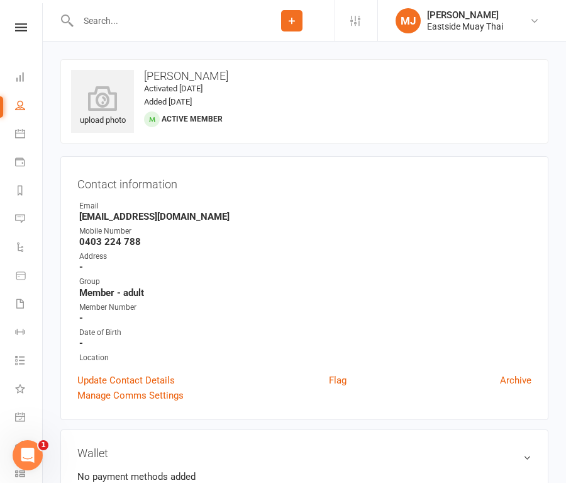
click at [159, 28] on input "text" at bounding box center [161, 21] width 175 height 18
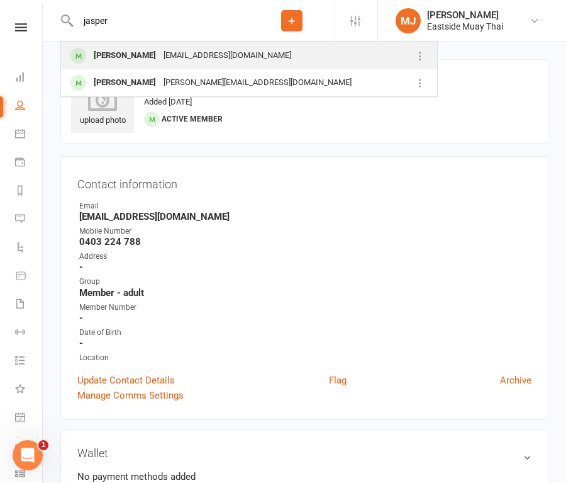
type input "jasper"
click at [160, 59] on div "jaspermc02@gmail.com" at bounding box center [227, 56] width 135 height 18
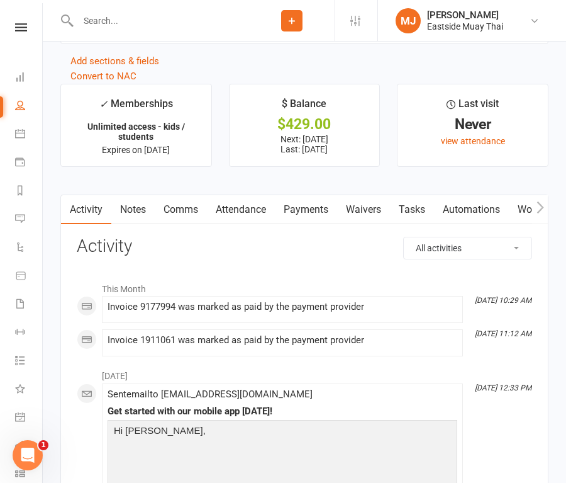
scroll to position [1271, 0]
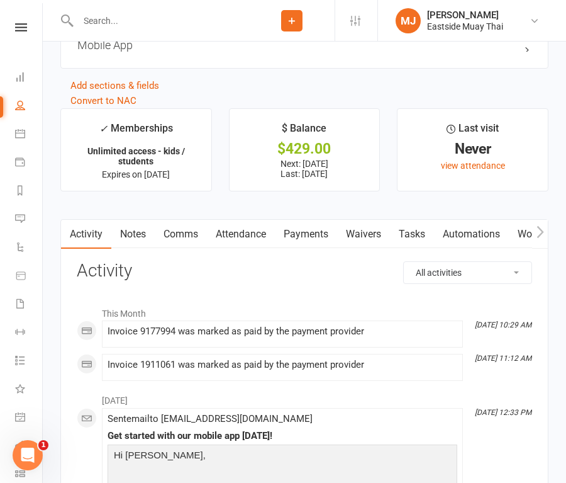
click at [359, 227] on link "Waivers" at bounding box center [363, 234] width 53 height 29
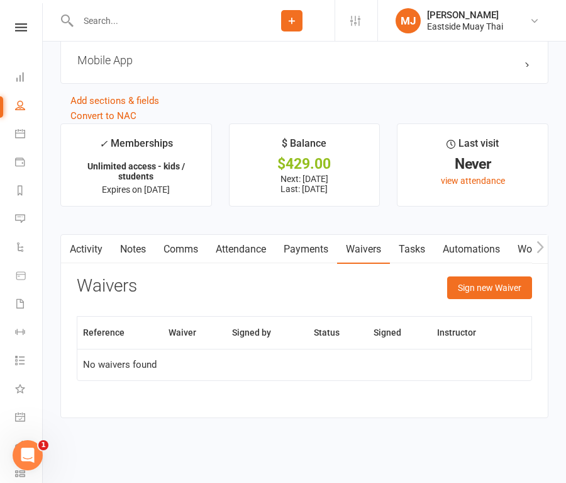
click at [313, 242] on link "Payments" at bounding box center [306, 249] width 62 height 29
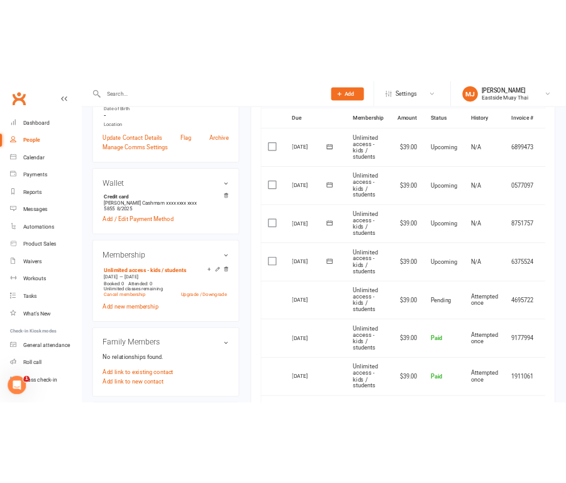
scroll to position [340, 0]
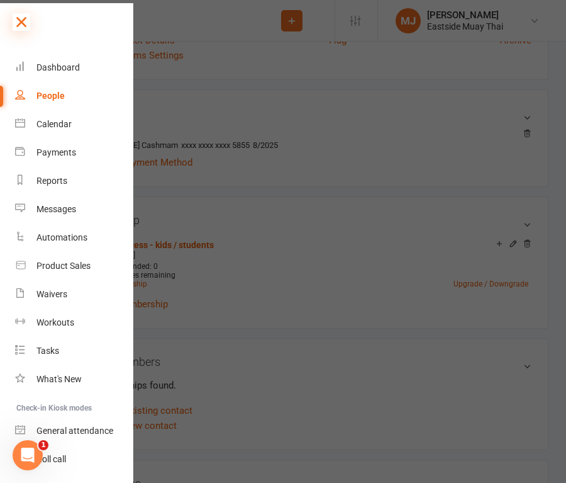
click at [21, 23] on icon at bounding box center [22, 22] width 18 height 18
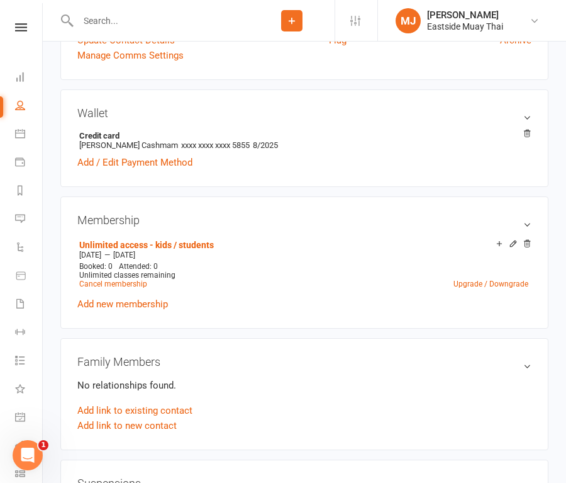
click at [130, 21] on input "text" at bounding box center [161, 21] width 175 height 18
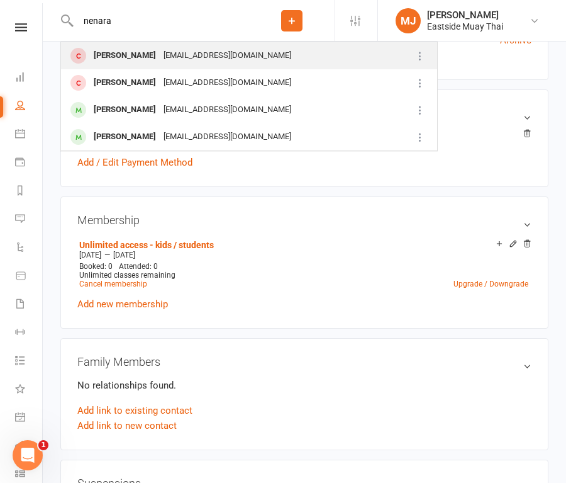
type input "nenara"
click at [119, 60] on div "Nenara Zaya" at bounding box center [125, 56] width 70 height 18
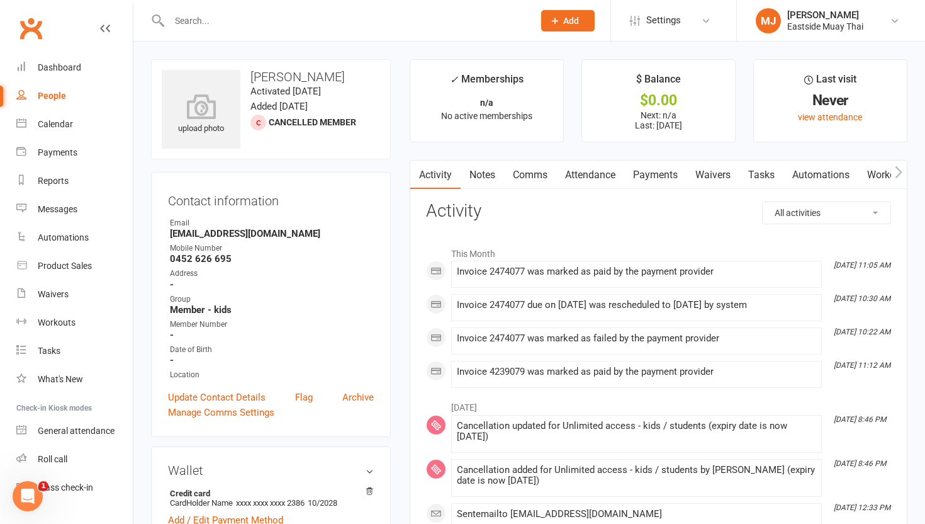
click at [566, 173] on link "Payments" at bounding box center [655, 174] width 62 height 29
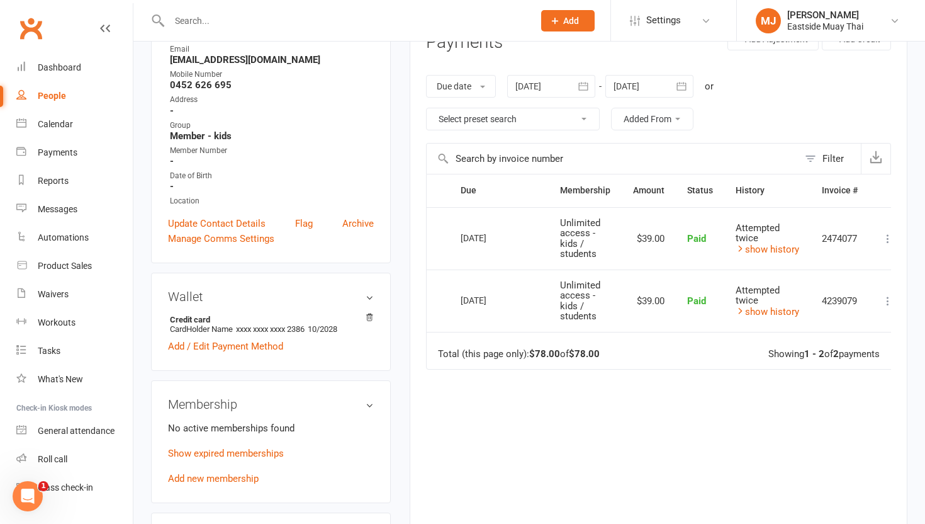
scroll to position [174, 0]
click at [566, 311] on link "show history" at bounding box center [768, 310] width 64 height 11
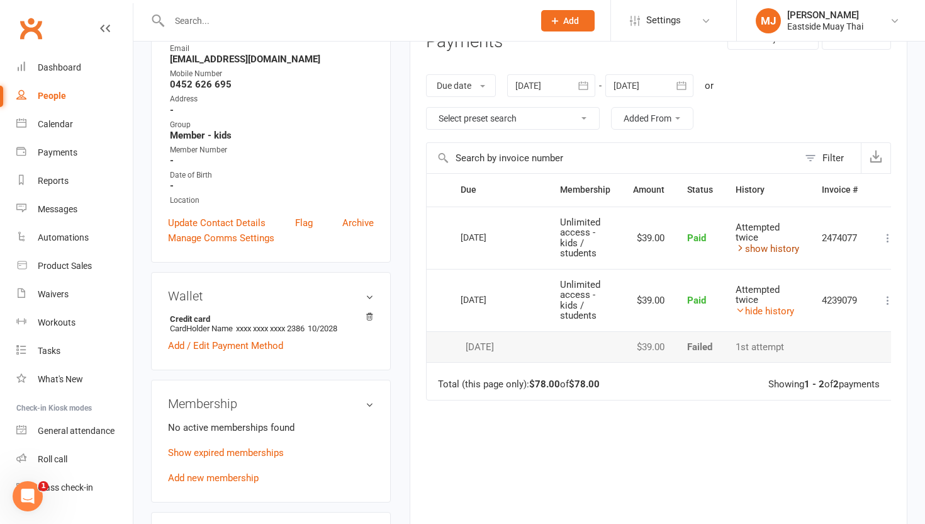
click at [566, 246] on link "show history" at bounding box center [768, 248] width 64 height 11
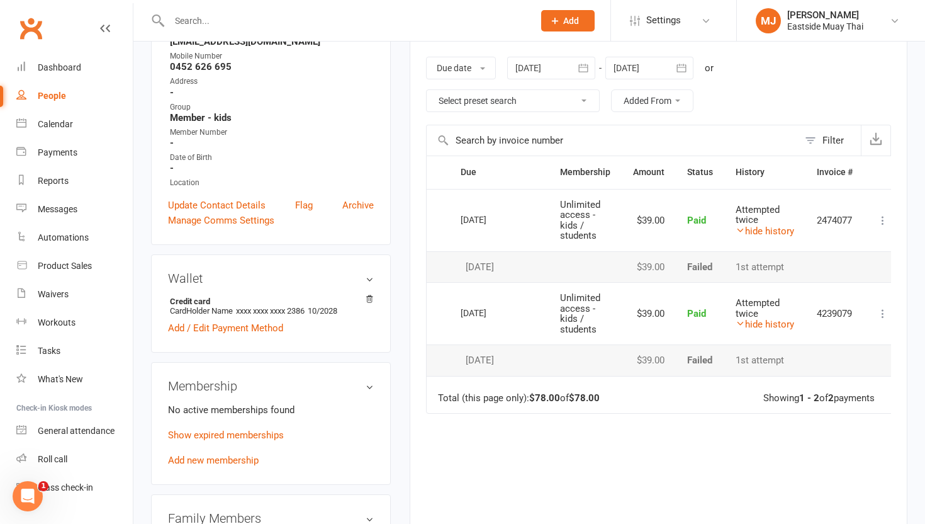
scroll to position [193, 0]
click at [566, 218] on icon at bounding box center [883, 219] width 13 height 13
click at [566, 249] on link "Refund" at bounding box center [827, 244] width 125 height 25
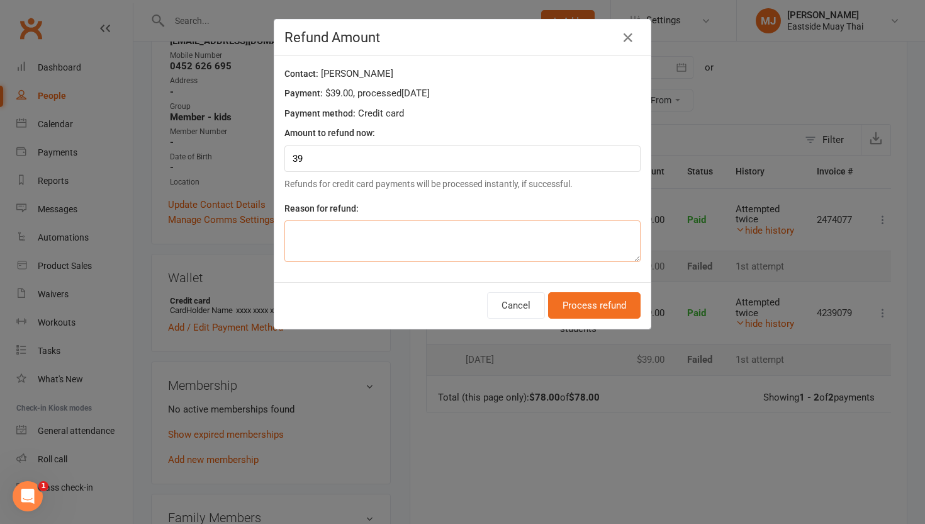
click at [566, 247] on textarea at bounding box center [462, 241] width 356 height 42
type textarea "D"
type textarea "Cancelled account"
click at [566, 301] on button "Process refund" at bounding box center [594, 305] width 93 height 26
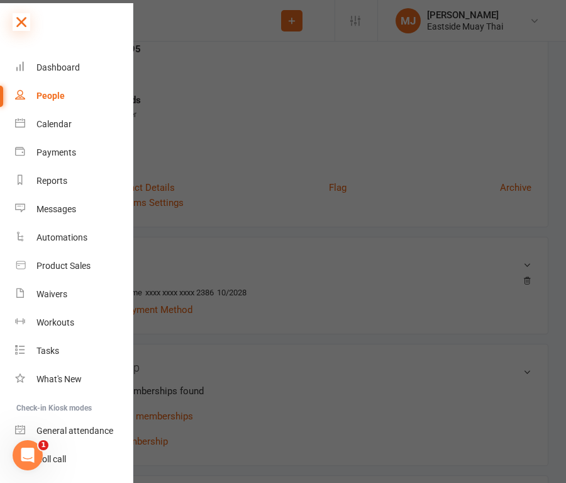
click at [16, 19] on icon at bounding box center [22, 22] width 18 height 18
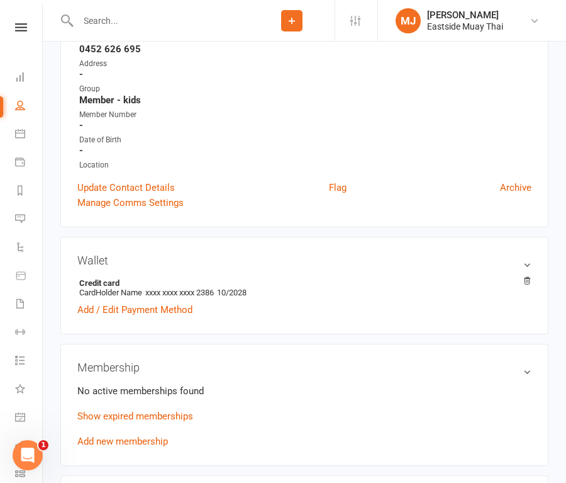
click at [124, 21] on input "text" at bounding box center [161, 21] width 175 height 18
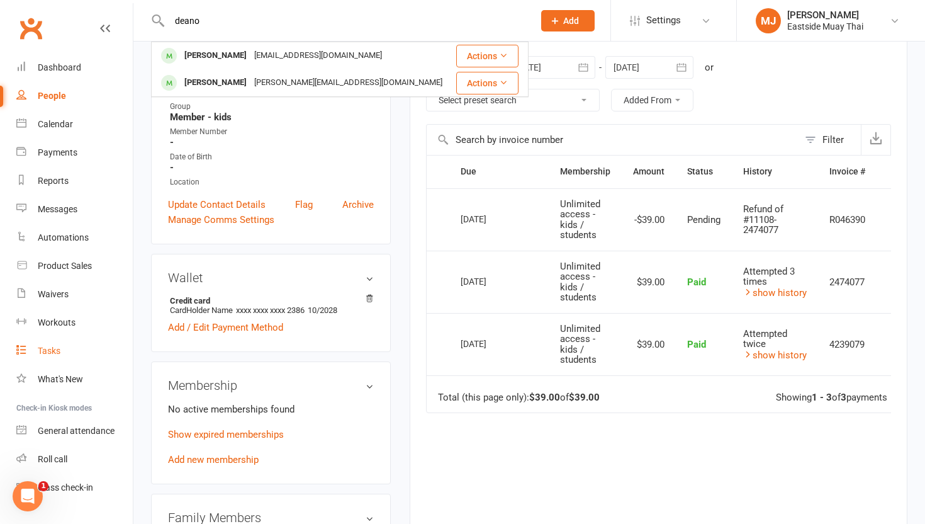
scroll to position [25, 0]
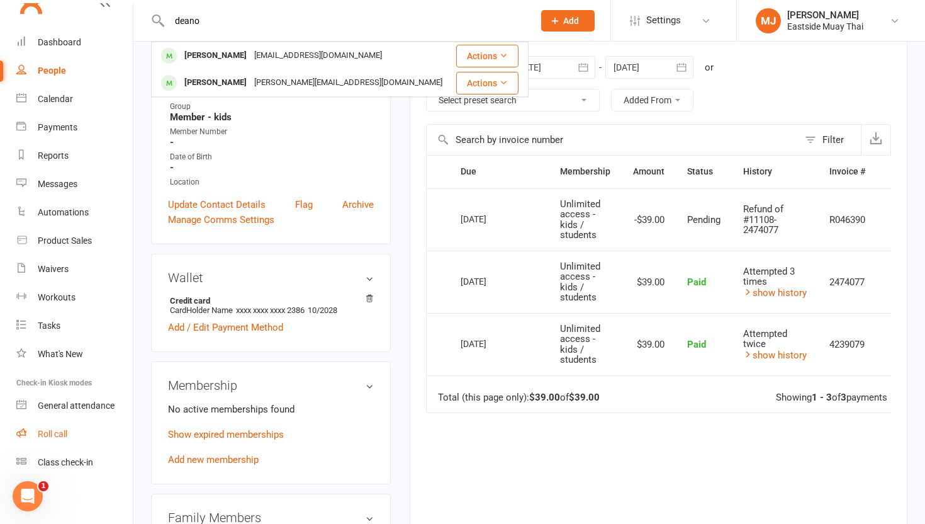
type input "deano"
click at [67, 429] on div "Roll call" at bounding box center [53, 434] width 30 height 10
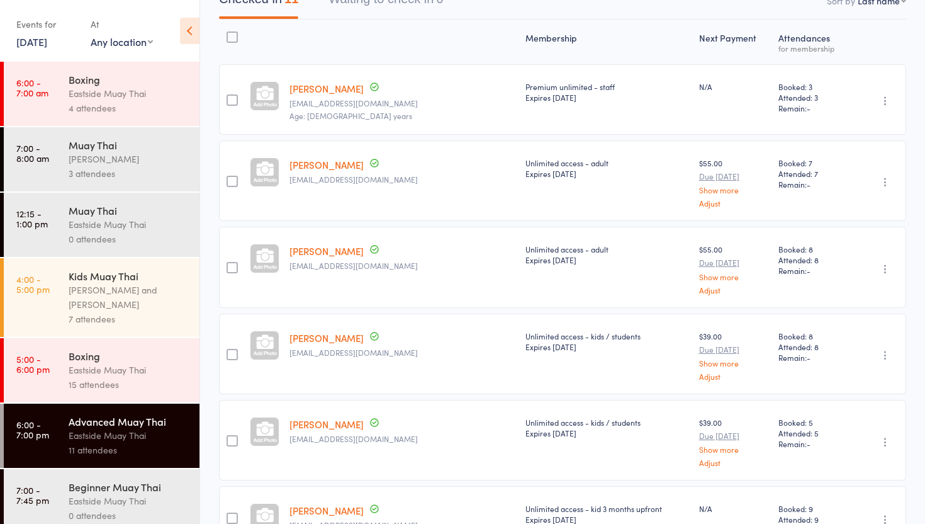
scroll to position [66, 0]
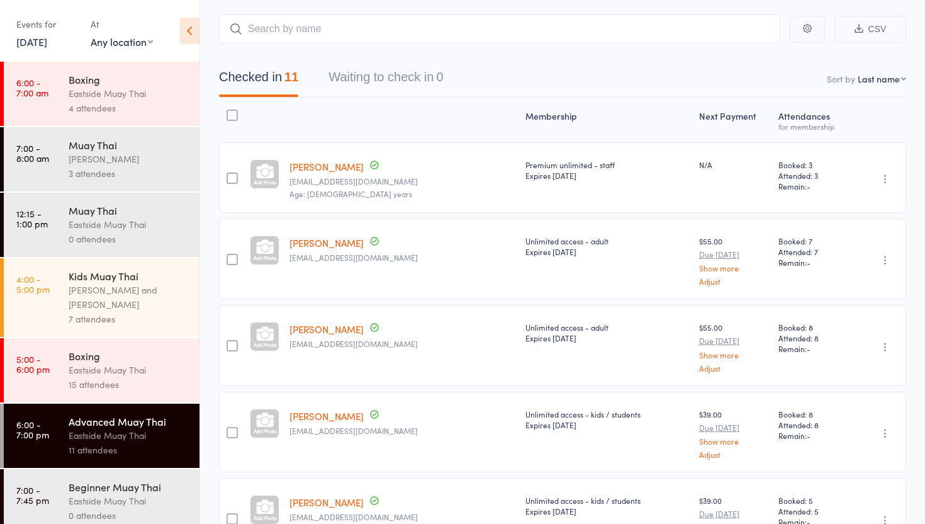
click at [118, 225] on div "Eastside Muay Thai" at bounding box center [129, 224] width 120 height 14
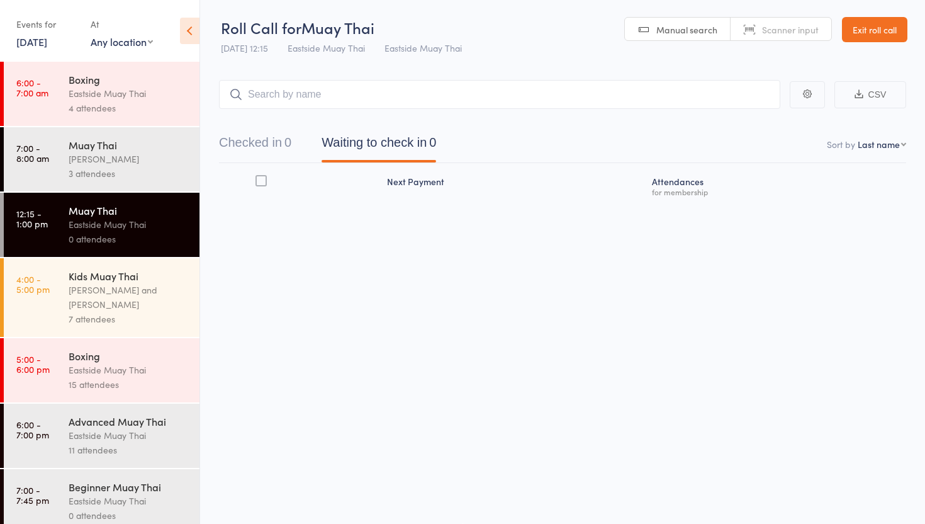
click at [890, 35] on link "Exit roll call" at bounding box center [874, 29] width 65 height 25
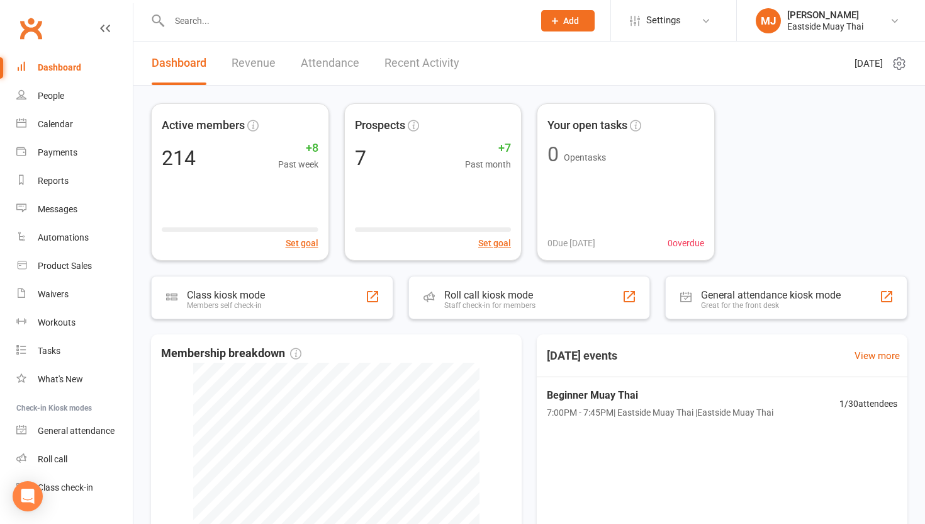
click at [240, 25] on input "text" at bounding box center [345, 21] width 359 height 18
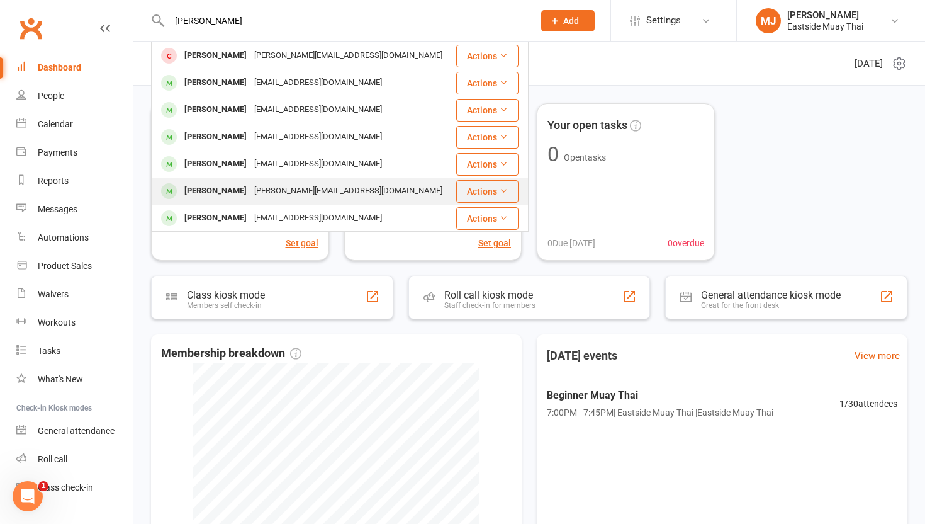
scroll to position [1, 0]
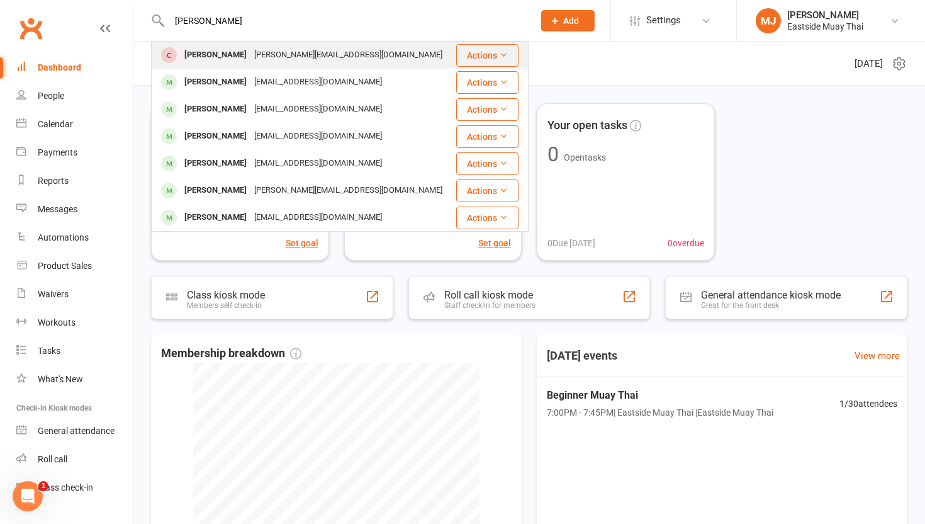
type input "[PERSON_NAME]"
click at [242, 53] on div "Daniel Wilkinson" at bounding box center [216, 55] width 70 height 18
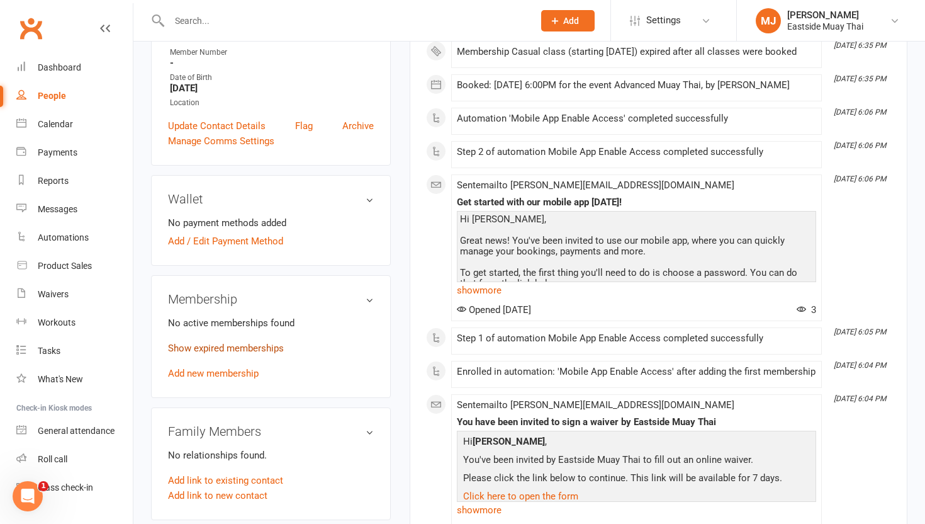
scroll to position [313, 0]
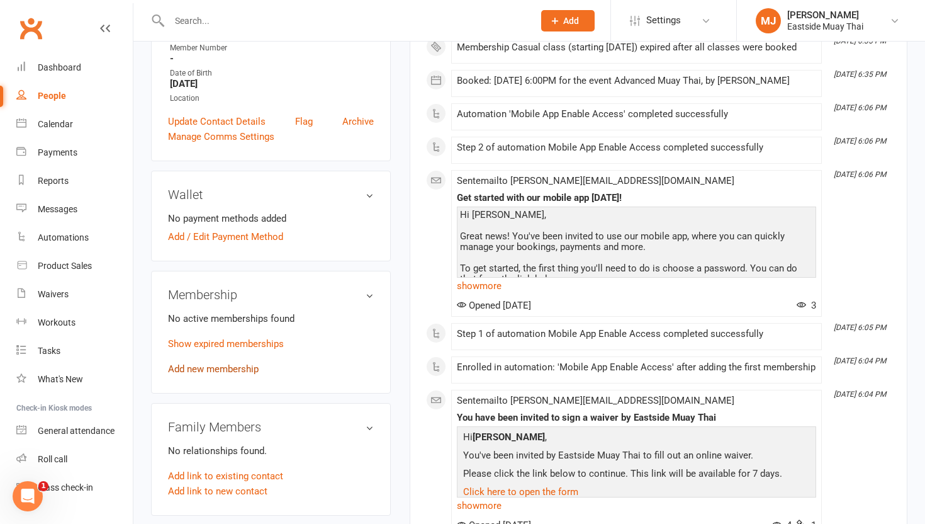
click at [240, 363] on link "Add new membership" at bounding box center [213, 368] width 91 height 11
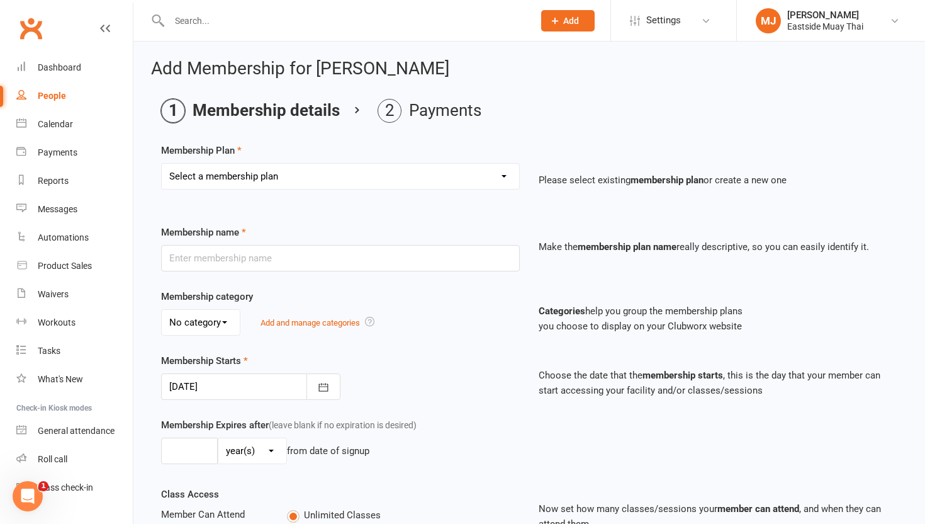
click at [360, 190] on div "Select a membership plan Create new Membership Plan Unlimited access - kid / st…" at bounding box center [341, 185] width 378 height 44
click at [361, 187] on select "Select a membership plan Create new Membership Plan Unlimited access - kid / st…" at bounding box center [340, 176] width 357 height 25
select select "7"
click at [162, 164] on select "Select a membership plan Create new Membership Plan Unlimited access - kid / st…" at bounding box center [340, 176] width 357 height 25
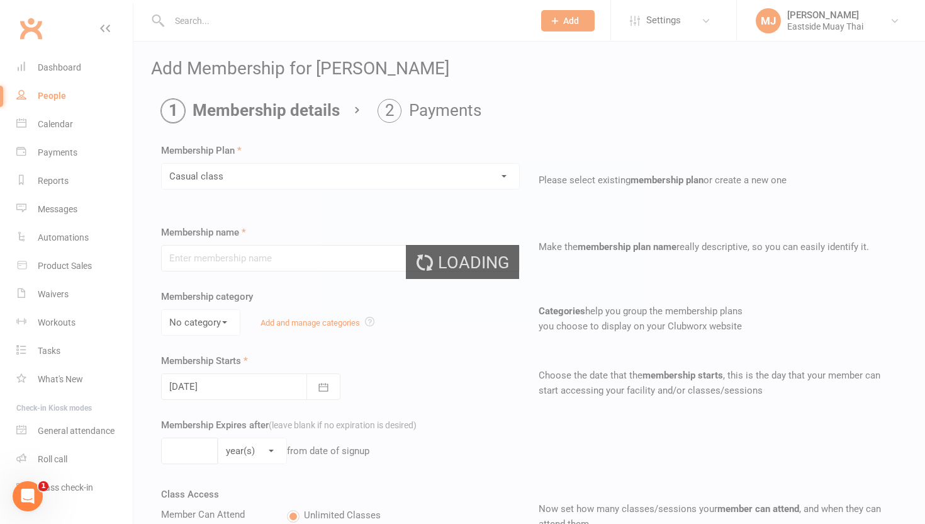
type input "Casual class"
select select "2"
type input "1"
select select "0"
type input "1"
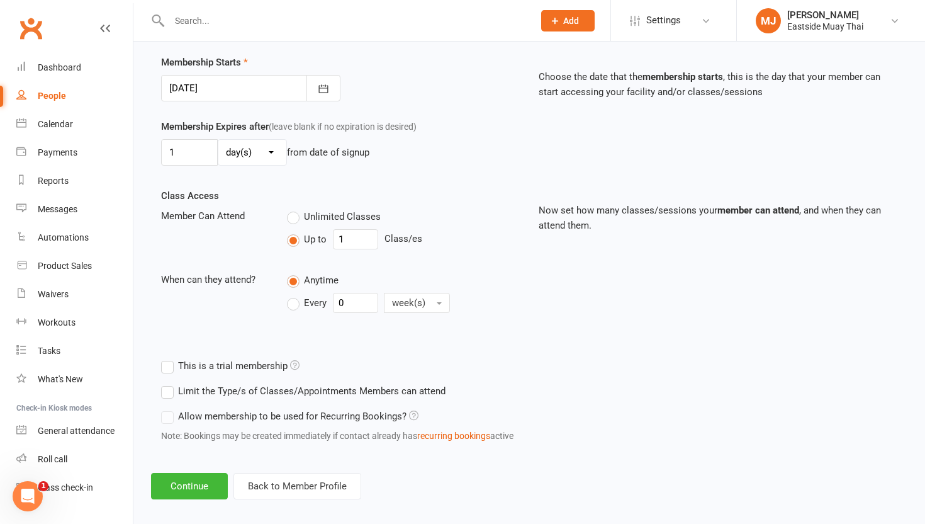
scroll to position [310, 0]
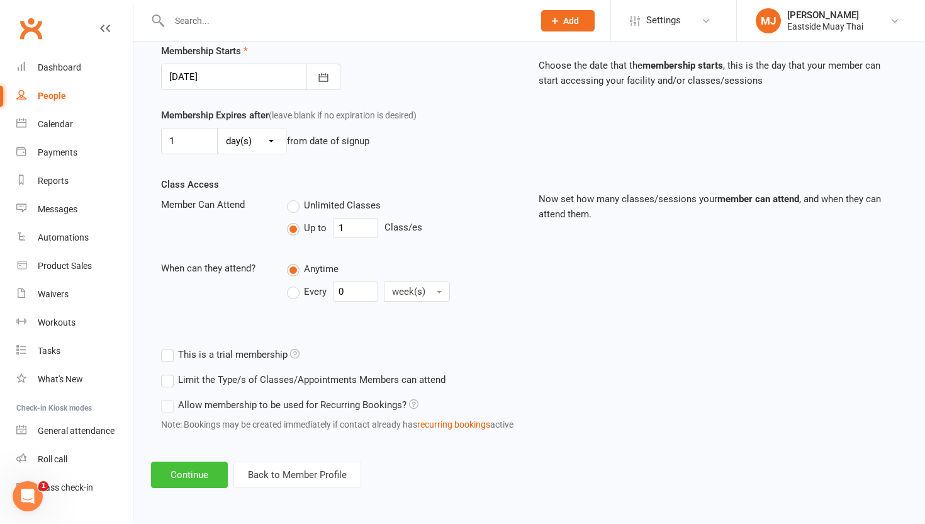
click at [184, 469] on button "Continue" at bounding box center [189, 474] width 77 height 26
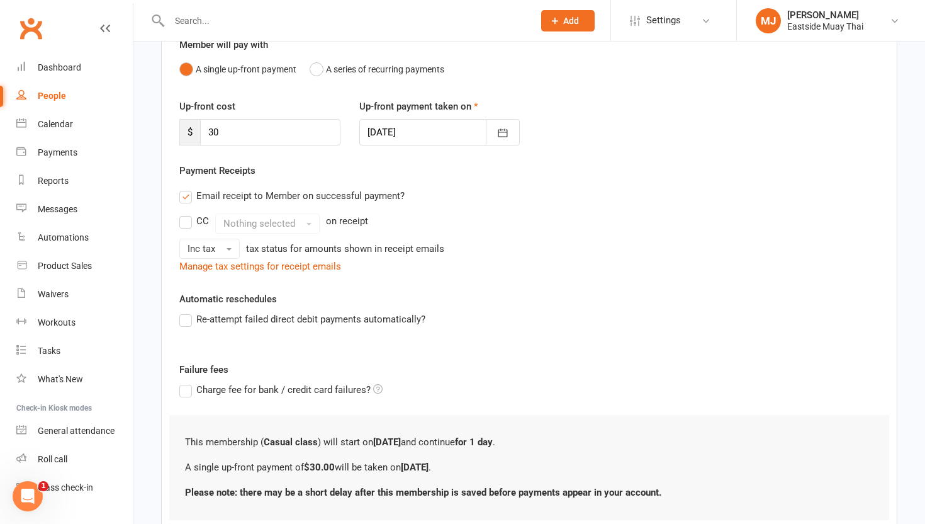
scroll to position [143, 0]
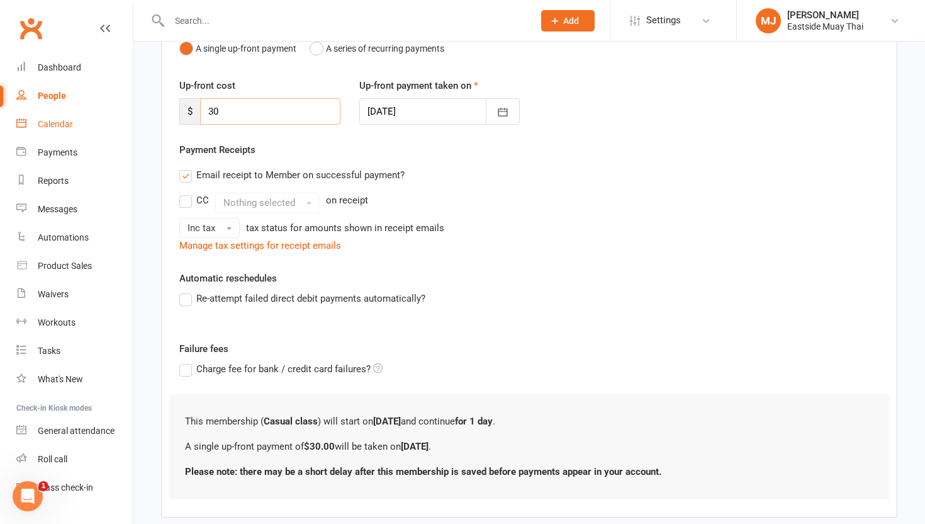
drag, startPoint x: 239, startPoint y: 108, endPoint x: 103, endPoint y: 113, distance: 135.4
click at [103, 113] on ui-view "Prospect Member Non-attending contact Class / event Appointment Task Membership…" at bounding box center [462, 217] width 925 height 714
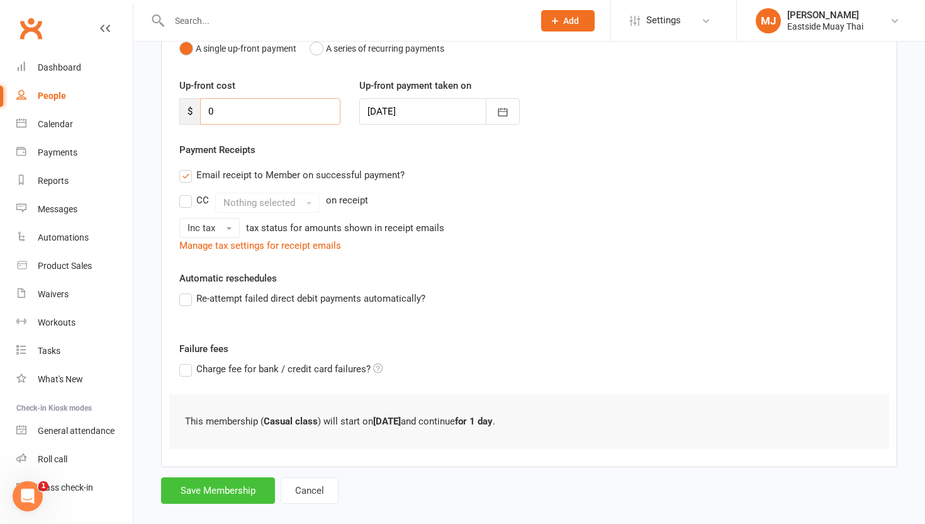
type input "0"
click at [218, 485] on button "Save Membership" at bounding box center [218, 490] width 114 height 26
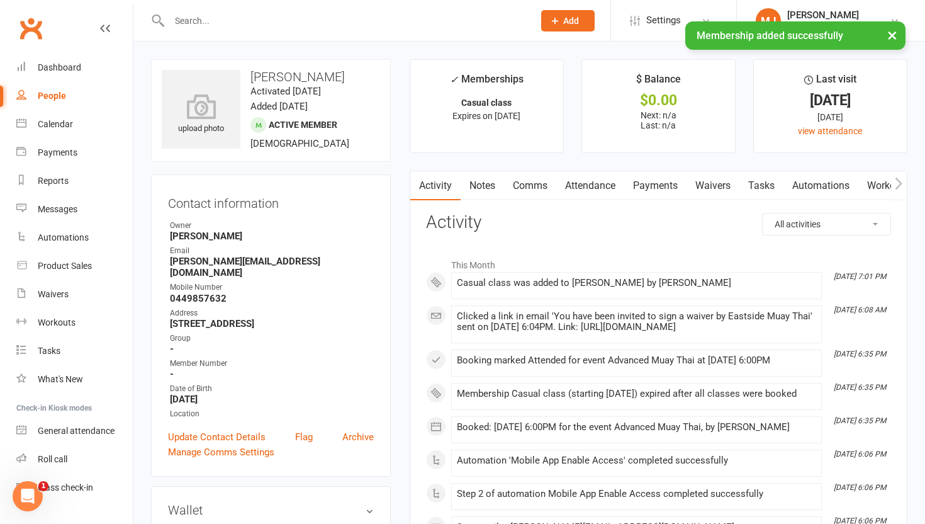
click at [709, 184] on link "Waivers" at bounding box center [713, 185] width 53 height 29
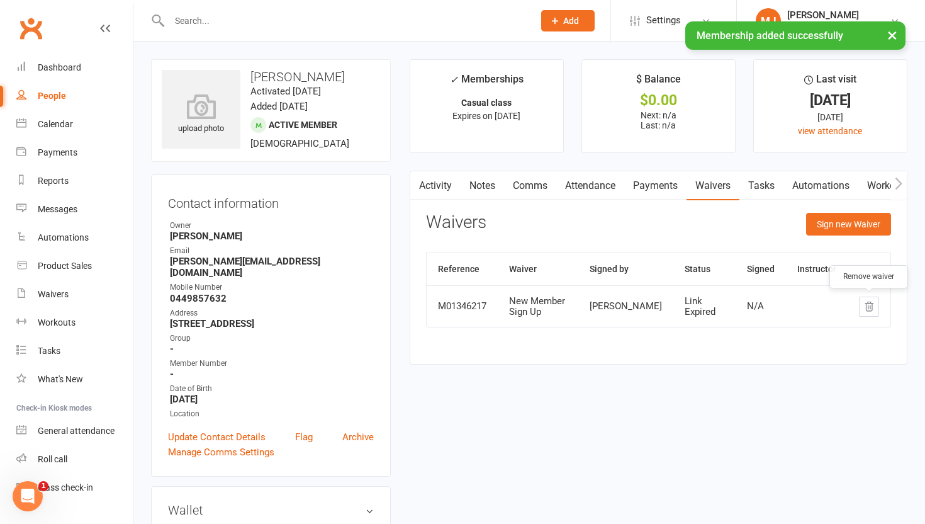
click at [872, 300] on button "button" at bounding box center [869, 306] width 20 height 20
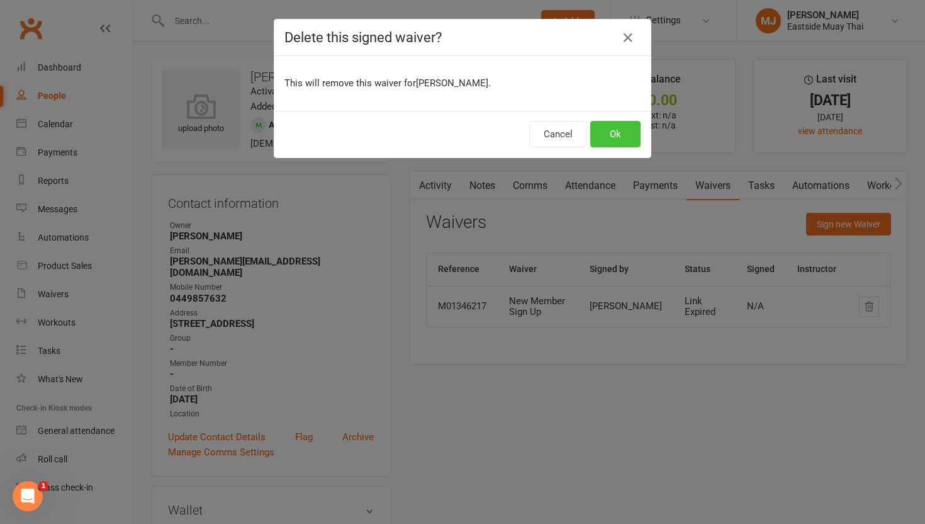
click at [605, 139] on button "Ok" at bounding box center [615, 134] width 50 height 26
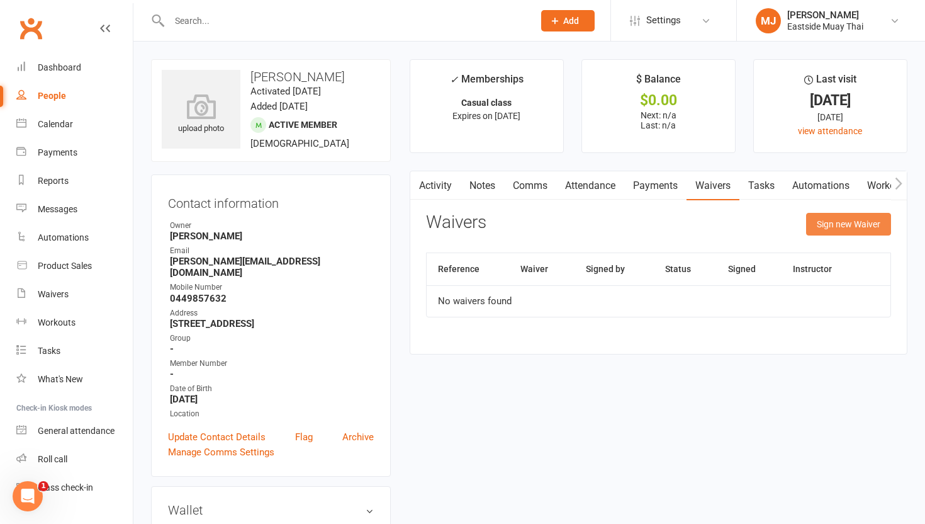
click at [845, 223] on button "Sign new Waiver" at bounding box center [848, 224] width 85 height 23
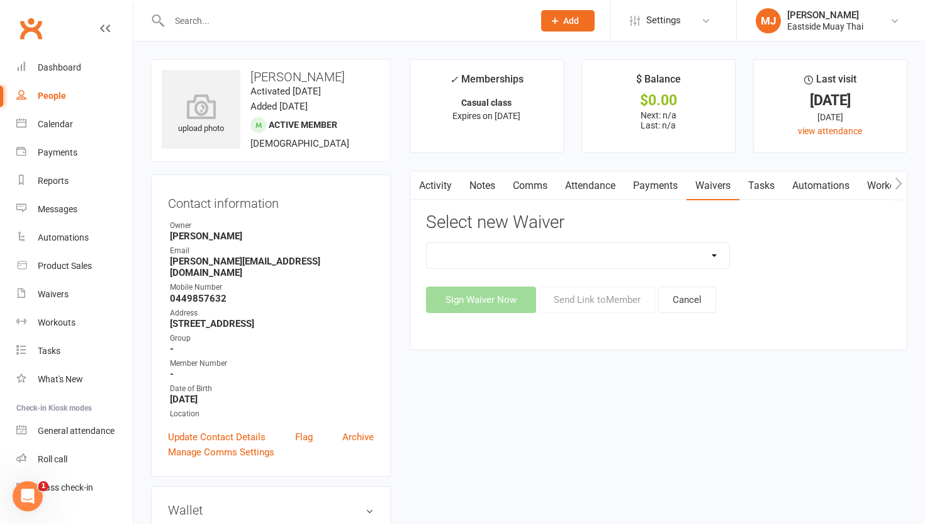
click at [620, 237] on div "Select new Waiver Existing member - Waiver only Free Trial New Member Sign Up N…" at bounding box center [658, 263] width 465 height 100
click at [622, 256] on select "Existing member - Waiver only Free Trial New Member Sign Up New Member Sign Up …" at bounding box center [578, 255] width 303 height 25
click at [427, 243] on select "Existing member - Waiver only Free Trial New Member Sign Up New Member Sign Up …" at bounding box center [578, 255] width 303 height 25
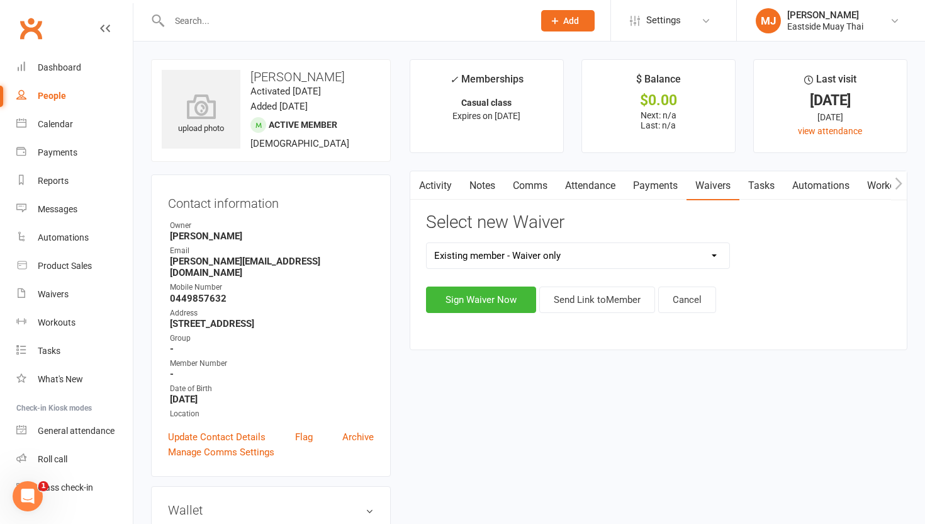
click at [595, 250] on select "Existing member - Waiver only Free Trial New Member Sign Up New Member Sign Up …" at bounding box center [578, 255] width 303 height 25
select select "14902"
click at [427, 243] on select "Existing member - Waiver only Free Trial New Member Sign Up New Member Sign Up …" at bounding box center [578, 255] width 303 height 25
click at [573, 296] on button "Send Link to Member" at bounding box center [597, 299] width 116 height 26
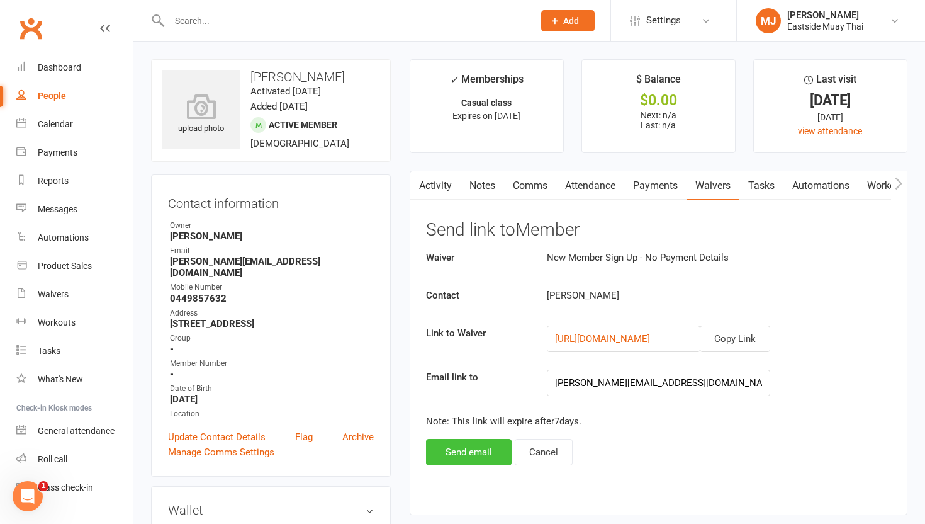
click at [471, 447] on button "Send email" at bounding box center [469, 452] width 86 height 26
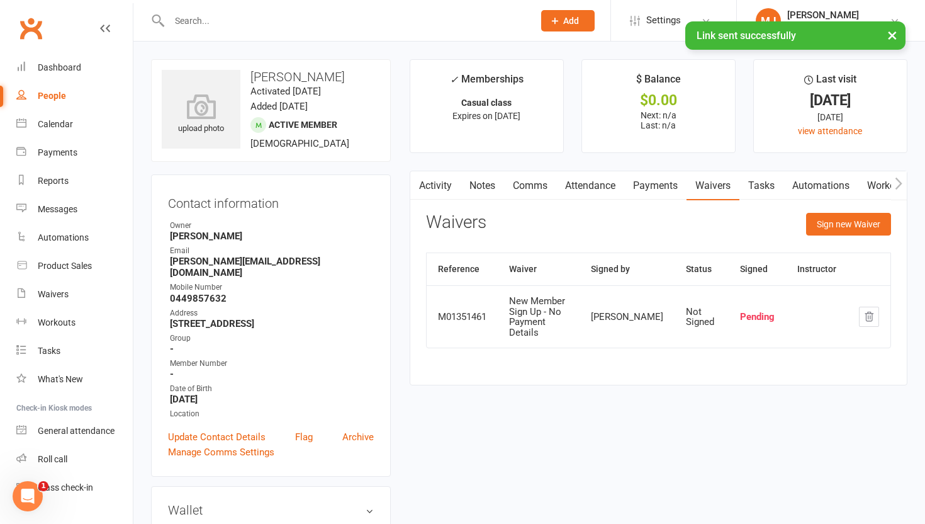
click at [571, 13] on button "Add" at bounding box center [567, 20] width 53 height 21
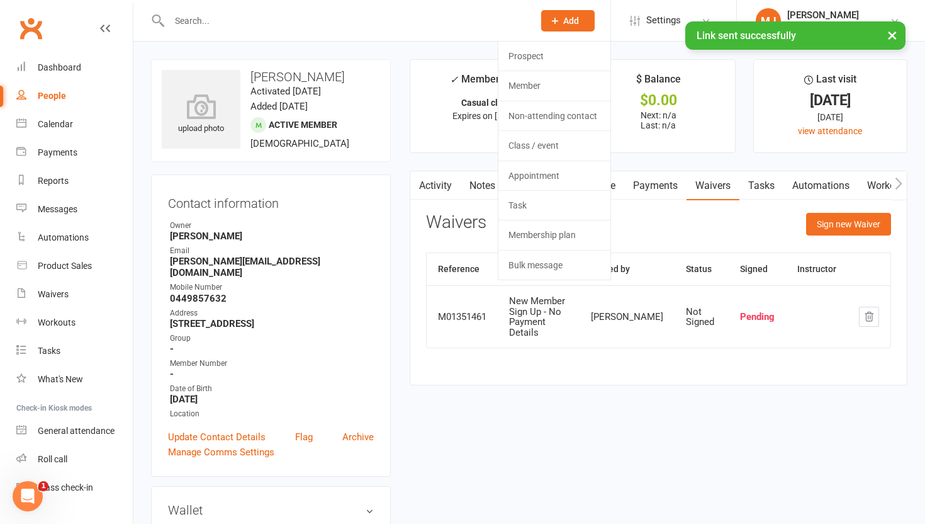
click at [570, 21] on div "× Link sent successfully" at bounding box center [454, 21] width 909 height 0
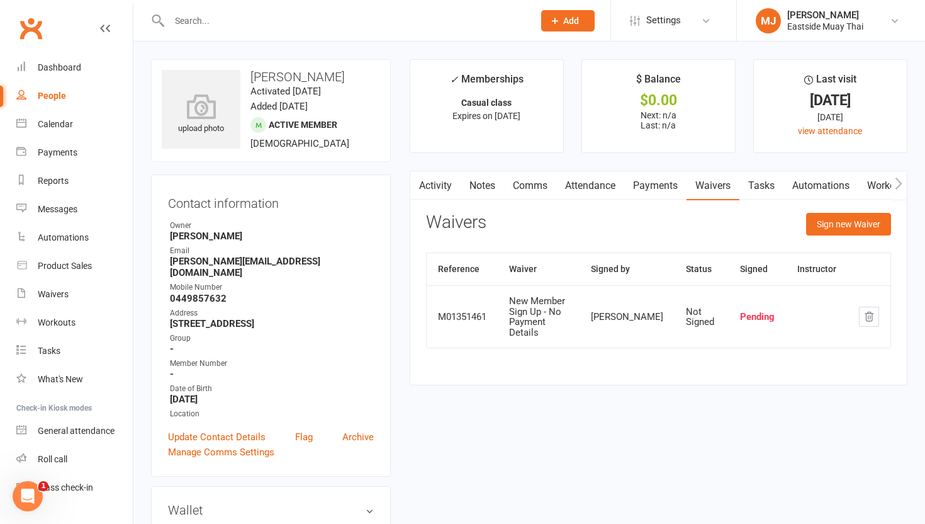
click at [571, 17] on span "Add" at bounding box center [571, 21] width 16 height 10
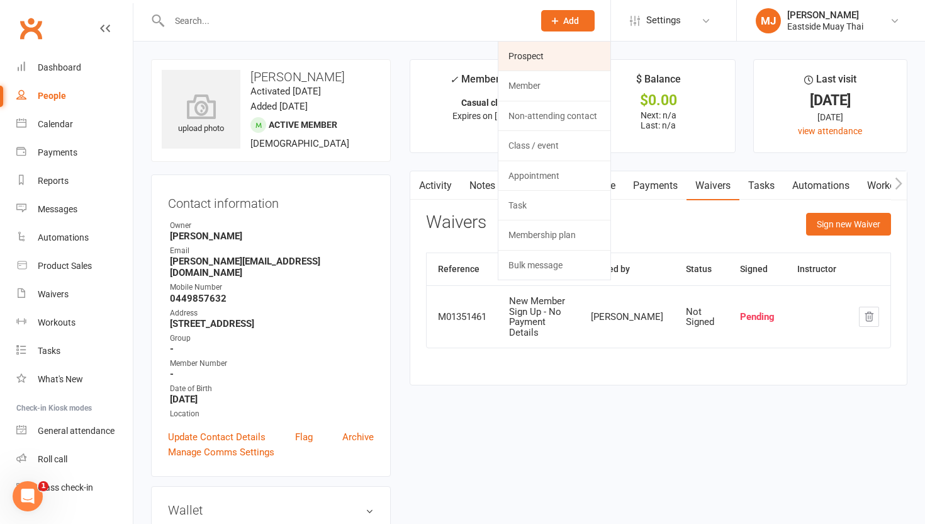
click at [544, 55] on link "Prospect" at bounding box center [554, 56] width 112 height 29
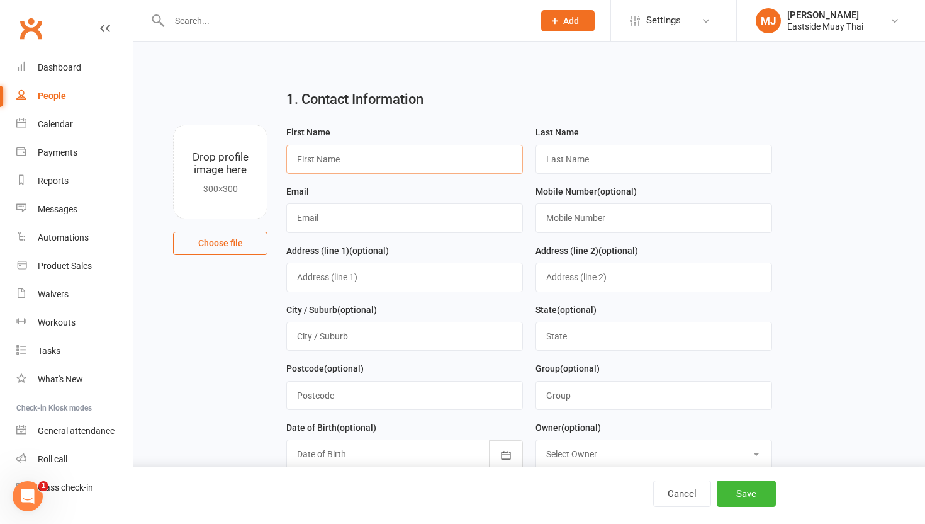
click at [412, 164] on input "text" at bounding box center [404, 159] width 237 height 29
type input "[PERSON_NAME]"
click at [576, 213] on input "text" at bounding box center [654, 217] width 237 height 29
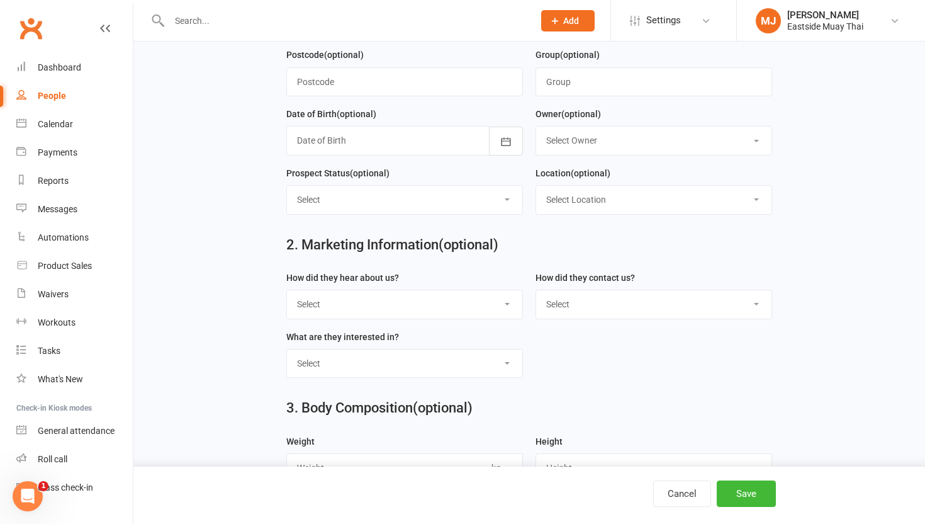
scroll to position [326, 0]
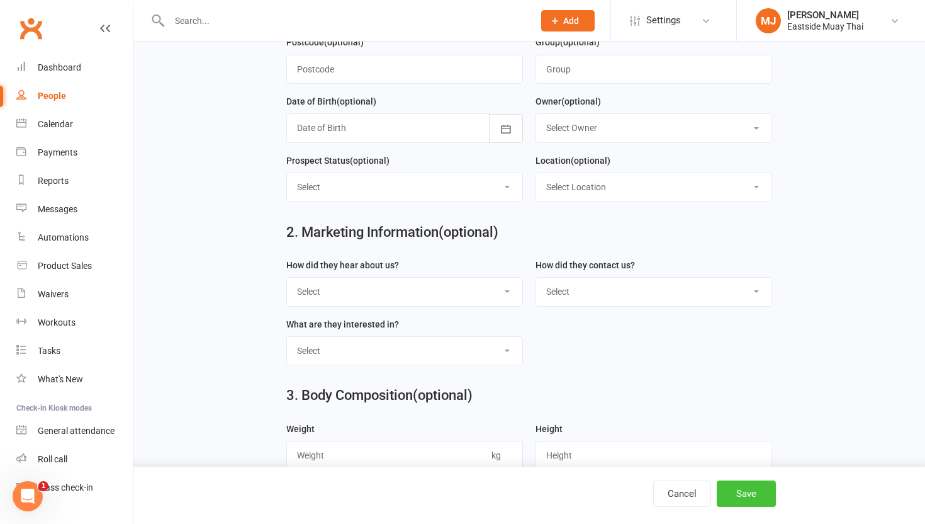
type input "0447979186"
click at [750, 488] on button "Save" at bounding box center [746, 493] width 59 height 26
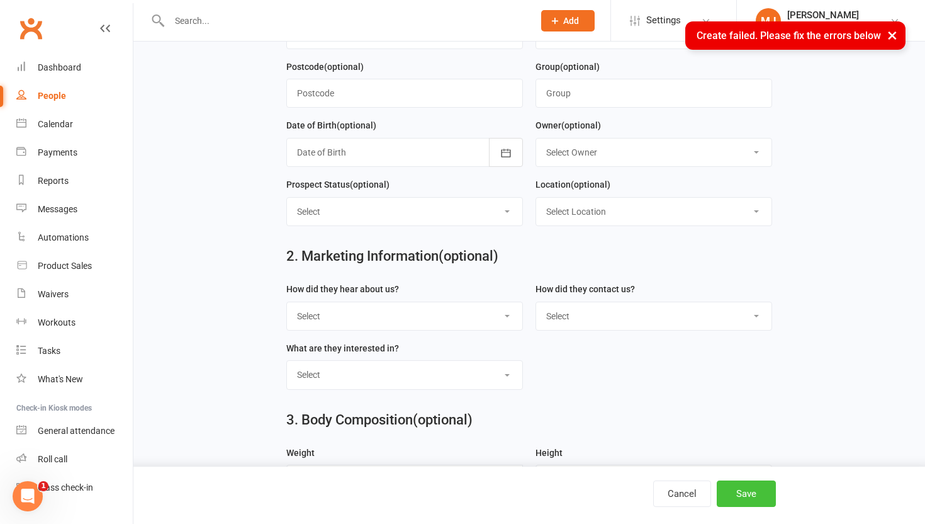
scroll to position [350, 0]
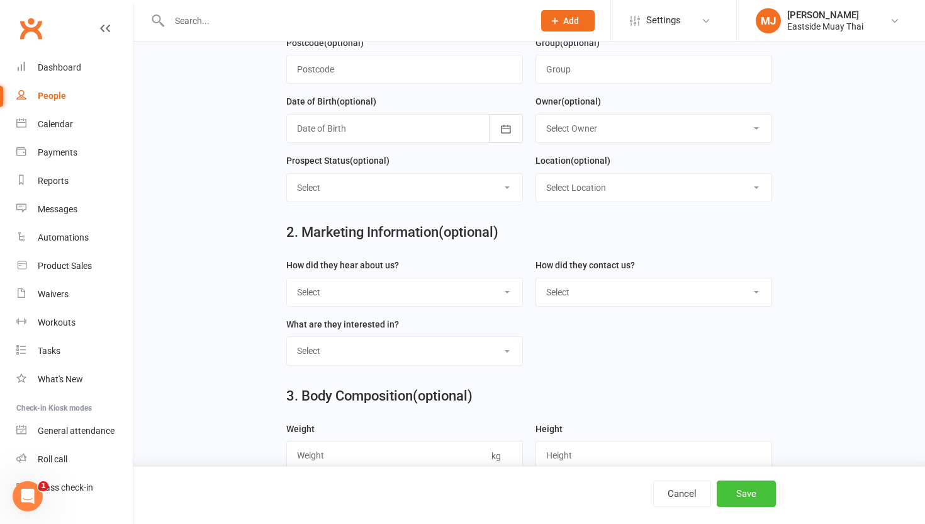
click at [741, 491] on button "Save" at bounding box center [746, 493] width 59 height 26
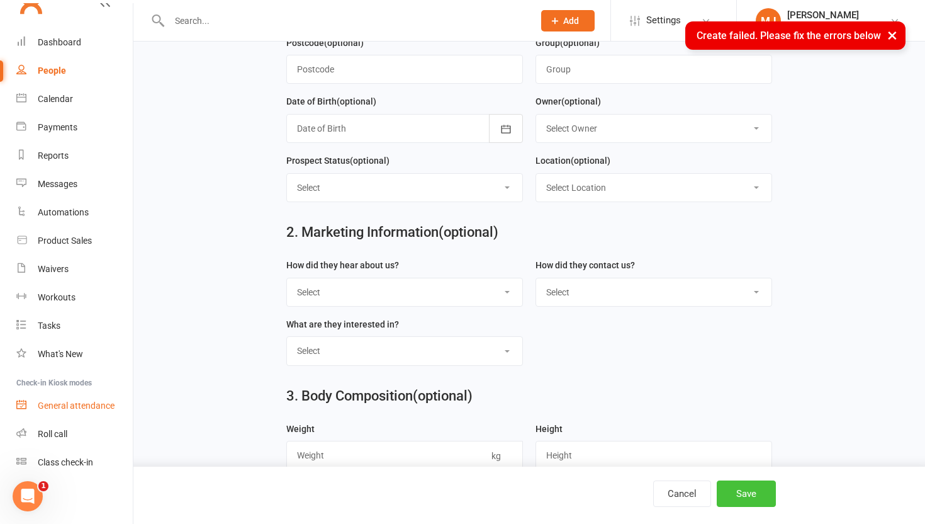
scroll to position [25, 0]
click at [58, 434] on div "Roll call" at bounding box center [53, 434] width 30 height 10
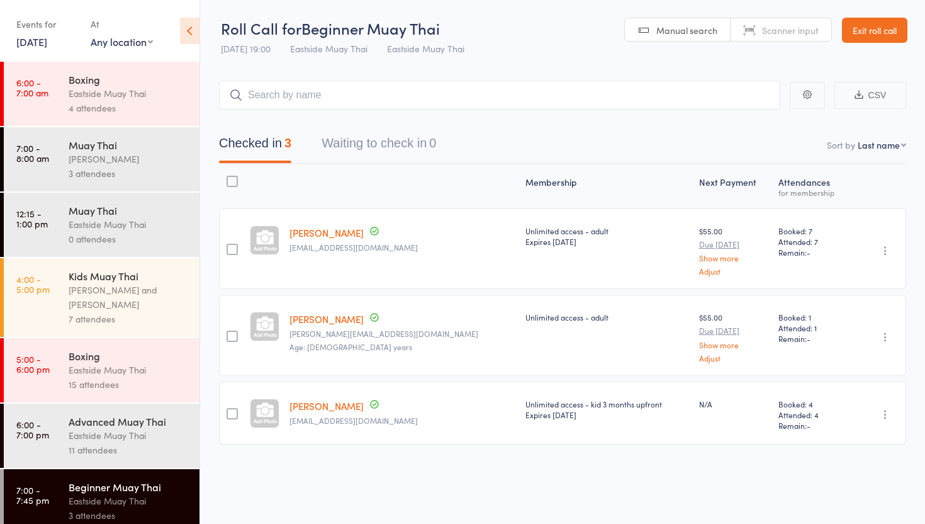
click at [874, 30] on link "Exit roll call" at bounding box center [874, 30] width 65 height 25
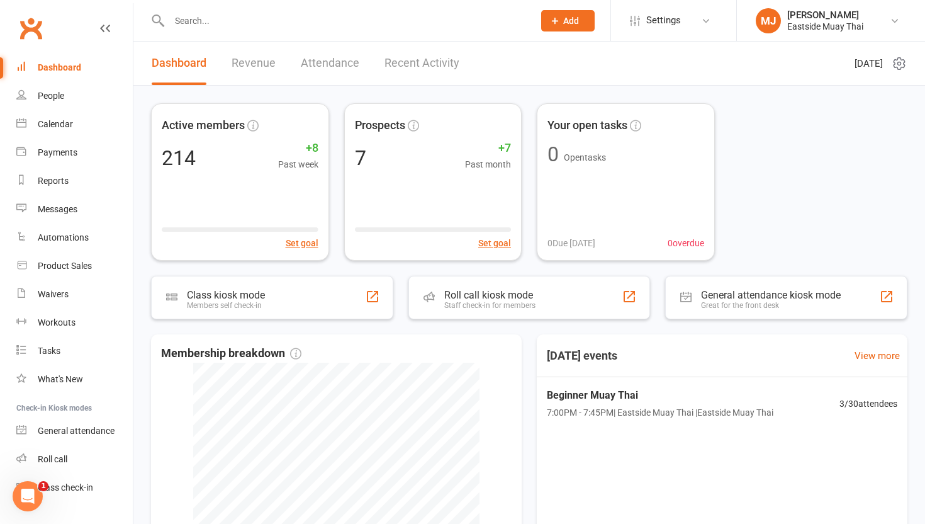
click at [245, 25] on input "text" at bounding box center [345, 21] width 359 height 18
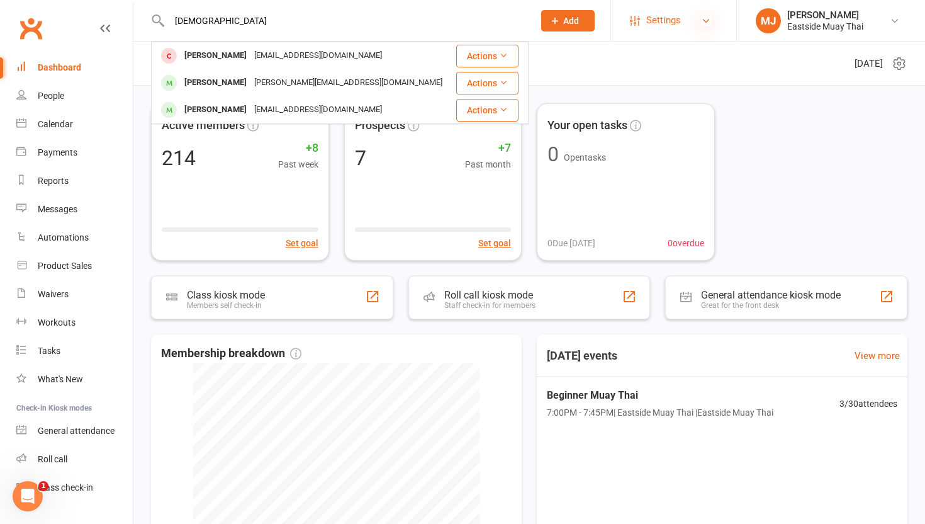
type input "[DEMOGRAPHIC_DATA]"
click at [710, 20] on icon at bounding box center [706, 21] width 10 height 10
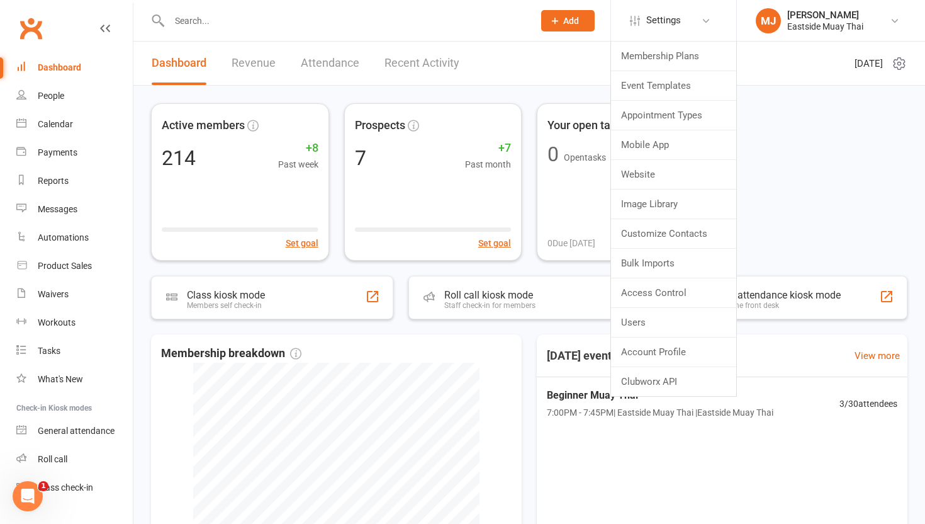
click at [581, 16] on button "Add" at bounding box center [567, 20] width 53 height 21
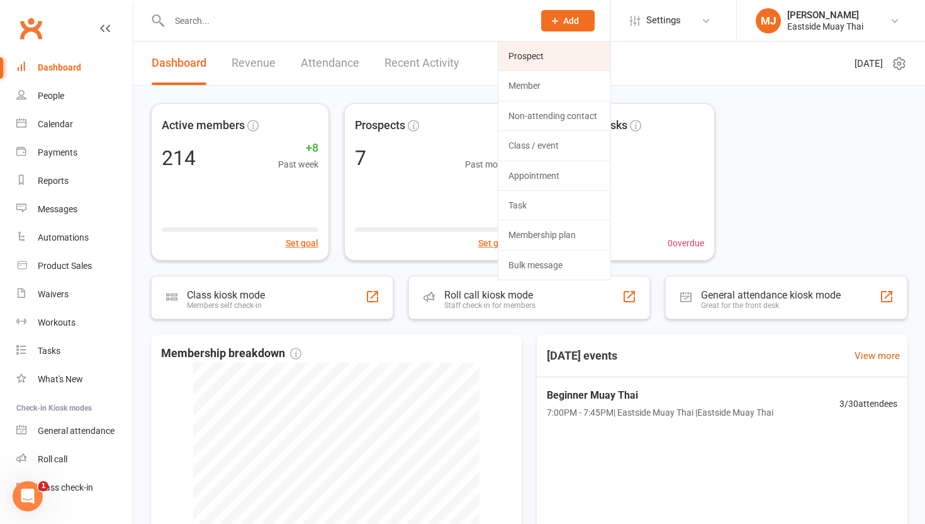
click at [567, 52] on link "Prospect" at bounding box center [554, 56] width 112 height 29
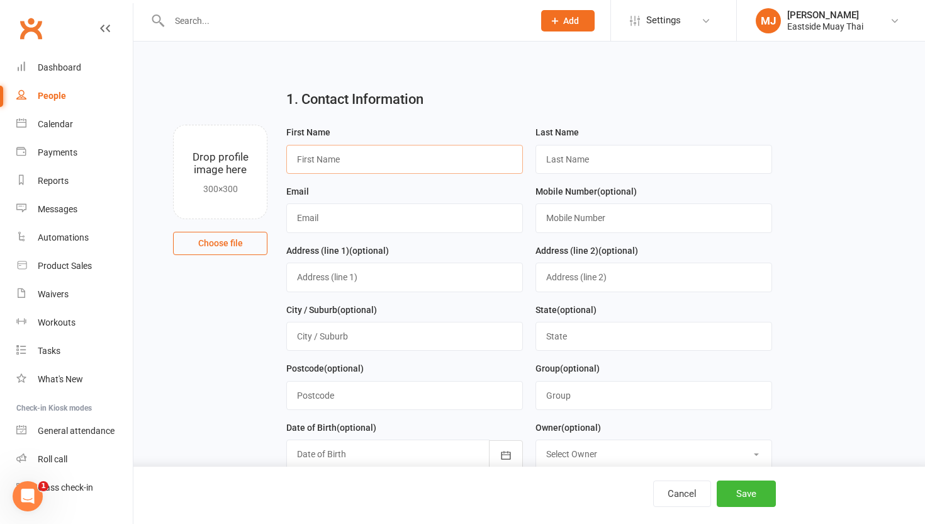
click at [398, 164] on input "text" at bounding box center [404, 159] width 237 height 29
type input "[PERSON_NAME]"
type input "0447979186"
click at [758, 491] on button "Save" at bounding box center [746, 493] width 59 height 26
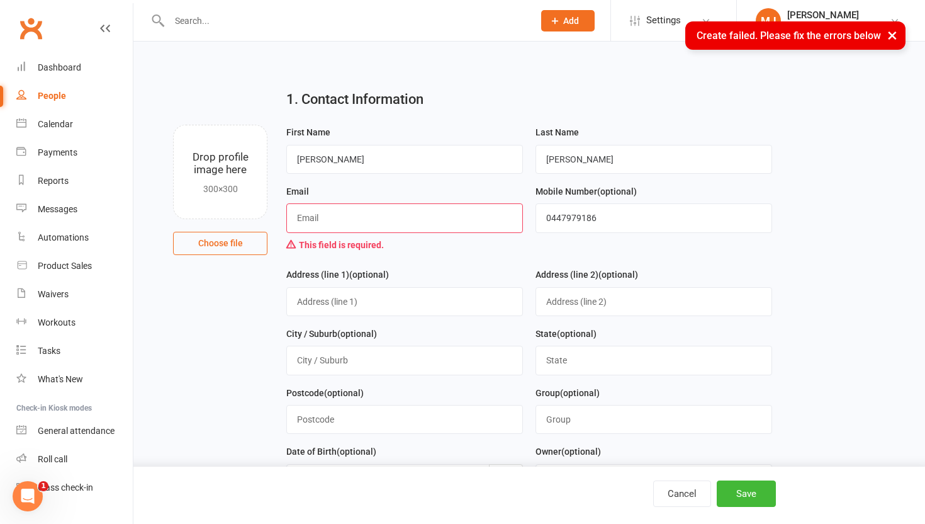
click at [386, 222] on input "text" at bounding box center [404, 217] width 237 height 29
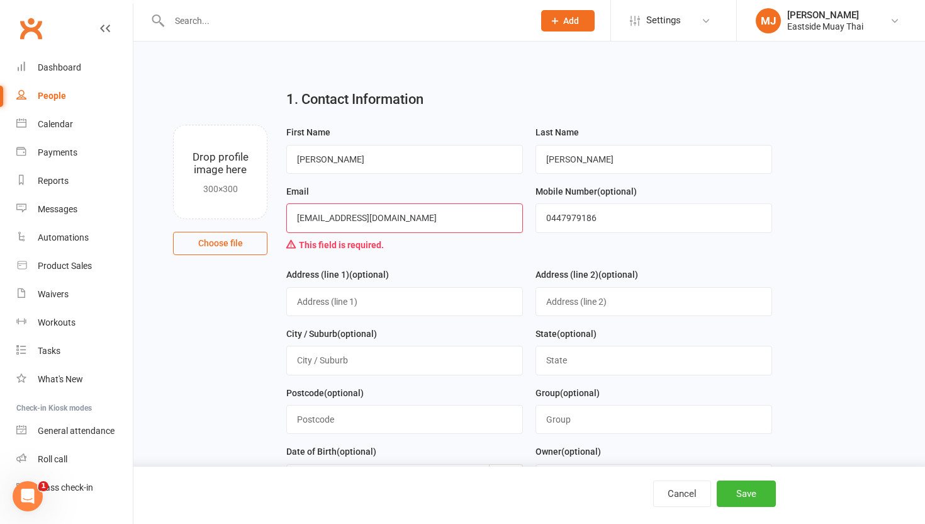
type input "[EMAIL_ADDRESS][DOMAIN_NAME]"
click at [349, 219] on input "[EMAIL_ADDRESS][DOMAIN_NAME]" at bounding box center [404, 217] width 237 height 29
click at [751, 490] on button "Save" at bounding box center [746, 493] width 59 height 26
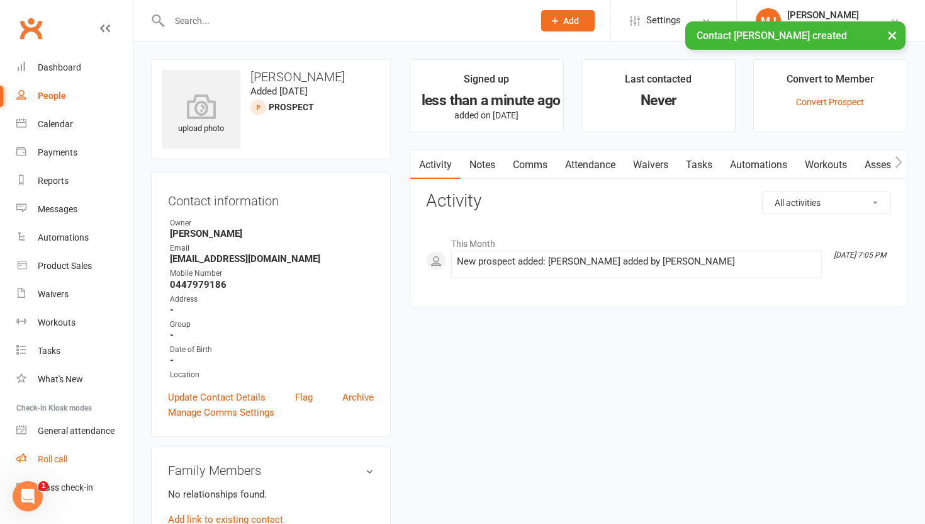
click at [60, 458] on div "Roll call" at bounding box center [53, 459] width 30 height 10
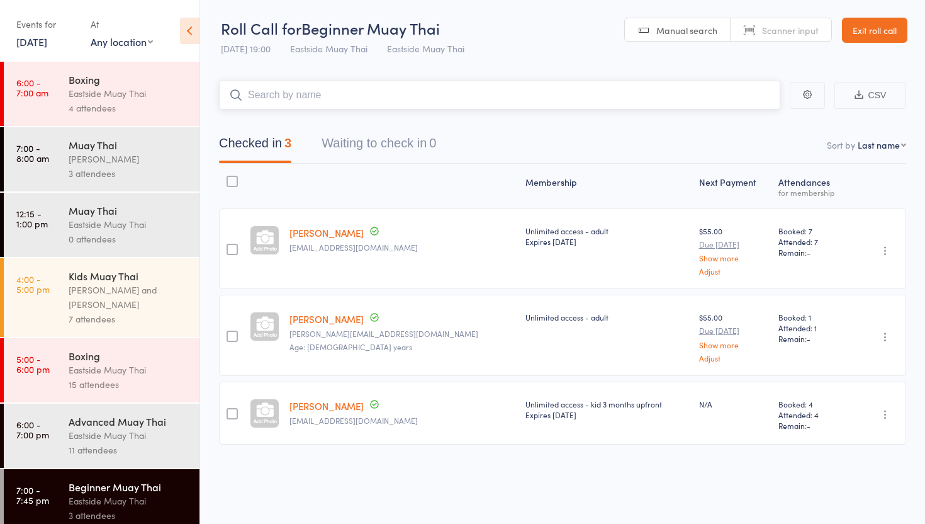
click at [398, 93] on input "search" at bounding box center [499, 95] width 561 height 29
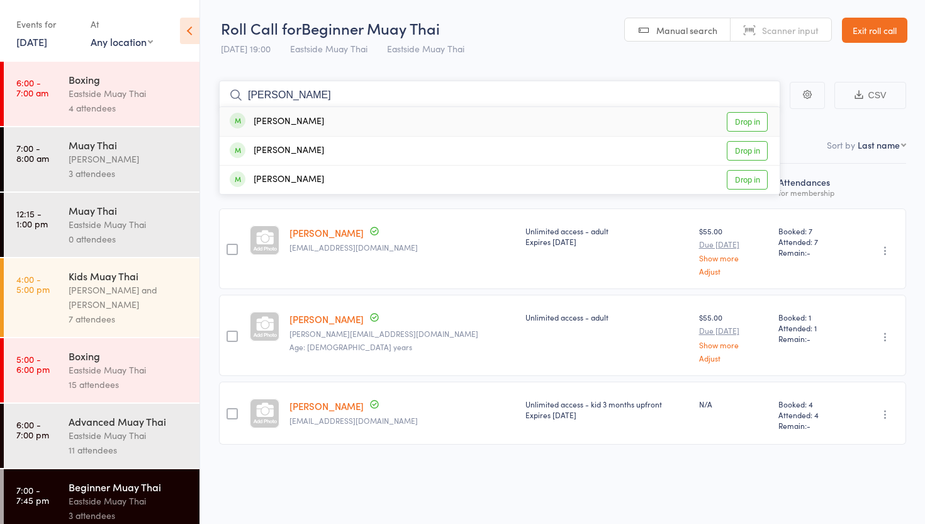
type input "Daniel"
click at [753, 117] on link "Drop in" at bounding box center [747, 122] width 41 height 20
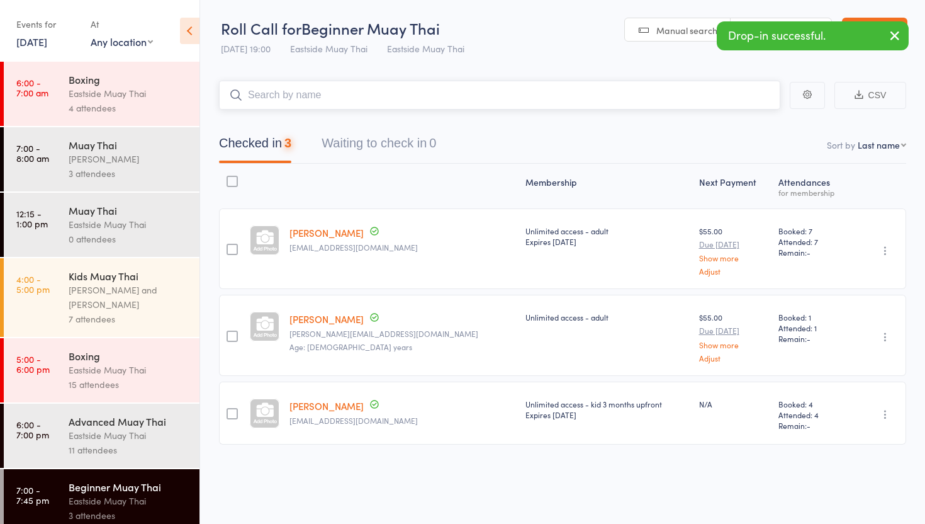
click at [399, 102] on input "search" at bounding box center [499, 95] width 561 height 29
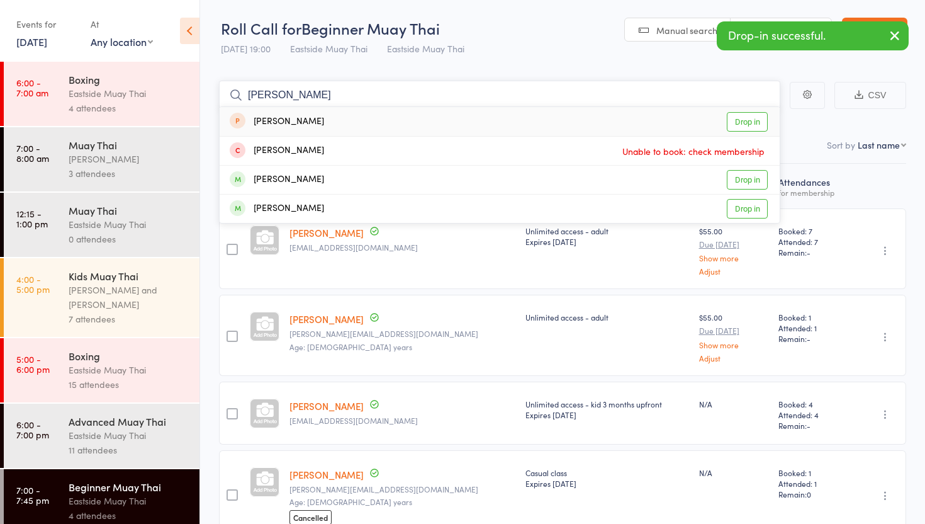
type input "Jessica"
click at [747, 118] on link "Drop in" at bounding box center [747, 122] width 41 height 20
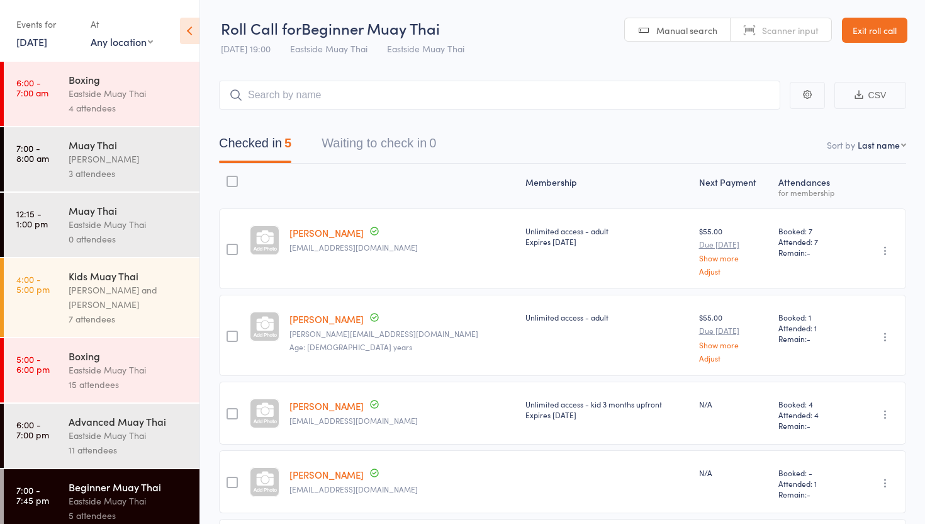
click at [873, 28] on link "Exit roll call" at bounding box center [874, 30] width 65 height 25
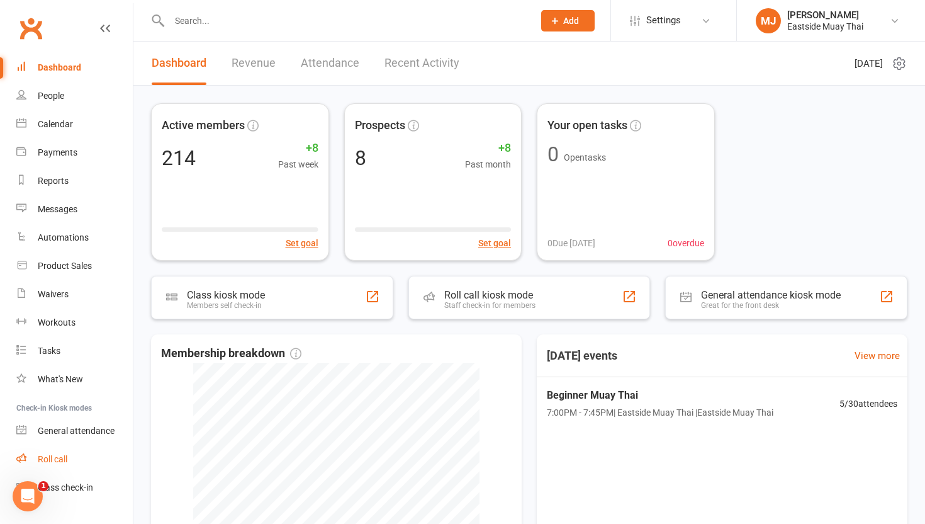
click at [74, 454] on link "Roll call" at bounding box center [74, 459] width 116 height 28
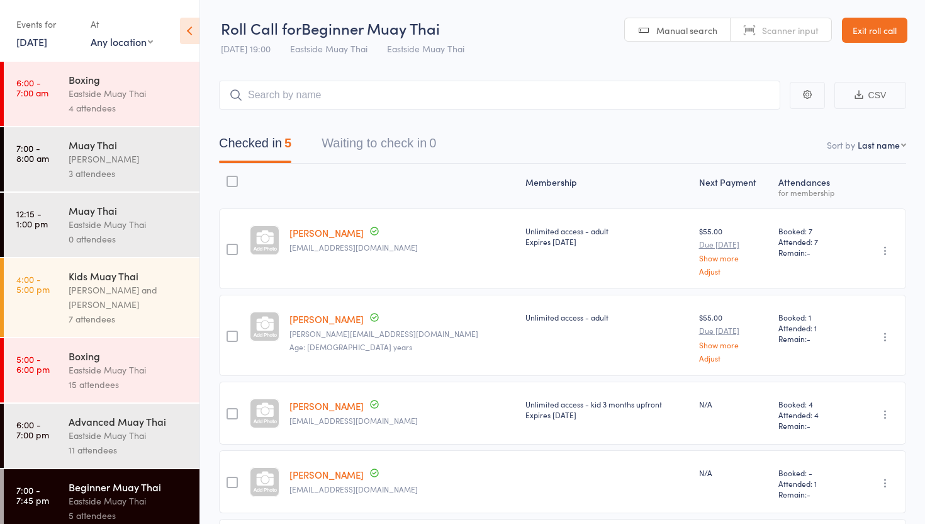
click at [120, 212] on div "Muay Thai" at bounding box center [129, 210] width 120 height 14
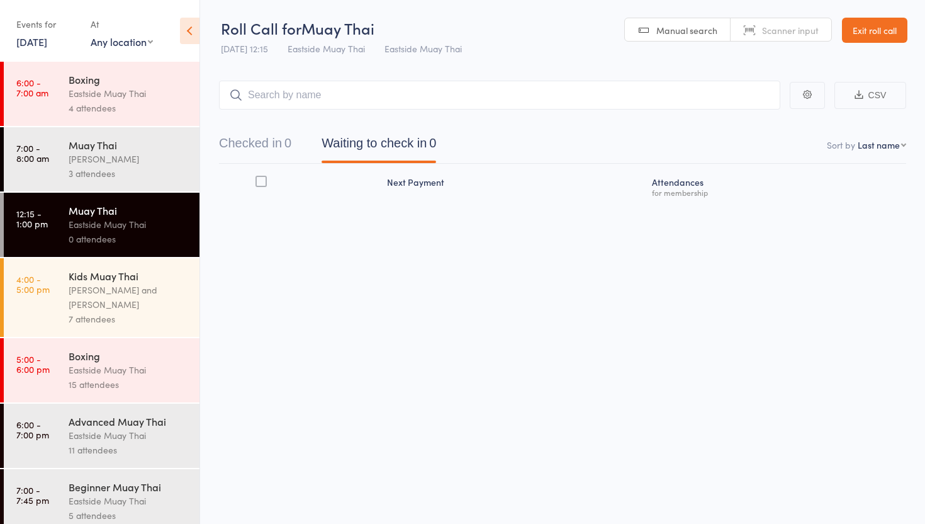
click at [134, 147] on div "Muay Thai" at bounding box center [129, 145] width 120 height 14
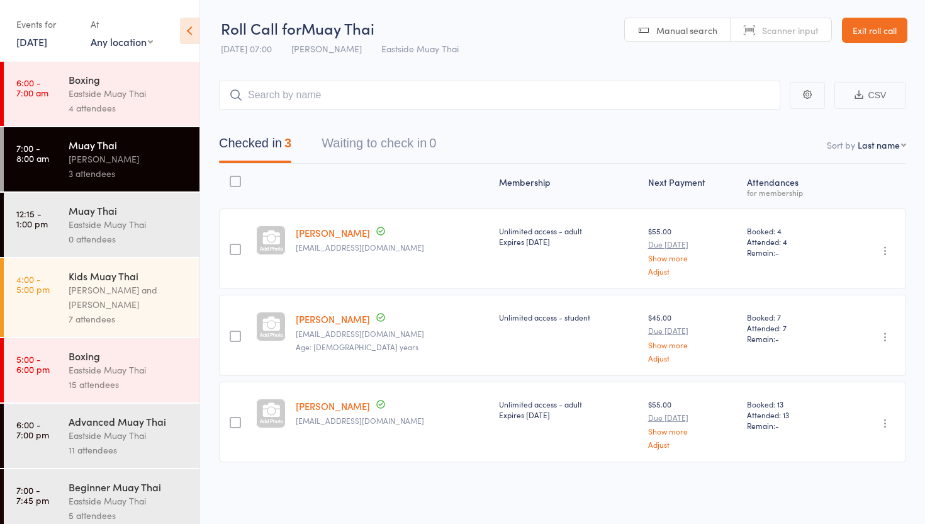
click at [89, 79] on div "Boxing" at bounding box center [129, 79] width 120 height 14
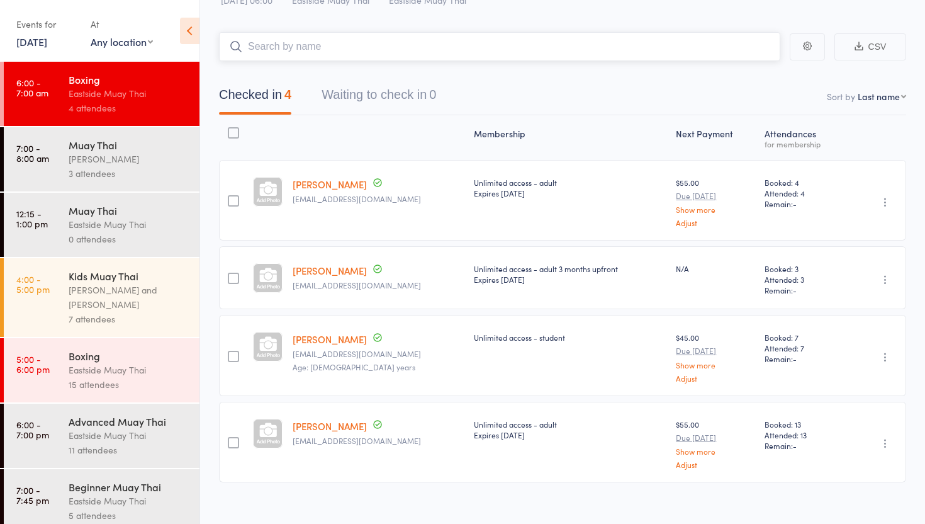
scroll to position [61, 0]
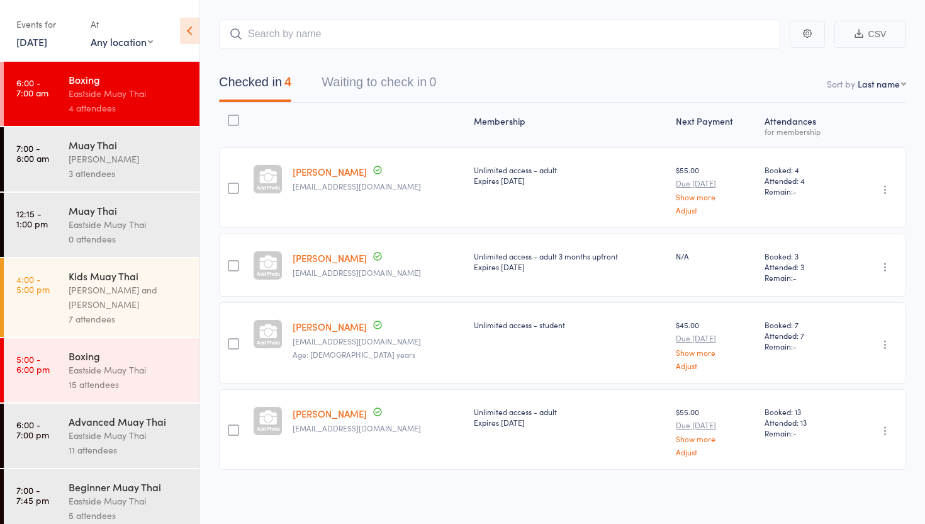
click at [92, 285] on div "[PERSON_NAME] and [PERSON_NAME]" at bounding box center [129, 297] width 120 height 29
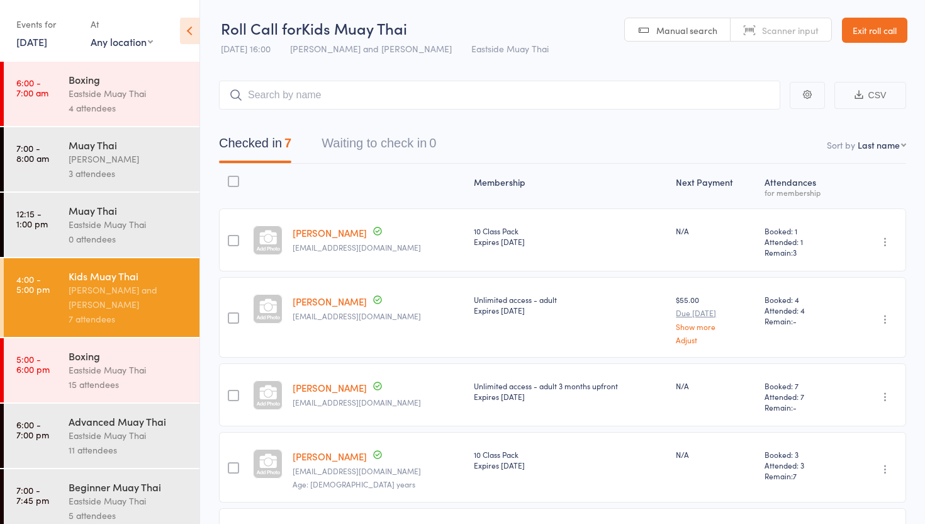
click at [864, 26] on link "Exit roll call" at bounding box center [874, 30] width 65 height 25
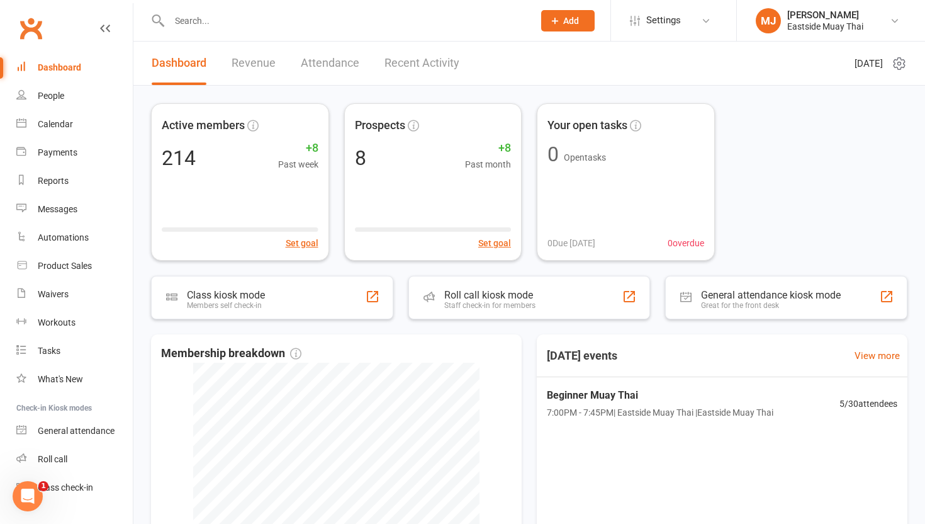
click at [269, 23] on input "text" at bounding box center [345, 21] width 359 height 18
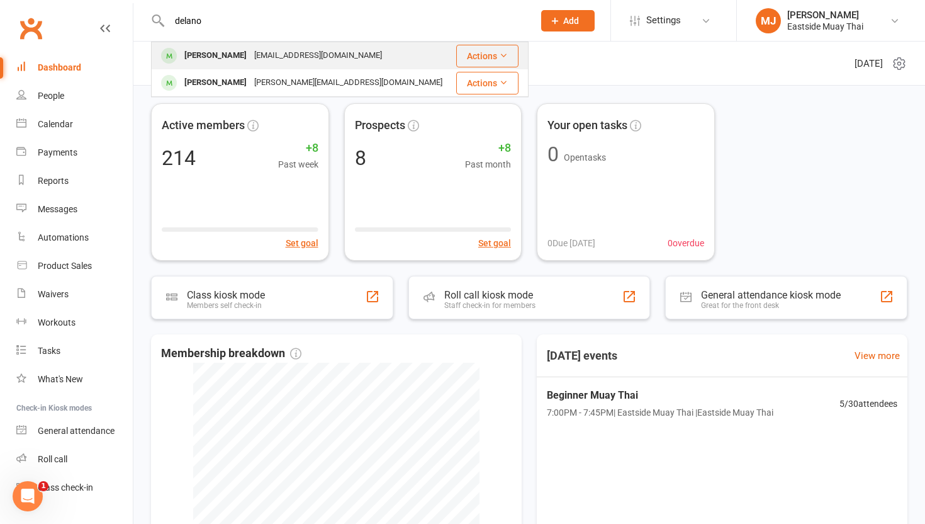
type input "delano"
click at [230, 56] on div "[PERSON_NAME]" at bounding box center [216, 56] width 70 height 18
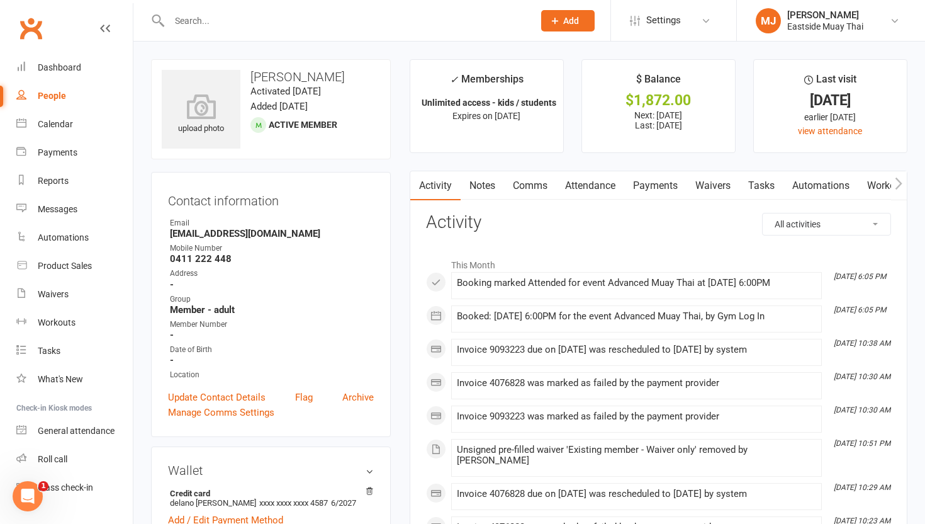
click at [664, 188] on link "Payments" at bounding box center [655, 185] width 62 height 29
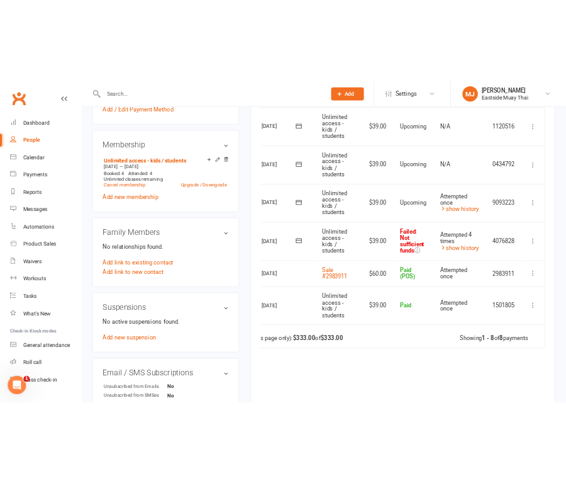
scroll to position [0, 50]
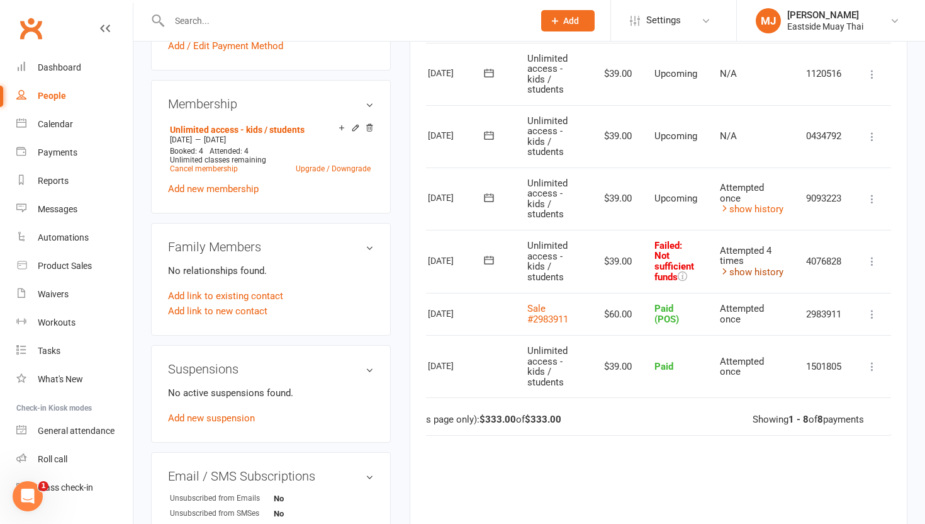
click at [747, 273] on link "show history" at bounding box center [752, 271] width 64 height 11
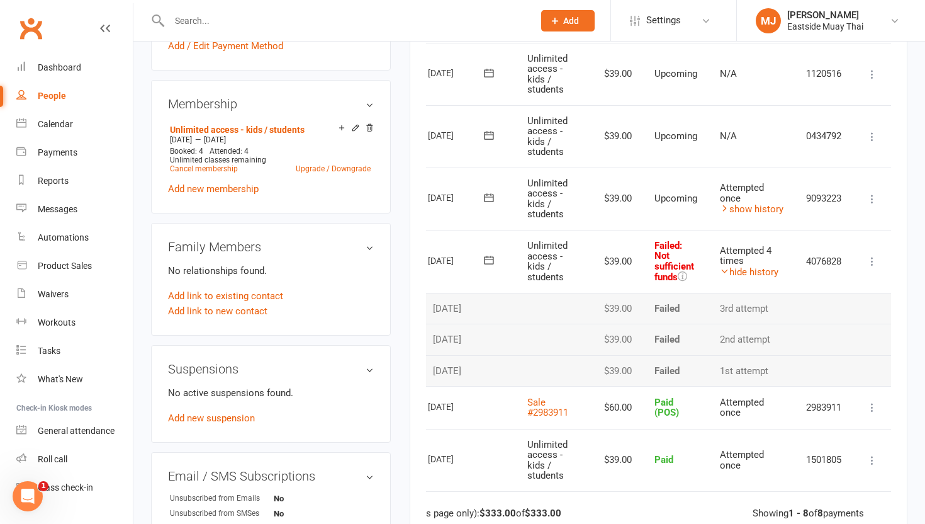
click at [875, 262] on icon at bounding box center [872, 261] width 13 height 13
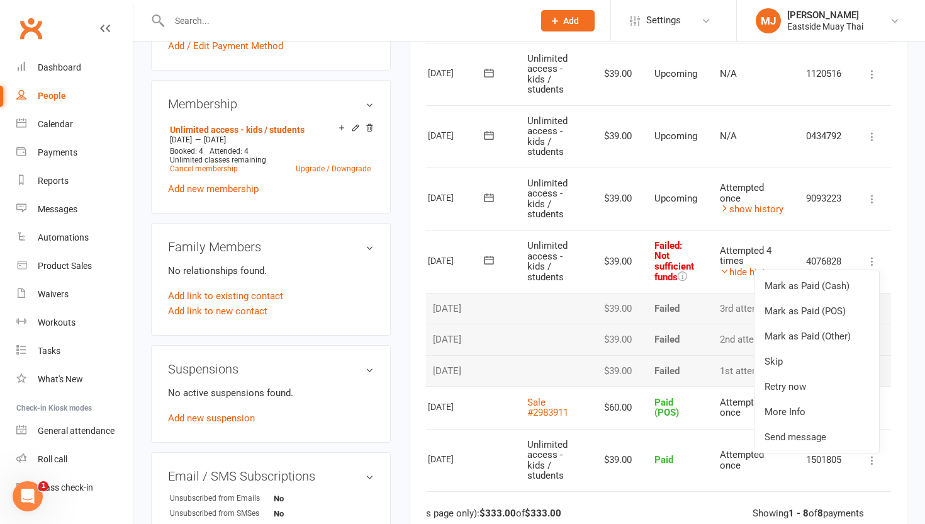
click at [620, 339] on td "$39.00" at bounding box center [616, 338] width 54 height 31
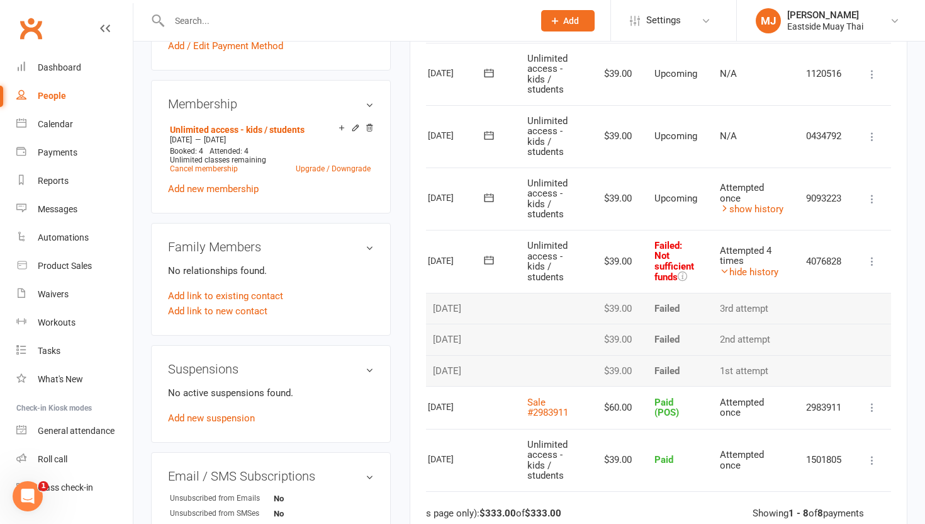
click at [873, 260] on icon at bounding box center [872, 261] width 13 height 13
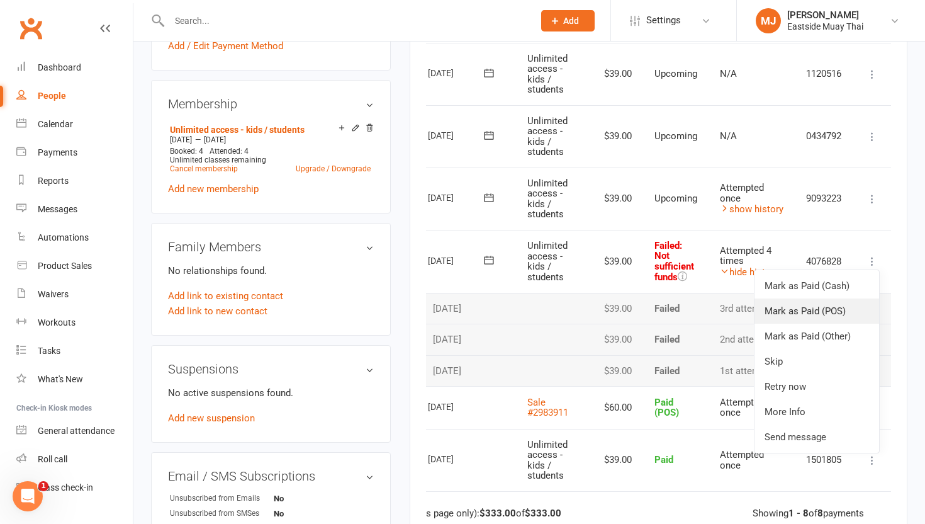
click at [822, 313] on link "Mark as Paid (POS)" at bounding box center [817, 310] width 125 height 25
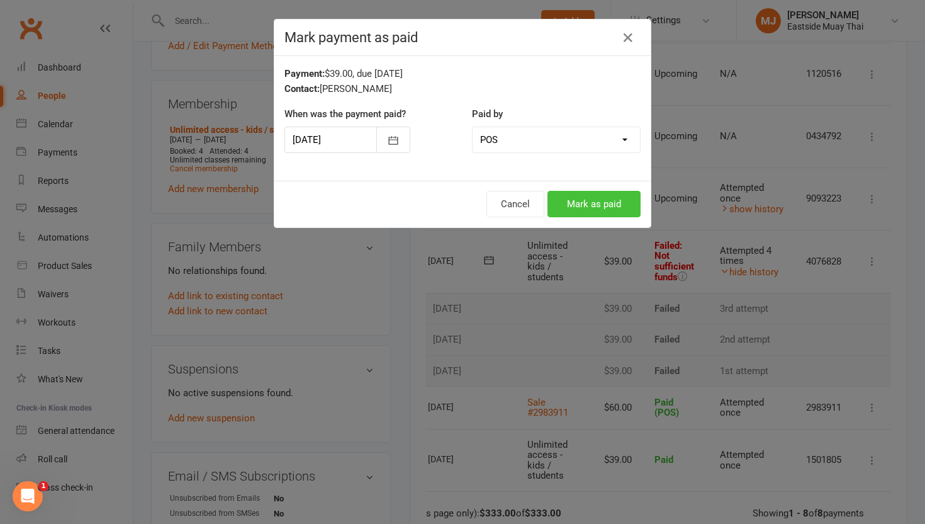
click at [580, 199] on button "Mark as paid" at bounding box center [593, 204] width 93 height 26
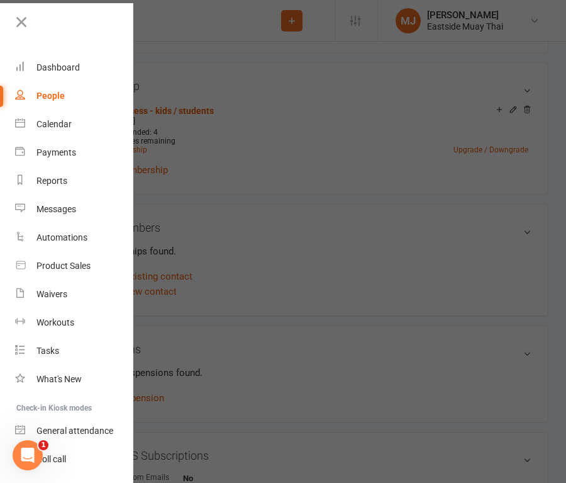
scroll to position [0, 0]
click at [16, 16] on icon at bounding box center [22, 22] width 18 height 18
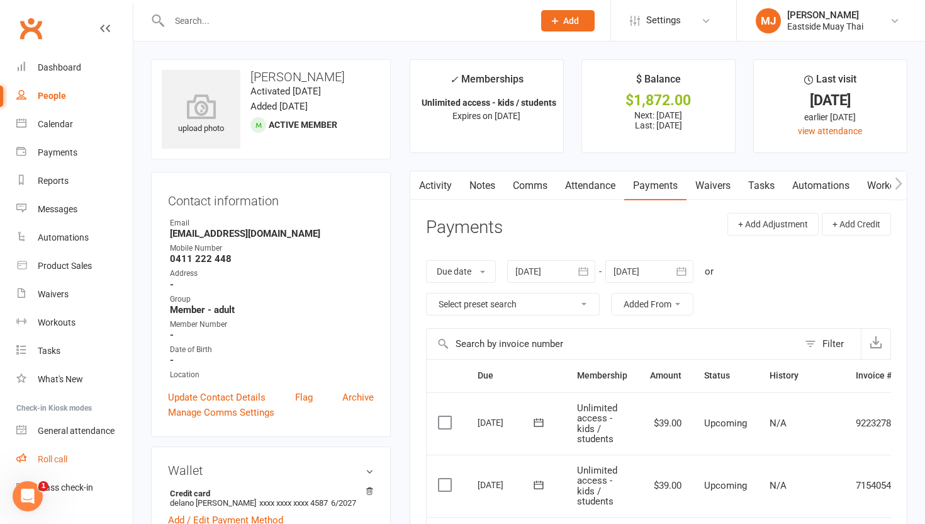
click at [60, 454] on div "Roll call" at bounding box center [53, 459] width 30 height 10
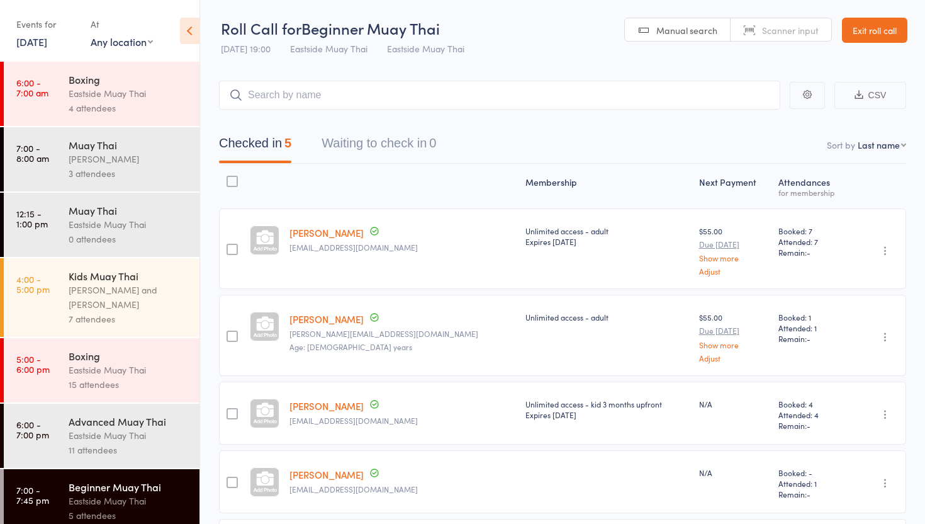
click at [127, 235] on div "0 attendees" at bounding box center [129, 239] width 120 height 14
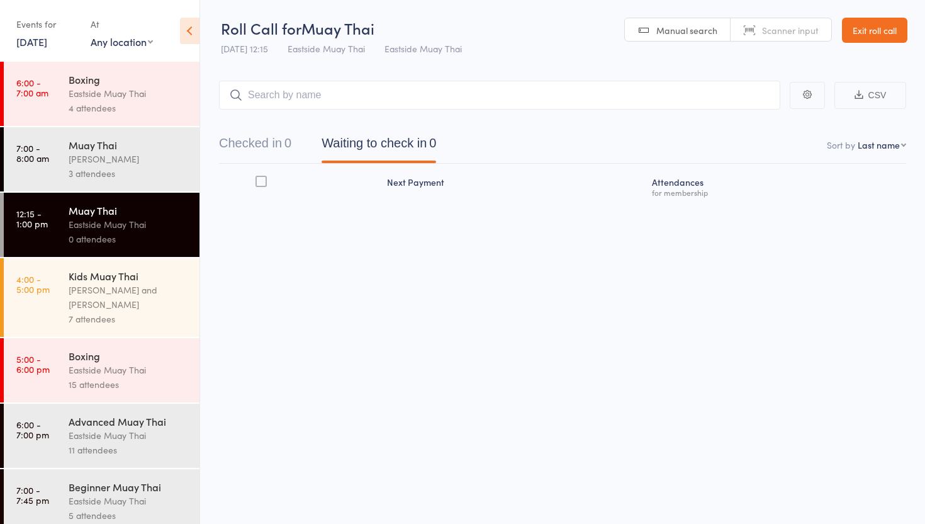
click at [241, 128] on div "Checked in 0 Waiting to check in 0" at bounding box center [562, 136] width 687 height 54
click at [241, 138] on button "Checked in 0" at bounding box center [255, 146] width 72 height 33
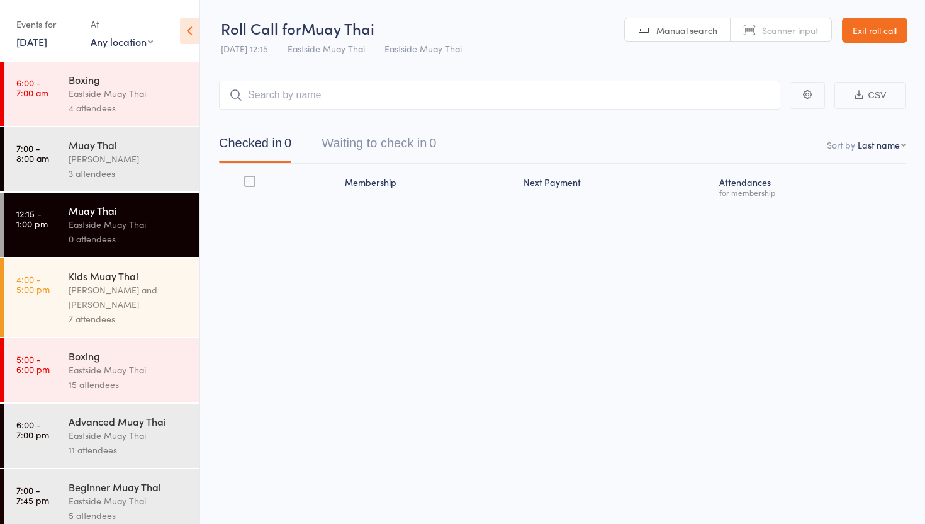
click at [118, 299] on div "[PERSON_NAME] and [PERSON_NAME]" at bounding box center [129, 297] width 120 height 29
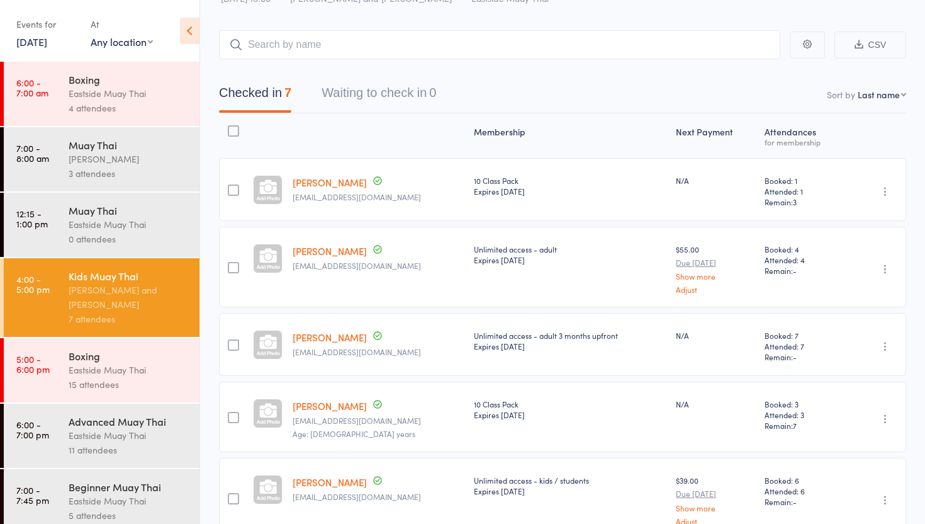
scroll to position [53, 0]
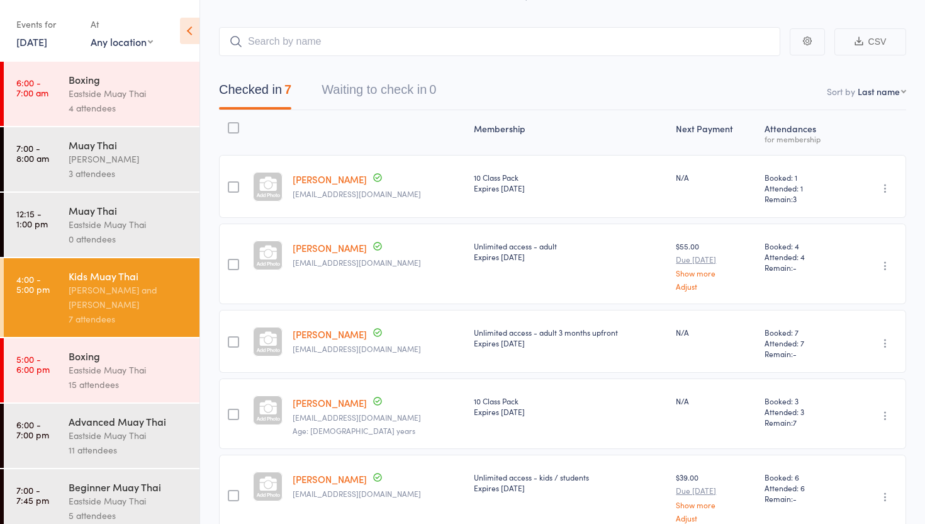
click at [331, 182] on link "[PERSON_NAME]" at bounding box center [330, 178] width 74 height 13
